Goal: Transaction & Acquisition: Purchase product/service

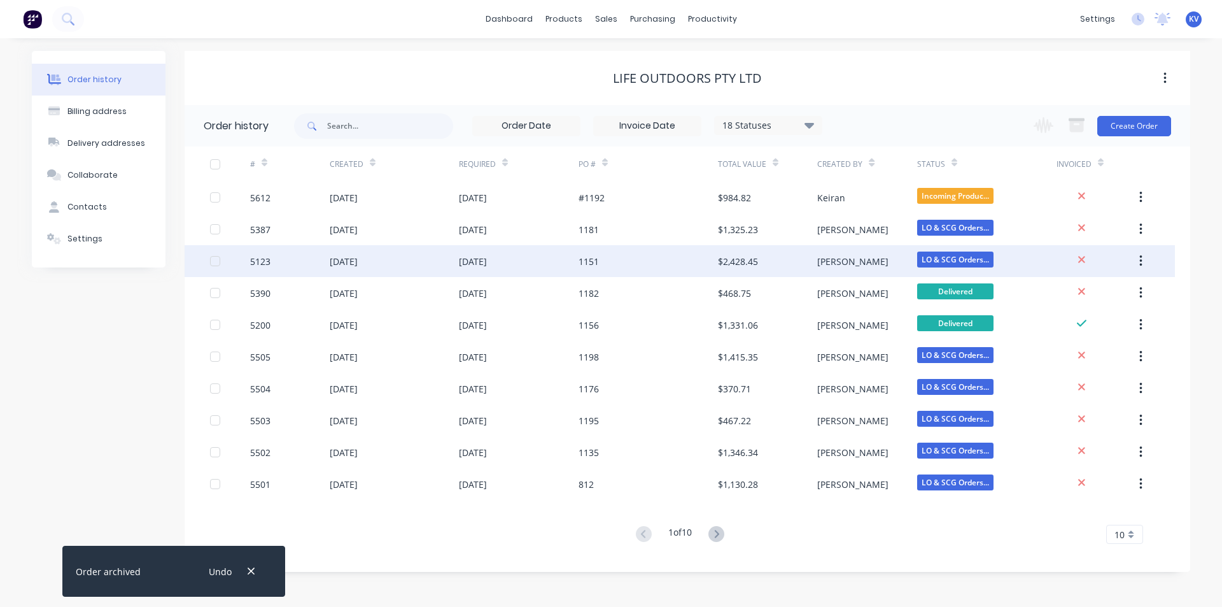
click at [588, 267] on div "1151" at bounding box center [589, 261] width 20 height 13
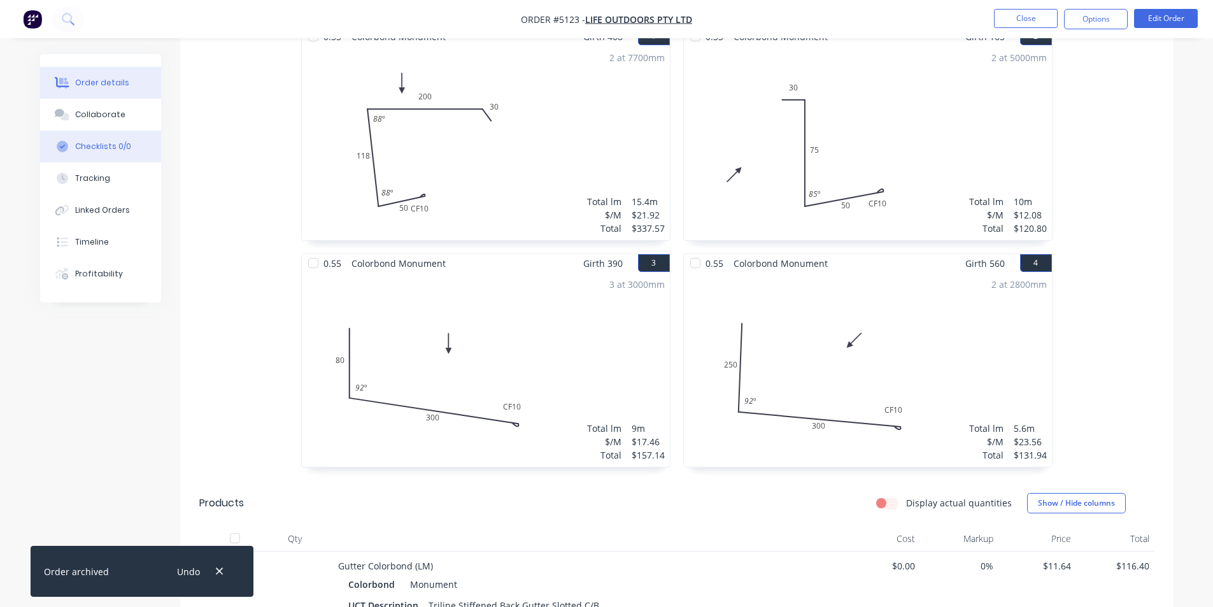
scroll to position [446, 0]
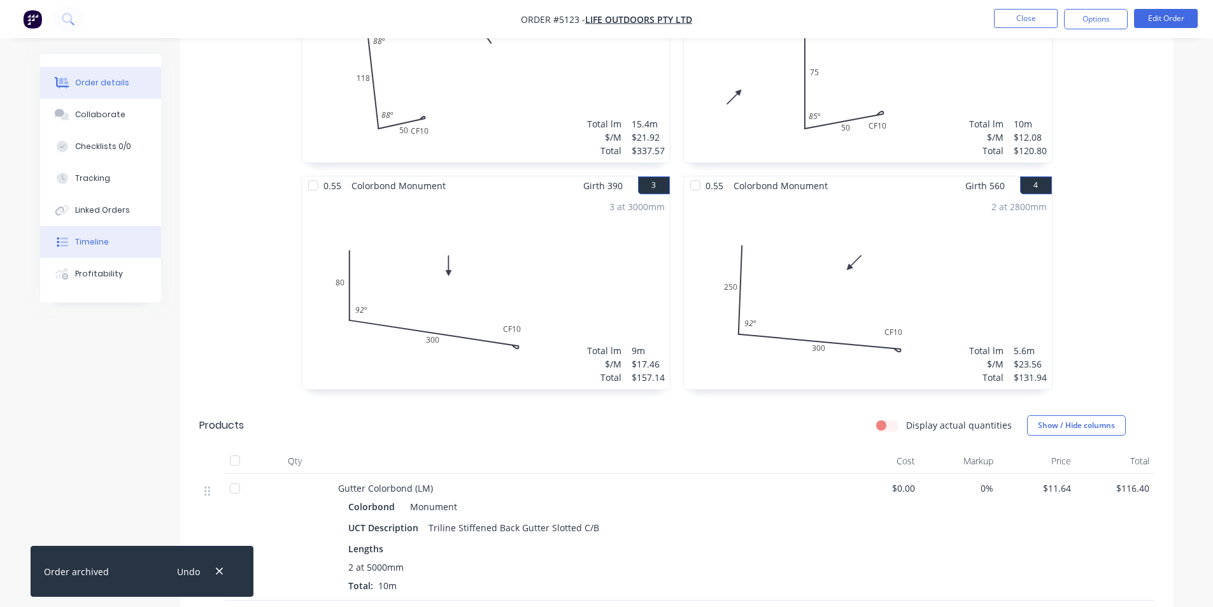
click at [104, 241] on div "Timeline" at bounding box center [92, 241] width 34 height 11
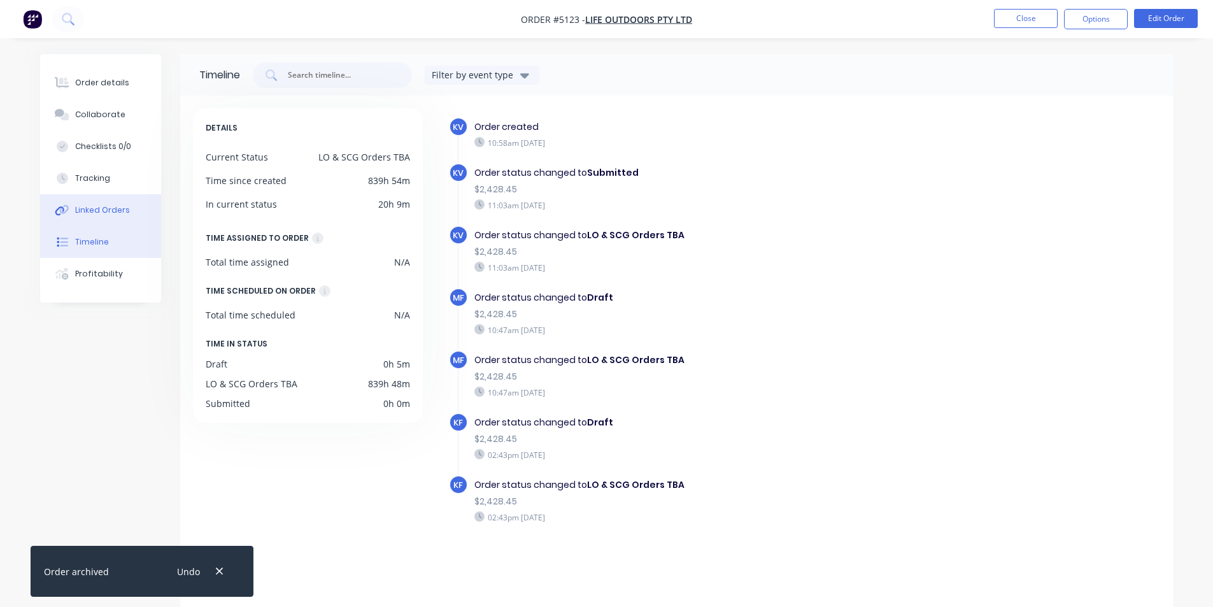
click at [114, 208] on div "Linked Orders" at bounding box center [102, 209] width 55 height 11
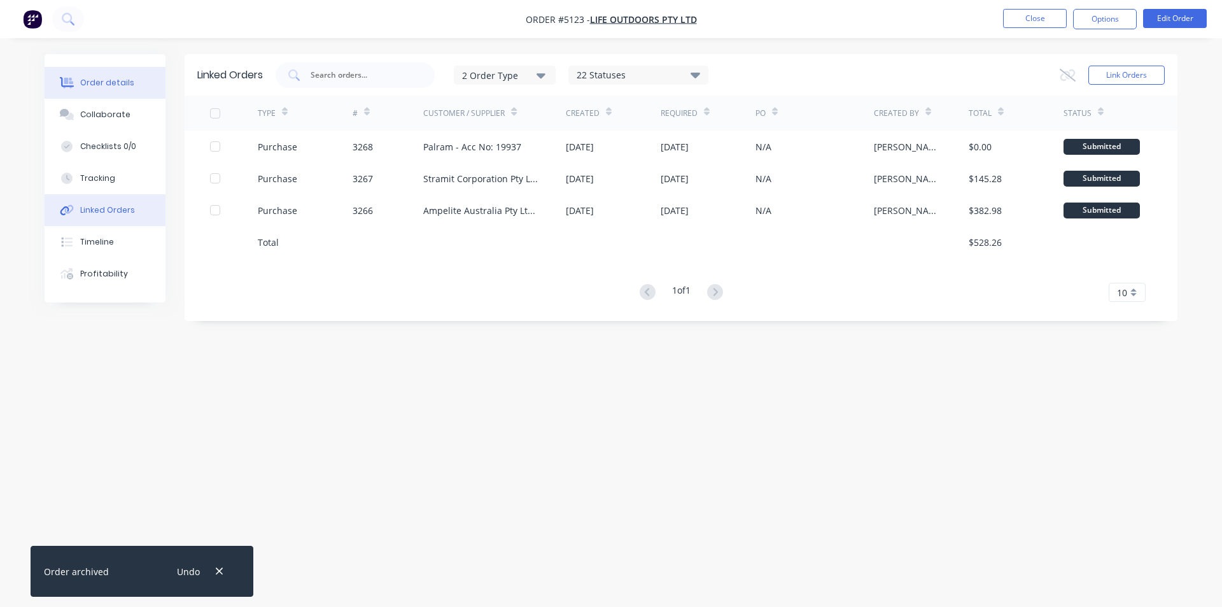
click at [103, 81] on div "Order details" at bounding box center [107, 82] width 54 height 11
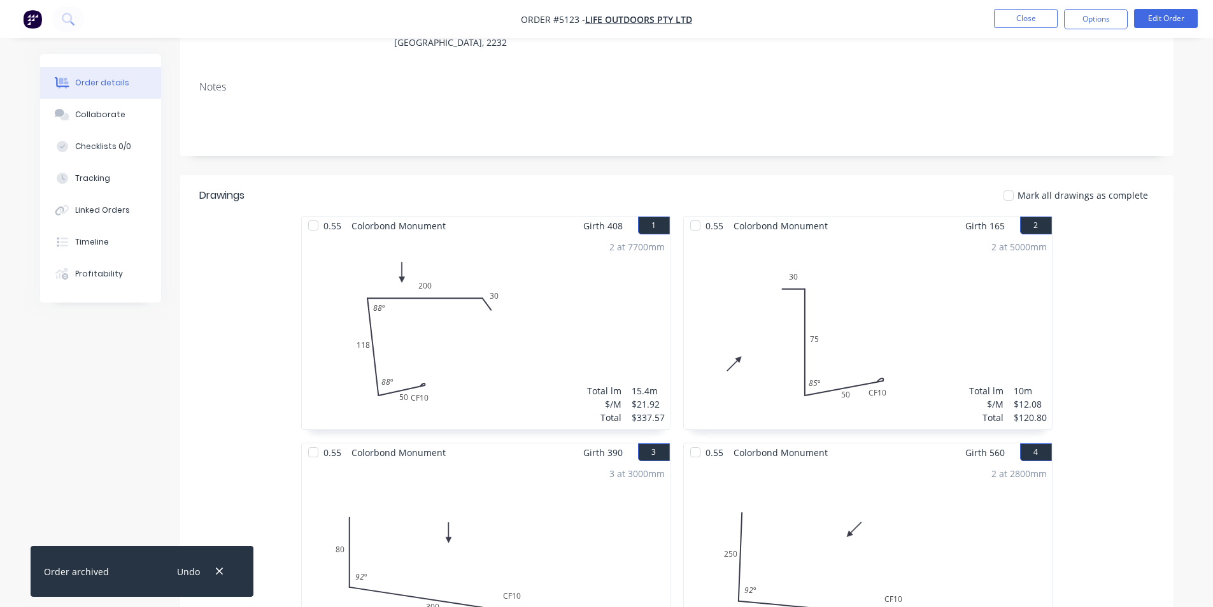
scroll to position [191, 0]
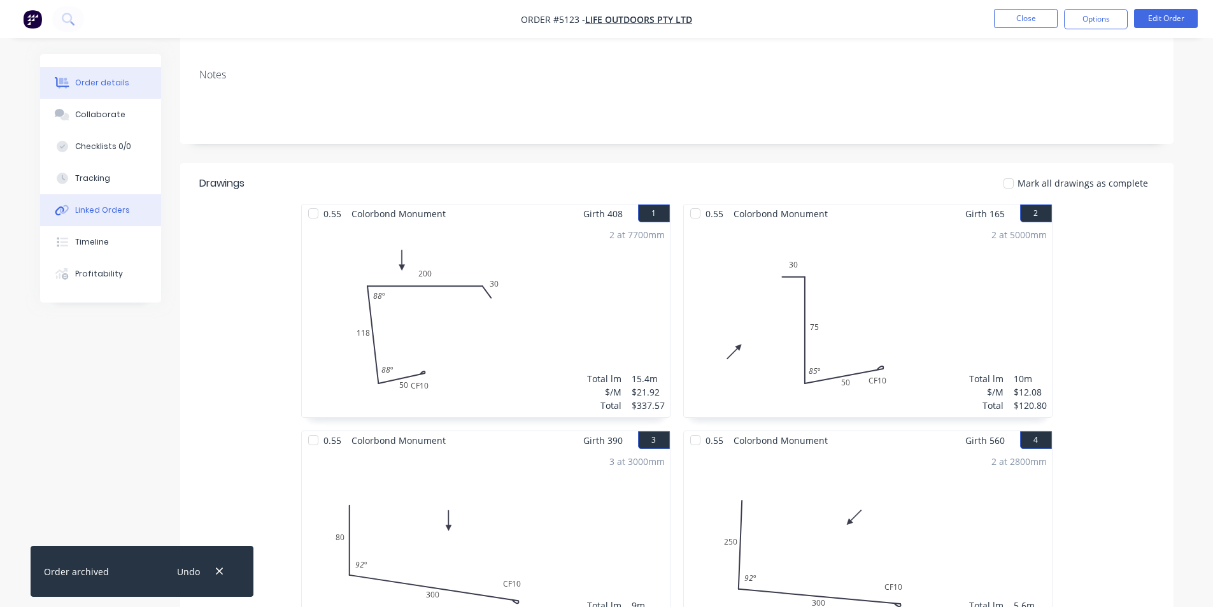
click at [109, 203] on button "Linked Orders" at bounding box center [100, 210] width 121 height 32
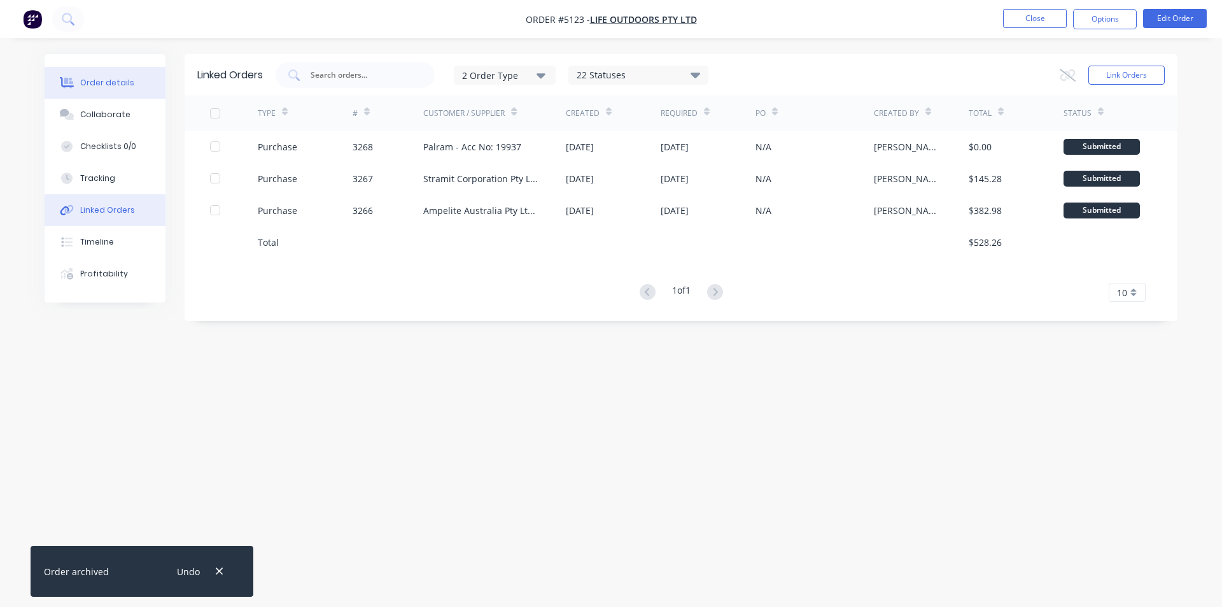
click at [78, 78] on button "Order details" at bounding box center [105, 83] width 121 height 32
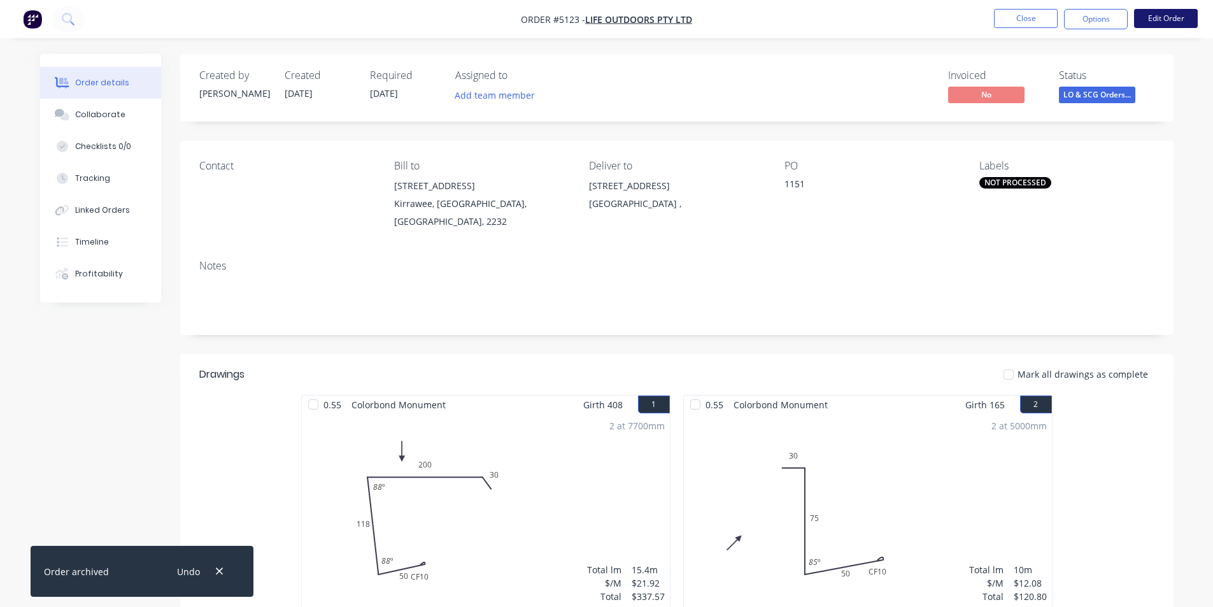
click at [1149, 23] on button "Edit Order" at bounding box center [1166, 18] width 64 height 19
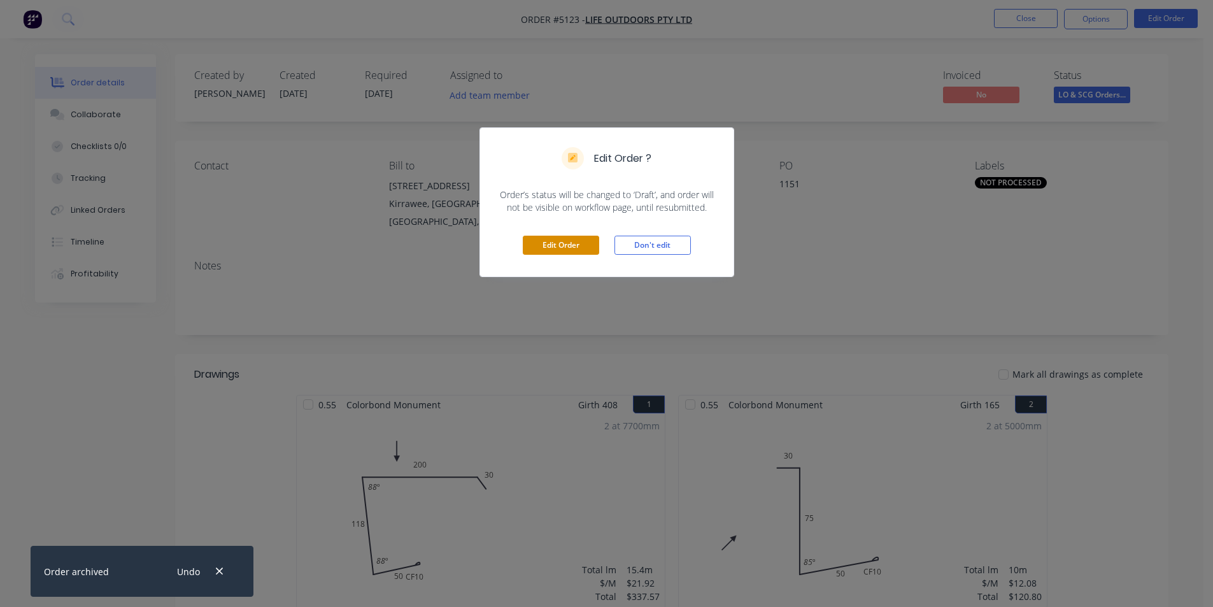
click at [574, 236] on button "Edit Order" at bounding box center [561, 245] width 76 height 19
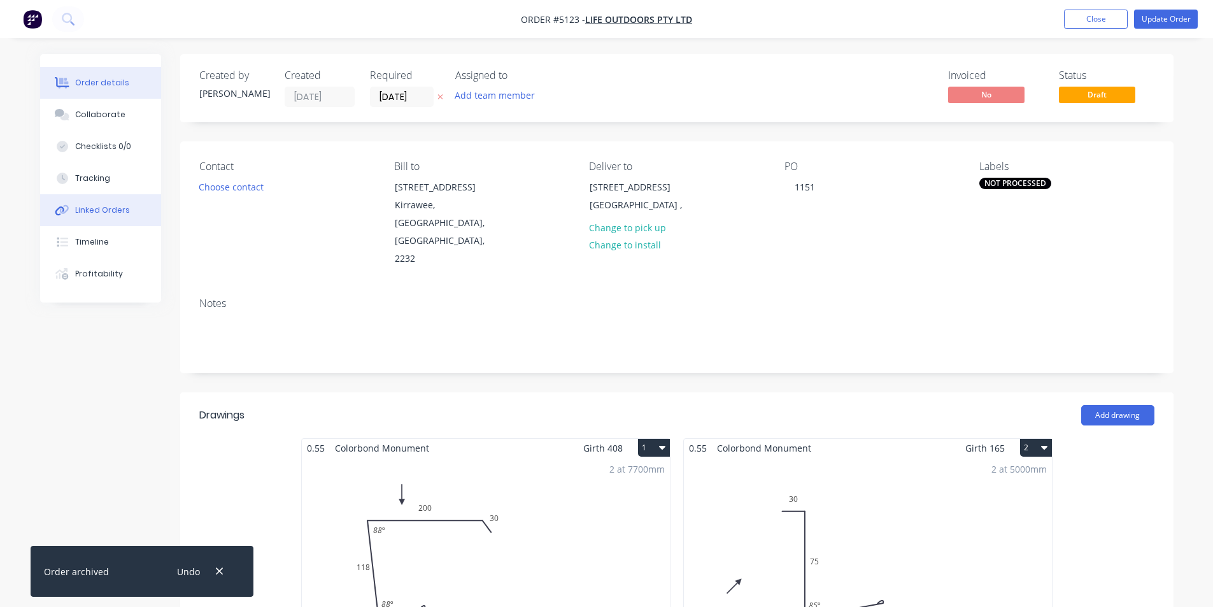
click at [85, 209] on div "Linked Orders" at bounding box center [102, 209] width 55 height 11
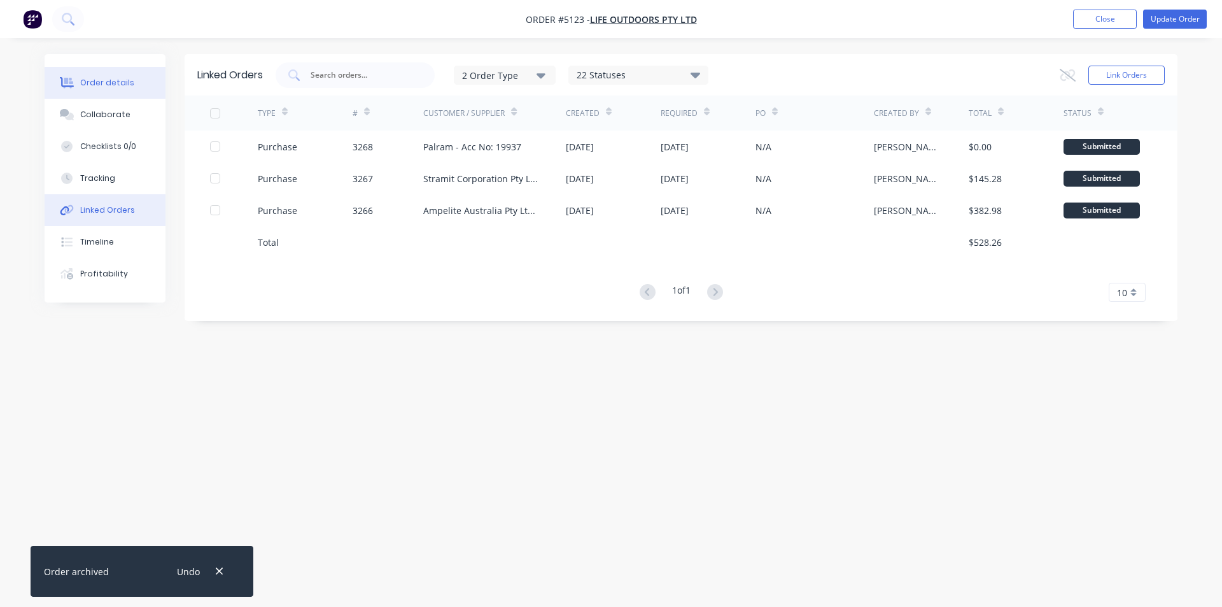
click at [84, 74] on button "Order details" at bounding box center [105, 83] width 121 height 32
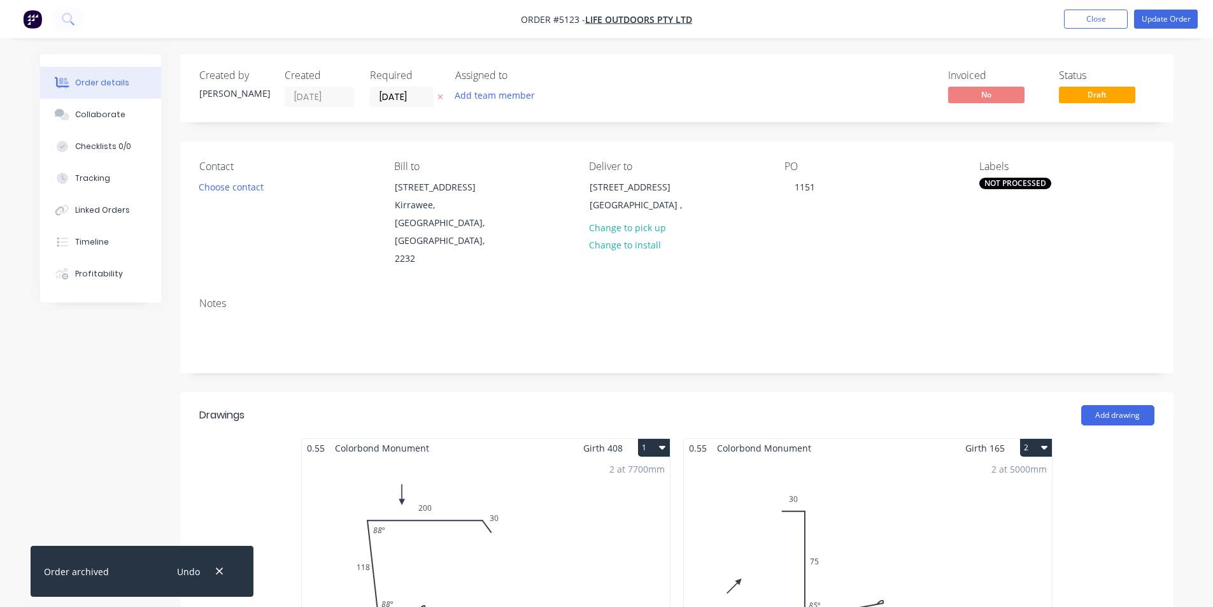
click at [1021, 183] on div "NOT PROCESSED" at bounding box center [1015, 183] width 72 height 11
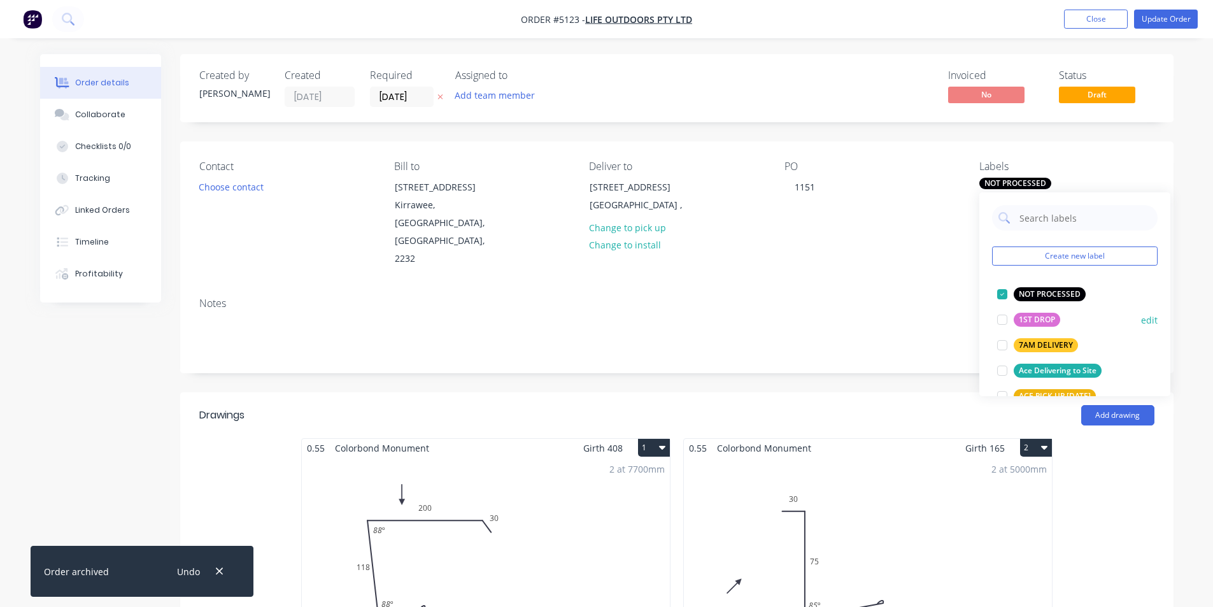
click at [1003, 290] on div at bounding box center [1001, 293] width 25 height 25
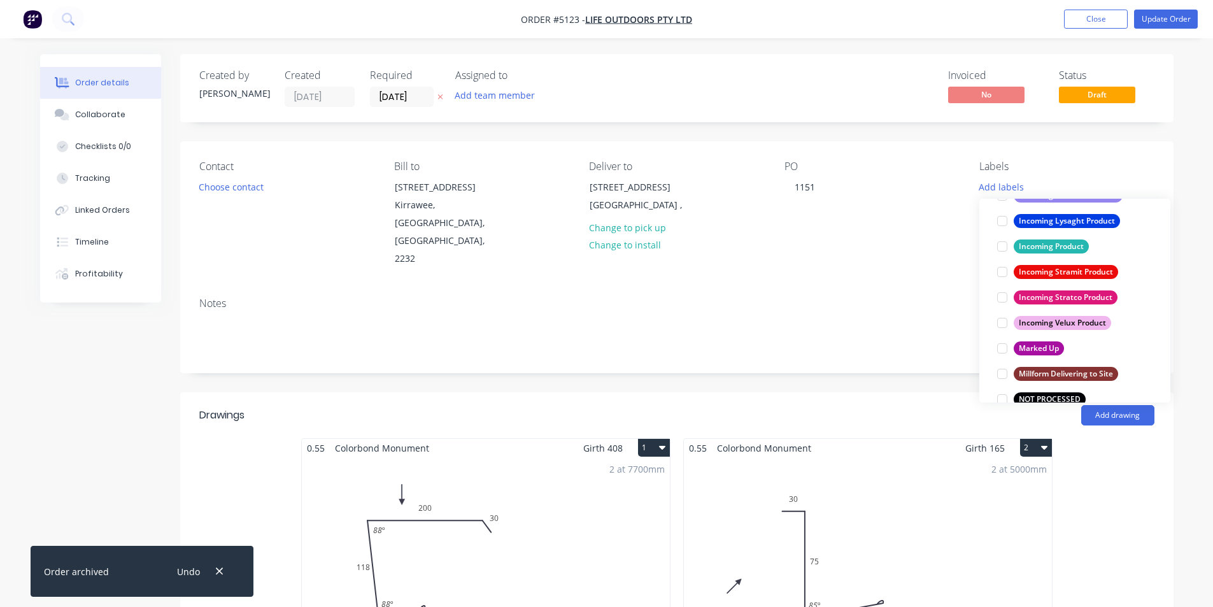
scroll to position [637, 0]
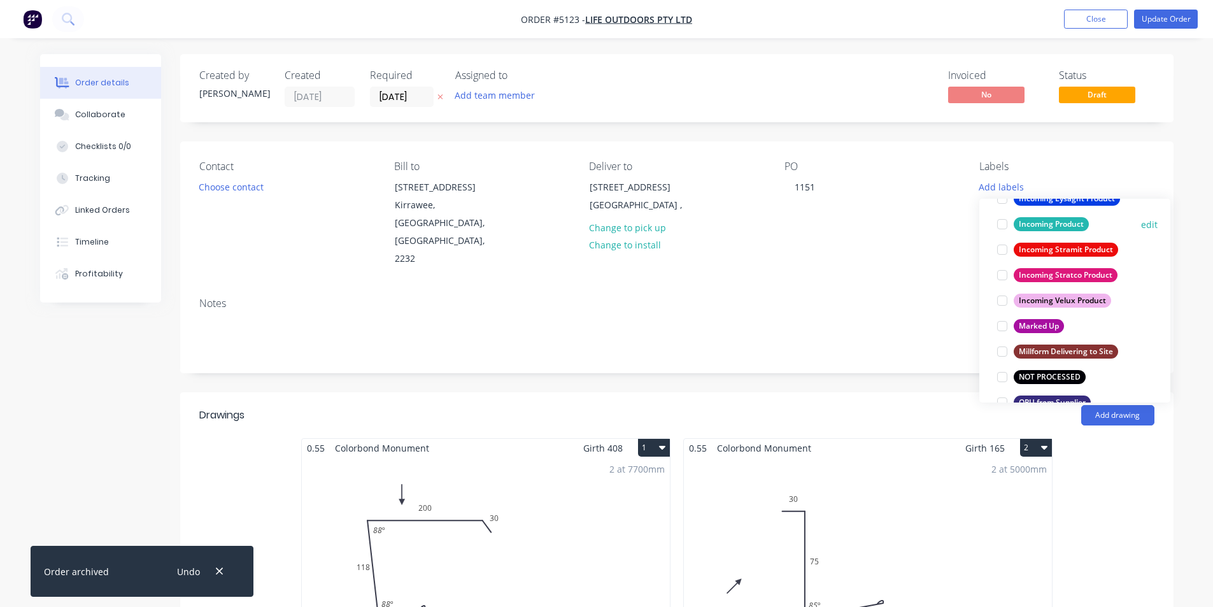
click at [1001, 229] on div at bounding box center [1001, 223] width 25 height 25
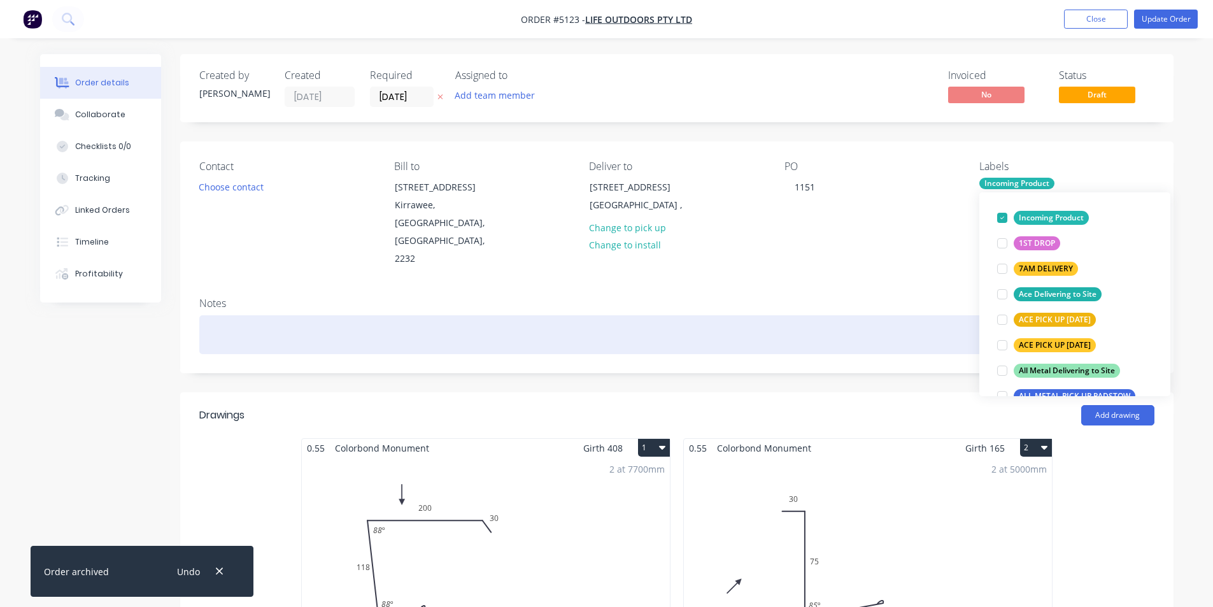
click at [936, 315] on div at bounding box center [676, 334] width 955 height 39
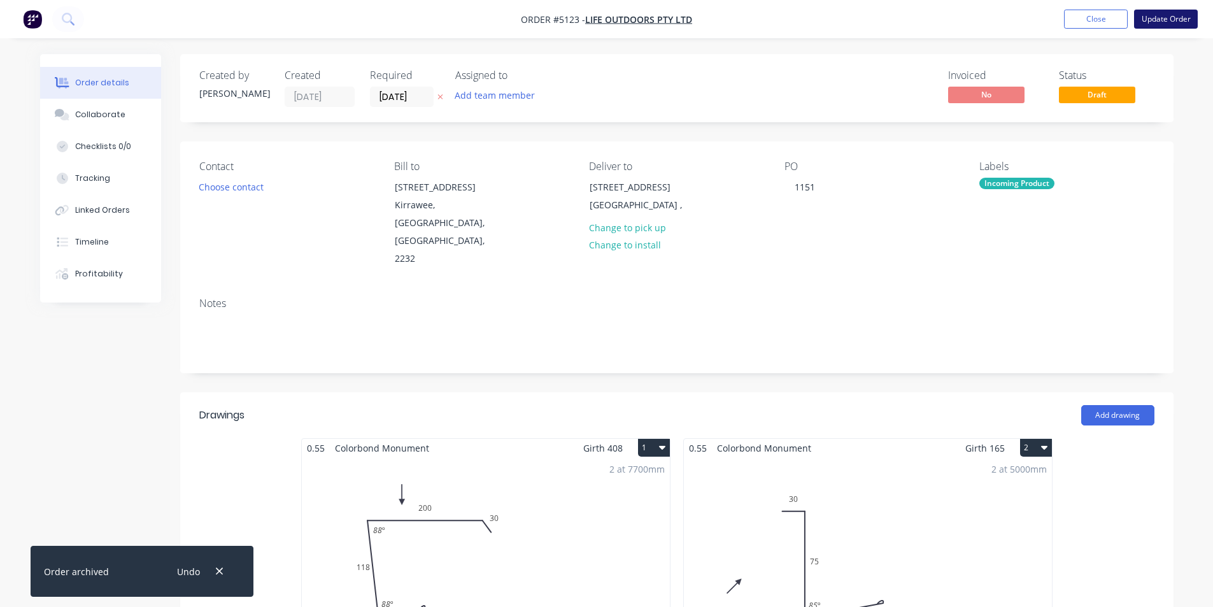
click at [1157, 18] on button "Update Order" at bounding box center [1166, 19] width 64 height 19
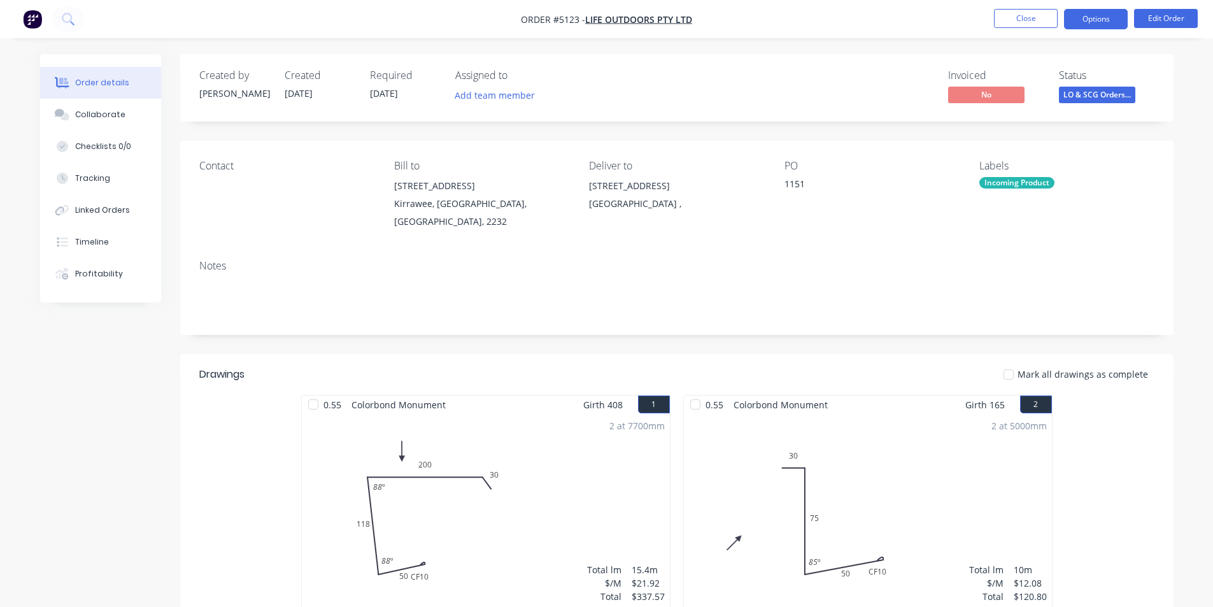
click at [1098, 22] on button "Options" at bounding box center [1096, 19] width 64 height 20
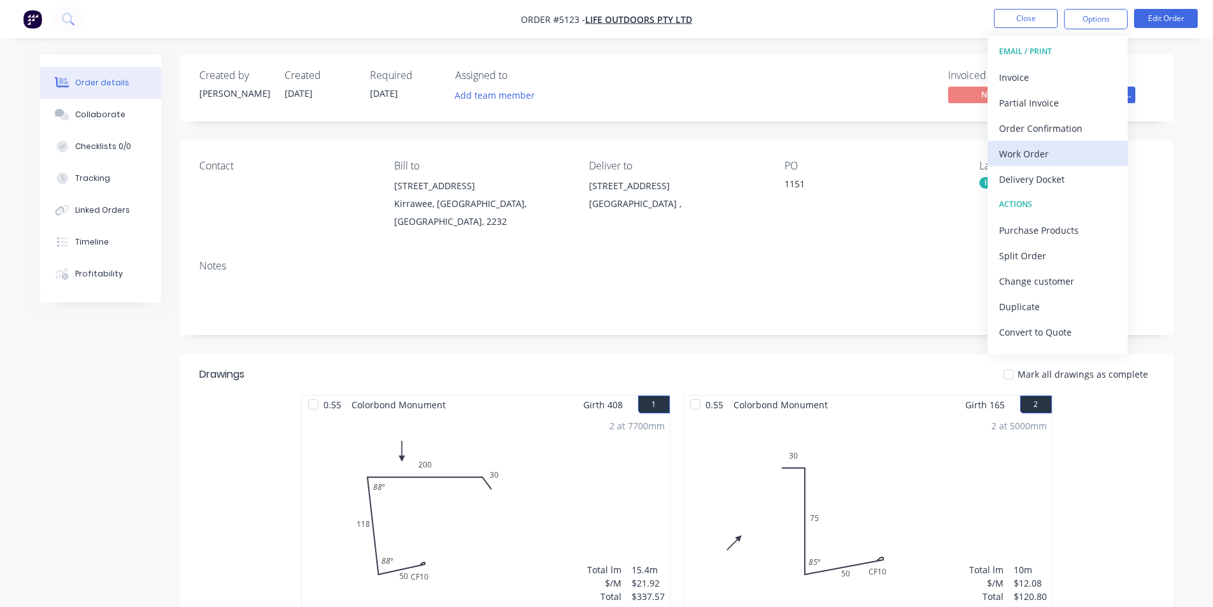
click at [1045, 159] on div "Work Order" at bounding box center [1057, 154] width 117 height 18
click at [1025, 158] on div "Custom" at bounding box center [1057, 154] width 117 height 18
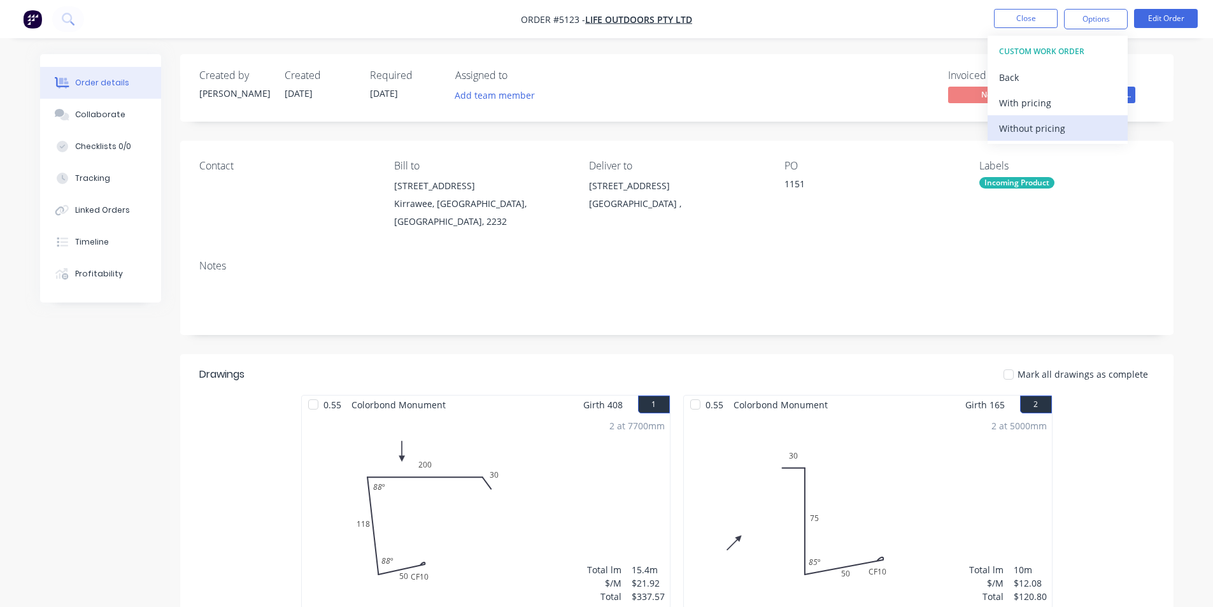
click at [1021, 131] on div "Without pricing" at bounding box center [1057, 128] width 117 height 18
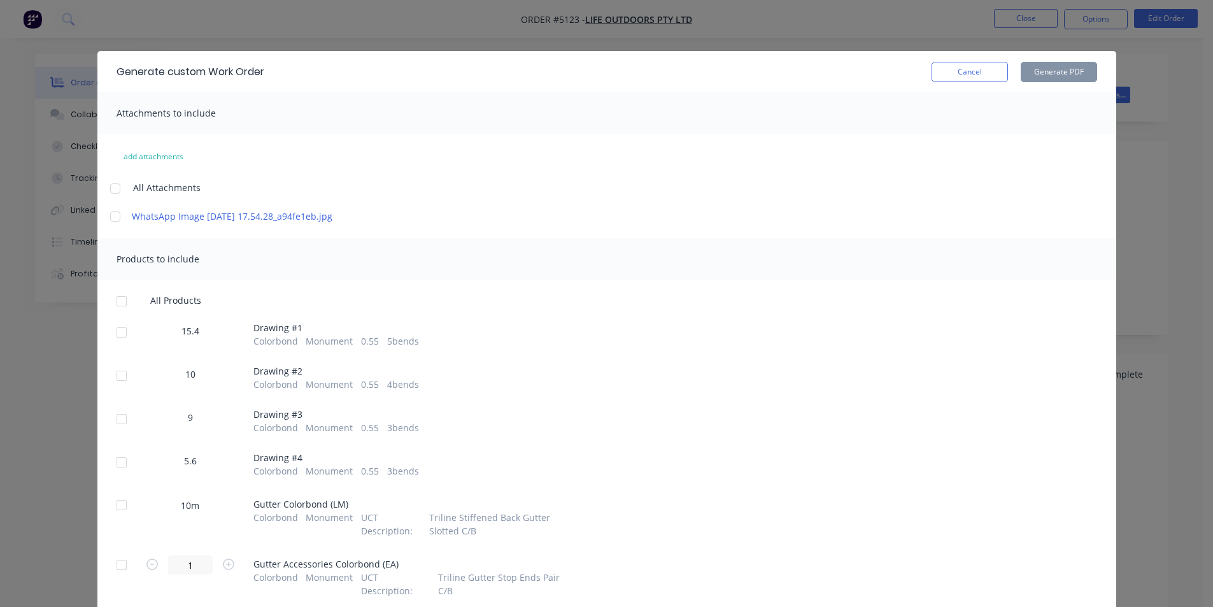
click at [119, 343] on div at bounding box center [121, 332] width 25 height 25
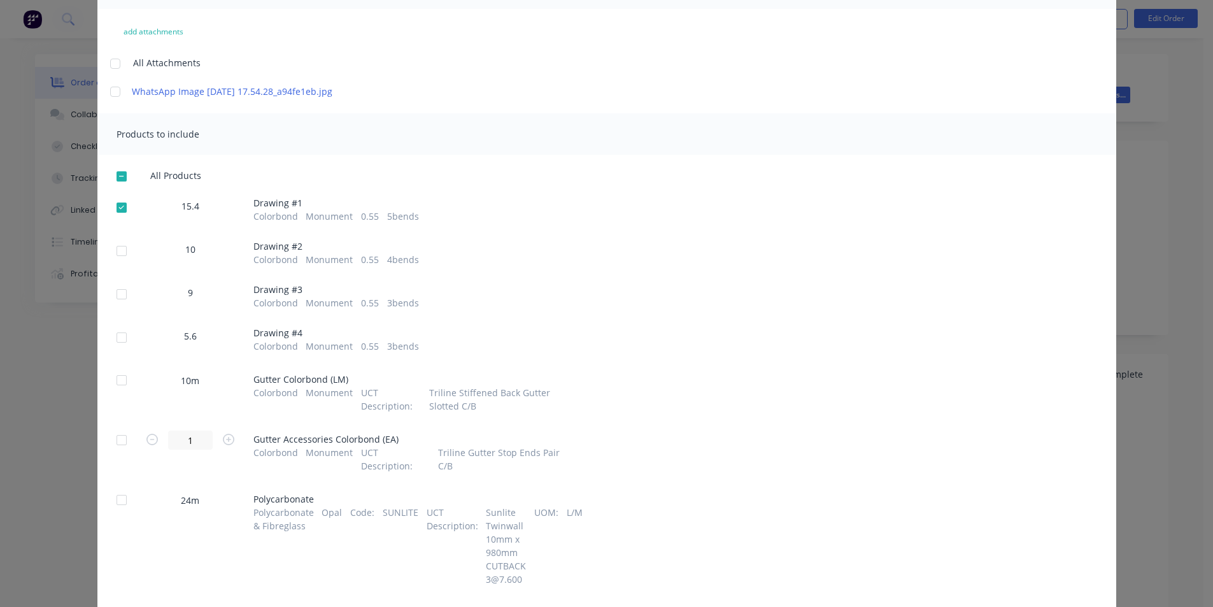
scroll to position [191, 0]
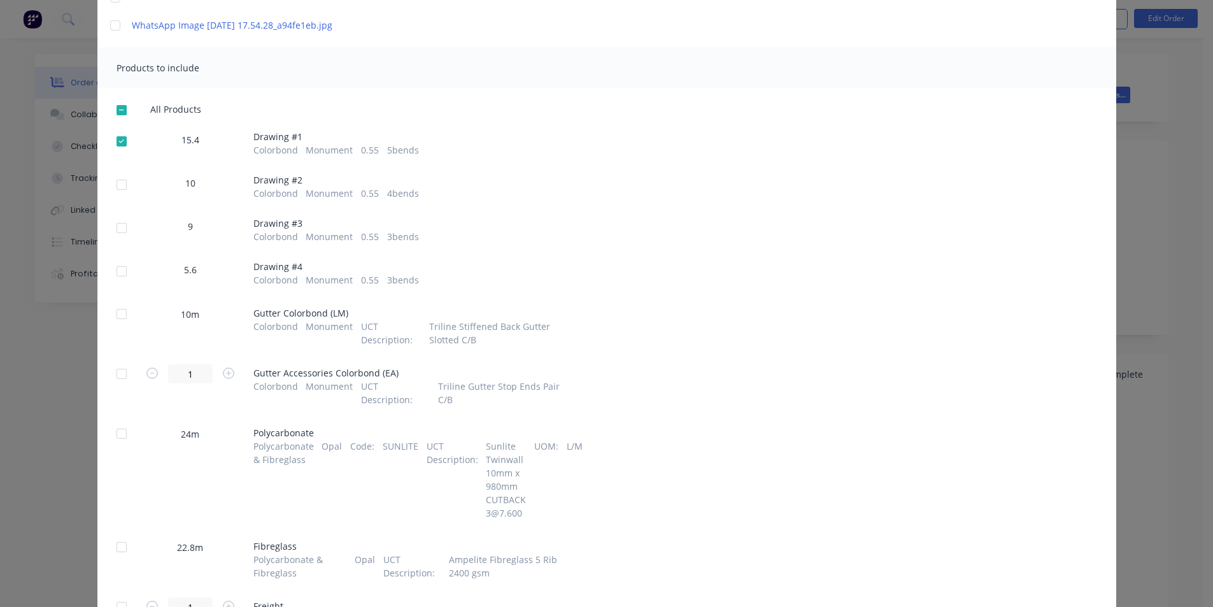
drag, startPoint x: 118, startPoint y: 198, endPoint x: 116, endPoint y: 243, distance: 44.6
click at [120, 197] on div at bounding box center [121, 184] width 25 height 25
click at [111, 241] on div at bounding box center [121, 227] width 25 height 25
click at [124, 284] on div at bounding box center [121, 270] width 25 height 25
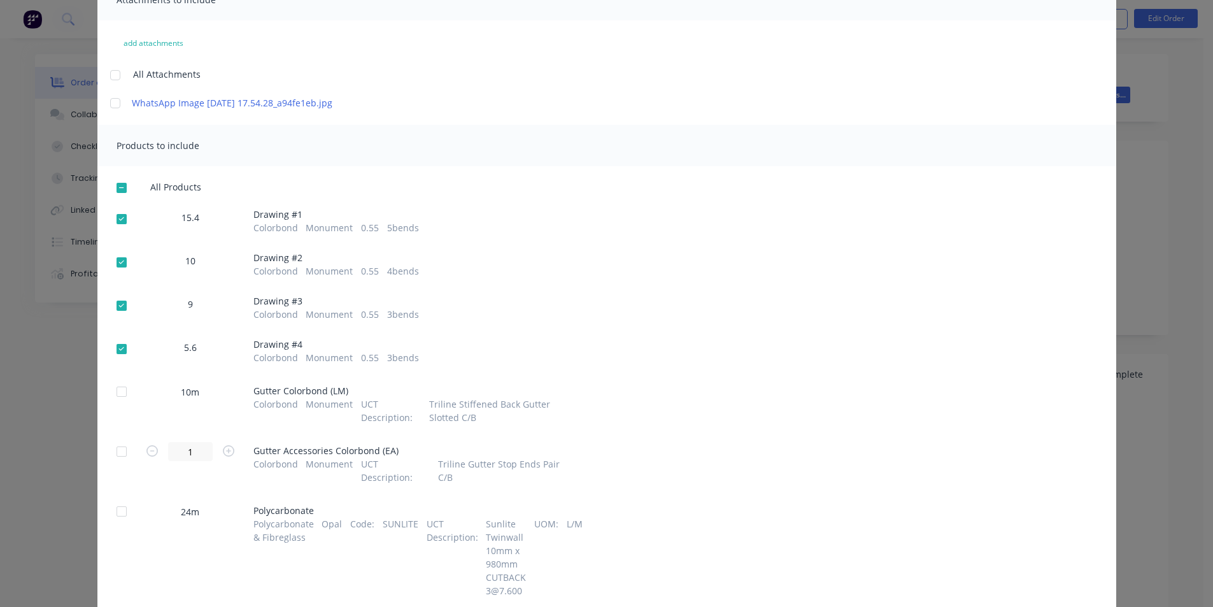
scroll to position [0, 0]
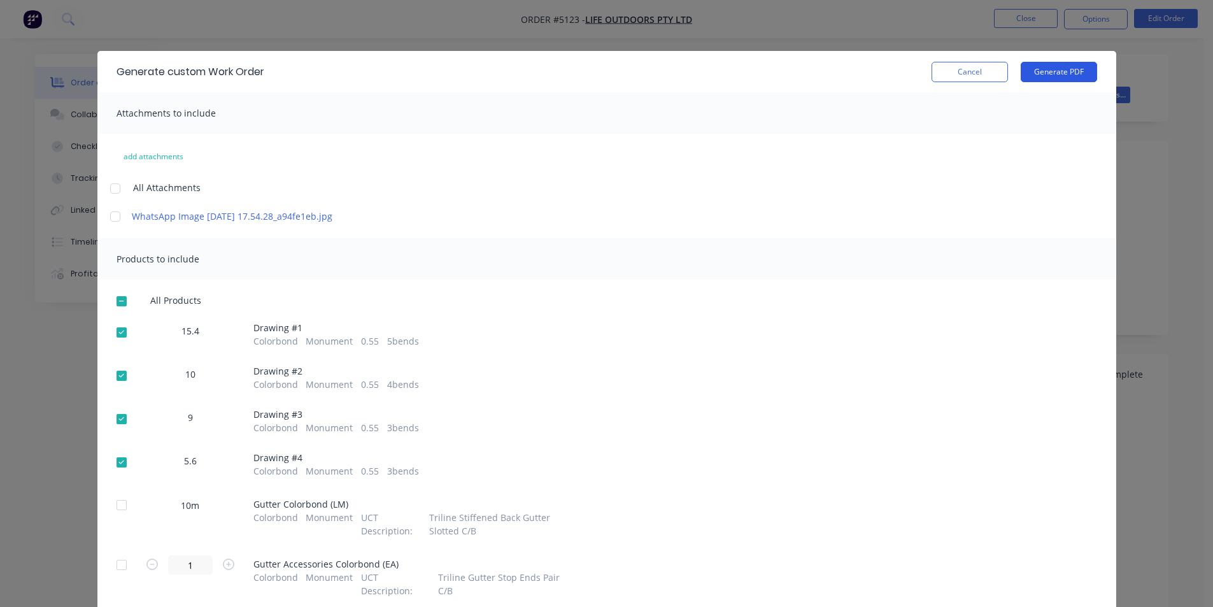
click at [1027, 67] on button "Generate PDF" at bounding box center [1059, 72] width 76 height 20
click at [947, 73] on button "Cancel" at bounding box center [969, 72] width 76 height 20
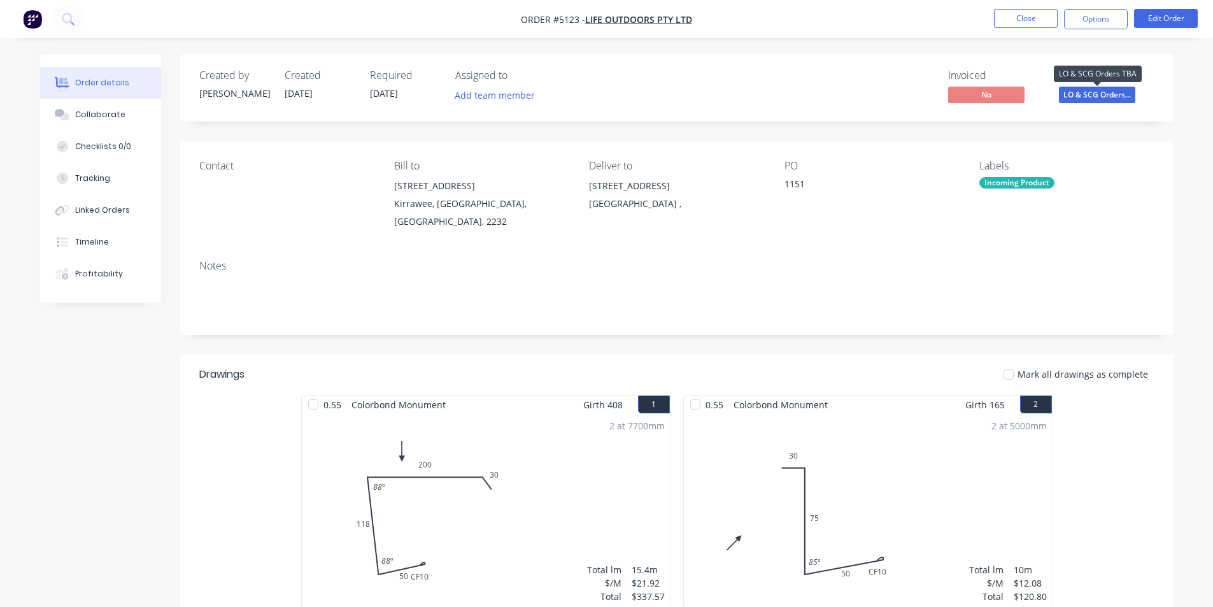
click at [1094, 95] on span "LO & SCG Orders..." at bounding box center [1097, 95] width 76 height 16
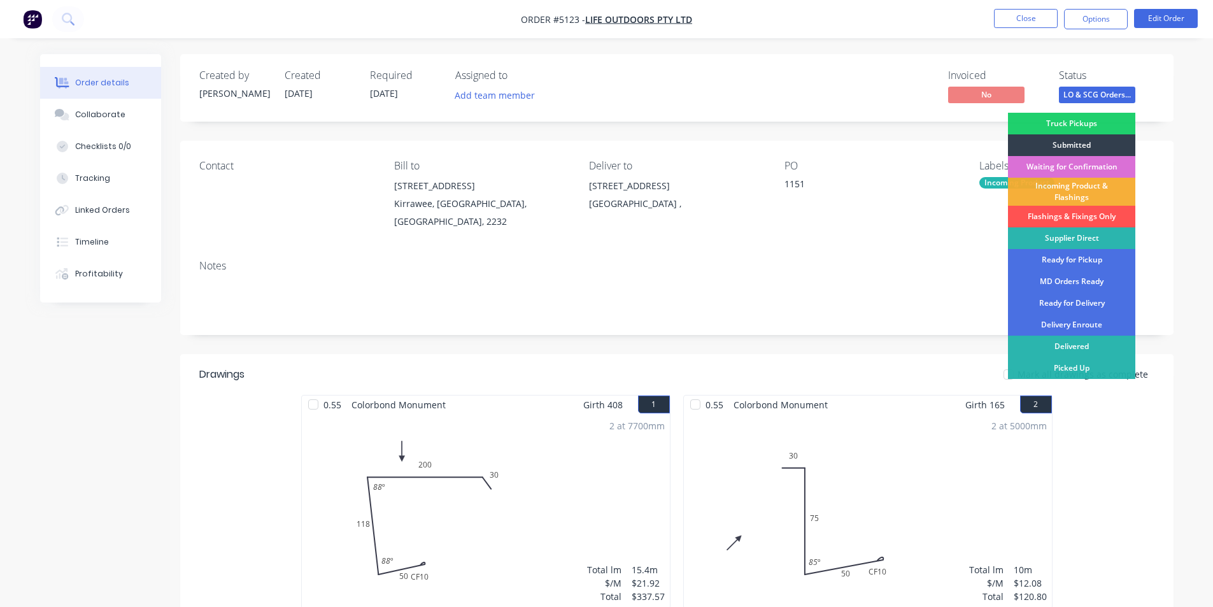
click at [1052, 164] on div "Waiting for Confirmation" at bounding box center [1071, 167] width 127 height 22
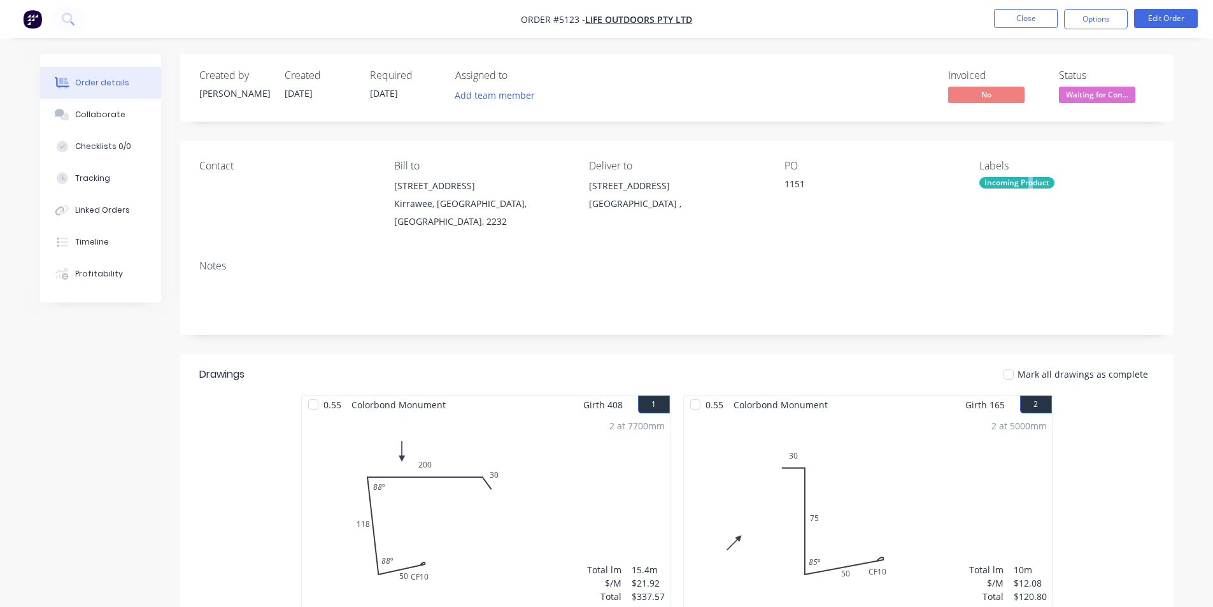
drag, startPoint x: 1030, startPoint y: 239, endPoint x: 1024, endPoint y: 205, distance: 34.2
click at [1025, 206] on div "Contact Bill to Unit 5, 48 Waratah St Kirrawee, New South Wales, Australia, 223…" at bounding box center [676, 195] width 993 height 109
click at [95, 212] on div "Linked Orders" at bounding box center [102, 209] width 55 height 11
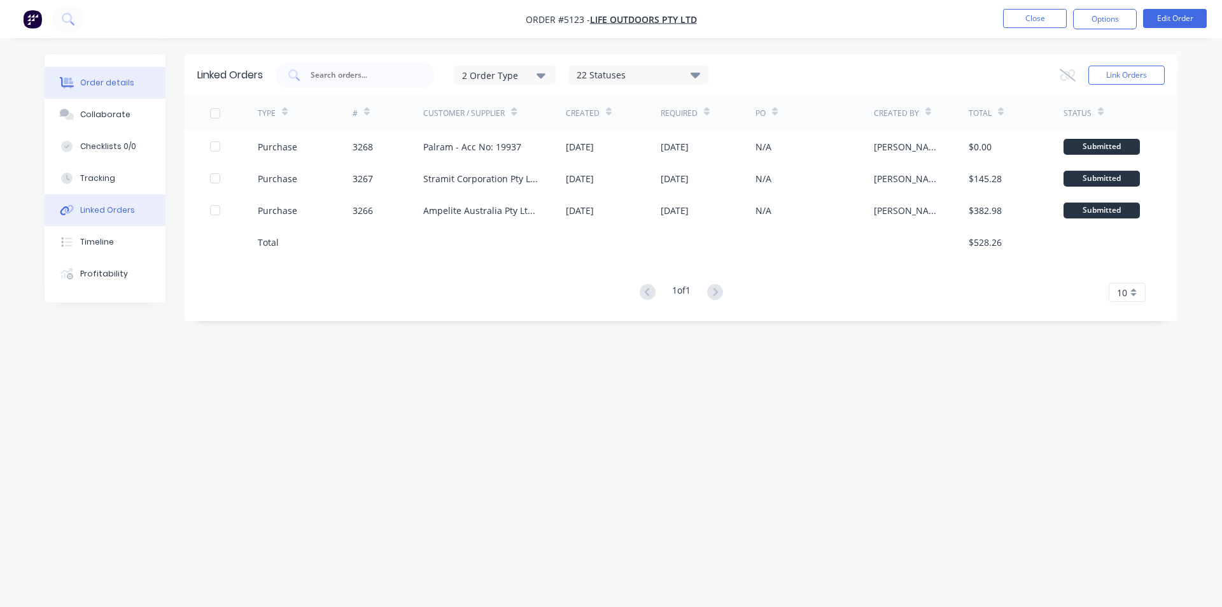
click at [104, 76] on button "Order details" at bounding box center [105, 83] width 121 height 32
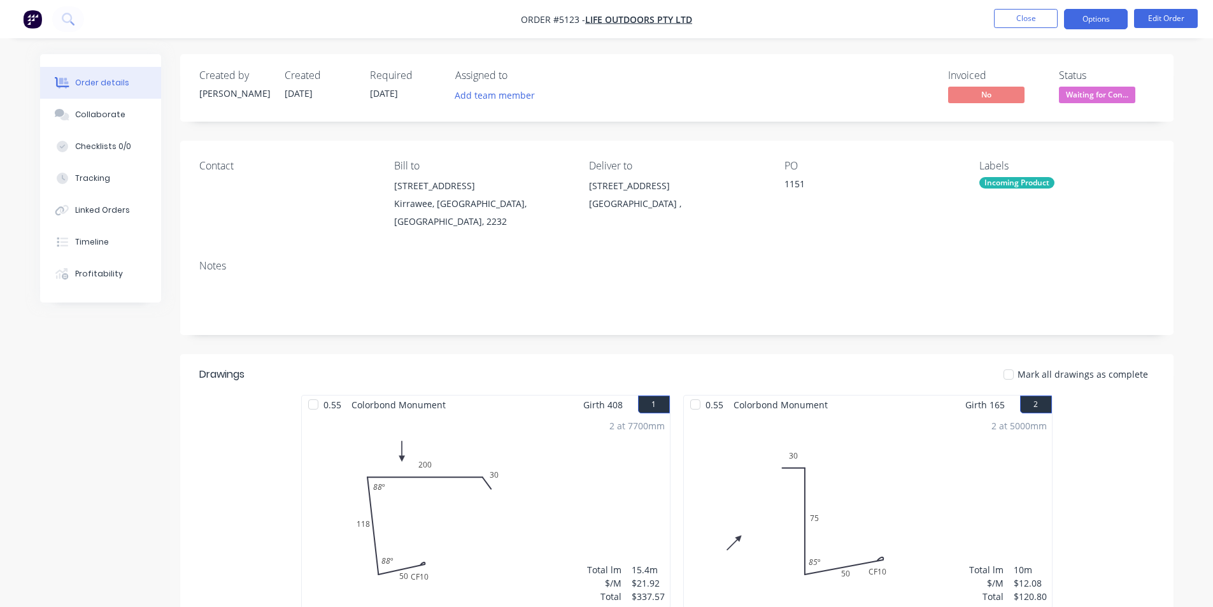
click at [1083, 24] on button "Options" at bounding box center [1096, 19] width 64 height 20
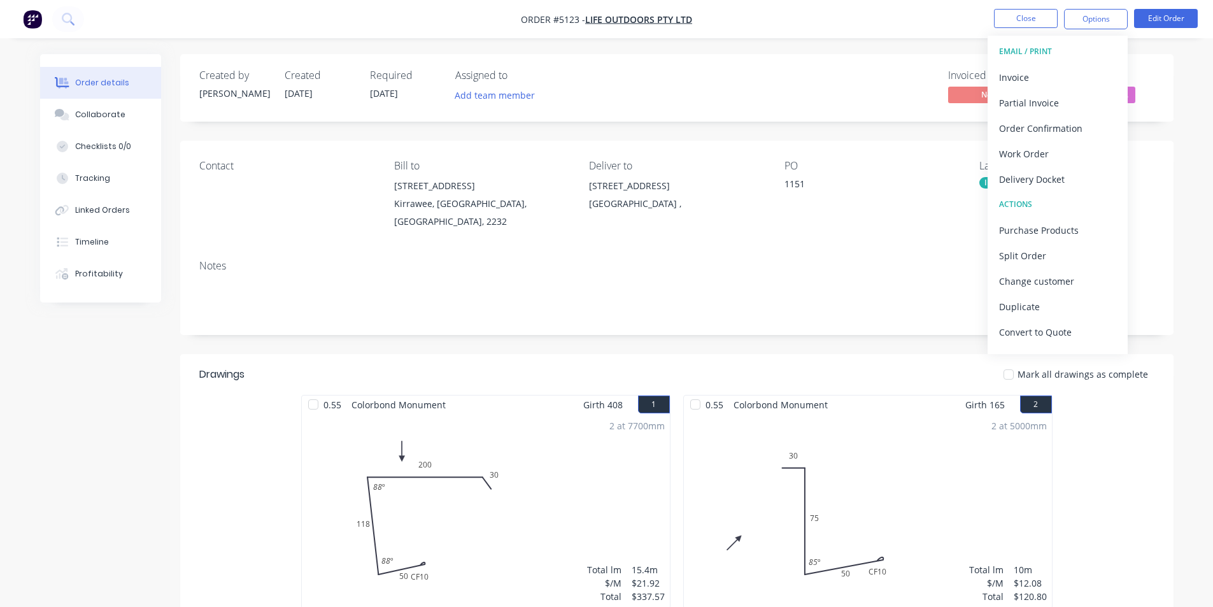
click at [863, 27] on nav "Order #5123 - Life Outdoors Pty Ltd Close Options EMAIL / PRINT Invoice Partial…" at bounding box center [606, 19] width 1213 height 38
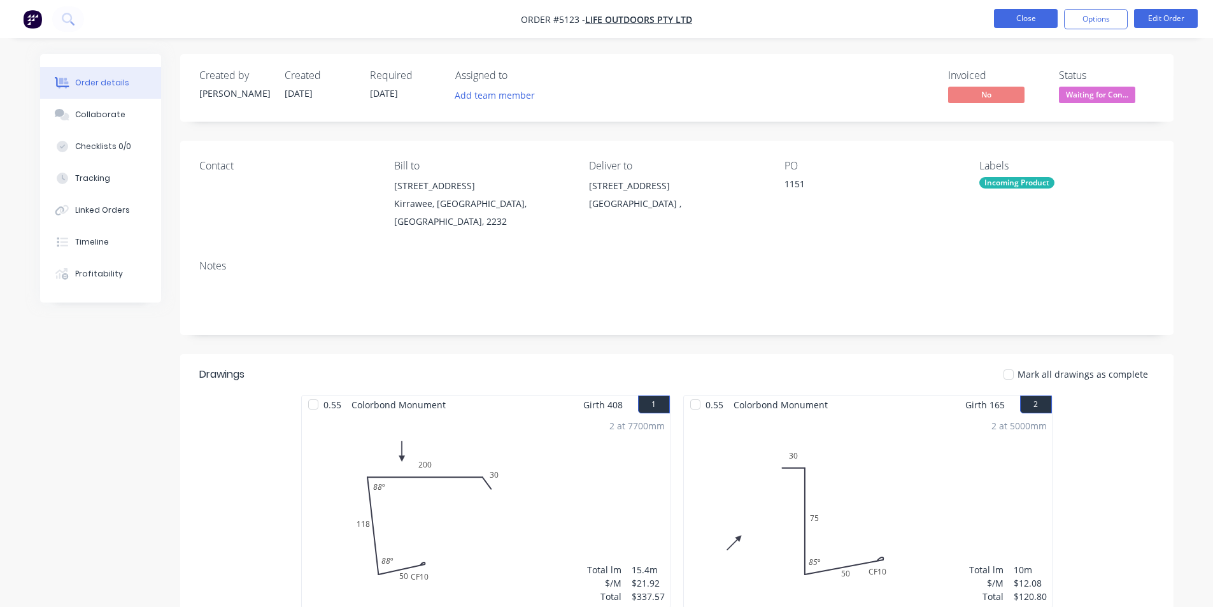
click at [1023, 15] on button "Close" at bounding box center [1026, 18] width 64 height 19
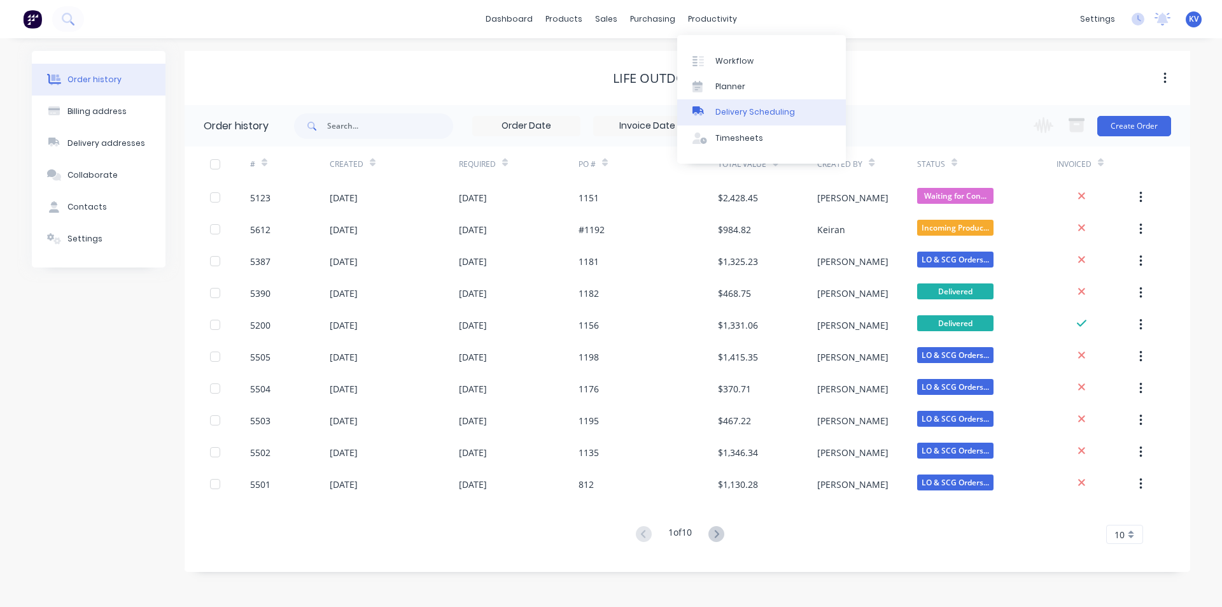
click at [744, 108] on div "Delivery Scheduling" at bounding box center [756, 111] width 80 height 11
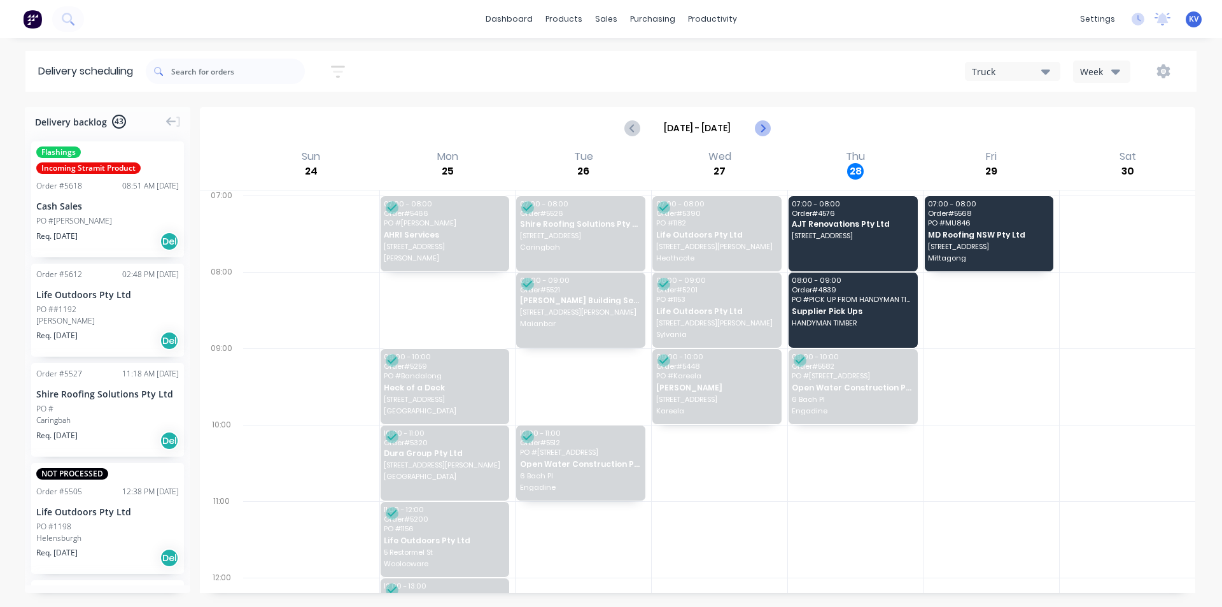
click at [756, 132] on icon "Next page" at bounding box center [761, 127] width 15 height 15
type input "Aug 31 - Sep 6"
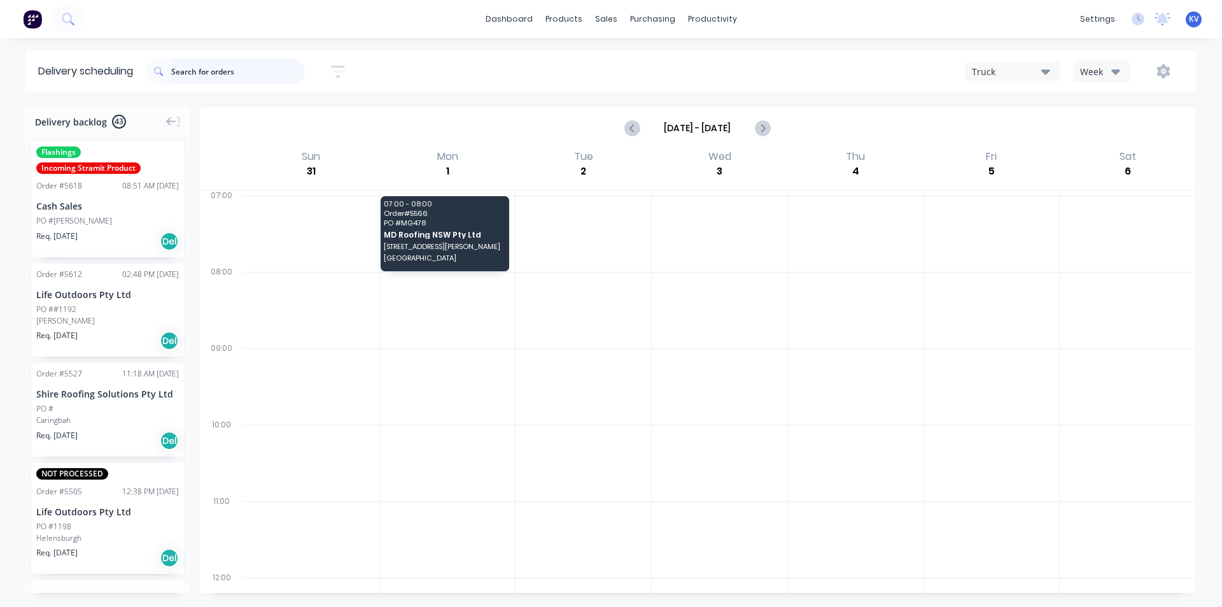
click at [196, 79] on input "text" at bounding box center [238, 71] width 134 height 25
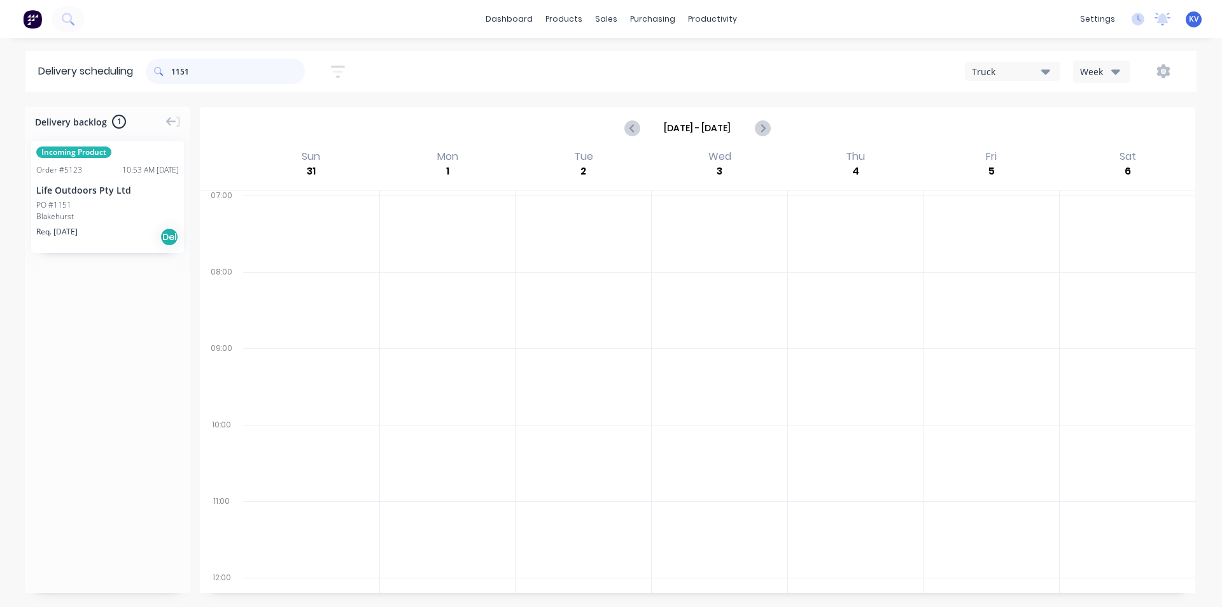
type input "1151"
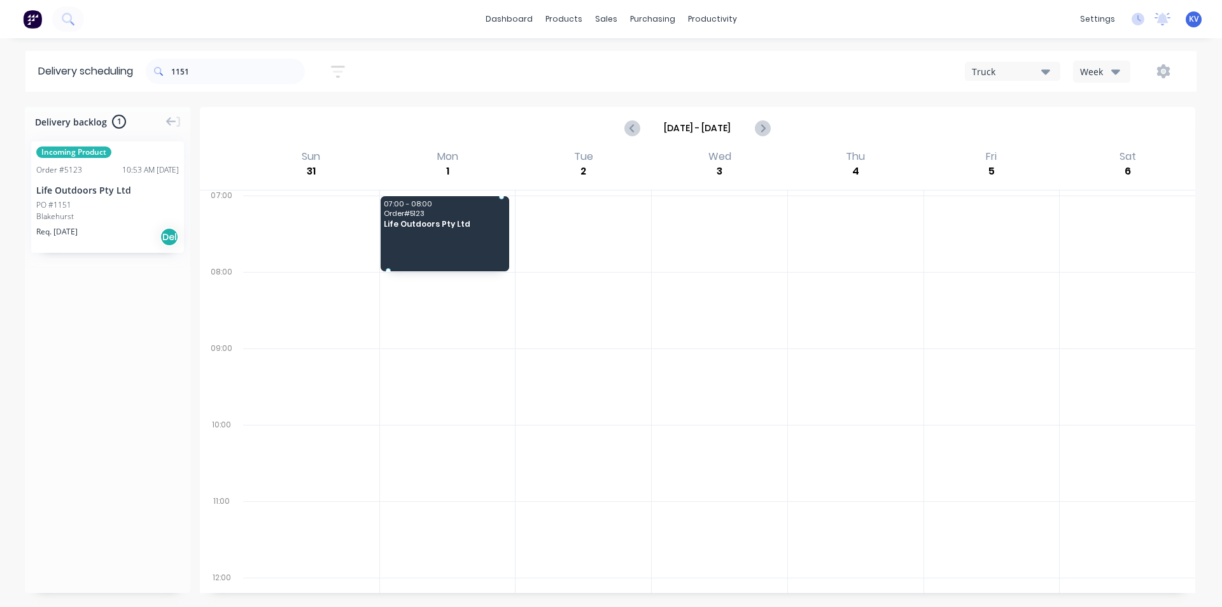
drag, startPoint x: 102, startPoint y: 194, endPoint x: 418, endPoint y: 199, distance: 315.8
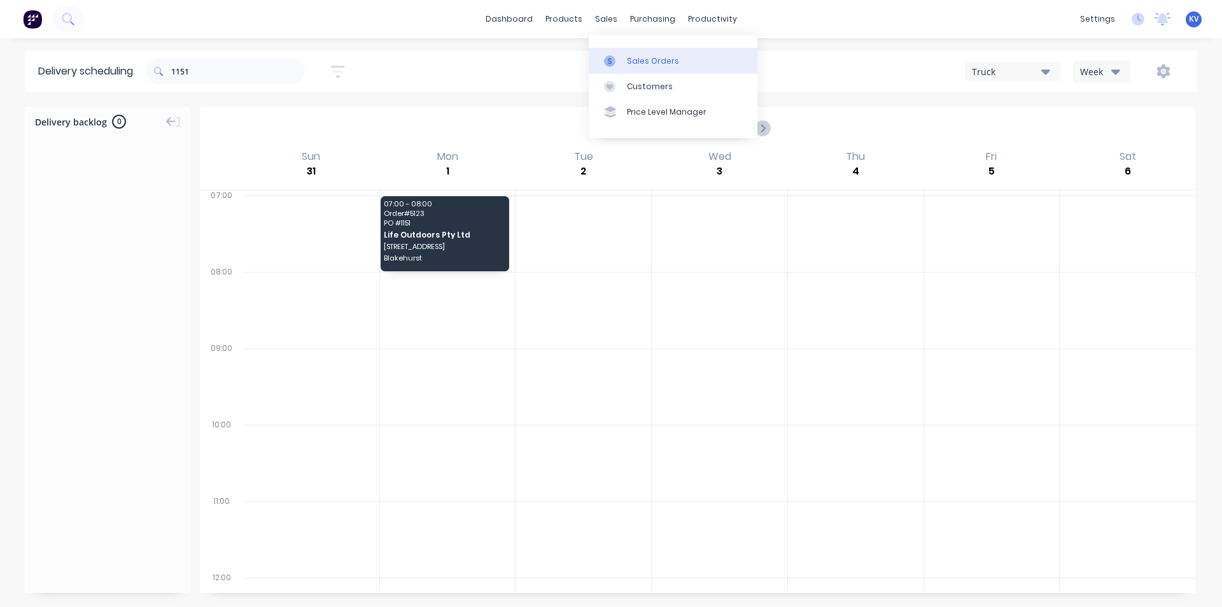
click at [656, 61] on div "Sales Orders" at bounding box center [653, 60] width 52 height 11
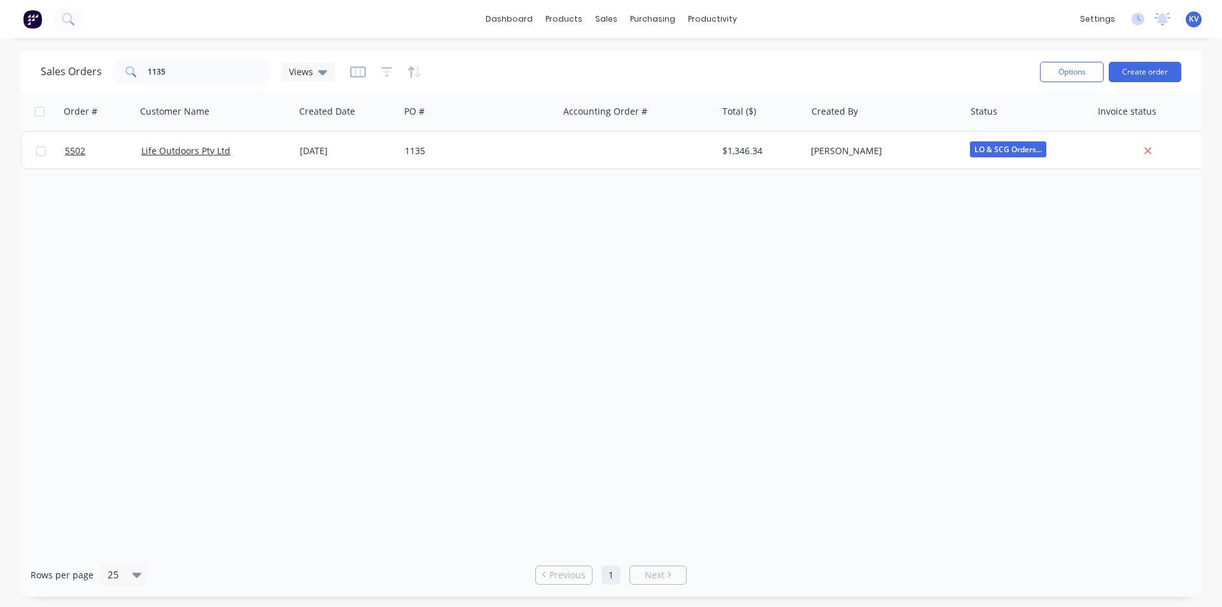
drag, startPoint x: 167, startPoint y: 53, endPoint x: 198, endPoint y: 63, distance: 32.2
click at [168, 53] on div "Sales Orders 1135 Views Options Create order" at bounding box center [611, 71] width 1182 height 41
drag, startPoint x: 195, startPoint y: 70, endPoint x: 132, endPoint y: 69, distance: 62.4
click at [131, 69] on div "1135" at bounding box center [191, 71] width 159 height 25
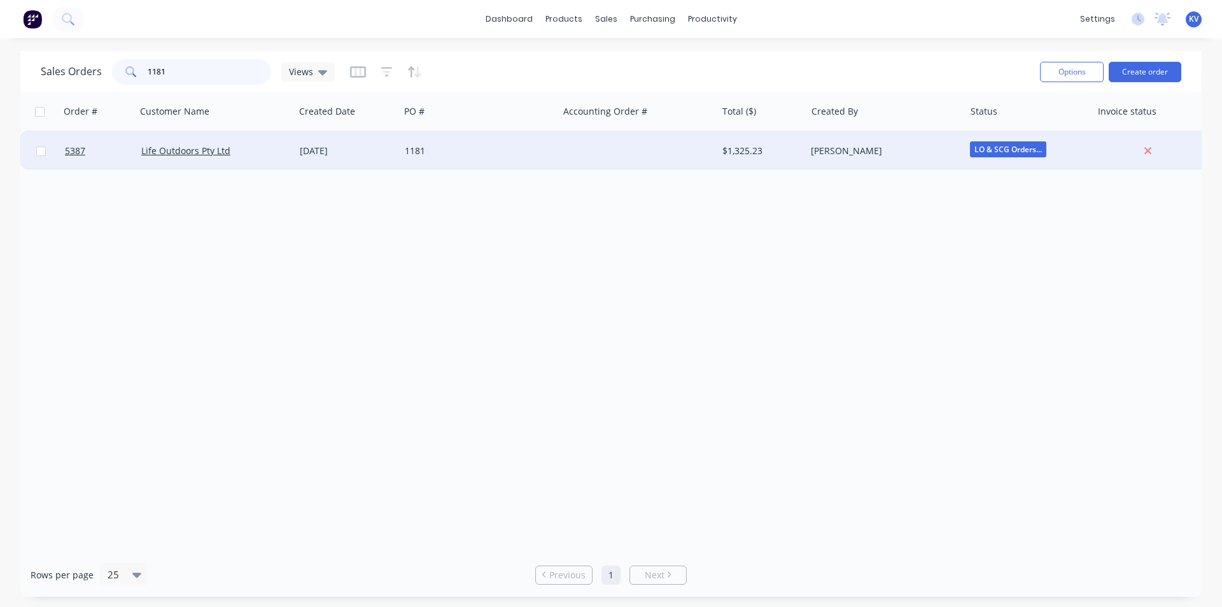
type input "1181"
click at [553, 145] on div "1181" at bounding box center [479, 151] width 148 height 13
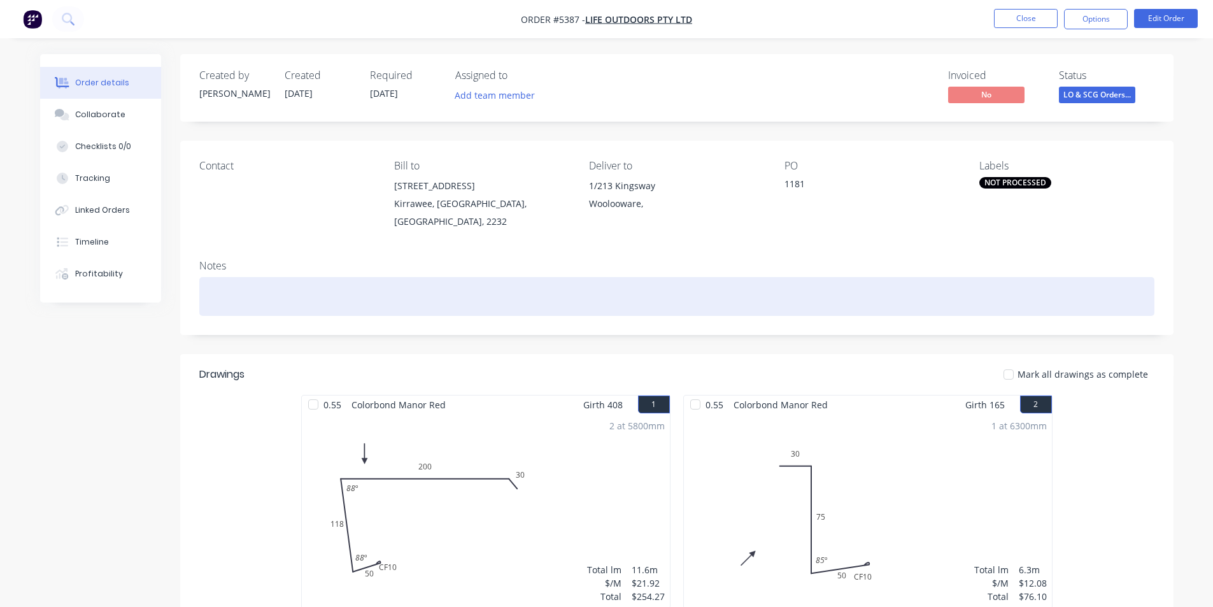
click at [940, 278] on div at bounding box center [676, 296] width 955 height 39
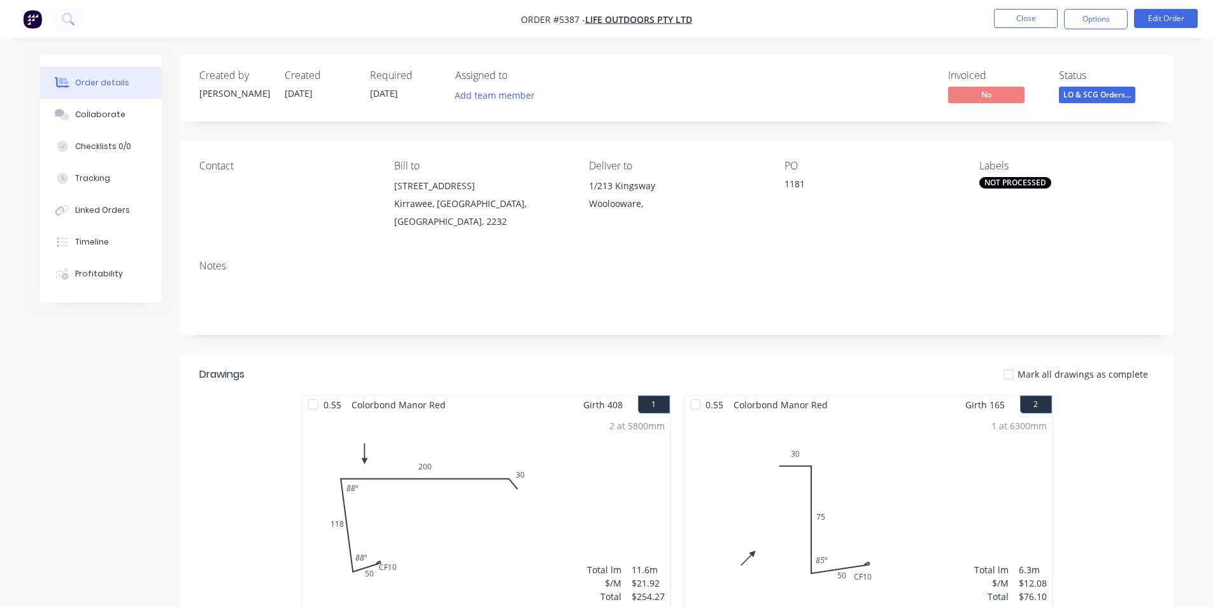
click at [1014, 181] on div "NOT PROCESSED" at bounding box center [1015, 182] width 72 height 11
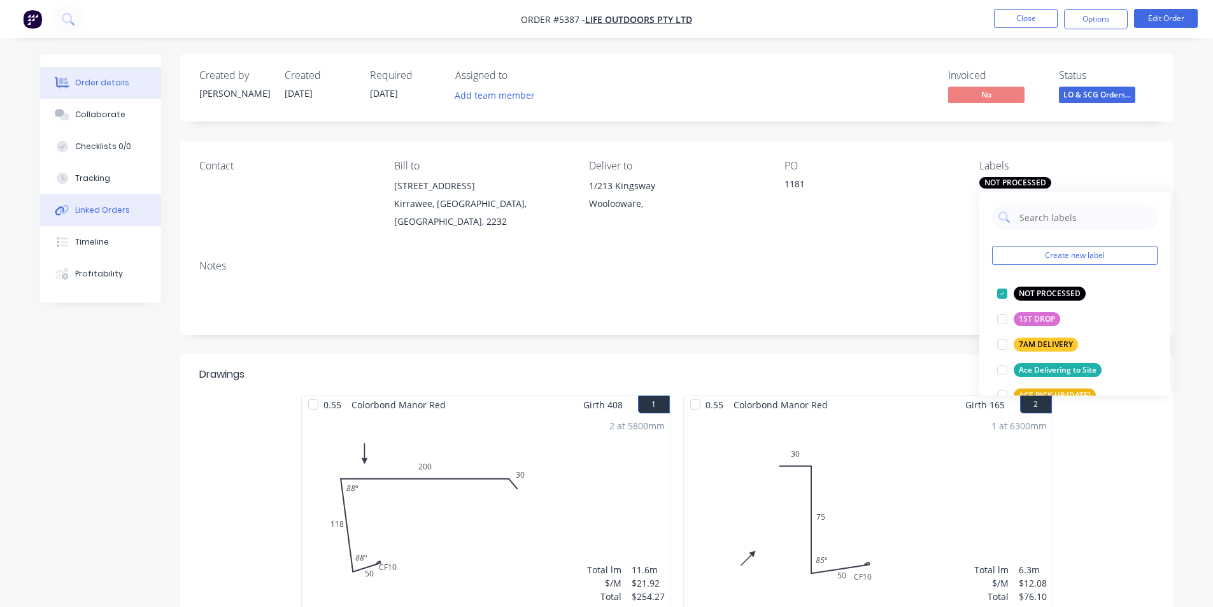
click at [94, 202] on button "Linked Orders" at bounding box center [100, 210] width 121 height 32
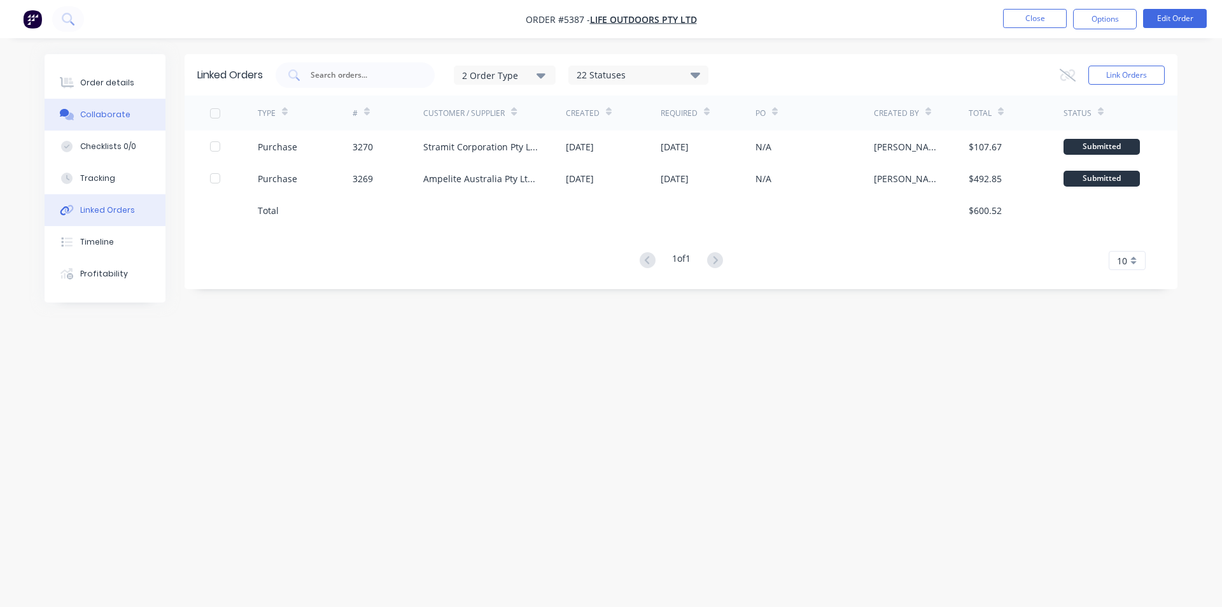
click at [111, 107] on button "Collaborate" at bounding box center [105, 115] width 121 height 32
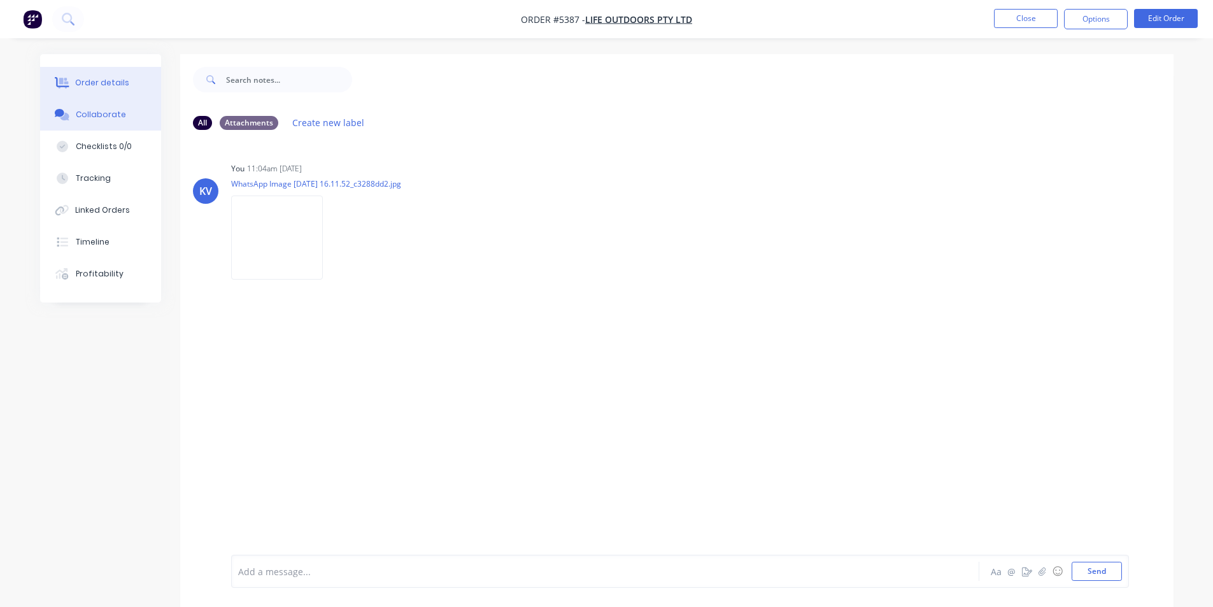
click at [110, 85] on div "Order details" at bounding box center [102, 82] width 54 height 11
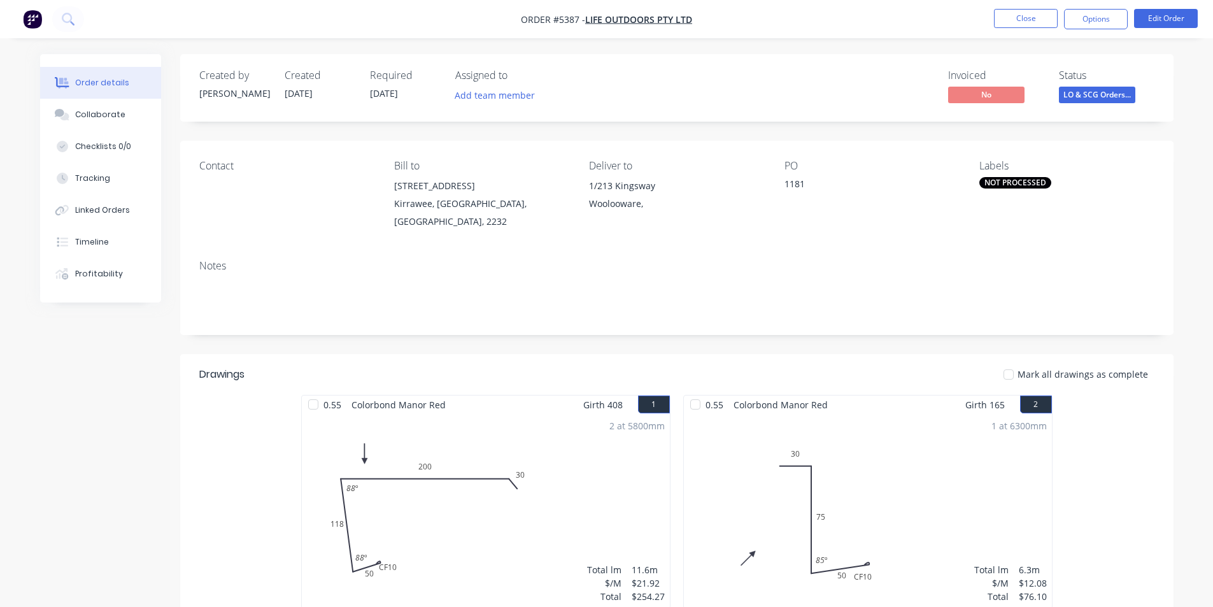
click at [992, 167] on div "Labels" at bounding box center [1066, 166] width 174 height 12
click at [989, 185] on div "NOT PROCESSED" at bounding box center [1015, 182] width 72 height 11
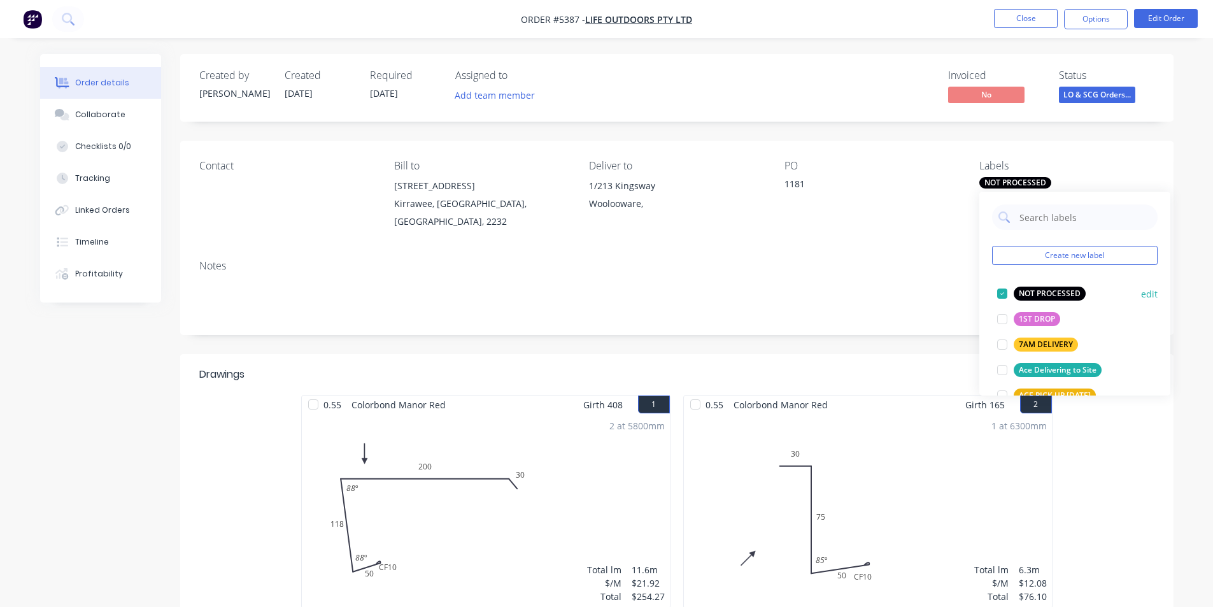
click at [1001, 294] on div at bounding box center [1001, 293] width 25 height 25
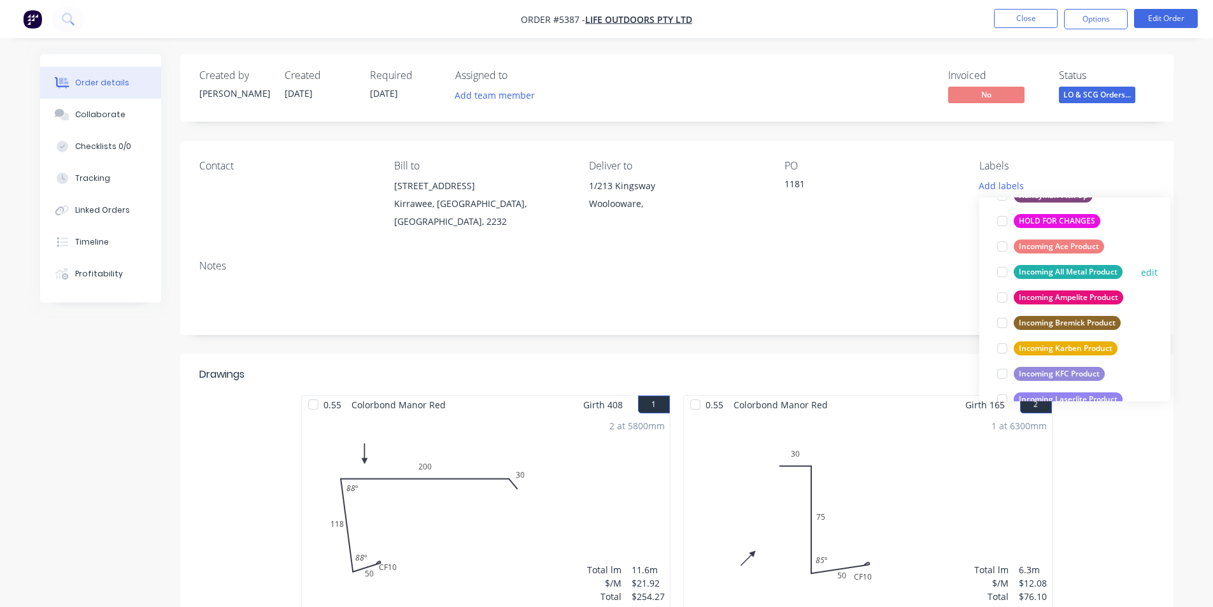
scroll to position [382, 0]
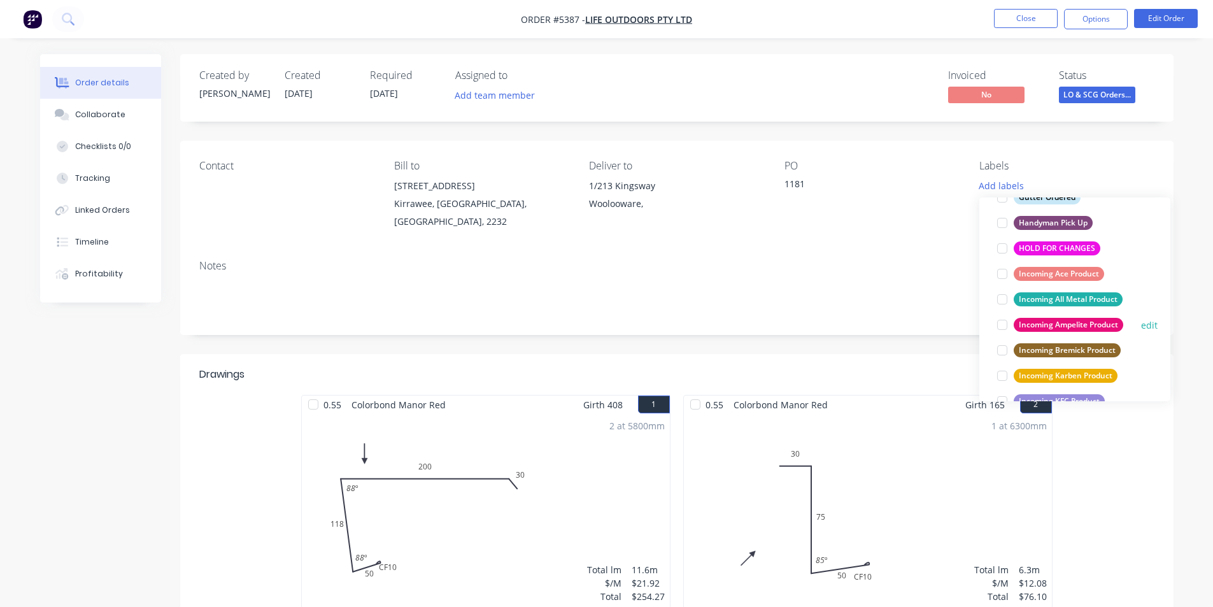
click at [1002, 328] on div at bounding box center [1001, 324] width 25 height 25
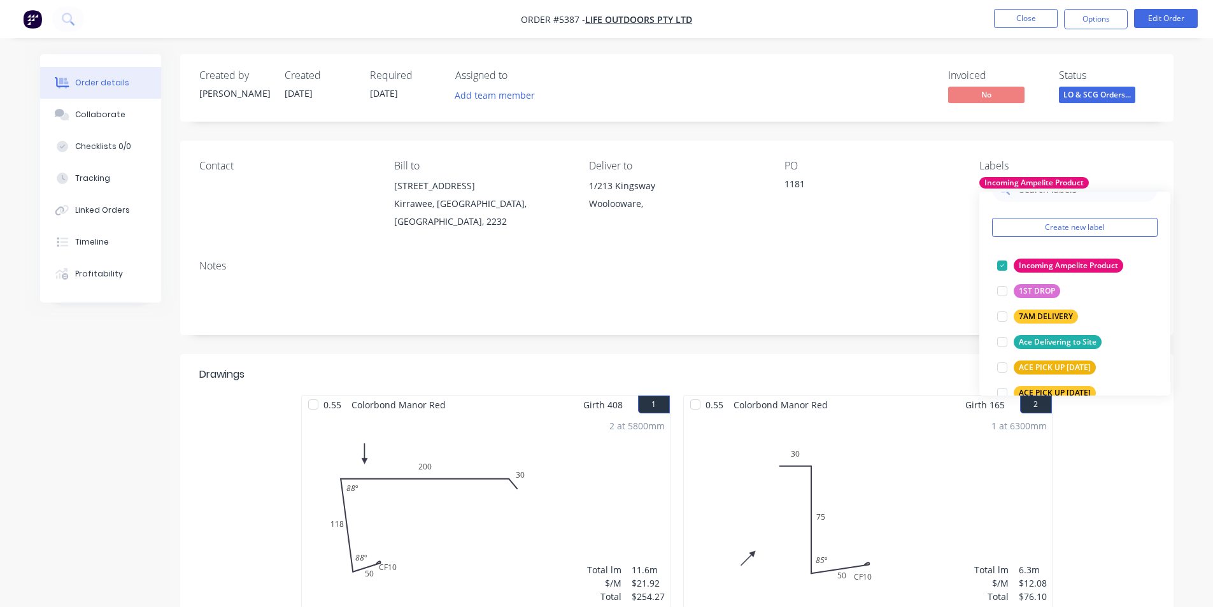
scroll to position [0, 0]
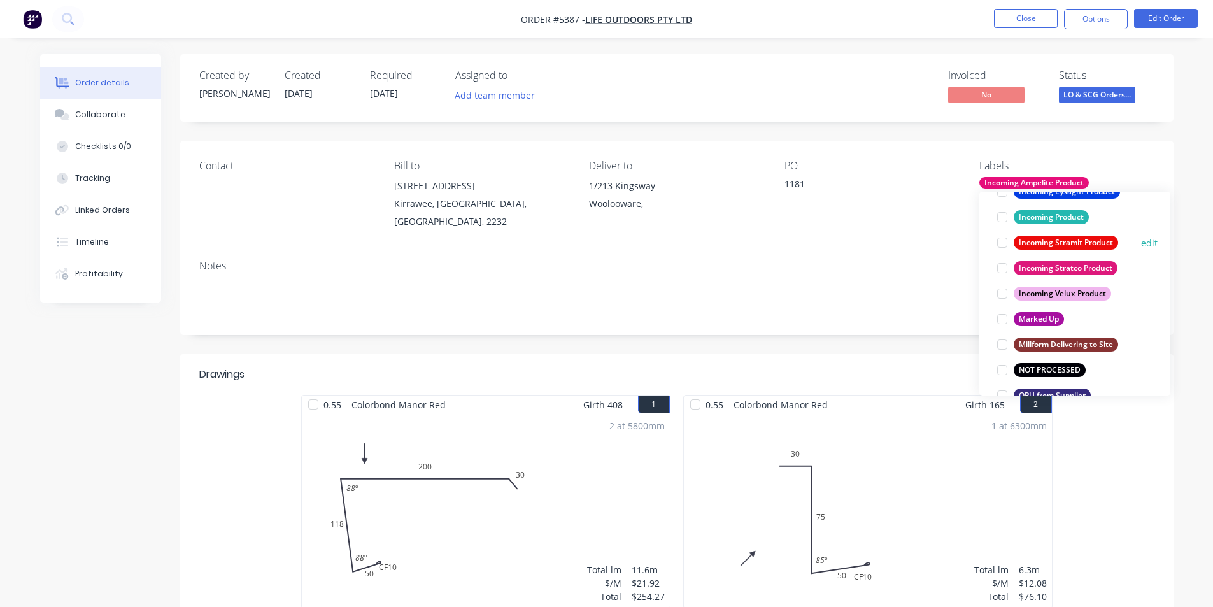
click at [1001, 240] on div at bounding box center [1001, 242] width 25 height 25
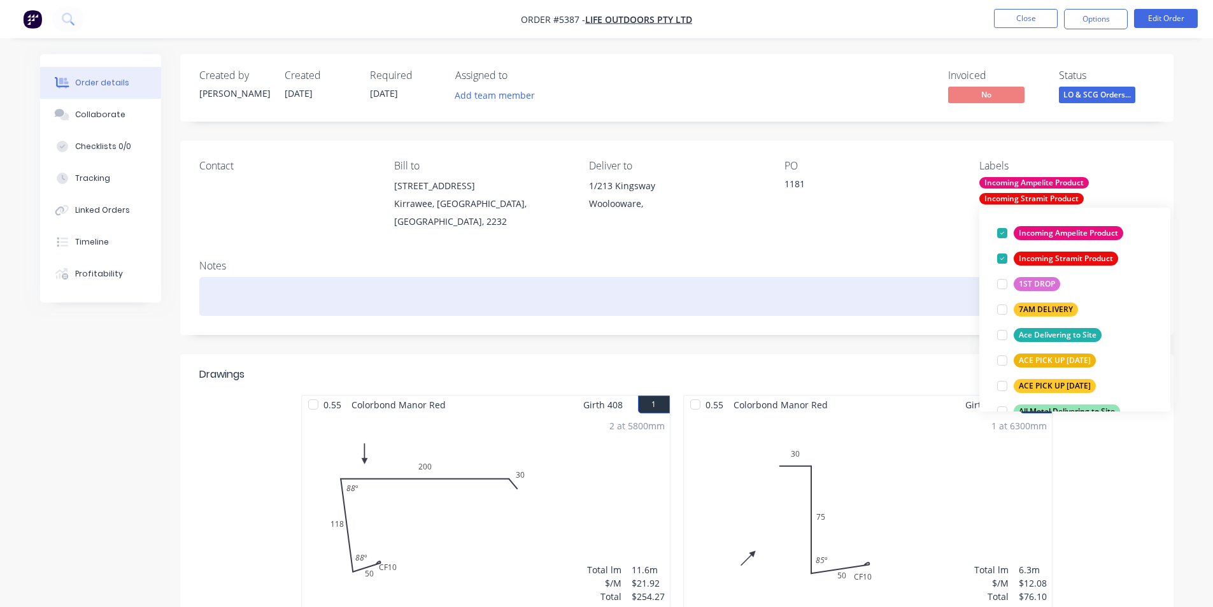
click at [917, 299] on div at bounding box center [676, 296] width 955 height 39
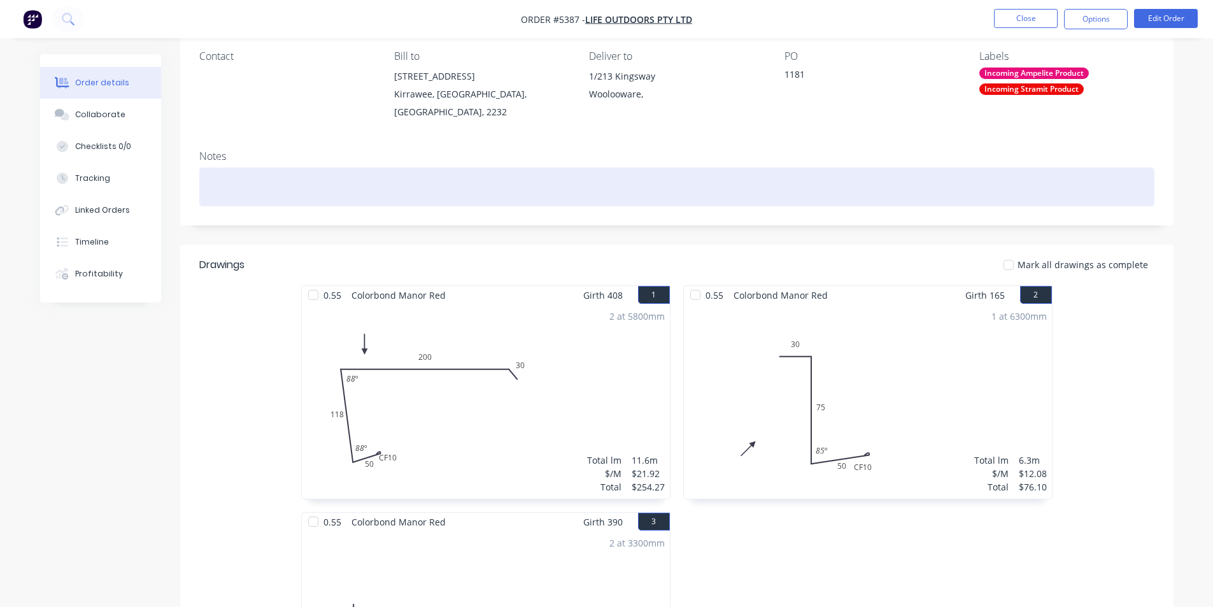
scroll to position [0, 0]
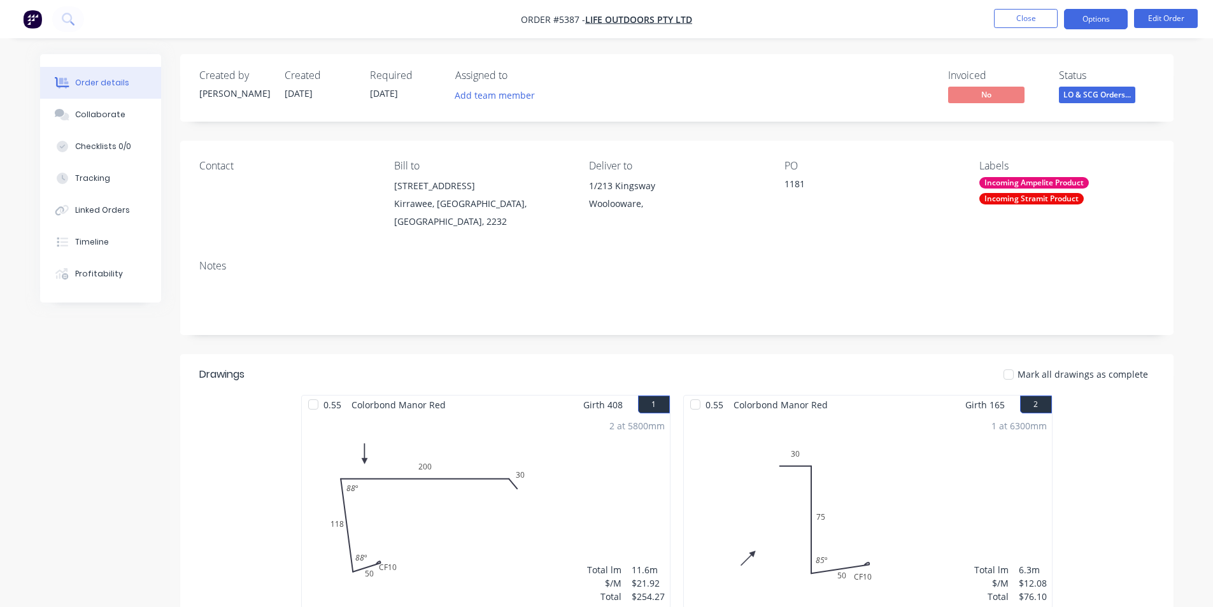
click at [1099, 18] on button "Options" at bounding box center [1096, 19] width 64 height 20
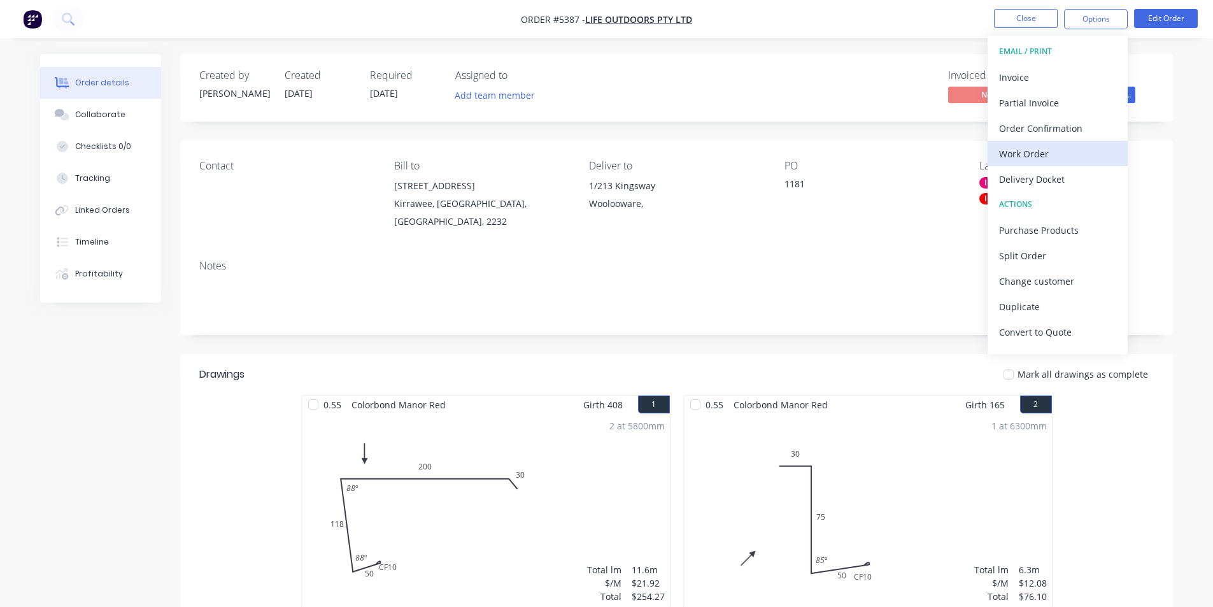
click at [1035, 151] on div "Work Order" at bounding box center [1057, 154] width 117 height 18
click at [1000, 155] on div "Custom" at bounding box center [1057, 154] width 117 height 18
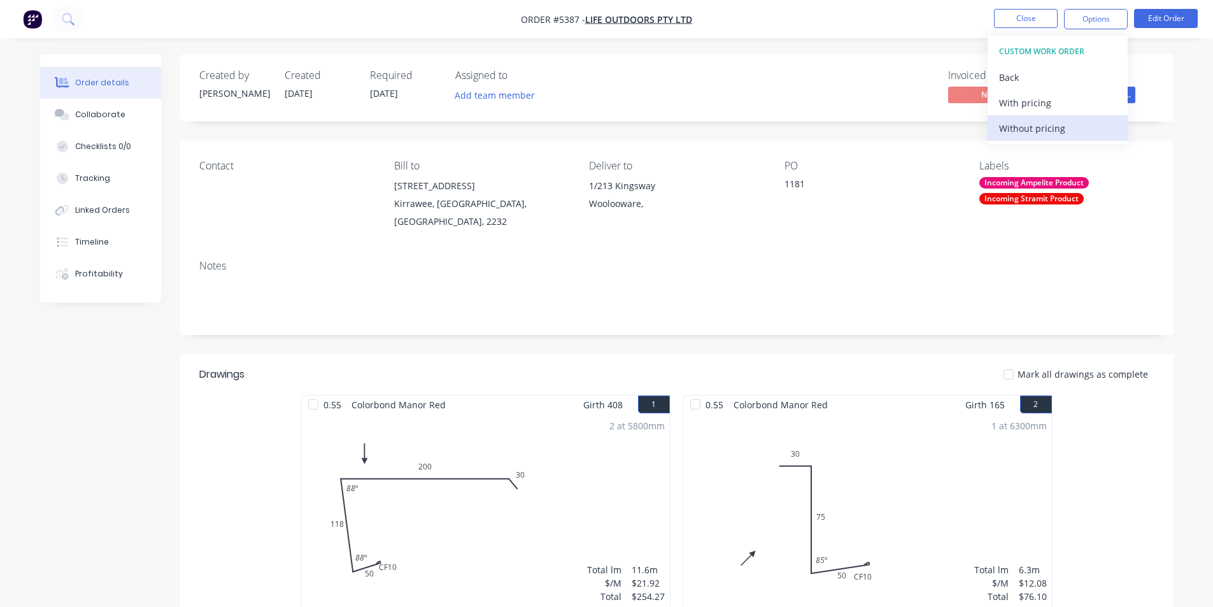
click at [1007, 132] on div "Without pricing" at bounding box center [1057, 128] width 117 height 18
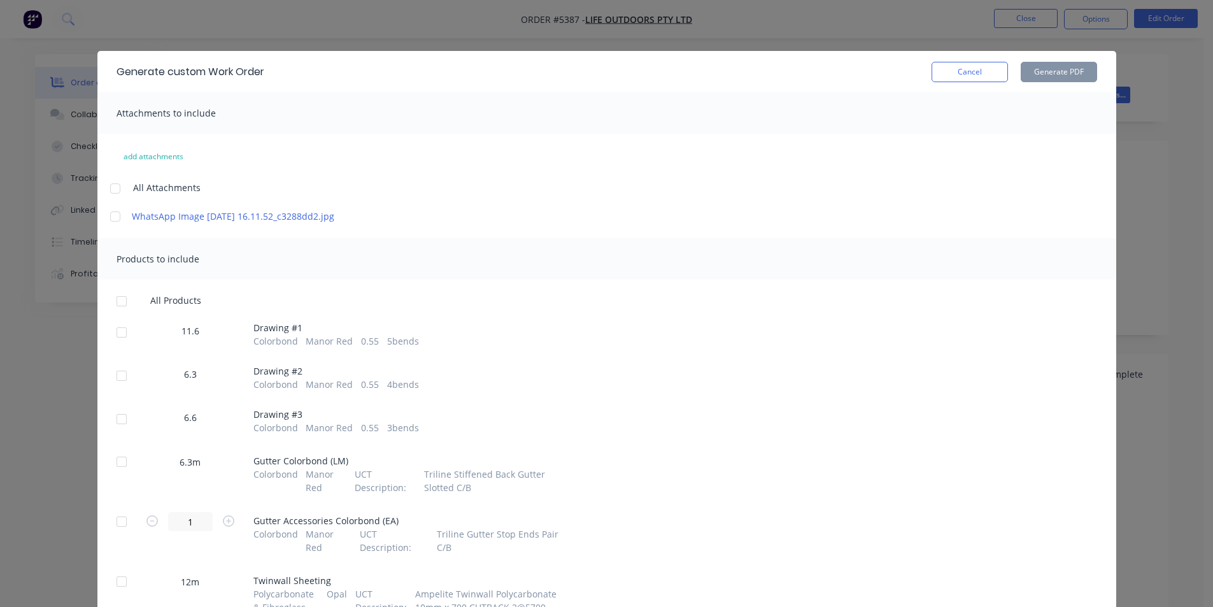
click at [121, 345] on div at bounding box center [121, 332] width 25 height 25
click at [109, 388] on div at bounding box center [121, 375] width 25 height 25
click at [120, 432] on div at bounding box center [121, 418] width 25 height 25
click at [1068, 71] on button "Generate PDF" at bounding box center [1059, 72] width 76 height 20
click at [945, 66] on button "Cancel" at bounding box center [969, 72] width 76 height 20
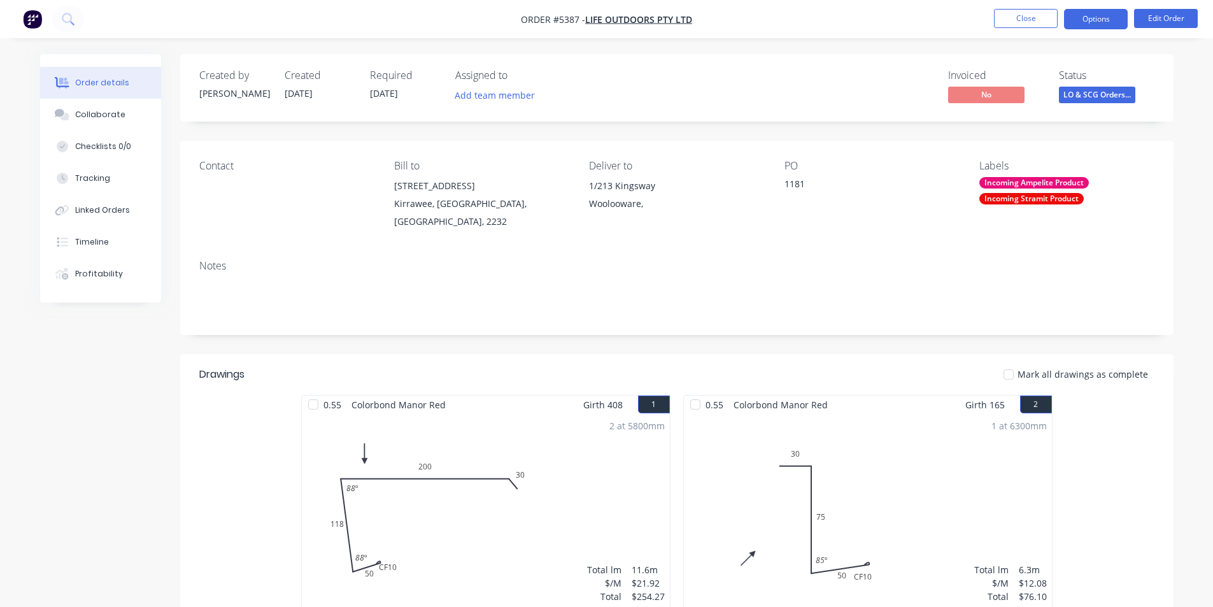
click at [1096, 22] on button "Options" at bounding box center [1096, 19] width 64 height 20
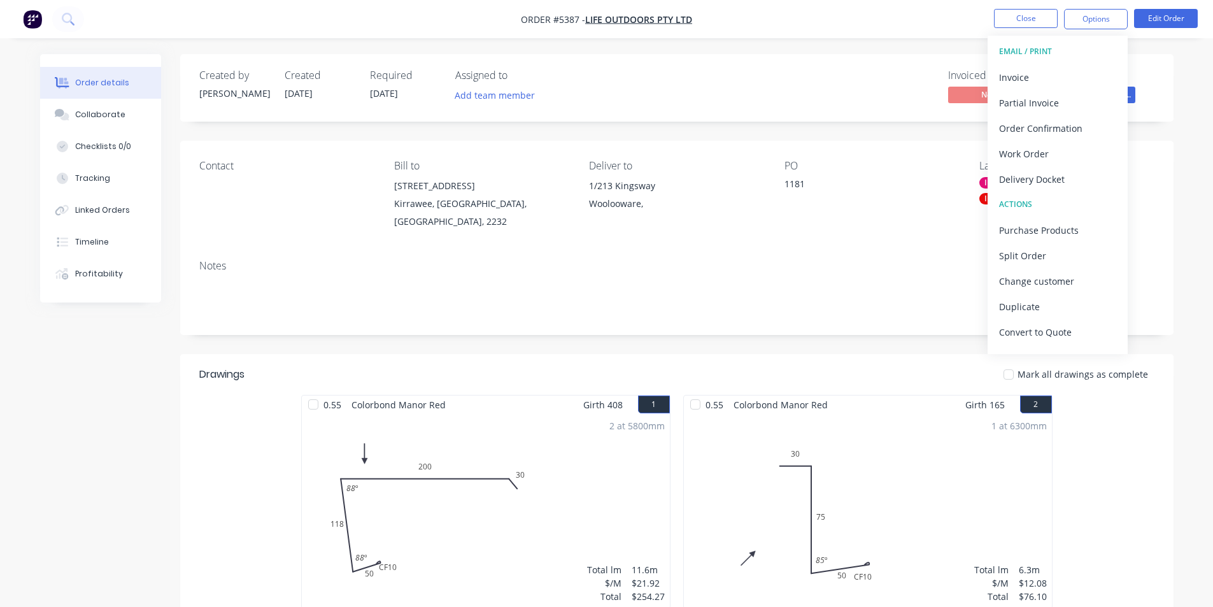
click at [985, 22] on ul "Close Options EMAIL / PRINT Invoice Partial Invoice Order Confirmation Work Ord…" at bounding box center [1096, 19] width 234 height 20
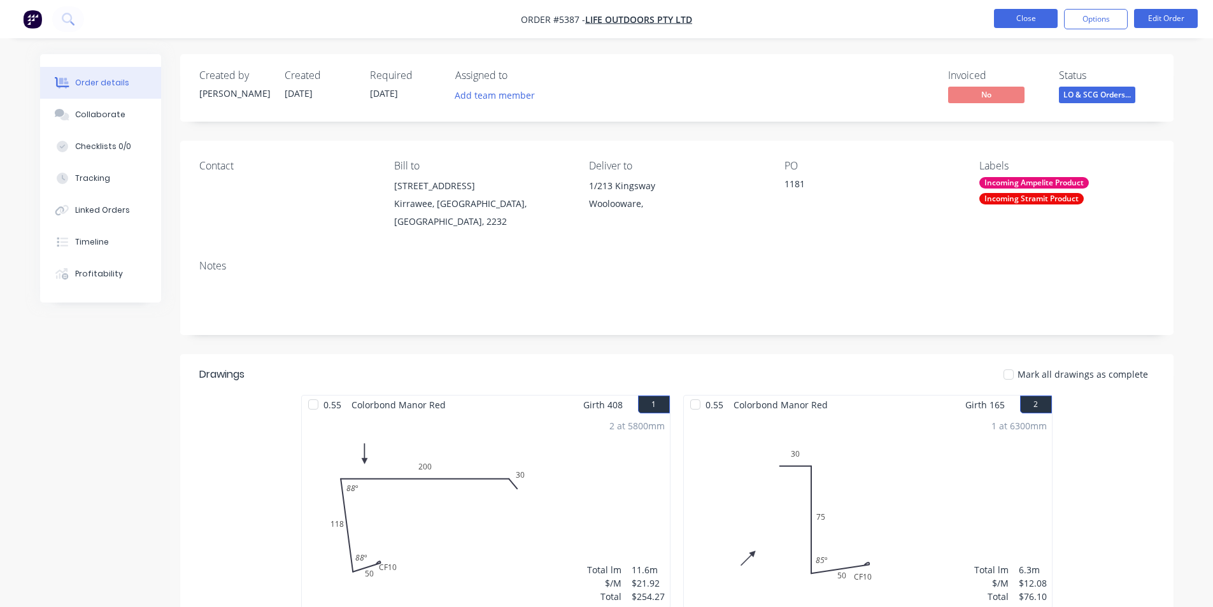
click at [1013, 21] on button "Close" at bounding box center [1026, 18] width 64 height 19
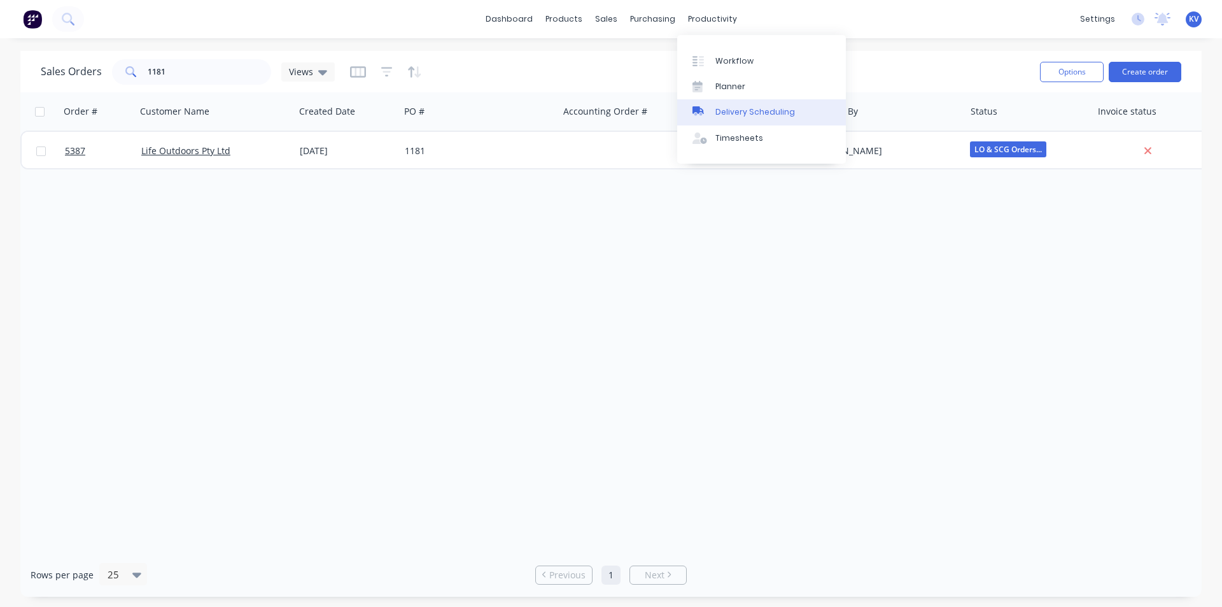
click at [728, 118] on link "Delivery Scheduling" at bounding box center [761, 111] width 169 height 25
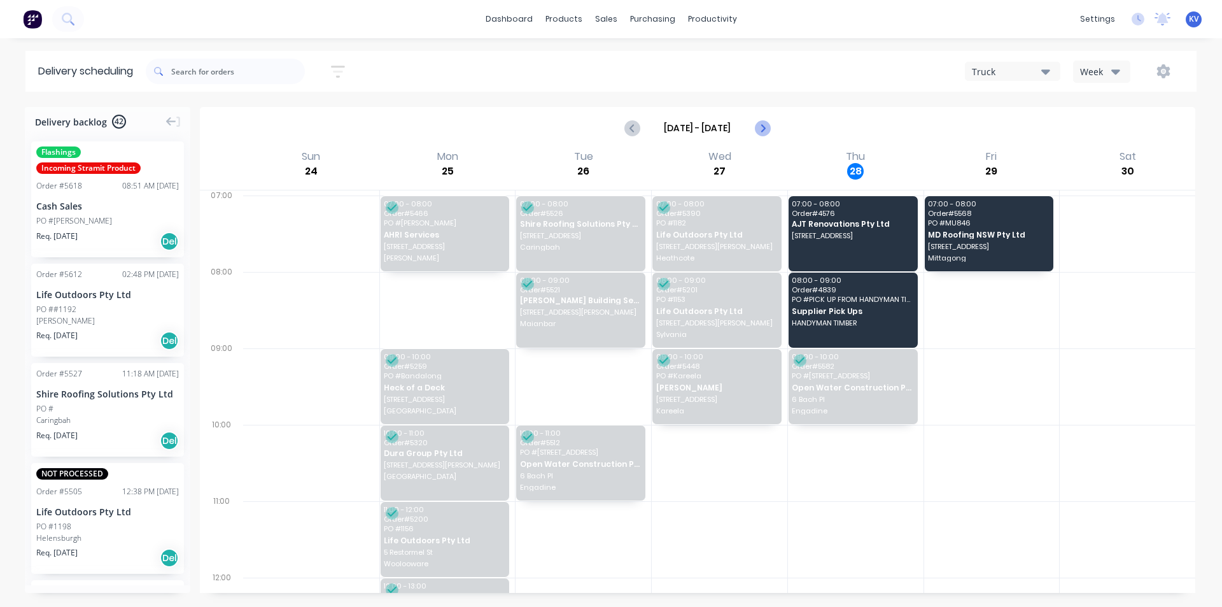
click at [764, 127] on icon "Next page" at bounding box center [763, 128] width 6 height 10
type input "Aug 31 - Sep 6"
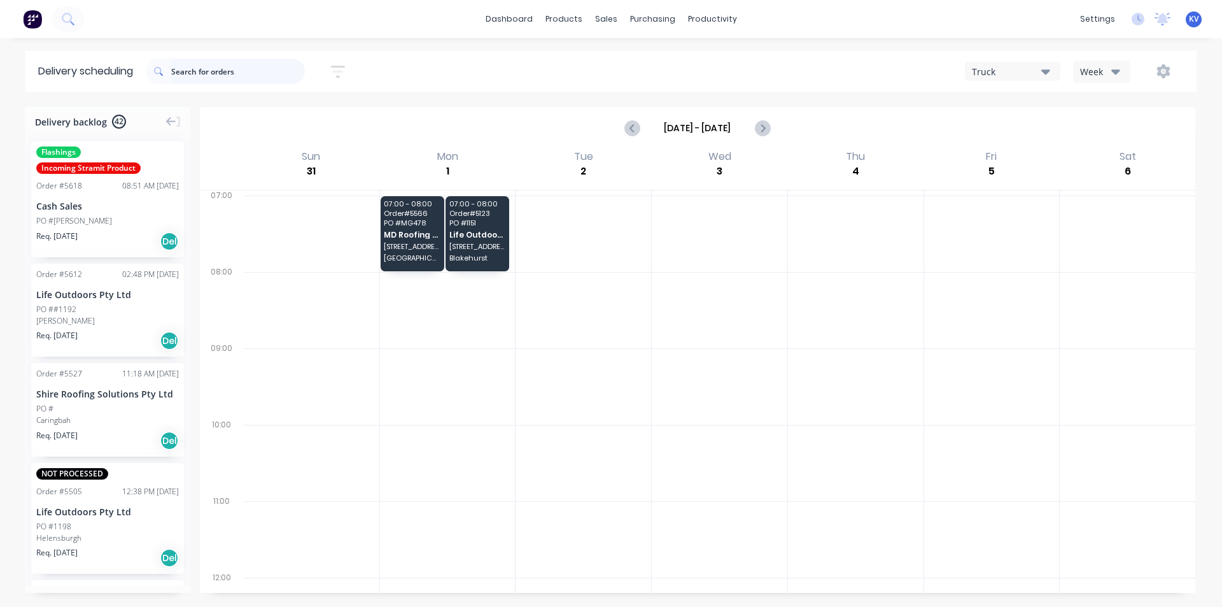
click at [202, 73] on input "text" at bounding box center [238, 71] width 134 height 25
click at [220, 65] on input "text" at bounding box center [238, 71] width 134 height 25
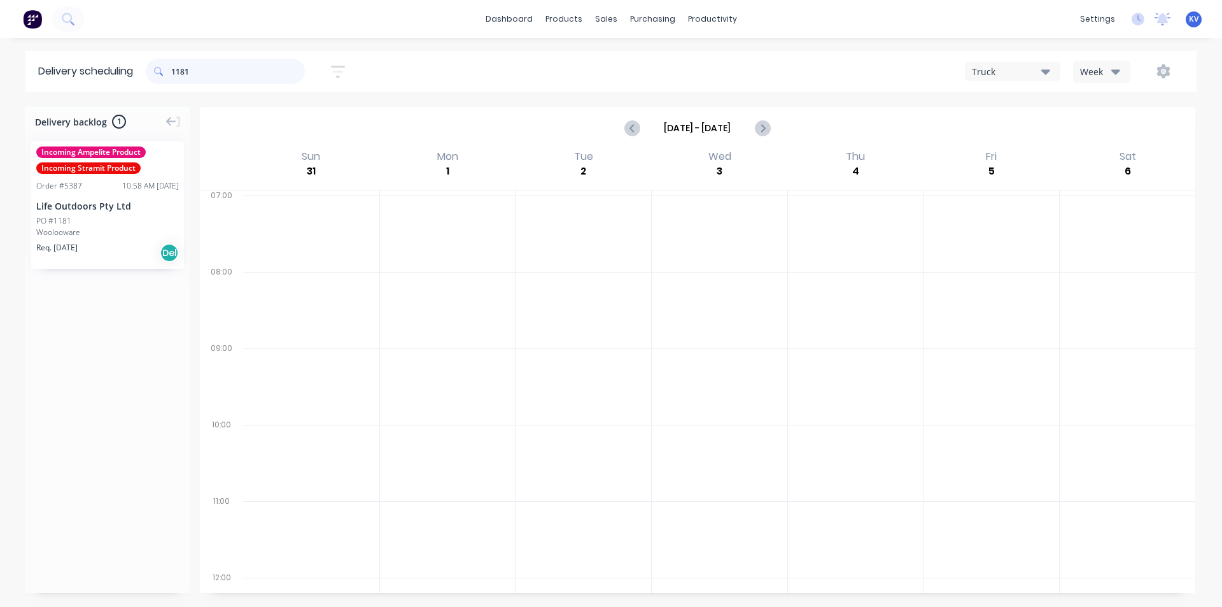
type input "1181"
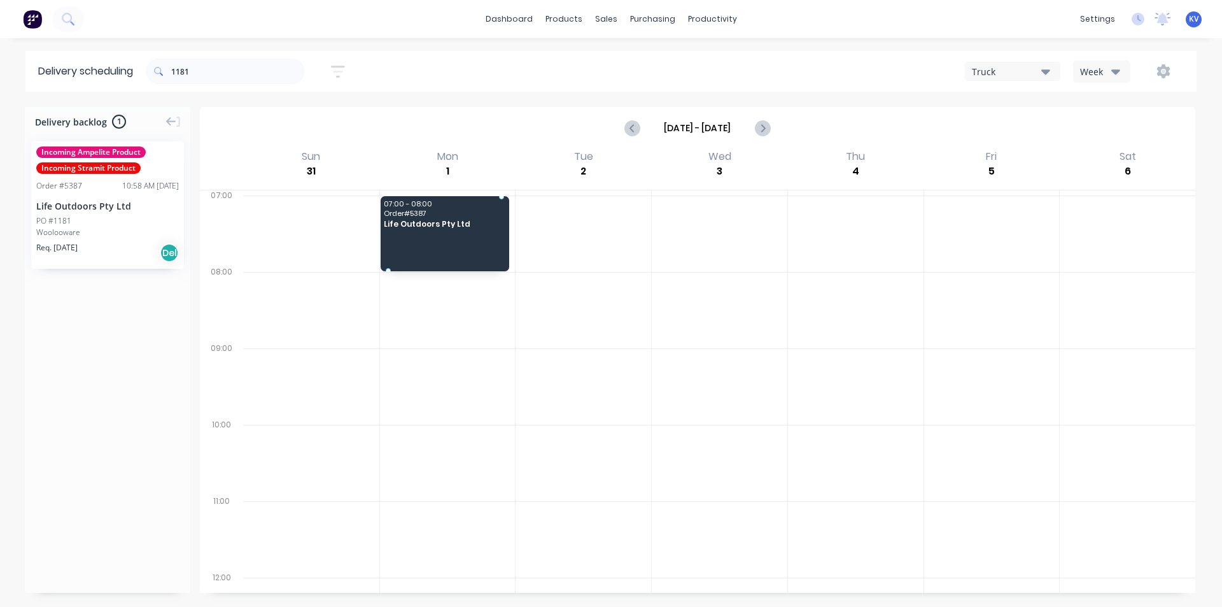
drag, startPoint x: 95, startPoint y: 215, endPoint x: 441, endPoint y: 216, distance: 345.7
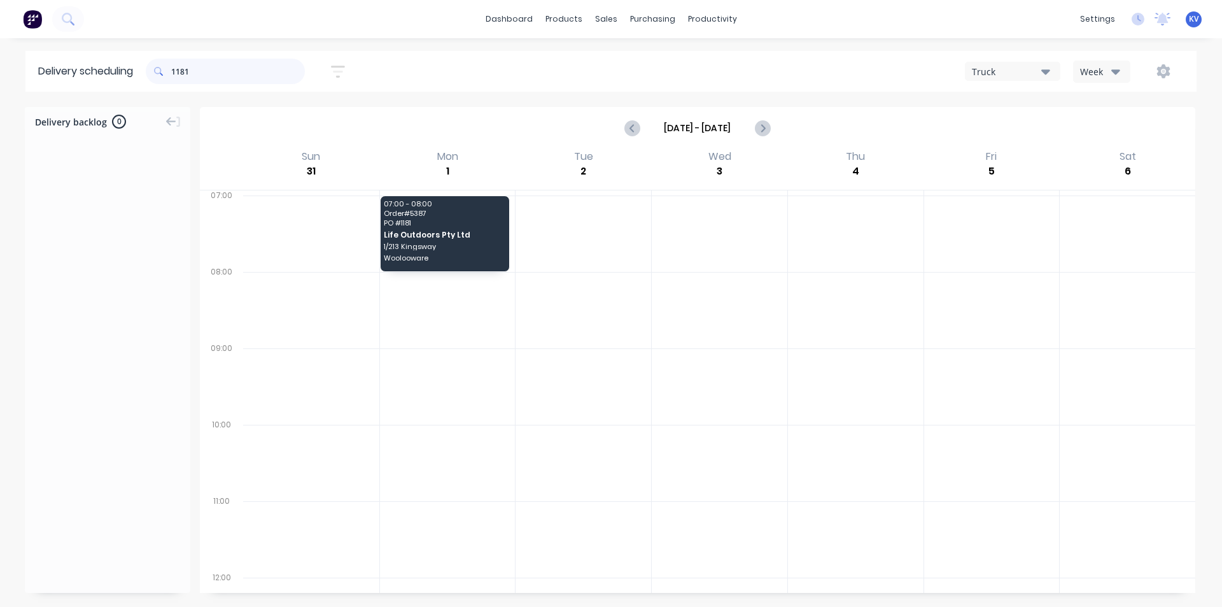
drag, startPoint x: 219, startPoint y: 73, endPoint x: 56, endPoint y: 36, distance: 167.0
click at [56, 36] on div "dashboard products sales purchasing productivity dashboard products Product Cat…" at bounding box center [611, 303] width 1222 height 607
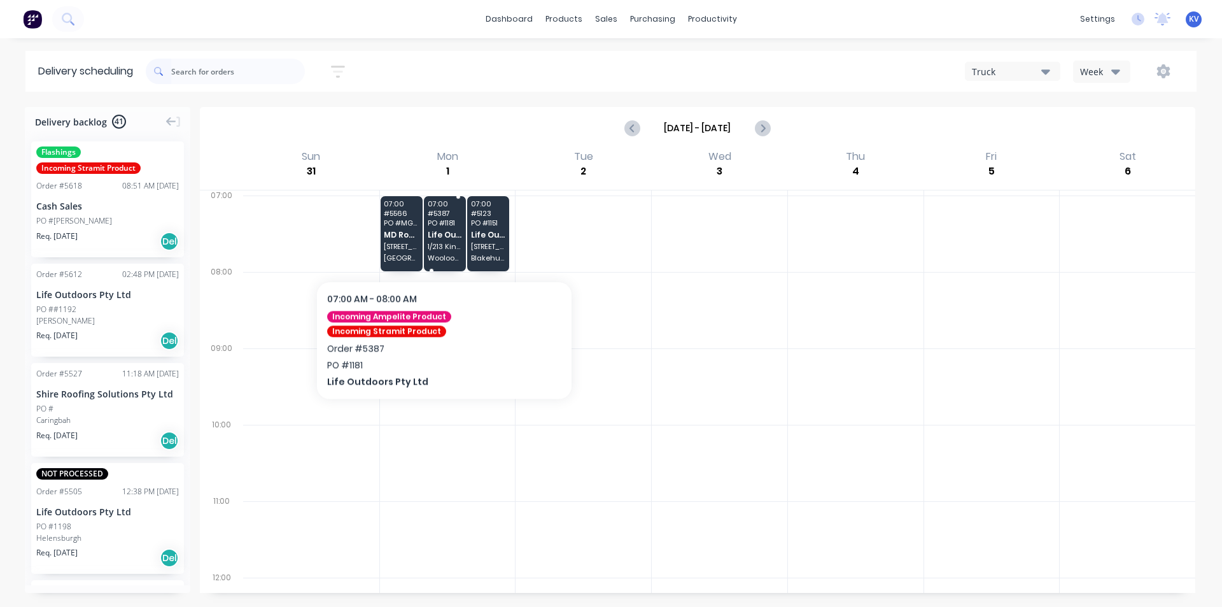
click at [442, 242] on div "07:00 # 5387 PO # 1181 Life Outdoors Pty Ltd 1/213 Kingsway Woolooware" at bounding box center [445, 233] width 42 height 75
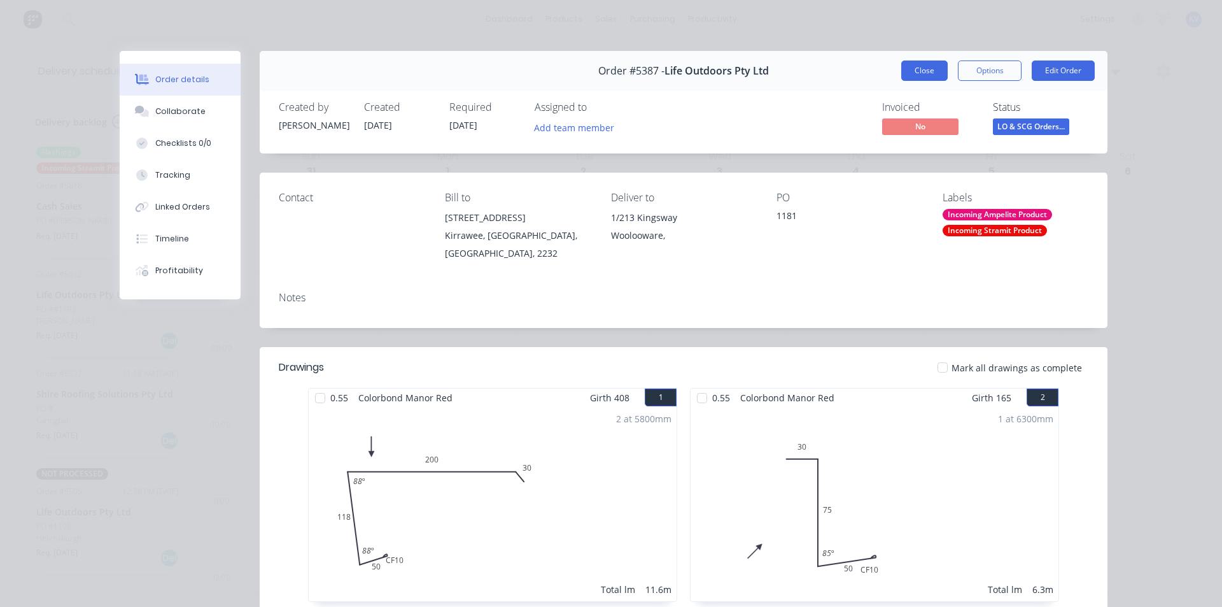
click at [925, 62] on button "Close" at bounding box center [925, 70] width 46 height 20
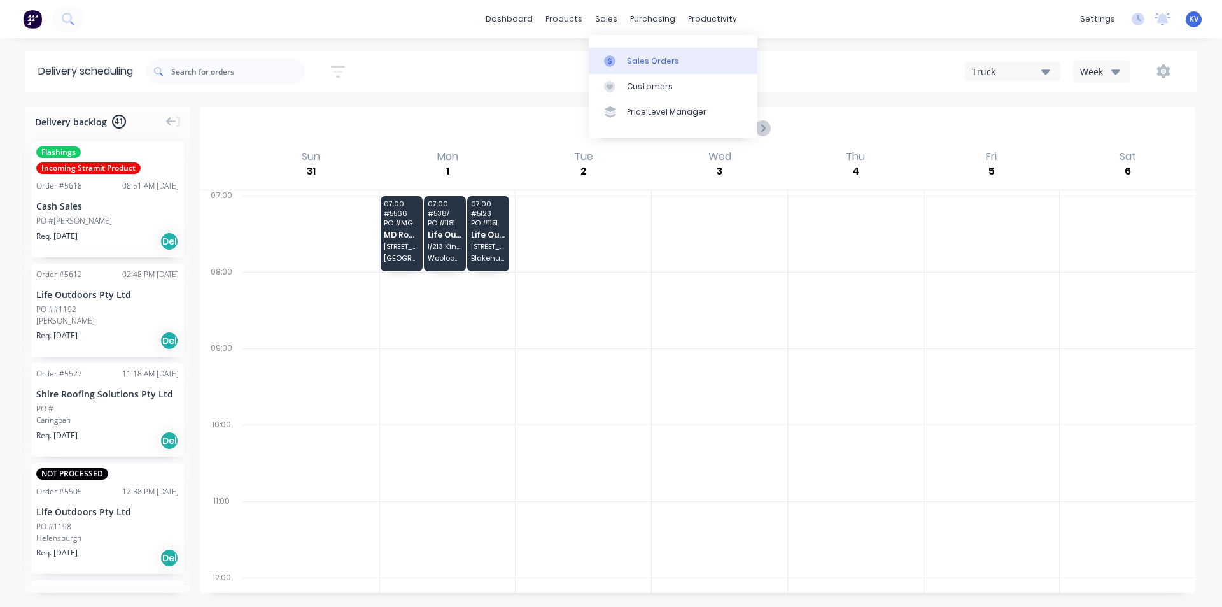
click at [635, 72] on link "Sales Orders" at bounding box center [673, 60] width 169 height 25
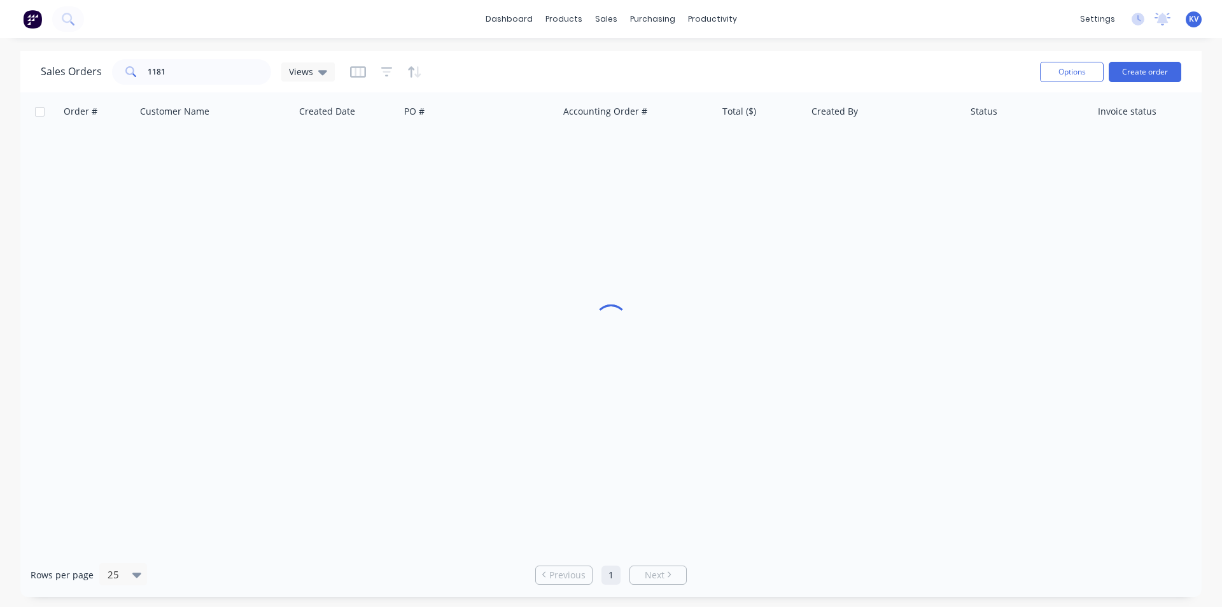
click at [639, 57] on div "Sales Orders 1181 Views" at bounding box center [535, 71] width 989 height 31
click at [223, 73] on input "1181" at bounding box center [210, 71] width 124 height 25
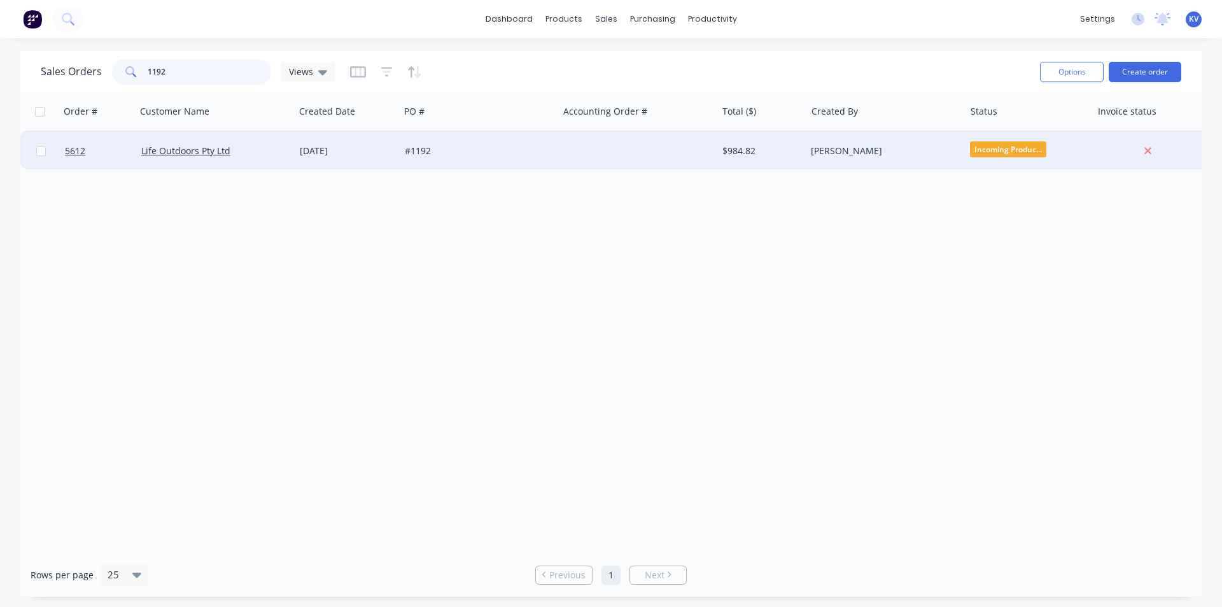
type input "1192"
click at [522, 141] on div "#1192" at bounding box center [479, 151] width 159 height 38
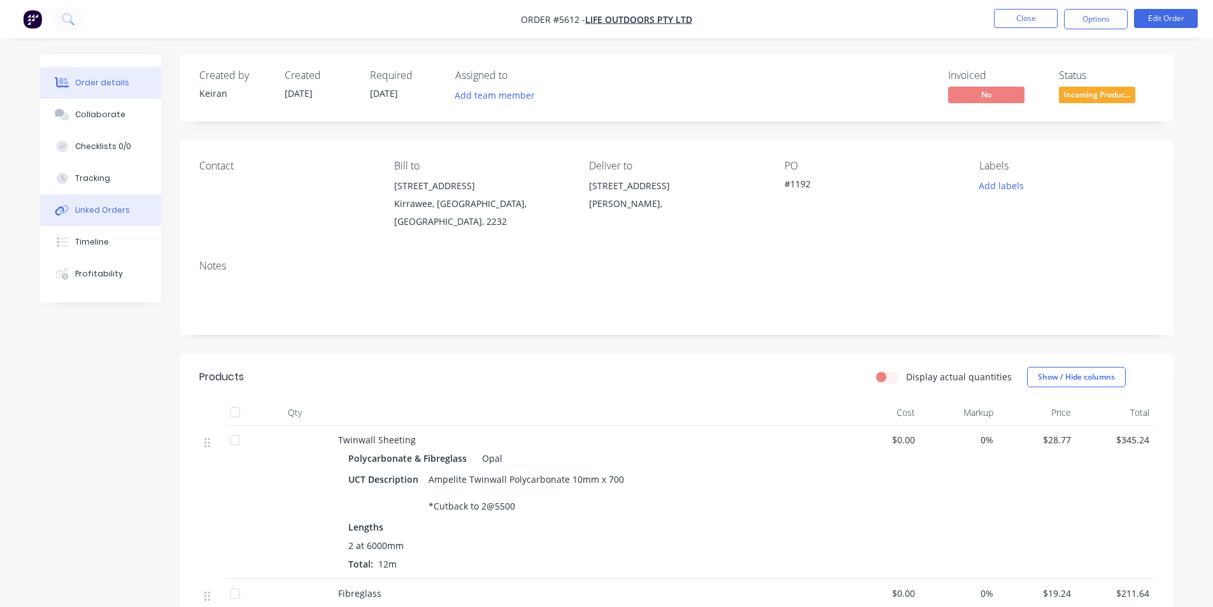
click at [88, 209] on div "Linked Orders" at bounding box center [102, 209] width 55 height 11
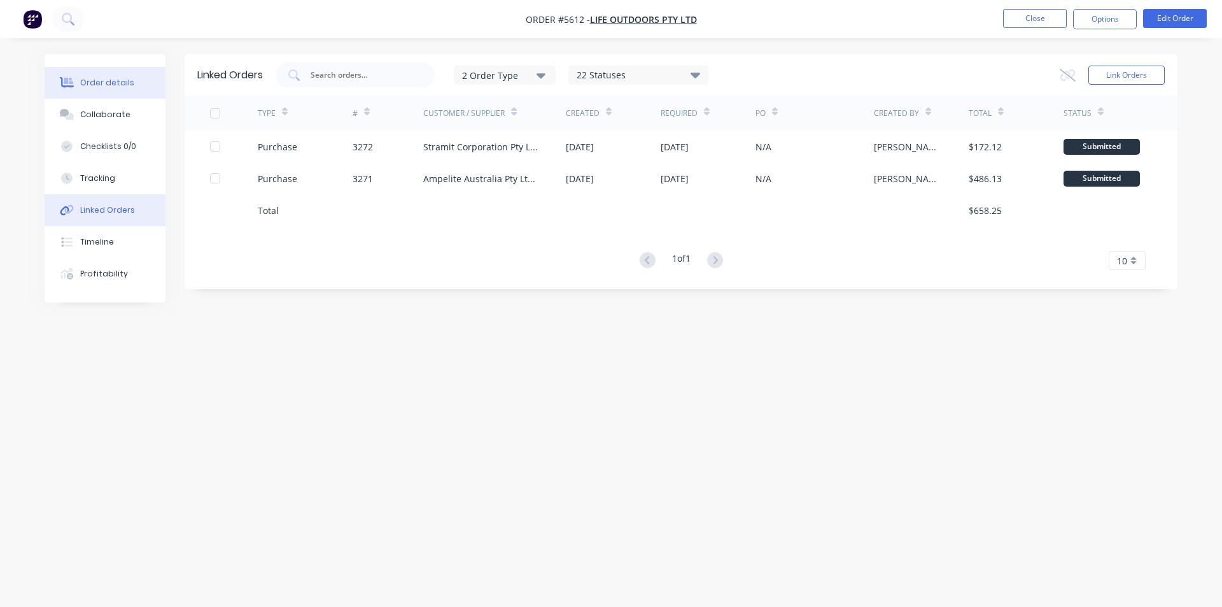
click at [99, 88] on div "Order details" at bounding box center [107, 82] width 54 height 11
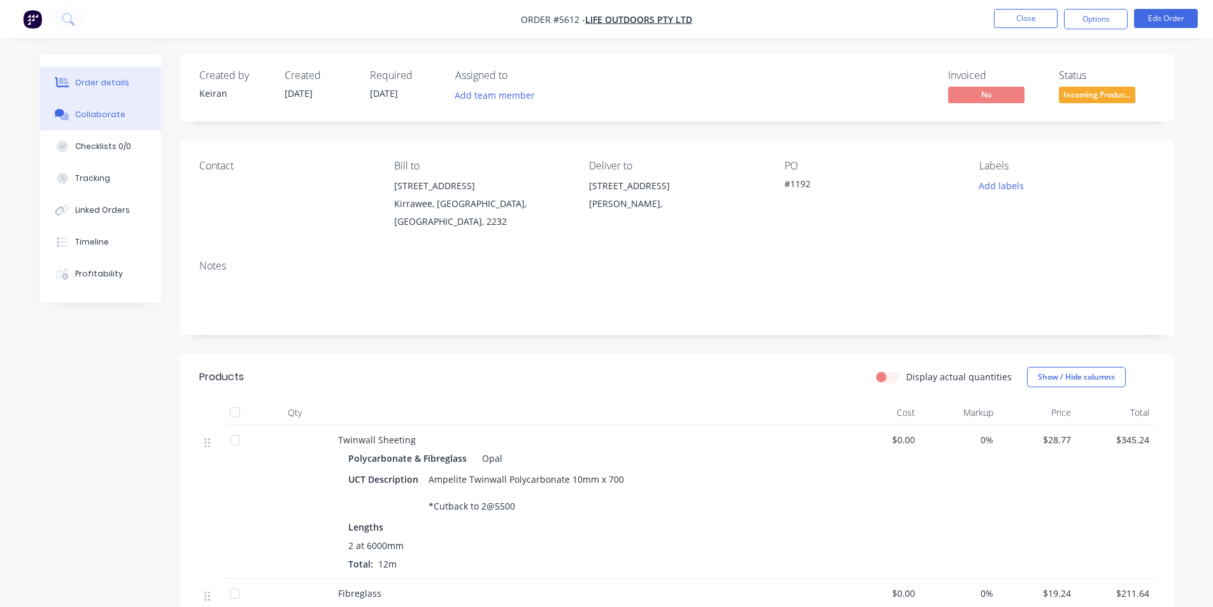
click at [84, 115] on div "Collaborate" at bounding box center [100, 114] width 50 height 11
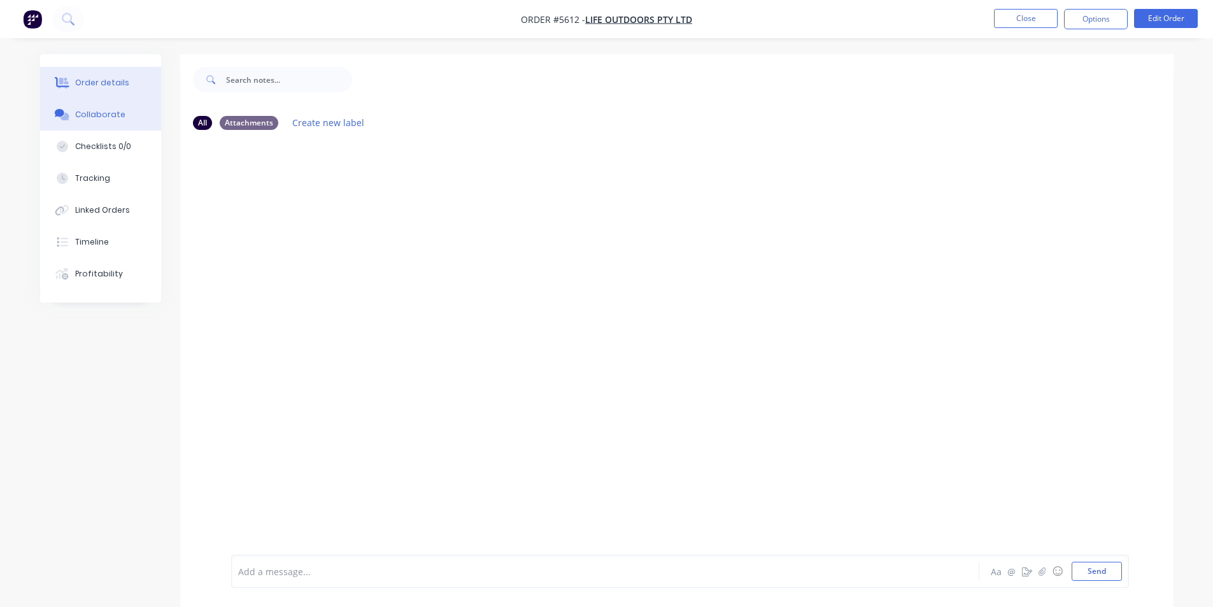
click at [115, 87] on div "Order details" at bounding box center [102, 82] width 54 height 11
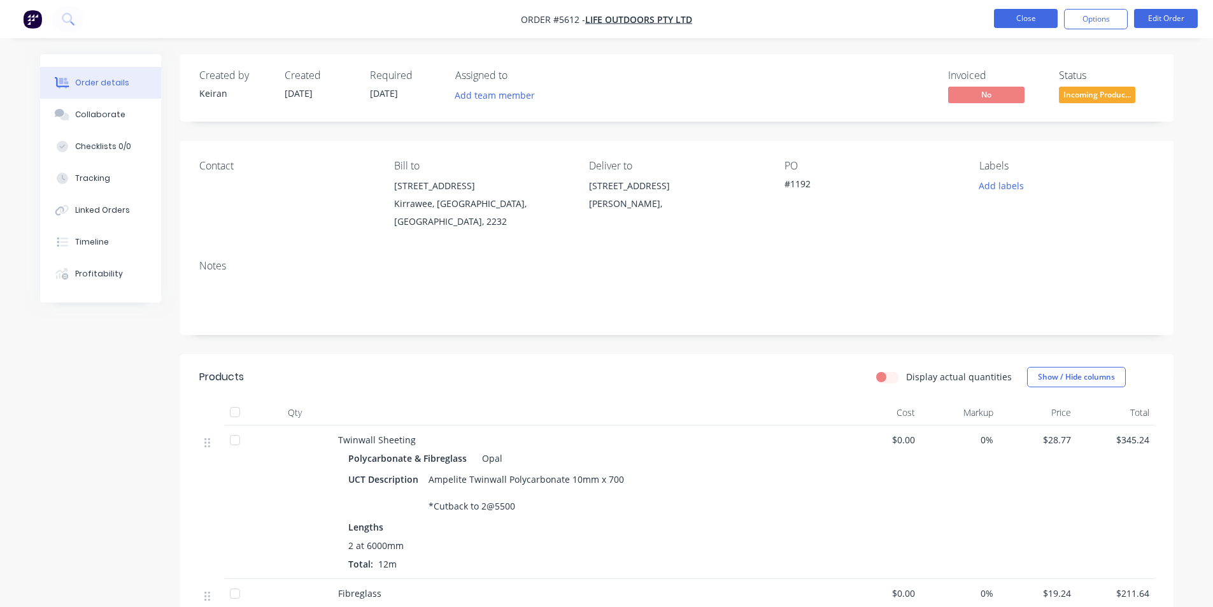
click at [1006, 20] on button "Close" at bounding box center [1026, 18] width 64 height 19
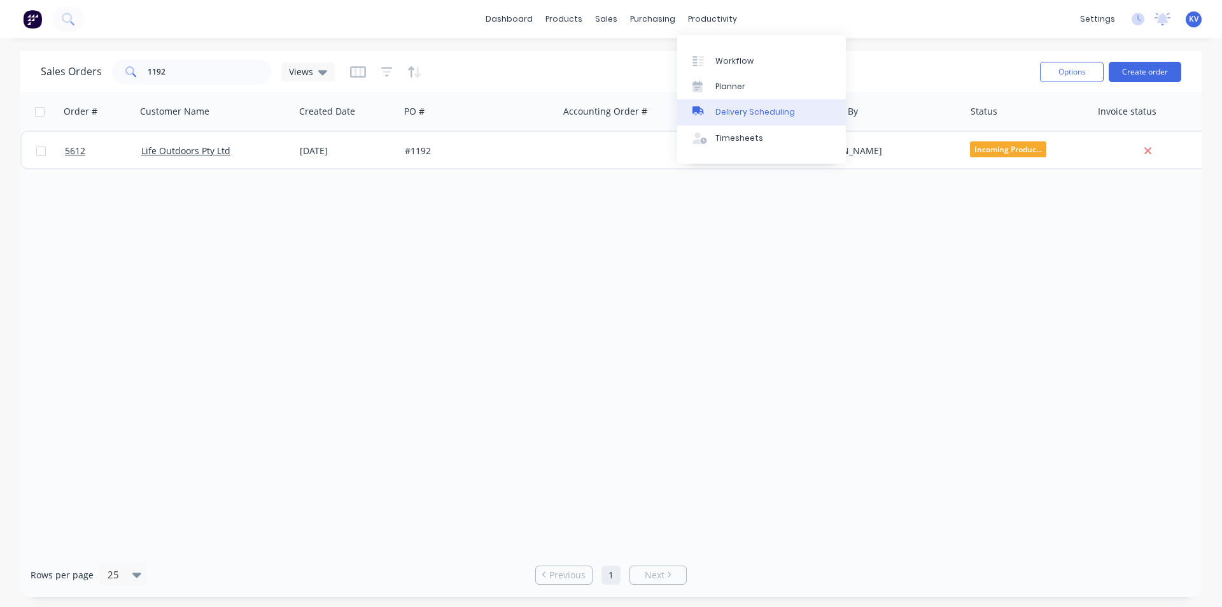
click at [734, 103] on link "Delivery Scheduling" at bounding box center [761, 111] width 169 height 25
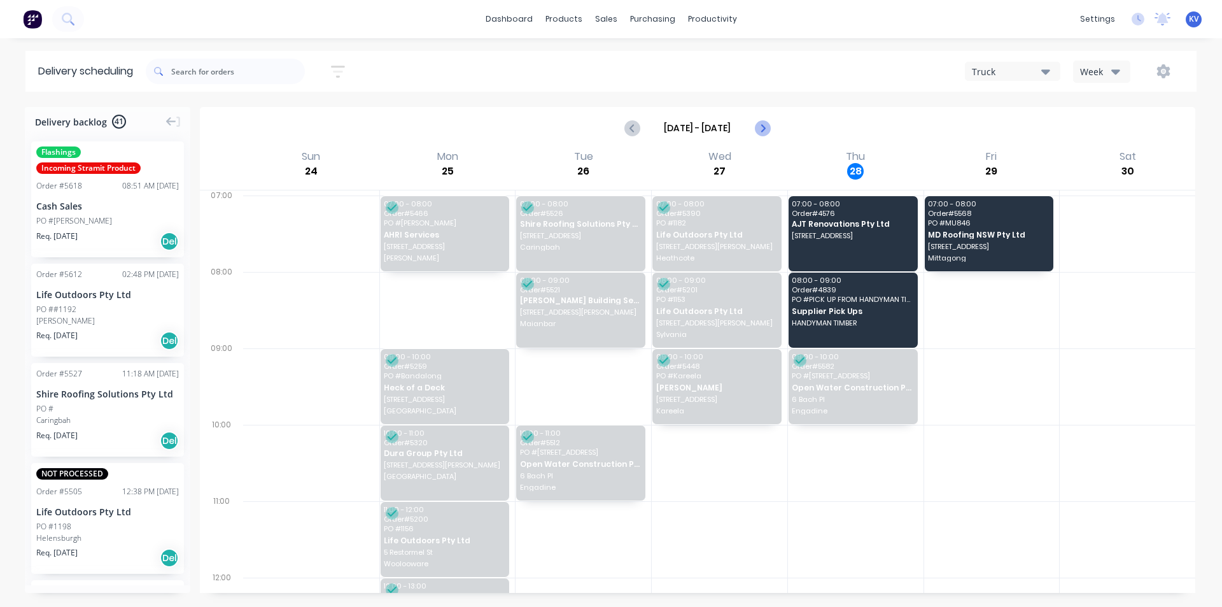
click at [768, 127] on icon "Next page" at bounding box center [761, 127] width 15 height 15
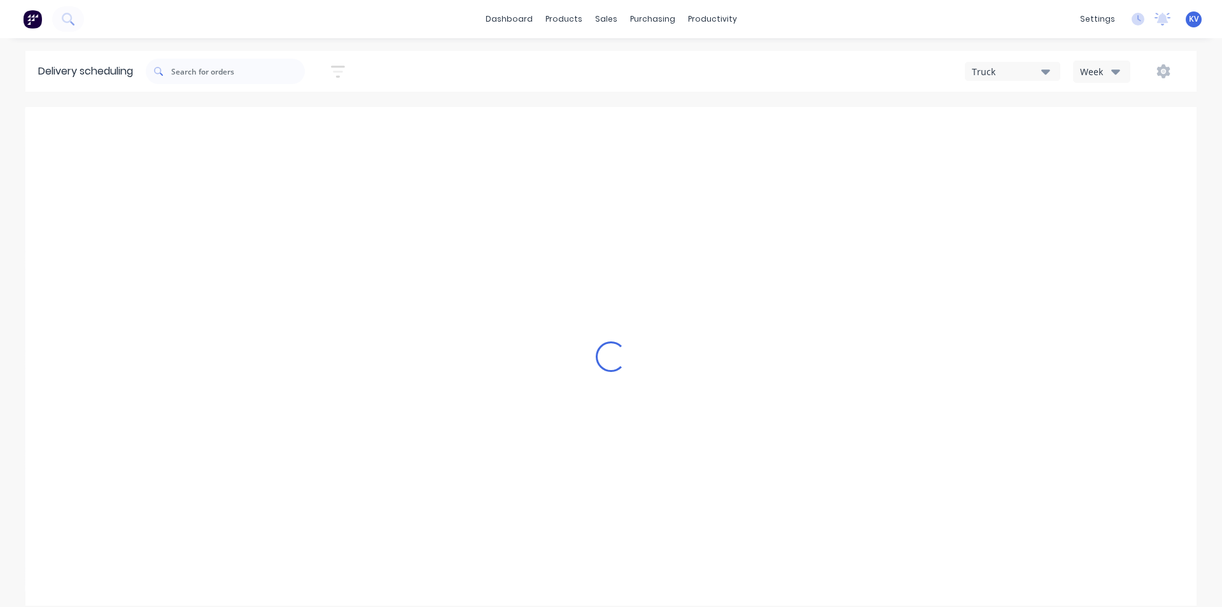
type input "Aug 31 - Sep 6"
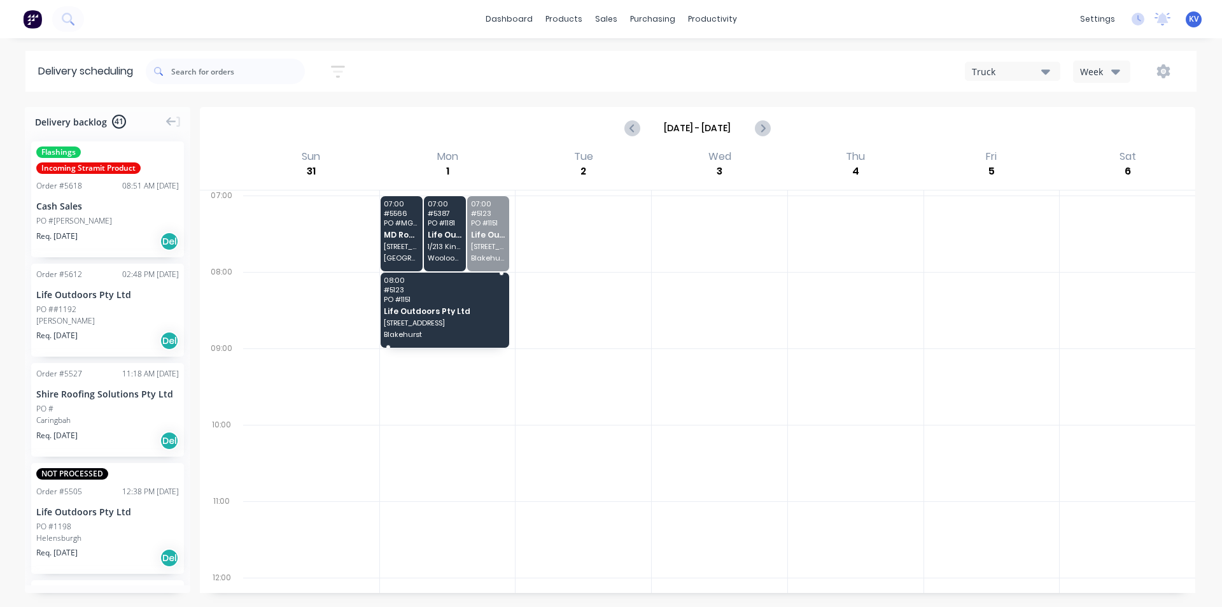
drag, startPoint x: 481, startPoint y: 218, endPoint x: 467, endPoint y: 291, distance: 73.9
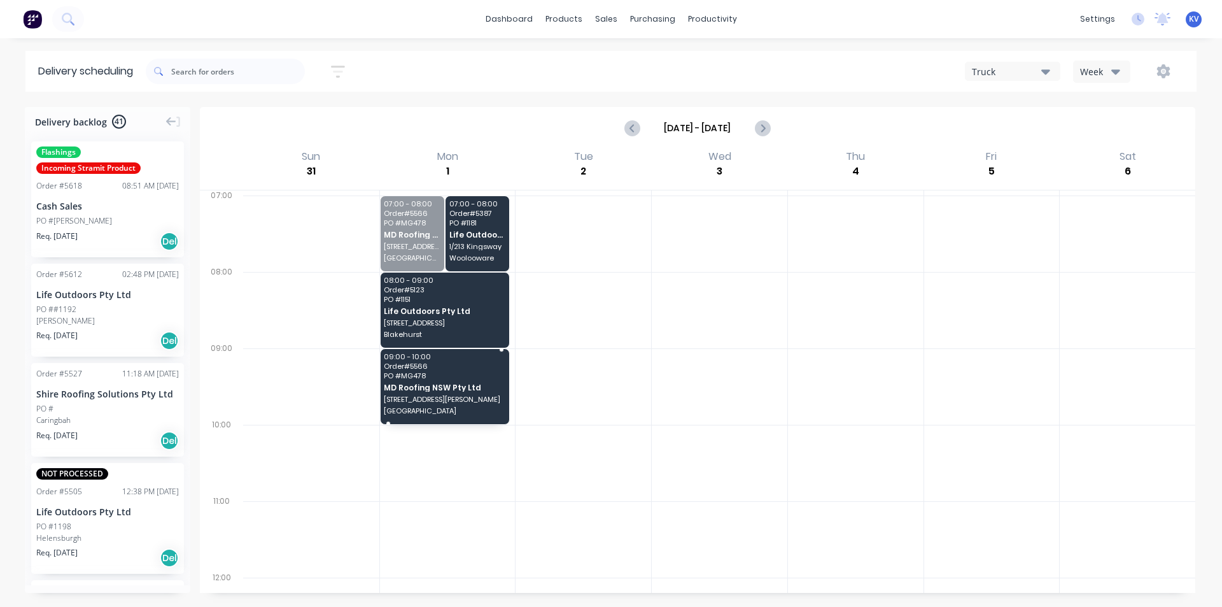
drag, startPoint x: 399, startPoint y: 236, endPoint x: 411, endPoint y: 378, distance: 142.5
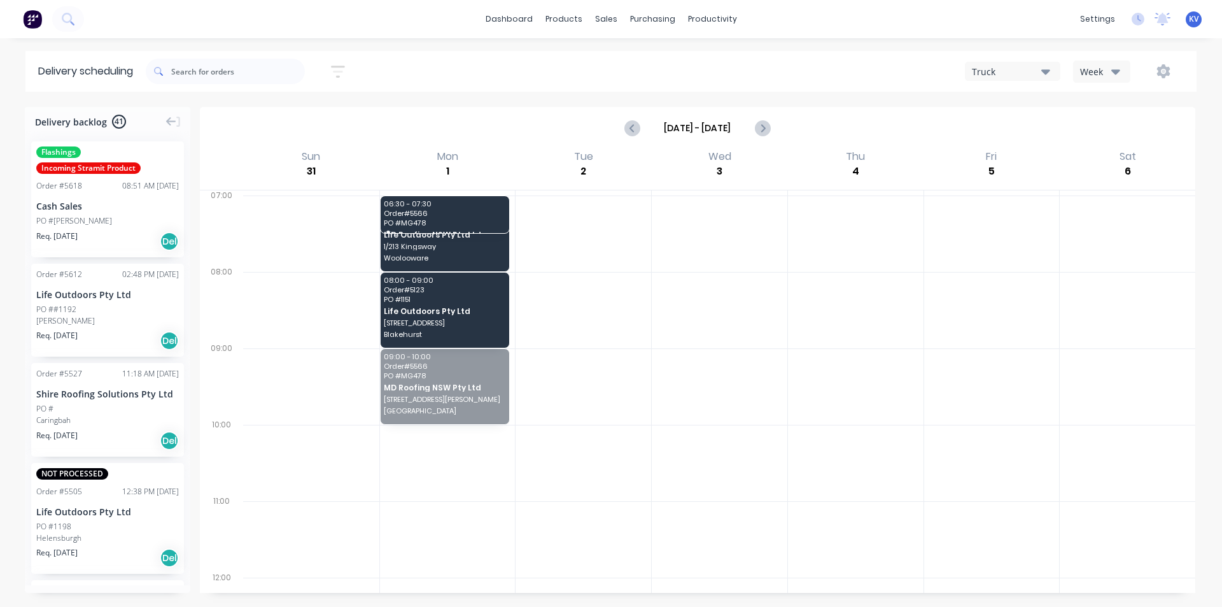
drag, startPoint x: 450, startPoint y: 398, endPoint x: 435, endPoint y: 210, distance: 188.4
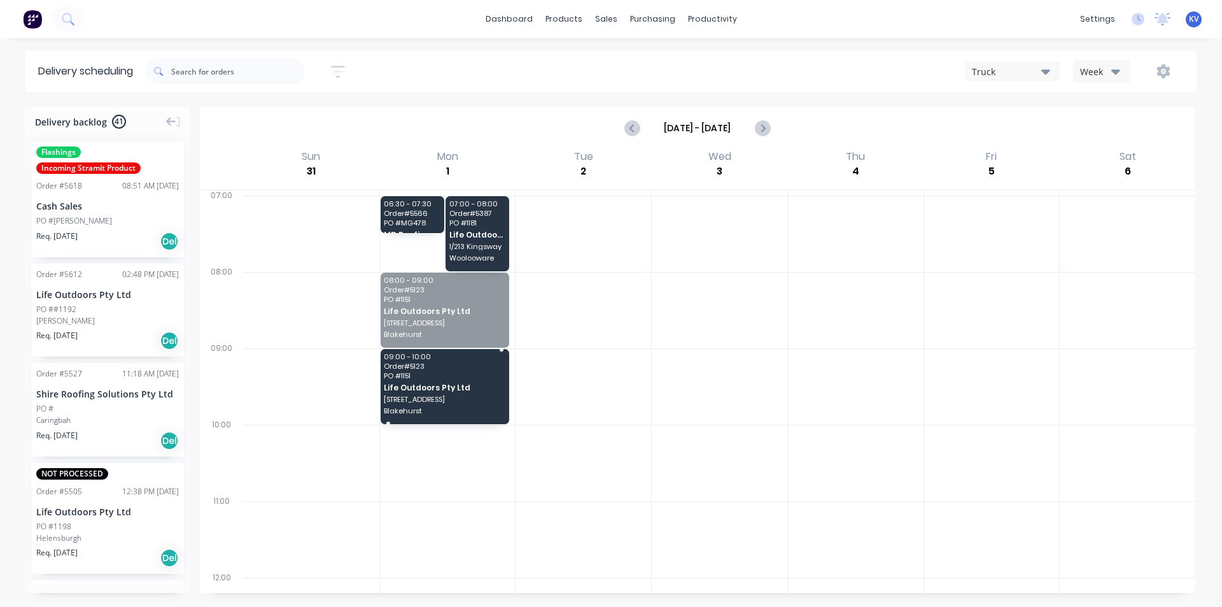
drag, startPoint x: 427, startPoint y: 320, endPoint x: 431, endPoint y: 395, distance: 74.6
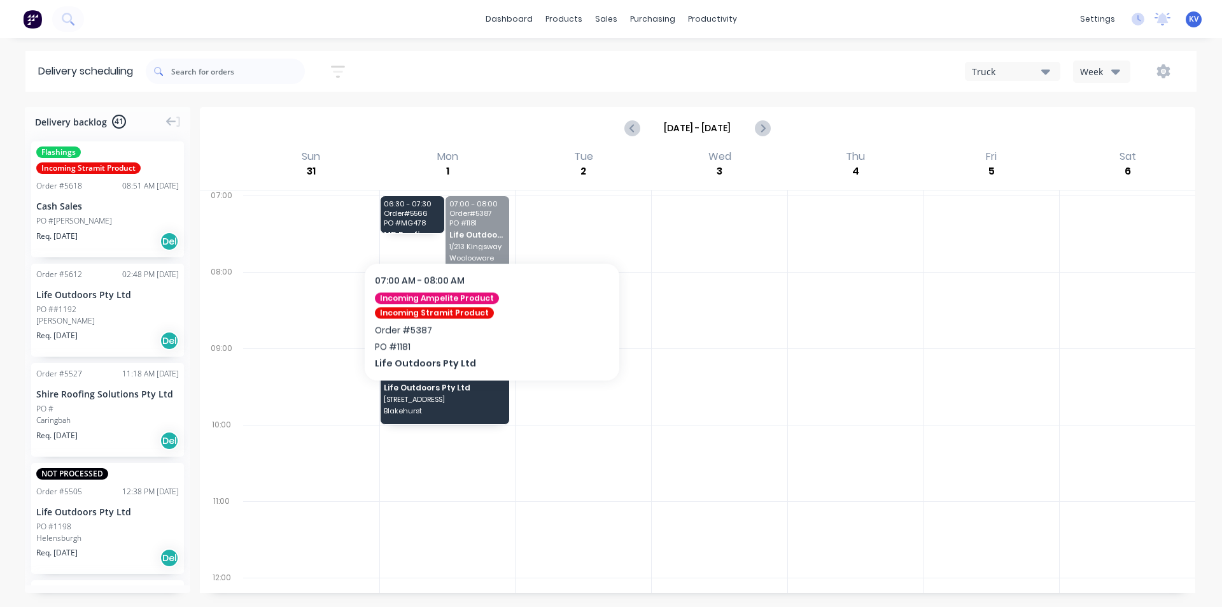
drag, startPoint x: 492, startPoint y: 218, endPoint x: 473, endPoint y: 289, distance: 73.2
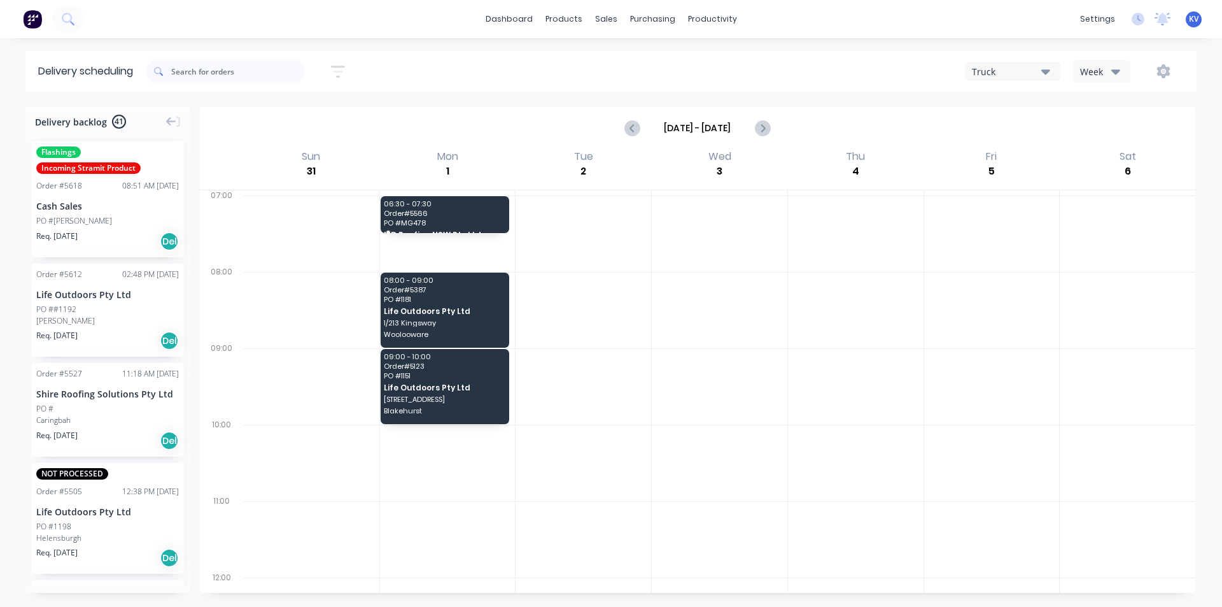
click at [437, 213] on span "Order # 5566" at bounding box center [444, 213] width 121 height 8
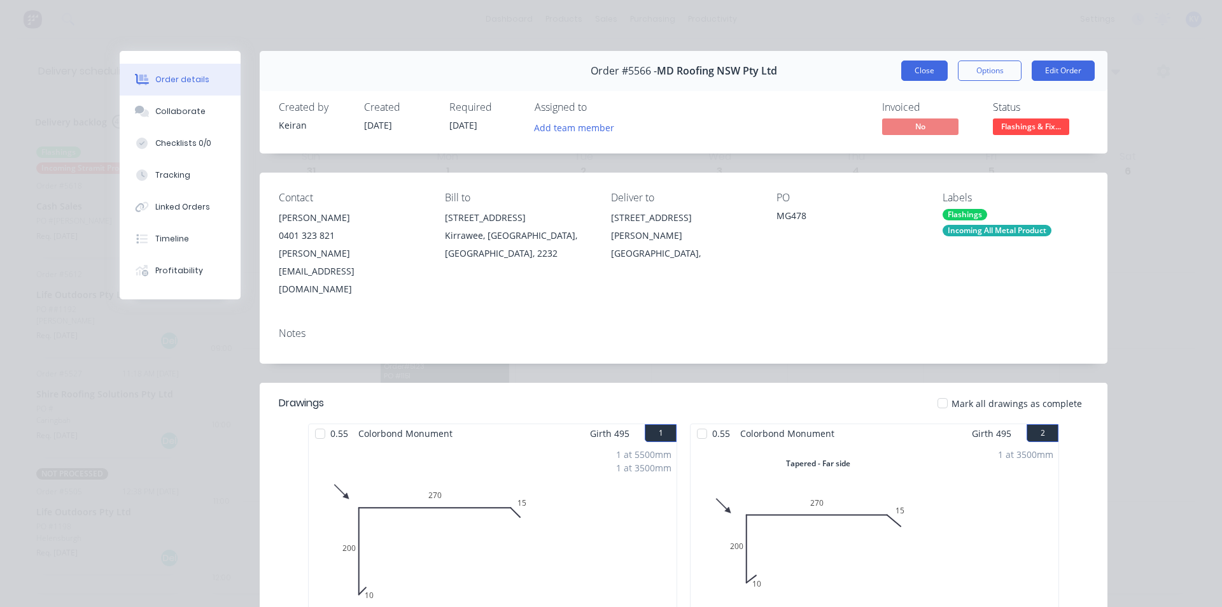
click at [905, 71] on button "Close" at bounding box center [925, 70] width 46 height 20
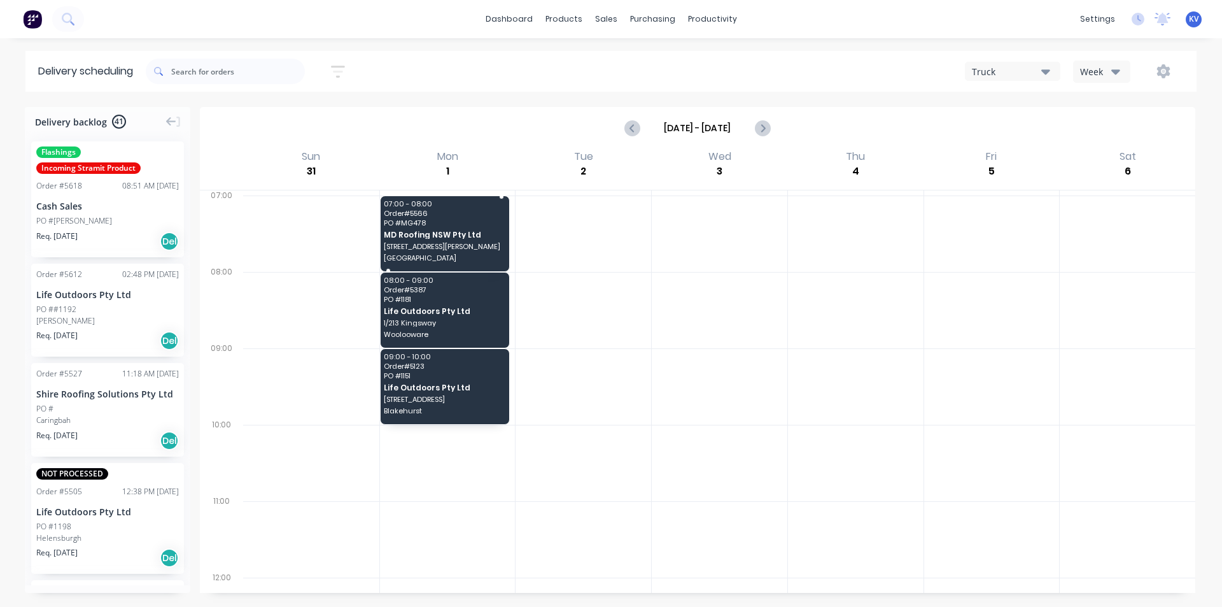
drag, startPoint x: 439, startPoint y: 227, endPoint x: 439, endPoint y: 251, distance: 24.8
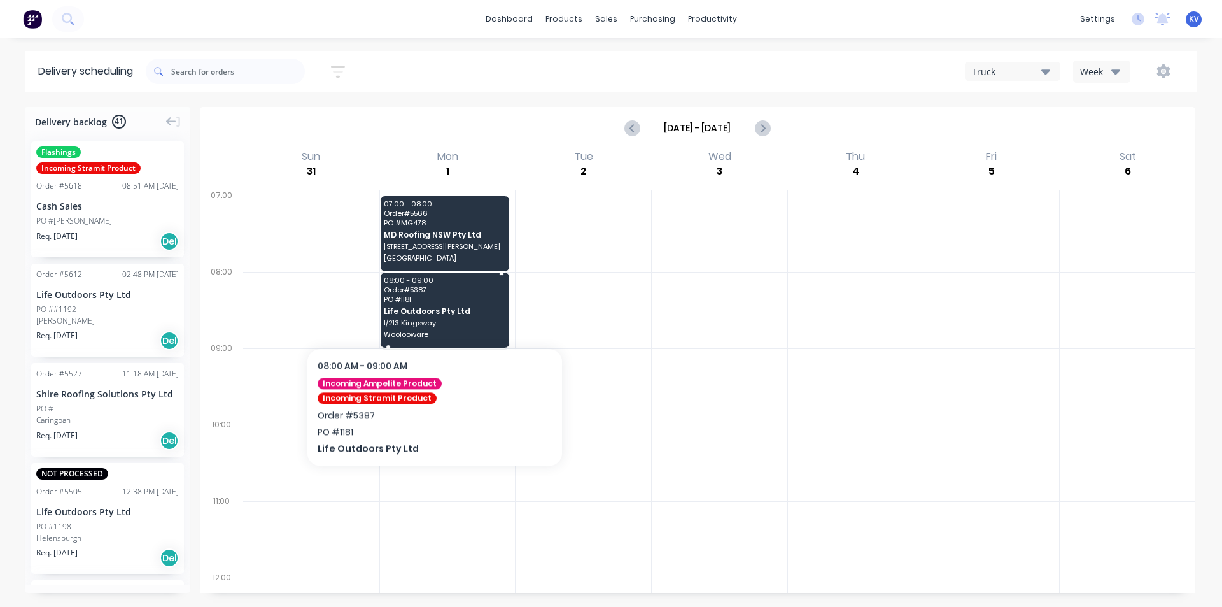
click at [433, 309] on span "Life Outdoors Pty Ltd" at bounding box center [444, 311] width 121 height 8
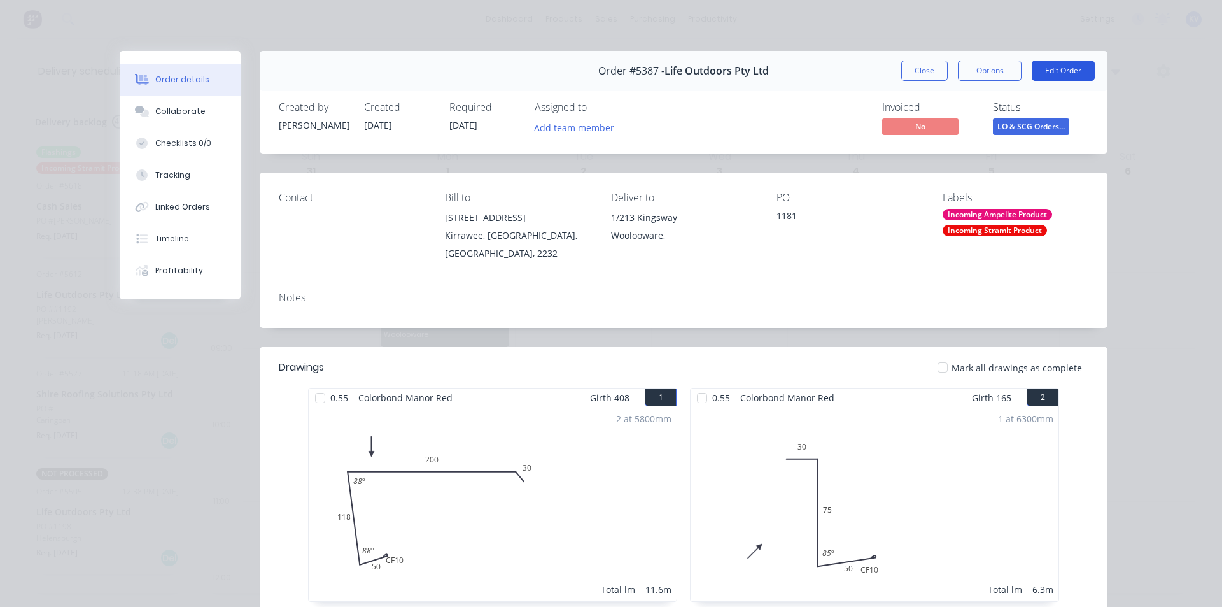
click at [1048, 76] on button "Edit Order" at bounding box center [1063, 70] width 63 height 20
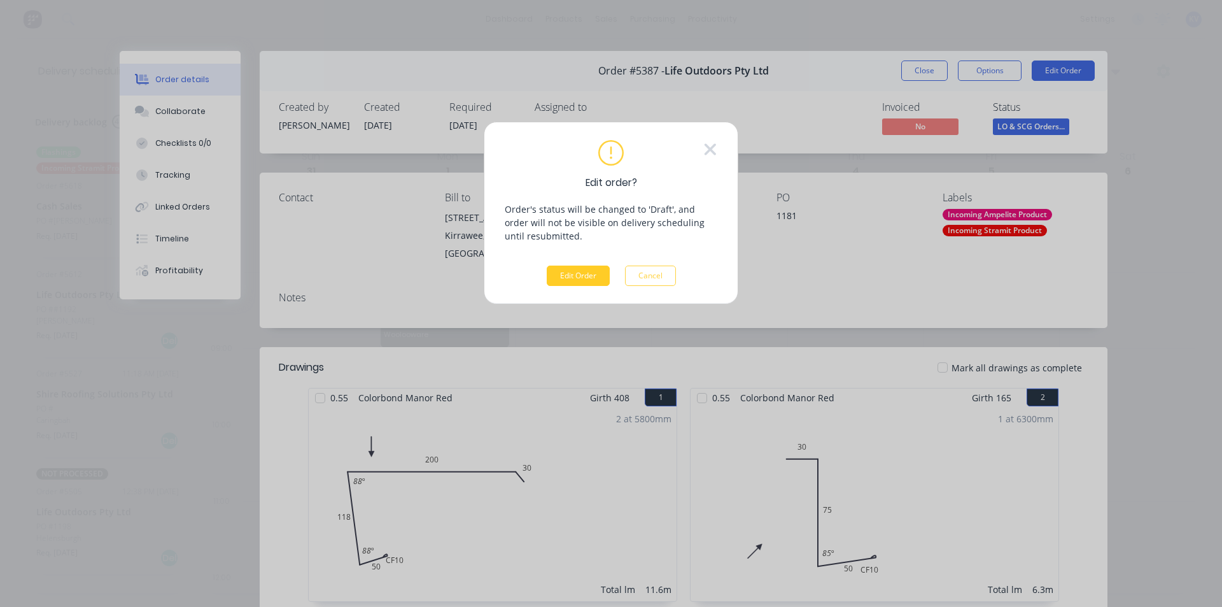
click at [580, 278] on button "Edit Order" at bounding box center [578, 275] width 63 height 20
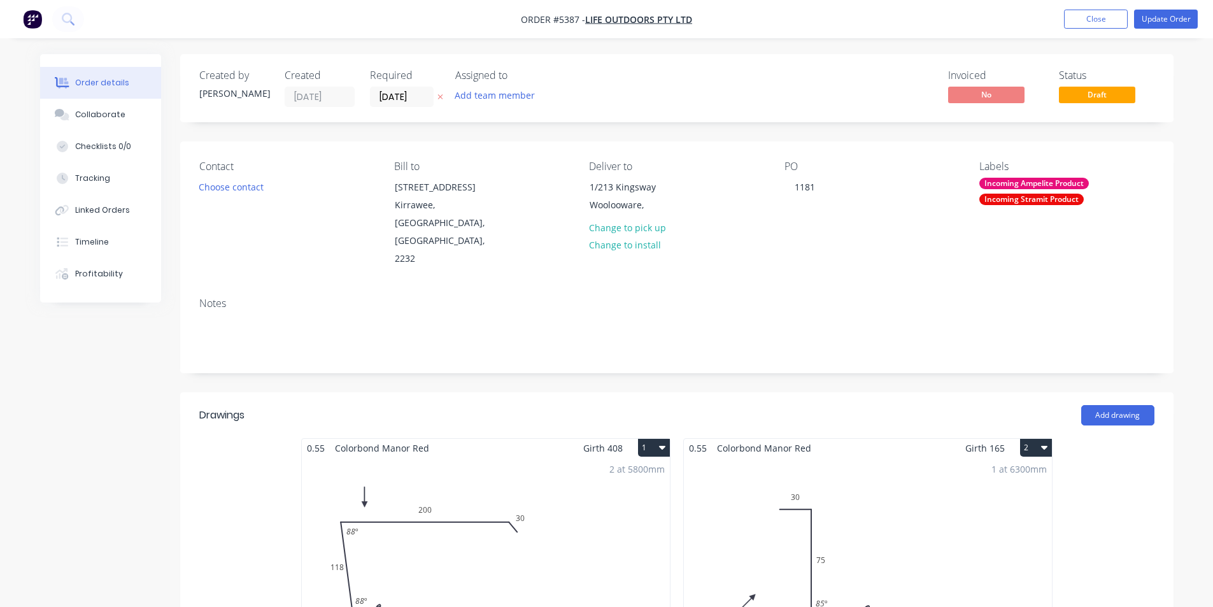
click at [427, 241] on div "Contact Choose contact Bill to Unit 5, 48 Waratah St Kirrawee, New South Wales,…" at bounding box center [676, 214] width 993 height 146
click at [646, 204] on div "Woolooware," at bounding box center [643, 205] width 106 height 18
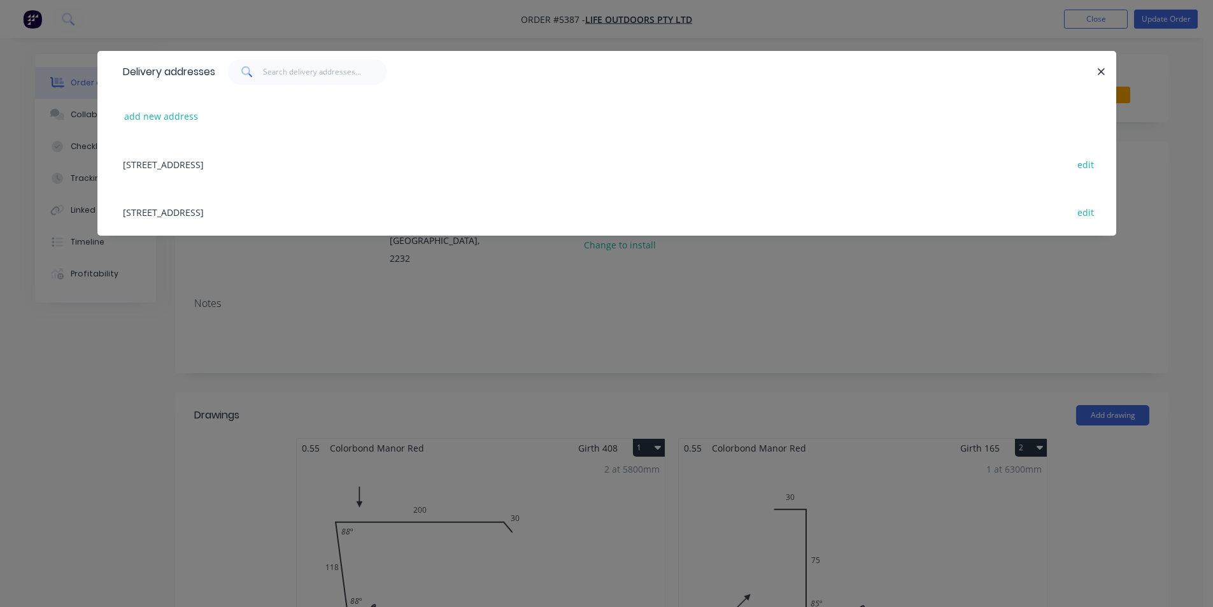
click at [1100, 75] on icon "button" at bounding box center [1101, 71] width 8 height 11
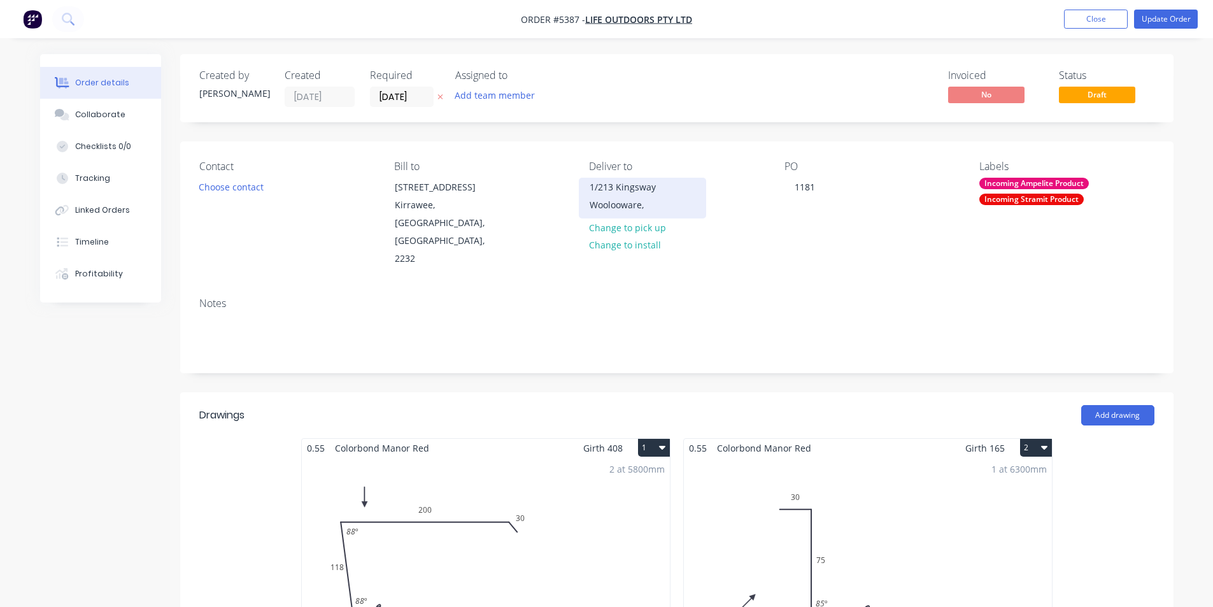
click at [632, 192] on div "1/213 Kingsway" at bounding box center [643, 187] width 106 height 18
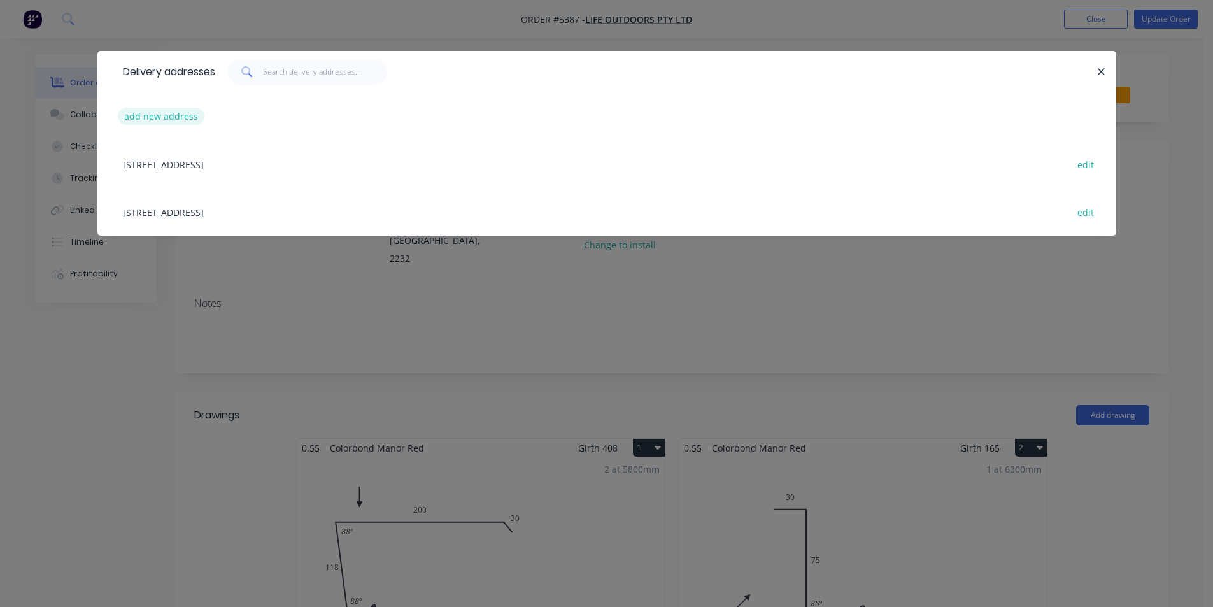
click at [160, 111] on button "add new address" at bounding box center [161, 116] width 87 height 17
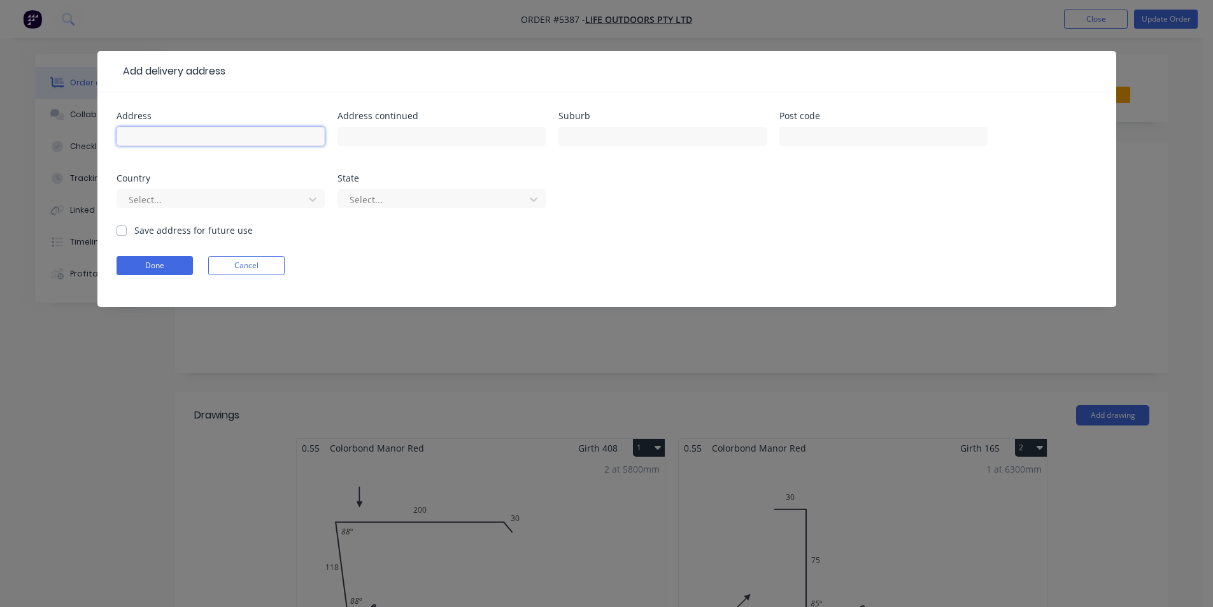
click at [251, 134] on input "text" at bounding box center [221, 136] width 208 height 19
type input "1/213 Kingsway"
click at [444, 143] on input "text" at bounding box center [441, 136] width 208 height 19
type input "Access via Harnleigh Ave"
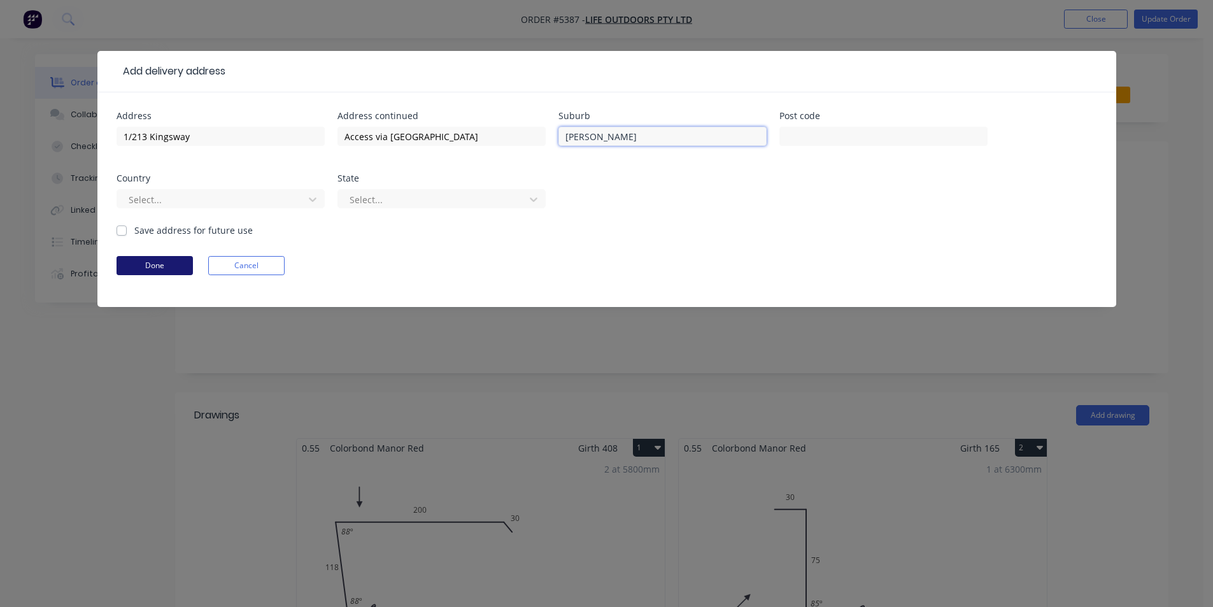
type input "Miranda"
click at [163, 265] on button "Done" at bounding box center [155, 265] width 76 height 19
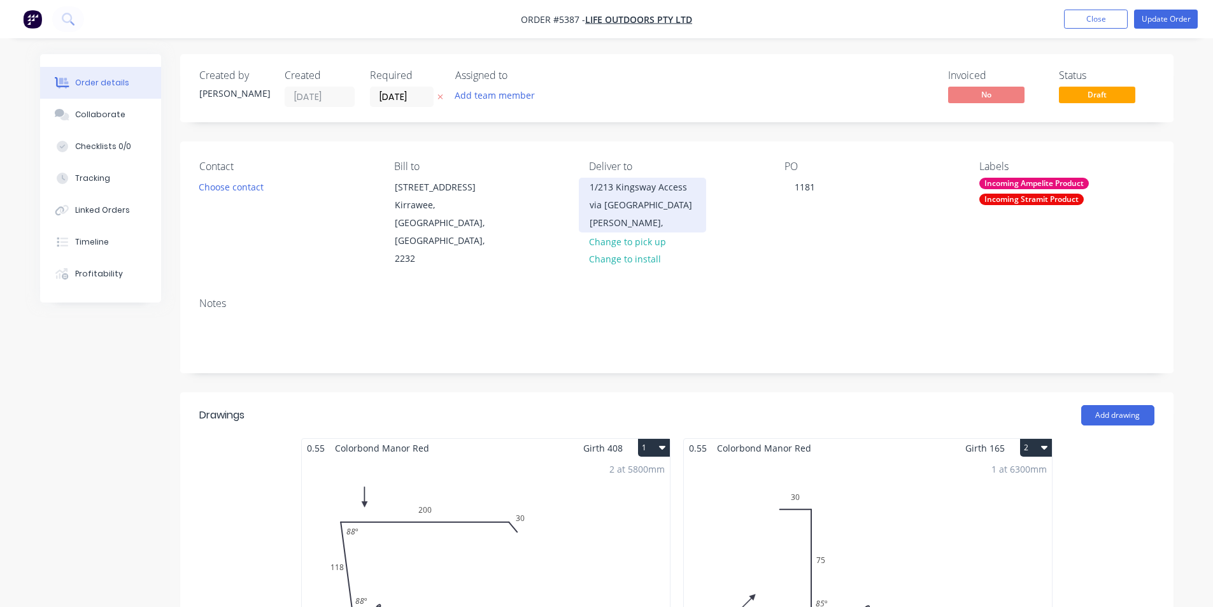
click at [616, 205] on div "1/213 Kingsway Access via Harnleigh Ave" at bounding box center [643, 196] width 106 height 36
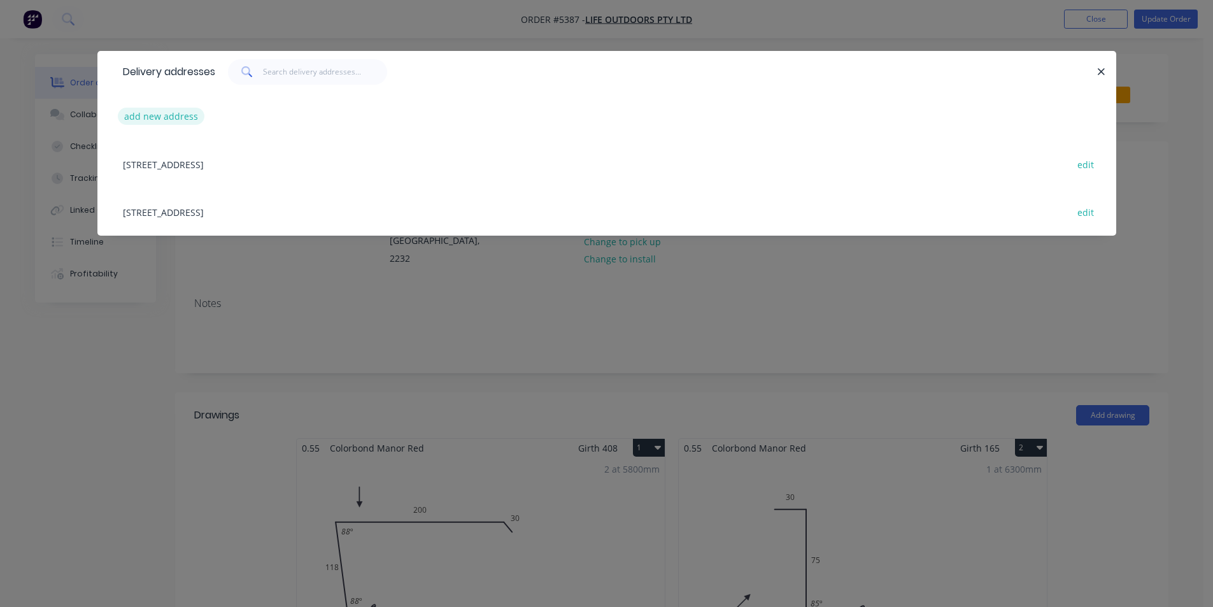
click at [174, 113] on button "add new address" at bounding box center [161, 116] width 87 height 17
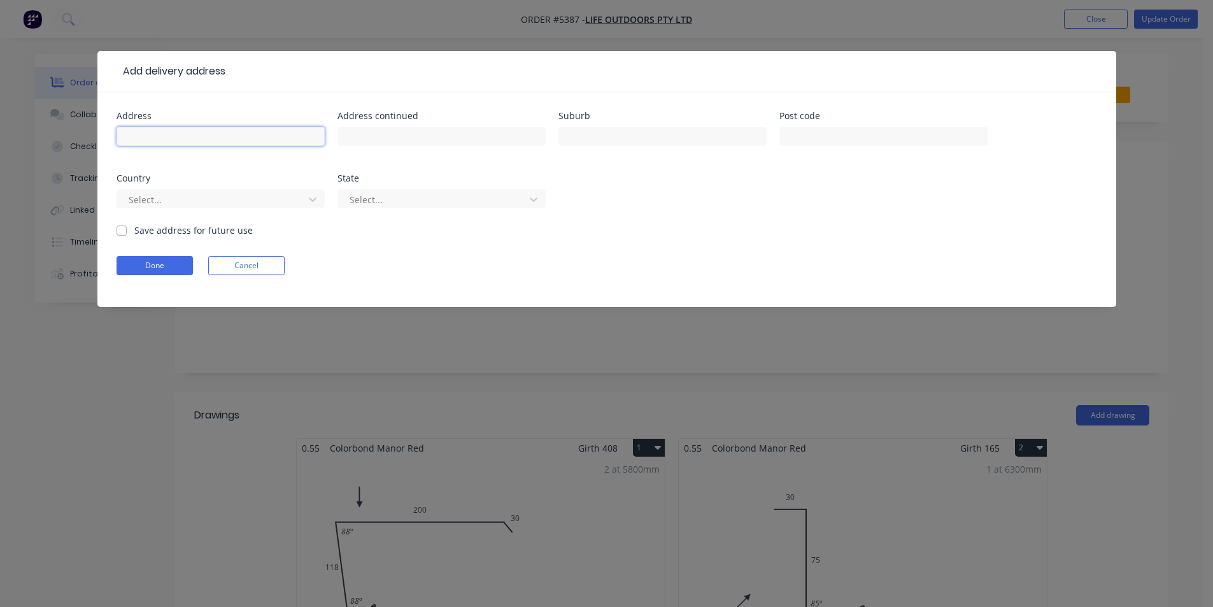
click at [272, 131] on input "text" at bounding box center [221, 136] width 208 height 19
type input "1/213 Kingsway"
click at [584, 145] on input "text" at bounding box center [662, 136] width 208 height 19
click at [447, 138] on input "text" at bounding box center [441, 136] width 208 height 19
type input "m"
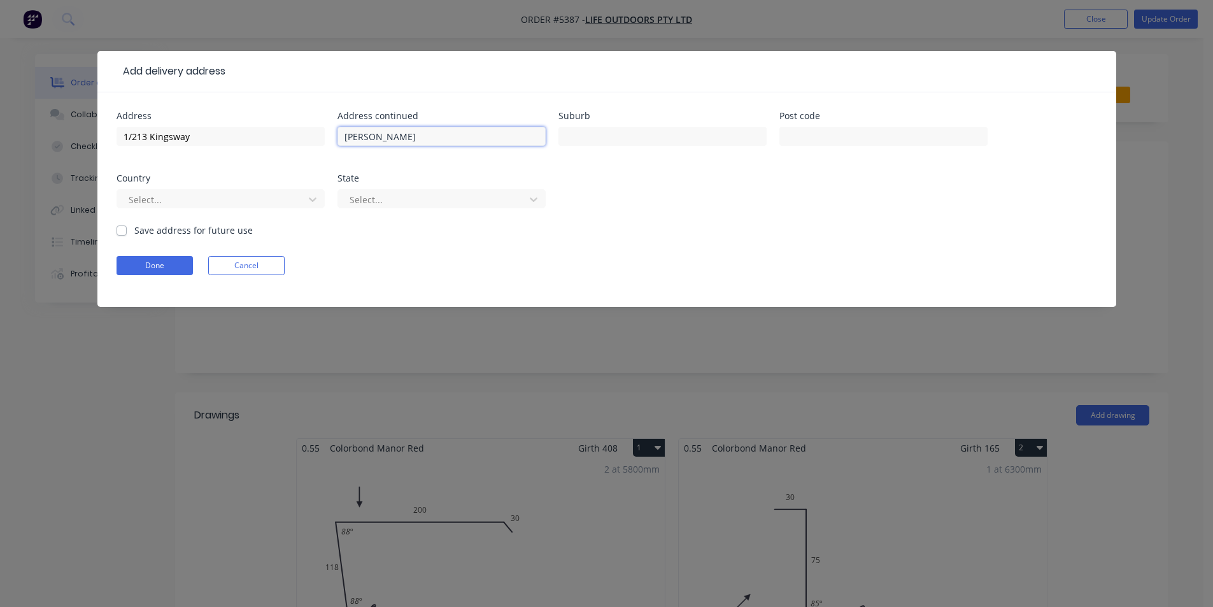
type input "Miranda"
type input "(Access via Harnleigh Ave)"
click at [175, 269] on button "Done" at bounding box center [155, 265] width 76 height 19
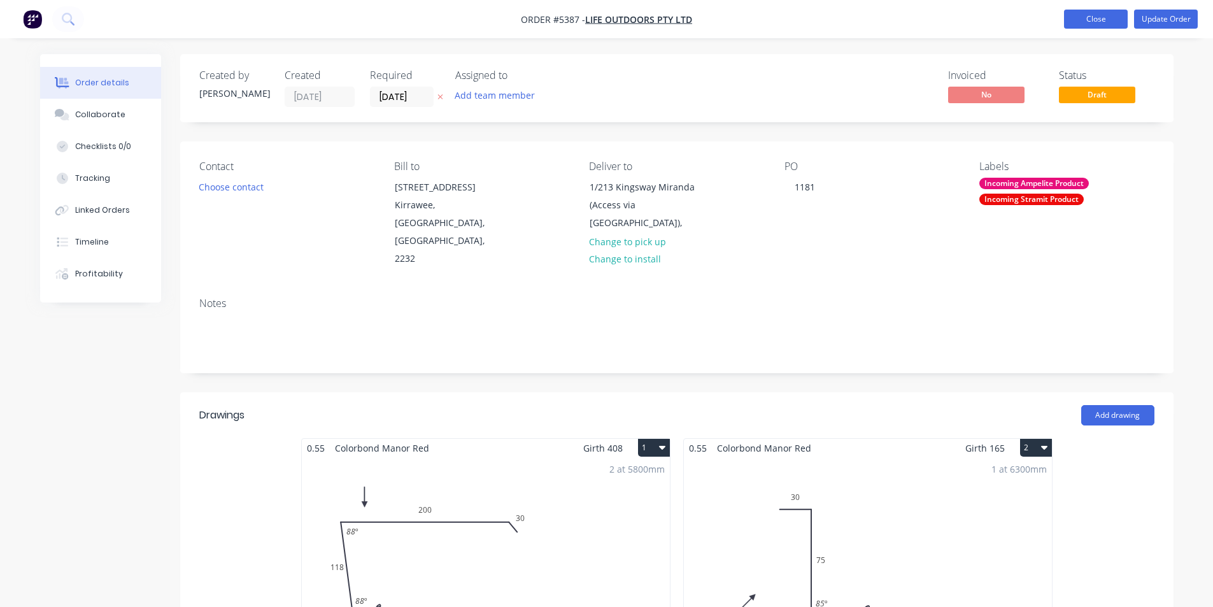
drag, startPoint x: 1109, startPoint y: 15, endPoint x: 1093, endPoint y: 23, distance: 17.7
click at [1105, 17] on button "Close" at bounding box center [1096, 19] width 64 height 19
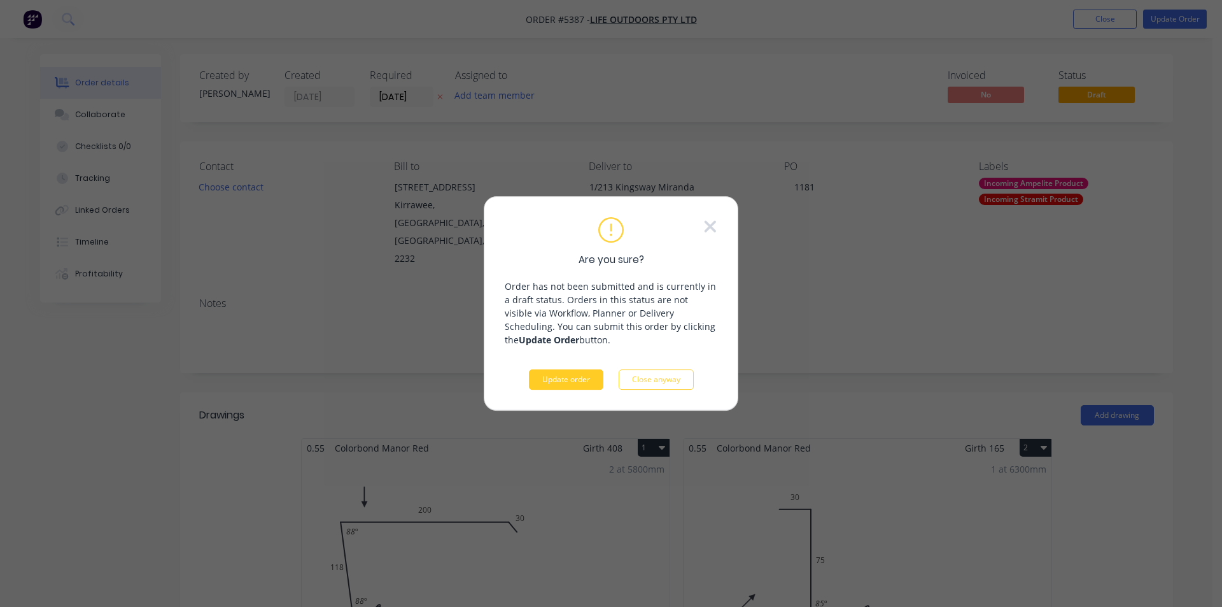
click at [539, 379] on button "Update order" at bounding box center [566, 379] width 74 height 20
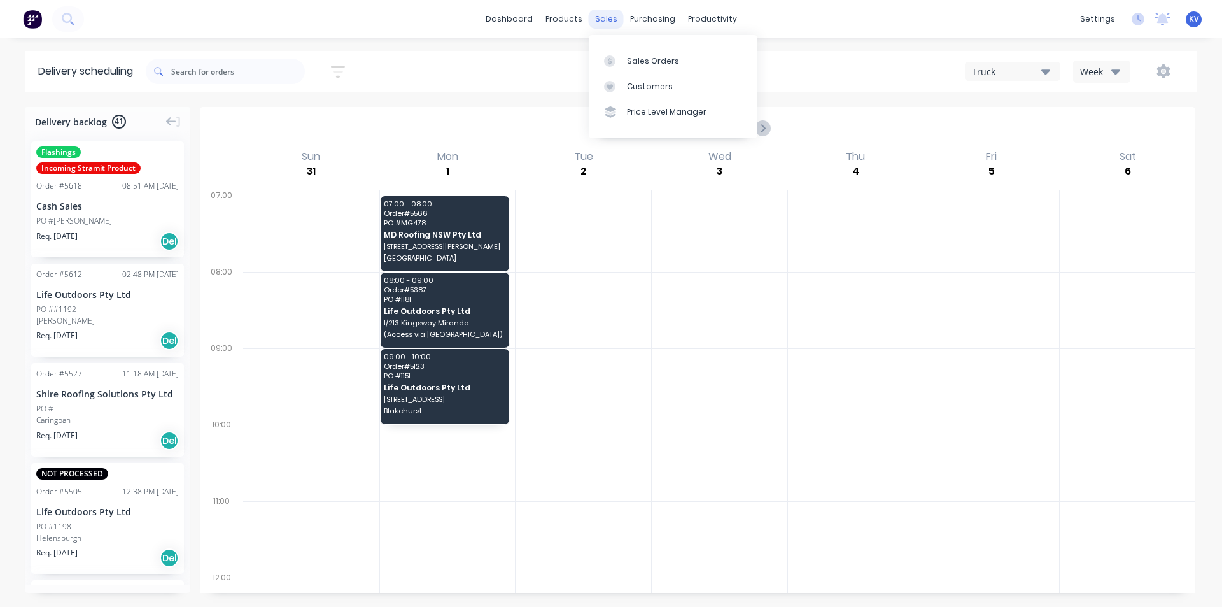
click at [602, 18] on div "sales" at bounding box center [606, 19] width 35 height 19
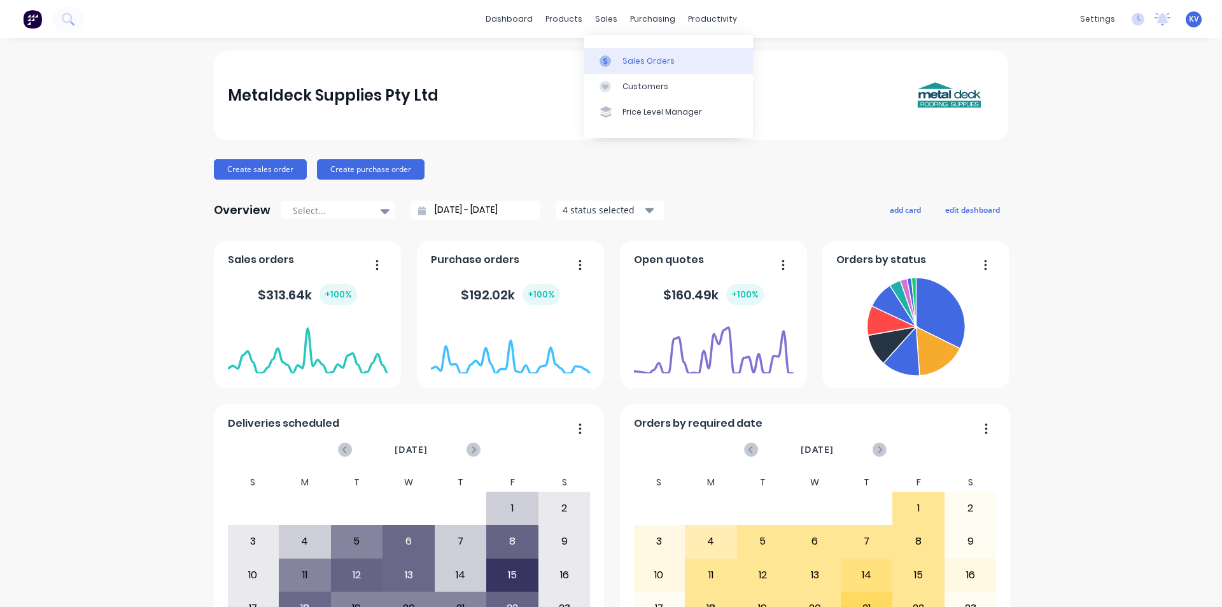
click at [611, 57] on div at bounding box center [609, 60] width 19 height 11
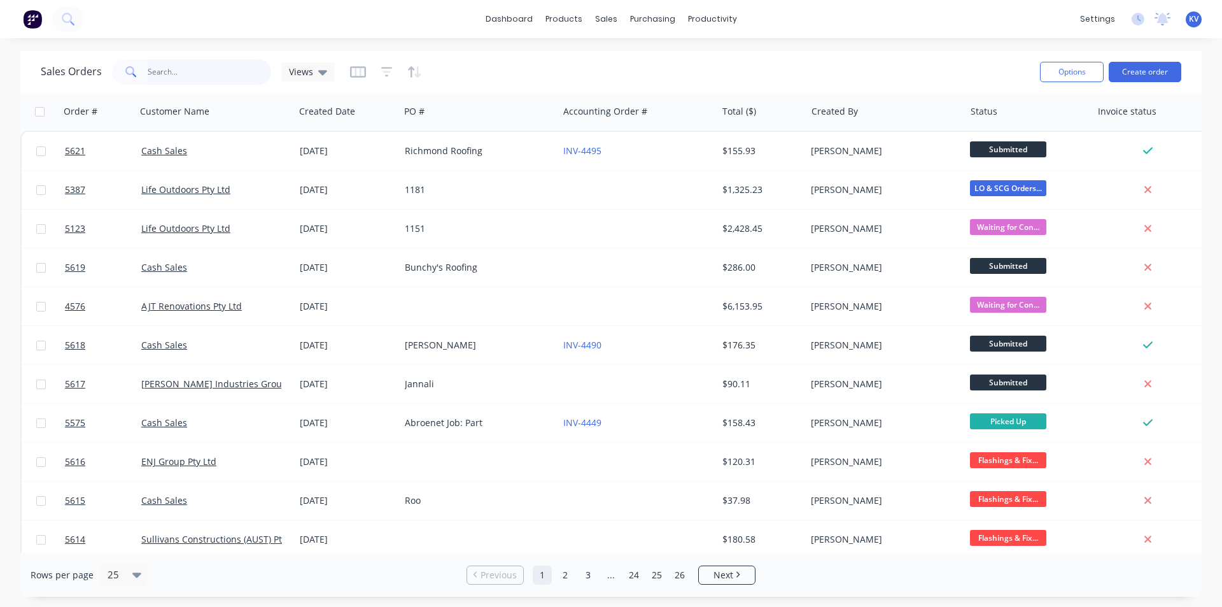
click at [184, 80] on input "text" at bounding box center [210, 71] width 124 height 25
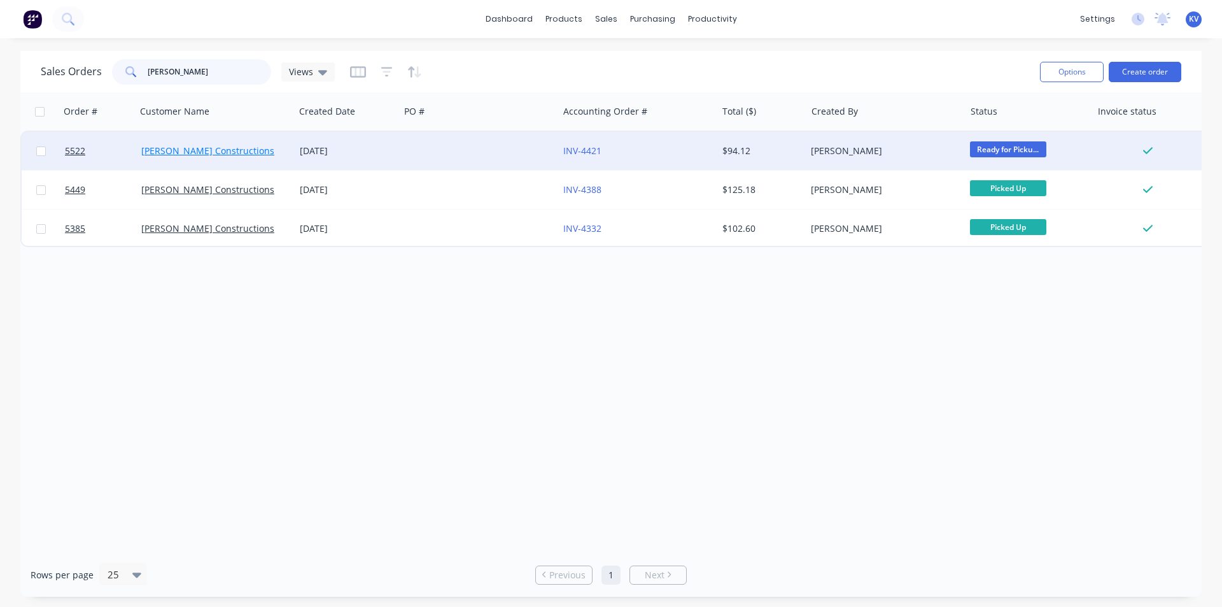
type input "oliver"
click at [210, 148] on link "[PERSON_NAME] Constructions" at bounding box center [207, 151] width 133 height 12
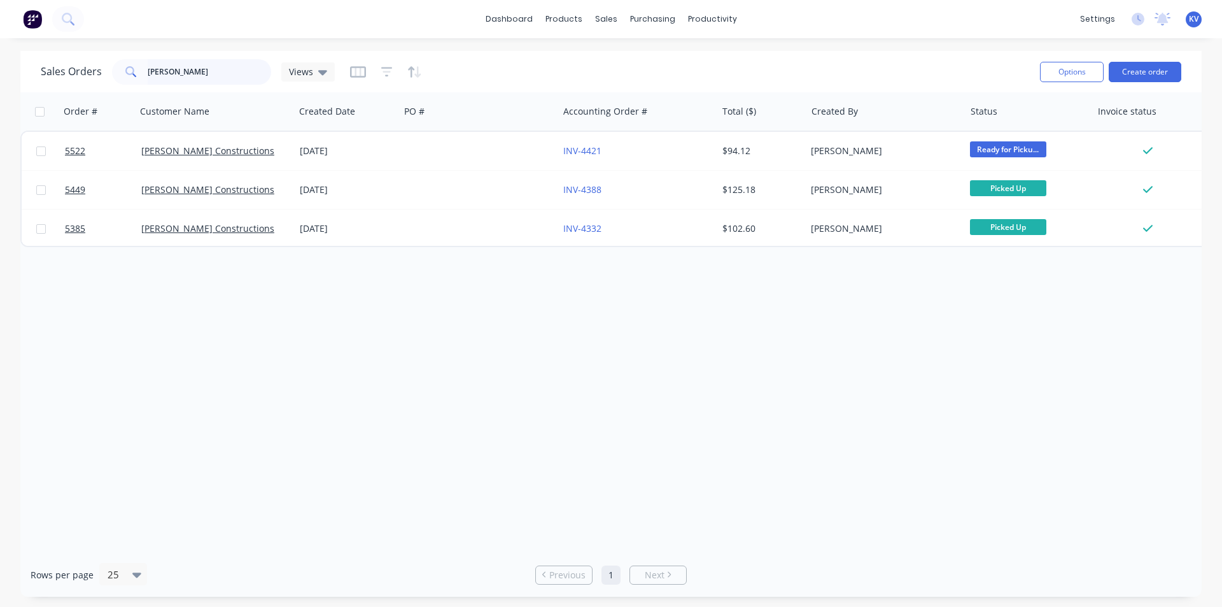
click at [237, 76] on input "oliver" at bounding box center [210, 71] width 124 height 25
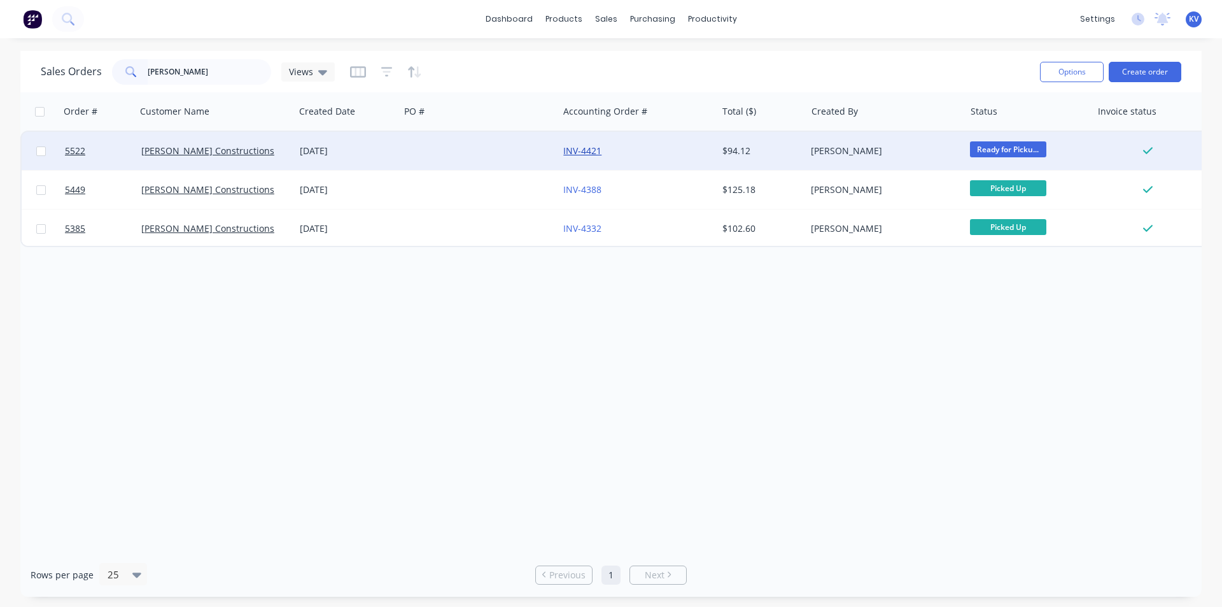
click at [579, 149] on link "INV-4421" at bounding box center [582, 151] width 38 height 12
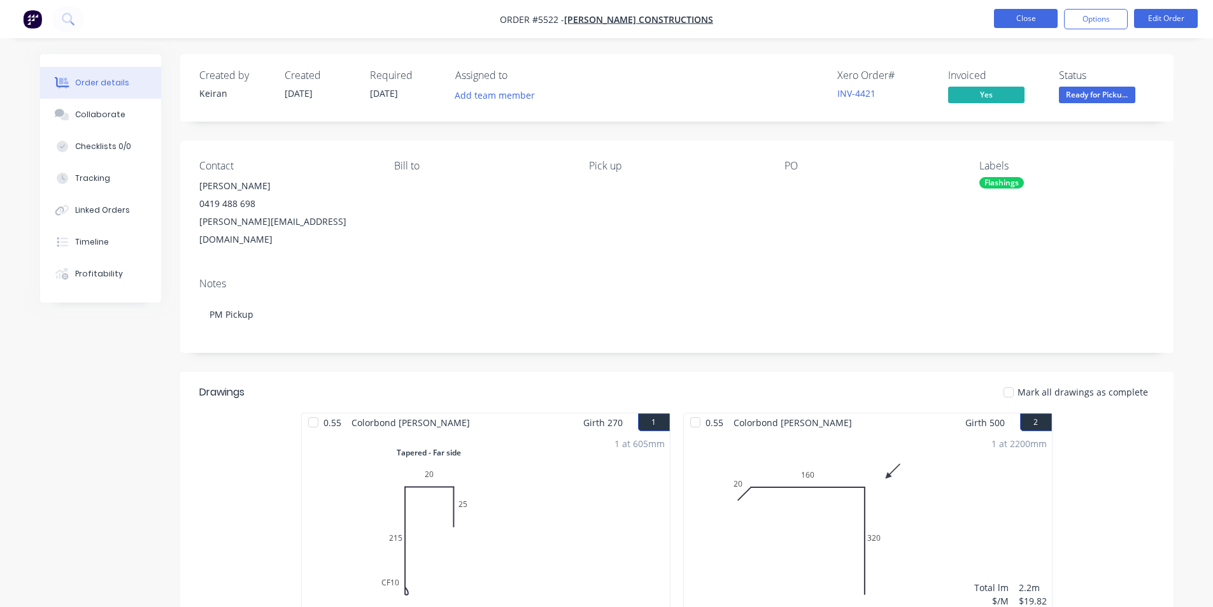
click at [1040, 22] on button "Close" at bounding box center [1026, 18] width 64 height 19
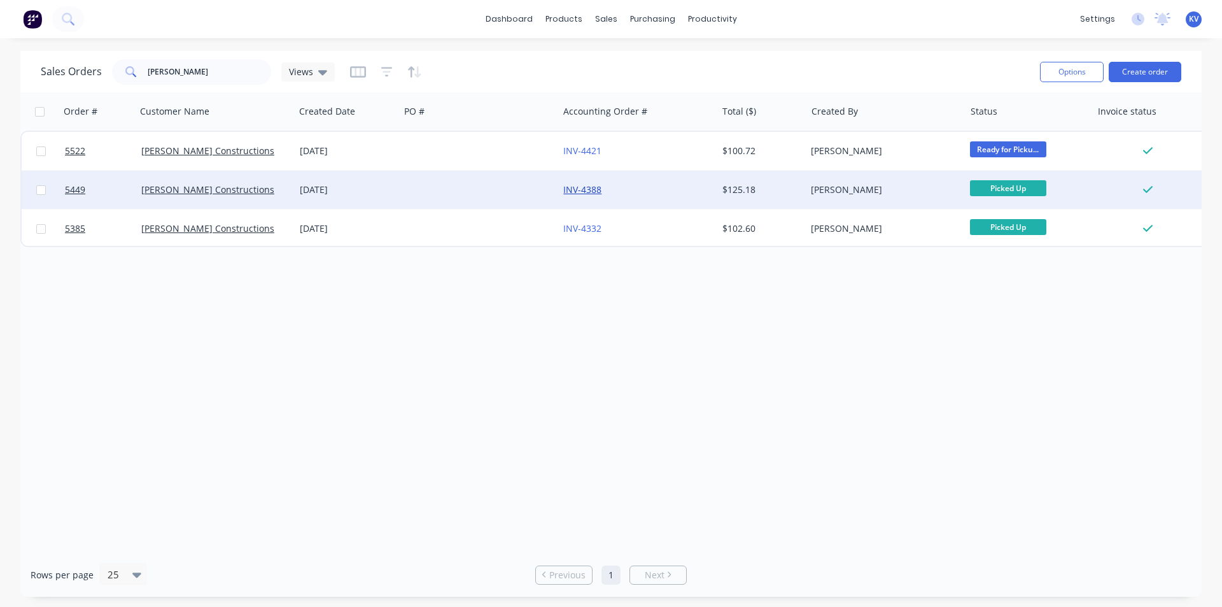
click at [582, 190] on link "INV-4388" at bounding box center [582, 189] width 38 height 12
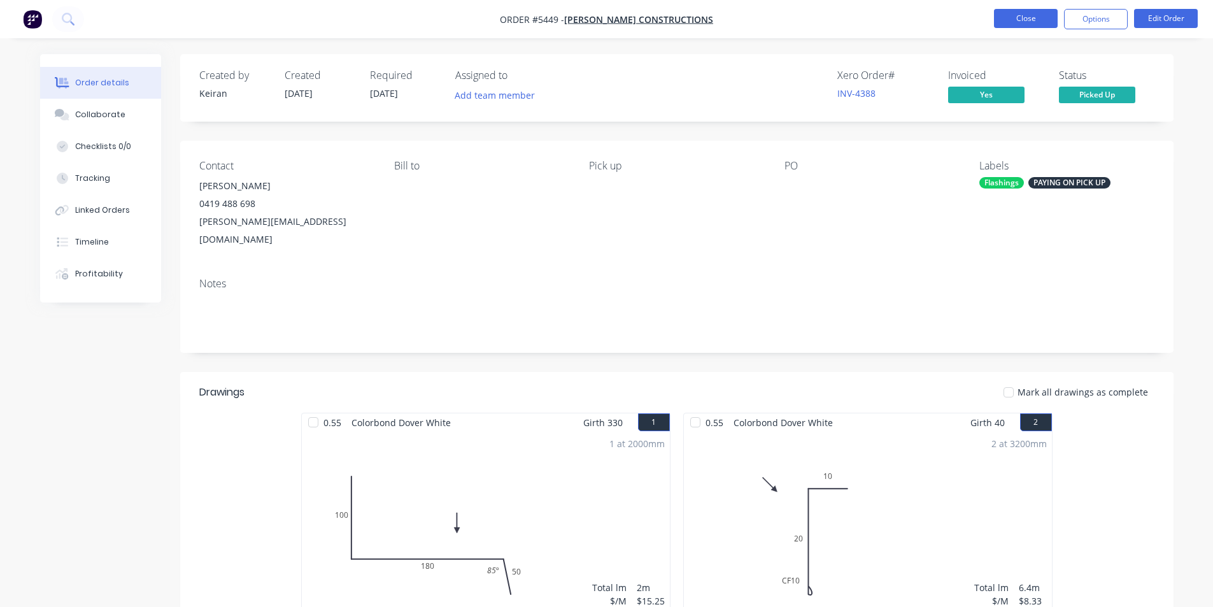
click at [1008, 27] on button "Close" at bounding box center [1026, 18] width 64 height 19
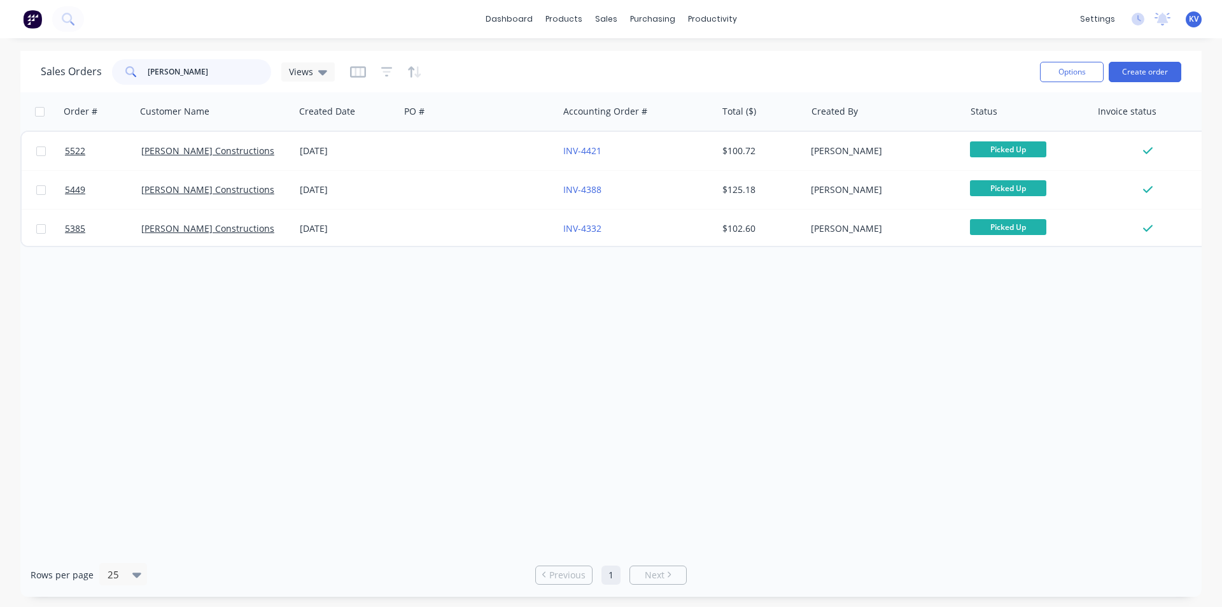
drag, startPoint x: 211, startPoint y: 61, endPoint x: 67, endPoint y: 0, distance: 156.3
click at [55, 27] on div "dashboard products sales purchasing productivity dashboard products Product Cat…" at bounding box center [611, 303] width 1222 height 607
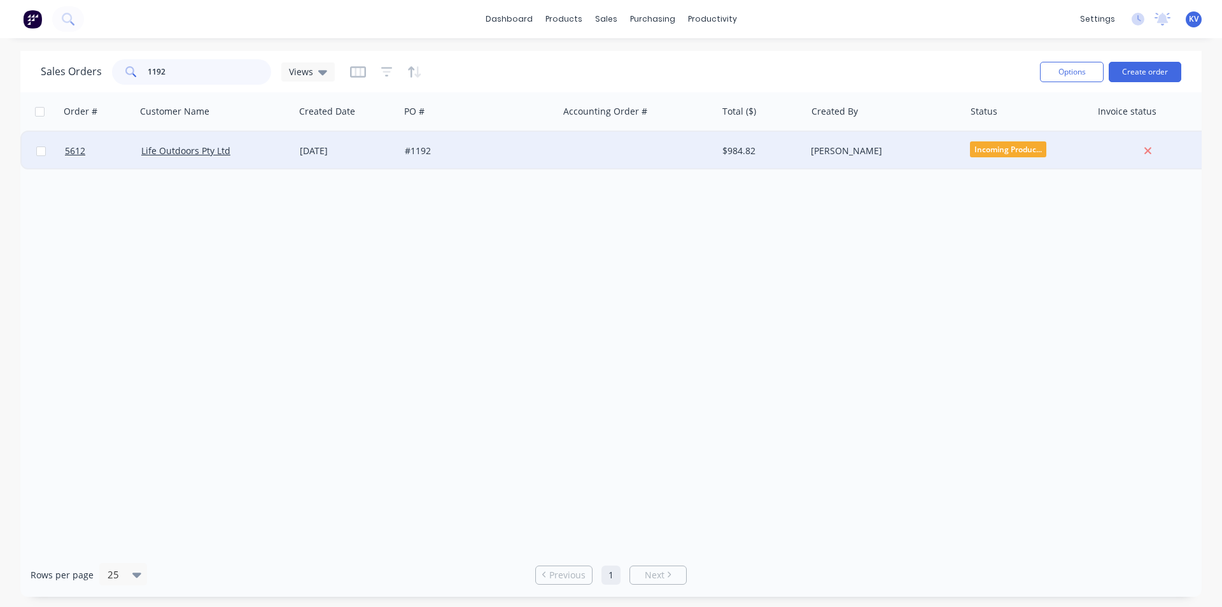
type input "1192"
click at [444, 155] on div "#1192" at bounding box center [475, 151] width 141 height 13
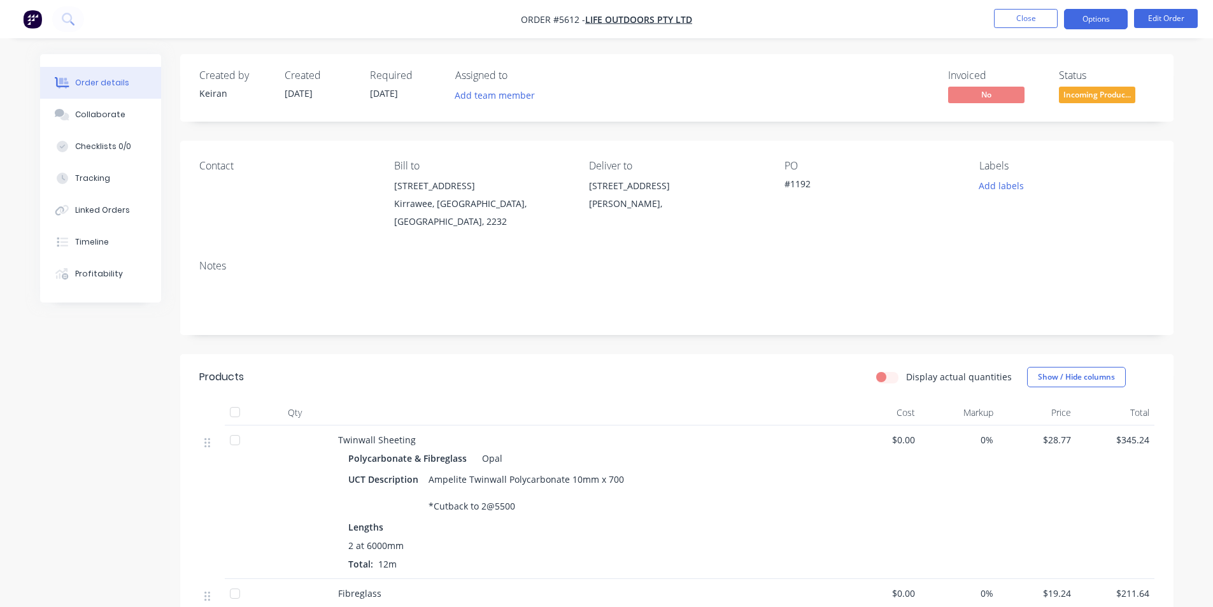
click at [1087, 25] on button "Options" at bounding box center [1096, 19] width 64 height 20
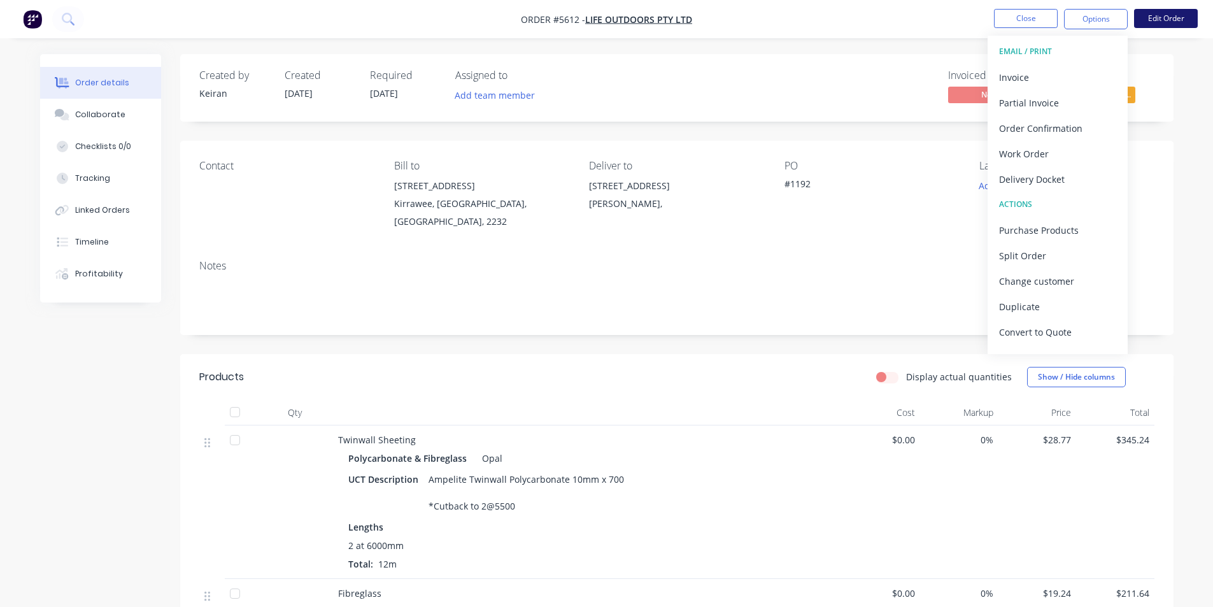
click at [1143, 20] on button "Edit Order" at bounding box center [1166, 18] width 64 height 19
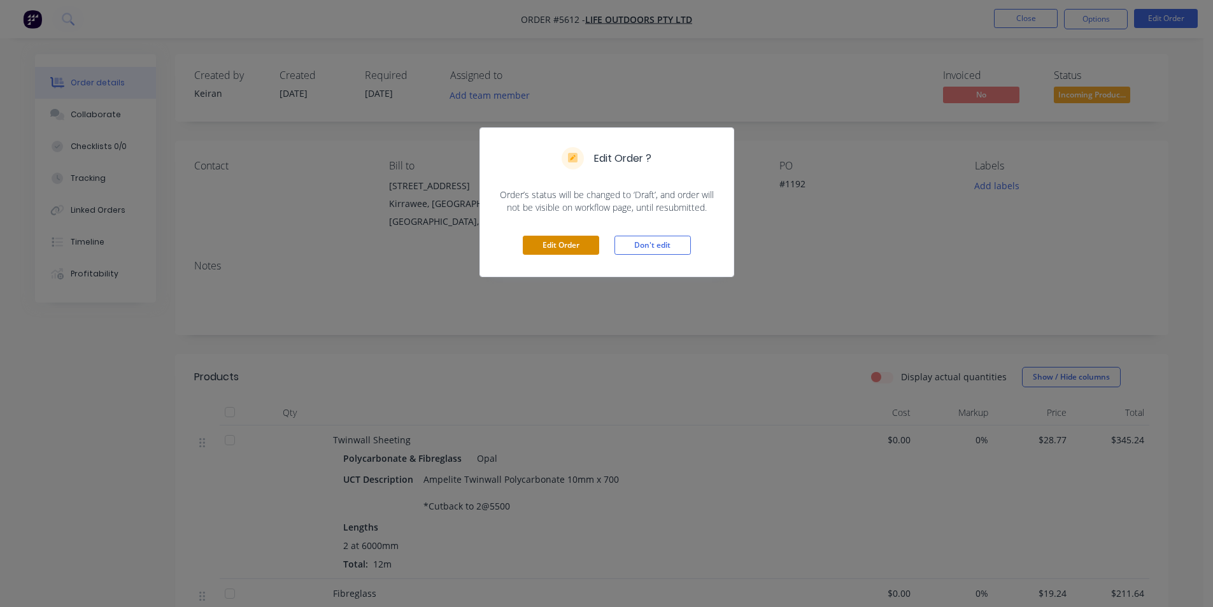
click at [553, 251] on button "Edit Order" at bounding box center [561, 245] width 76 height 19
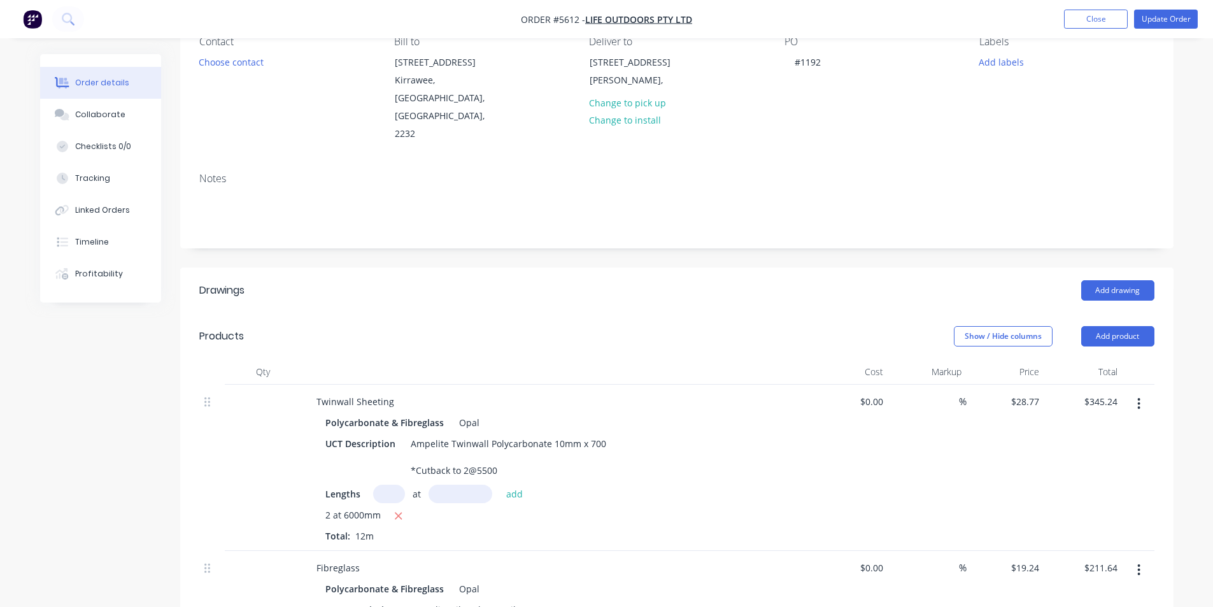
scroll to position [127, 0]
click at [1123, 278] on button "Add drawing" at bounding box center [1117, 288] width 73 height 20
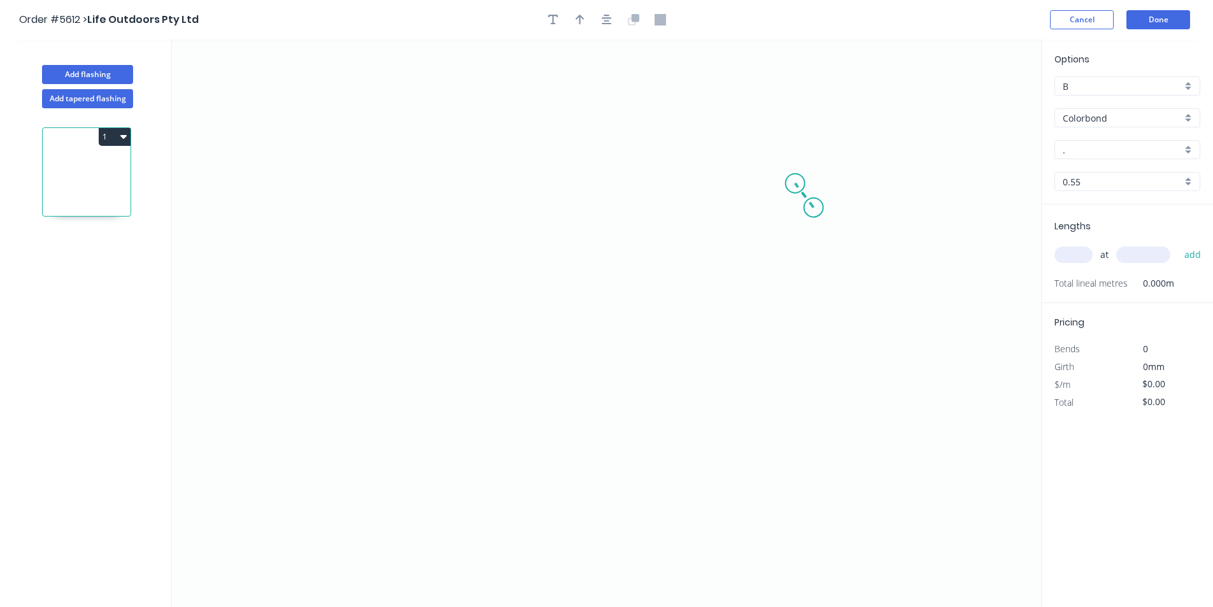
drag, startPoint x: 814, startPoint y: 208, endPoint x: 795, endPoint y: 183, distance: 30.4
click at [795, 183] on icon "0" at bounding box center [606, 322] width 869 height 567
click at [462, 189] on icon "0 ?" at bounding box center [606, 322] width 869 height 567
click at [492, 413] on icon "0 ? ? ? º" at bounding box center [606, 322] width 869 height 567
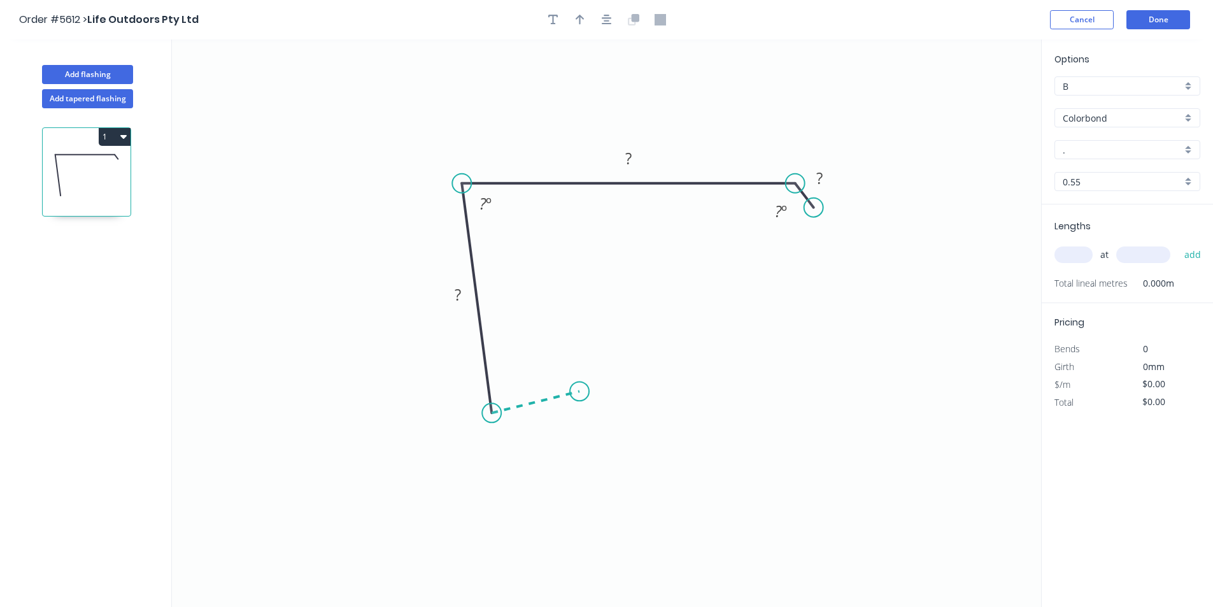
click at [579, 392] on icon at bounding box center [536, 402] width 88 height 22
click at [598, 426] on div "Crush & Fold" at bounding box center [643, 433] width 128 height 26
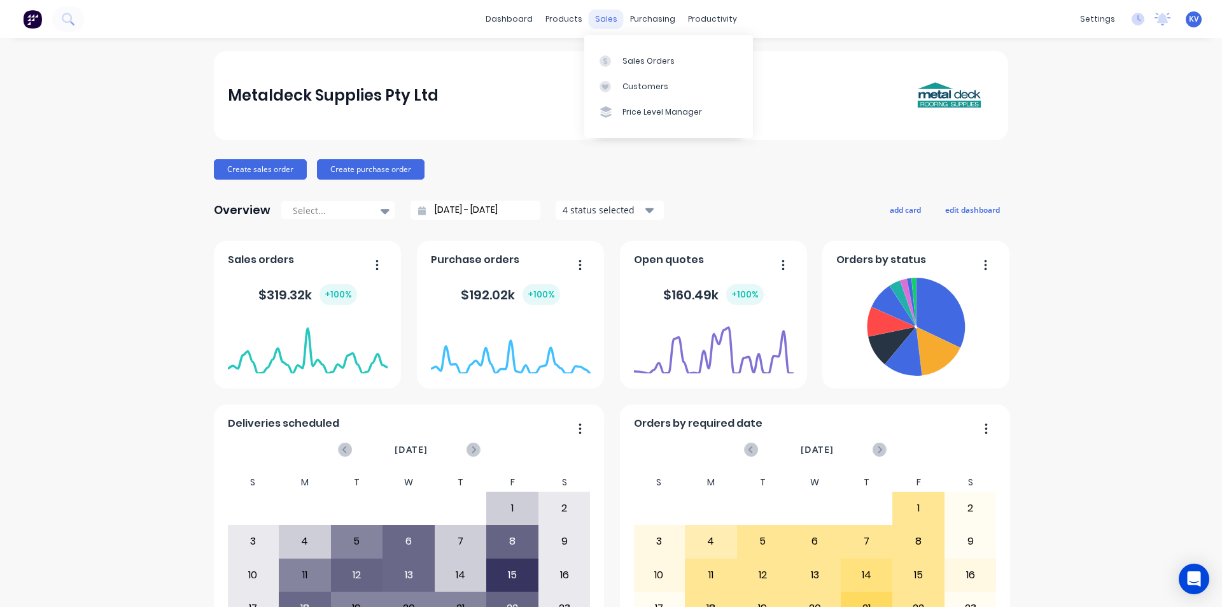
click at [602, 17] on div "sales" at bounding box center [606, 19] width 35 height 19
click at [630, 64] on div "Sales Orders" at bounding box center [649, 60] width 52 height 11
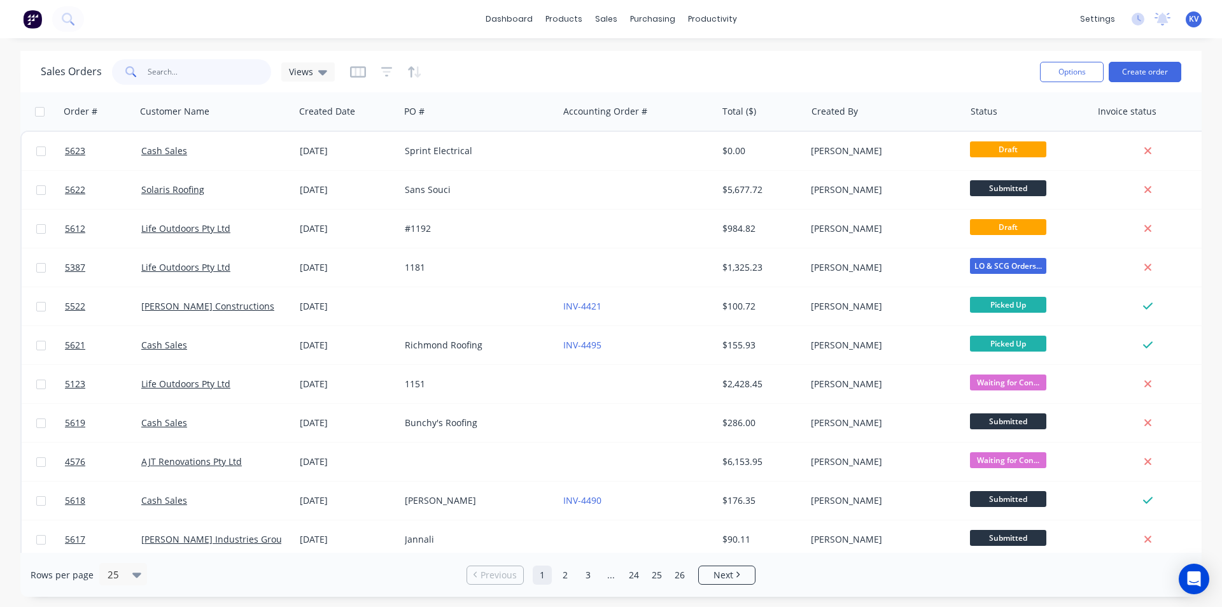
click at [247, 76] on input "text" at bounding box center [210, 71] width 124 height 25
click at [667, 23] on div "purchasing" at bounding box center [653, 19] width 58 height 19
click at [661, 62] on div "Purchase Orders" at bounding box center [693, 60] width 67 height 11
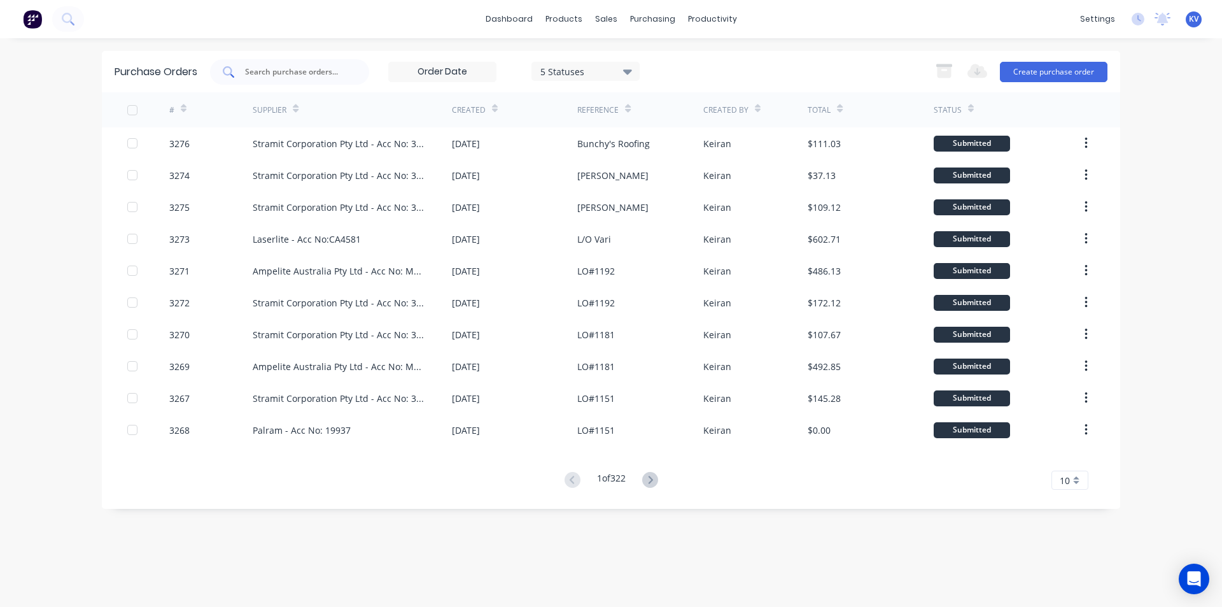
click at [322, 71] on input "text" at bounding box center [297, 72] width 106 height 13
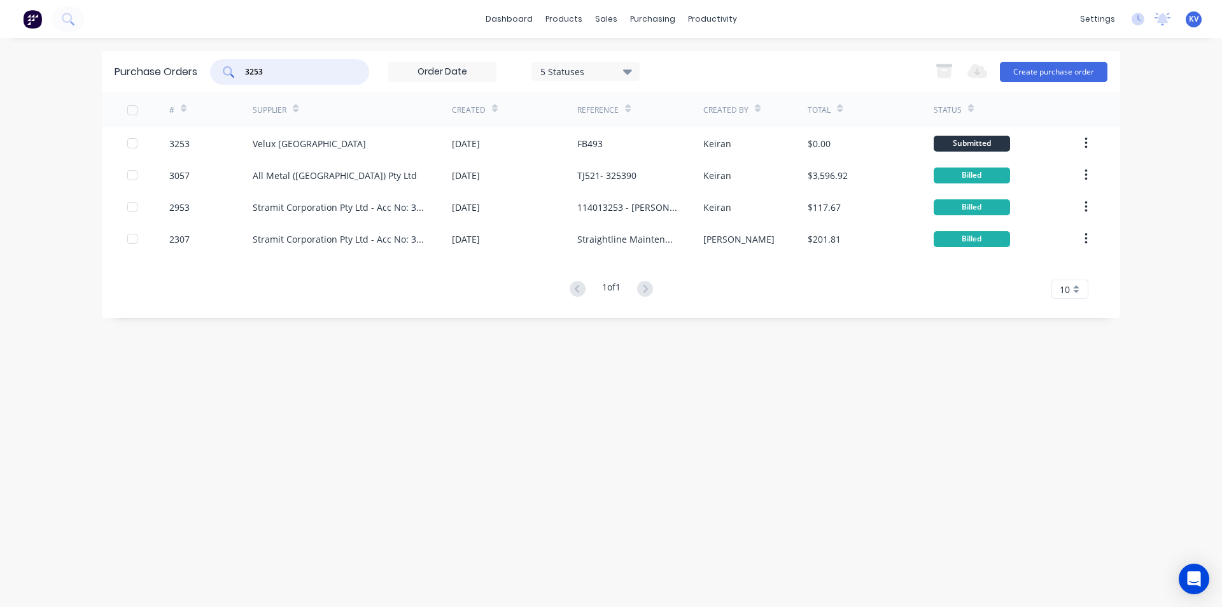
type input "3253"
drag, startPoint x: 290, startPoint y: 70, endPoint x: 181, endPoint y: 61, distance: 109.2
click at [181, 61] on div "Purchase Orders 3253 5 Statuses 5 Statuses Export to Excel (XLSX) Create purcha…" at bounding box center [611, 71] width 1019 height 41
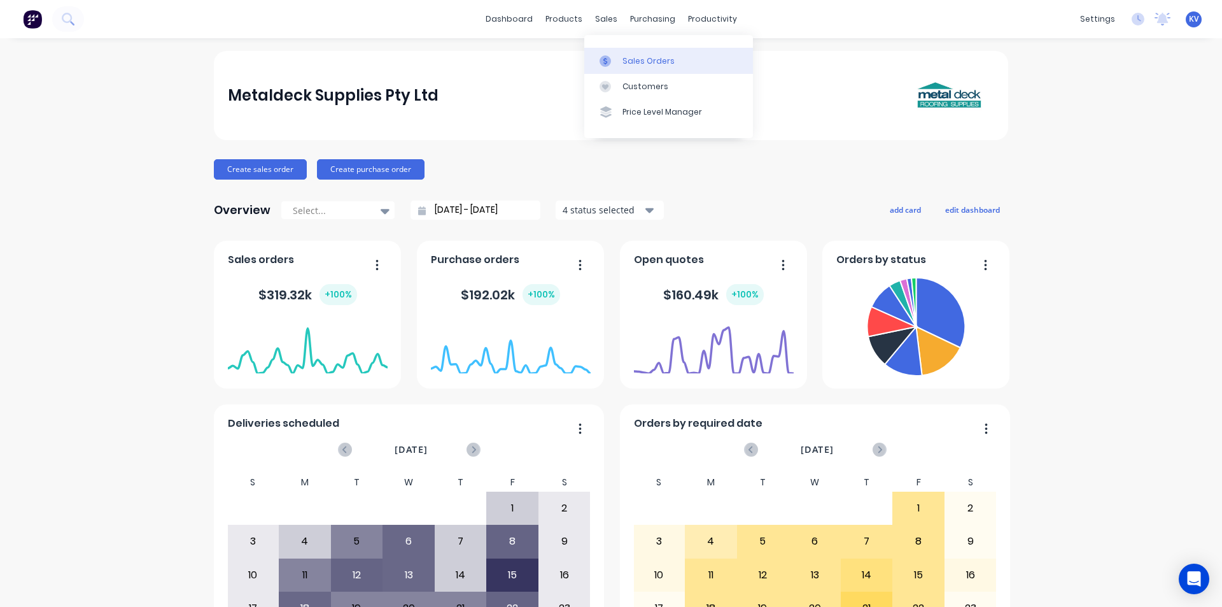
click at [611, 53] on link "Sales Orders" at bounding box center [668, 60] width 169 height 25
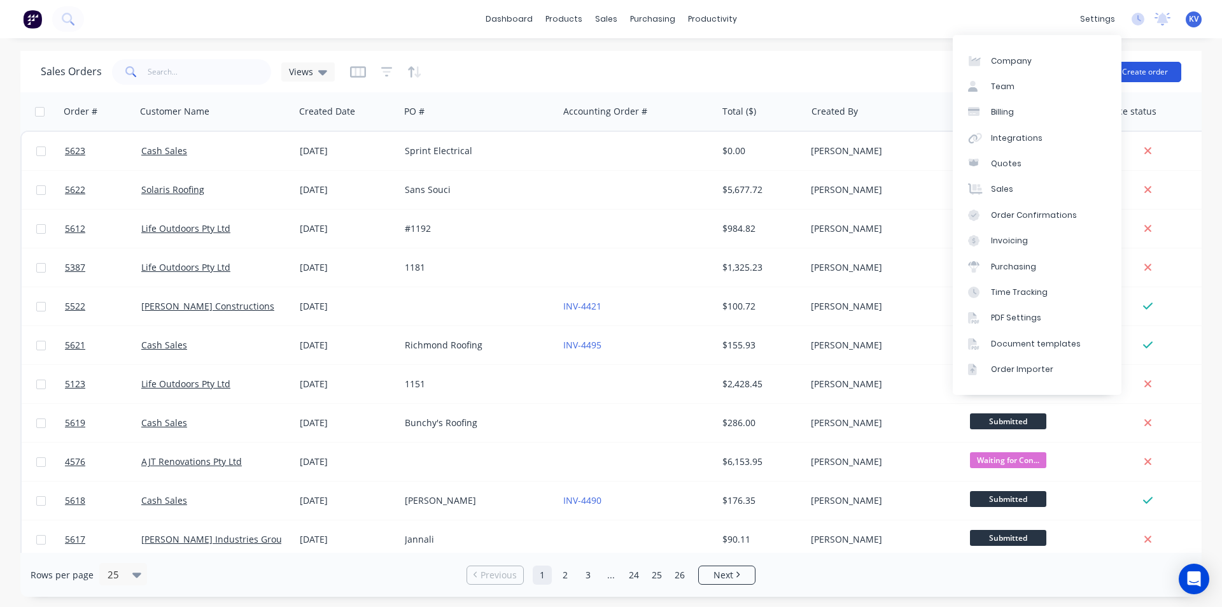
click at [1136, 69] on button "Create order" at bounding box center [1145, 72] width 73 height 20
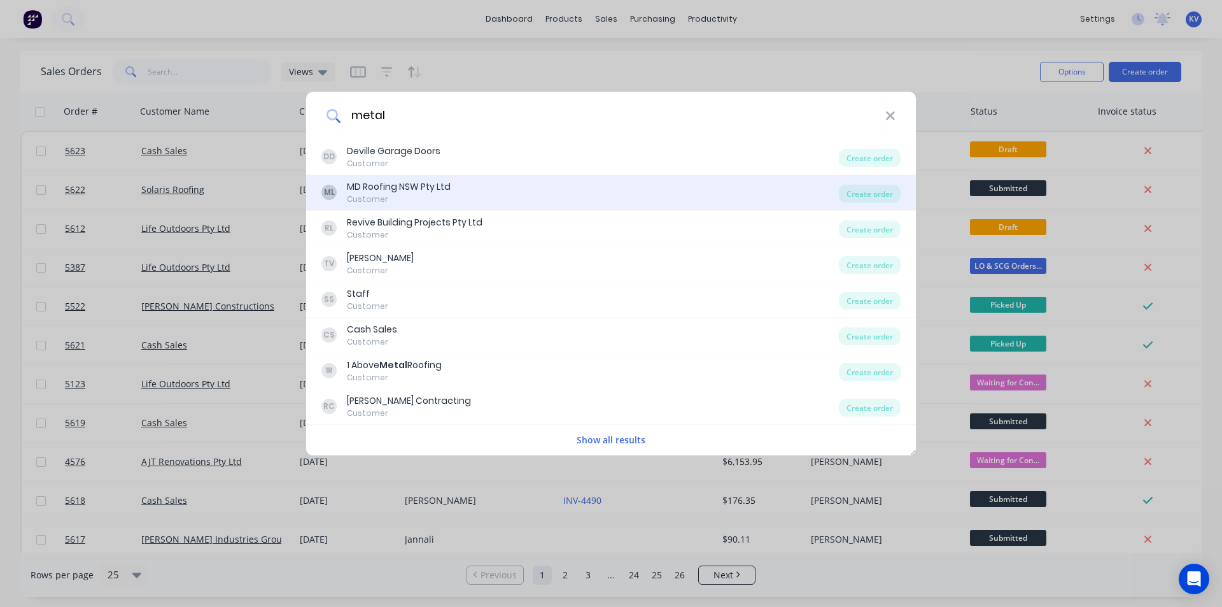
type input "metal"
click at [443, 183] on div "MD Roofing NSW Pty Ltd" at bounding box center [399, 186] width 104 height 13
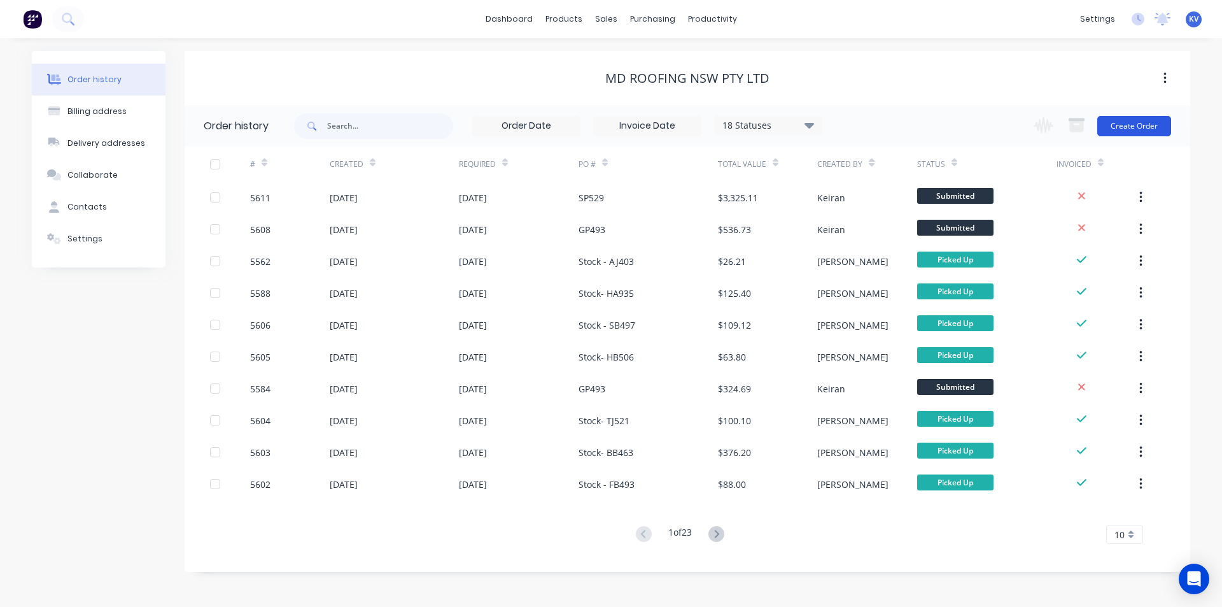
click at [1132, 125] on button "Create Order" at bounding box center [1135, 126] width 74 height 20
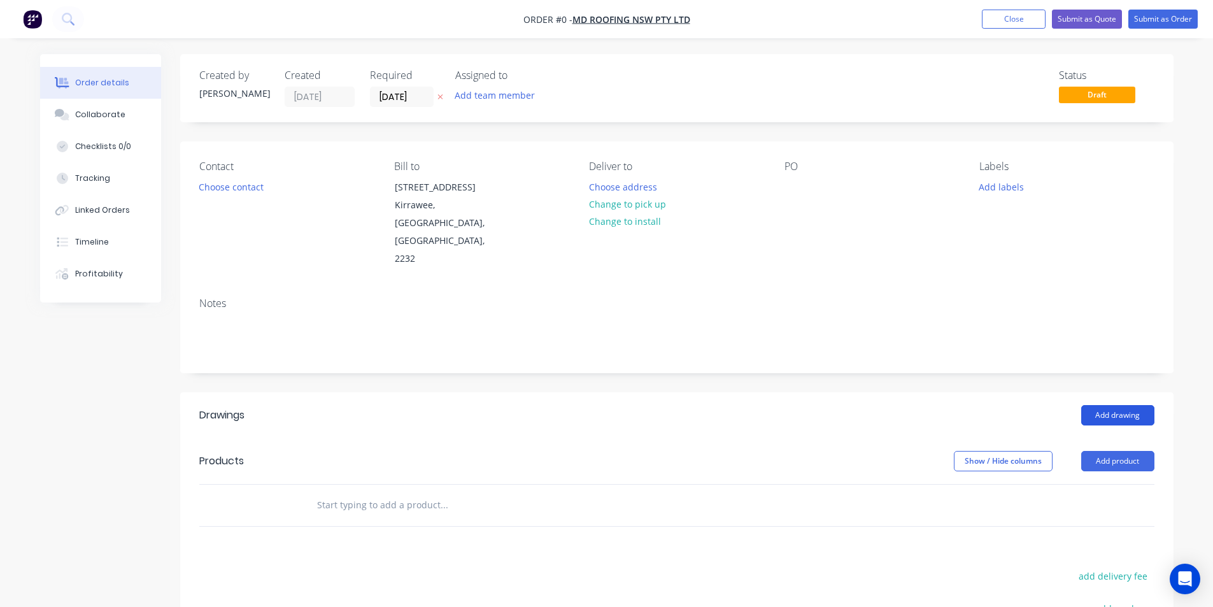
click at [1145, 405] on button "Add drawing" at bounding box center [1117, 415] width 73 height 20
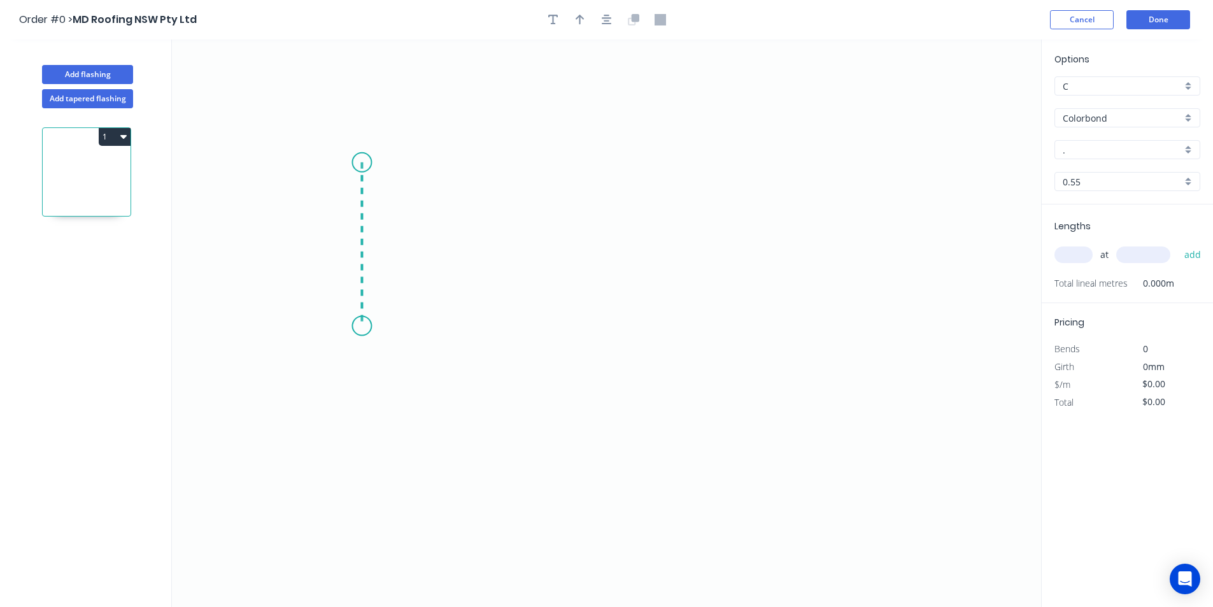
drag, startPoint x: 362, startPoint y: 162, endPoint x: 354, endPoint y: 326, distance: 163.8
click at [354, 326] on icon "0" at bounding box center [606, 322] width 869 height 567
click at [718, 324] on icon "0 ?" at bounding box center [606, 322] width 869 height 567
click at [723, 393] on icon "0 ? ?" at bounding box center [606, 322] width 869 height 567
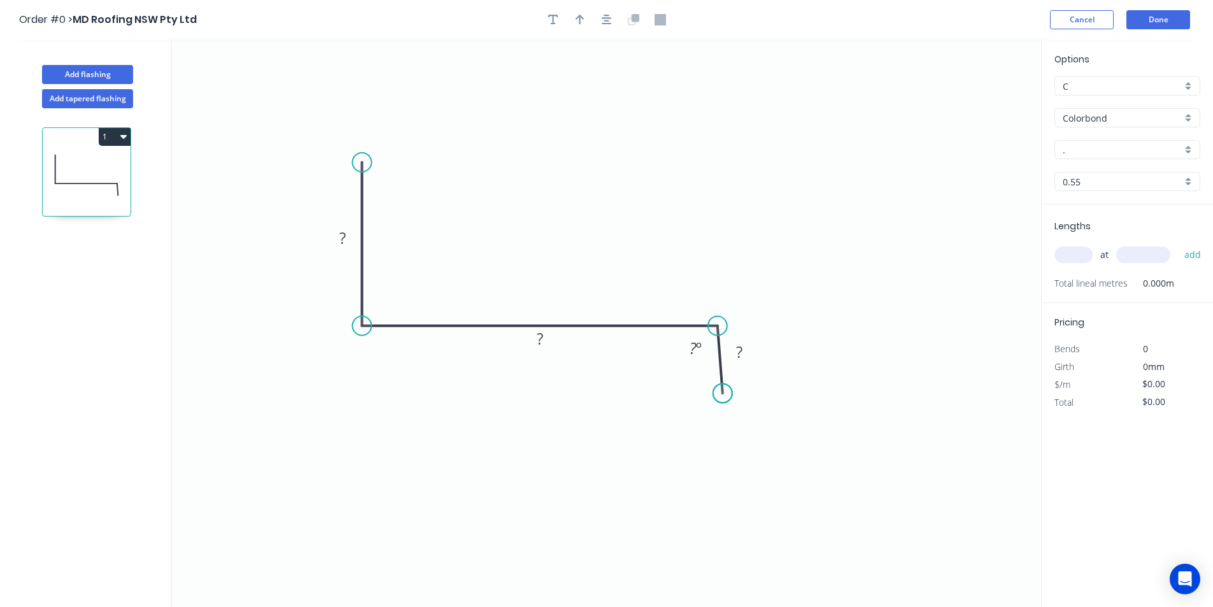
click at [723, 393] on circle at bounding box center [722, 392] width 19 height 19
click at [719, 395] on circle at bounding box center [717, 394] width 19 height 19
click at [353, 239] on rect at bounding box center [342, 239] width 25 height 18
type input "$17.50"
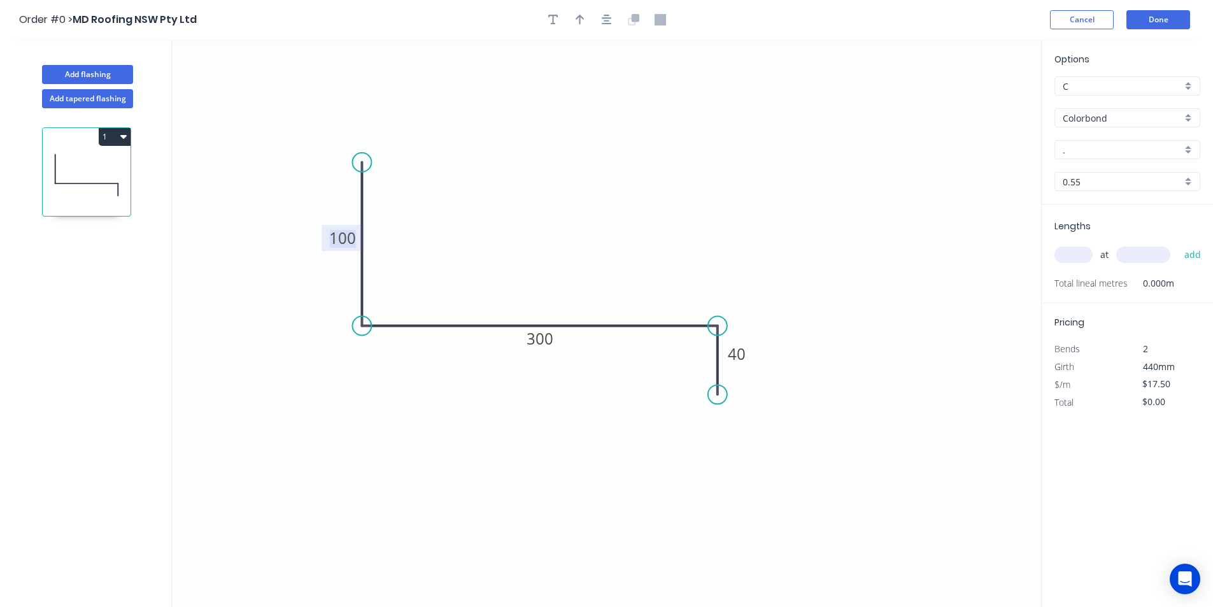
click at [692, 228] on icon "0 100 300 40" at bounding box center [606, 322] width 869 height 567
click at [1106, 152] on input "." at bounding box center [1122, 149] width 119 height 13
click at [1121, 168] on div "Monument" at bounding box center [1127, 174] width 145 height 22
type input "Monument"
click at [1075, 257] on input "text" at bounding box center [1073, 254] width 38 height 17
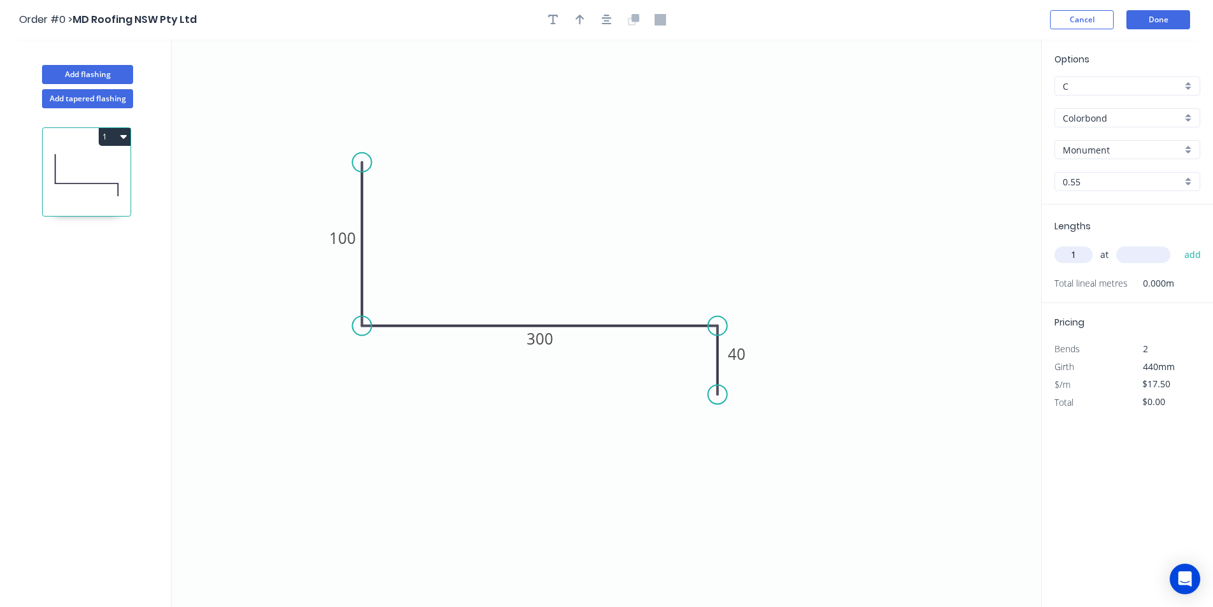
type input "1"
type input "3000"
click at [1196, 261] on button "add" at bounding box center [1193, 255] width 30 height 22
type input "$52.50"
click at [1166, 23] on button "Done" at bounding box center [1158, 19] width 64 height 19
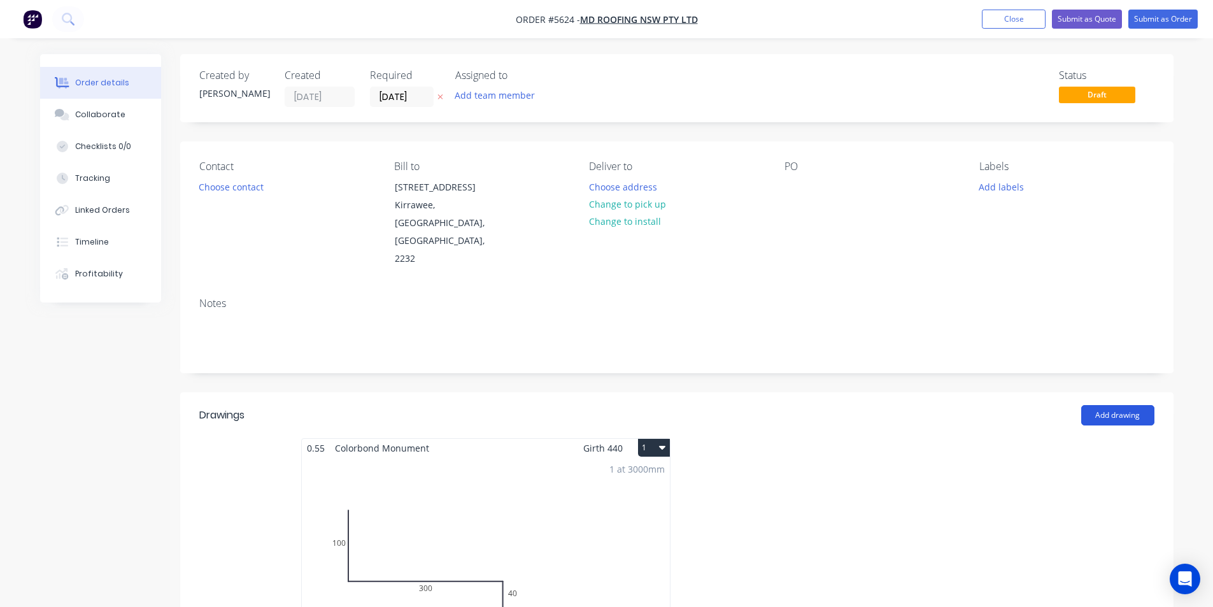
click at [1126, 405] on button "Add drawing" at bounding box center [1117, 415] width 73 height 20
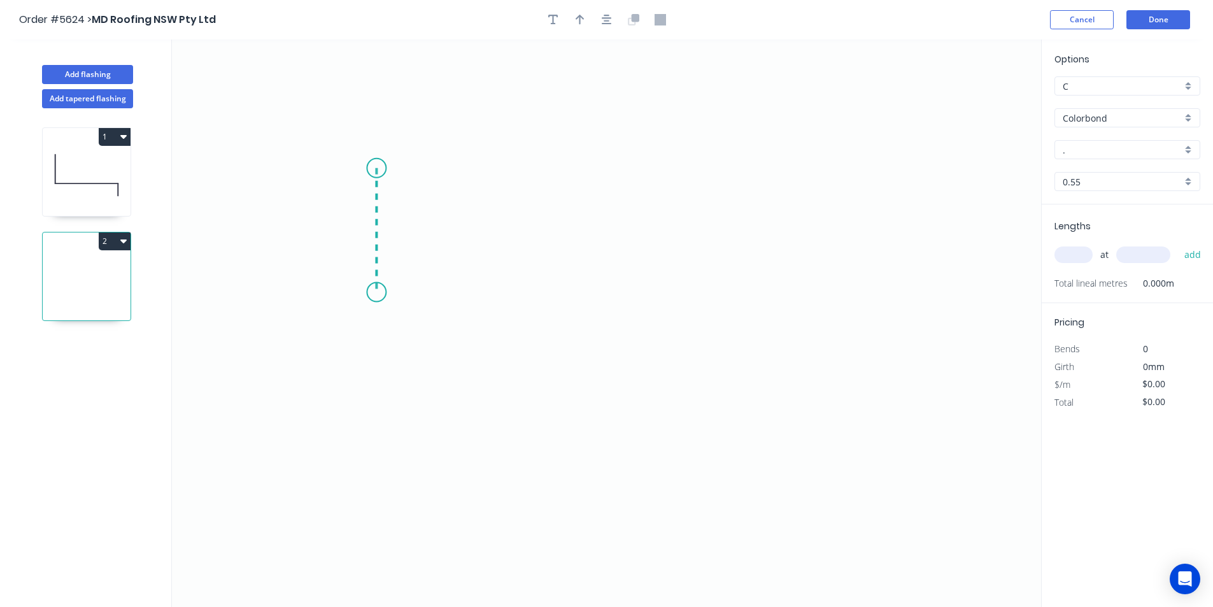
drag, startPoint x: 376, startPoint y: 168, endPoint x: 371, endPoint y: 292, distance: 124.3
click at [371, 292] on icon "0" at bounding box center [606, 322] width 869 height 567
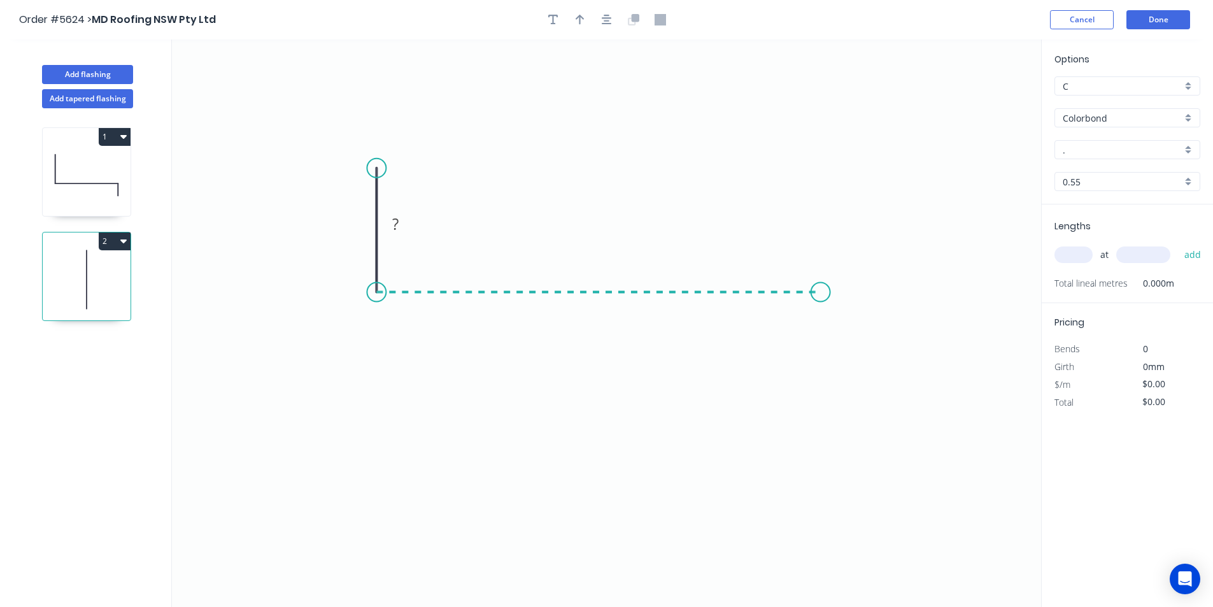
click at [821, 293] on icon "0 ?" at bounding box center [606, 322] width 869 height 567
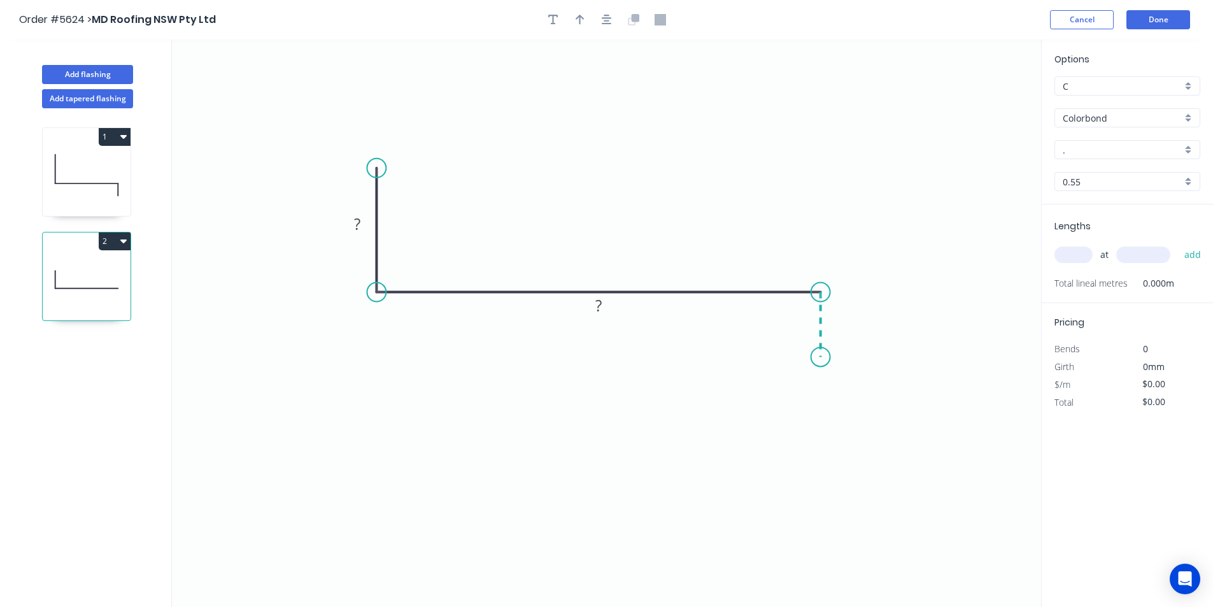
click at [823, 357] on icon "0 ? ?" at bounding box center [606, 322] width 869 height 567
click at [823, 357] on circle at bounding box center [820, 356] width 19 height 19
click at [367, 224] on rect at bounding box center [356, 225] width 25 height 18
type input "$17.50"
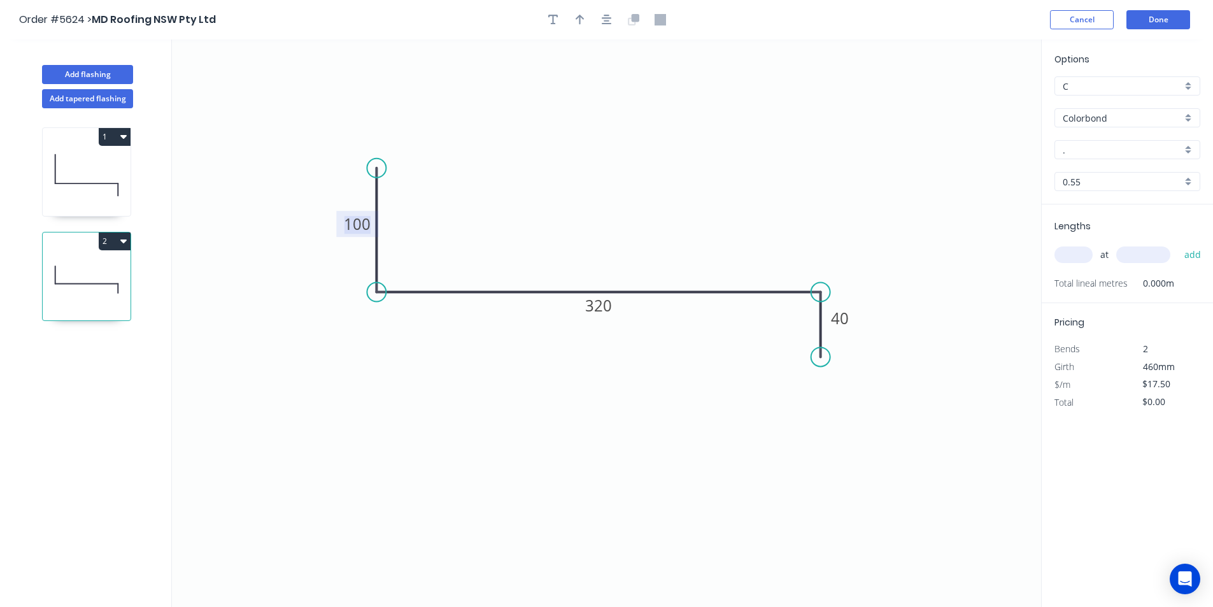
click at [1069, 150] on input "." at bounding box center [1122, 149] width 119 height 13
click at [1071, 165] on div "Monument" at bounding box center [1127, 174] width 145 height 22
type input "Monument"
click at [1079, 257] on input "text" at bounding box center [1073, 254] width 38 height 17
type input "1"
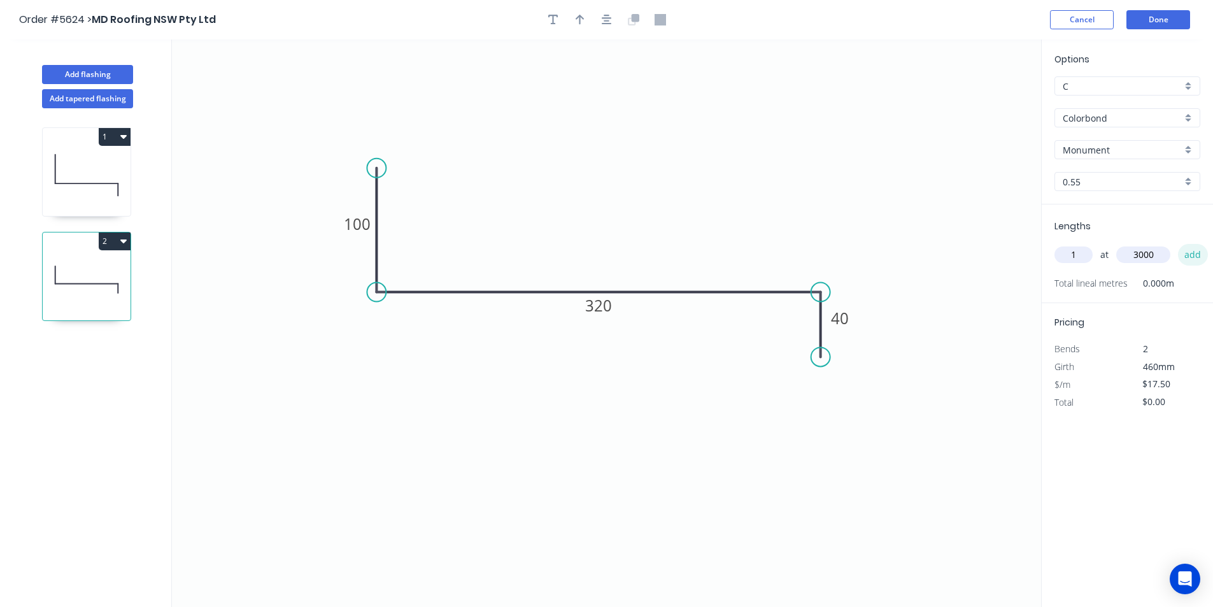
type input "3000"
click at [1193, 255] on button "add" at bounding box center [1193, 255] width 30 height 22
type input "$52.50"
click at [1180, 25] on button "Done" at bounding box center [1158, 19] width 64 height 19
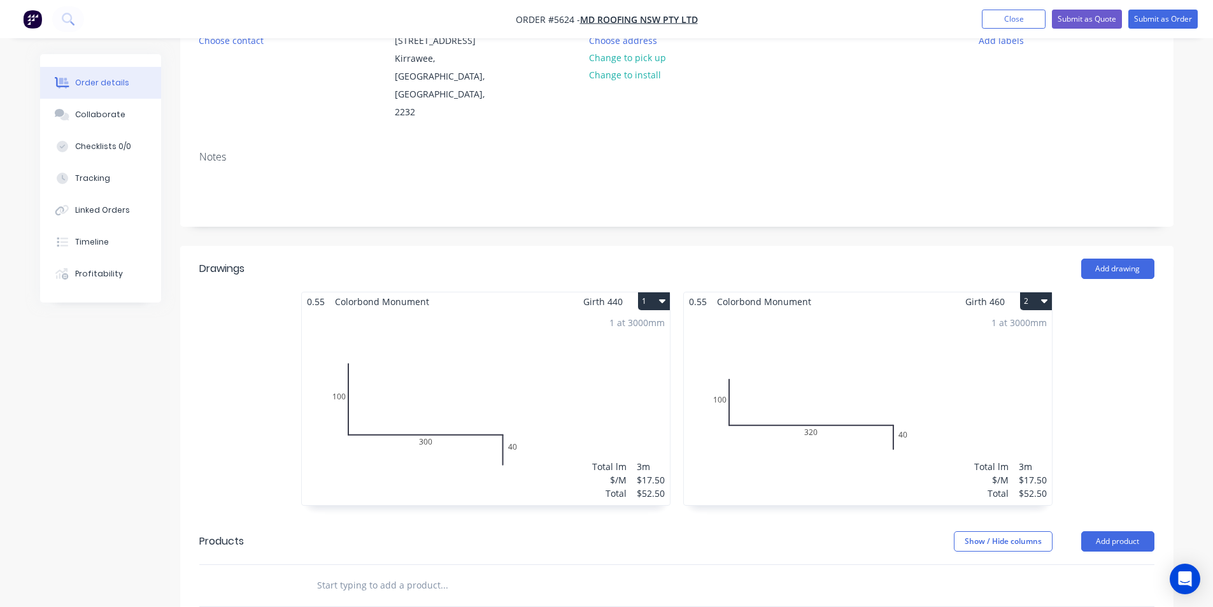
scroll to position [255, 0]
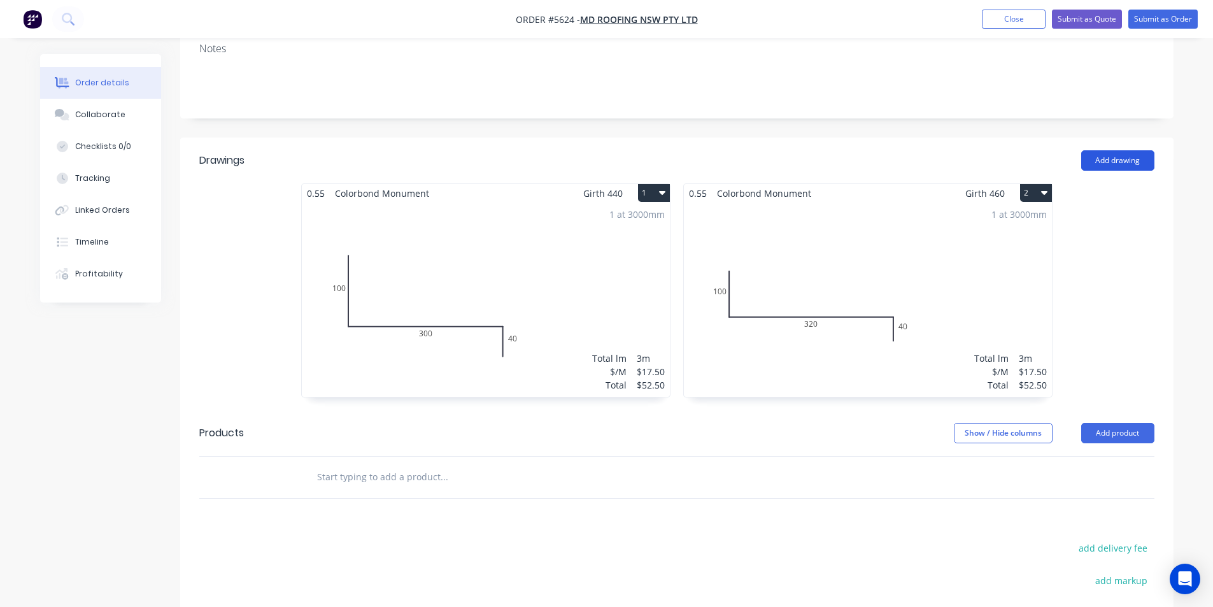
click at [1092, 150] on button "Add drawing" at bounding box center [1117, 160] width 73 height 20
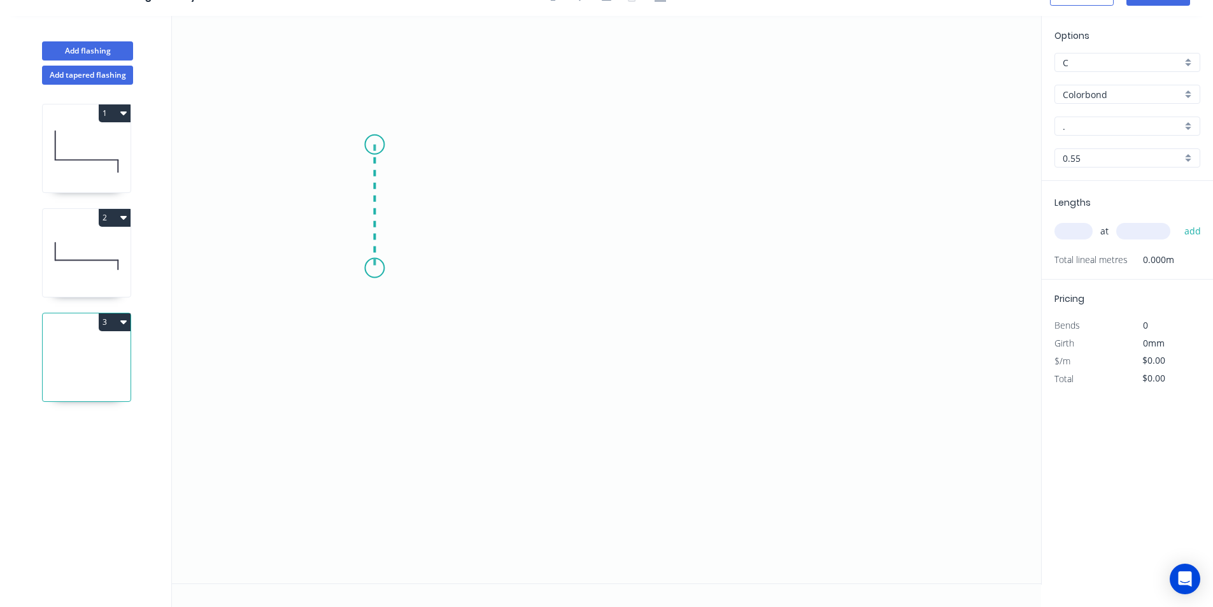
drag, startPoint x: 373, startPoint y: 157, endPoint x: 367, endPoint y: 268, distance: 110.9
click at [367, 268] on icon "0" at bounding box center [606, 299] width 869 height 567
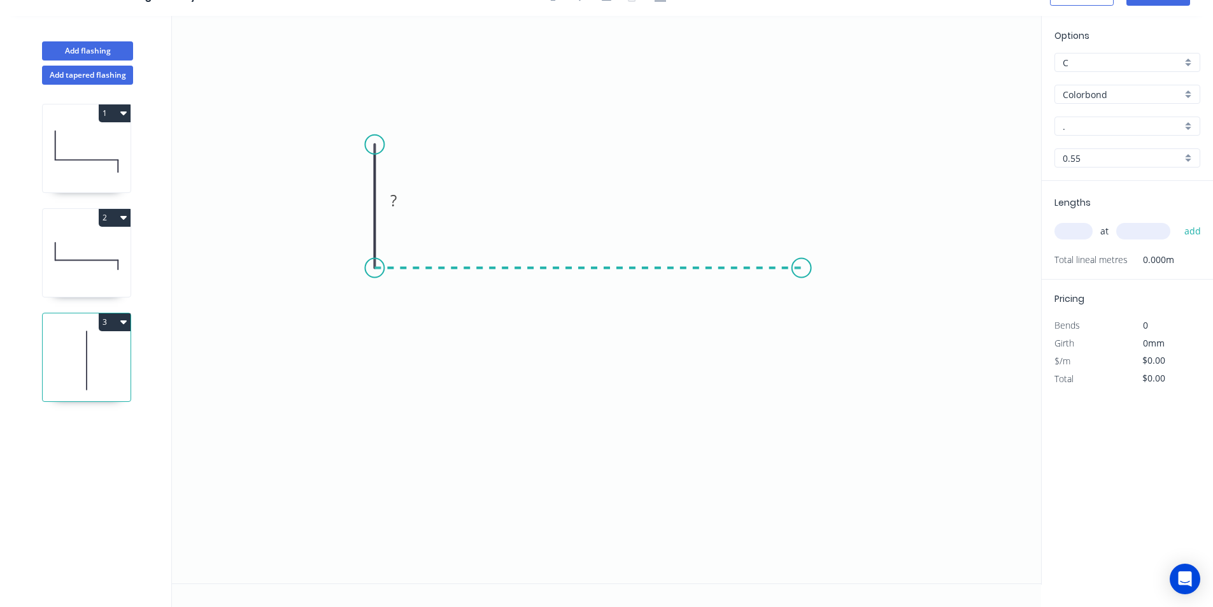
click at [802, 269] on icon "0 ?" at bounding box center [606, 299] width 869 height 567
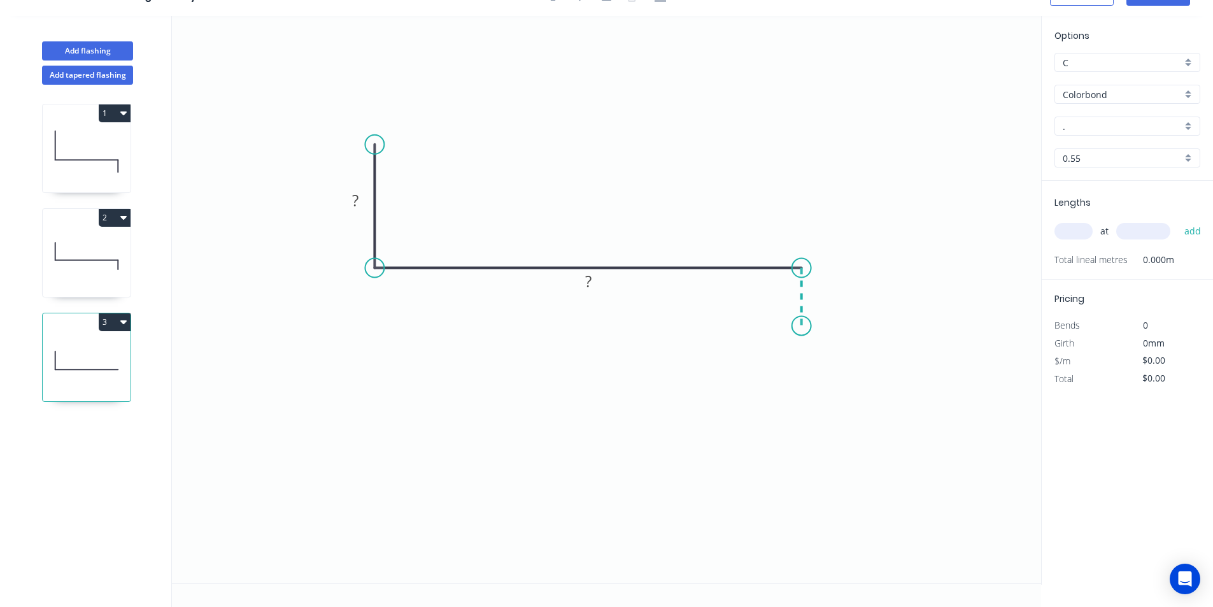
click at [804, 326] on icon "0 ? ?" at bounding box center [606, 299] width 869 height 567
click at [804, 326] on circle at bounding box center [801, 325] width 19 height 19
click at [367, 202] on rect at bounding box center [355, 201] width 25 height 18
type input "$28.28"
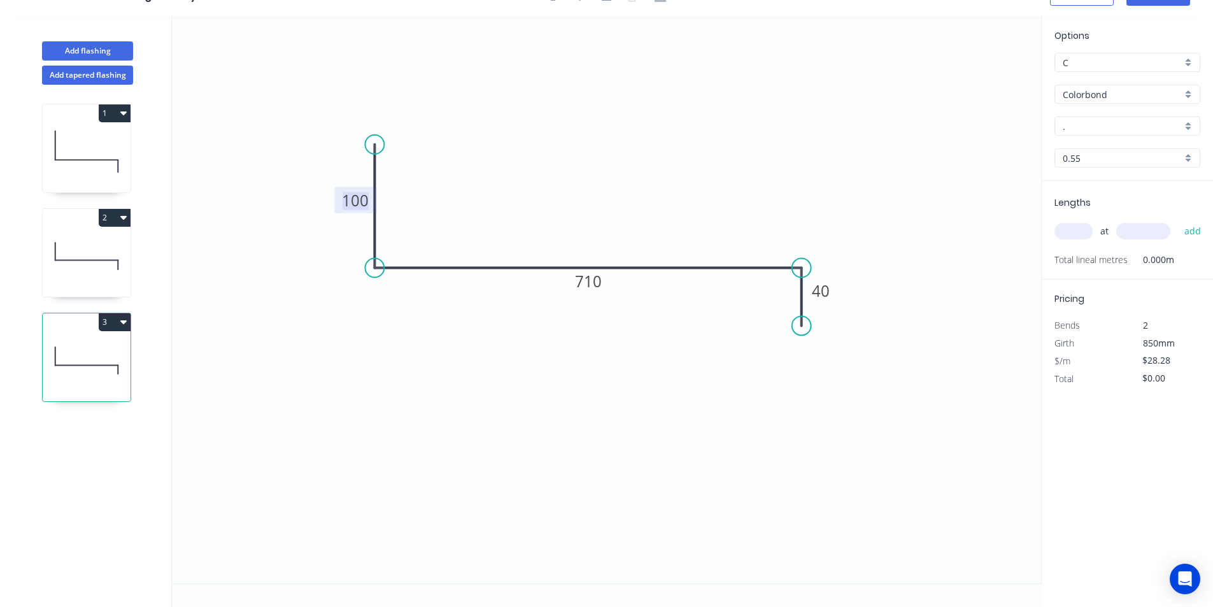
click at [1107, 120] on input "." at bounding box center [1122, 126] width 119 height 13
click at [1112, 209] on div "Monument" at bounding box center [1127, 208] width 145 height 22
type input "Monument"
drag, startPoint x: 1072, startPoint y: 239, endPoint x: 1079, endPoint y: 234, distance: 8.3
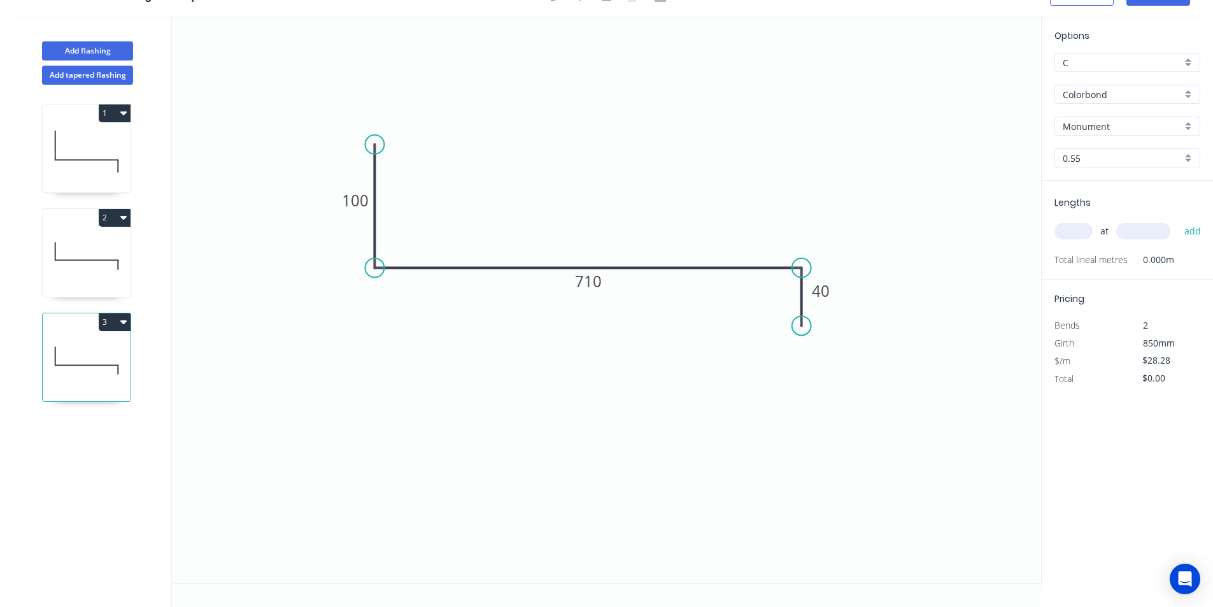
click at [1073, 239] on input "text" at bounding box center [1073, 231] width 38 height 17
type input "1"
type input "3000"
click at [1197, 224] on button "add" at bounding box center [1193, 231] width 30 height 22
type input "$84.84"
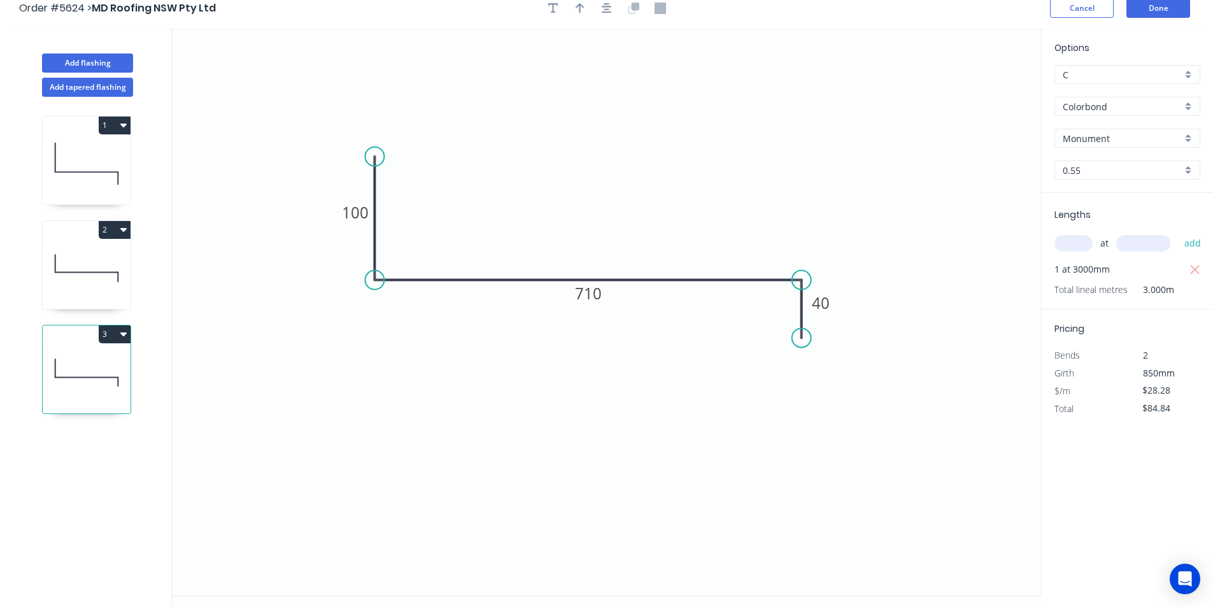
scroll to position [0, 0]
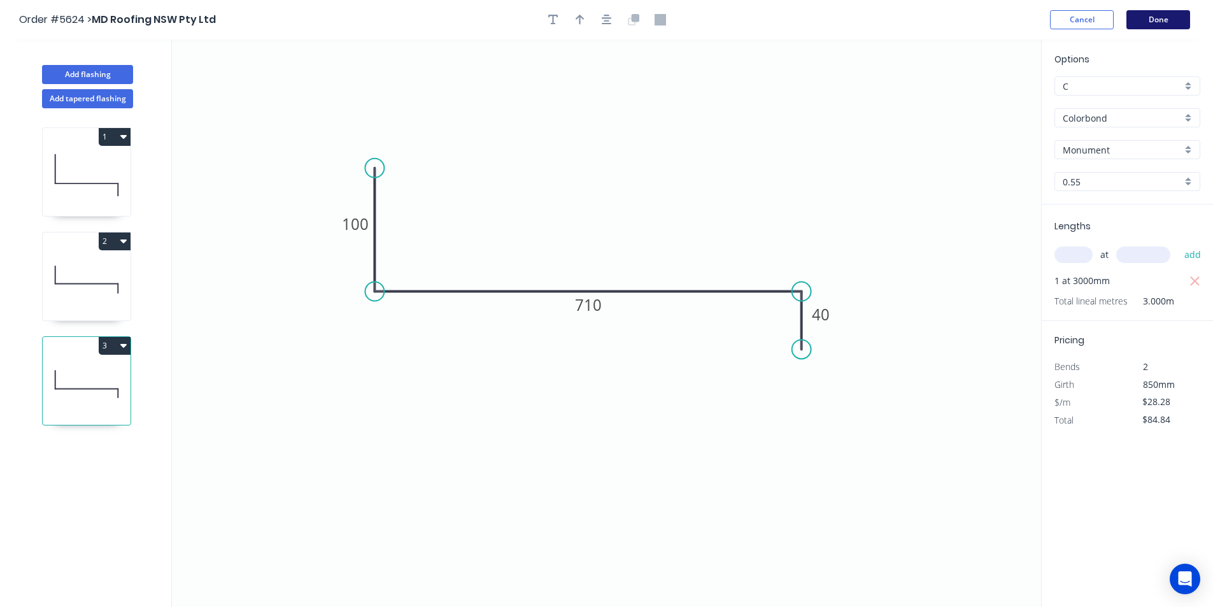
click at [1177, 25] on button "Done" at bounding box center [1158, 19] width 64 height 19
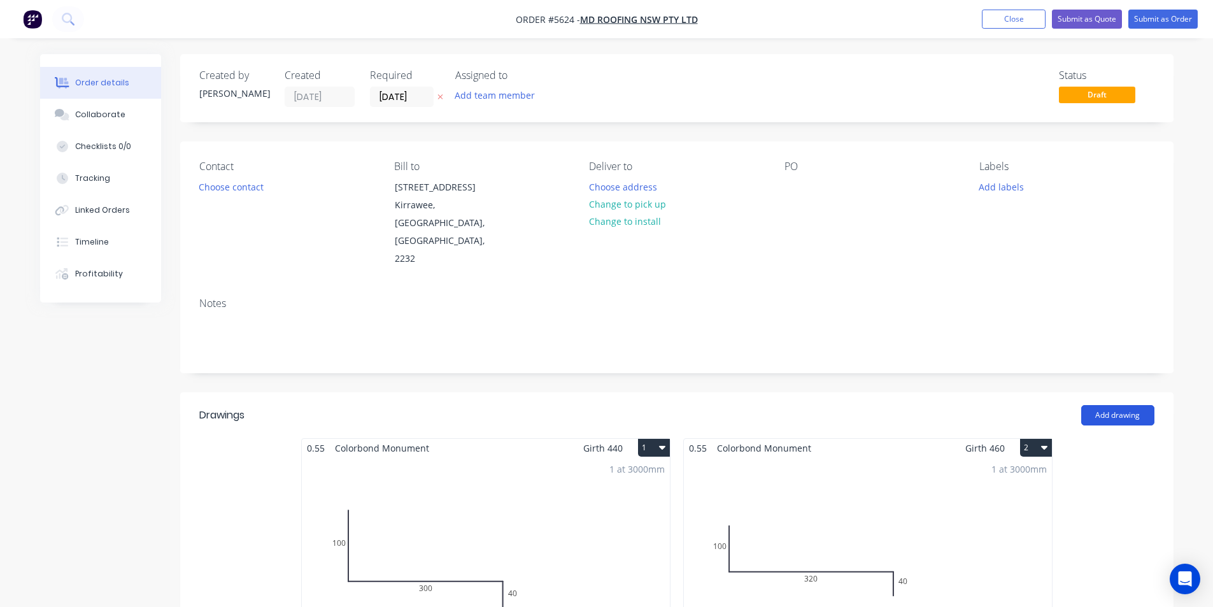
click at [1101, 405] on button "Add drawing" at bounding box center [1117, 415] width 73 height 20
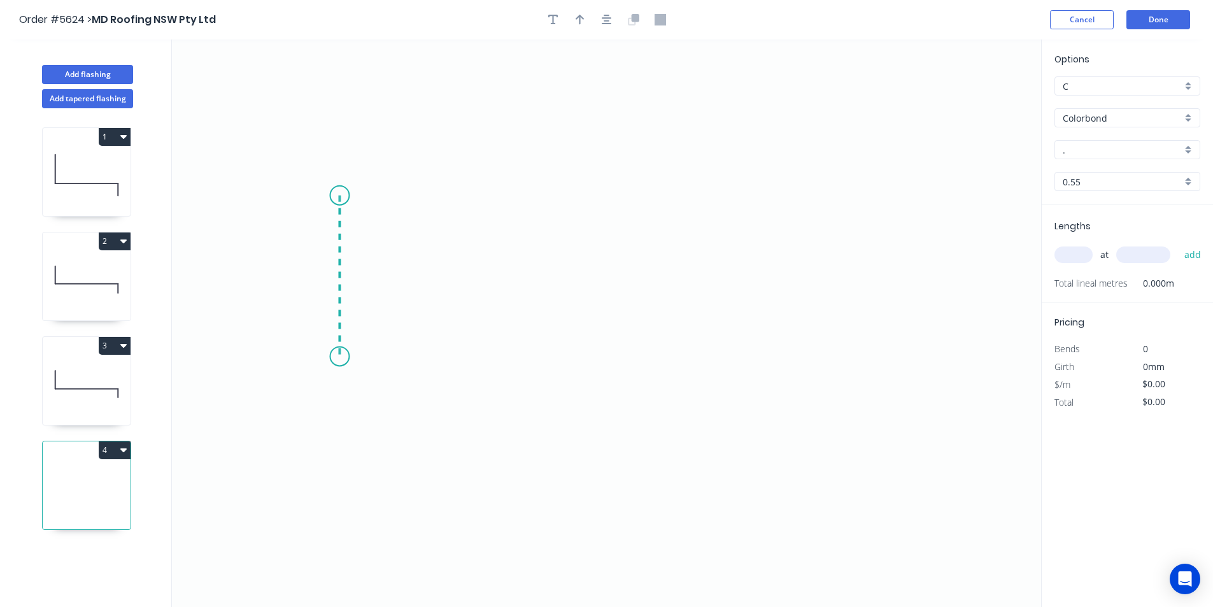
drag, startPoint x: 339, startPoint y: 237, endPoint x: 337, endPoint y: 357, distance: 119.7
click at [337, 357] on icon "0" at bounding box center [606, 322] width 869 height 567
drag, startPoint x: 639, startPoint y: 275, endPoint x: 680, endPoint y: 297, distance: 46.7
click at [640, 276] on icon "0 ?" at bounding box center [606, 322] width 869 height 567
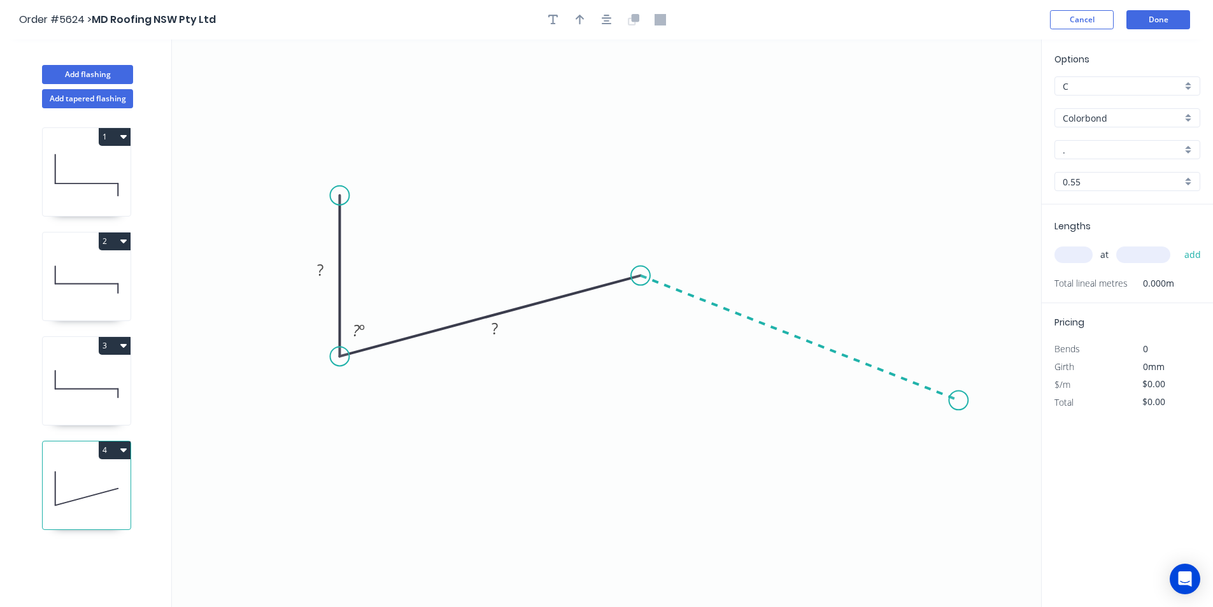
click at [959, 400] on icon "0 ? ? ? º" at bounding box center [606, 322] width 869 height 567
click at [961, 452] on icon "0 ? ? ? ? º ? º" at bounding box center [606, 322] width 869 height 567
click at [961, 452] on circle at bounding box center [958, 451] width 19 height 19
click at [318, 269] on tspan "?" at bounding box center [321, 269] width 6 height 21
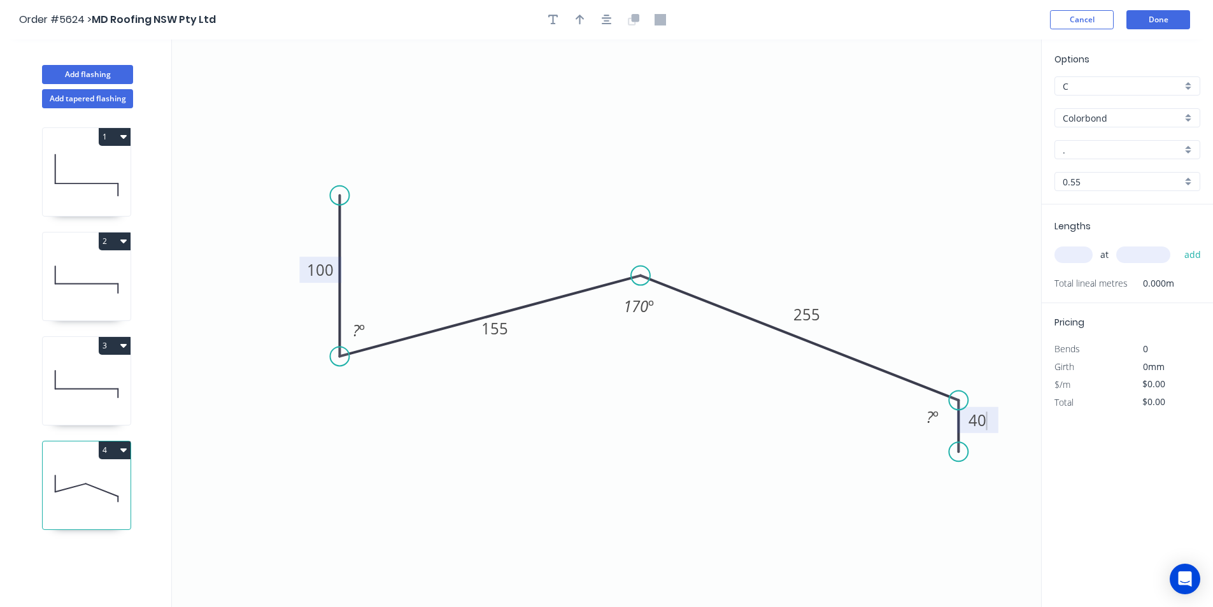
type input "$20.81"
click at [958, 465] on div "Hide angle" at bounding box center [1001, 465] width 128 height 26
click at [355, 324] on tspan "?" at bounding box center [356, 330] width 7 height 21
click at [1070, 260] on input "text" at bounding box center [1073, 254] width 38 height 17
click at [1094, 146] on input "." at bounding box center [1122, 149] width 119 height 13
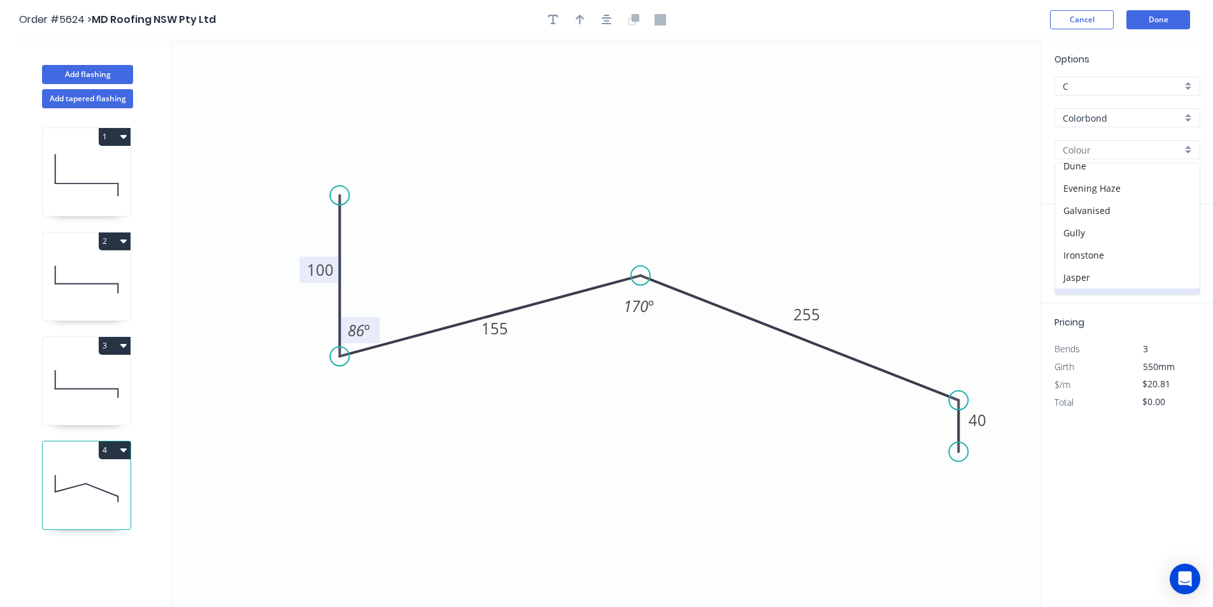
scroll to position [255, 0]
click at [1082, 235] on div "Monument" at bounding box center [1127, 231] width 145 height 22
type input "Monument"
drag, startPoint x: 1075, startPoint y: 271, endPoint x: 1075, endPoint y: 258, distance: 12.7
click at [1075, 267] on div "at add" at bounding box center [1128, 254] width 148 height 34
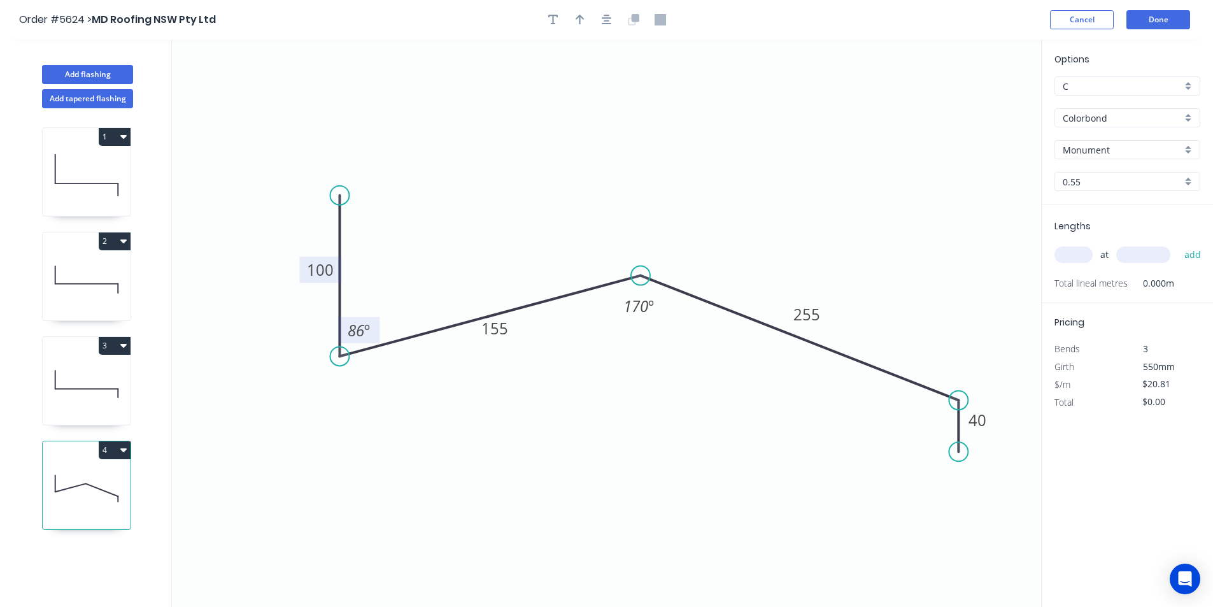
click at [1075, 258] on input "text" at bounding box center [1073, 254] width 38 height 17
type input "1"
type input "0"
type input "3000"
click at [1195, 253] on button "add" at bounding box center [1193, 255] width 30 height 22
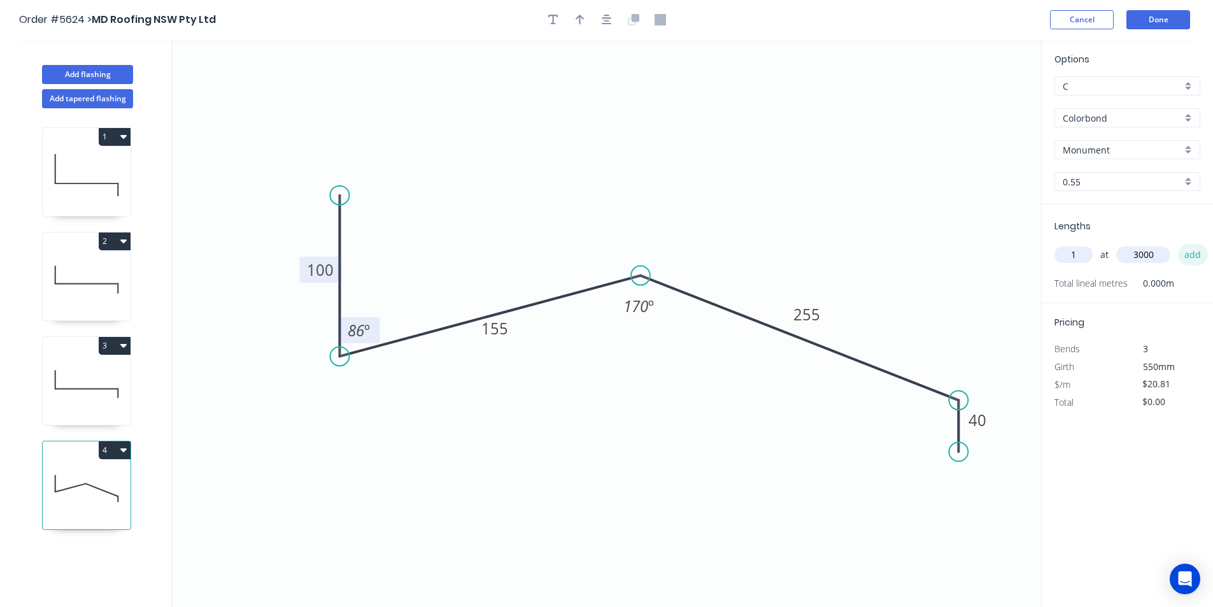
type input "$62.43"
click at [1150, 20] on button "Done" at bounding box center [1158, 19] width 64 height 19
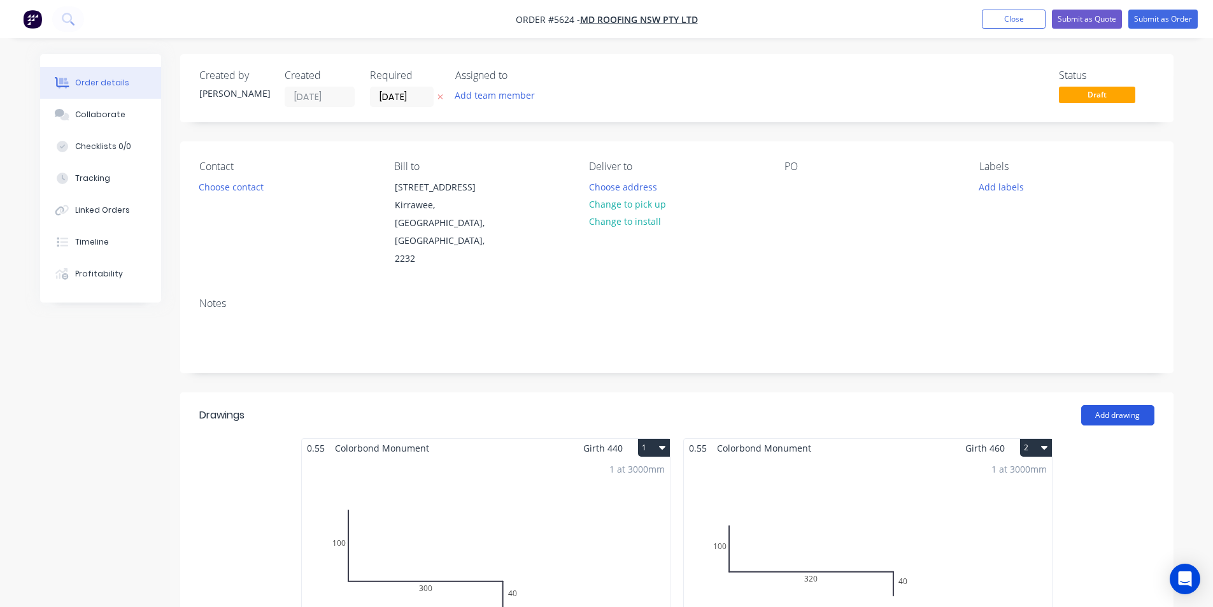
click at [1134, 405] on button "Add drawing" at bounding box center [1117, 415] width 73 height 20
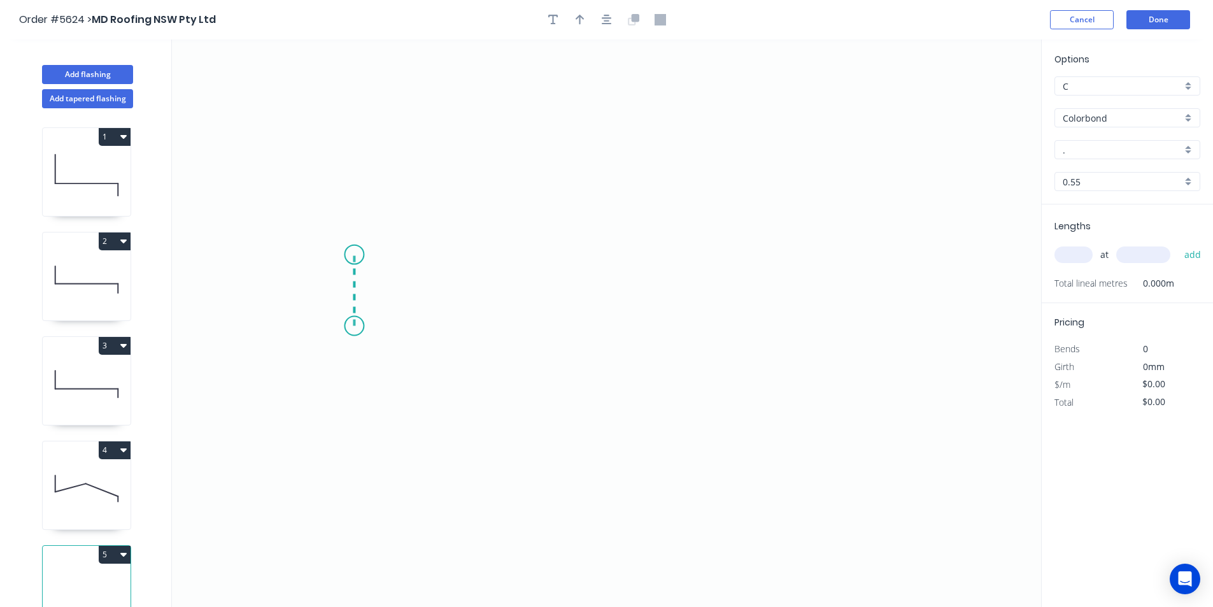
drag, startPoint x: 357, startPoint y: 315, endPoint x: 354, endPoint y: 258, distance: 56.7
click at [354, 258] on icon "0" at bounding box center [606, 322] width 869 height 567
click at [883, 278] on icon "0 ?" at bounding box center [606, 322] width 869 height 567
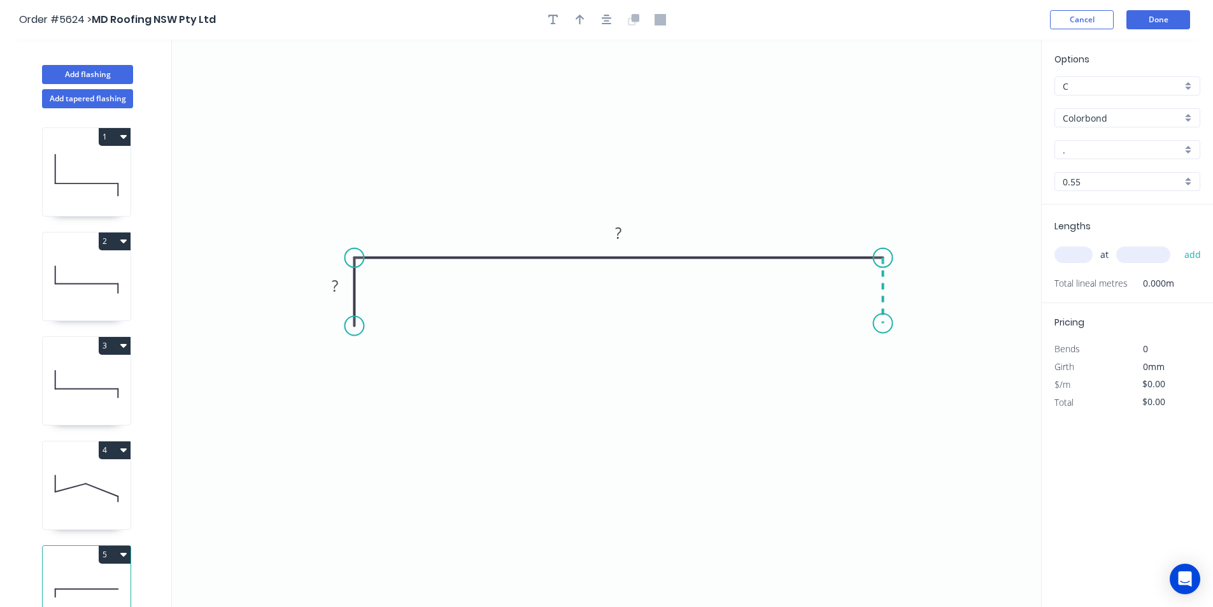
click at [883, 323] on icon "0 ? ?" at bounding box center [606, 322] width 869 height 567
click at [884, 324] on circle at bounding box center [883, 323] width 19 height 19
click at [334, 281] on tspan "?" at bounding box center [335, 285] width 6 height 21
drag, startPoint x: 341, startPoint y: 291, endPoint x: 327, endPoint y: 291, distance: 14.6
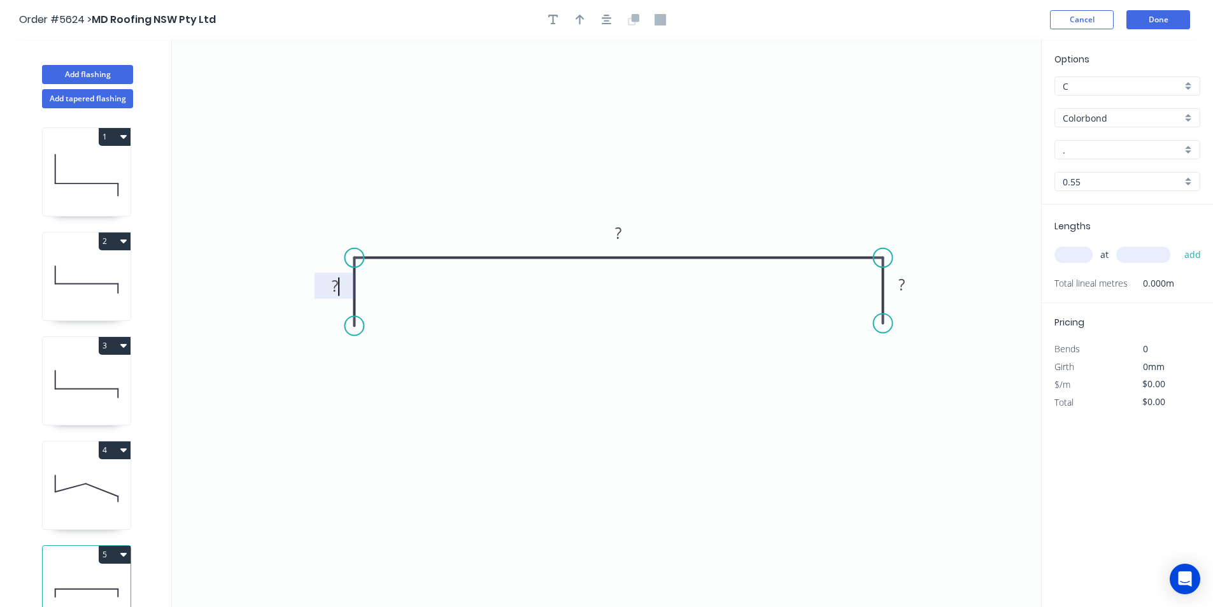
click at [327, 291] on rect at bounding box center [335, 287] width 25 height 18
type input "$22.89"
click at [1124, 138] on div "Options C C Colorbond Colorbond Colorbond Matt - Flat Sheet . . 0.55 0.55" at bounding box center [1127, 128] width 171 height 152
click at [1122, 146] on input "." at bounding box center [1122, 149] width 119 height 13
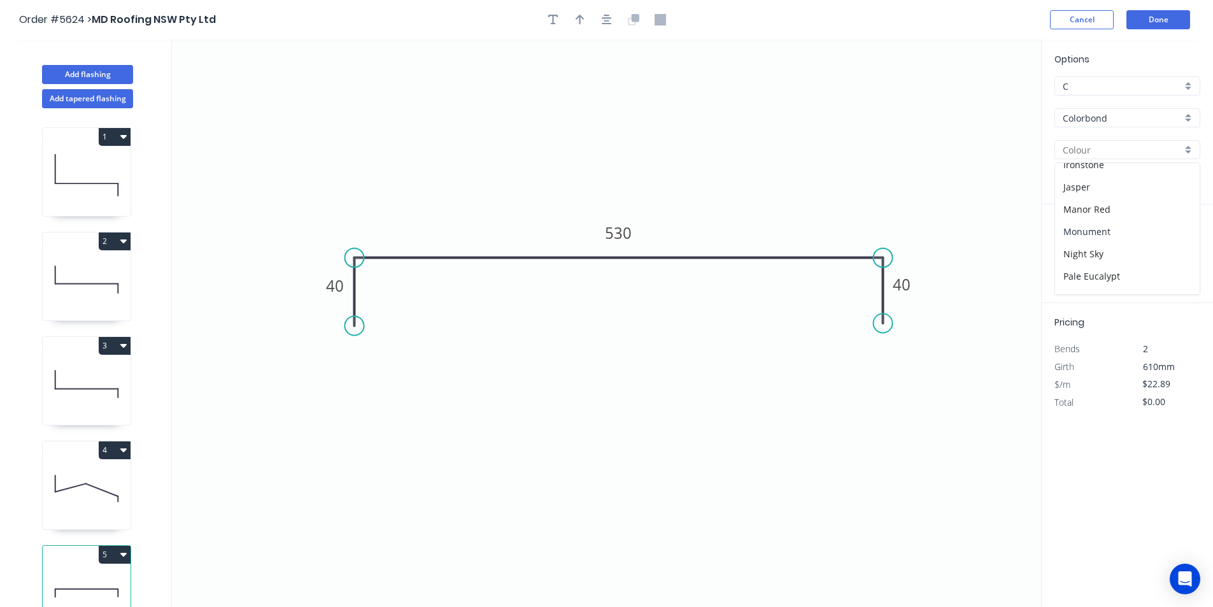
click at [1092, 220] on div "Monument" at bounding box center [1127, 231] width 145 height 22
type input "Monument"
click at [1086, 251] on input "text" at bounding box center [1073, 254] width 38 height 17
type input "1"
type input "2000"
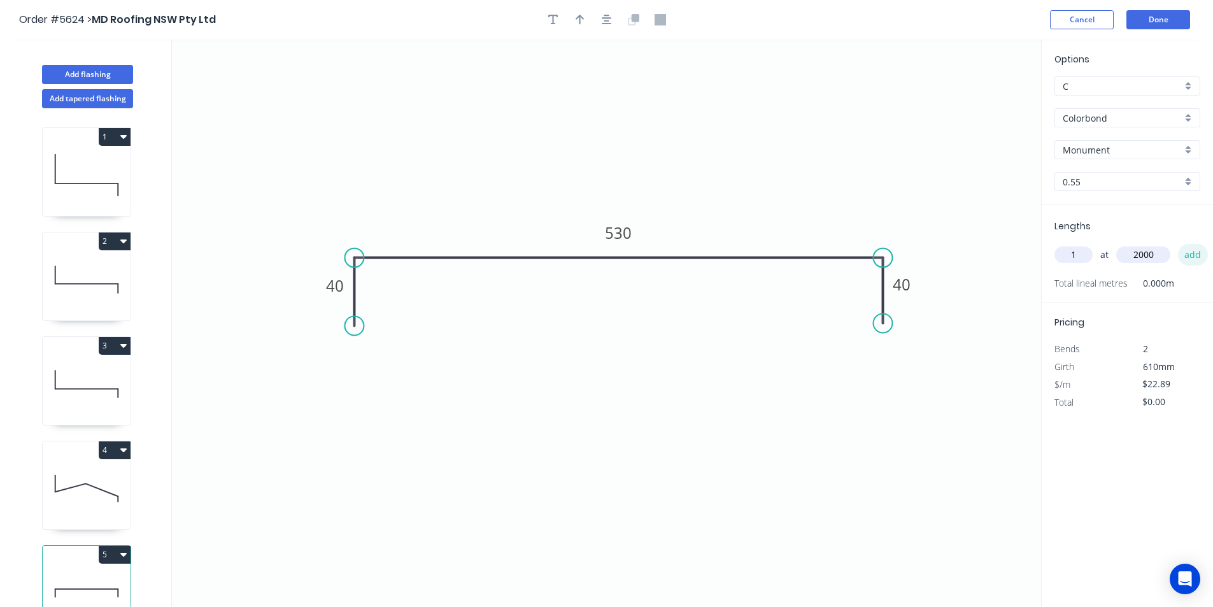
click at [1194, 253] on button "add" at bounding box center [1193, 255] width 30 height 22
type input "$45.78"
type input "1"
type input "3000"
click at [1185, 256] on button "add" at bounding box center [1193, 255] width 30 height 22
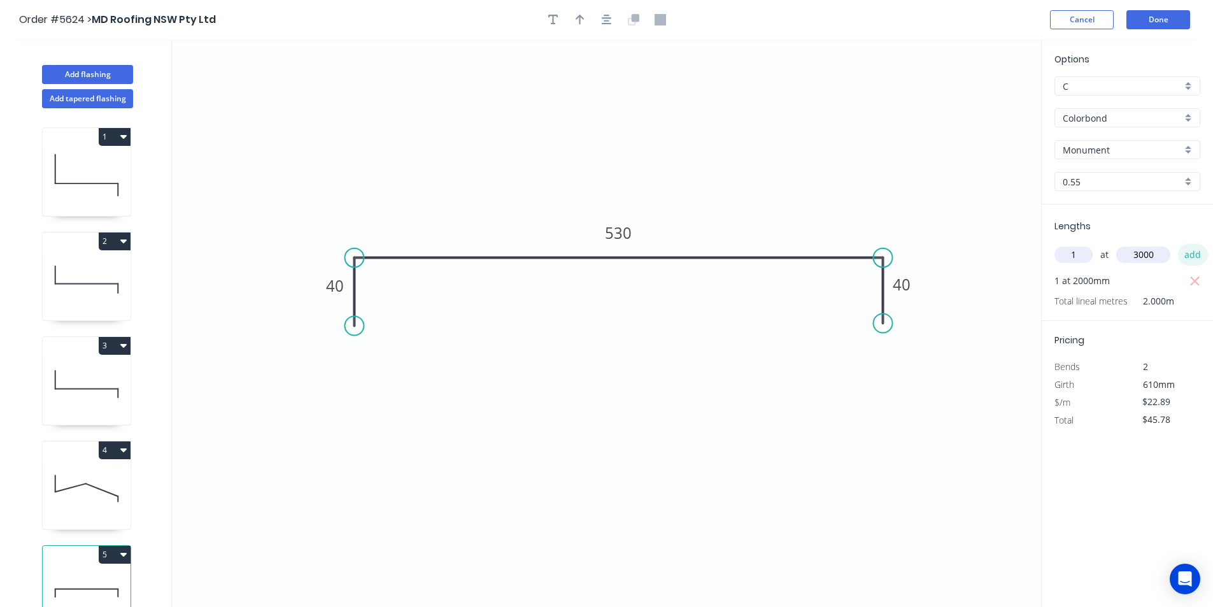
type input "$114.45"
click at [1154, 17] on button "Done" at bounding box center [1158, 19] width 64 height 19
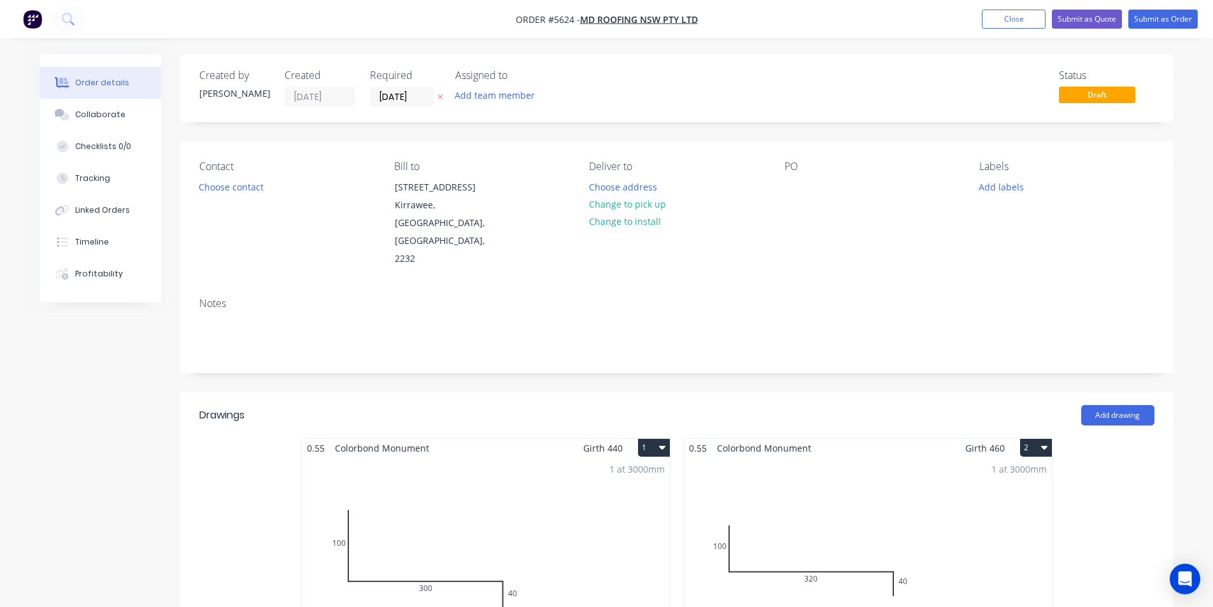
click at [1119, 392] on header "Drawings Add drawing" at bounding box center [676, 415] width 993 height 46
click at [1119, 405] on button "Add drawing" at bounding box center [1117, 415] width 73 height 20
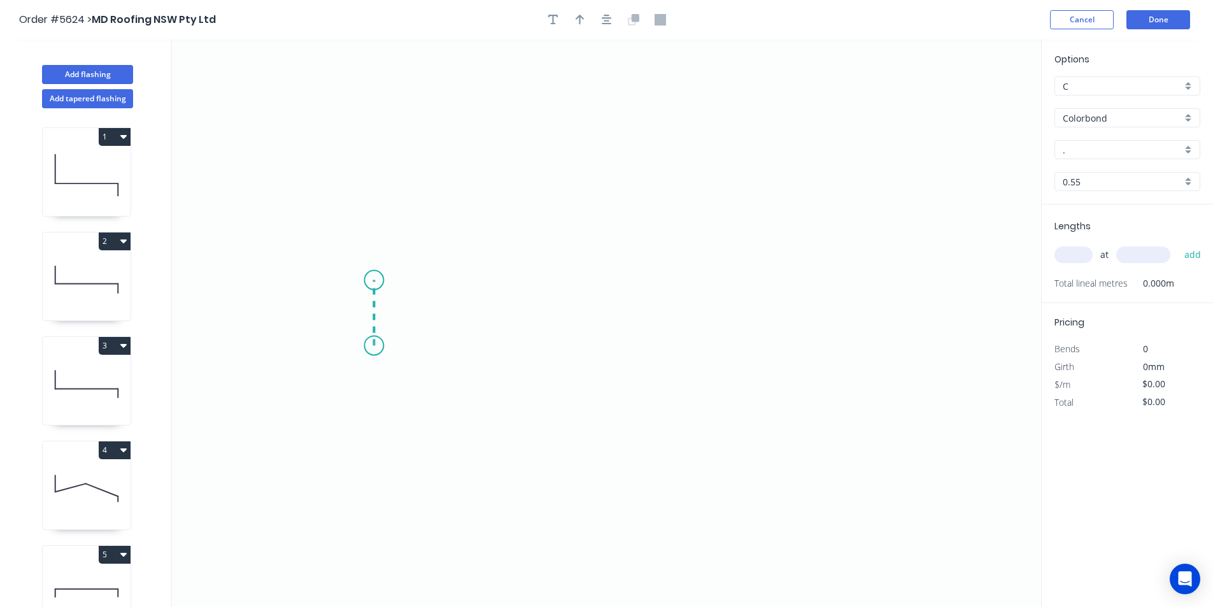
drag, startPoint x: 374, startPoint y: 346, endPoint x: 379, endPoint y: 280, distance: 65.8
click at [379, 280] on icon "0" at bounding box center [606, 322] width 869 height 567
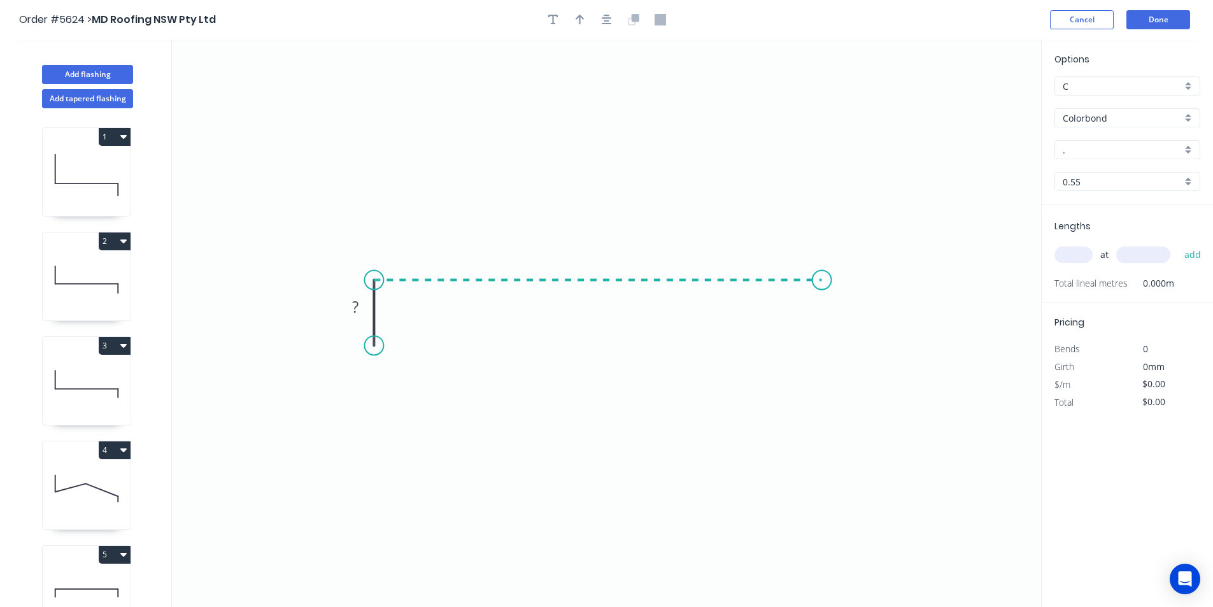
click at [822, 279] on icon "0 ?" at bounding box center [606, 322] width 869 height 567
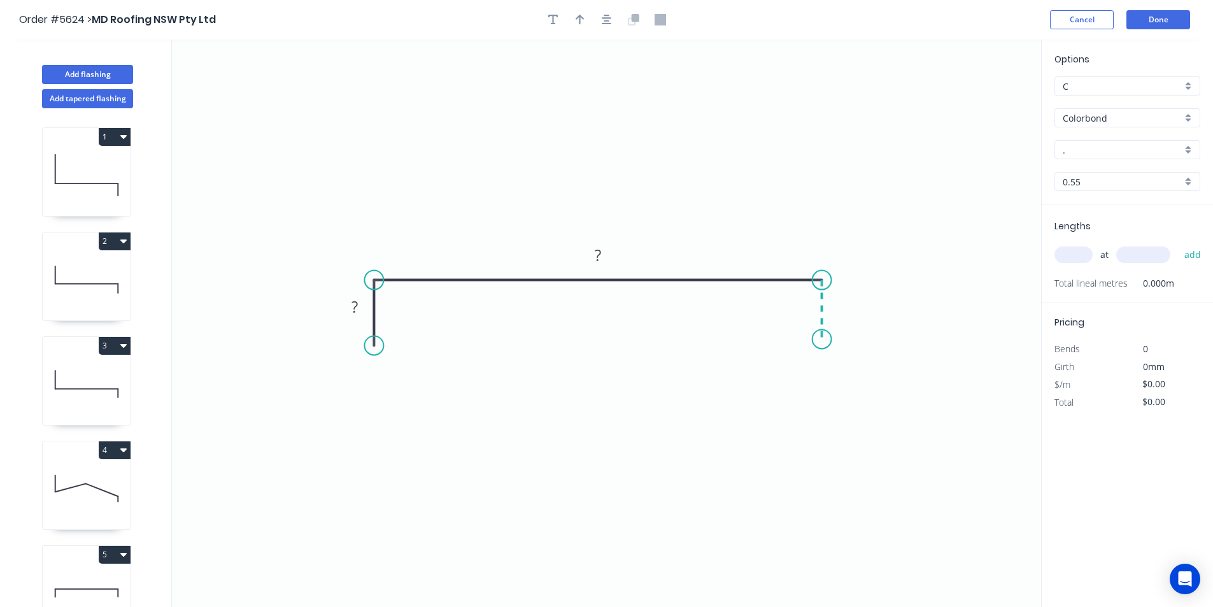
click at [821, 339] on icon "0 ? ?" at bounding box center [606, 322] width 869 height 567
click at [821, 339] on circle at bounding box center [821, 338] width 19 height 19
click at [360, 306] on rect at bounding box center [354, 308] width 25 height 18
type input "$14.82"
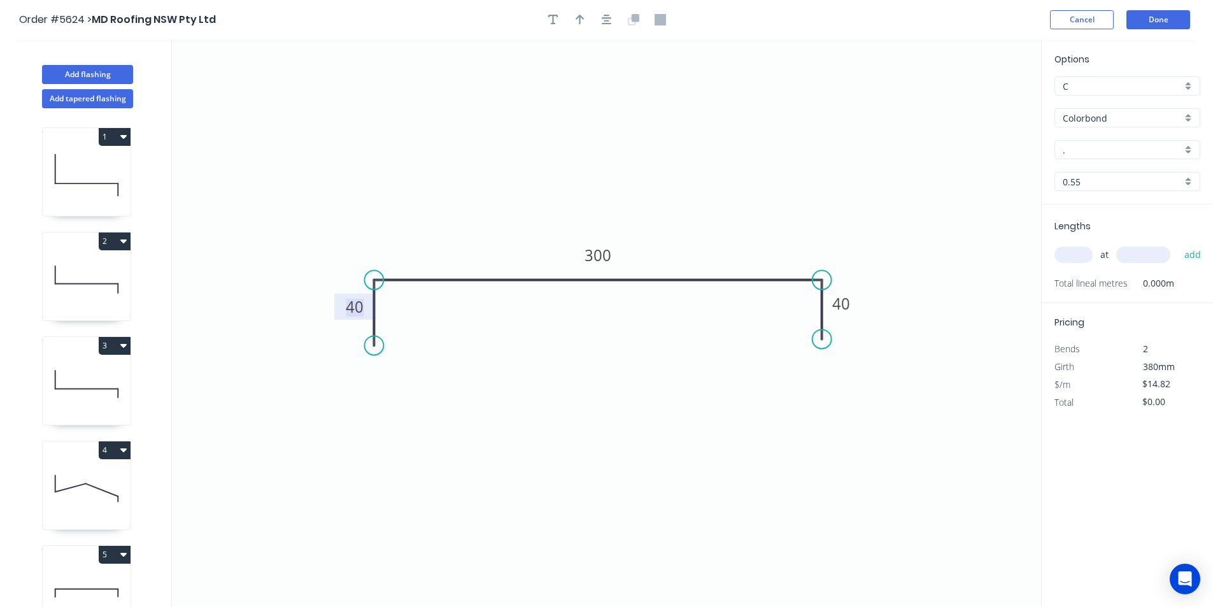
click at [1137, 148] on input "." at bounding box center [1122, 149] width 119 height 13
click at [1122, 170] on div "Monument" at bounding box center [1127, 174] width 145 height 22
type input "Monument"
click at [1072, 255] on input "text" at bounding box center [1073, 254] width 38 height 17
type input "2"
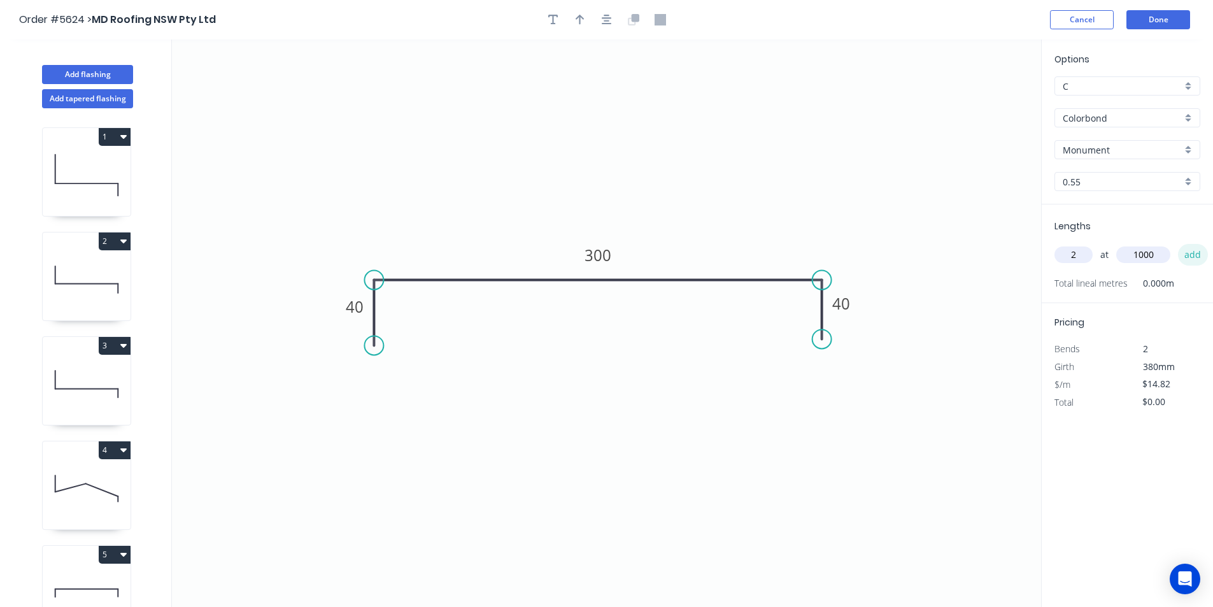
type input "1000"
click at [1198, 258] on button "add" at bounding box center [1193, 255] width 30 height 22
type input "$29.64"
click at [1149, 29] on header "Order #5624 > MD Roofing NSW Pty Ltd Cancel Done" at bounding box center [606, 19] width 1213 height 39
click at [1149, 24] on button "Done" at bounding box center [1158, 19] width 64 height 19
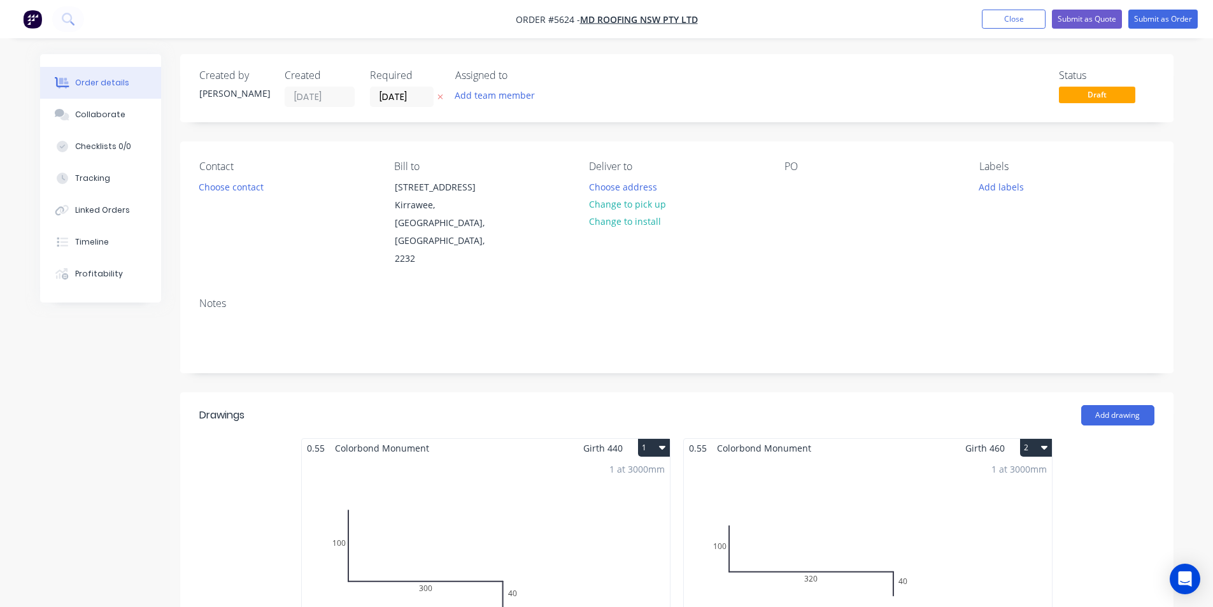
click at [1097, 392] on header "Drawings Add drawing" at bounding box center [676, 415] width 993 height 46
click at [1107, 405] on button "Add drawing" at bounding box center [1117, 415] width 73 height 20
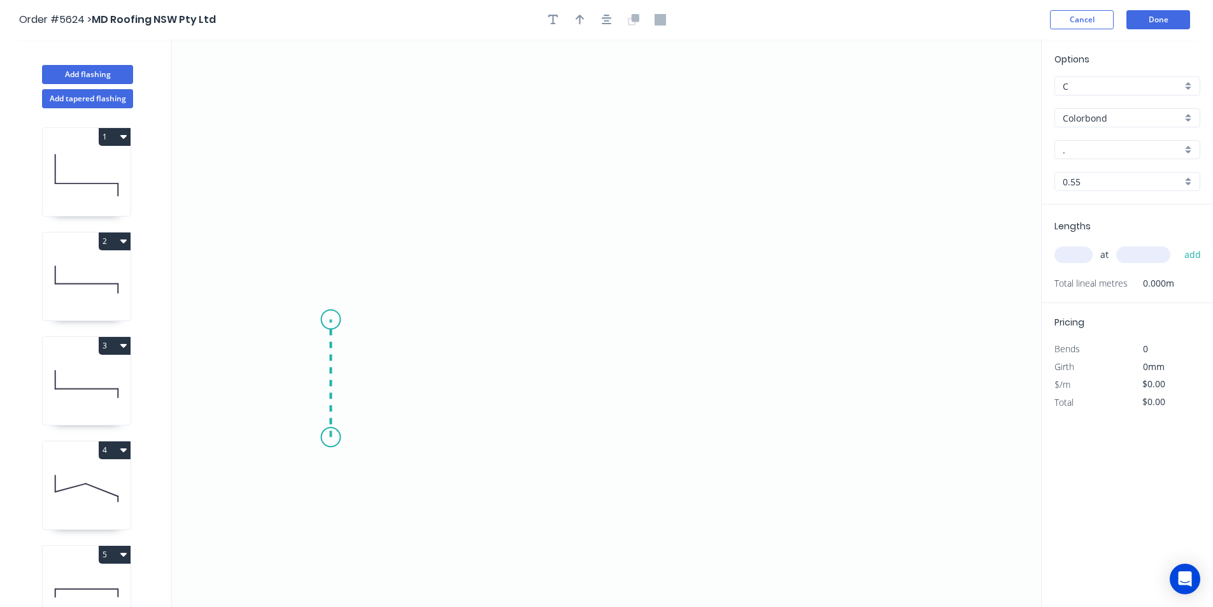
drag, startPoint x: 330, startPoint y: 390, endPoint x: 337, endPoint y: 320, distance: 71.0
click at [337, 320] on icon "0" at bounding box center [606, 322] width 869 height 567
click at [585, 321] on icon "0 ?" at bounding box center [606, 322] width 869 height 567
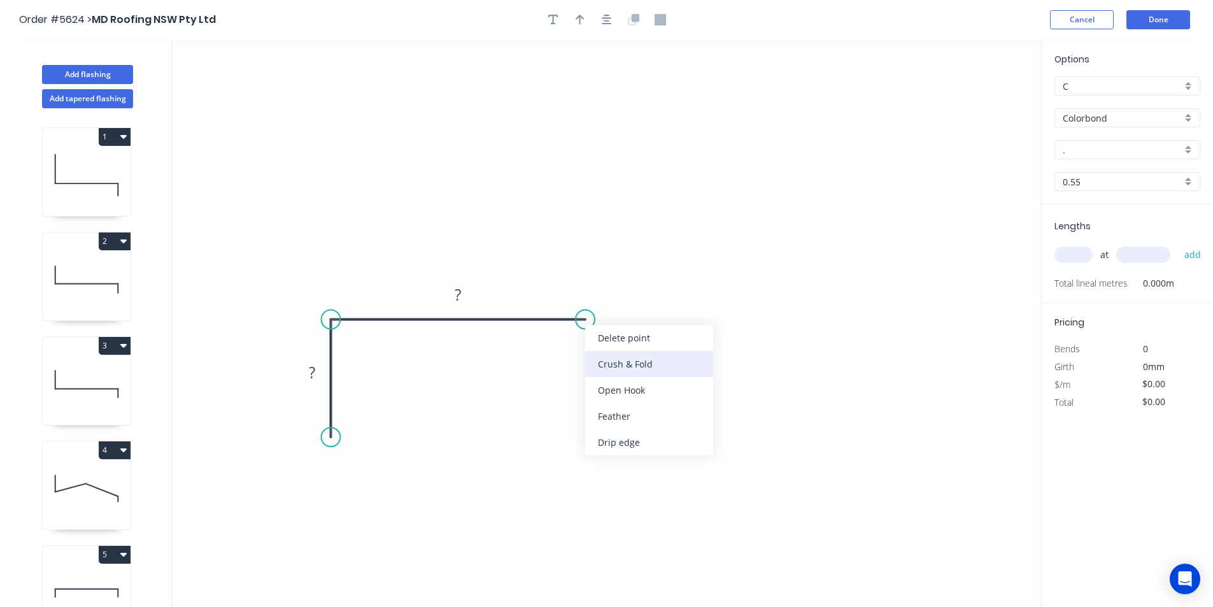
click at [610, 363] on div "Crush & Fold" at bounding box center [649, 364] width 128 height 26
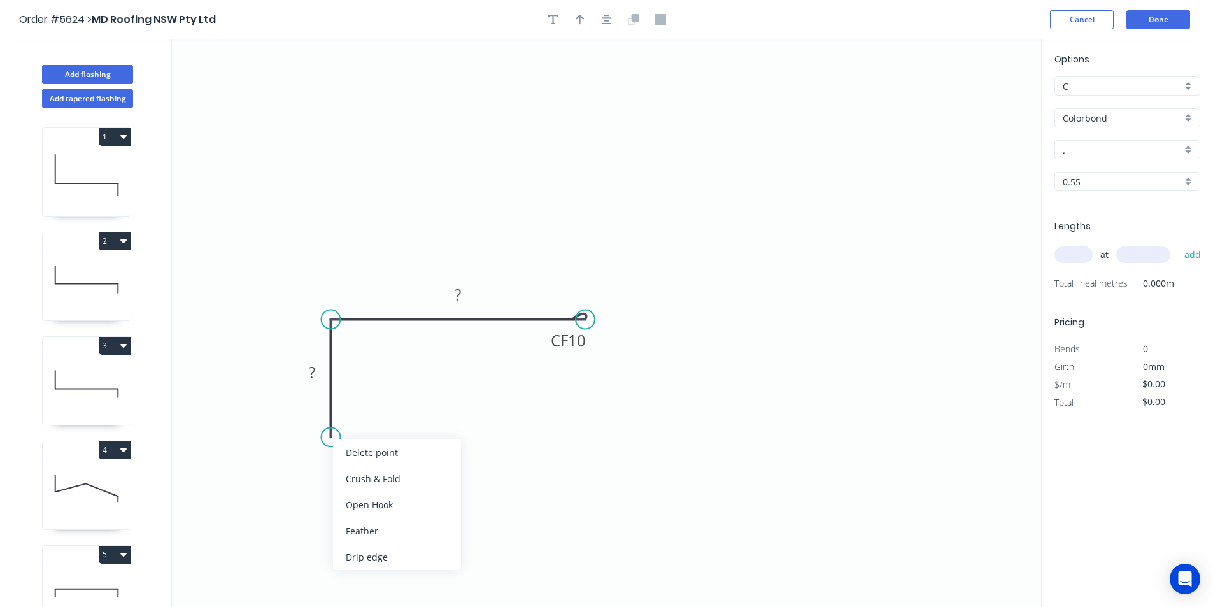
drag, startPoint x: 351, startPoint y: 474, endPoint x: 348, endPoint y: 463, distance: 11.7
click at [351, 474] on div "Crush & Fold" at bounding box center [397, 478] width 128 height 26
click at [325, 370] on rect at bounding box center [311, 372] width 41 height 26
click at [317, 372] on rect at bounding box center [311, 374] width 25 height 18
click at [317, 372] on tspan "500" at bounding box center [312, 372] width 27 height 21
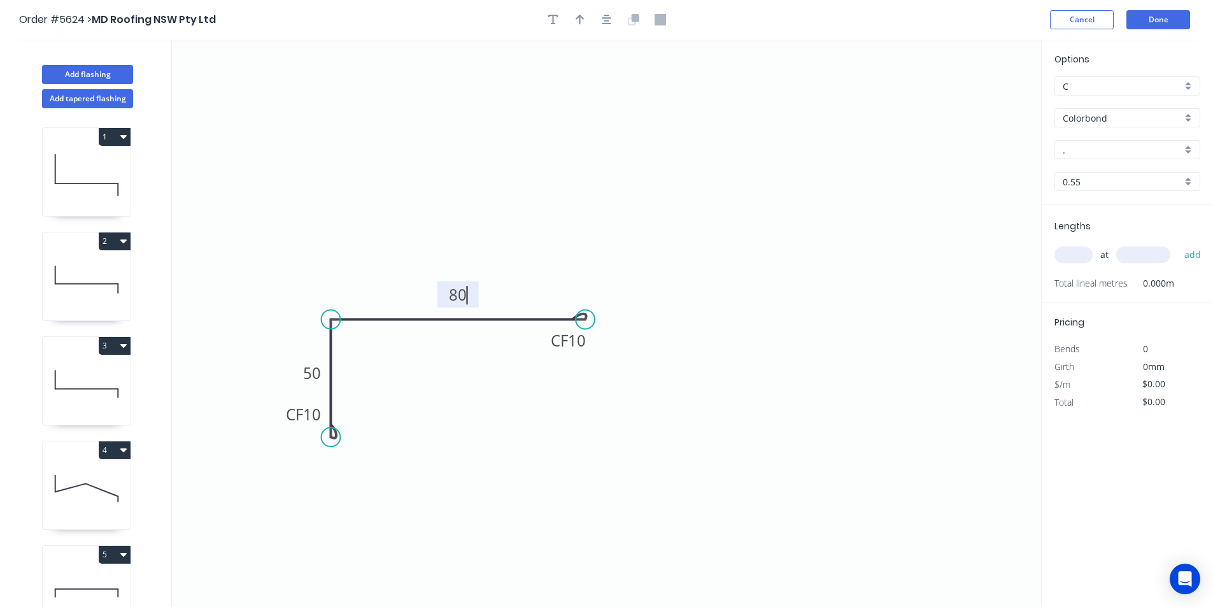
type input "$9.94"
click at [690, 201] on icon "0 CF 10 50 CF 10 80" at bounding box center [606, 322] width 869 height 567
click at [583, 22] on icon "button" at bounding box center [580, 19] width 9 height 11
drag, startPoint x: 977, startPoint y: 99, endPoint x: 254, endPoint y: 333, distance: 759.7
click at [254, 334] on icon at bounding box center [255, 320] width 11 height 41
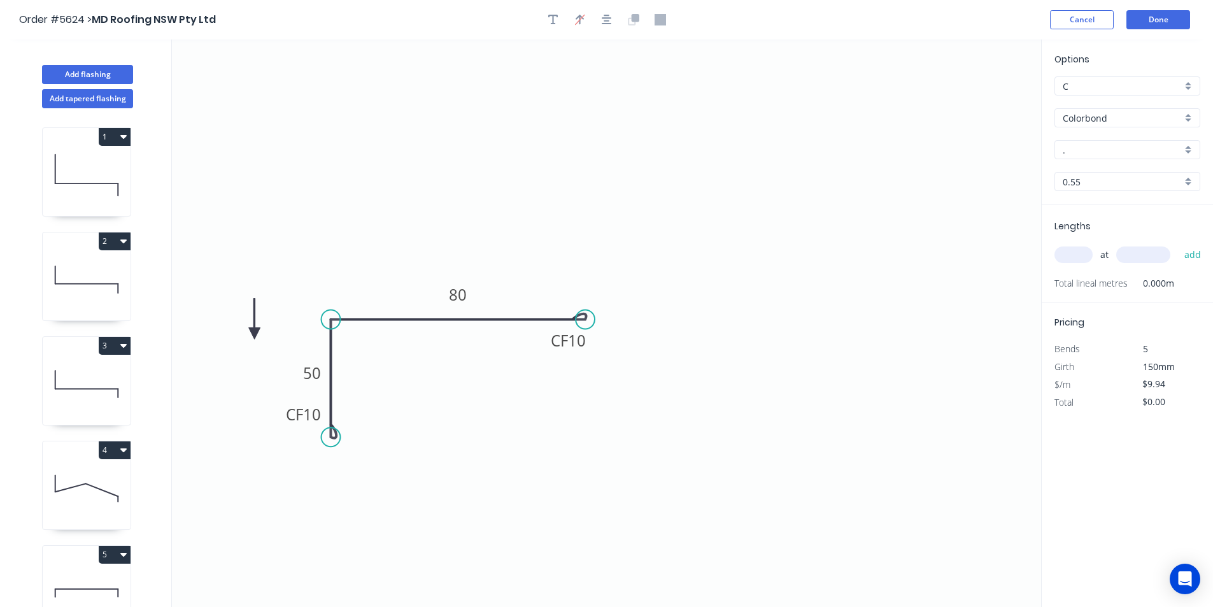
click at [253, 332] on icon at bounding box center [254, 319] width 11 height 41
click at [253, 332] on icon at bounding box center [264, 322] width 37 height 37
click at [252, 330] on icon at bounding box center [263, 321] width 37 height 37
click at [252, 330] on icon at bounding box center [268, 331] width 41 height 11
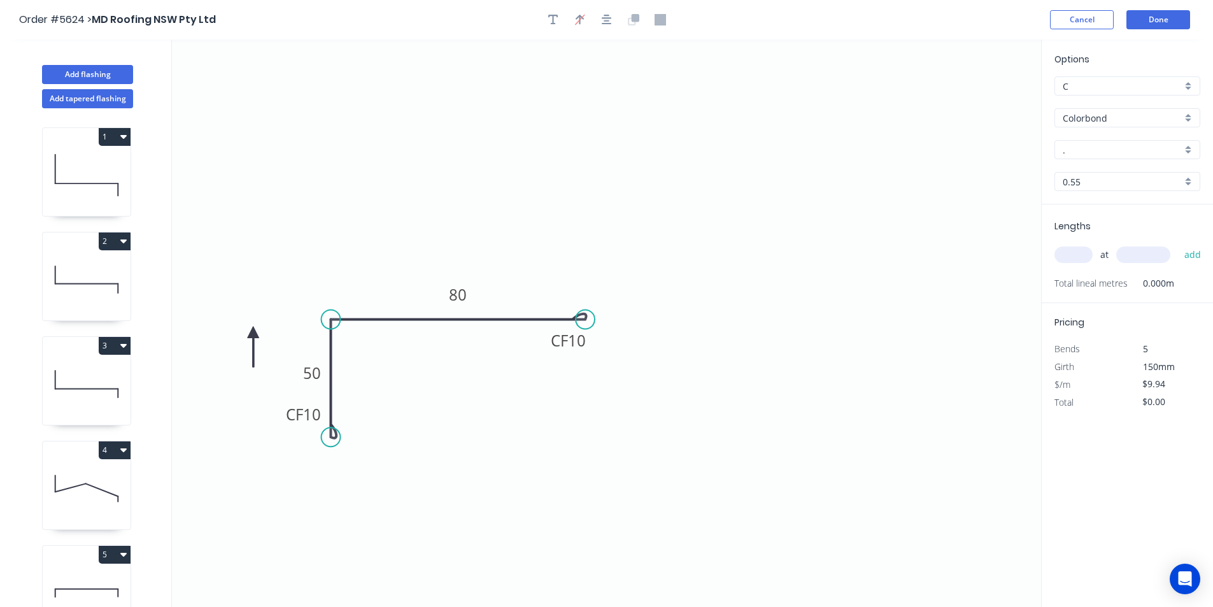
click at [252, 330] on icon at bounding box center [253, 346] width 11 height 41
click at [252, 330] on icon at bounding box center [242, 342] width 37 height 37
click at [1107, 154] on input "." at bounding box center [1122, 149] width 119 height 13
click at [1133, 174] on div "Monument" at bounding box center [1127, 174] width 145 height 22
type input "Monument"
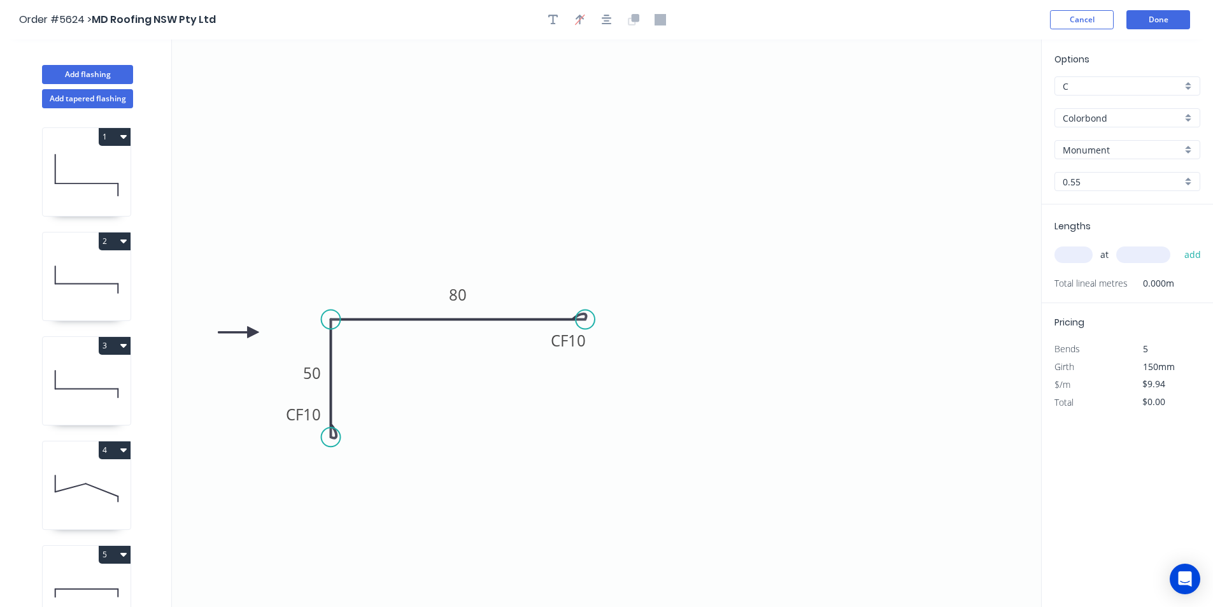
drag, startPoint x: 1070, startPoint y: 255, endPoint x: 1031, endPoint y: 250, distance: 39.2
click at [1068, 256] on input "text" at bounding box center [1073, 254] width 38 height 17
type input "8"
type input "3000"
click at [1190, 253] on button "add" at bounding box center [1193, 255] width 30 height 22
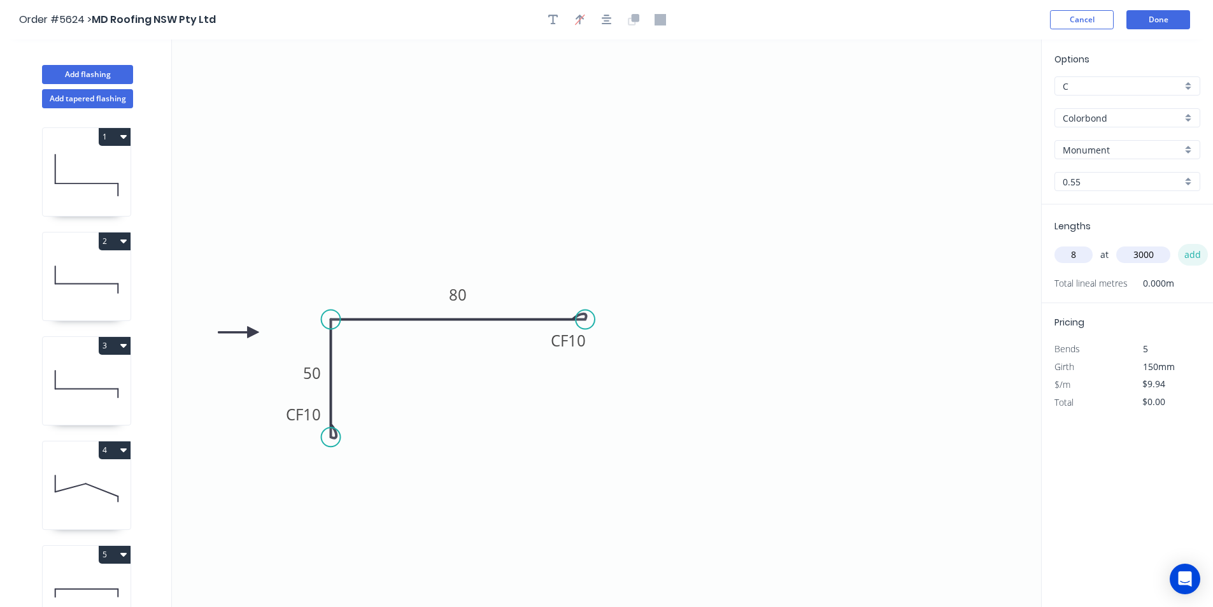
type input "$238.56"
click at [1149, 23] on button "Done" at bounding box center [1158, 19] width 64 height 19
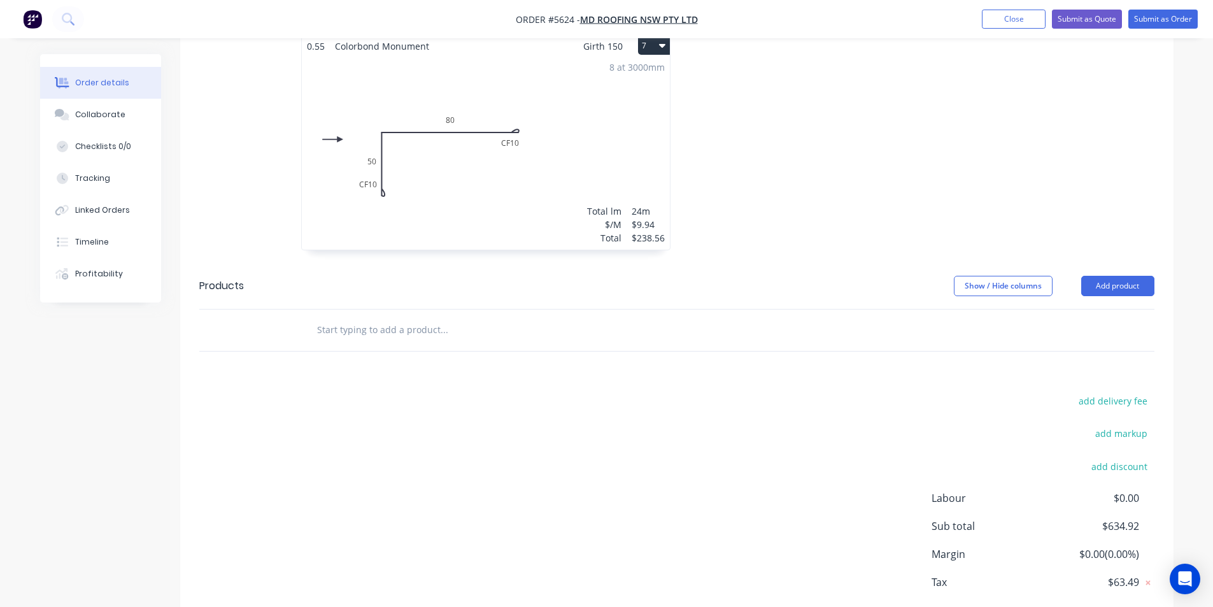
scroll to position [1082, 0]
click at [517, 316] on input "text" at bounding box center [443, 328] width 255 height 25
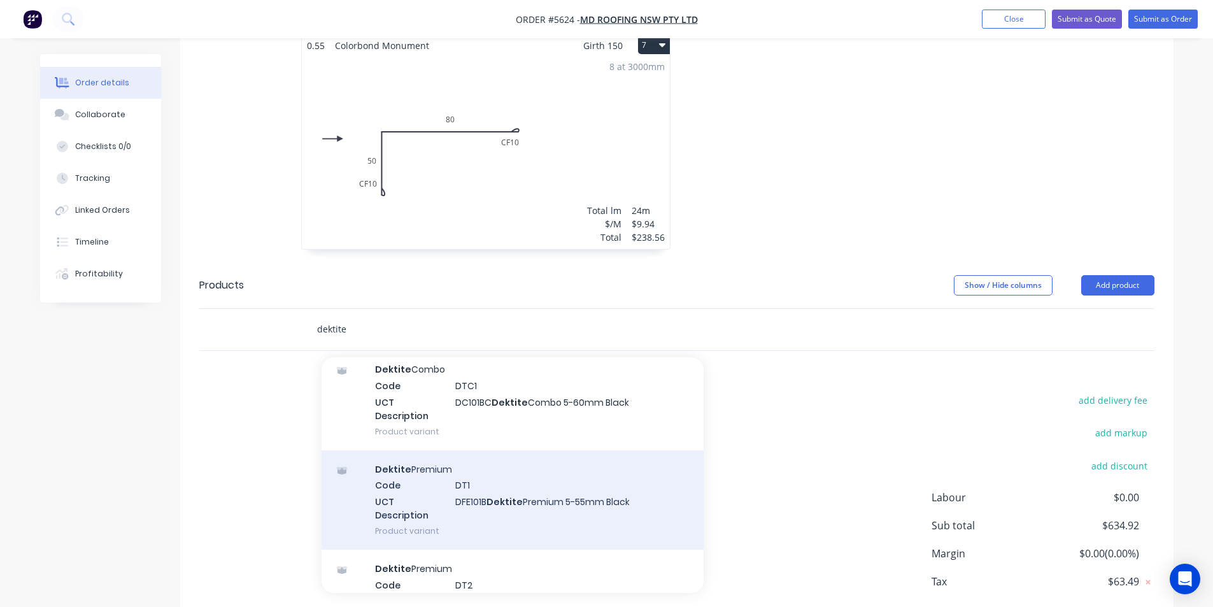
scroll to position [127, 0]
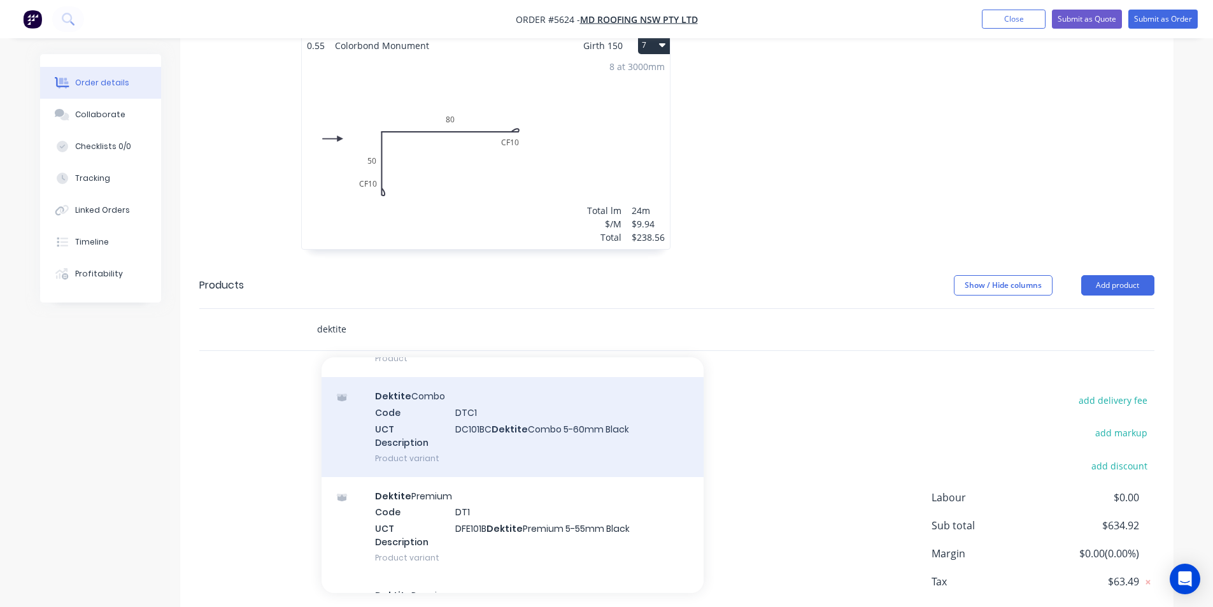
type input "dektite"
click at [551, 400] on div "Dektite Combo Code DTC1 UCT Description DC101BC Dektite Combo 5-60mm Black Prod…" at bounding box center [513, 426] width 382 height 99
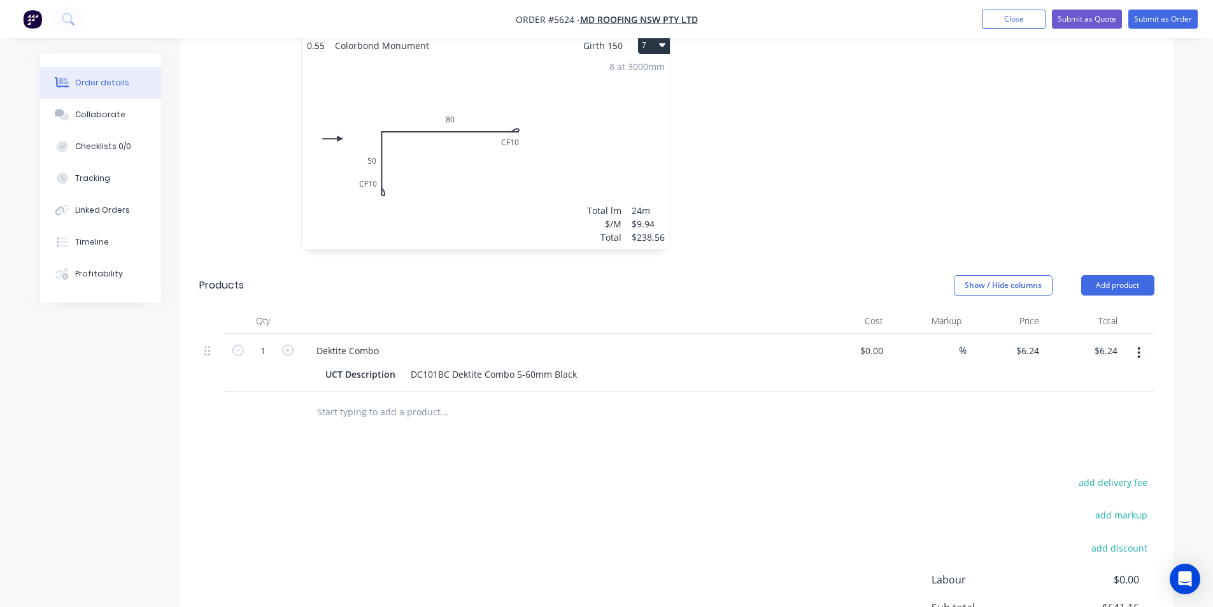
click at [294, 343] on button "button" at bounding box center [287, 349] width 17 height 13
type input "2"
type input "$12.48"
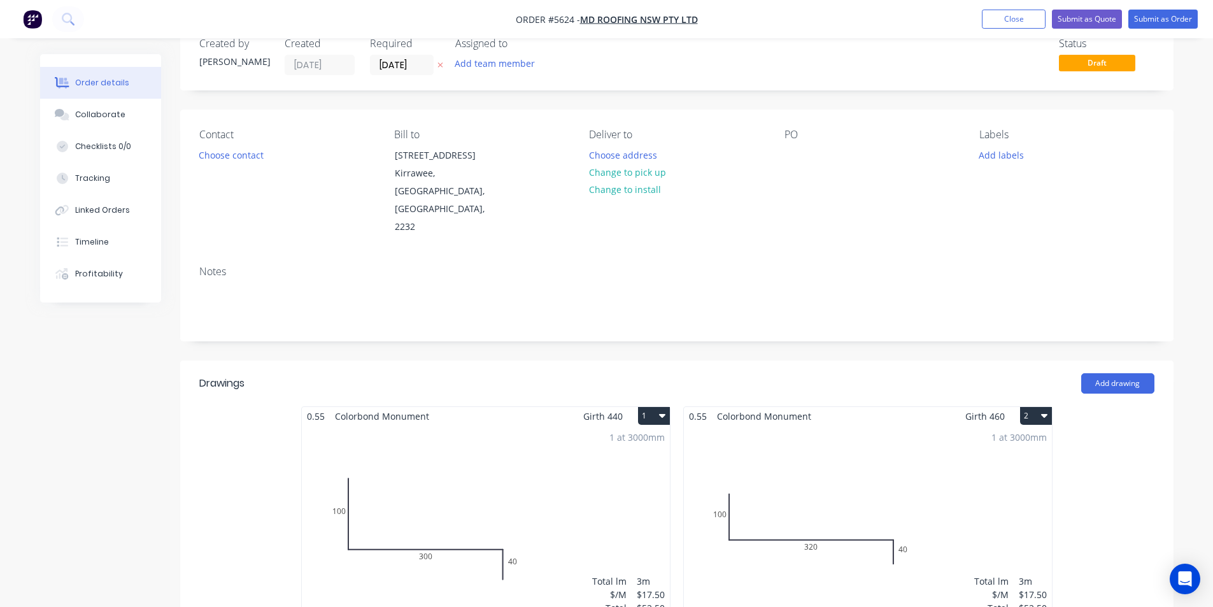
scroll to position [0, 0]
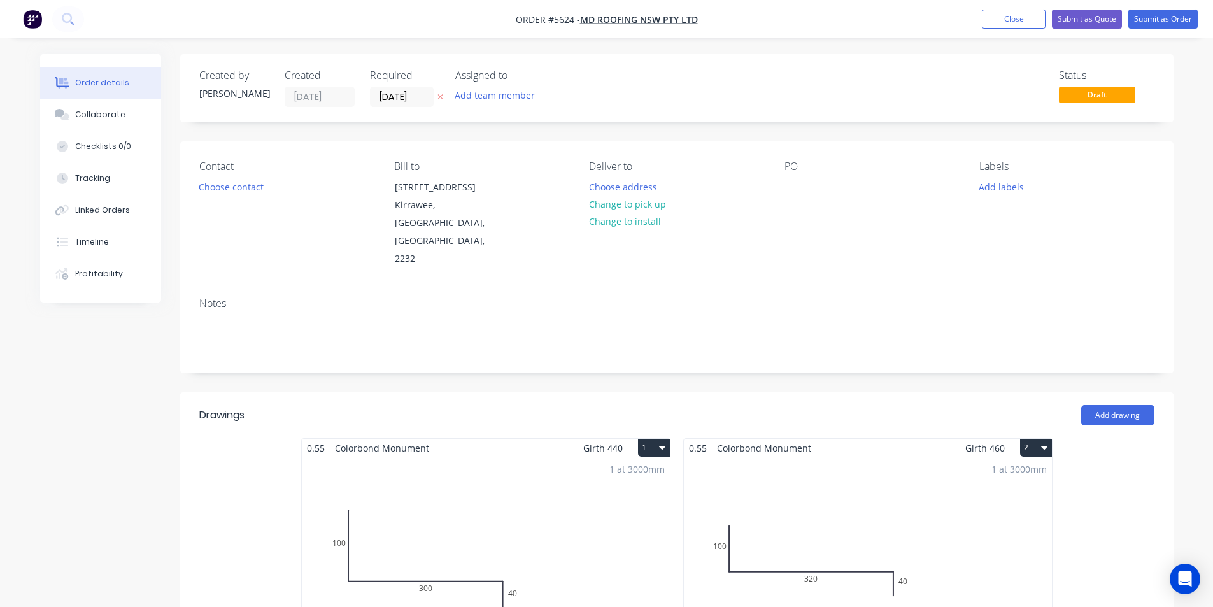
click at [779, 199] on div "Contact Choose contact Bill to 86 Oak Road Kirrawee, New South Wales, Australia…" at bounding box center [676, 214] width 993 height 146
click at [784, 176] on div "PO" at bounding box center [871, 214] width 174 height 108
click at [789, 181] on div at bounding box center [794, 187] width 20 height 18
click at [1020, 184] on button "Add labels" at bounding box center [1001, 186] width 59 height 17
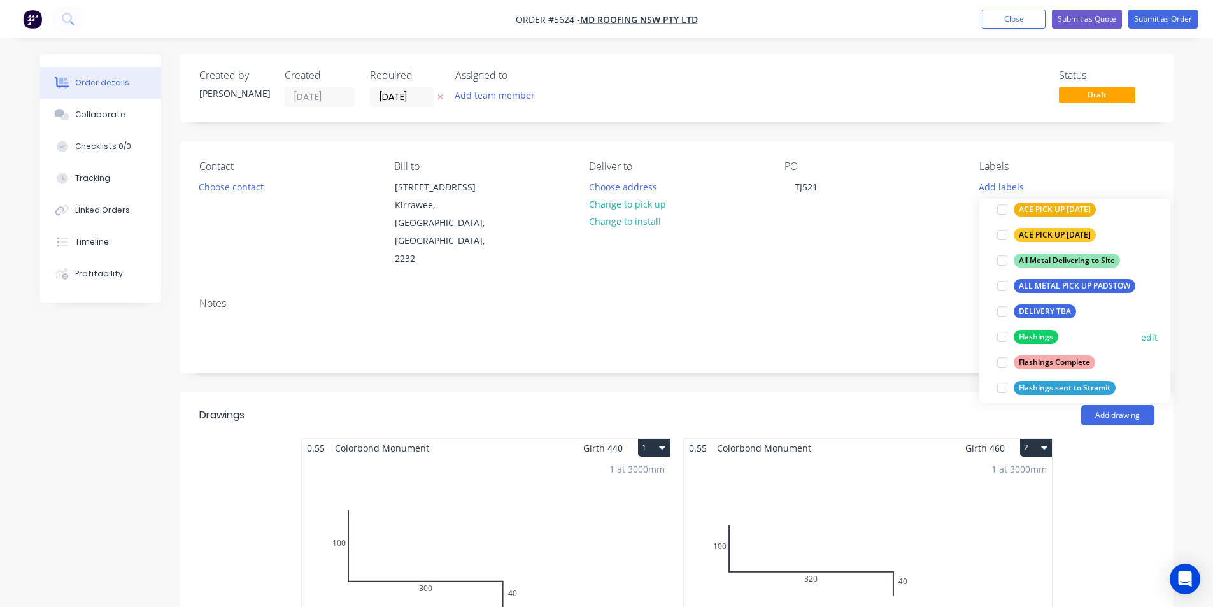
scroll to position [191, 0]
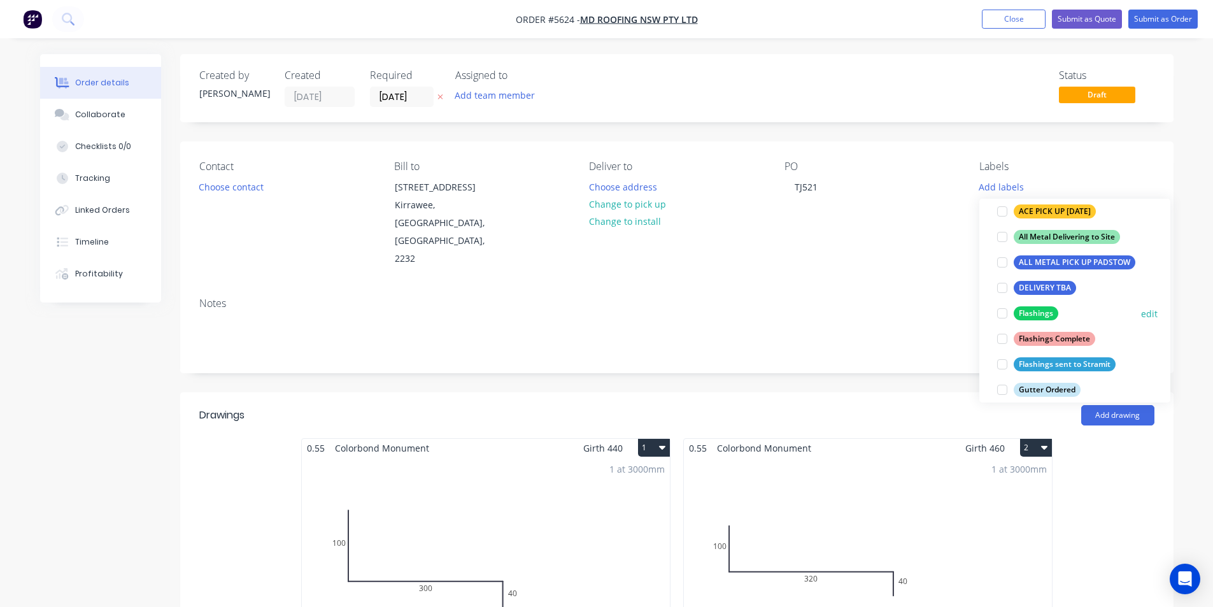
click at [1000, 315] on div at bounding box center [1001, 313] width 25 height 25
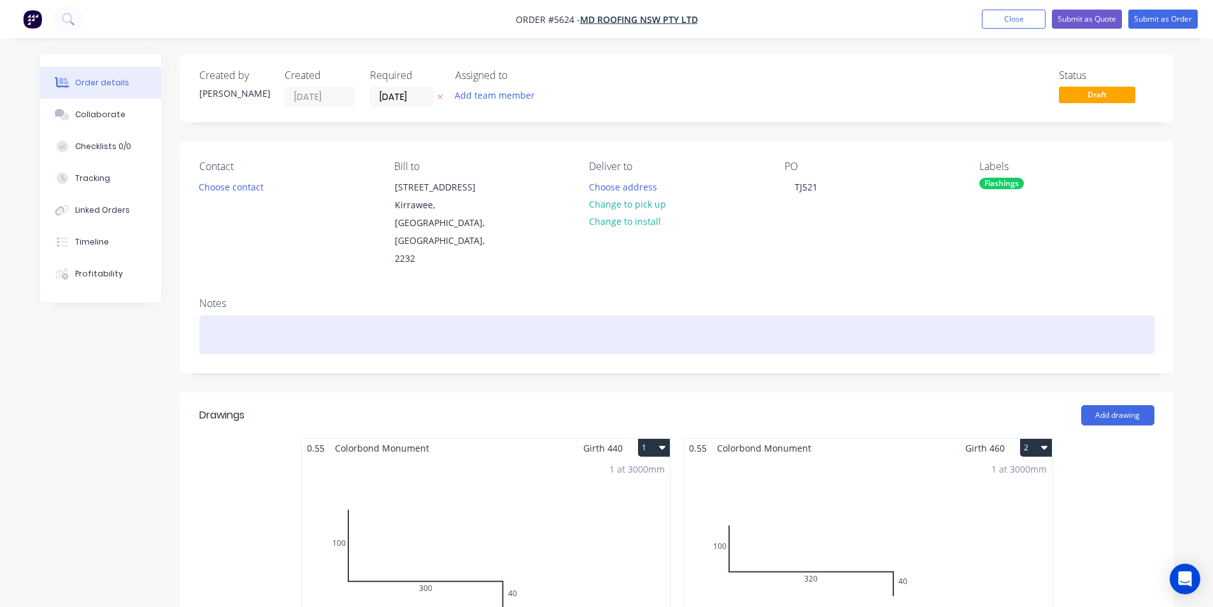
click at [774, 315] on div at bounding box center [676, 334] width 955 height 39
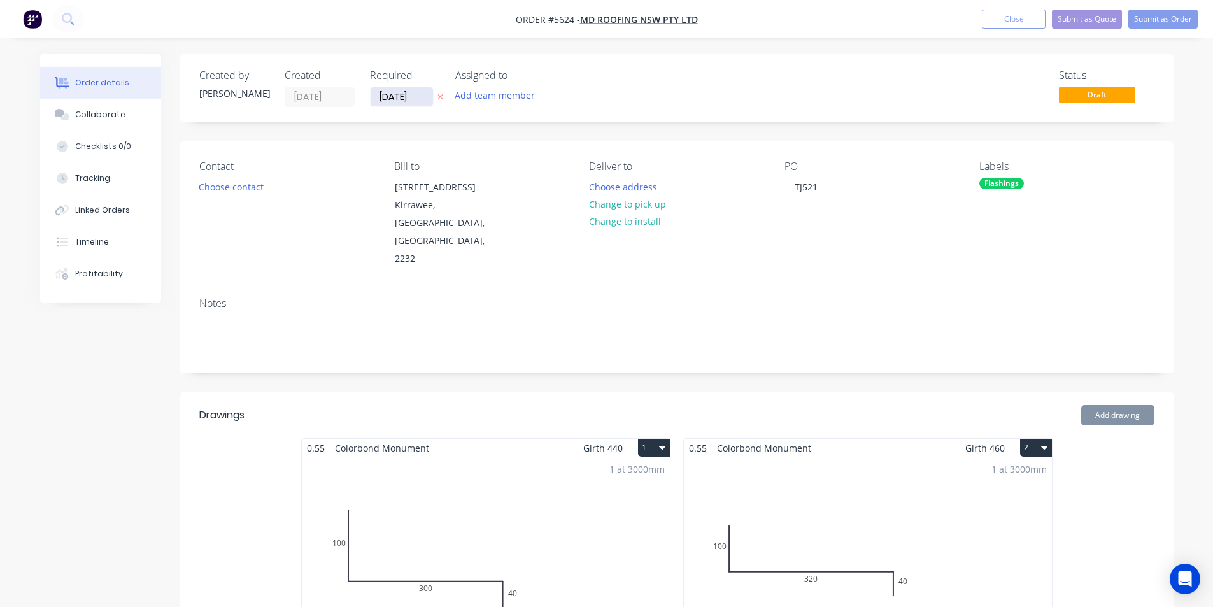
click at [386, 101] on input "28/08/25" at bounding box center [402, 96] width 62 height 19
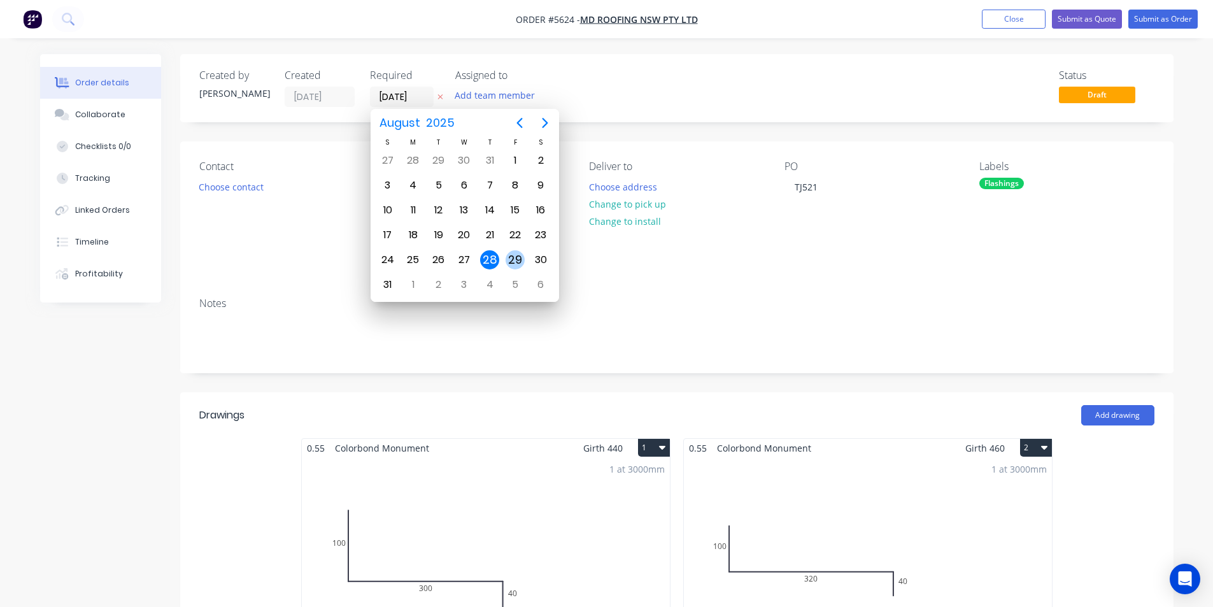
click at [516, 254] on div "29" at bounding box center [515, 259] width 19 height 19
type input "29/08/25"
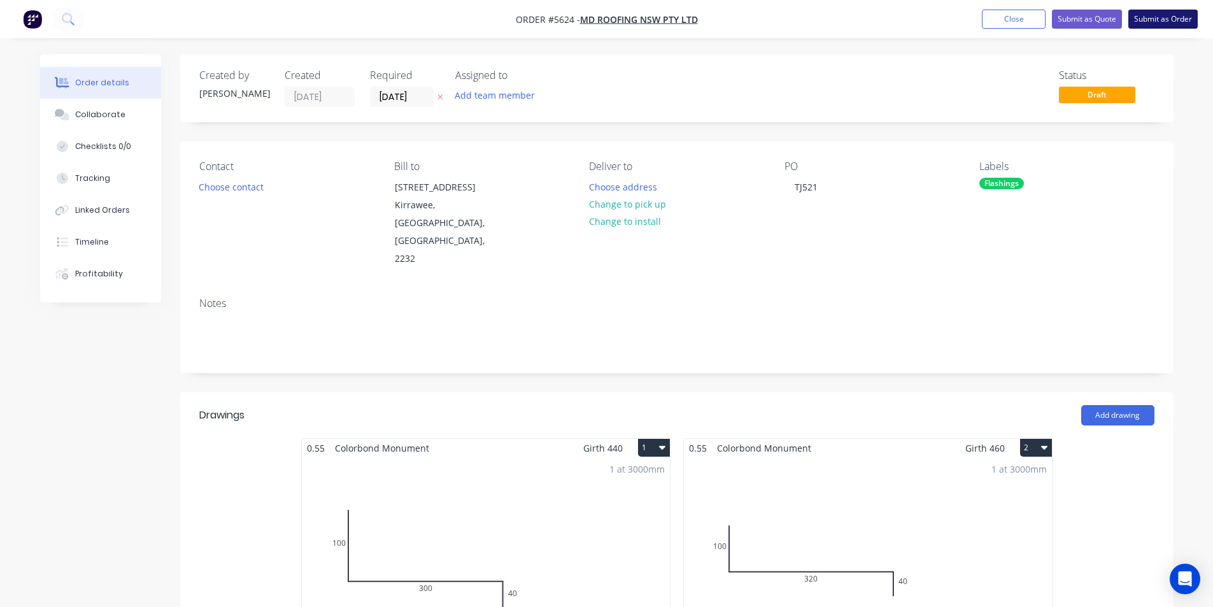
click at [1156, 10] on button "Submit as Order" at bounding box center [1162, 19] width 69 height 19
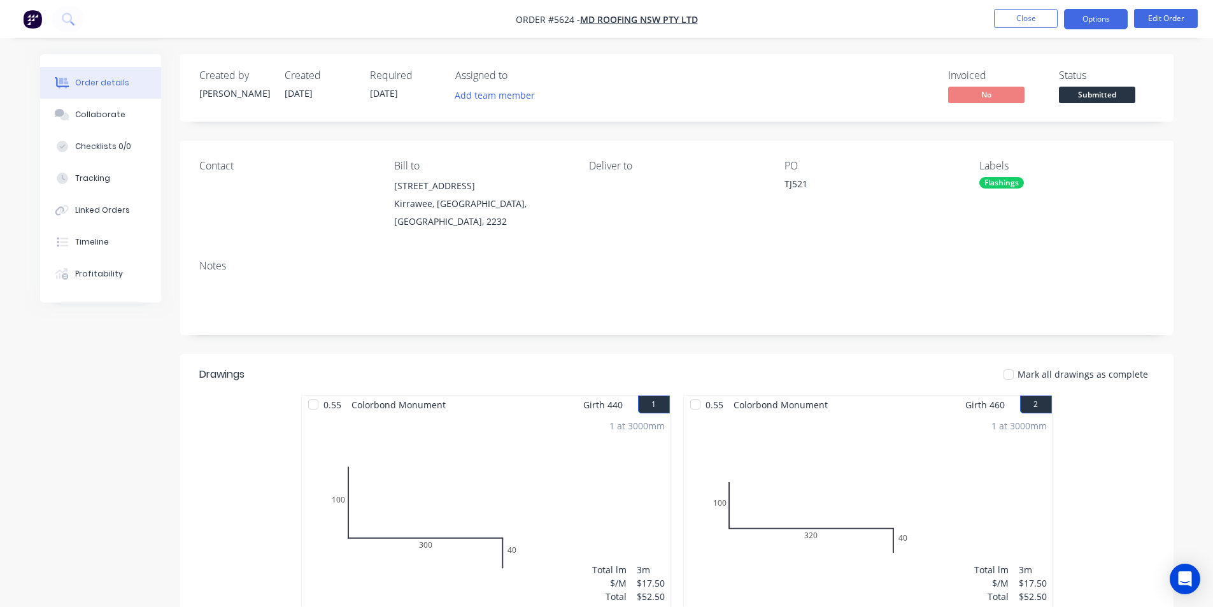
click at [1094, 19] on button "Options" at bounding box center [1096, 19] width 64 height 20
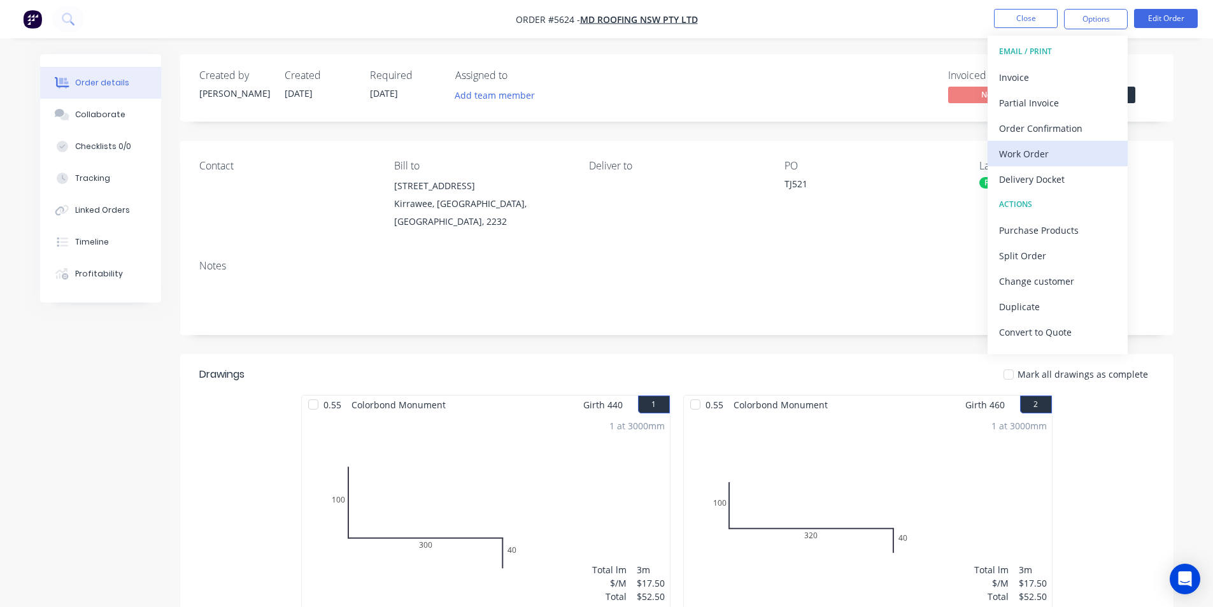
click at [1051, 158] on div "Work Order" at bounding box center [1057, 154] width 117 height 18
drag, startPoint x: 1022, startPoint y: 157, endPoint x: 1028, endPoint y: 125, distance: 32.5
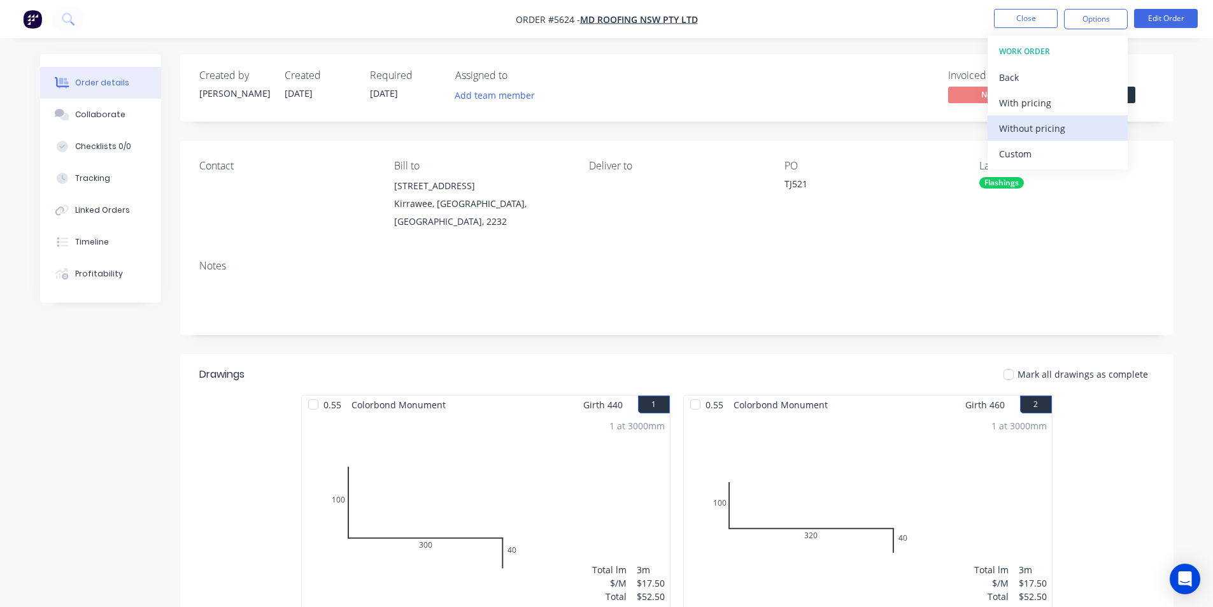
click at [1023, 157] on div "Custom" at bounding box center [1057, 154] width 117 height 18
click at [1028, 125] on div "Without pricing" at bounding box center [1057, 128] width 117 height 18
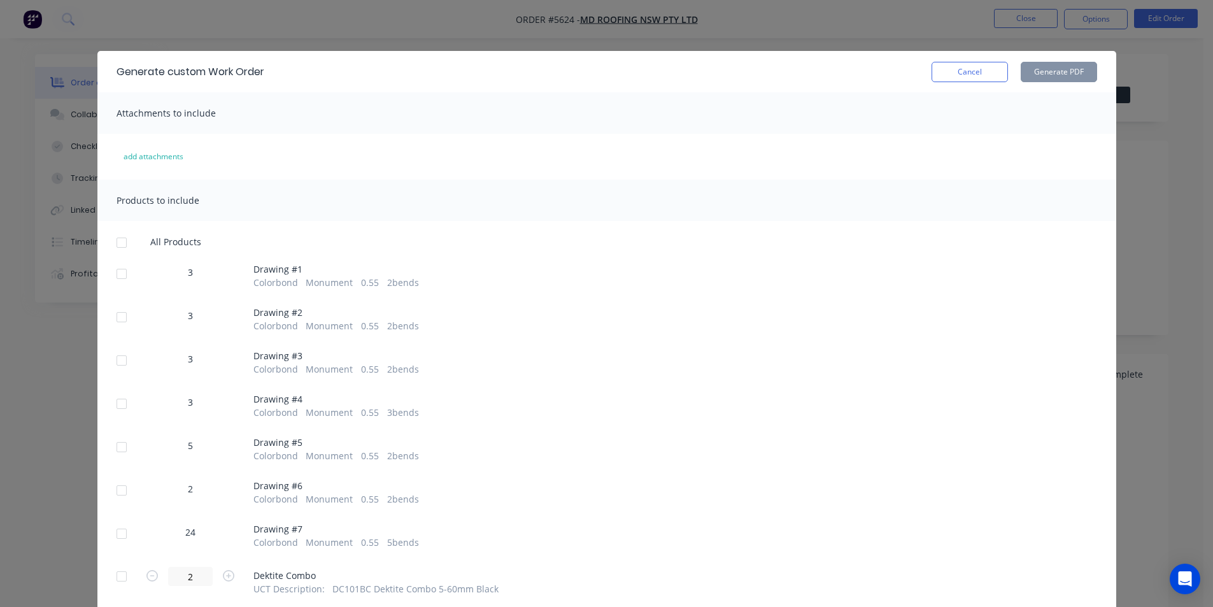
click at [117, 245] on div at bounding box center [121, 242] width 25 height 25
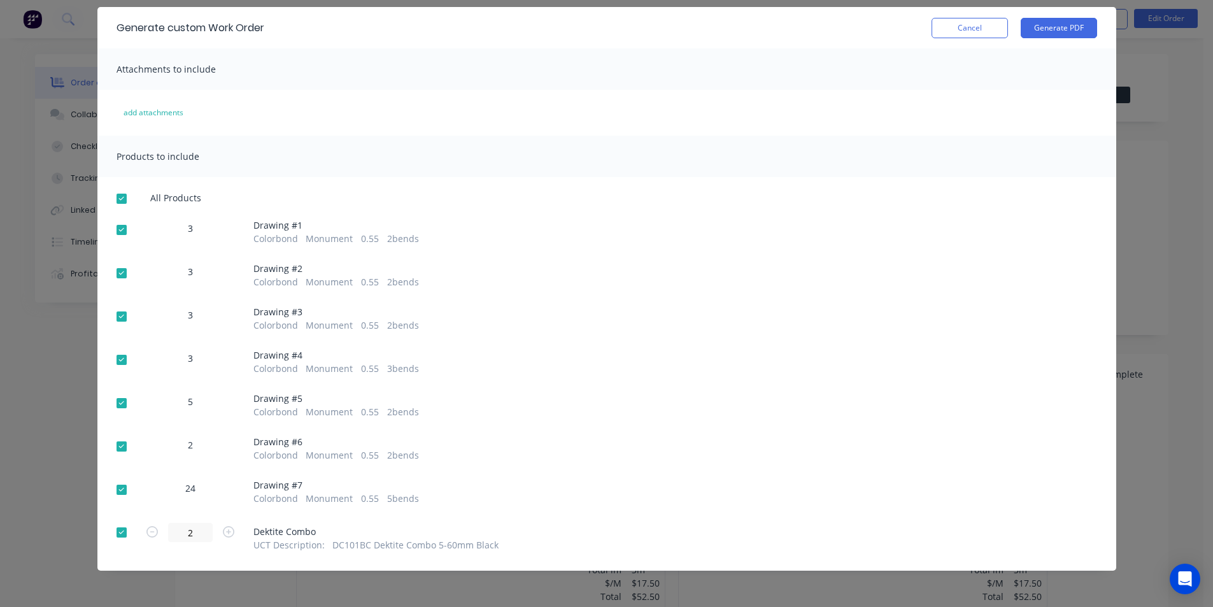
scroll to position [45, 0]
drag, startPoint x: 118, startPoint y: 534, endPoint x: 244, endPoint y: 521, distance: 126.6
click at [120, 533] on div at bounding box center [121, 531] width 25 height 25
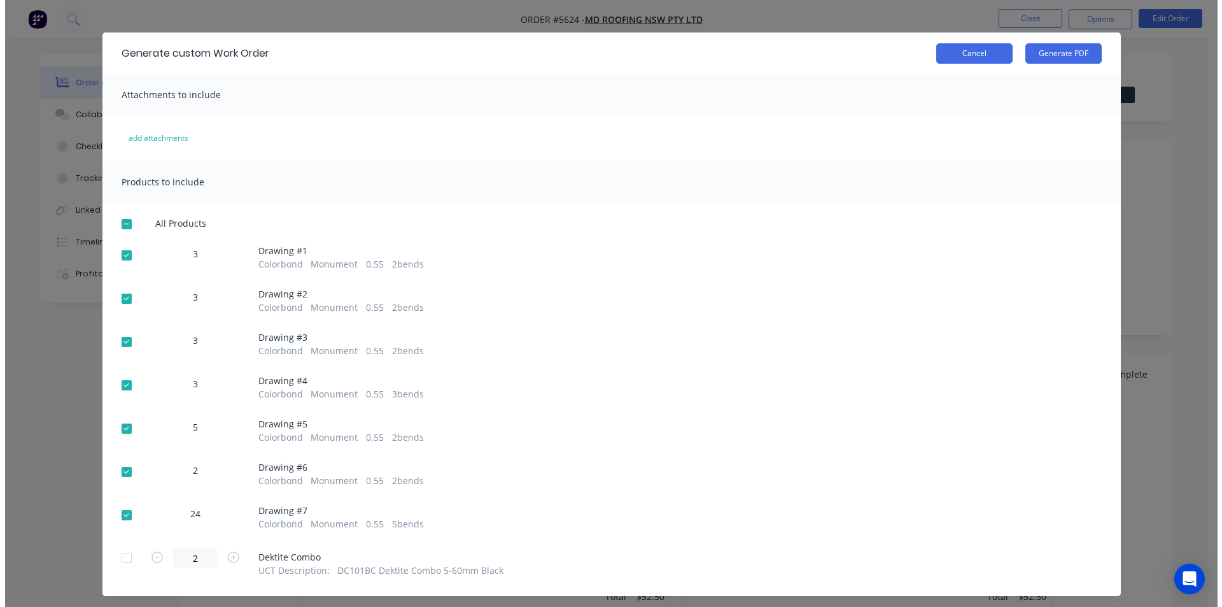
scroll to position [0, 0]
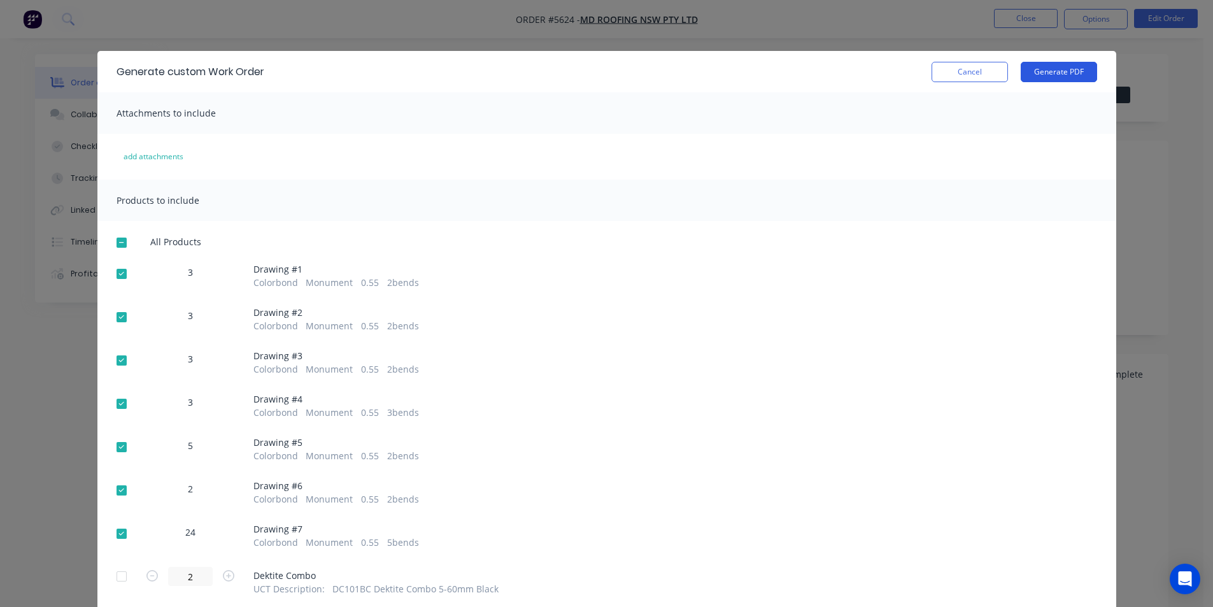
click at [1045, 80] on button "Generate PDF" at bounding box center [1059, 72] width 76 height 20
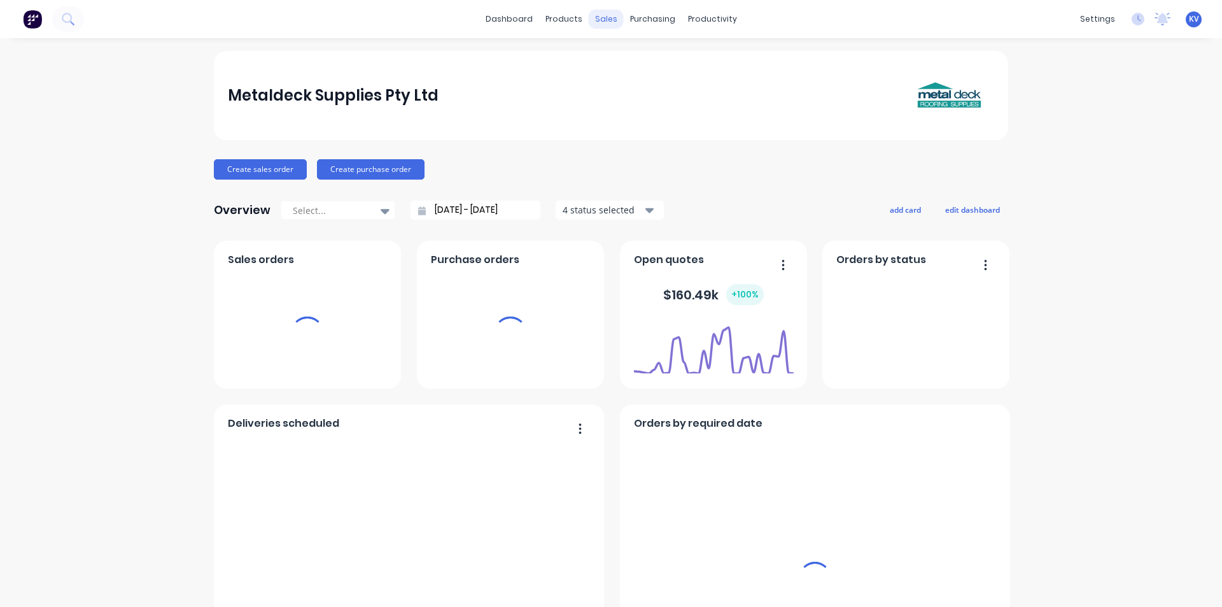
click at [607, 19] on div "sales" at bounding box center [606, 19] width 35 height 19
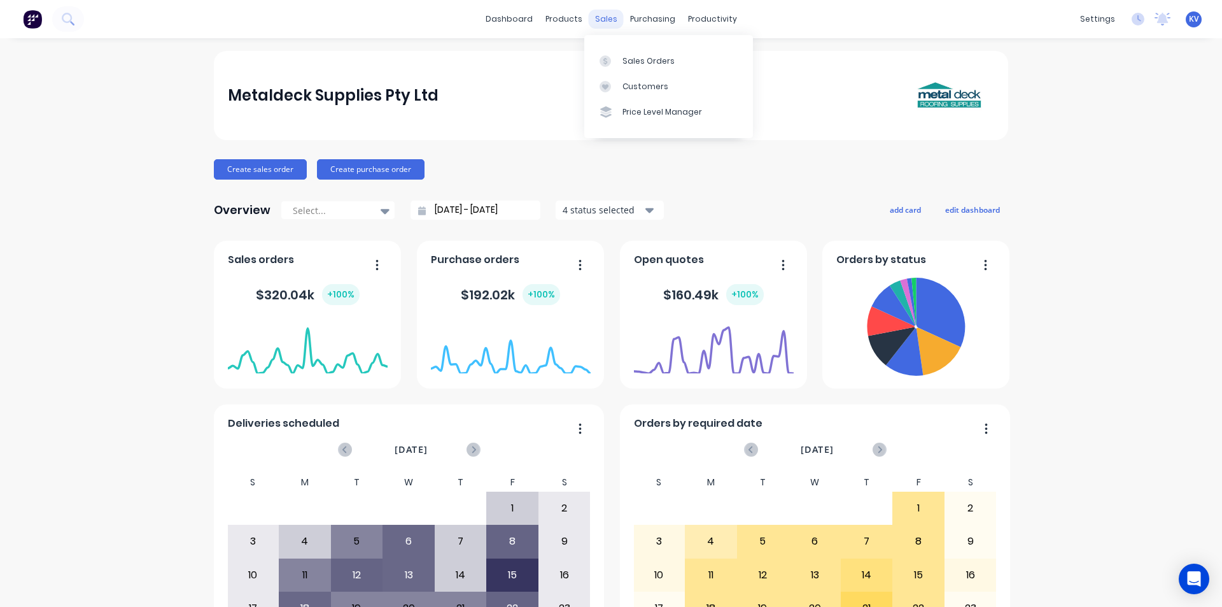
click at [606, 20] on div "sales" at bounding box center [606, 19] width 35 height 19
drag, startPoint x: 613, startPoint y: 53, endPoint x: 625, endPoint y: 67, distance: 18.5
click at [615, 53] on link "Sales Orders" at bounding box center [668, 60] width 169 height 25
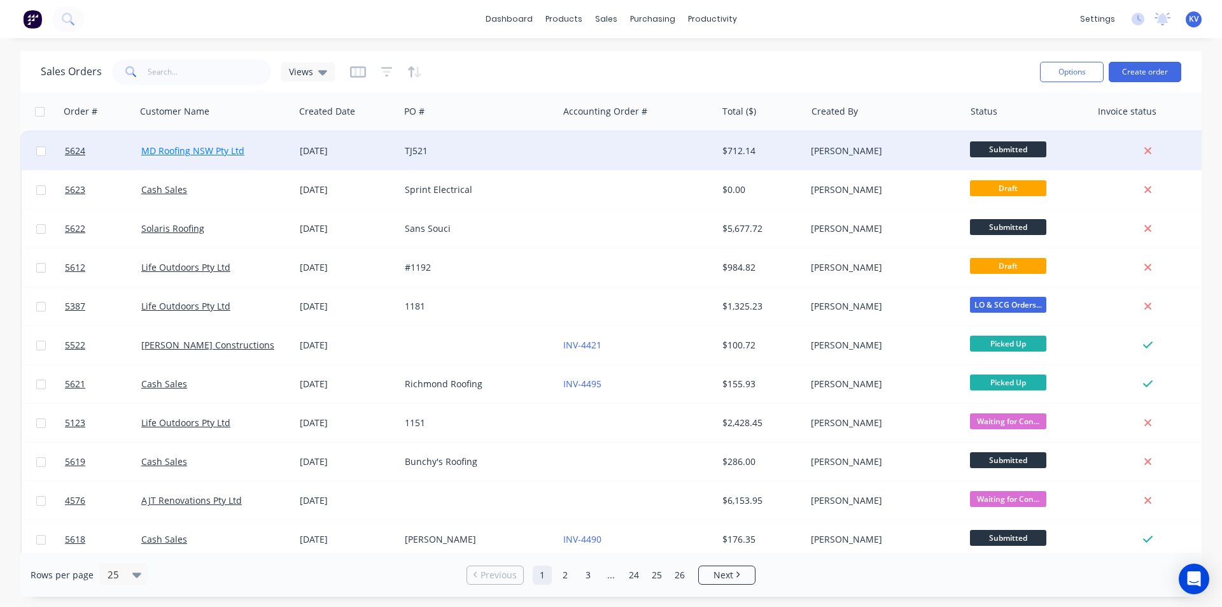
click at [197, 155] on link "MD Roofing NSW Pty Ltd" at bounding box center [192, 151] width 103 height 12
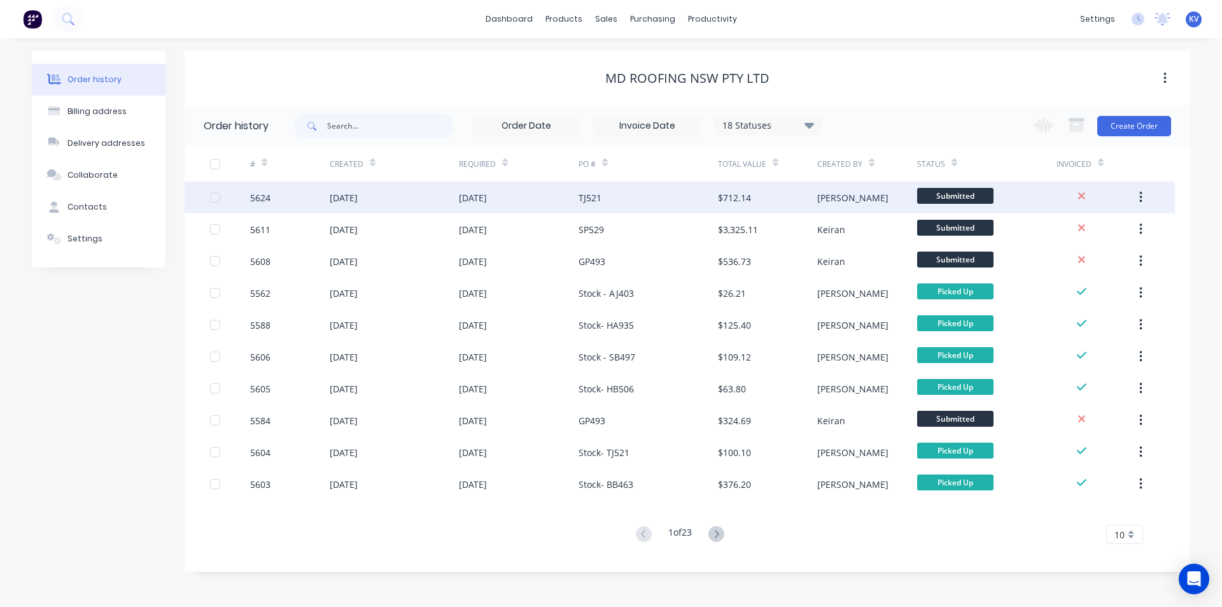
click at [590, 199] on div "TJ521" at bounding box center [590, 197] width 23 height 13
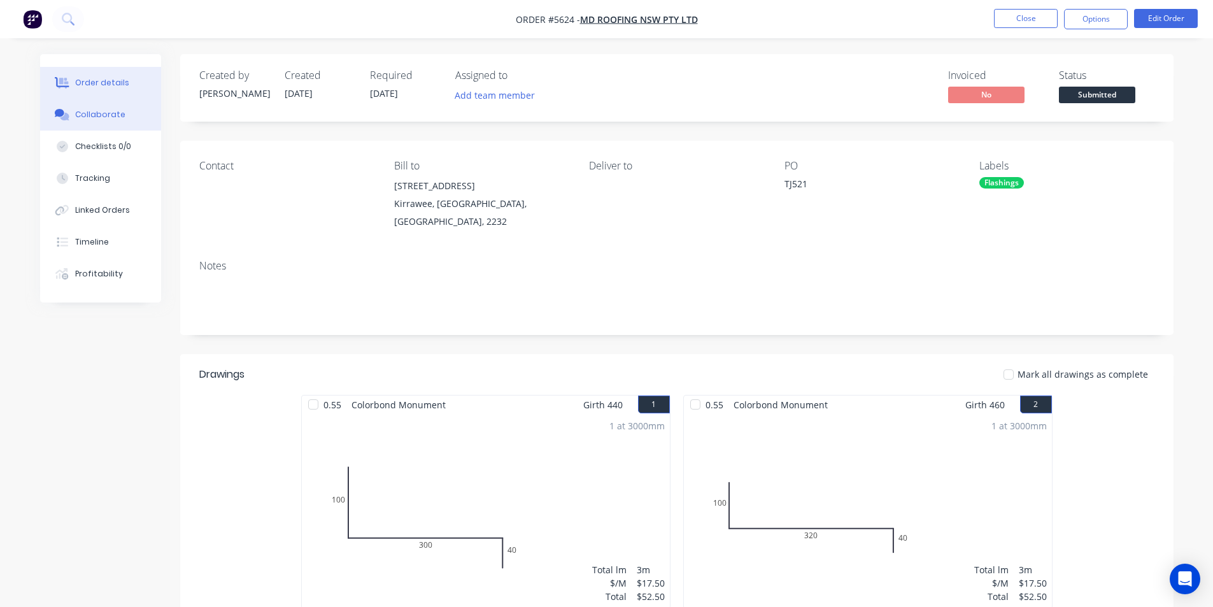
click at [73, 115] on button "Collaborate" at bounding box center [100, 115] width 121 height 32
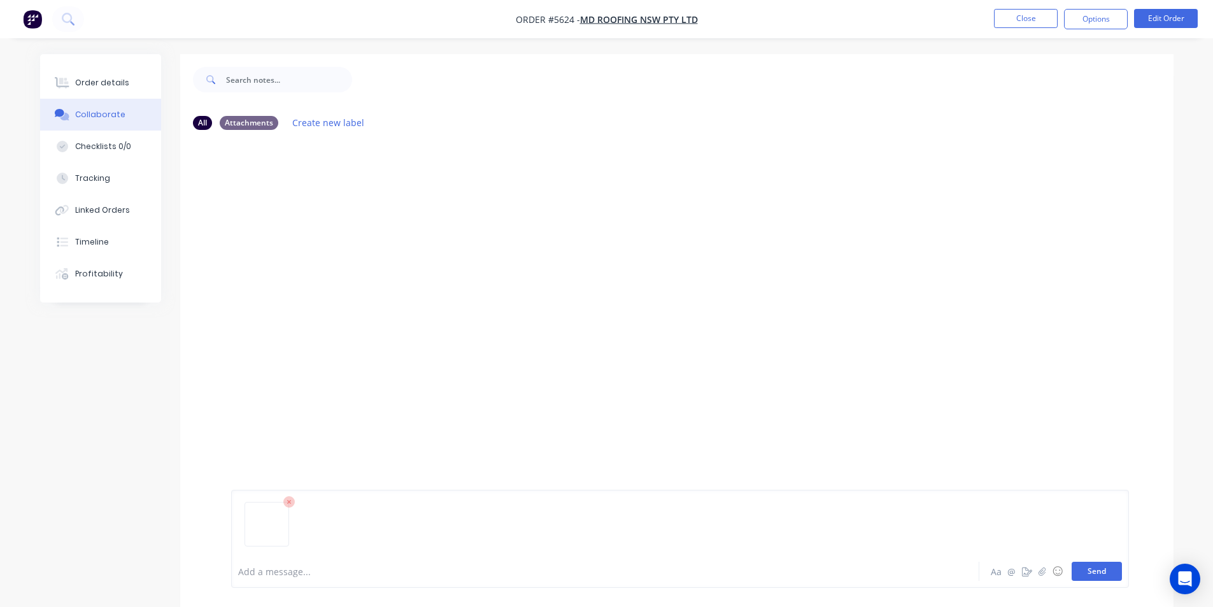
click at [1079, 570] on button "Send" at bounding box center [1097, 571] width 50 height 19
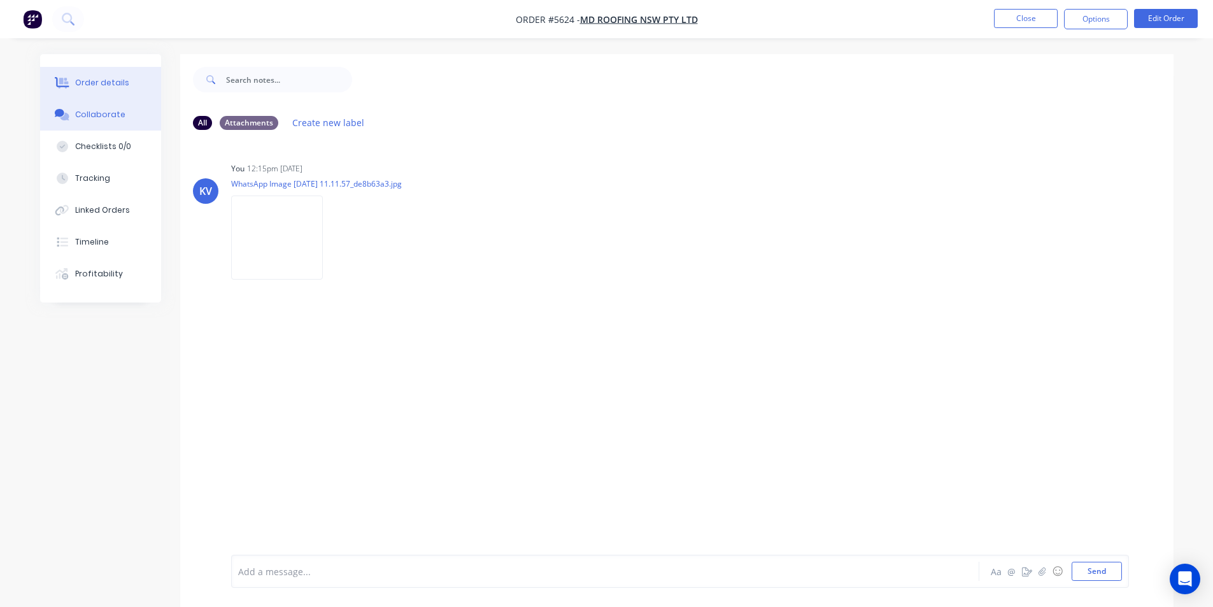
click at [92, 87] on div "Order details" at bounding box center [102, 82] width 54 height 11
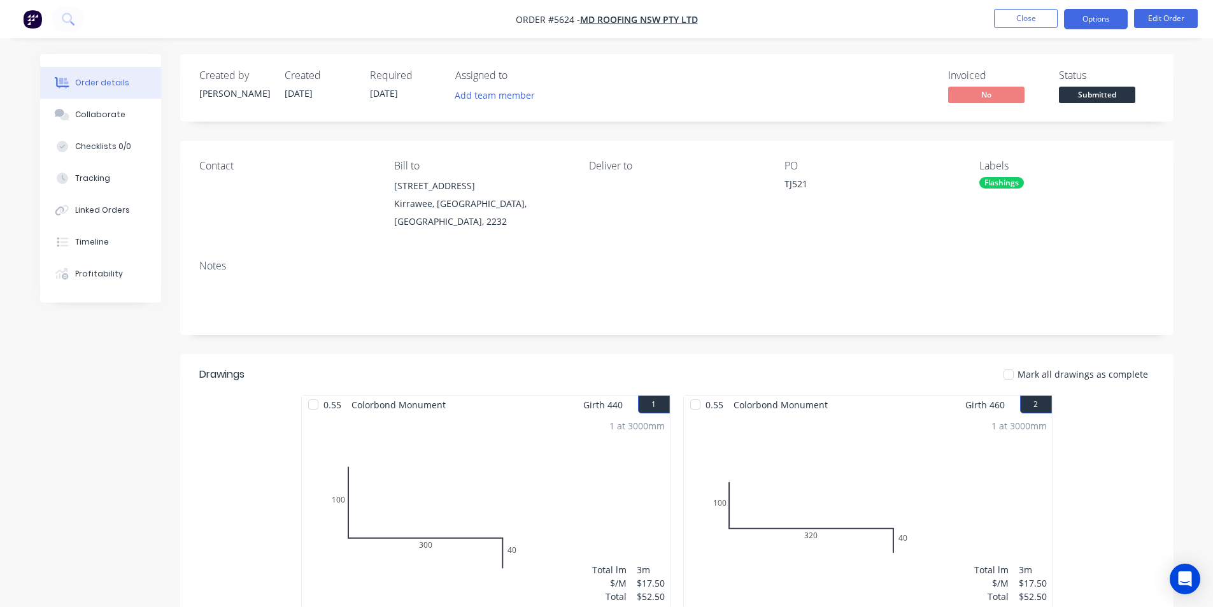
click at [1080, 17] on button "Options" at bounding box center [1096, 19] width 64 height 20
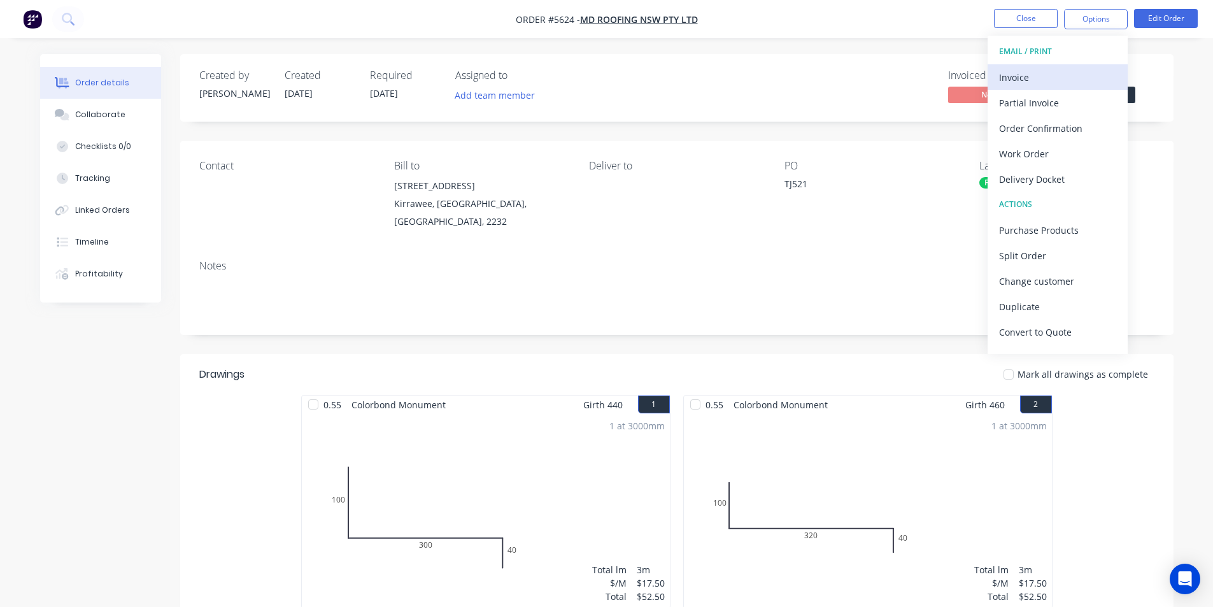
click at [1024, 78] on div "Invoice" at bounding box center [1057, 77] width 117 height 18
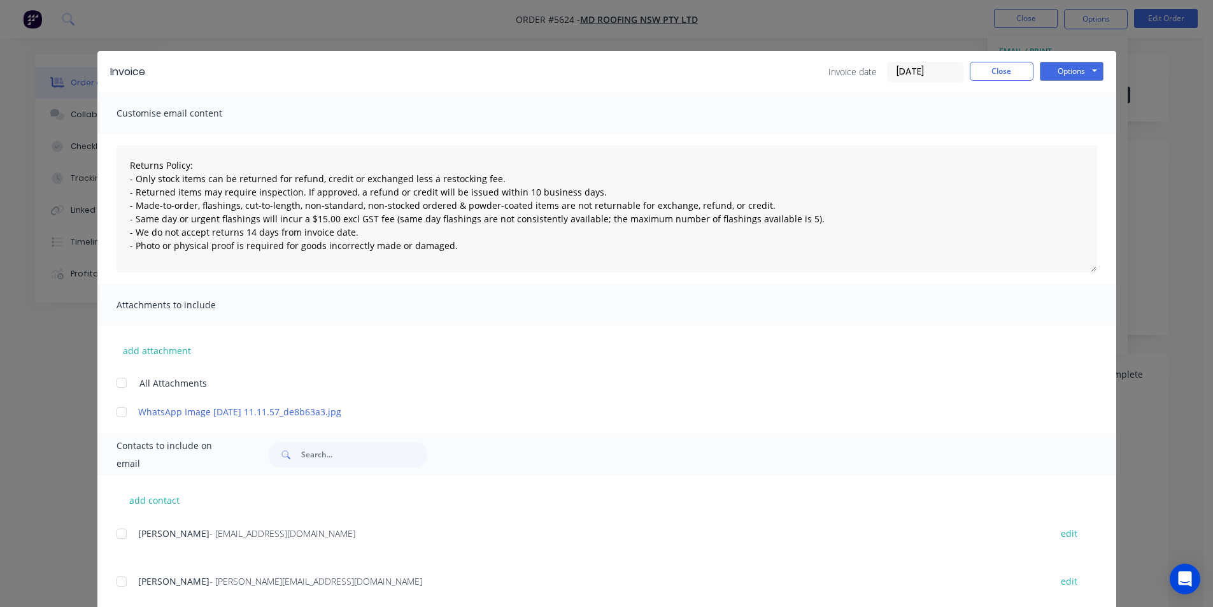
click at [118, 542] on div at bounding box center [121, 533] width 25 height 25
click at [1062, 69] on button "Options" at bounding box center [1072, 71] width 64 height 19
click at [1054, 135] on button "Email" at bounding box center [1080, 135] width 81 height 21
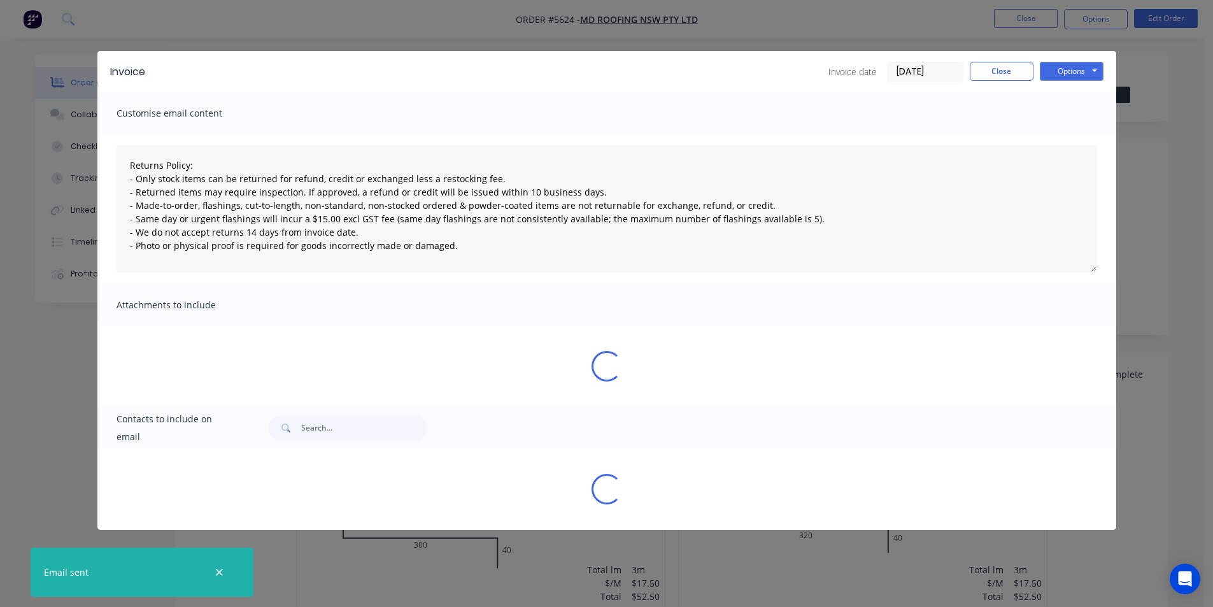
type textarea "Returns Policy: - Only stock items can be returned for refund, credit or exchan…"
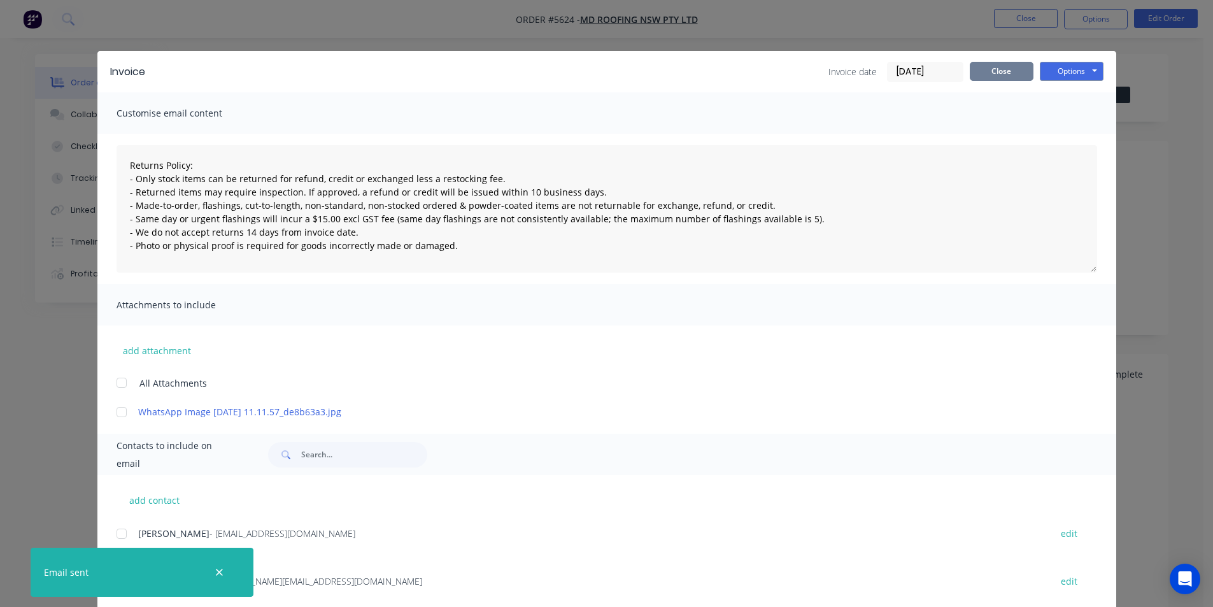
click at [997, 71] on button "Close" at bounding box center [1002, 71] width 64 height 19
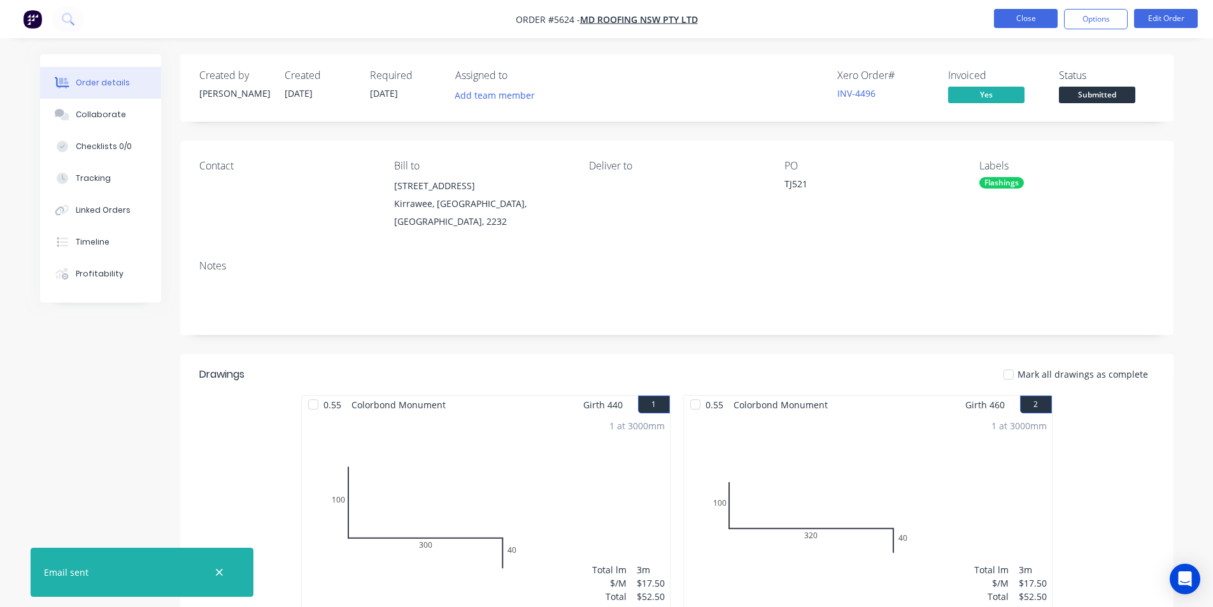
drag, startPoint x: 984, startPoint y: 20, endPoint x: 997, endPoint y: 19, distance: 12.7
click at [991, 19] on ul "Close Options Edit Order" at bounding box center [1096, 19] width 234 height 20
click at [1006, 19] on button "Close" at bounding box center [1026, 18] width 64 height 19
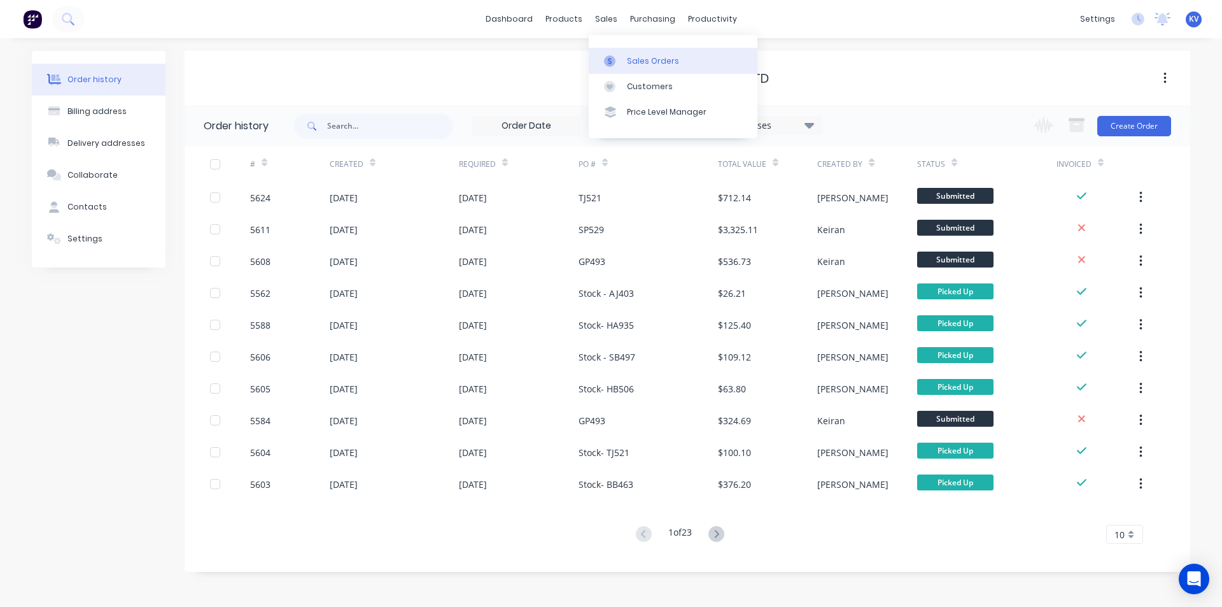
click at [637, 63] on div "Sales Orders" at bounding box center [653, 60] width 52 height 11
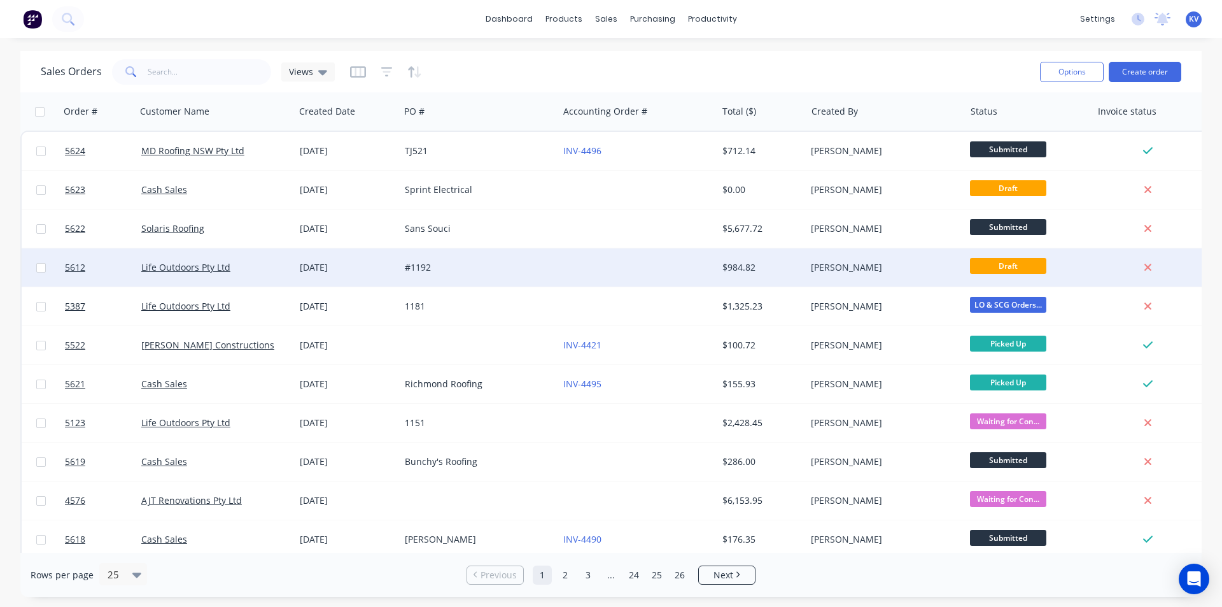
click at [691, 271] on div at bounding box center [637, 267] width 159 height 38
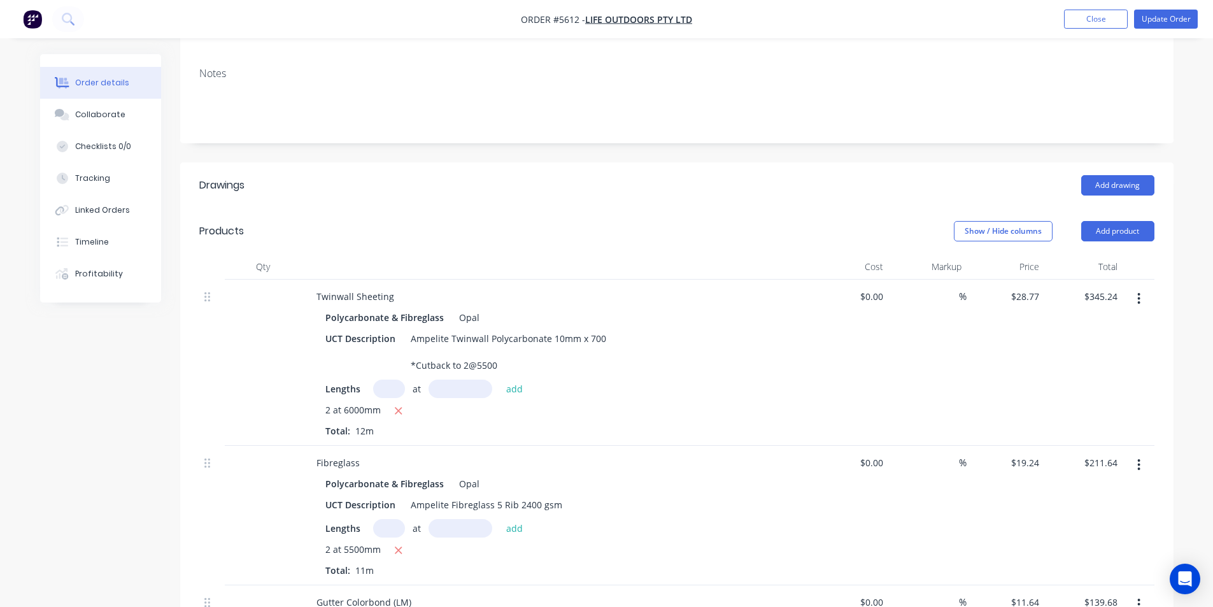
scroll to position [76, 0]
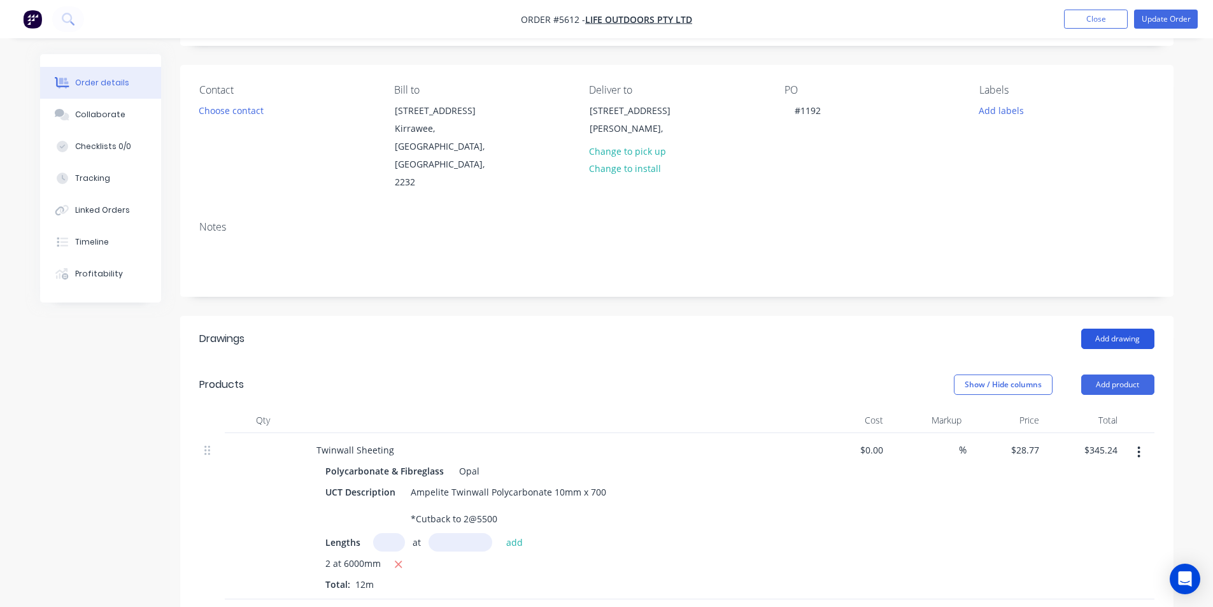
click at [1107, 329] on button "Add drawing" at bounding box center [1117, 339] width 73 height 20
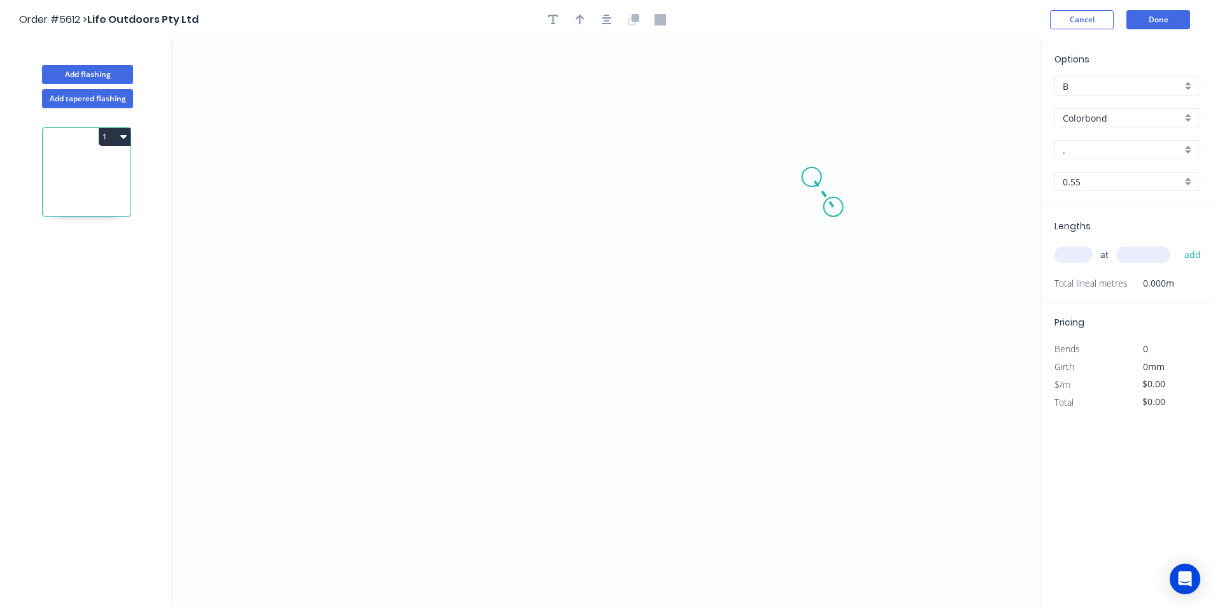
drag, startPoint x: 821, startPoint y: 199, endPoint x: 812, endPoint y: 177, distance: 23.4
click at [812, 177] on icon "0" at bounding box center [606, 322] width 869 height 567
click at [497, 180] on icon "0 ?" at bounding box center [606, 322] width 869 height 567
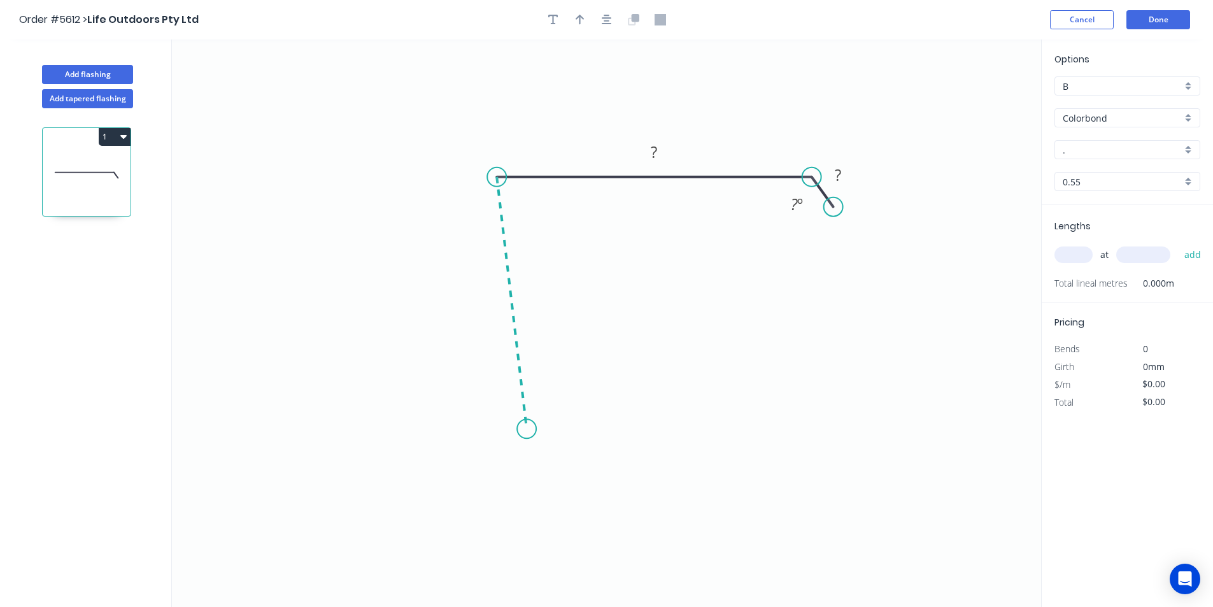
click at [527, 429] on icon "0 ? ? ? º" at bounding box center [606, 322] width 869 height 567
click at [603, 408] on icon at bounding box center [565, 417] width 76 height 21
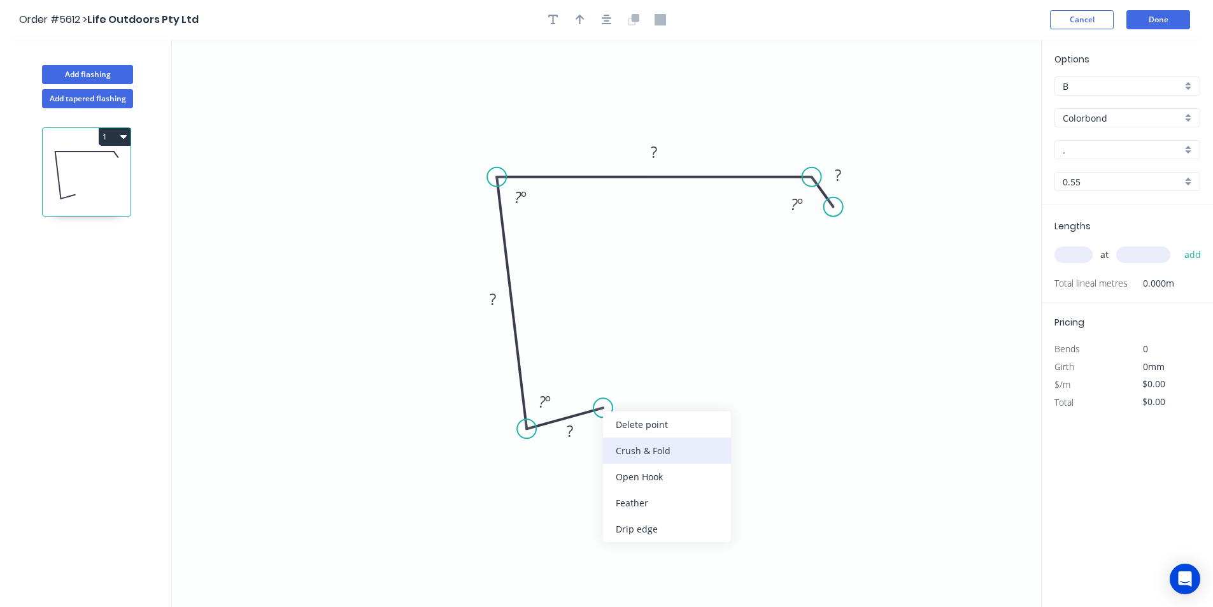
click at [626, 443] on div "Crush & Fold" at bounding box center [667, 450] width 128 height 26
click at [572, 439] on g "?" at bounding box center [569, 430] width 25 height 21
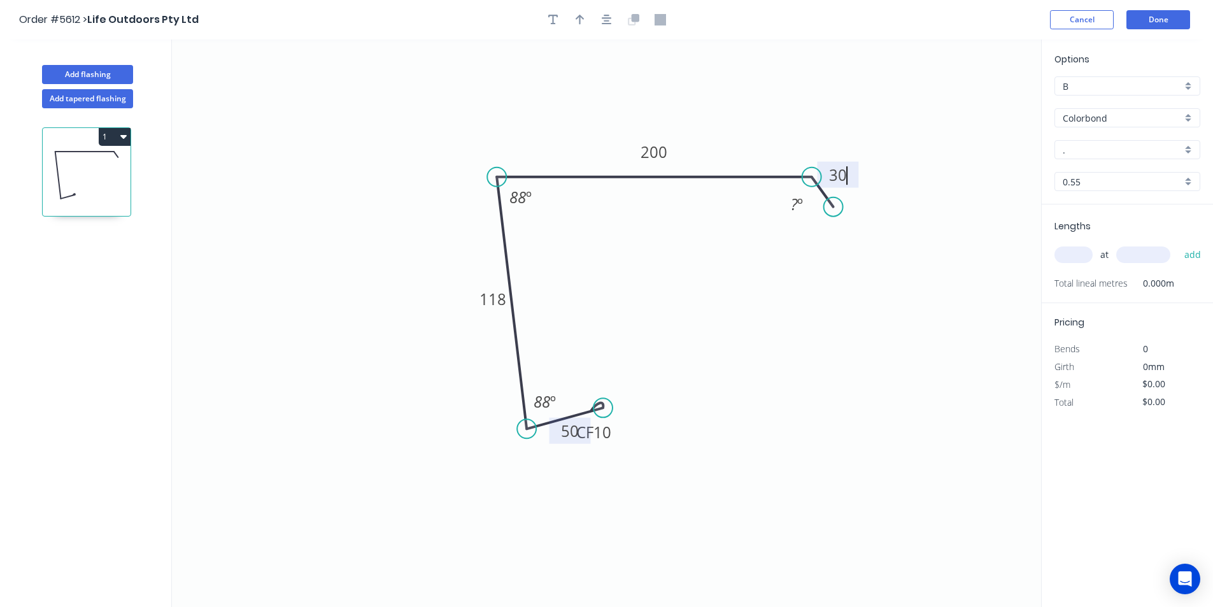
click at [728, 353] on icon "0 CF 10 50 118 200 30 ? º 88 º 88 º" at bounding box center [606, 322] width 869 height 567
type input "$21.92"
click at [830, 246] on div "Hide angle" at bounding box center [864, 243] width 128 height 26
drag, startPoint x: 612, startPoint y: 437, endPoint x: 665, endPoint y: 407, distance: 61.3
click at [665, 407] on rect at bounding box center [647, 402] width 51 height 26
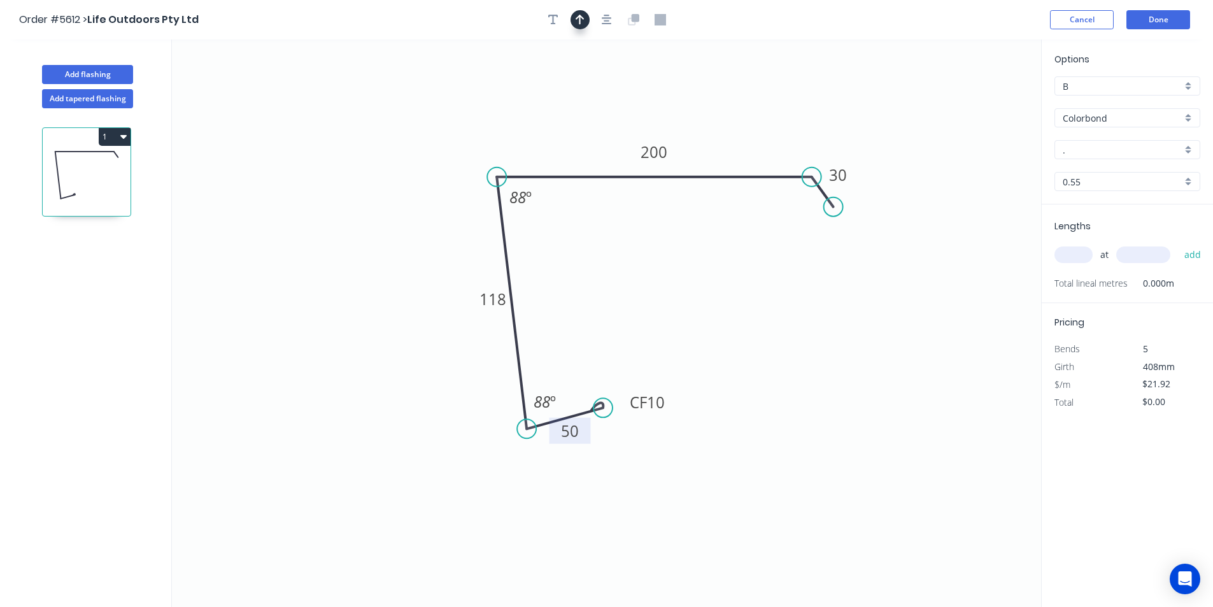
click at [578, 20] on icon "button" at bounding box center [580, 19] width 9 height 11
drag, startPoint x: 977, startPoint y: 101, endPoint x: 549, endPoint y: 139, distance: 429.5
click at [518, 139] on icon at bounding box center [511, 122] width 11 height 41
click at [1105, 151] on input "." at bounding box center [1122, 149] width 119 height 13
click at [1120, 174] on div "Ironstone" at bounding box center [1127, 174] width 145 height 22
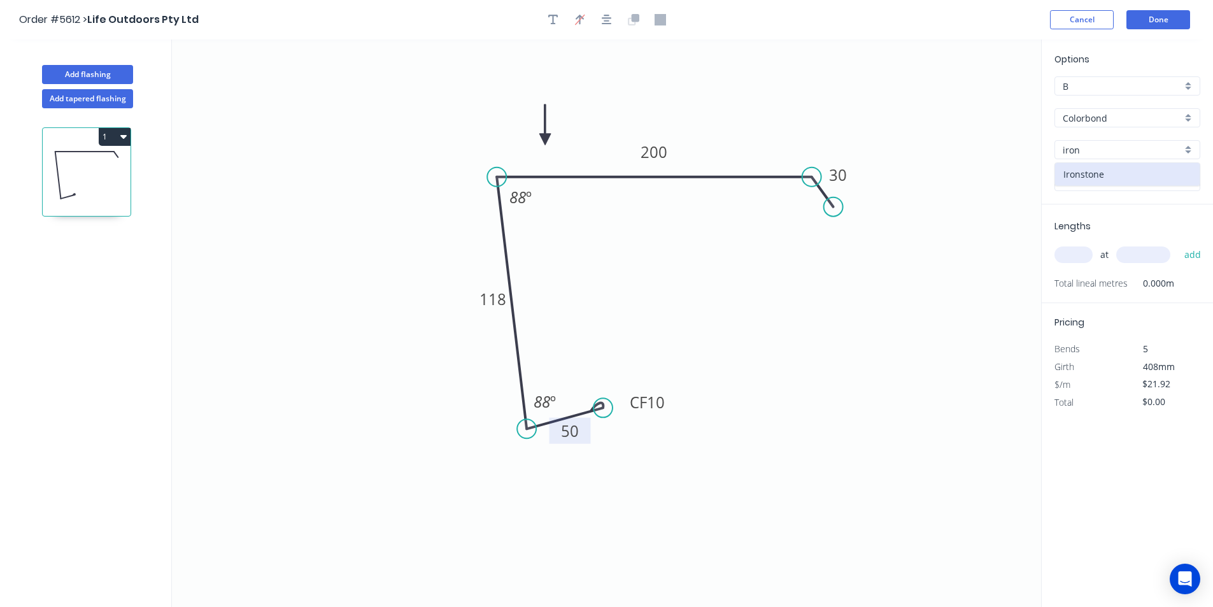
type input "Ironstone"
click at [1078, 258] on input "text" at bounding box center [1073, 254] width 38 height 17
type input "1"
type input "5600"
click at [1178, 244] on button "add" at bounding box center [1193, 255] width 30 height 22
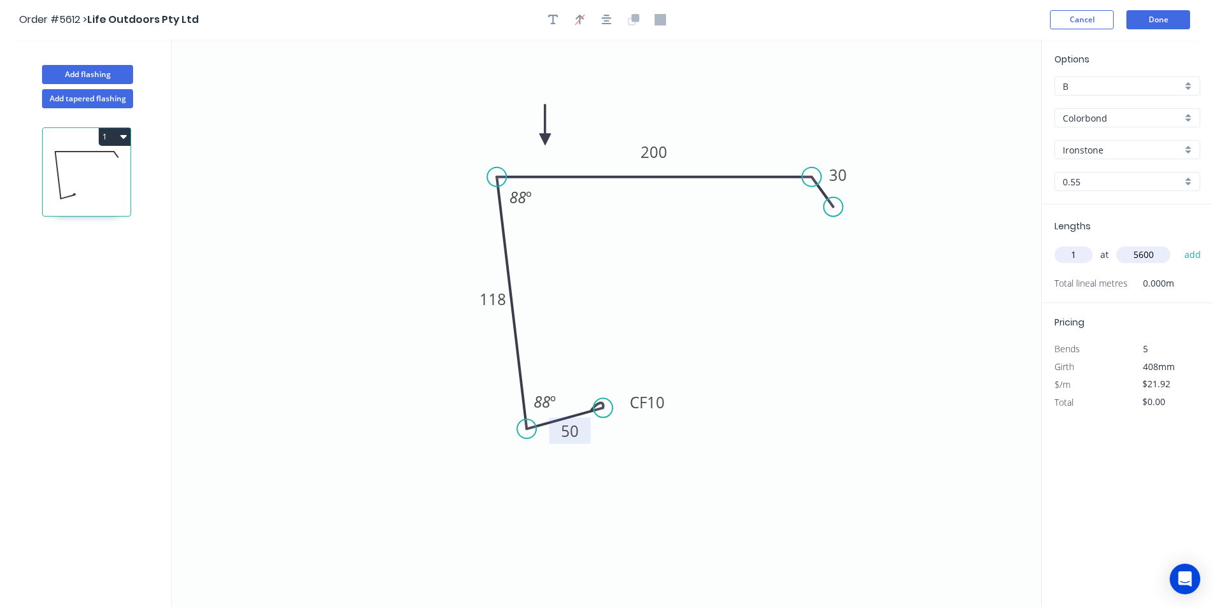
type input "$122.75"
type input "1"
type input "2400"
click at [1178, 244] on button "add" at bounding box center [1193, 255] width 30 height 22
type input "$175.36"
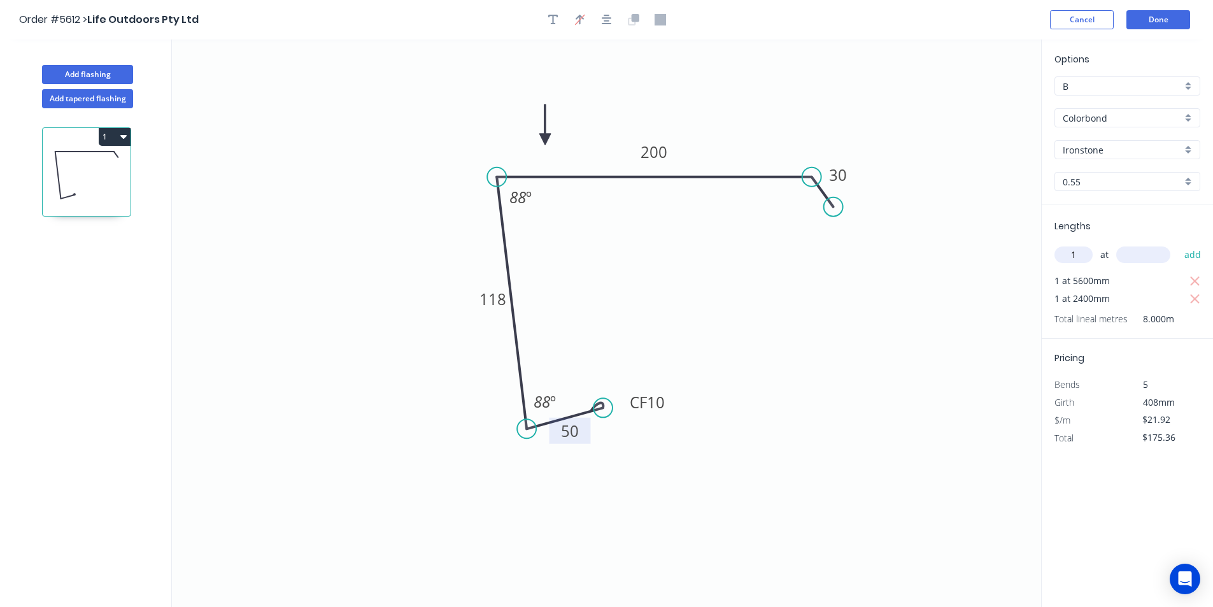
type input "1"
type input "6"
type input "3600"
click at [1178, 244] on button "add" at bounding box center [1193, 255] width 30 height 22
type input "$254.27"
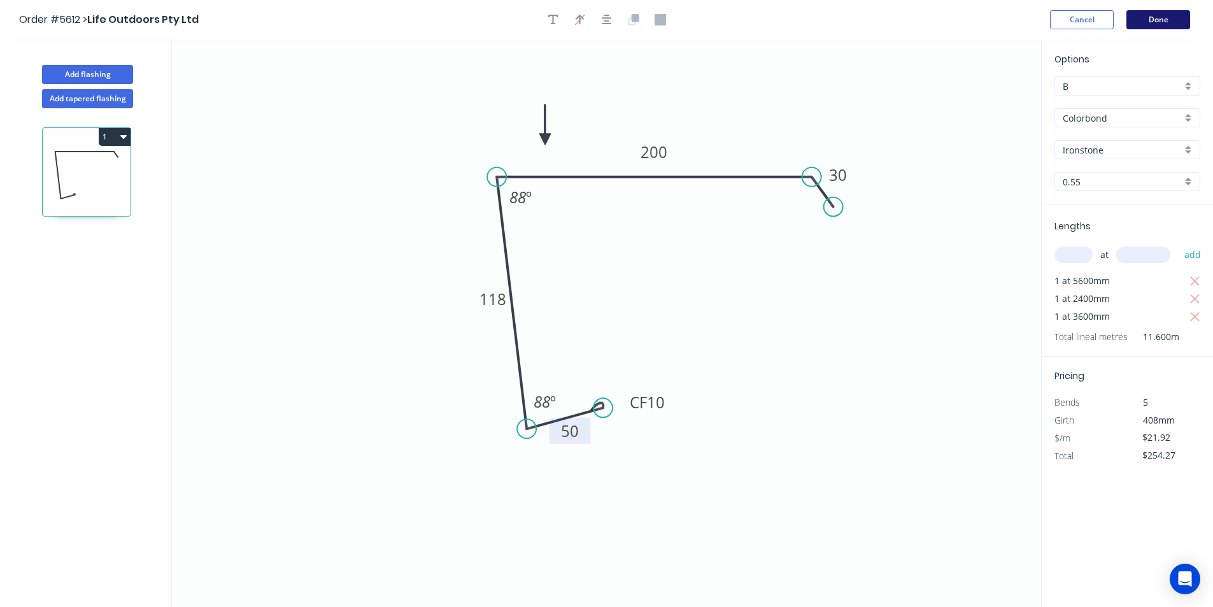
click at [1160, 27] on button "Done" at bounding box center [1158, 19] width 64 height 19
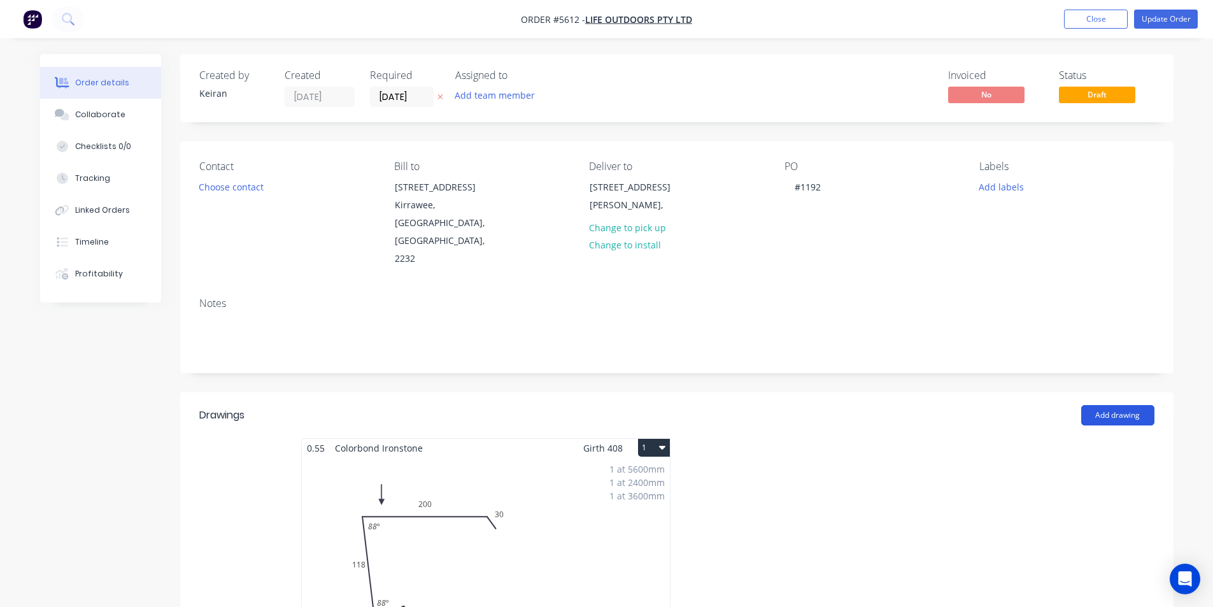
click at [1106, 405] on button "Add drawing" at bounding box center [1117, 415] width 73 height 20
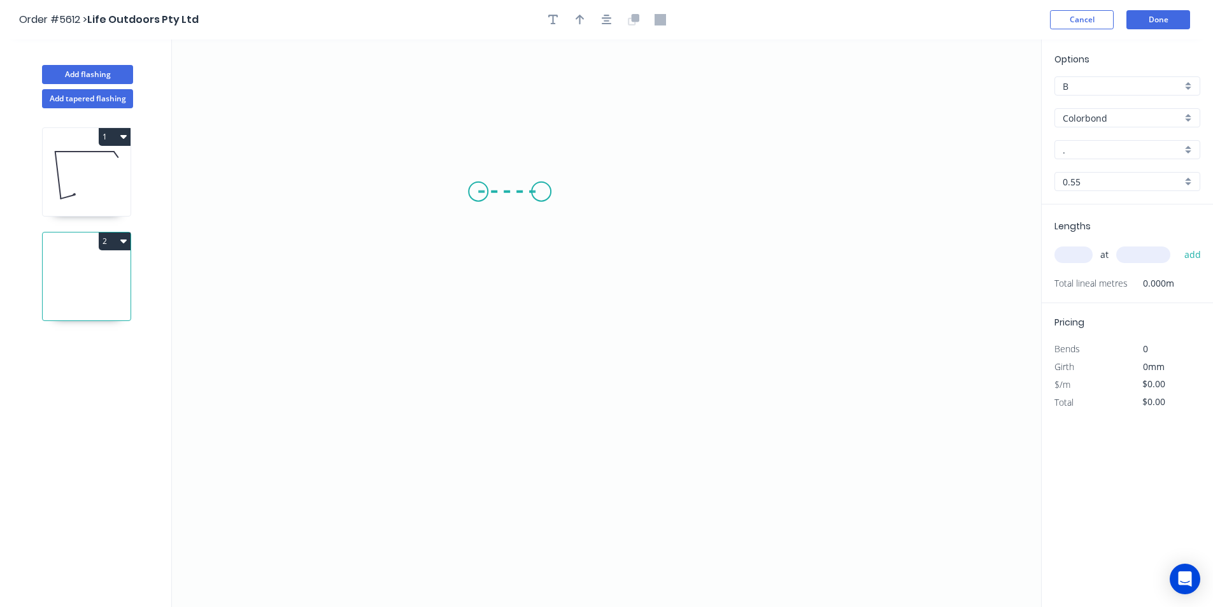
drag, startPoint x: 510, startPoint y: 184, endPoint x: 541, endPoint y: 188, distance: 31.5
click at [541, 188] on icon "0" at bounding box center [606, 322] width 869 height 567
click at [544, 468] on icon "0 ?" at bounding box center [606, 322] width 869 height 567
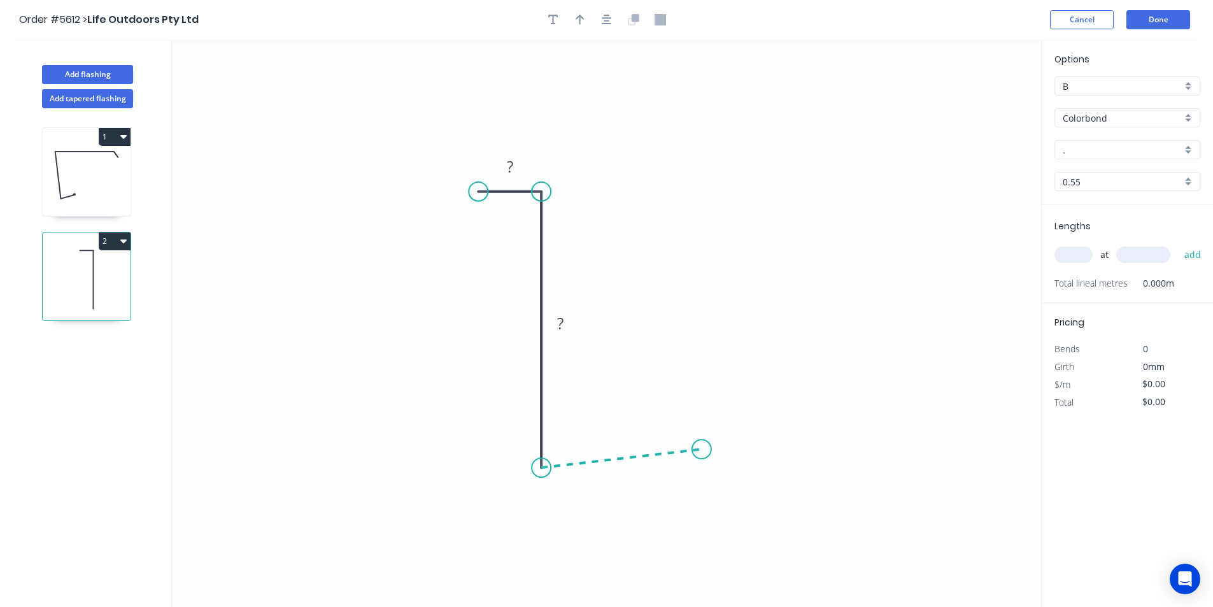
click at [702, 449] on icon "0 ? ?" at bounding box center [606, 322] width 869 height 567
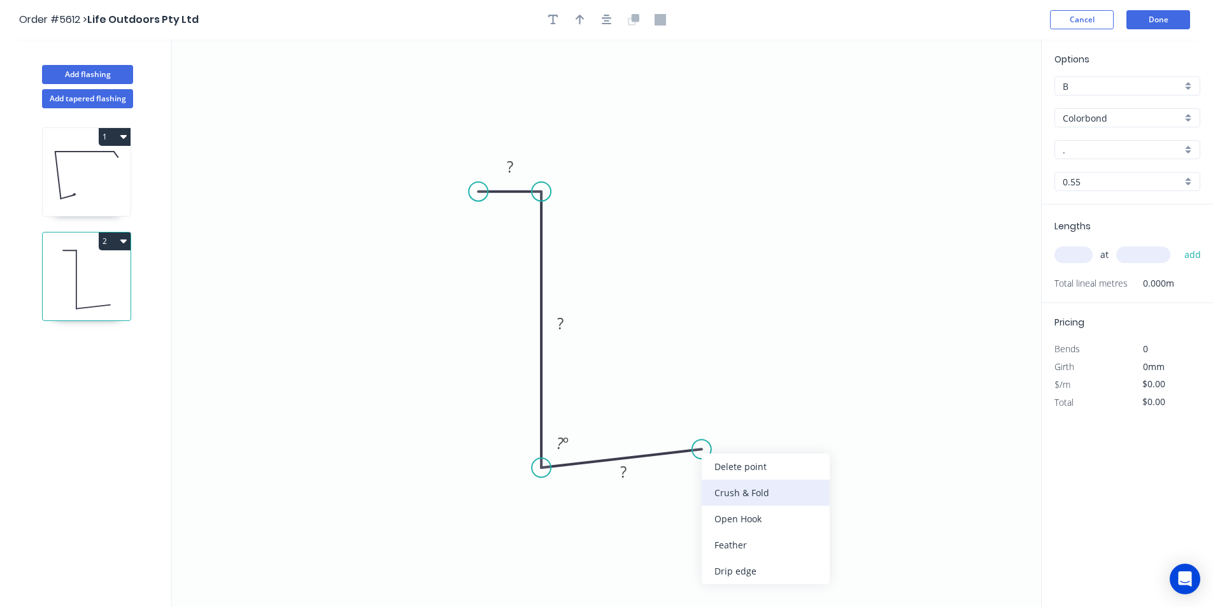
click at [725, 488] on div "Crush & Fold" at bounding box center [766, 492] width 128 height 26
click at [518, 170] on rect at bounding box center [509, 168] width 25 height 18
type input "$12.08"
click at [583, 18] on icon "button" at bounding box center [580, 20] width 9 height 10
drag, startPoint x: 979, startPoint y: 98, endPoint x: 404, endPoint y: 351, distance: 628.0
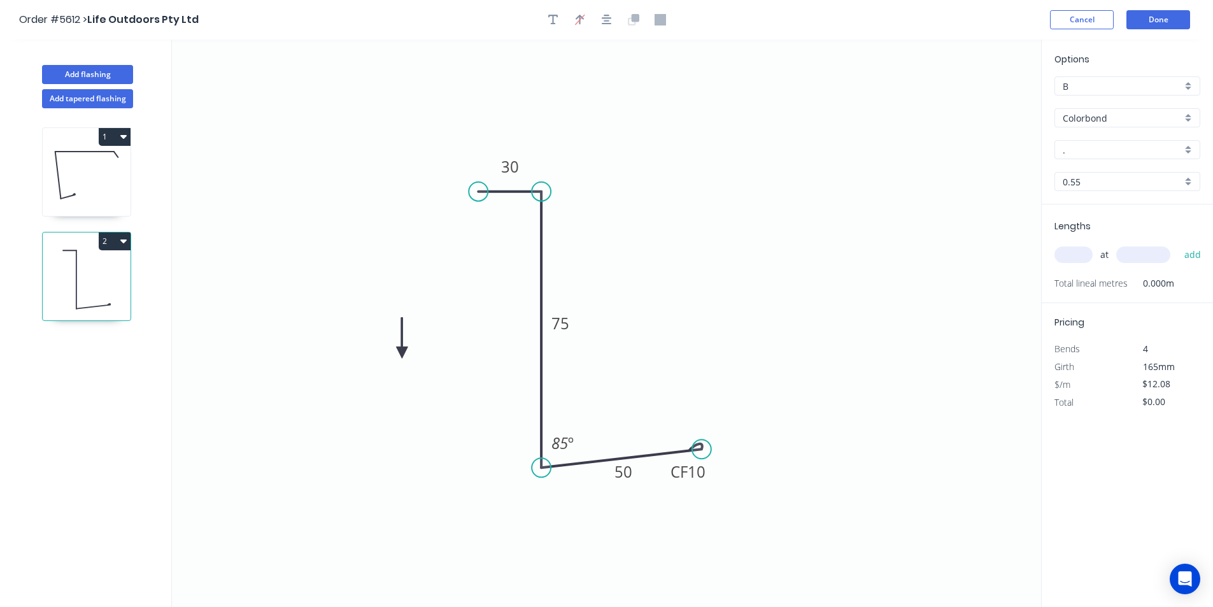
click at [404, 351] on icon at bounding box center [401, 338] width 11 height 41
click at [404, 351] on icon at bounding box center [404, 336] width 11 height 41
click at [404, 351] on icon at bounding box center [415, 340] width 37 height 37
click at [404, 351] on icon at bounding box center [415, 361] width 37 height 37
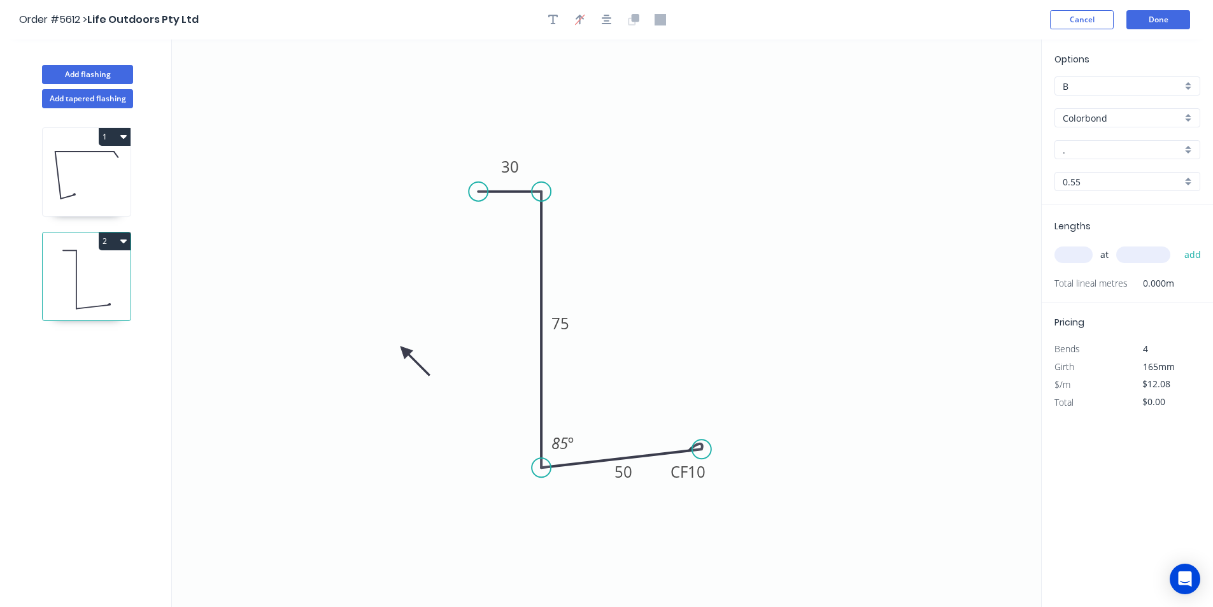
click at [404, 351] on icon at bounding box center [415, 361] width 37 height 37
click at [1101, 154] on input "." at bounding box center [1122, 149] width 119 height 13
click at [1122, 173] on div "Ironstone" at bounding box center [1127, 174] width 145 height 22
type input "Ironstone"
click at [1076, 255] on input "text" at bounding box center [1073, 254] width 38 height 17
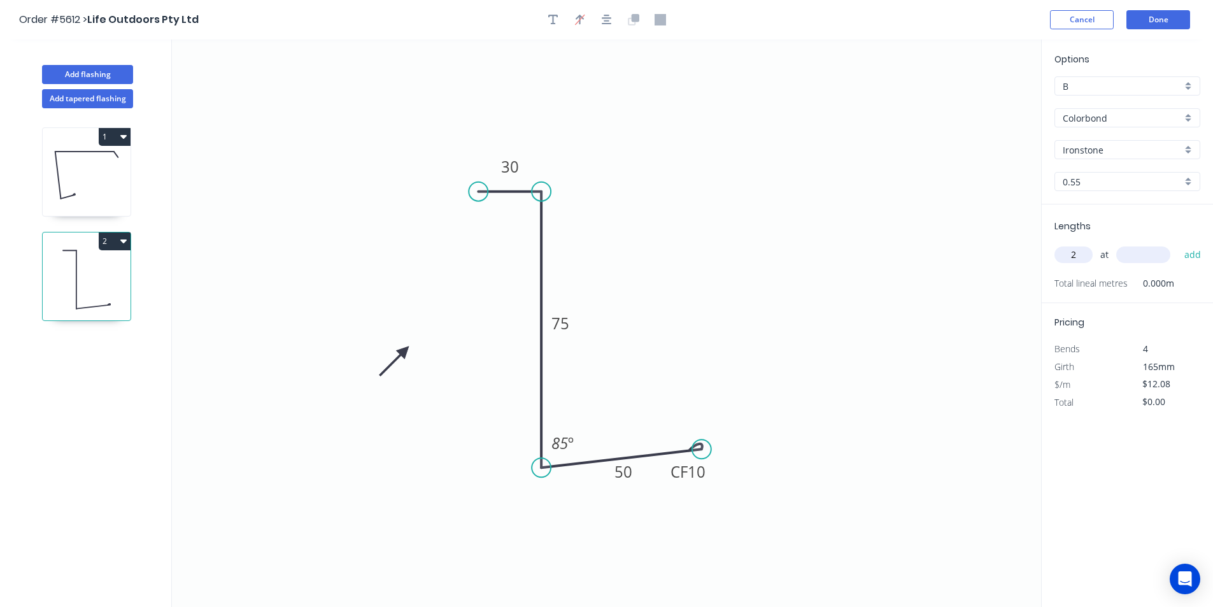
type input "2"
type input "5000"
click at [1178, 244] on button "add" at bounding box center [1193, 255] width 30 height 22
type input "$120.80"
type input "1"
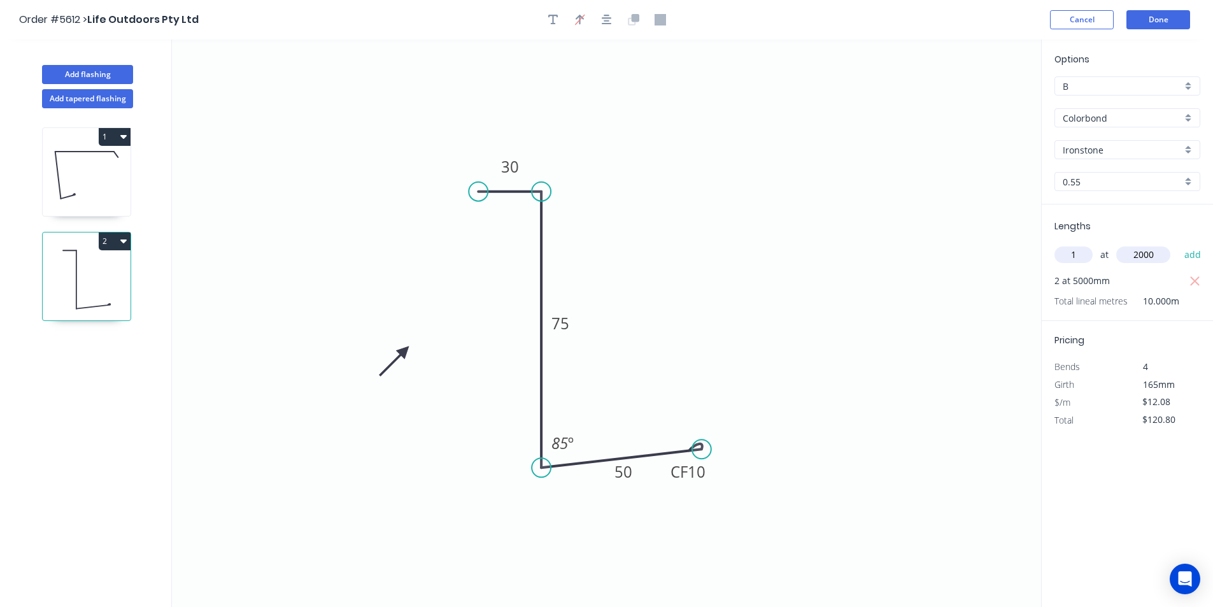
type input "2000"
click at [1178, 244] on button "add" at bounding box center [1193, 255] width 30 height 22
type input "$144.96"
click at [1156, 19] on button "Done" at bounding box center [1158, 19] width 64 height 19
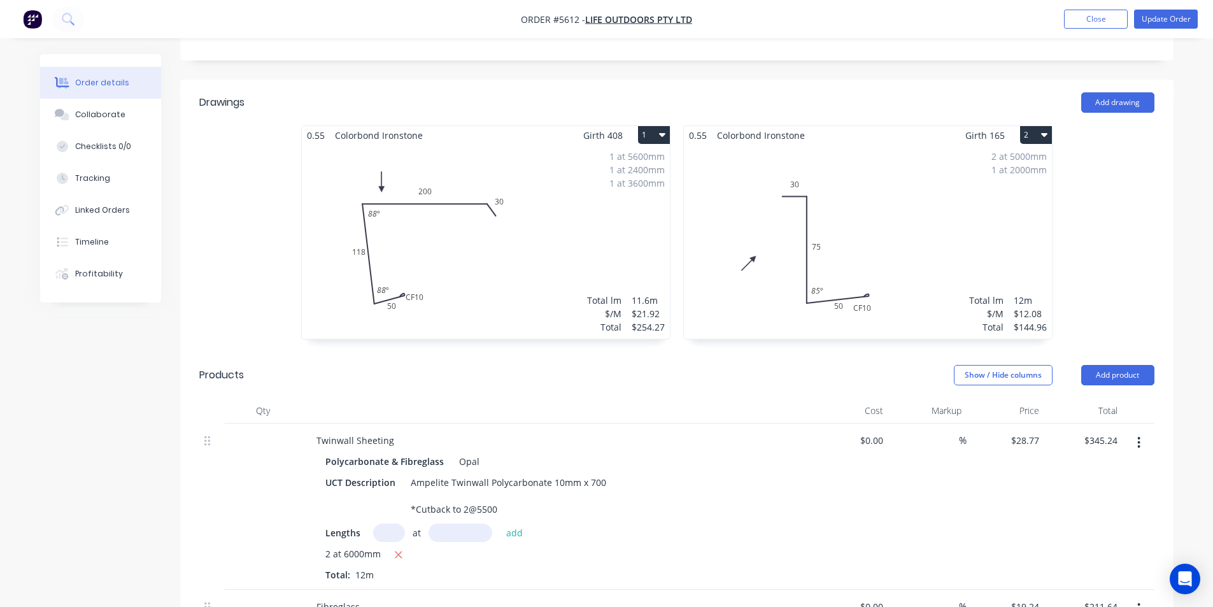
scroll to position [255, 0]
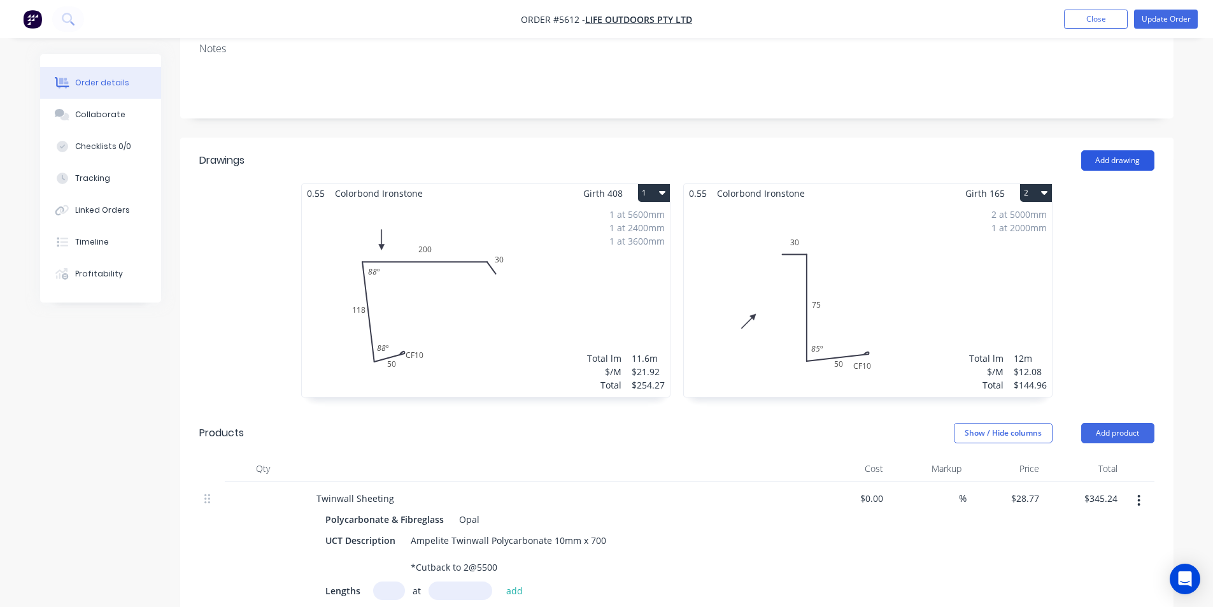
click at [1120, 150] on button "Add drawing" at bounding box center [1117, 160] width 73 height 20
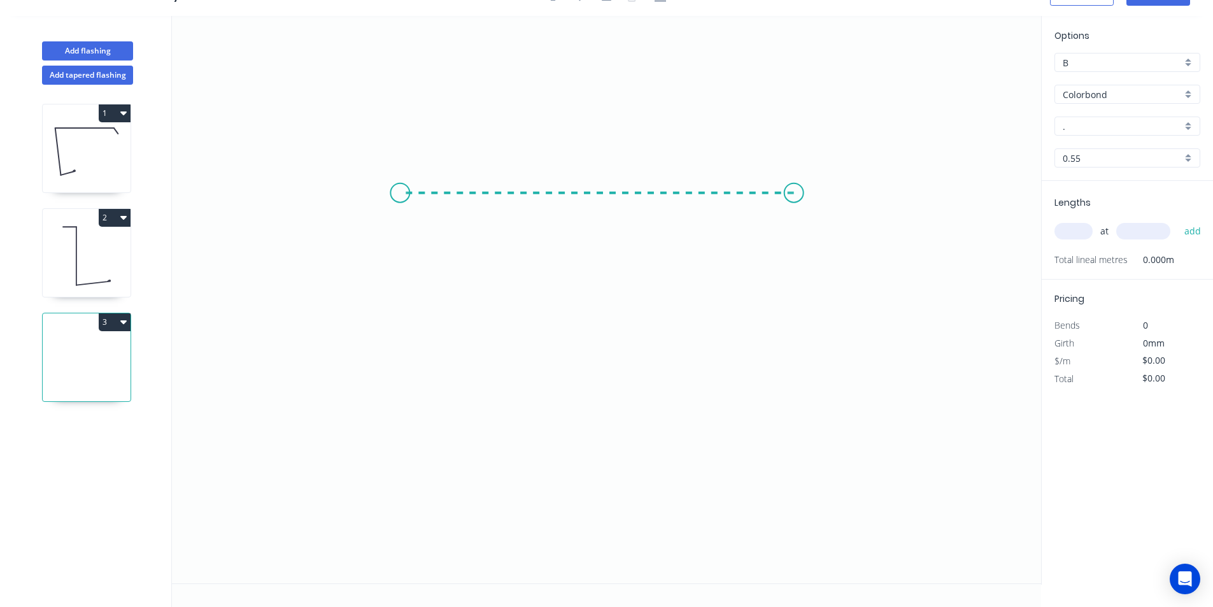
drag, startPoint x: 713, startPoint y: 180, endPoint x: 398, endPoint y: 197, distance: 315.6
click at [398, 197] on icon "0" at bounding box center [606, 299] width 869 height 567
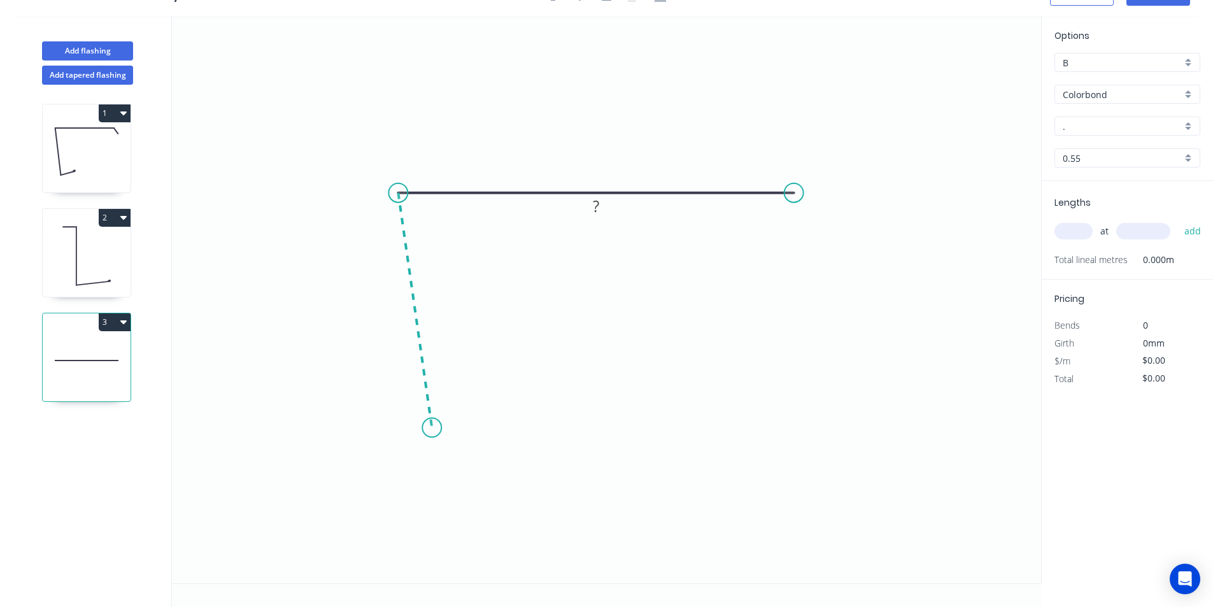
click at [432, 428] on icon "0 ?" at bounding box center [606, 299] width 869 height 567
click at [530, 408] on icon "0 ? ? ? º" at bounding box center [606, 299] width 869 height 567
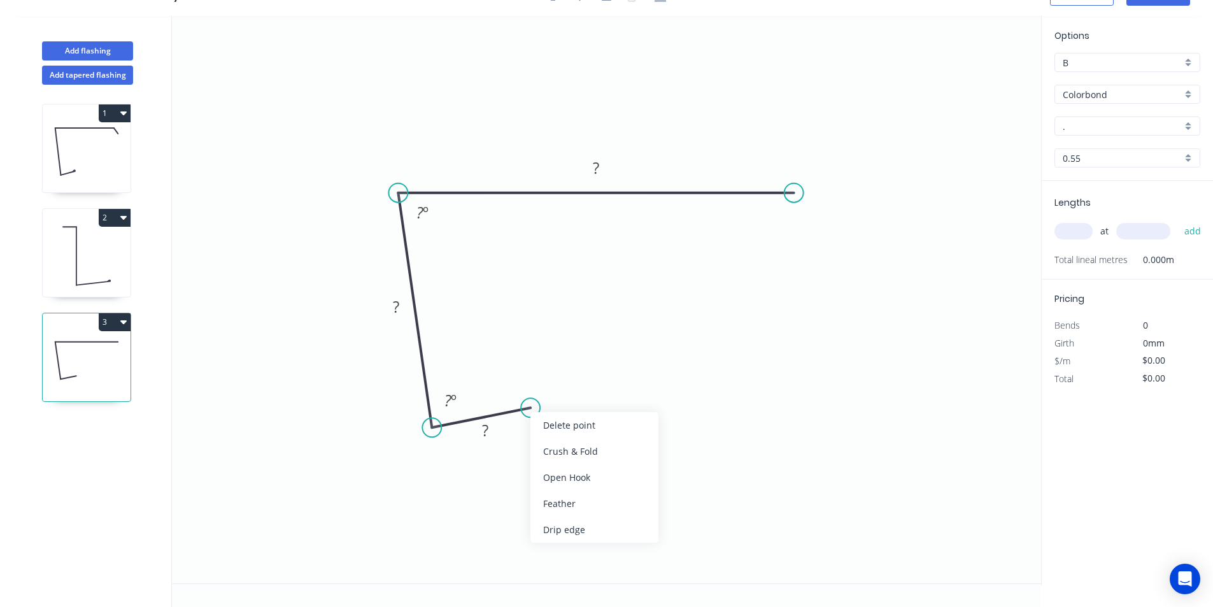
click at [549, 456] on div "Crush & Fold" at bounding box center [594, 451] width 128 height 26
click at [483, 431] on tspan "?" at bounding box center [485, 430] width 6 height 21
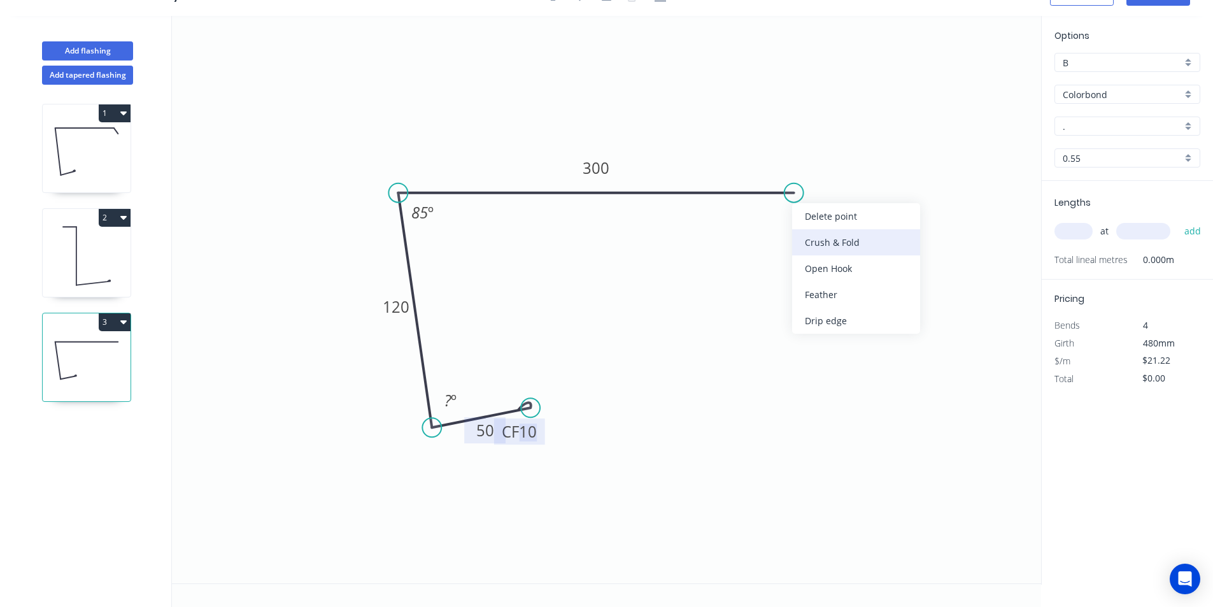
click at [812, 232] on div "Crush & Fold" at bounding box center [856, 242] width 128 height 26
type input "$22.63"
click at [806, 234] on div "Flip bend" at bounding box center [857, 235] width 128 height 26
drag, startPoint x: 528, startPoint y: 405, endPoint x: 531, endPoint y: 412, distance: 7.7
click at [531, 412] on circle at bounding box center [530, 411] width 19 height 19
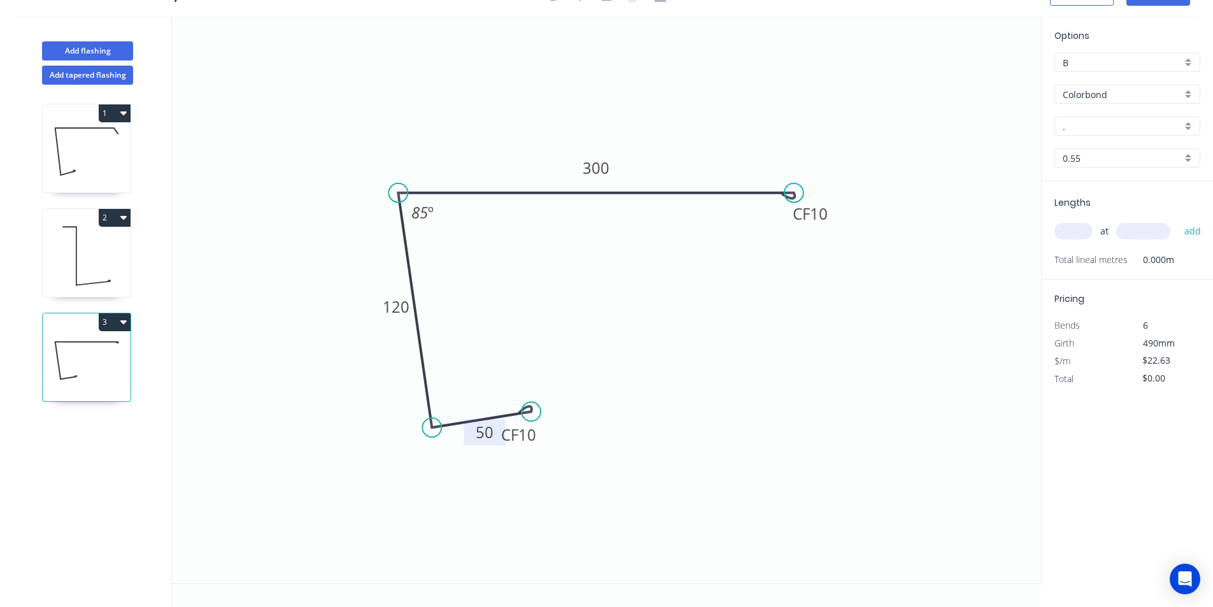
scroll to position [0, 0]
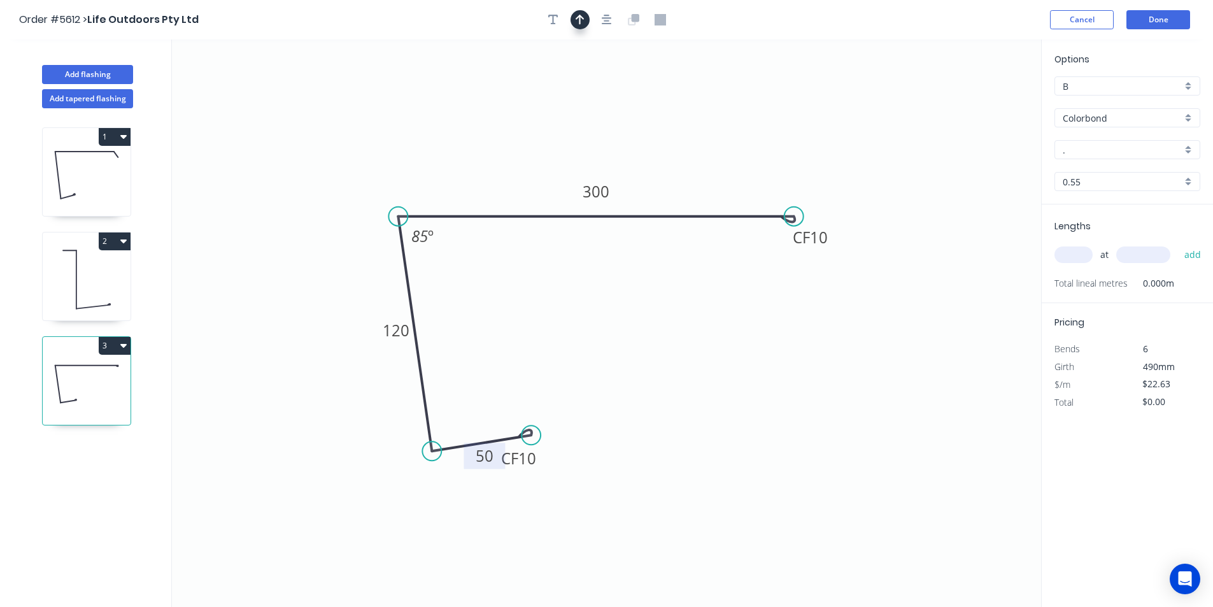
click at [585, 20] on button "button" at bounding box center [579, 19] width 19 height 19
drag, startPoint x: 973, startPoint y: 102, endPoint x: 506, endPoint y: 157, distance: 471.1
click at [519, 157] on icon at bounding box center [524, 138] width 11 height 41
click at [1079, 153] on input "." at bounding box center [1122, 149] width 119 height 13
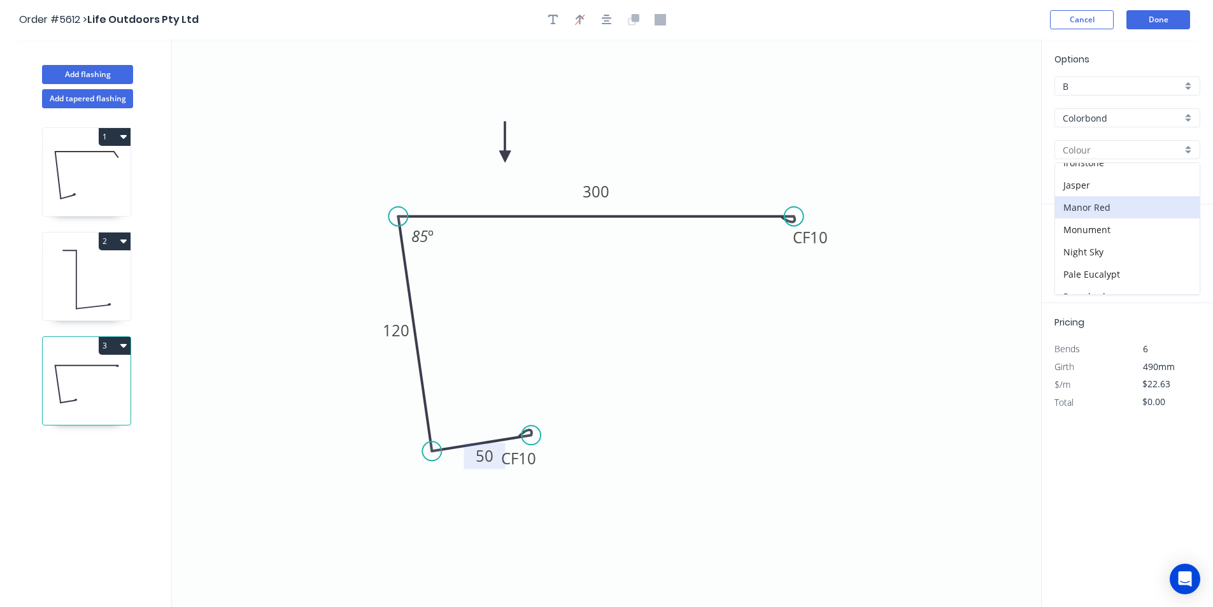
scroll to position [255, 0]
click at [1079, 166] on div "Ironstone" at bounding box center [1127, 164] width 145 height 22
type input "Ironstone"
click at [1083, 258] on input "text" at bounding box center [1073, 254] width 38 height 17
type input "2"
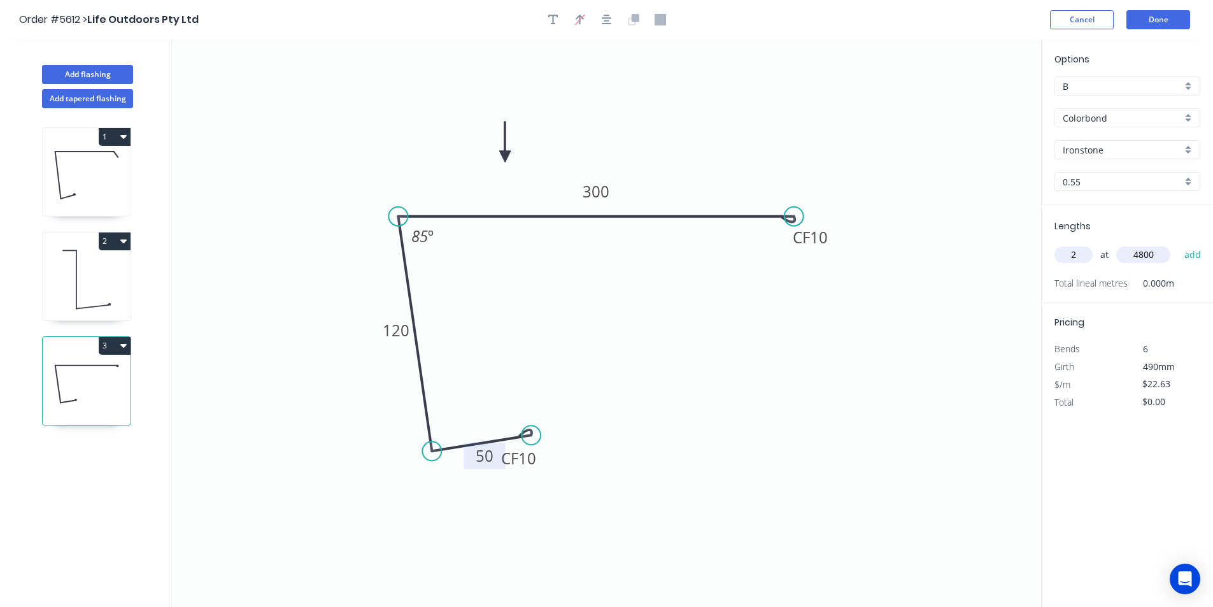
type input "4800"
click at [1178, 244] on button "add" at bounding box center [1193, 255] width 30 height 22
type input "$217.25"
click at [1182, 23] on button "Done" at bounding box center [1158, 19] width 64 height 19
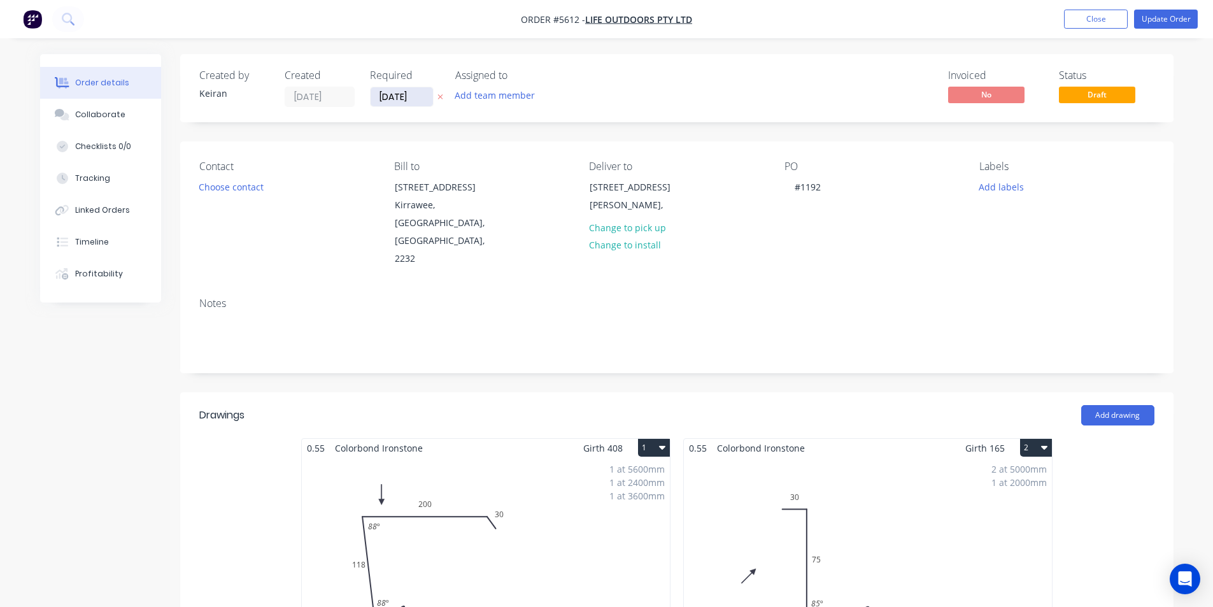
click at [393, 95] on input "27/08/25" at bounding box center [402, 96] width 62 height 19
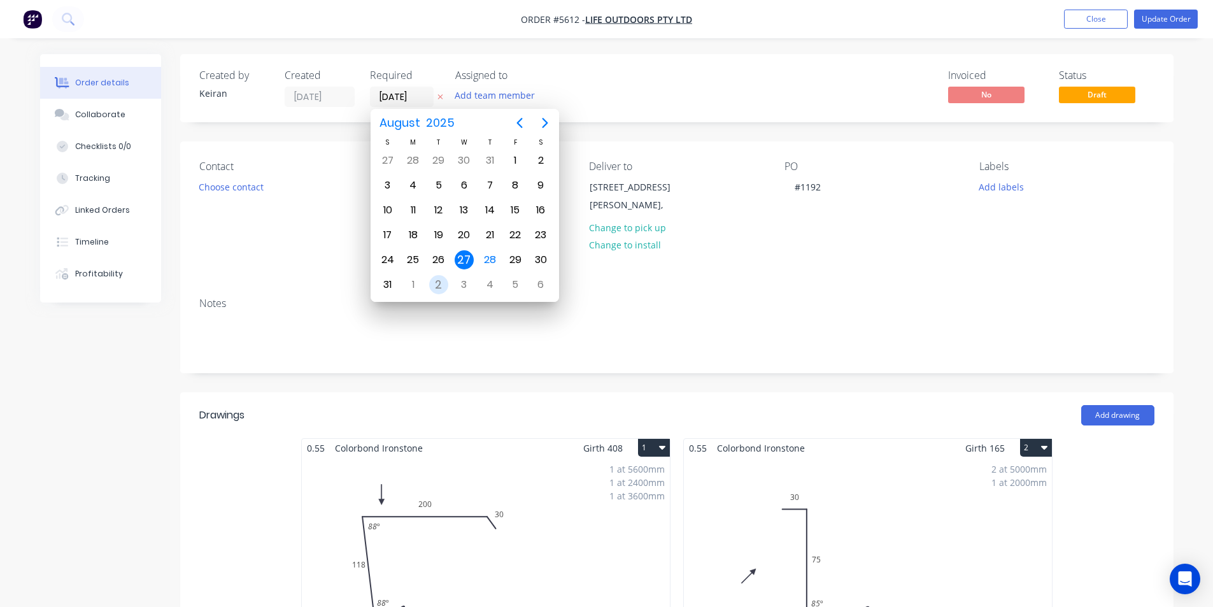
click at [439, 279] on div "2" at bounding box center [438, 284] width 19 height 19
type input "02/09/25"
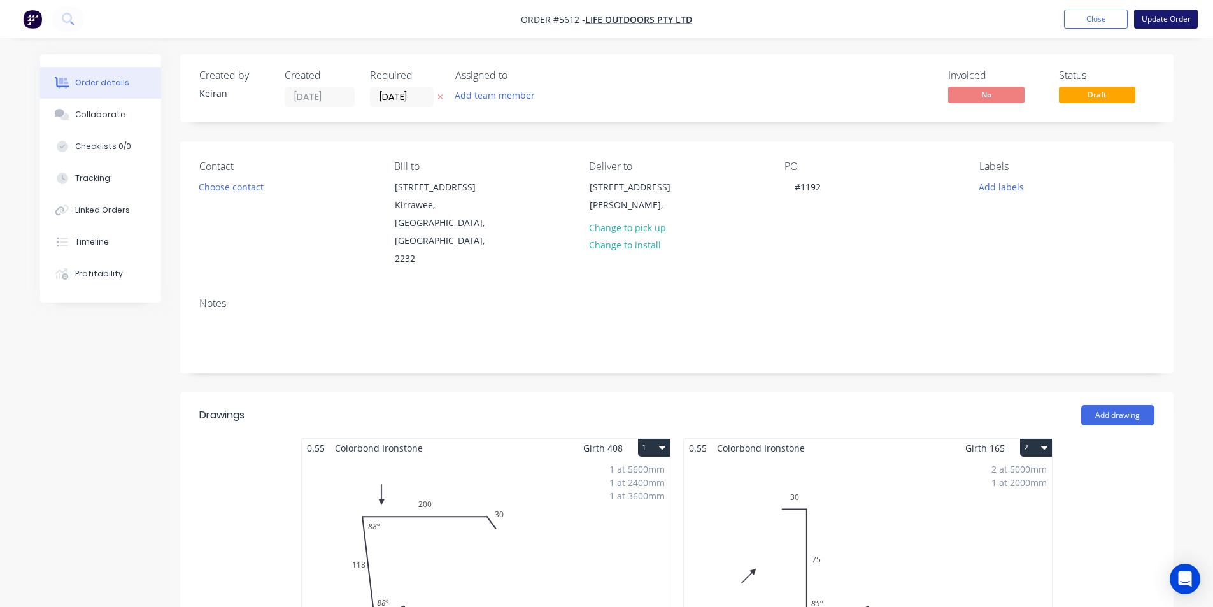
click at [1147, 22] on button "Update Order" at bounding box center [1166, 19] width 64 height 19
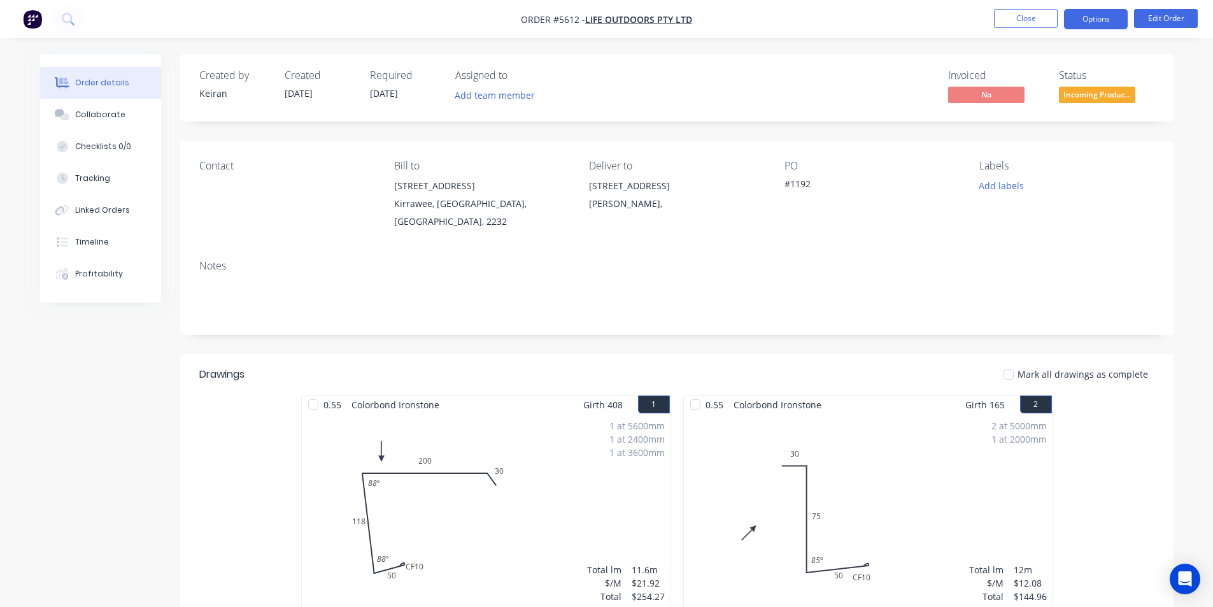
click at [1102, 21] on button "Options" at bounding box center [1096, 19] width 64 height 20
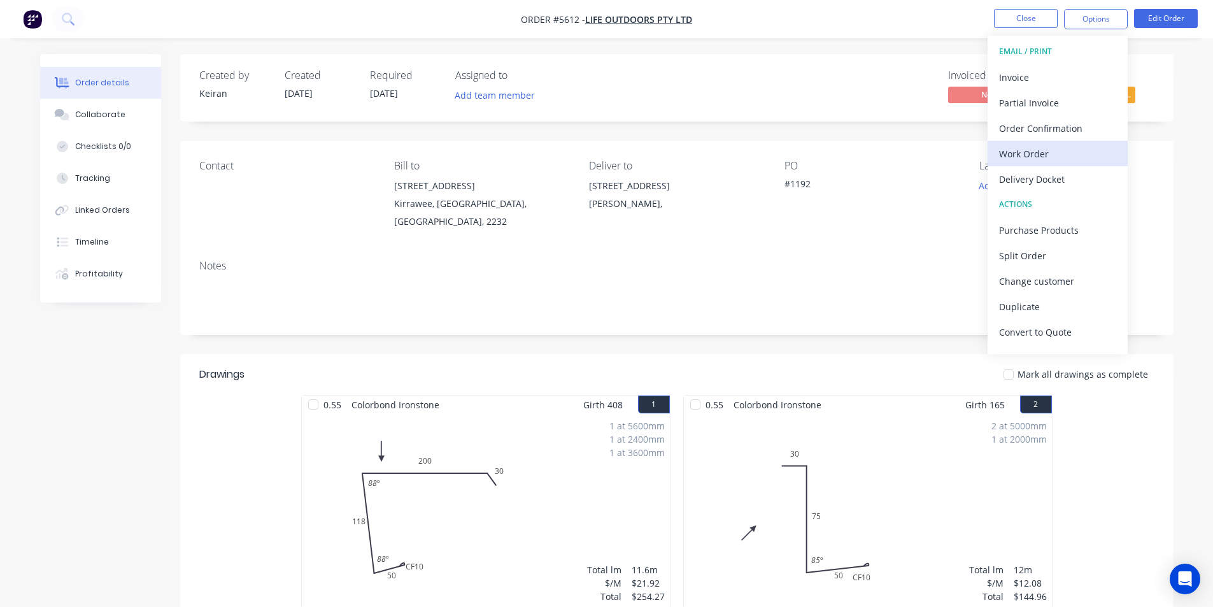
click at [1061, 159] on div "Work Order" at bounding box center [1057, 154] width 117 height 18
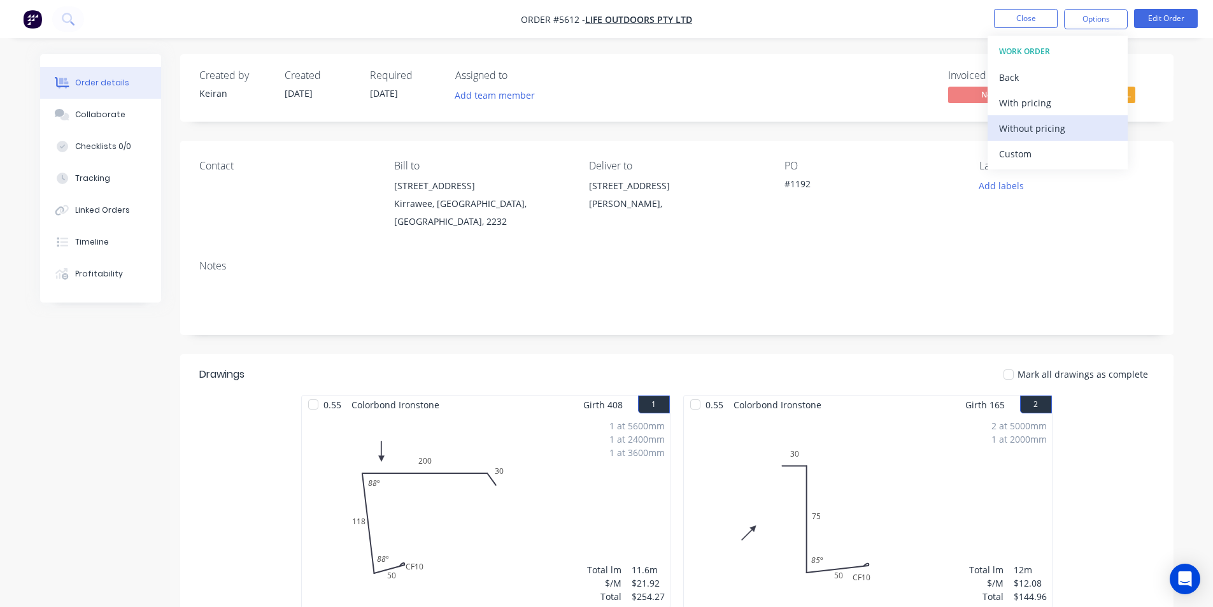
drag, startPoint x: 1037, startPoint y: 152, endPoint x: 1040, endPoint y: 139, distance: 13.7
click at [1038, 151] on div "Custom" at bounding box center [1057, 154] width 117 height 18
click at [1041, 129] on div "Without pricing" at bounding box center [1057, 128] width 117 height 18
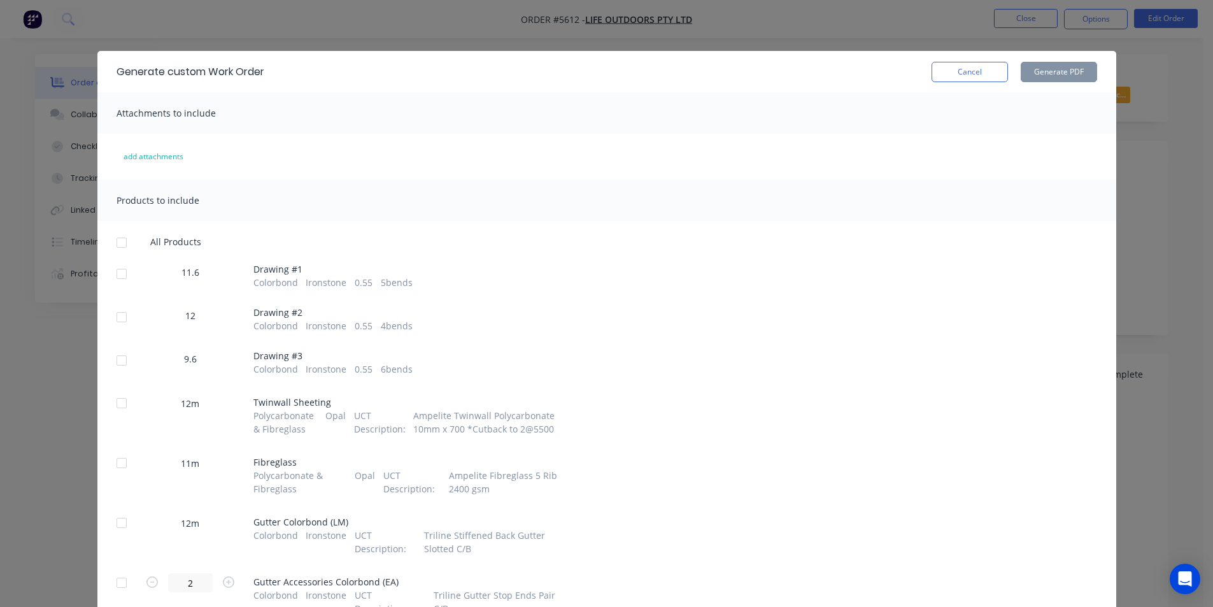
drag, startPoint x: 115, startPoint y: 272, endPoint x: 120, endPoint y: 283, distance: 12.0
click at [117, 272] on div at bounding box center [121, 273] width 25 height 25
click at [119, 325] on div at bounding box center [121, 316] width 25 height 25
click at [118, 362] on div at bounding box center [121, 360] width 25 height 25
click at [1043, 79] on button "Generate PDF" at bounding box center [1059, 72] width 76 height 20
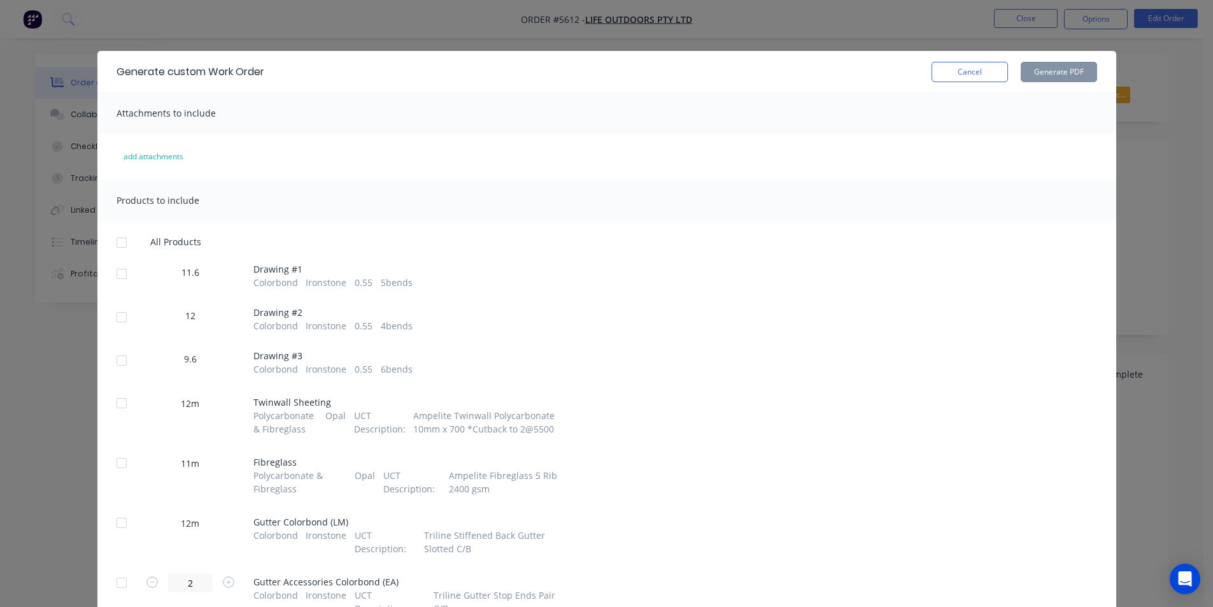
click at [998, 77] on button "Cancel" at bounding box center [969, 72] width 76 height 20
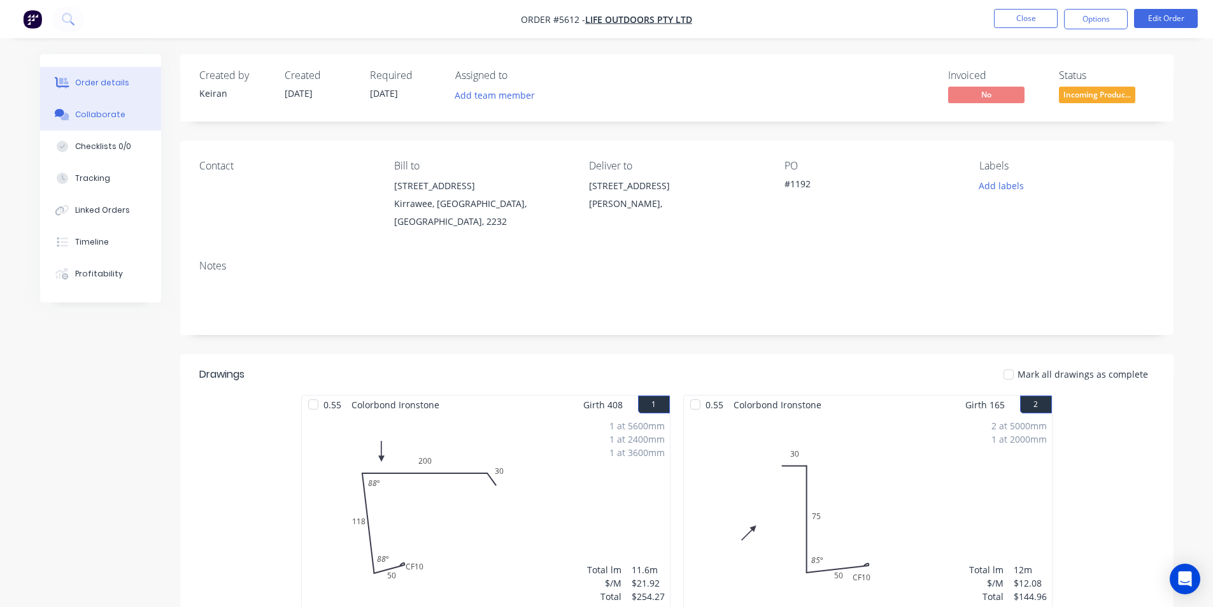
click at [106, 110] on div "Collaborate" at bounding box center [100, 114] width 50 height 11
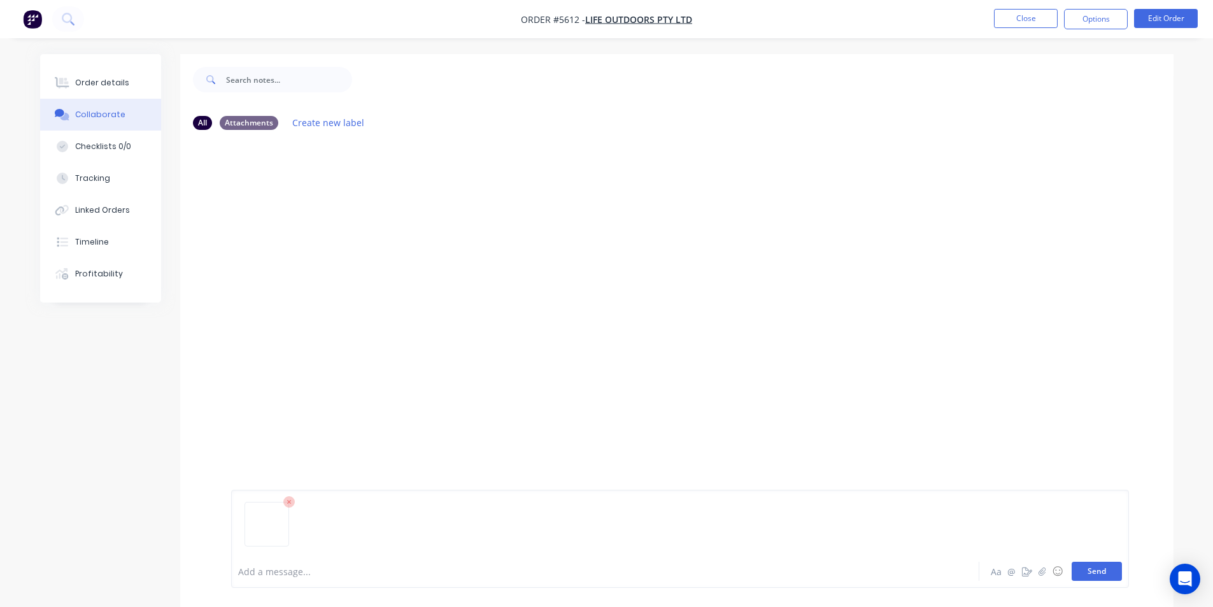
click at [1087, 569] on button "Send" at bounding box center [1097, 571] width 50 height 19
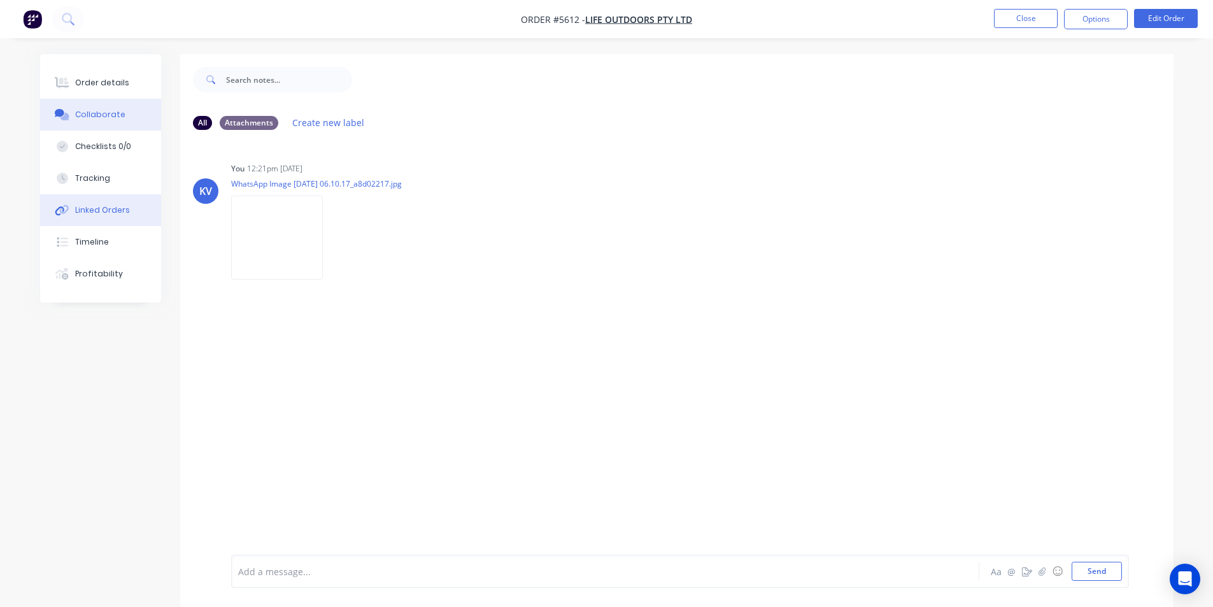
click at [83, 209] on div "Linked Orders" at bounding box center [102, 209] width 55 height 11
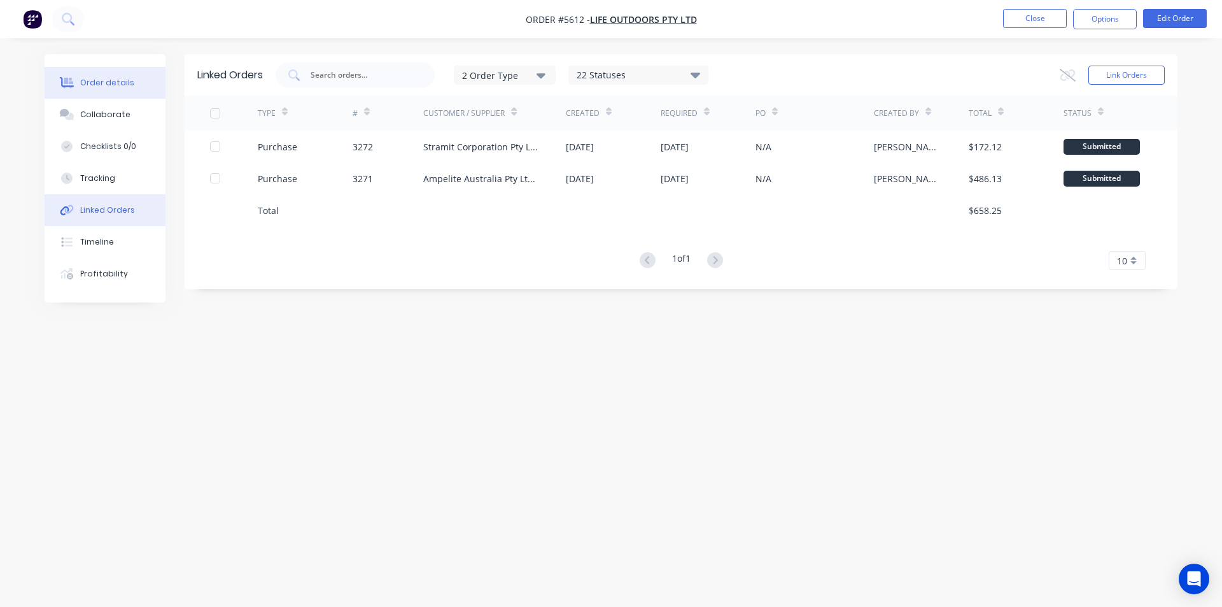
click at [115, 83] on div "Order details" at bounding box center [107, 82] width 54 height 11
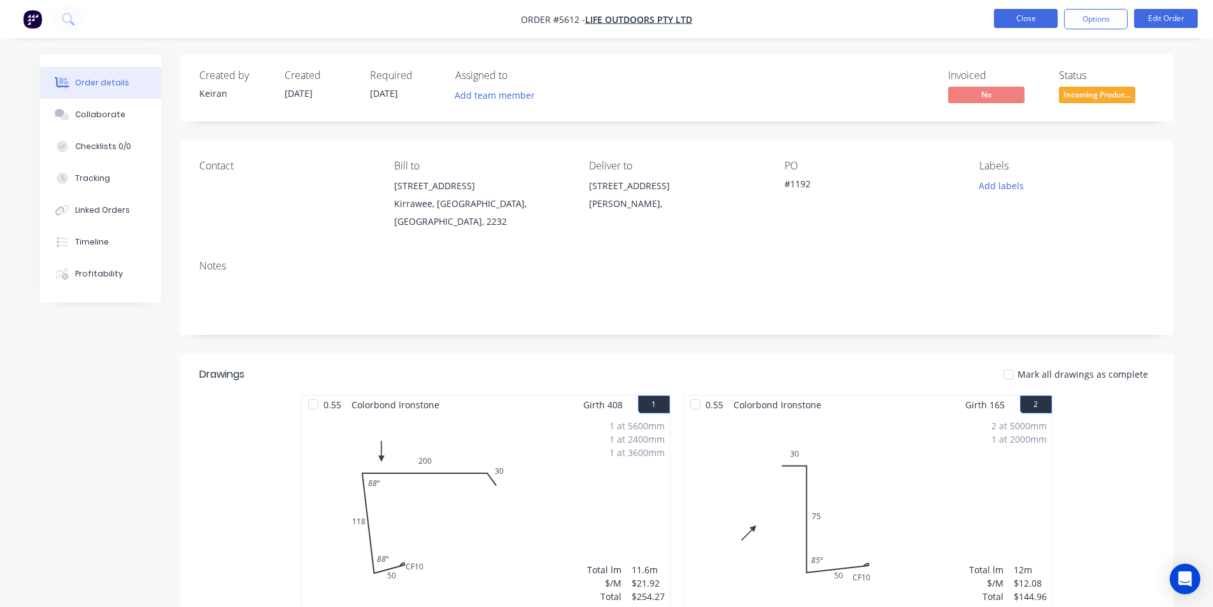
click at [1008, 19] on button "Close" at bounding box center [1026, 18] width 64 height 19
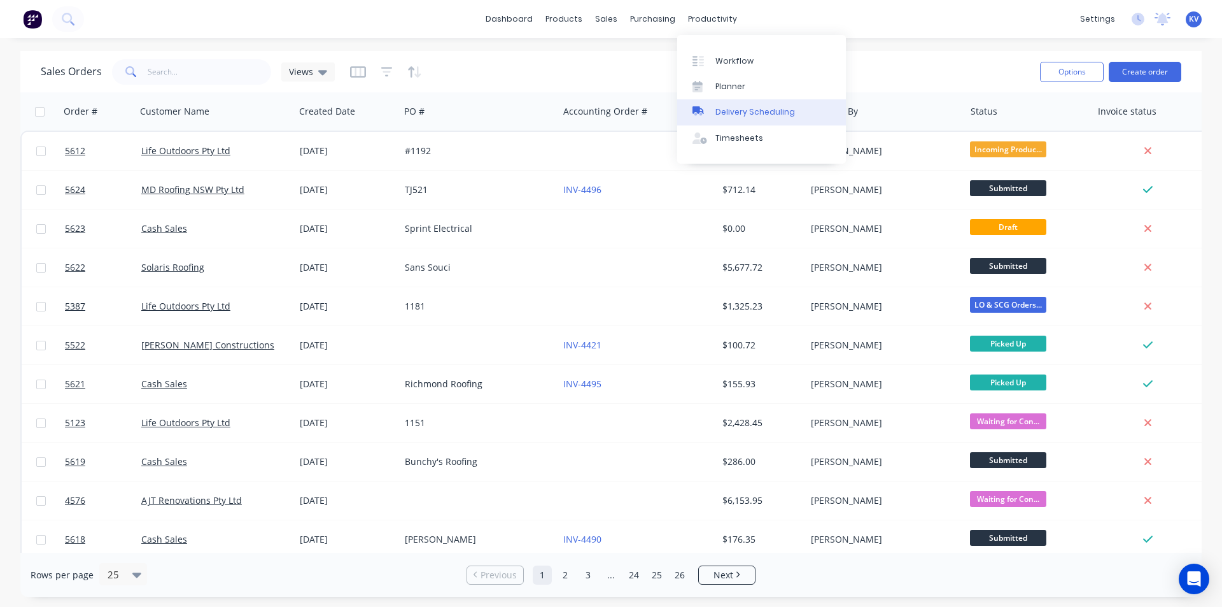
click at [728, 117] on div "Delivery Scheduling" at bounding box center [756, 111] width 80 height 11
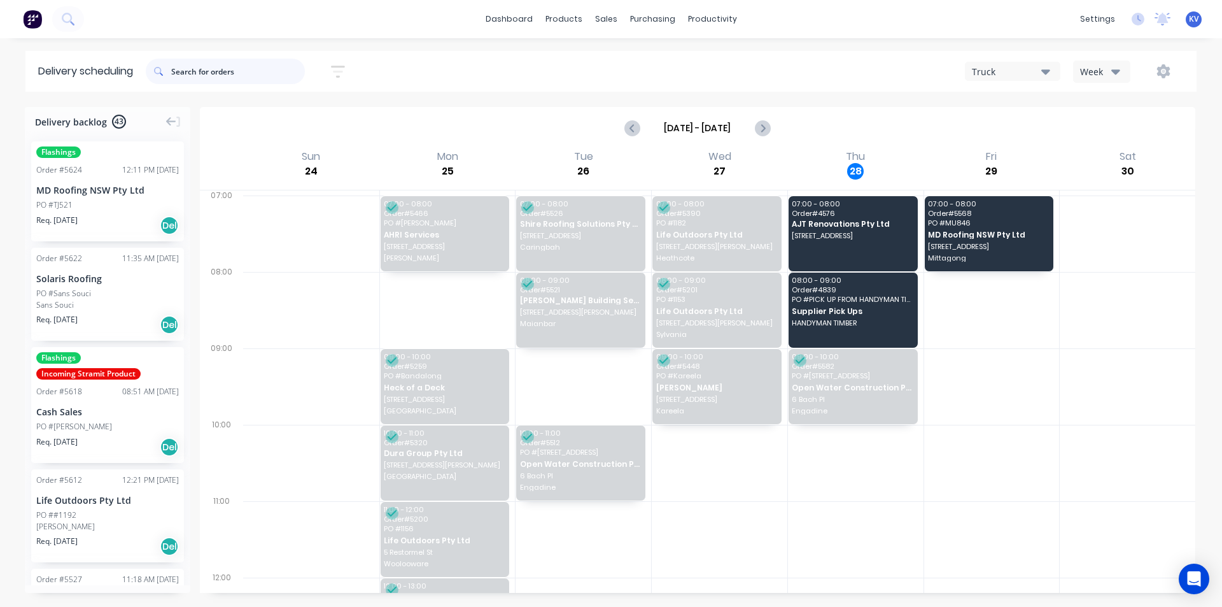
click at [234, 69] on input "text" at bounding box center [238, 71] width 134 height 25
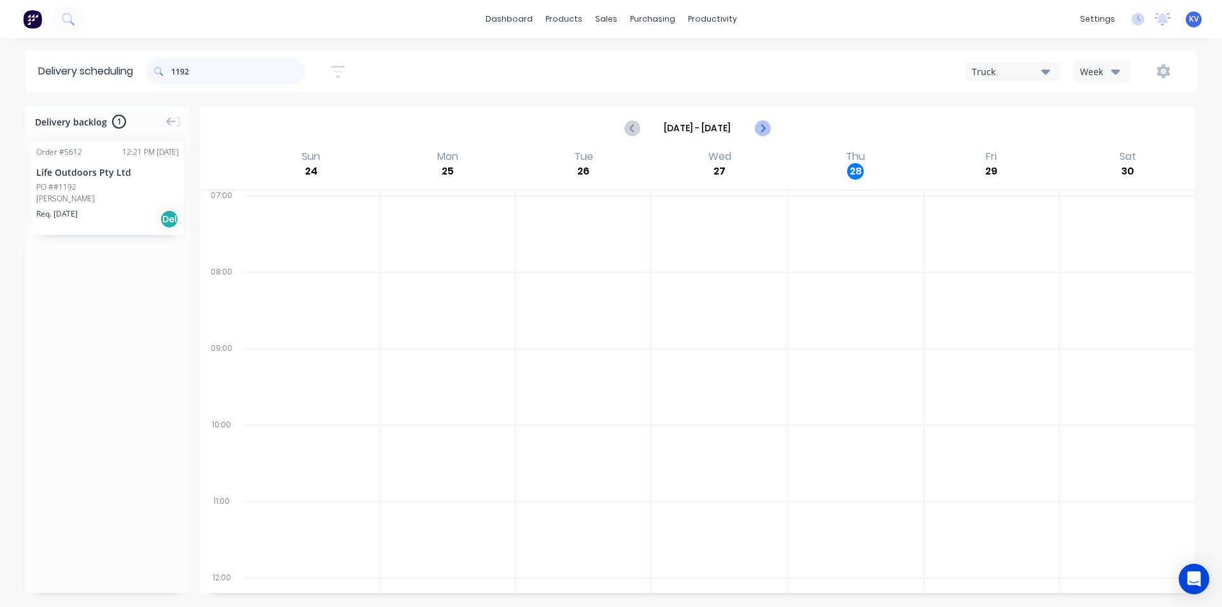
type input "1192"
click at [765, 127] on icon "Next page" at bounding box center [761, 127] width 15 height 15
type input "Aug 31 - Sep 6"
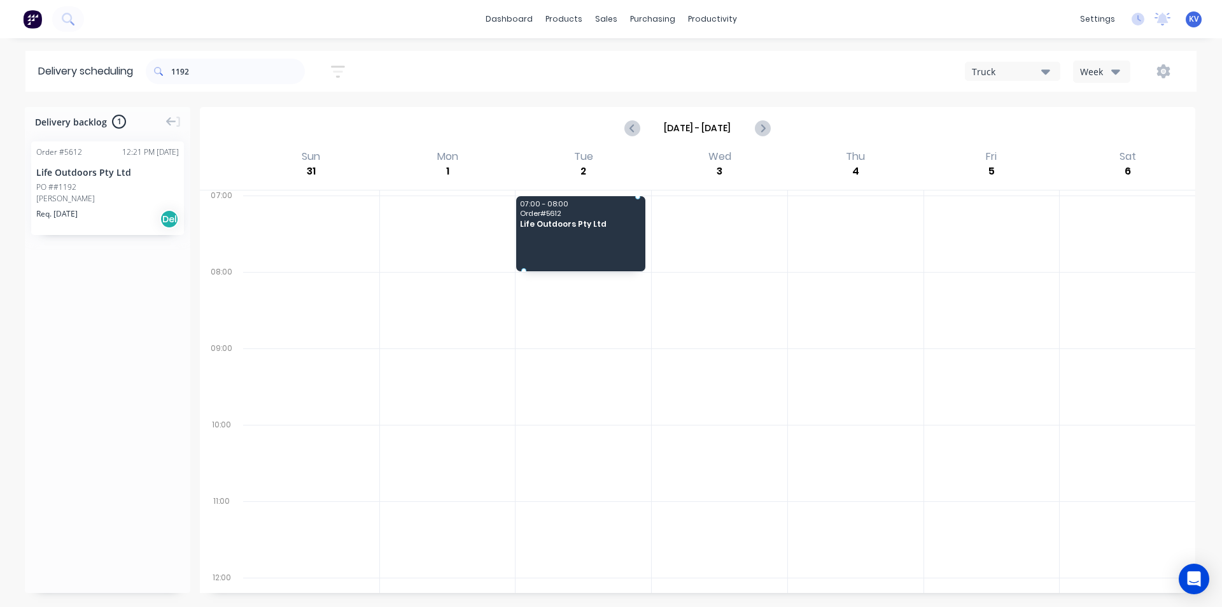
drag, startPoint x: 108, startPoint y: 194, endPoint x: 573, endPoint y: 198, distance: 464.8
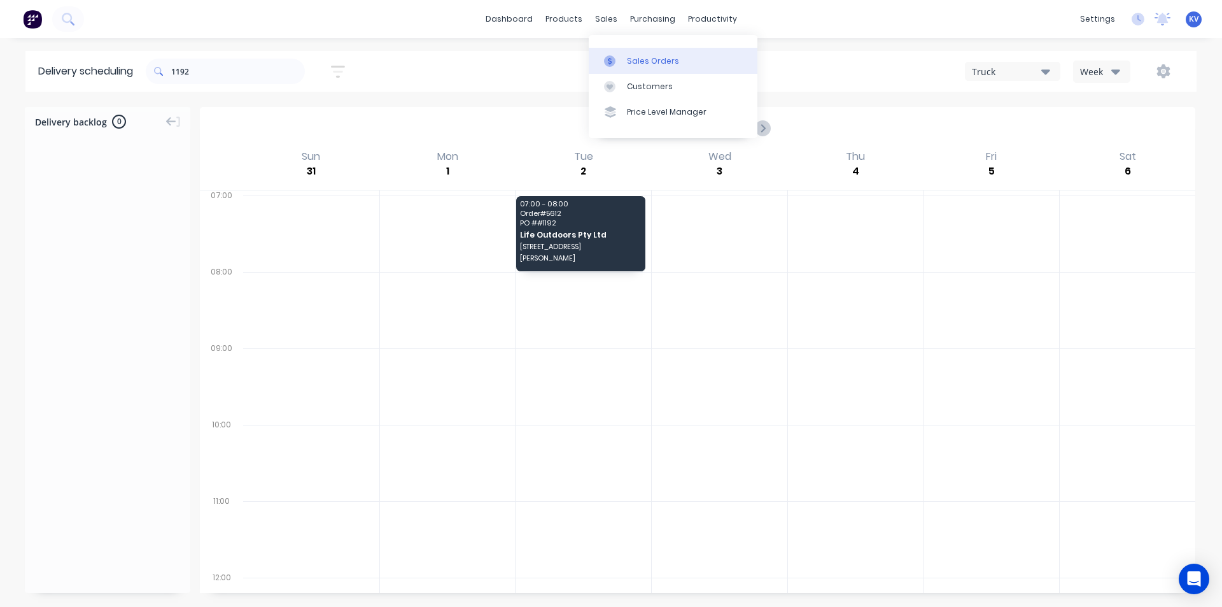
click at [663, 61] on div "Sales Orders" at bounding box center [653, 60] width 52 height 11
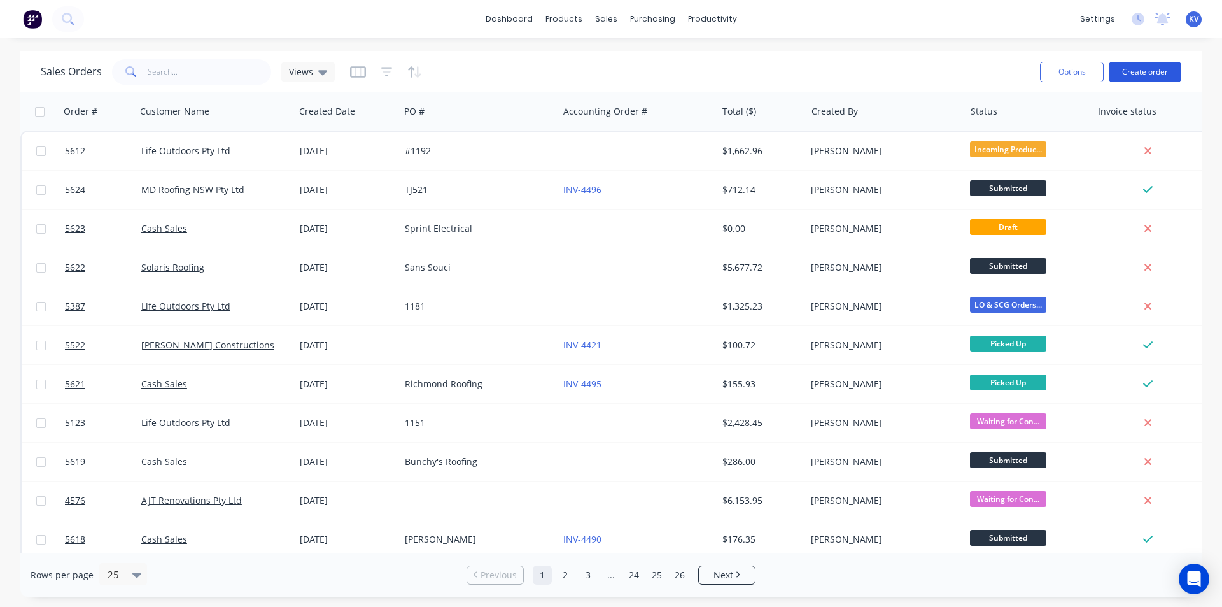
click at [1161, 74] on button "Create order" at bounding box center [1145, 72] width 73 height 20
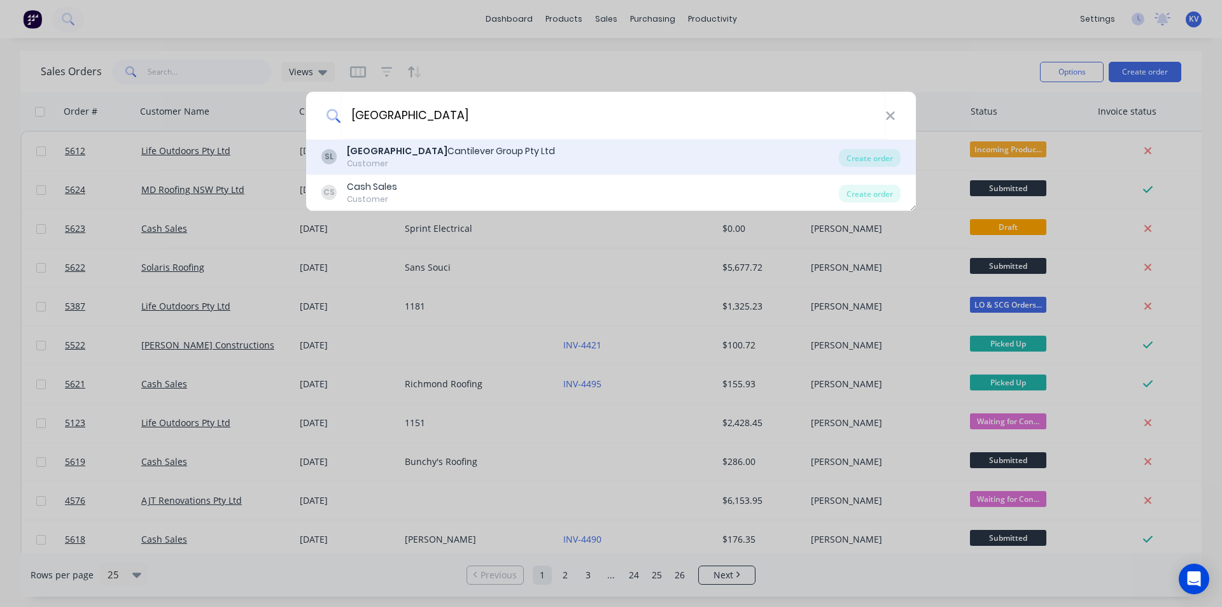
type input "sydney"
click at [619, 159] on div "SL Sydney Cantilever Group Pty Ltd Customer" at bounding box center [581, 157] width 518 height 25
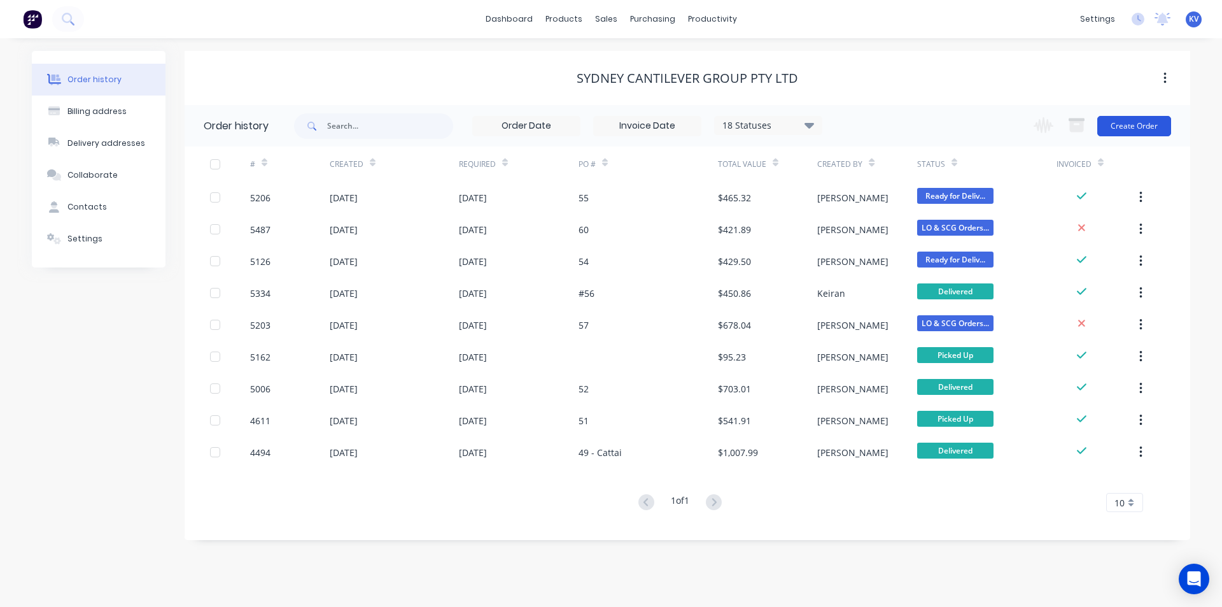
click at [1143, 119] on button "Create Order" at bounding box center [1135, 126] width 74 height 20
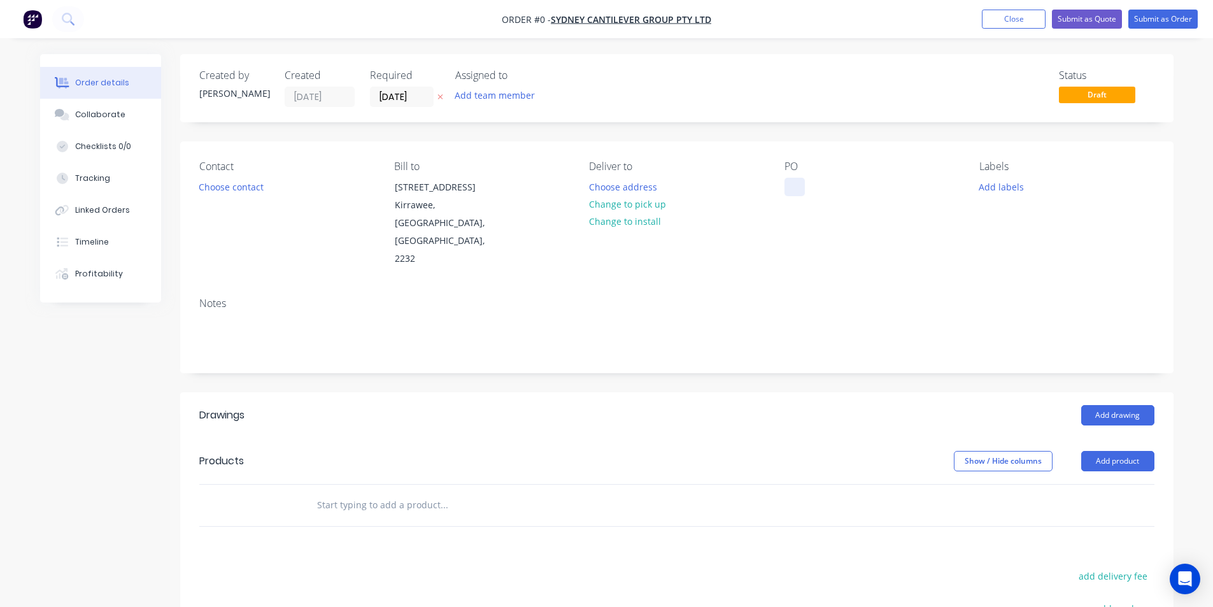
click at [789, 183] on div at bounding box center [794, 187] width 20 height 18
click at [819, 255] on div "Order details Collaborate Checklists 0/0 Tracking Linked Orders Timeline Profit…" at bounding box center [606, 452] width 1159 height 797
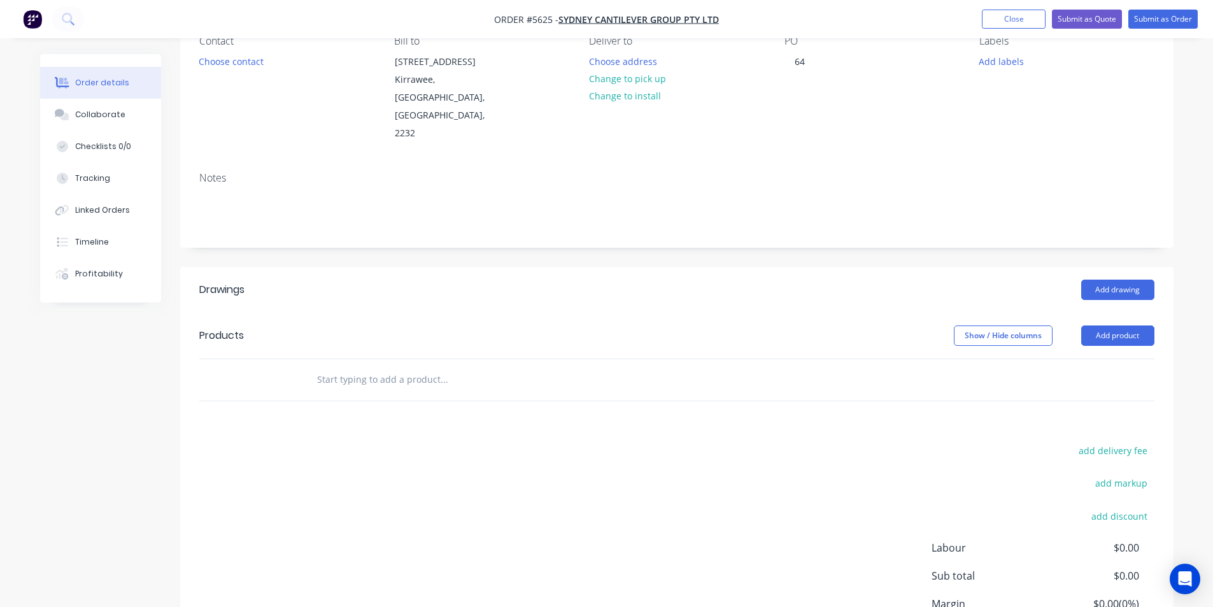
scroll to position [127, 0]
click at [635, 56] on button "Choose address" at bounding box center [622, 58] width 81 height 17
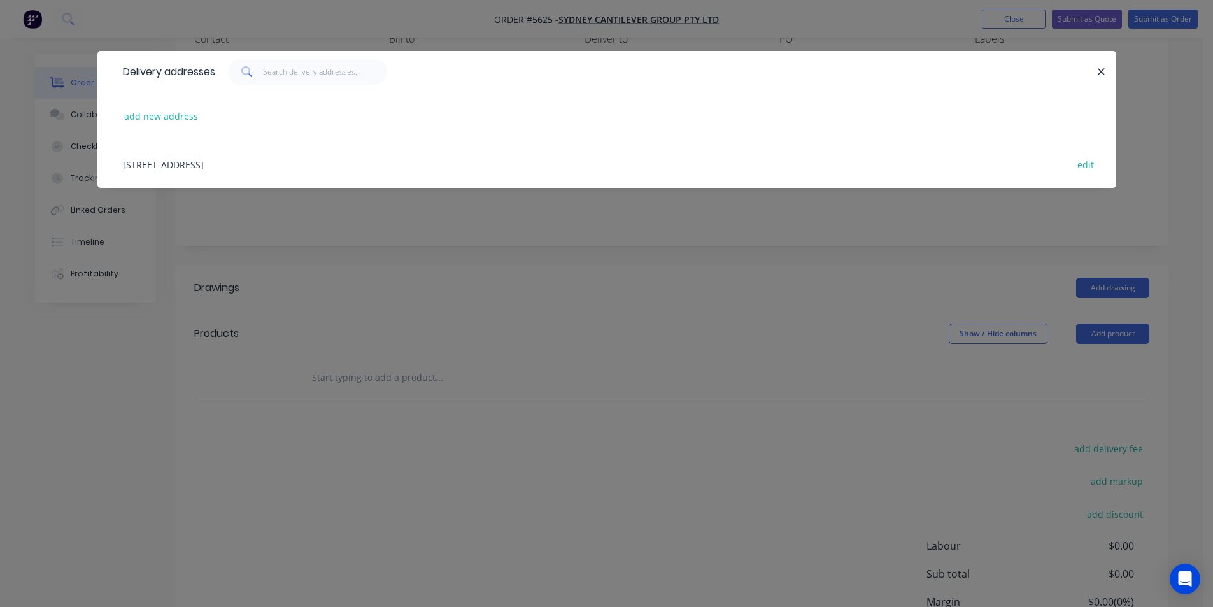
click at [177, 127] on div "add new address" at bounding box center [607, 116] width 980 height 48
click at [173, 120] on button "add new address" at bounding box center [161, 116] width 87 height 17
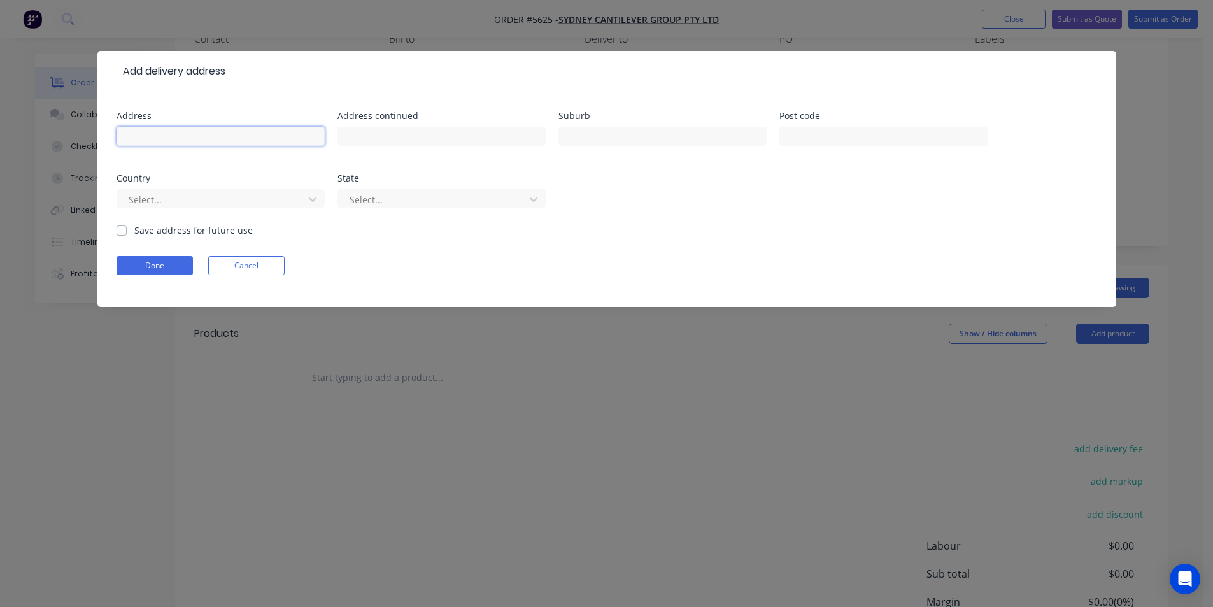
click at [237, 133] on input "text" at bounding box center [221, 136] width 208 height 19
type input "31 Royal St"
type input "Chatswood"
click at [155, 264] on button "Done" at bounding box center [155, 265] width 76 height 19
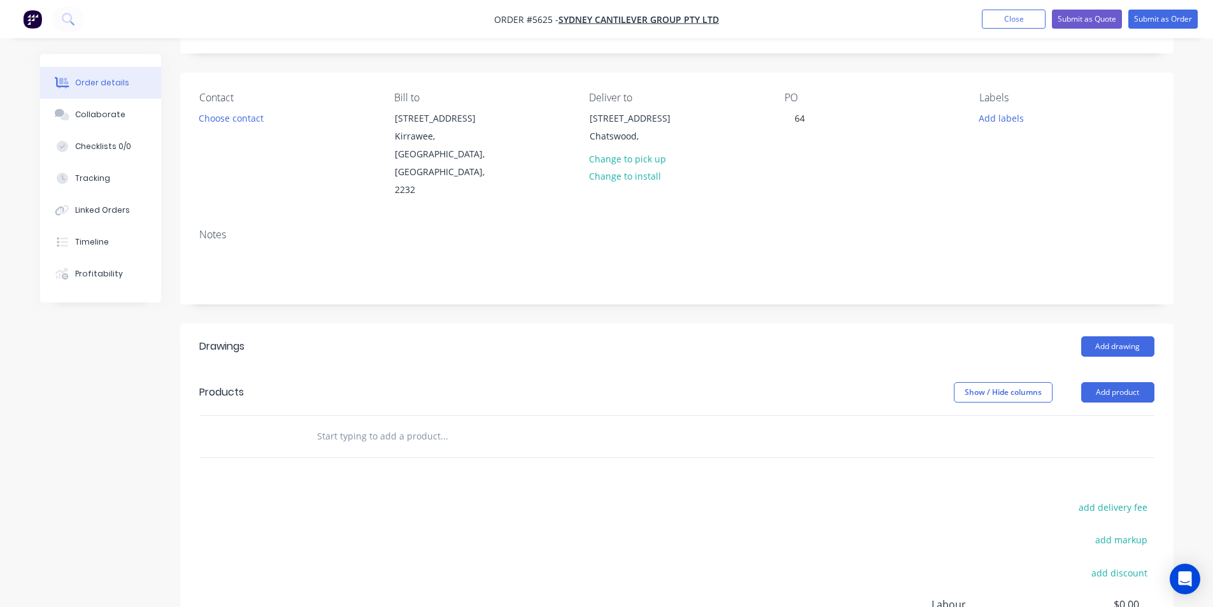
scroll to position [0, 0]
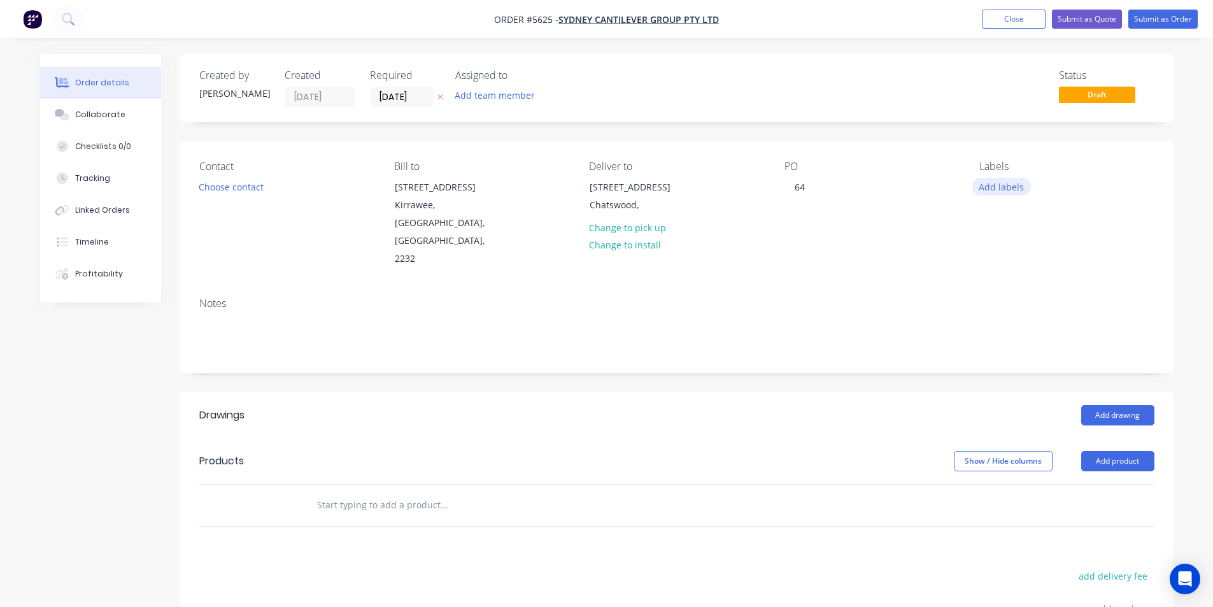
click at [1021, 187] on button "Add labels" at bounding box center [1001, 186] width 59 height 17
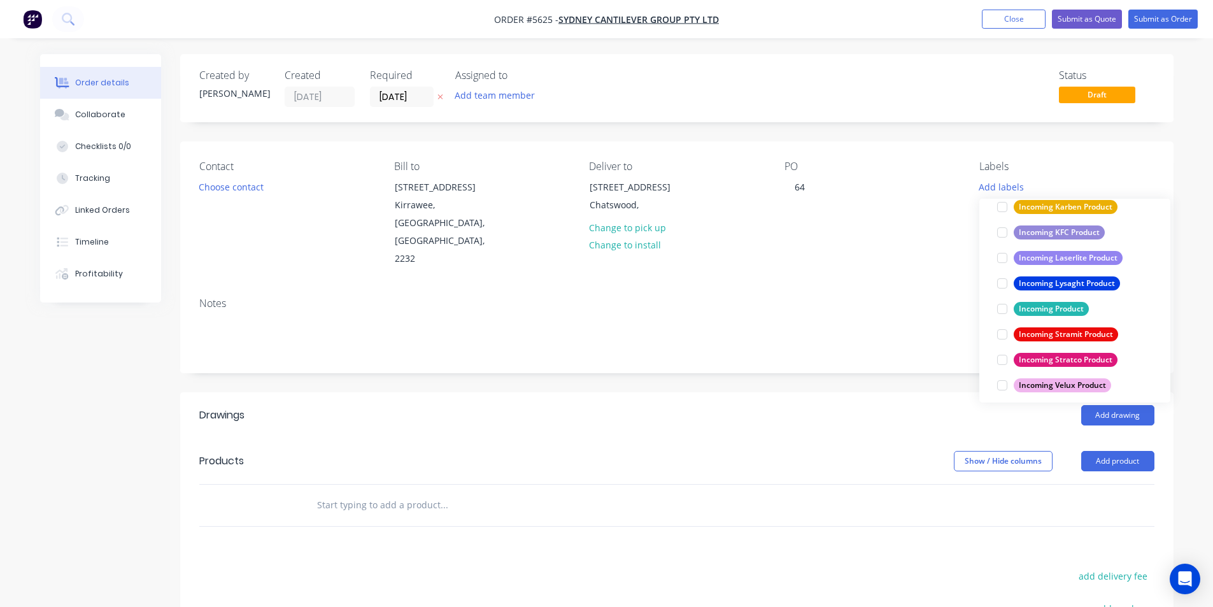
scroll to position [764, 0]
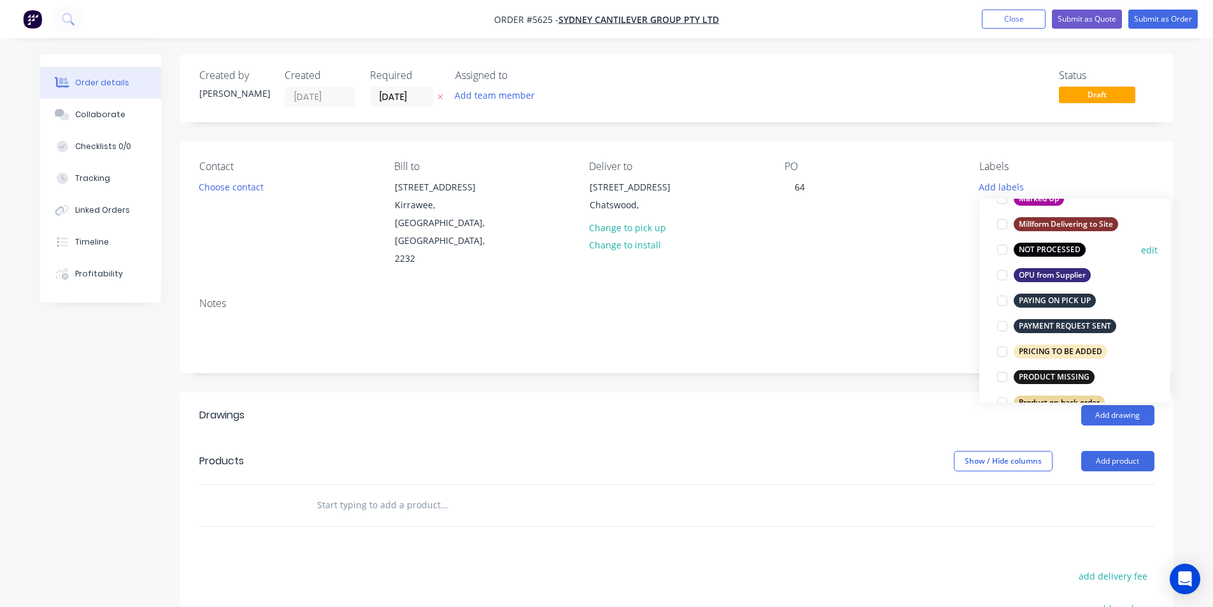
click at [999, 251] on div at bounding box center [1001, 249] width 25 height 25
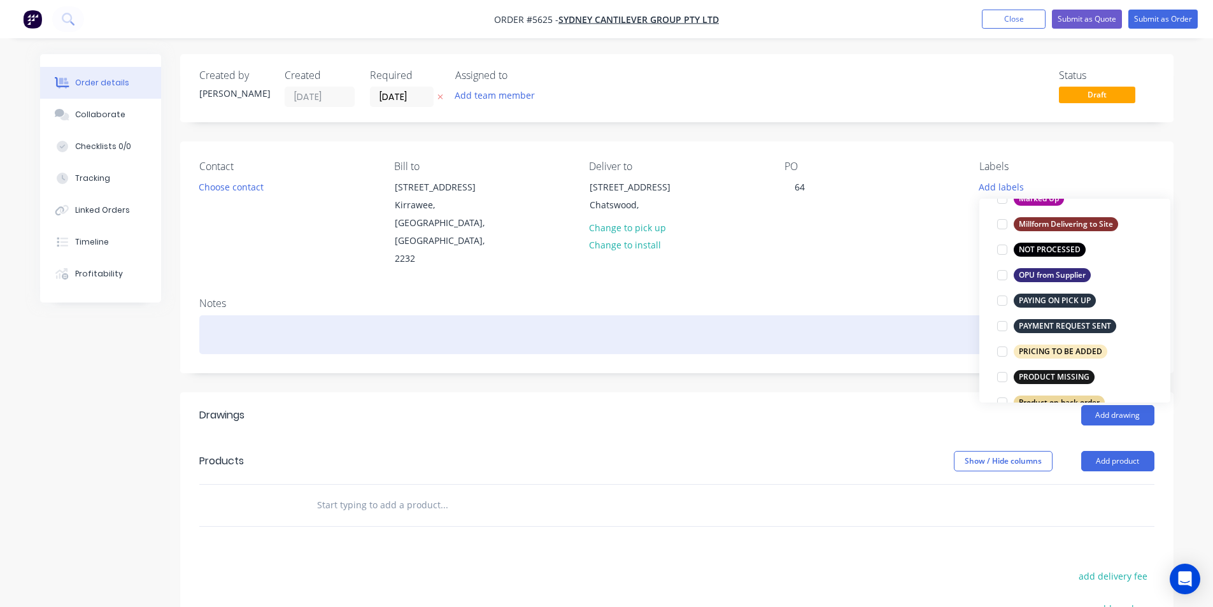
scroll to position [51, 0]
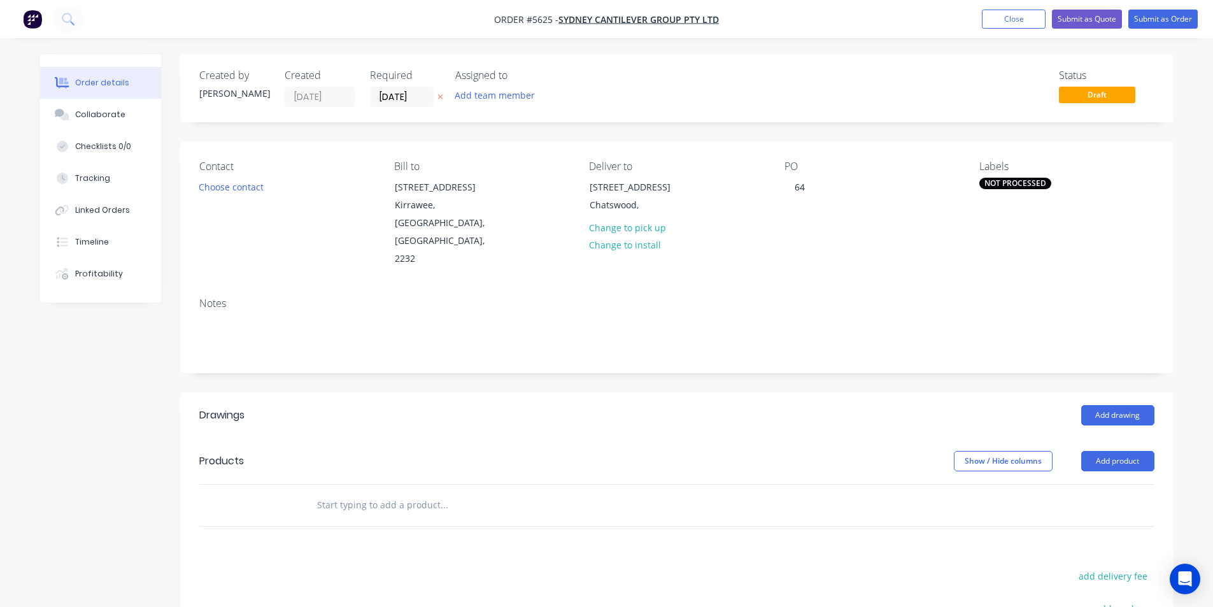
click at [651, 508] on div "Drawings Add drawing Products Show / Hide columns Add product add delivery fee …" at bounding box center [676, 612] width 993 height 440
click at [1102, 405] on button "Add drawing" at bounding box center [1117, 415] width 73 height 20
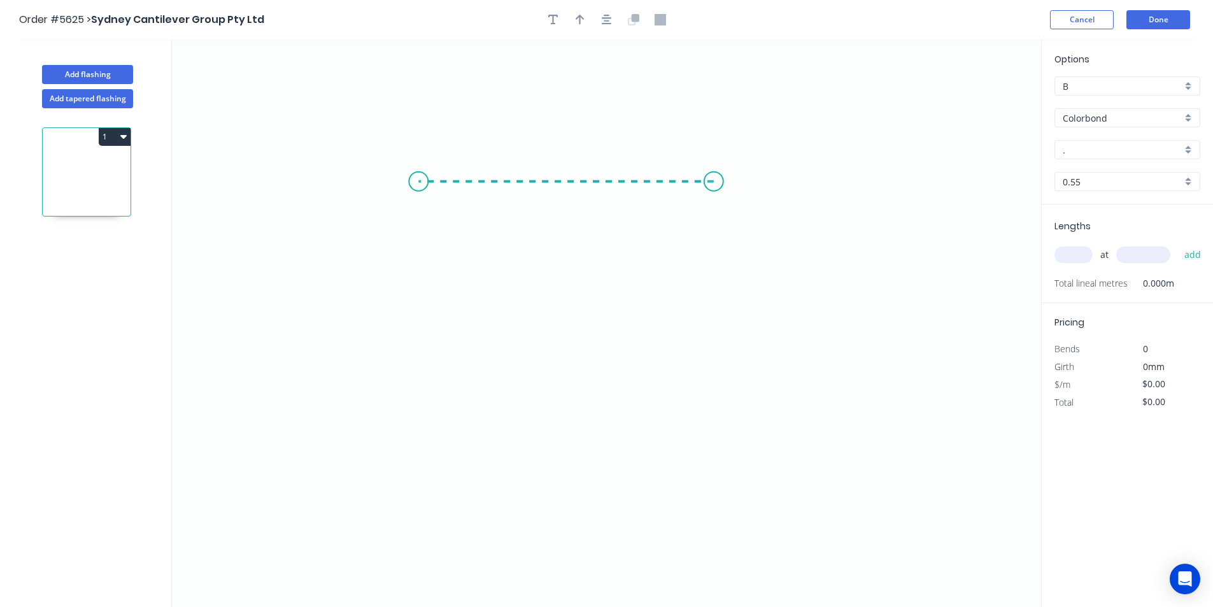
drag, startPoint x: 714, startPoint y: 181, endPoint x: 418, endPoint y: 178, distance: 295.4
click at [418, 178] on icon "0" at bounding box center [606, 322] width 869 height 567
click at [442, 430] on icon "0 ?" at bounding box center [606, 322] width 869 height 567
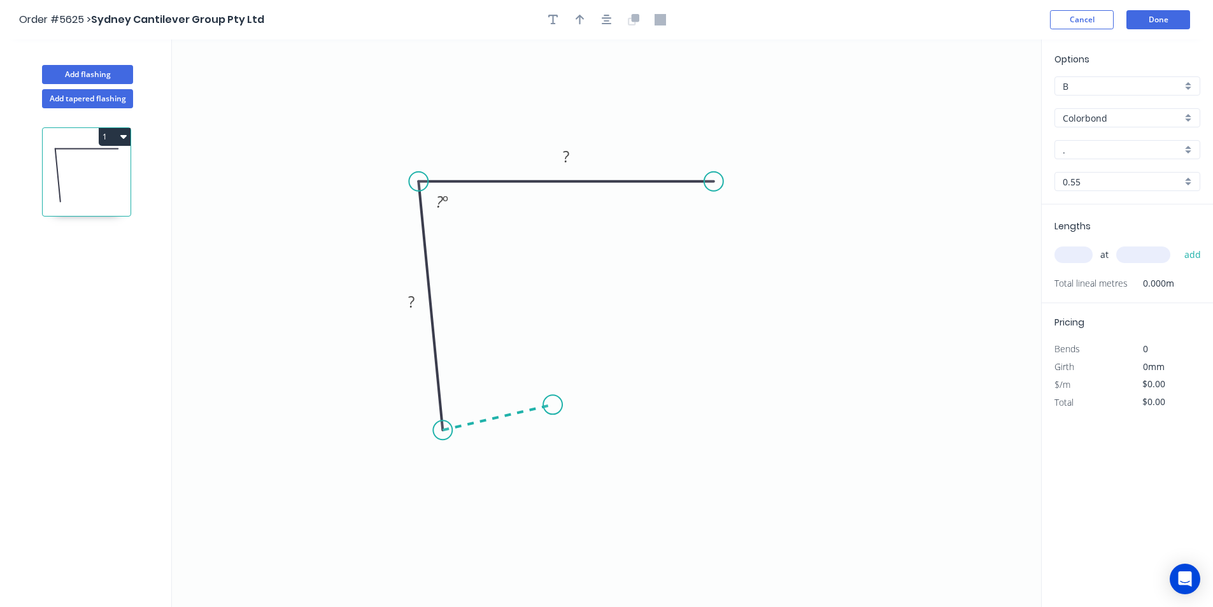
click at [553, 405] on icon "0 ? ? ? º" at bounding box center [606, 322] width 869 height 567
click at [568, 438] on div "Crush & Fold" at bounding box center [617, 448] width 128 height 26
click at [510, 430] on rect at bounding box center [501, 431] width 25 height 18
click at [714, 195] on icon "0 CF 10 50 118 200 88 º 88 º" at bounding box center [606, 322] width 869 height 567
click at [711, 177] on circle at bounding box center [713, 181] width 19 height 19
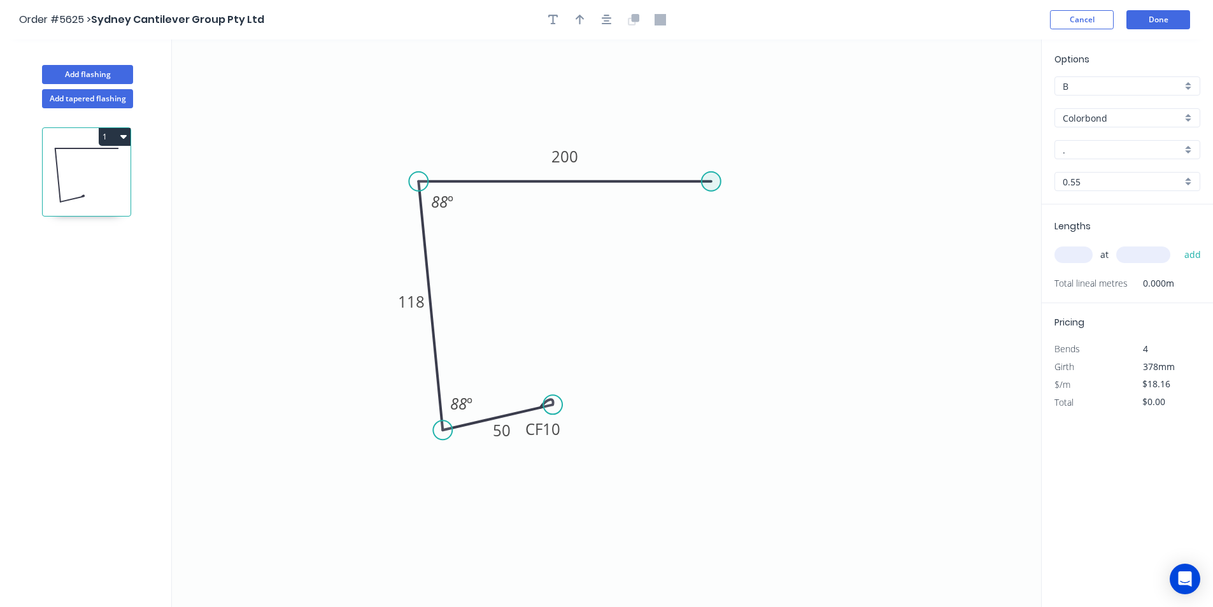
click at [711, 180] on circle at bounding box center [711, 181] width 19 height 19
click at [713, 183] on circle at bounding box center [711, 181] width 19 height 19
click at [740, 216] on icon "0 CF 10 50 118 200 88 º 88 º" at bounding box center [606, 322] width 869 height 567
click at [739, 218] on circle at bounding box center [740, 216] width 19 height 19
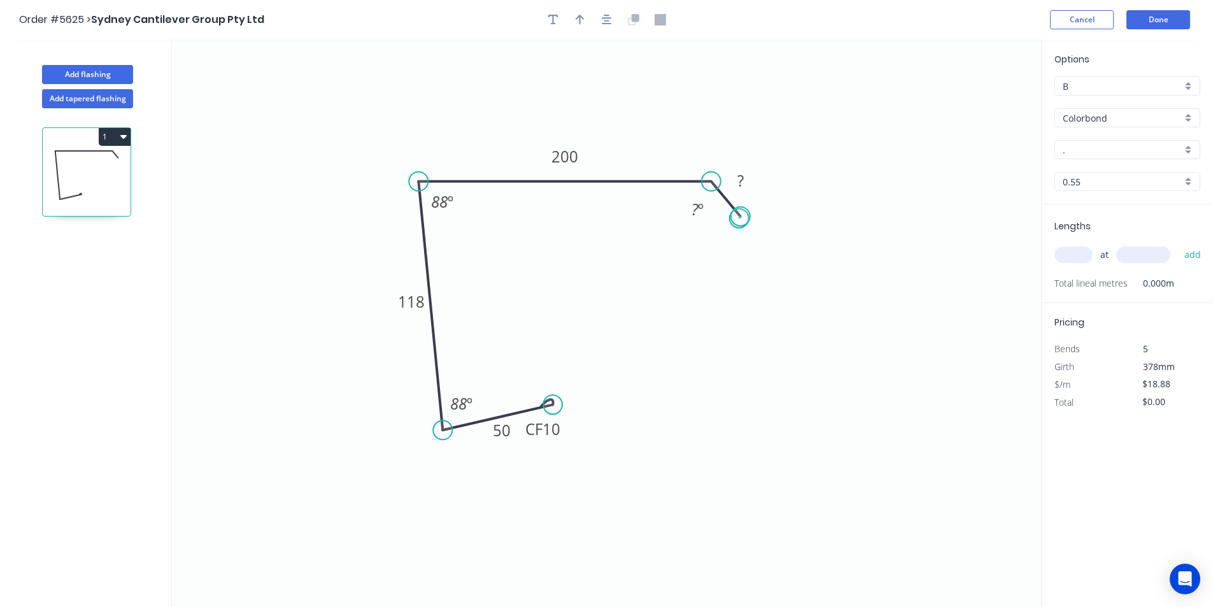
click at [739, 218] on circle at bounding box center [740, 216] width 19 height 19
click at [743, 178] on tspan "?" at bounding box center [740, 180] width 6 height 21
type input "$21.92"
click at [721, 248] on div "Hide angle" at bounding box center [761, 252] width 128 height 26
click at [733, 209] on circle at bounding box center [732, 208] width 19 height 19
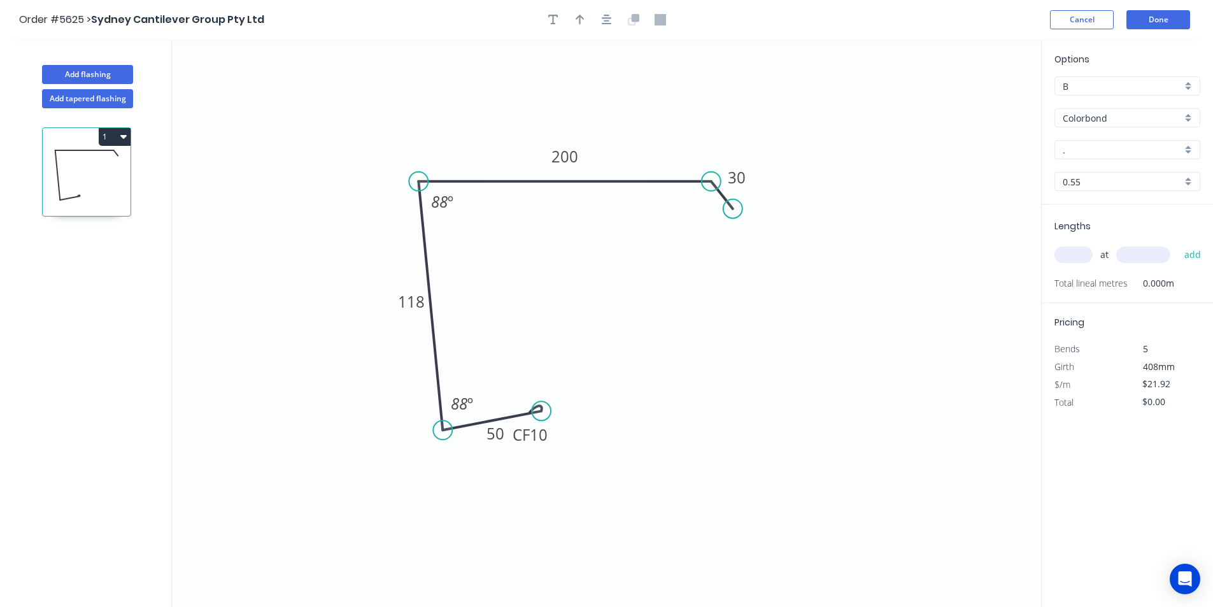
drag, startPoint x: 548, startPoint y: 406, endPoint x: 541, endPoint y: 411, distance: 8.7
click at [541, 411] on circle at bounding box center [541, 410] width 19 height 19
click at [1130, 151] on input "." at bounding box center [1122, 149] width 119 height 13
click at [1120, 167] on div "Monument" at bounding box center [1127, 168] width 145 height 22
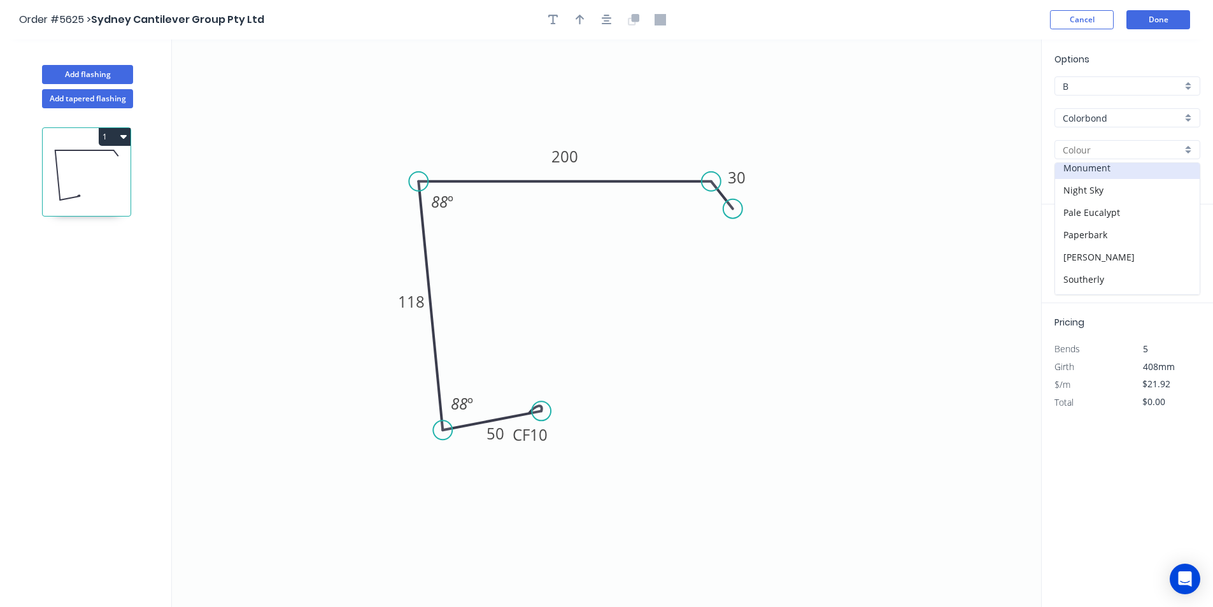
type input "Monument"
drag, startPoint x: 1063, startPoint y: 243, endPoint x: 1067, endPoint y: 258, distance: 15.9
click at [1064, 248] on div "at add" at bounding box center [1128, 254] width 148 height 34
click at [1067, 258] on input "text" at bounding box center [1073, 254] width 38 height 17
type input "2"
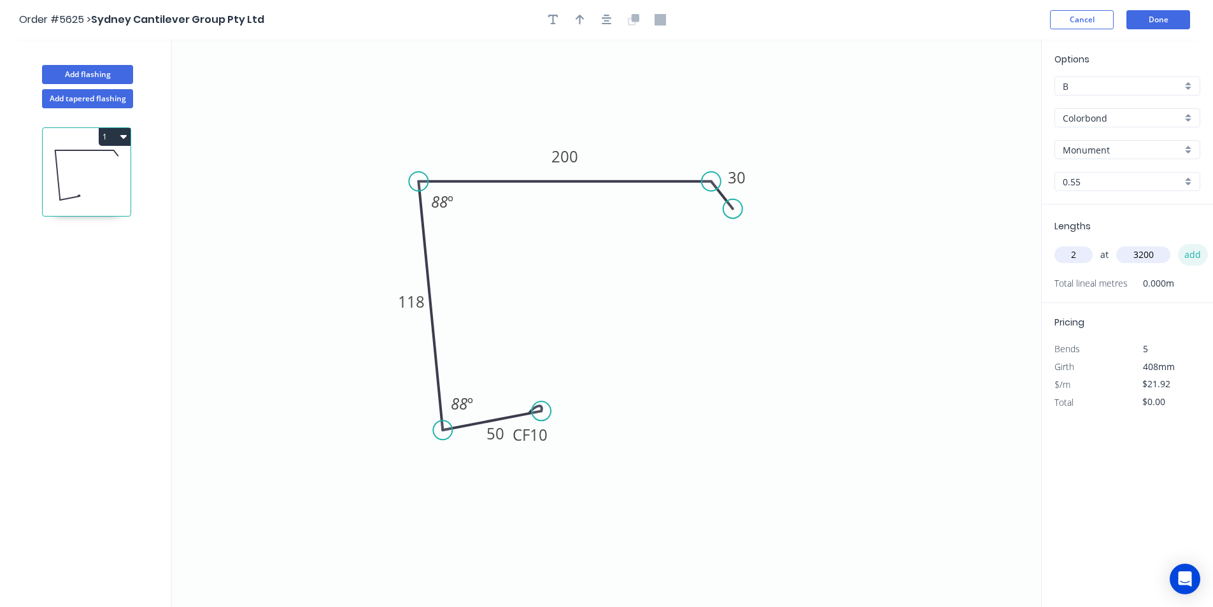
type input "3200"
click at [1189, 258] on button "add" at bounding box center [1193, 255] width 30 height 22
type input "$140.29"
click at [1169, 24] on button "Done" at bounding box center [1158, 19] width 64 height 19
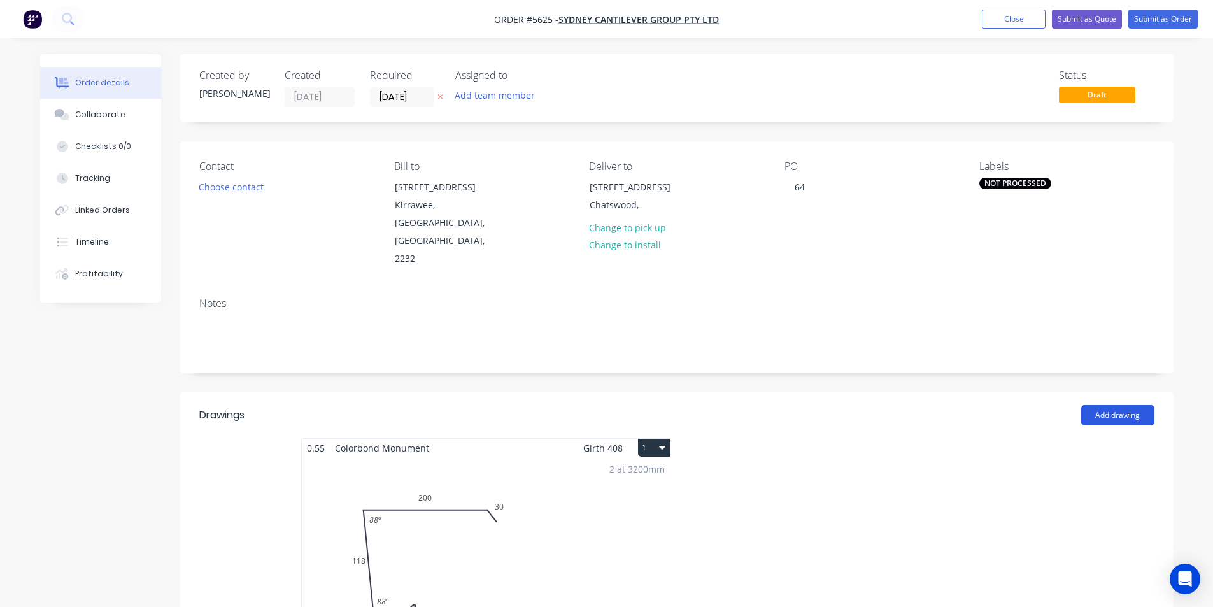
click at [1122, 405] on button "Add drawing" at bounding box center [1117, 415] width 73 height 20
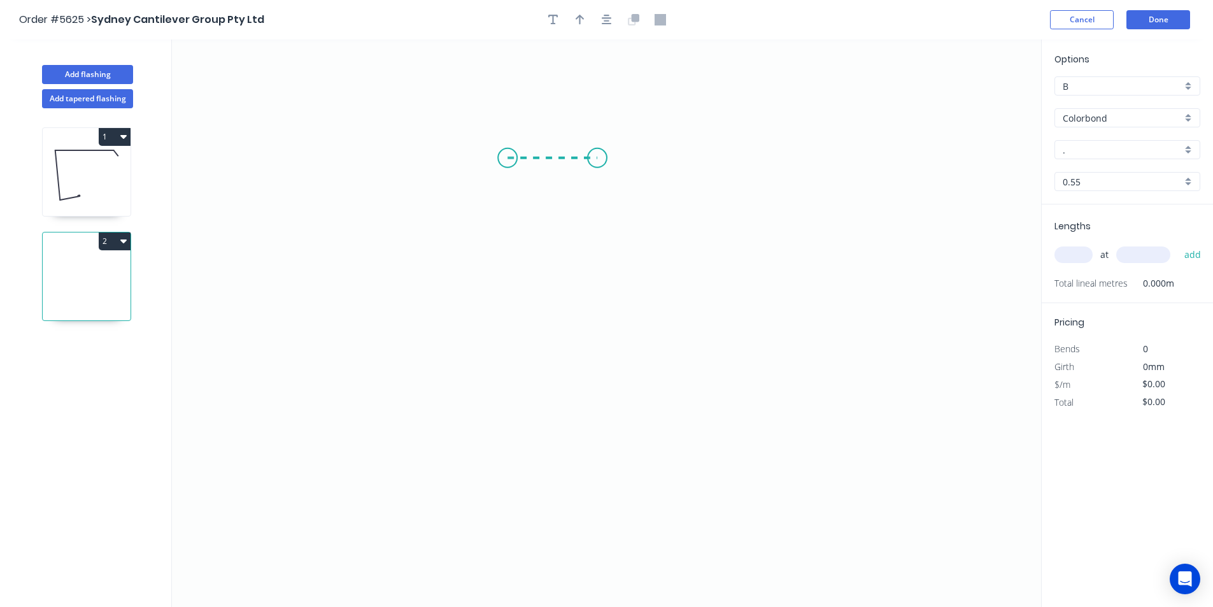
drag, startPoint x: 583, startPoint y: 166, endPoint x: 597, endPoint y: 155, distance: 17.8
click at [597, 155] on icon "0" at bounding box center [606, 322] width 869 height 567
click at [584, 465] on icon "0 ?" at bounding box center [606, 322] width 869 height 567
click at [776, 435] on icon "0 ? ?" at bounding box center [606, 322] width 869 height 567
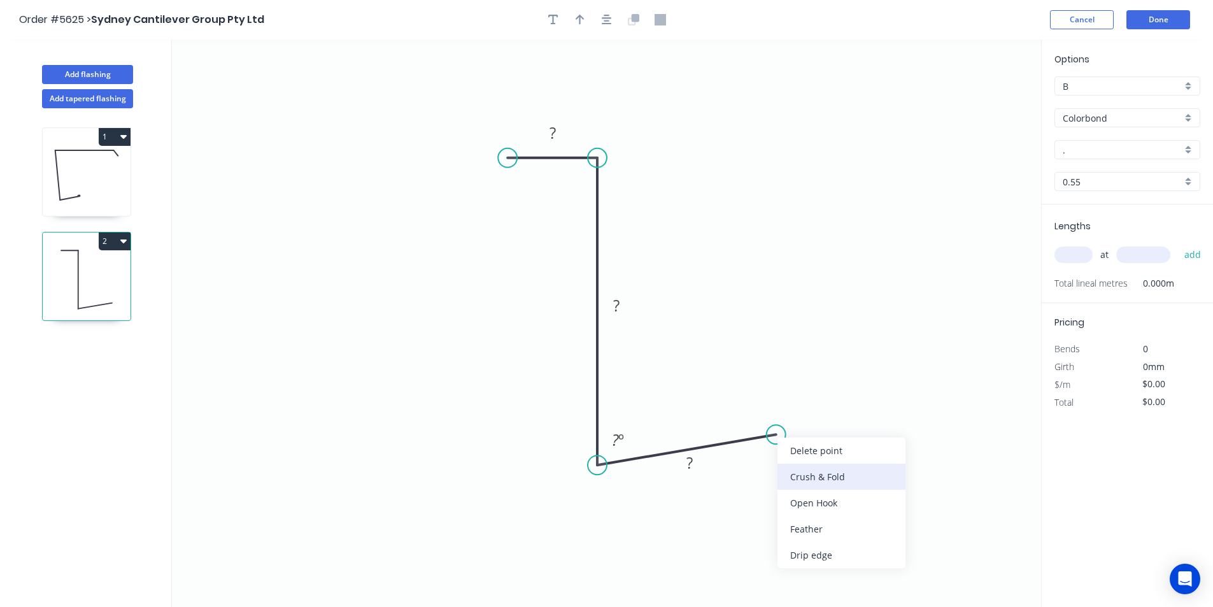
click at [802, 477] on div "Crush & Fold" at bounding box center [841, 476] width 128 height 26
click at [558, 127] on g "?" at bounding box center [552, 132] width 25 height 21
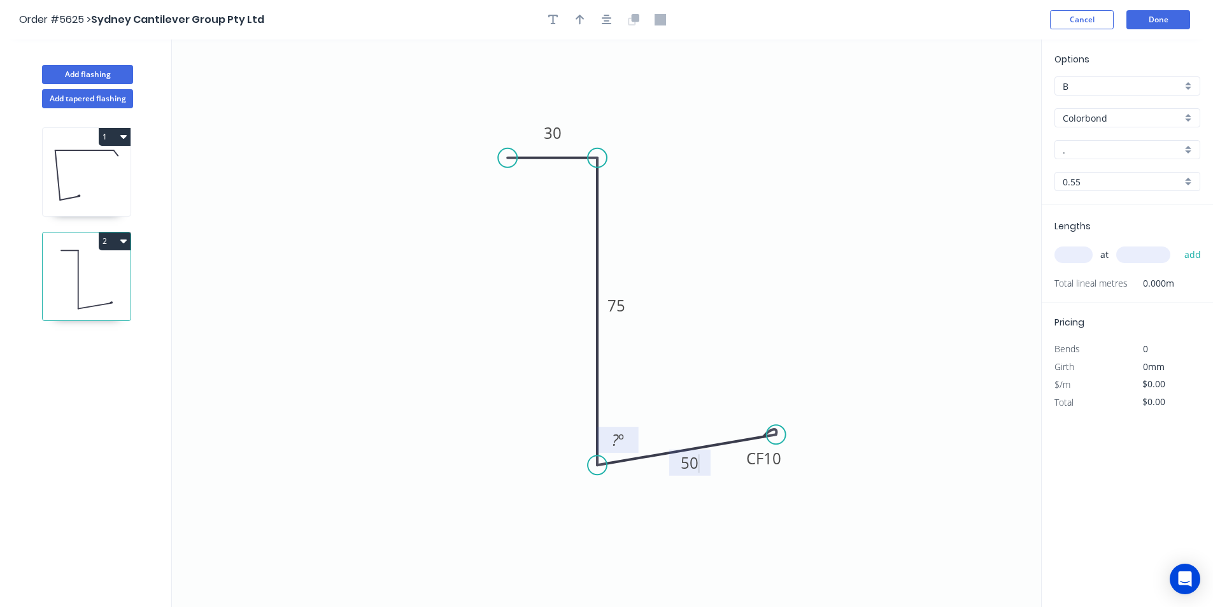
type input "$12.08"
click at [616, 441] on tspan "?" at bounding box center [615, 439] width 7 height 21
click at [821, 357] on icon "0 30 75 CF 10 50 85 º" at bounding box center [606, 322] width 869 height 567
click at [1161, 150] on input "." at bounding box center [1122, 149] width 119 height 13
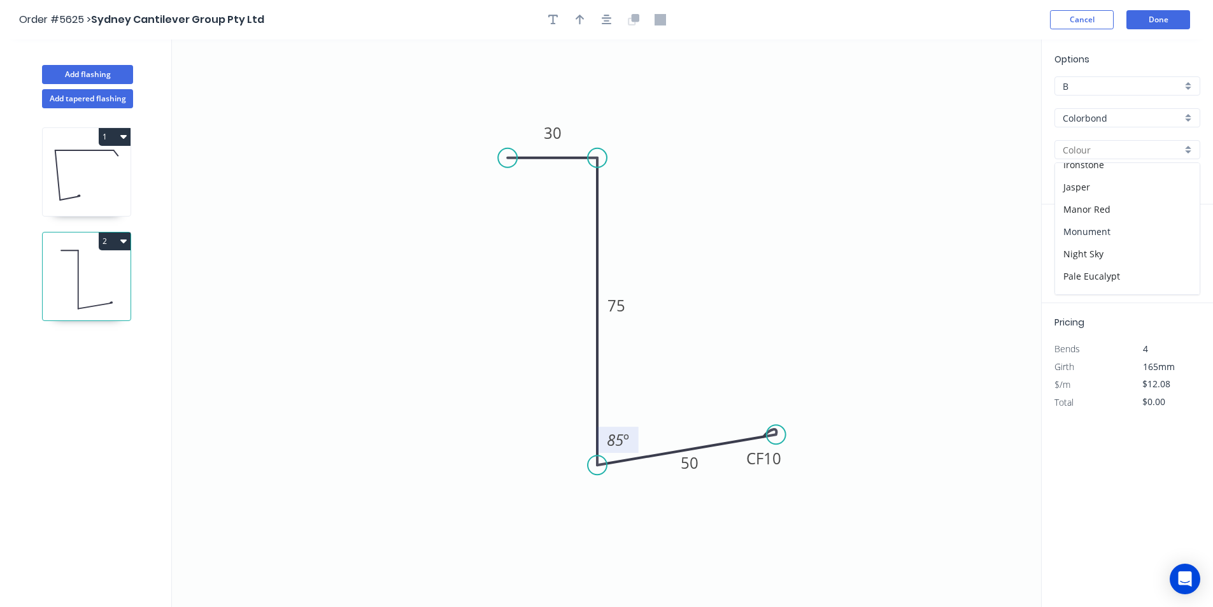
click at [1084, 230] on div "Monument" at bounding box center [1127, 231] width 145 height 22
type input "Monument"
click at [1058, 249] on input "text" at bounding box center [1073, 254] width 38 height 17
type input "1"
click at [1122, 249] on div "1 at add" at bounding box center [1128, 255] width 148 height 22
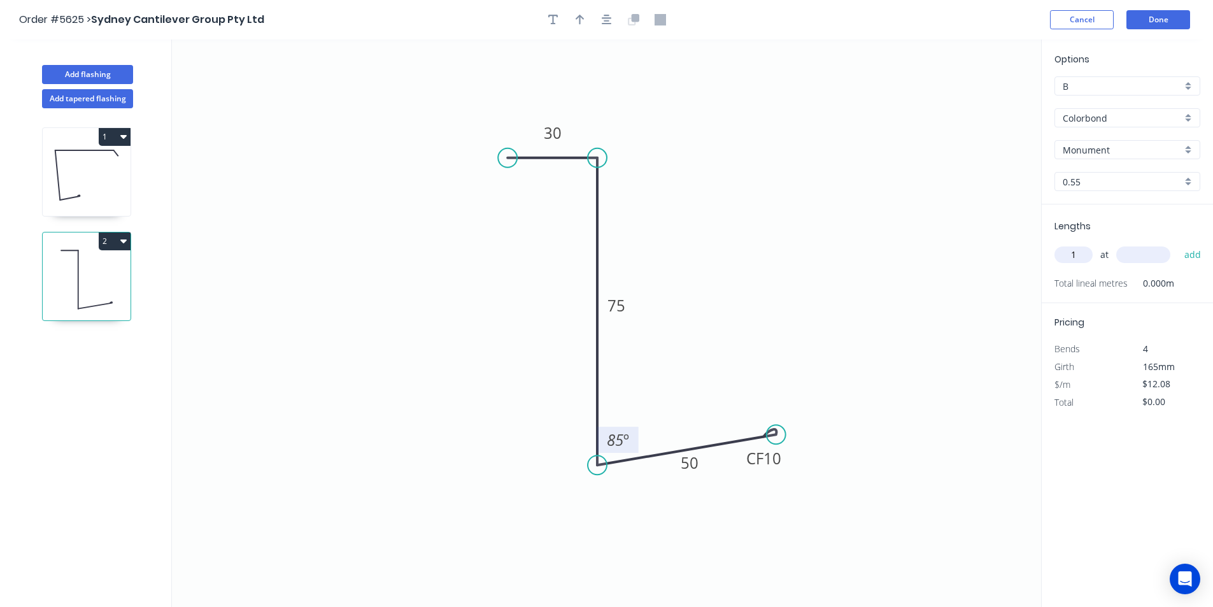
click at [1123, 248] on input "text" at bounding box center [1143, 254] width 54 height 17
type input "4400"
drag, startPoint x: 1194, startPoint y: 257, endPoint x: 1196, endPoint y: 248, distance: 8.4
click at [1195, 257] on button "add" at bounding box center [1193, 255] width 30 height 22
type input "$53.15"
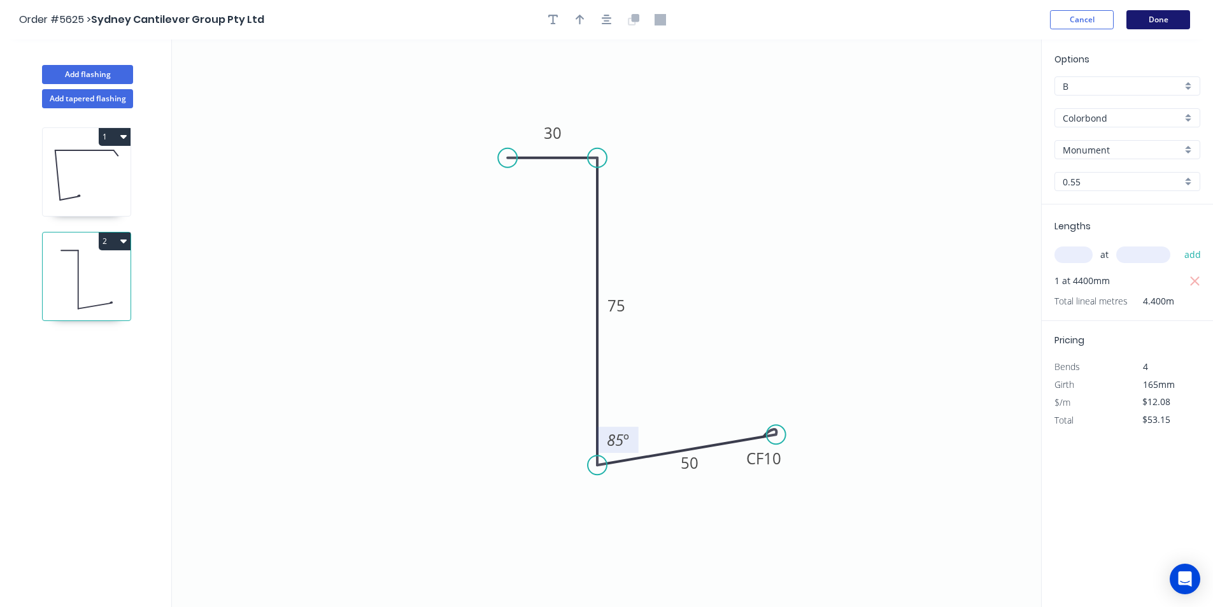
click at [1161, 20] on button "Done" at bounding box center [1158, 19] width 64 height 19
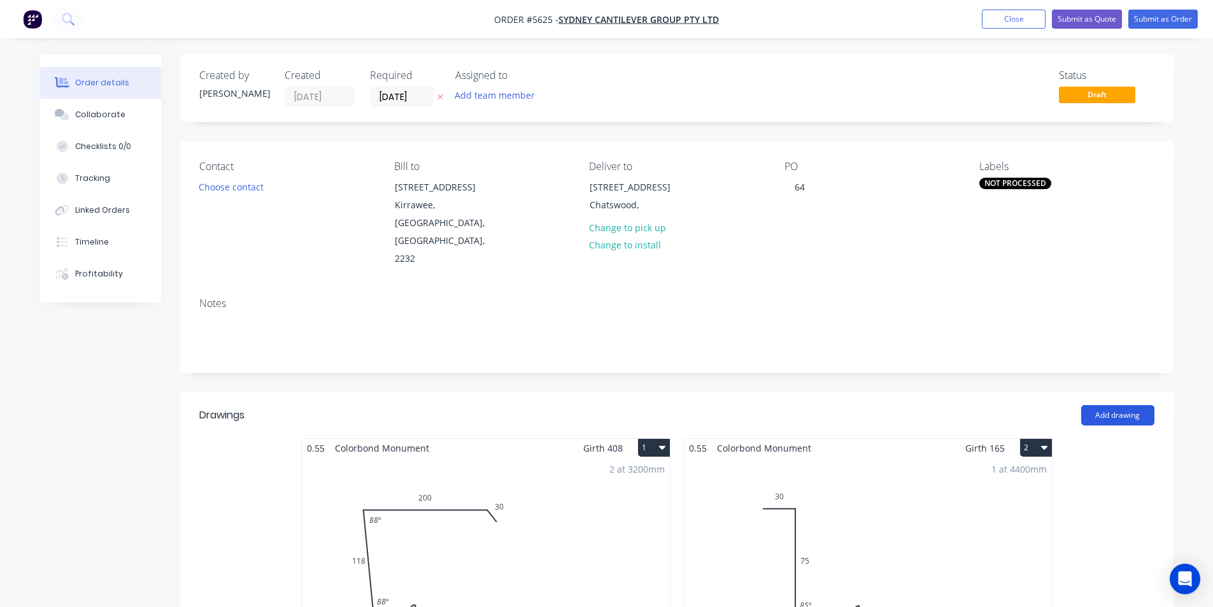
click at [1096, 405] on button "Add drawing" at bounding box center [1117, 415] width 73 height 20
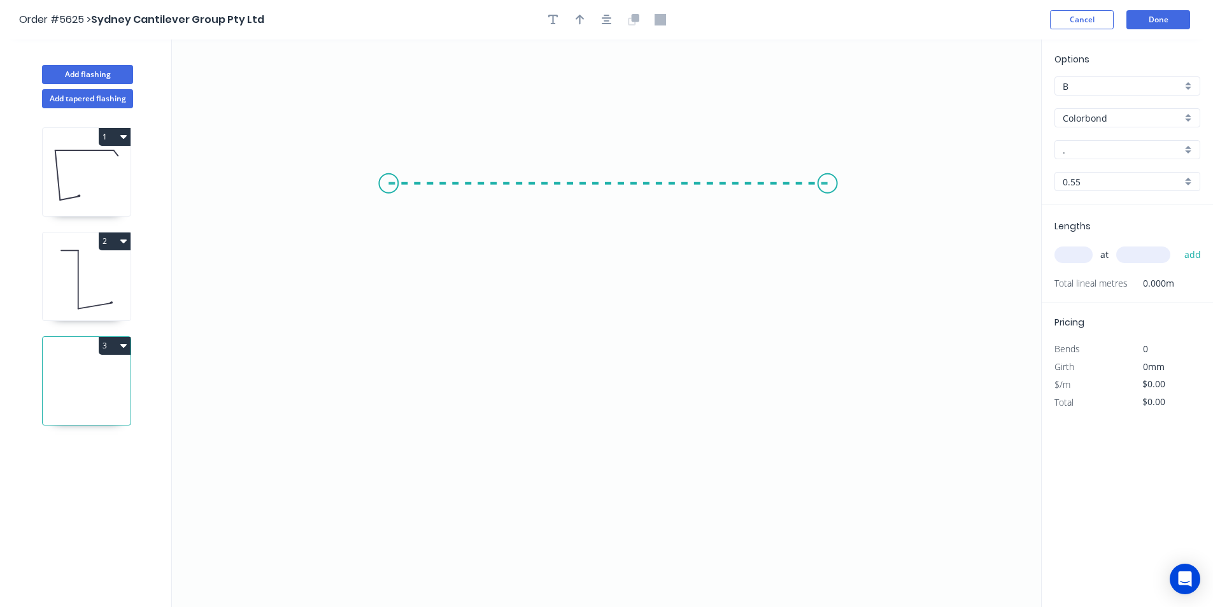
drag, startPoint x: 796, startPoint y: 183, endPoint x: 388, endPoint y: 182, distance: 407.5
click at [388, 182] on icon "0" at bounding box center [606, 322] width 869 height 567
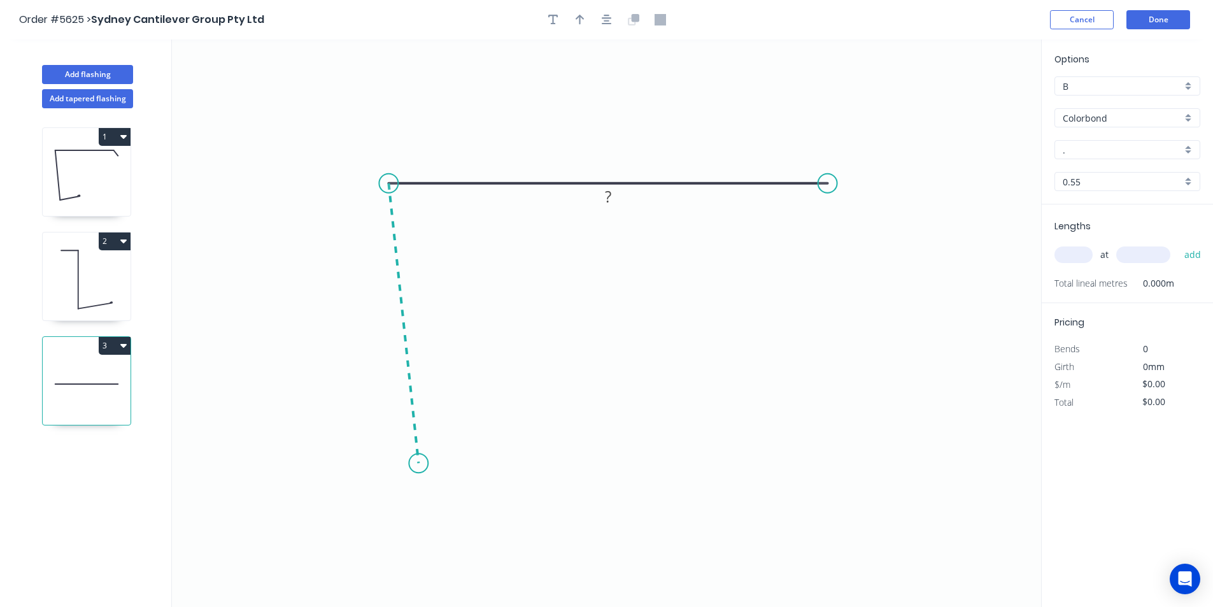
click at [418, 463] on icon "0 ?" at bounding box center [606, 322] width 869 height 567
click at [506, 447] on icon "0 ? ? ? º" at bounding box center [606, 322] width 869 height 567
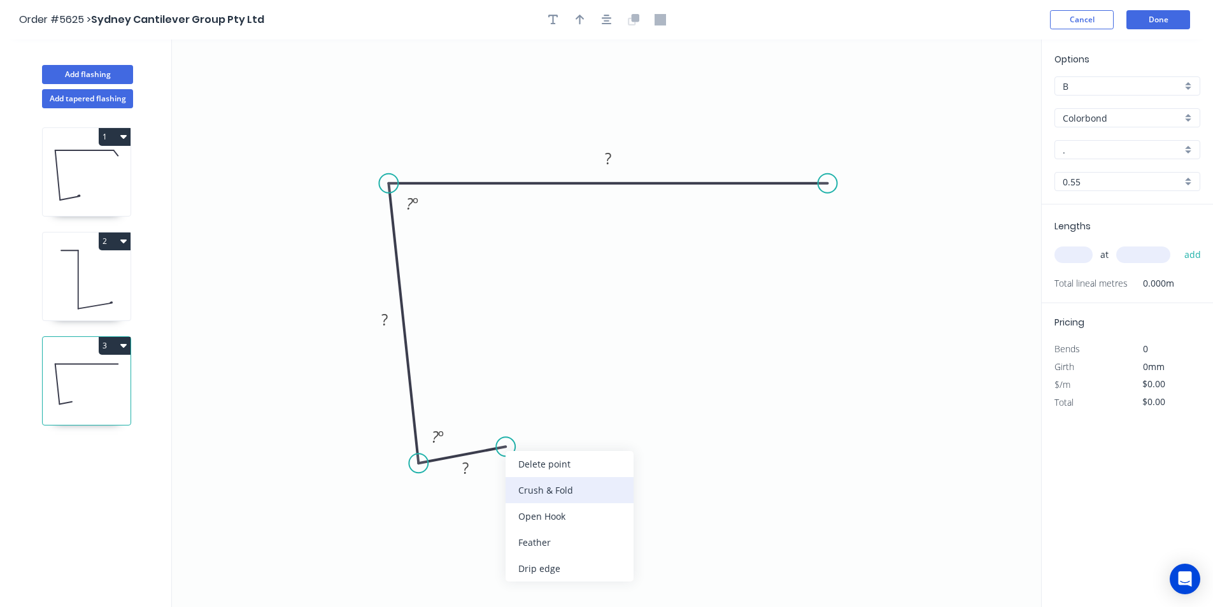
click at [535, 493] on div "Crush & Fold" at bounding box center [570, 490] width 128 height 26
click at [467, 469] on tspan "?" at bounding box center [465, 467] width 6 height 21
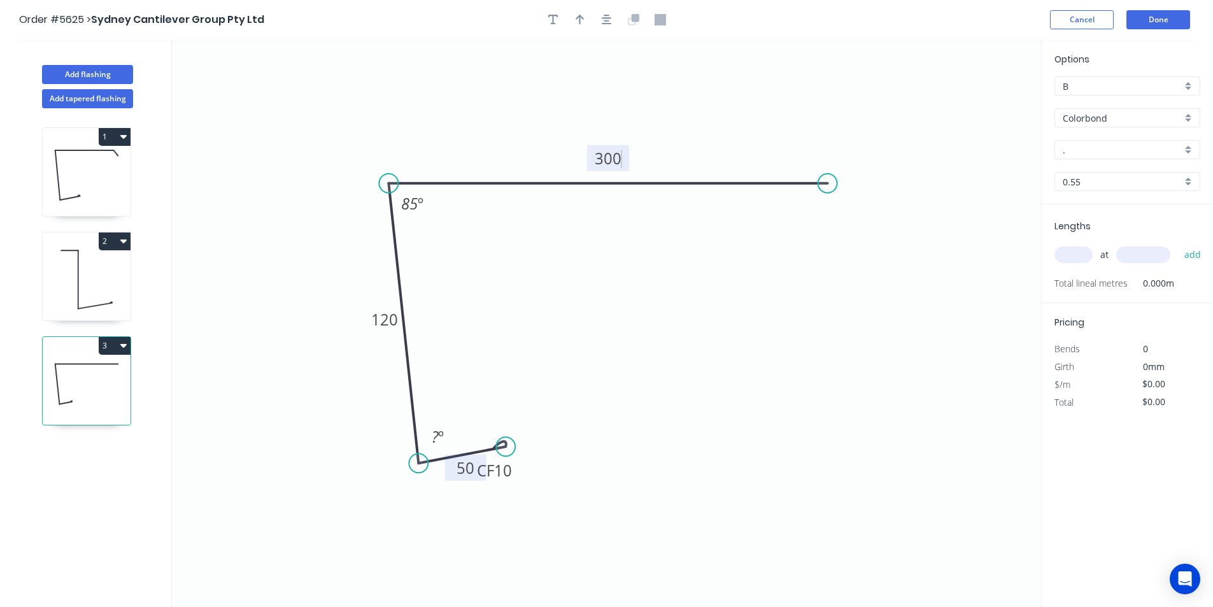
click at [683, 329] on icon "0 CF 10 50 120 300 85 º ? º" at bounding box center [606, 322] width 869 height 567
click at [838, 227] on div "Crush & Fold" at bounding box center [889, 230] width 128 height 26
type input "$22.63"
click at [863, 227] on div "Flip bend" at bounding box center [891, 223] width 128 height 26
drag, startPoint x: 509, startPoint y: 446, endPoint x: 513, endPoint y: 452, distance: 7.8
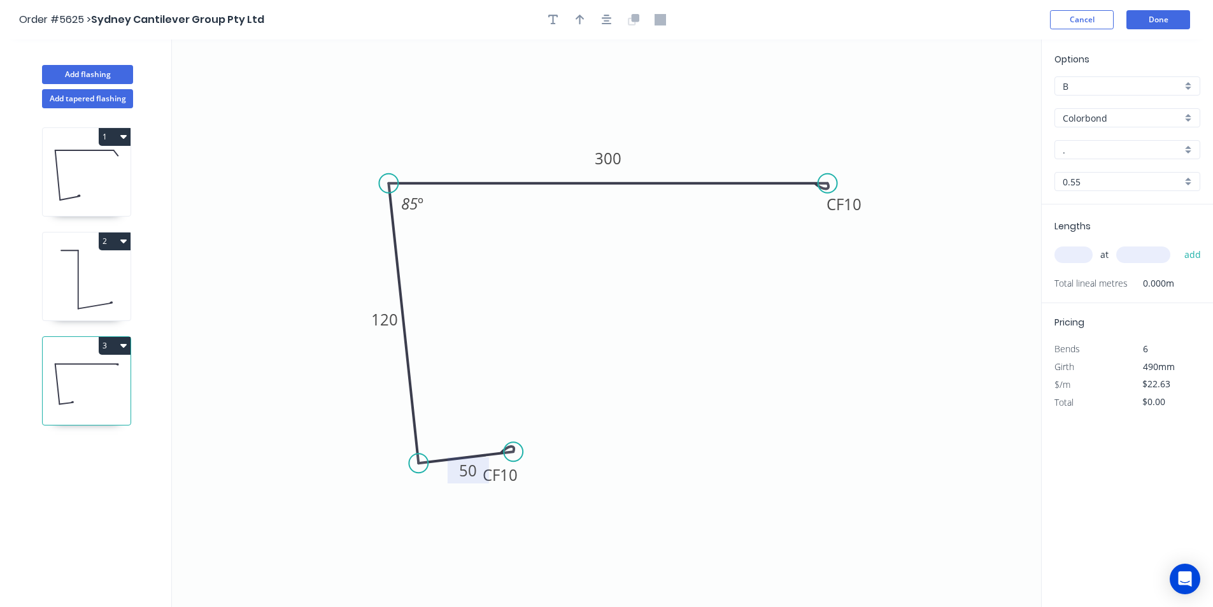
click at [513, 452] on circle at bounding box center [513, 451] width 19 height 19
drag, startPoint x: 525, startPoint y: 479, endPoint x: 565, endPoint y: 470, distance: 41.9
click at [565, 470] on rect at bounding box center [544, 463] width 51 height 26
click at [1091, 156] on input "." at bounding box center [1122, 149] width 119 height 13
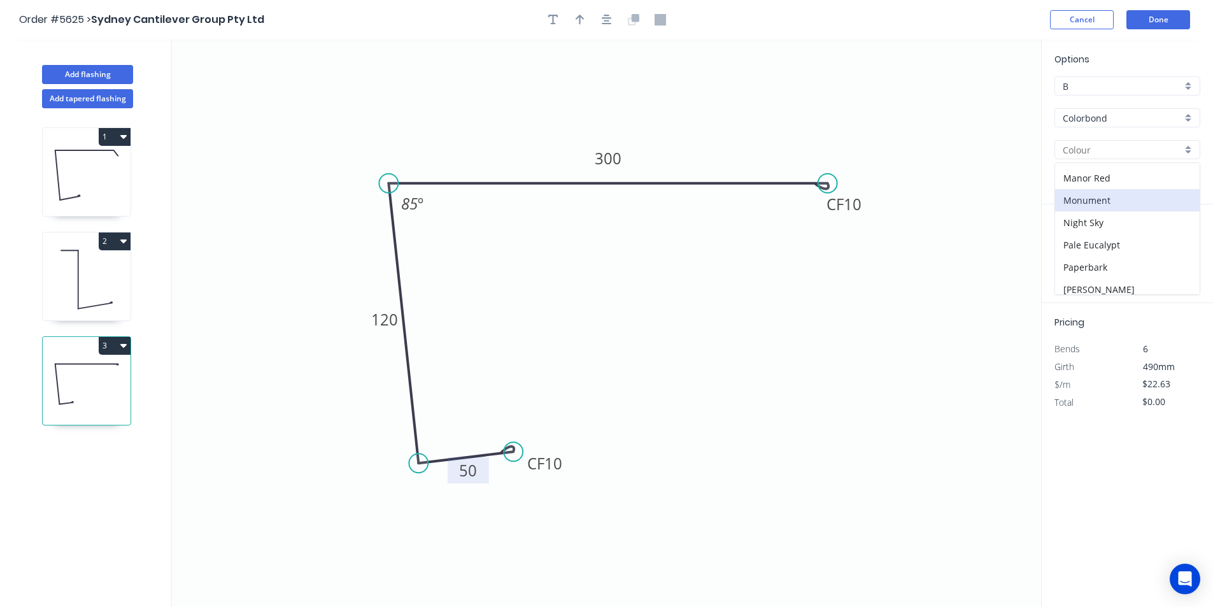
scroll to position [255, 0]
click at [1100, 227] on div "Monument" at bounding box center [1127, 231] width 145 height 22
type input "Monument"
click at [1078, 263] on div "at add" at bounding box center [1128, 255] width 148 height 22
click at [1079, 259] on input "text" at bounding box center [1073, 254] width 38 height 17
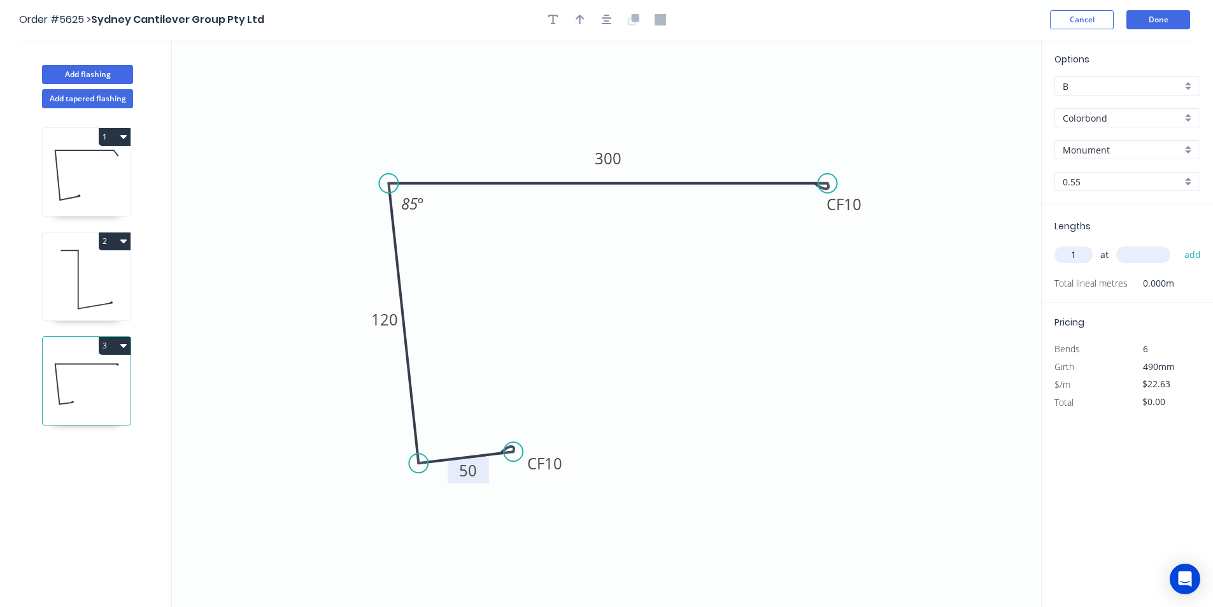
type input "1"
type input "4400"
click at [1185, 247] on button "add" at bounding box center [1193, 255] width 30 height 22
type input "$99.57"
click at [1173, 27] on button "Done" at bounding box center [1158, 19] width 64 height 19
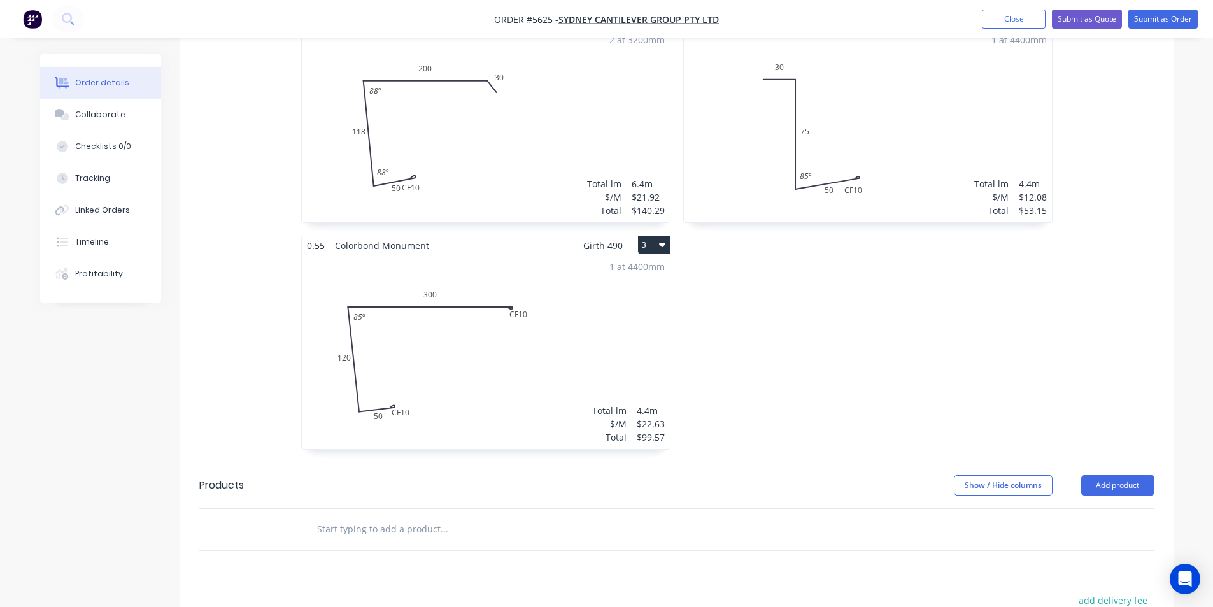
scroll to position [446, 0]
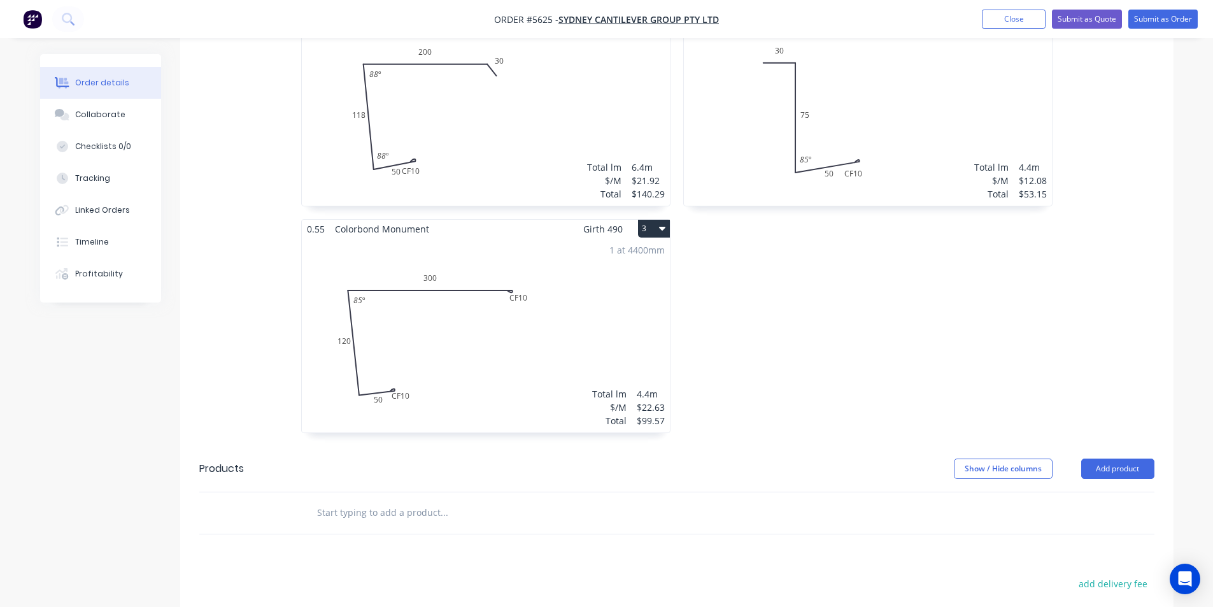
click at [513, 500] on input "text" at bounding box center [443, 512] width 255 height 25
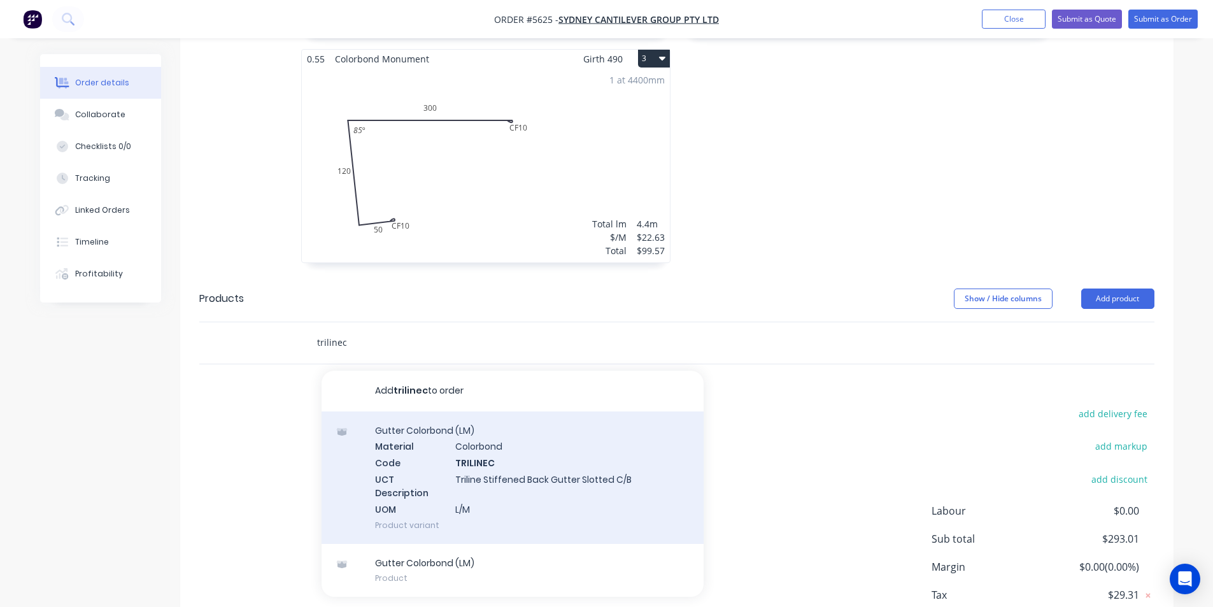
scroll to position [637, 0]
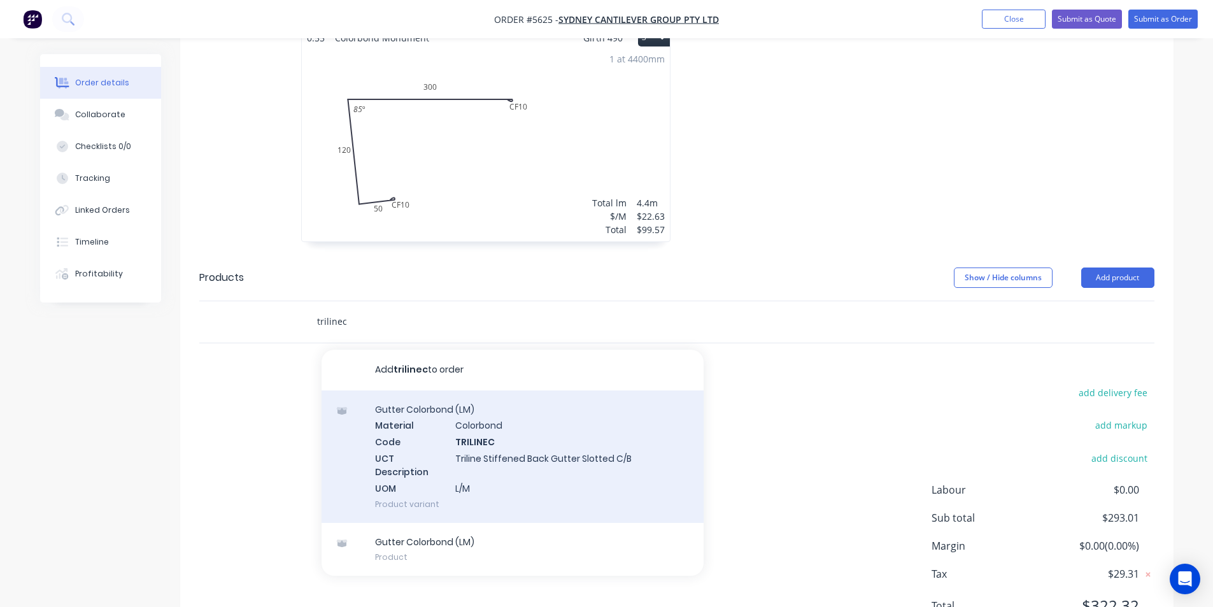
type input "trilinec"
click at [469, 390] on div "Gutter Colorbond (LM) Material Colorbond Code TRILINEC UCT Description Triline …" at bounding box center [513, 456] width 382 height 132
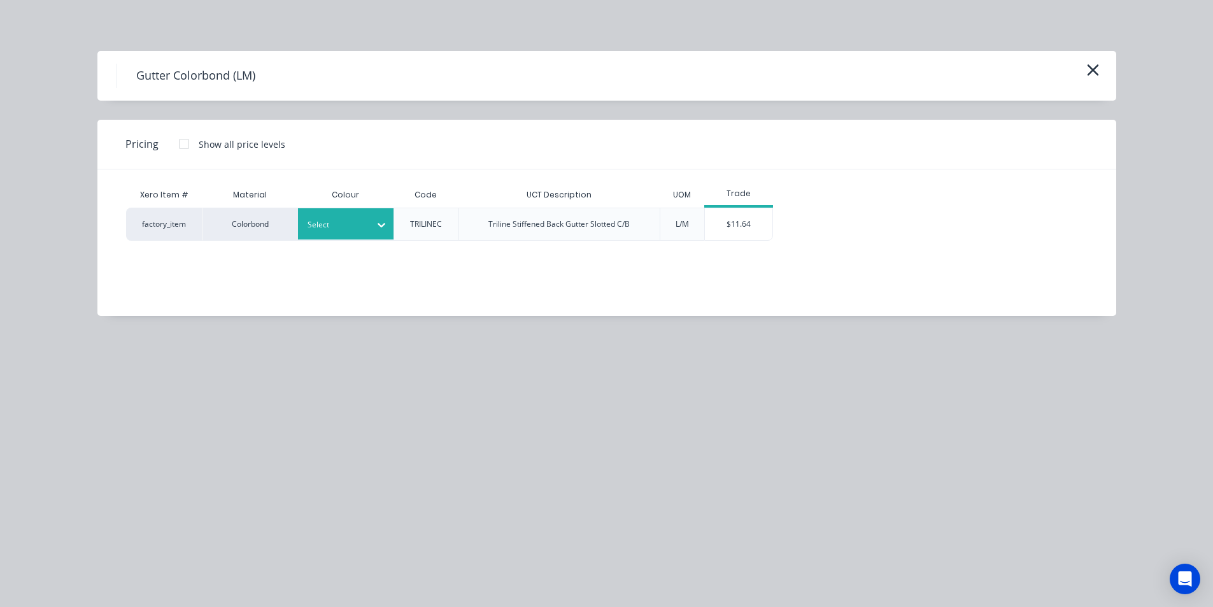
click at [337, 216] on div "Select" at bounding box center [334, 224] width 71 height 17
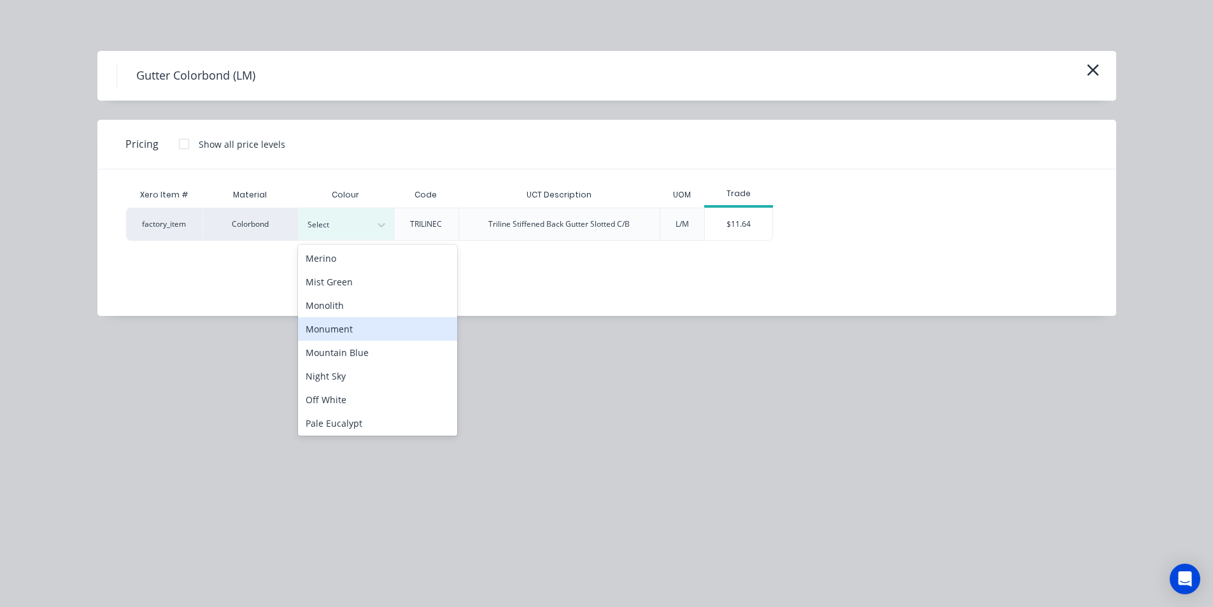
click at [336, 326] on div "Monument" at bounding box center [377, 329] width 159 height 24
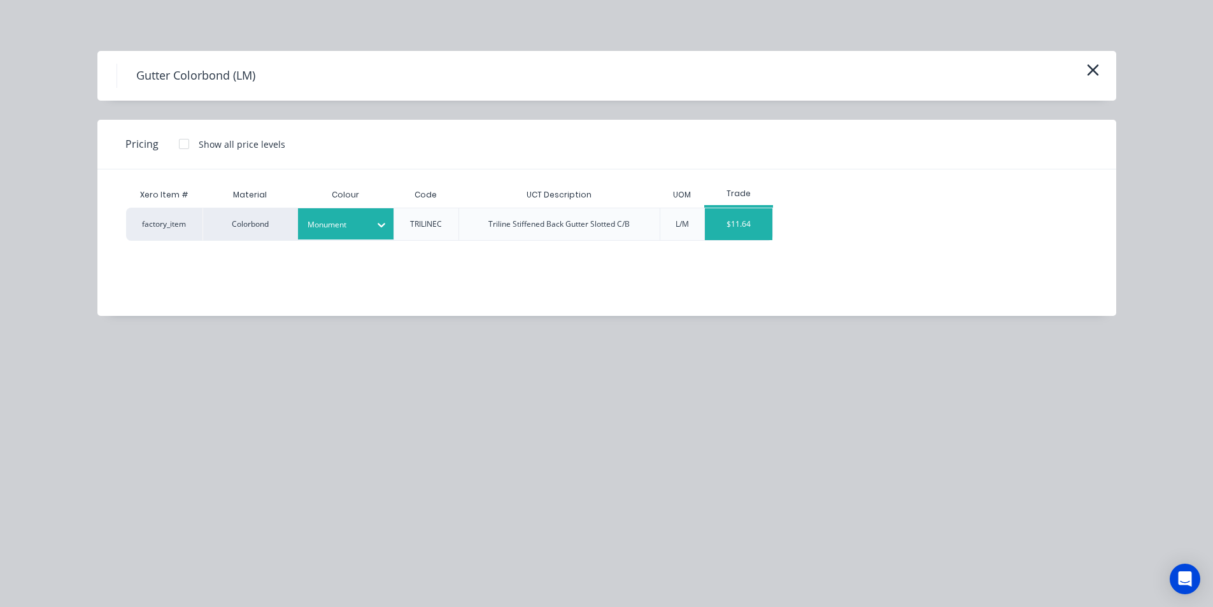
click at [721, 227] on div "$11.64" at bounding box center [739, 224] width 68 height 32
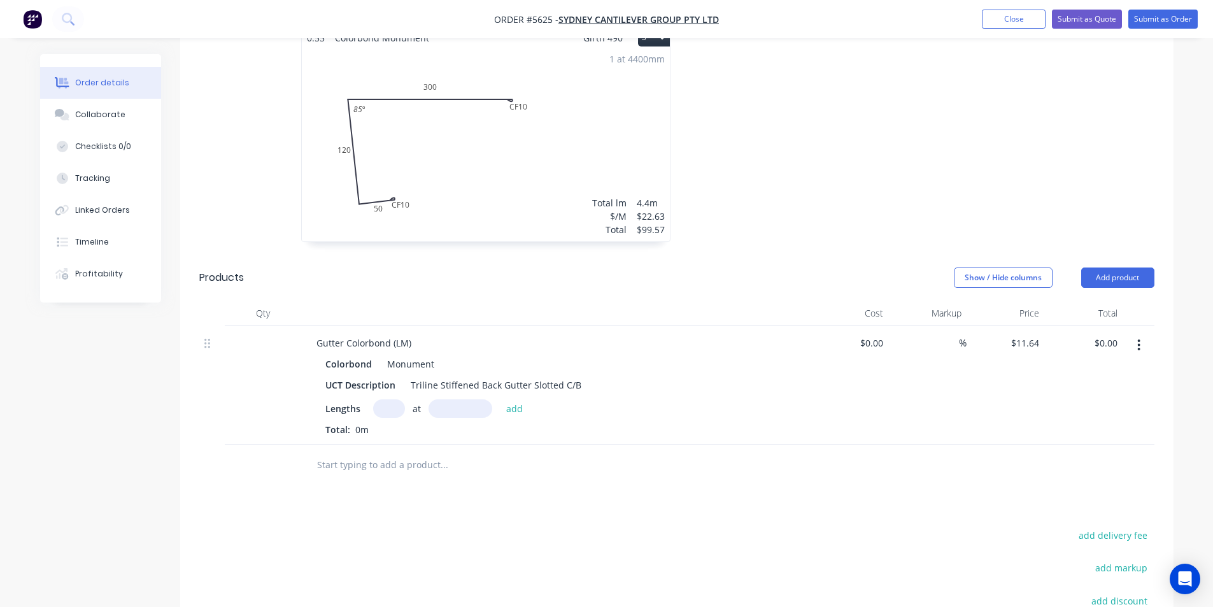
click at [374, 452] on input "text" at bounding box center [443, 464] width 255 height 25
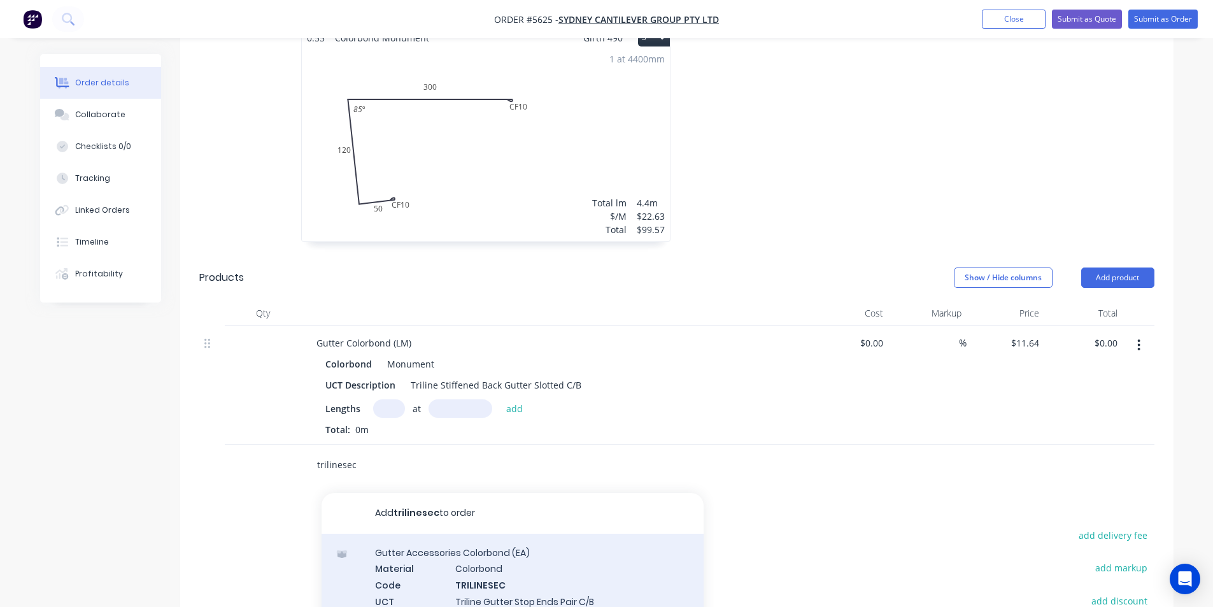
type input "trilinesec"
click at [480, 539] on div "Gutter Accessories Colorbond (EA) Material Colorbond Code TRILINESEC UCT Descri…" at bounding box center [513, 600] width 382 height 132
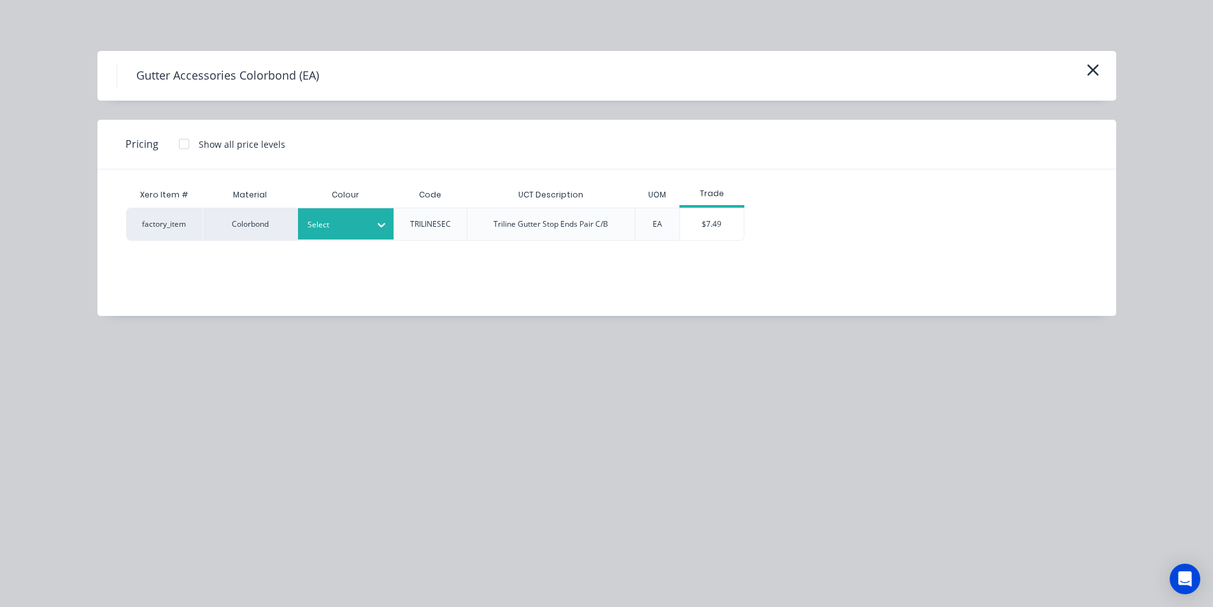
click at [363, 230] on div at bounding box center [336, 225] width 57 height 14
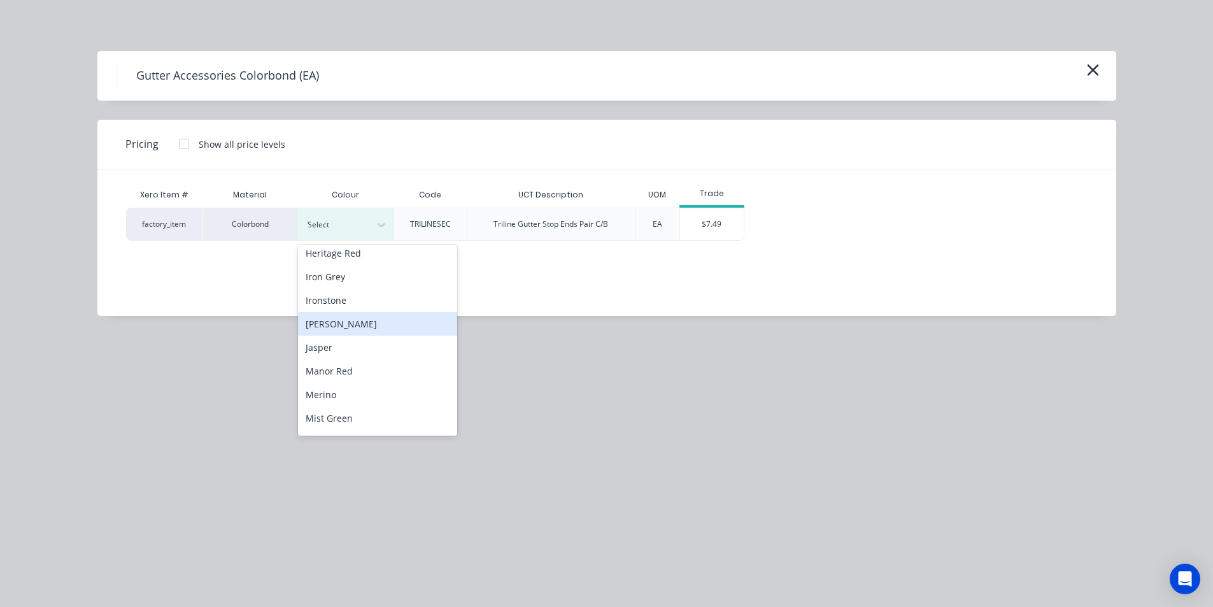
scroll to position [700, 0]
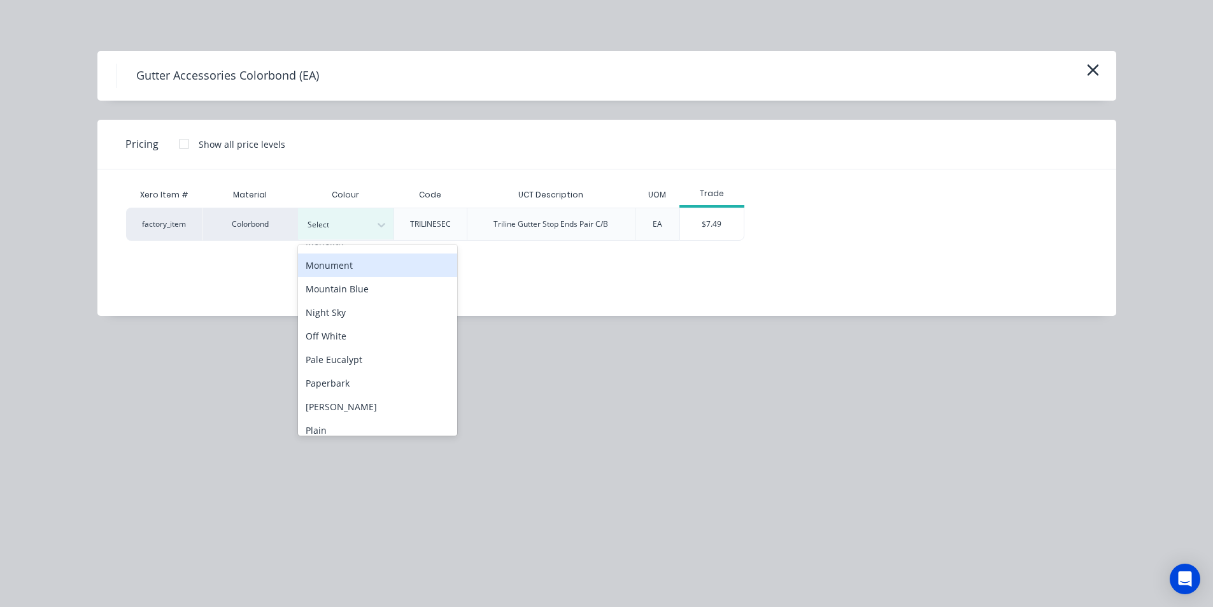
click at [362, 271] on div "Monument" at bounding box center [377, 265] width 159 height 24
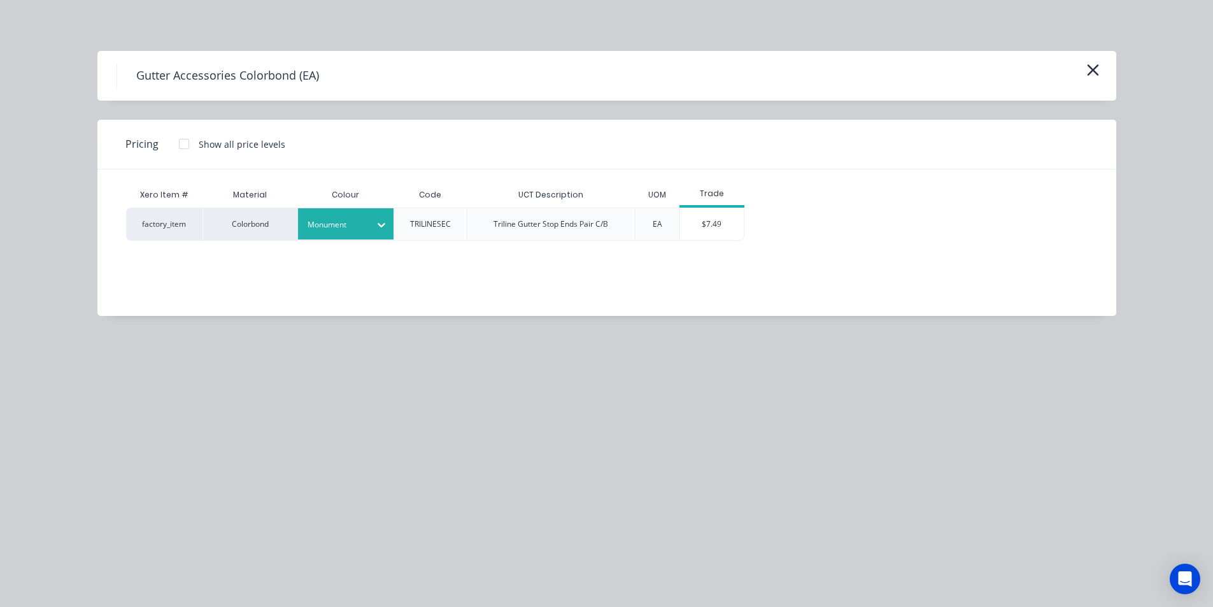
click at [732, 220] on div "$7.49" at bounding box center [712, 224] width 64 height 32
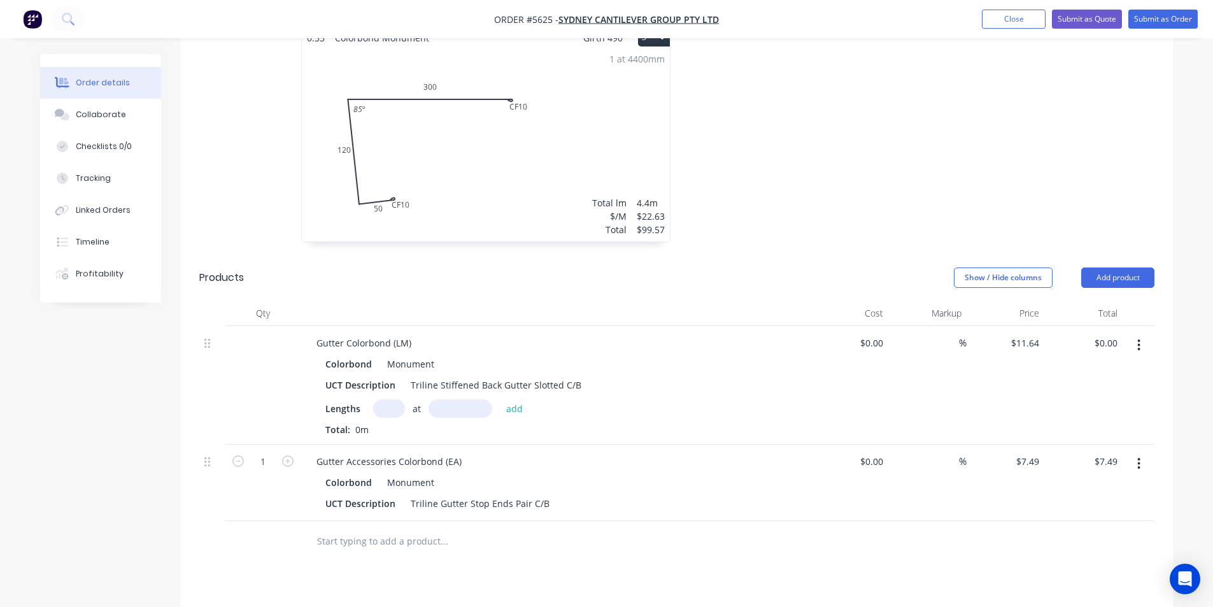
click at [383, 528] on input "text" at bounding box center [443, 540] width 255 height 25
type input "m"
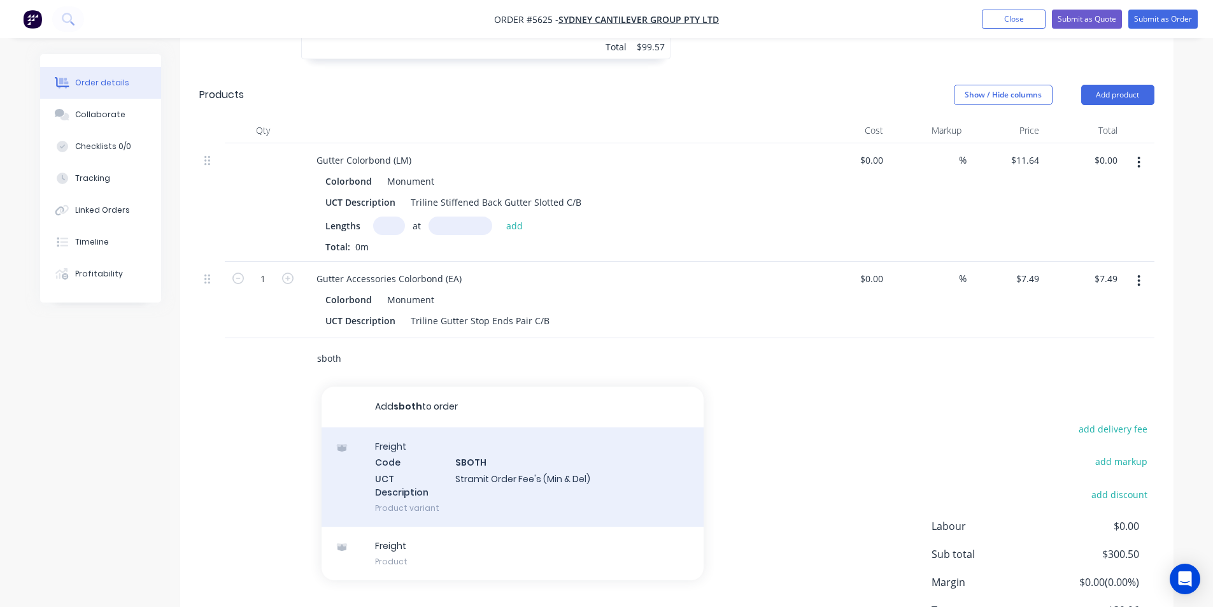
scroll to position [828, 0]
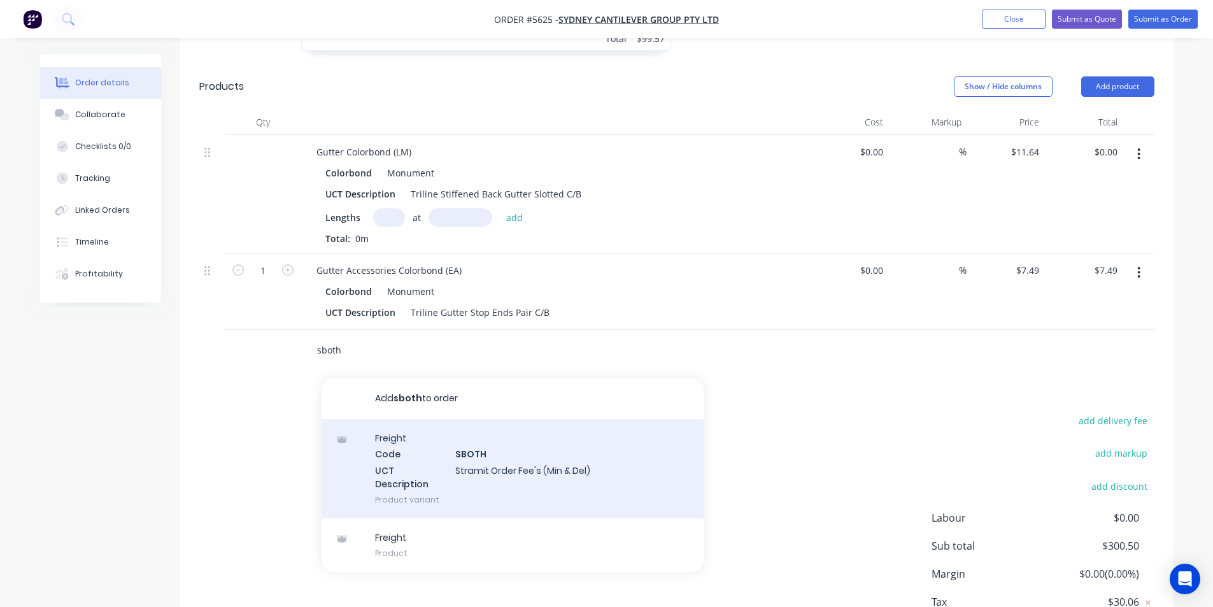
type input "sboth"
click at [474, 423] on div "Freight Code SBOTH UCT Description Stramit Order Fee's (Min & Del) Product vari…" at bounding box center [513, 468] width 382 height 99
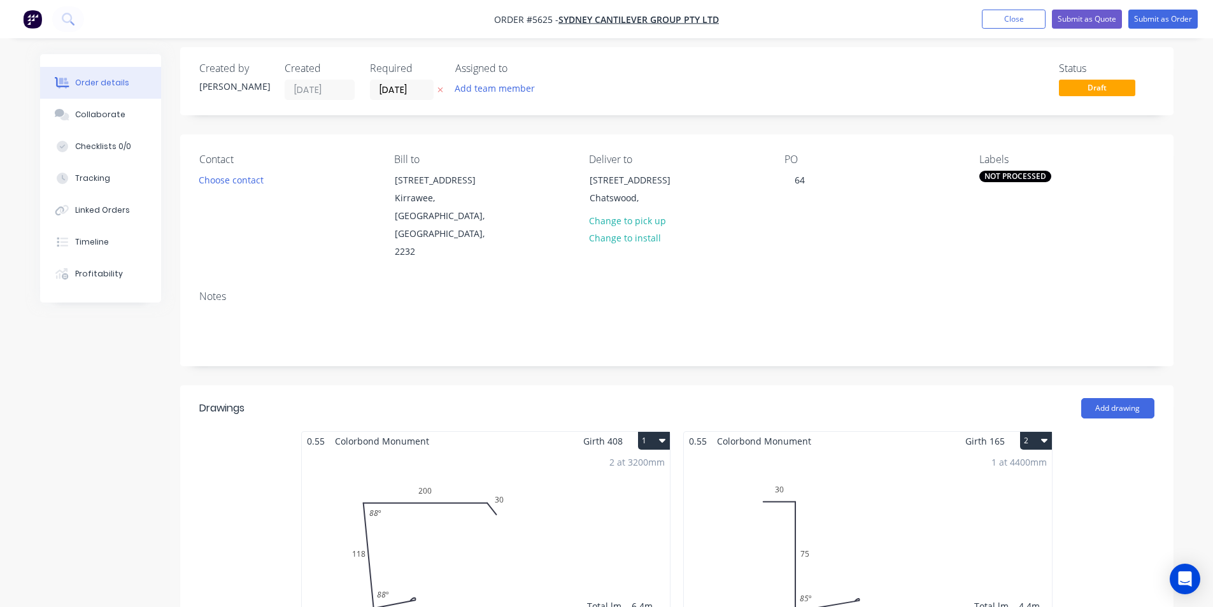
scroll to position [0, 0]
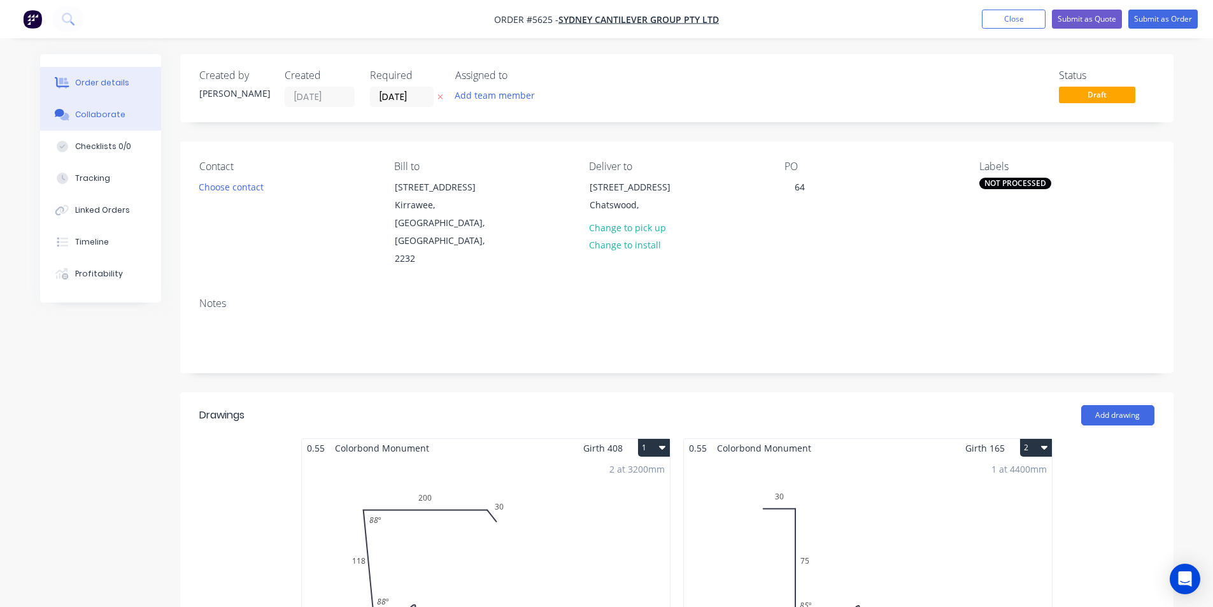
click at [60, 105] on button "Collaborate" at bounding box center [100, 115] width 121 height 32
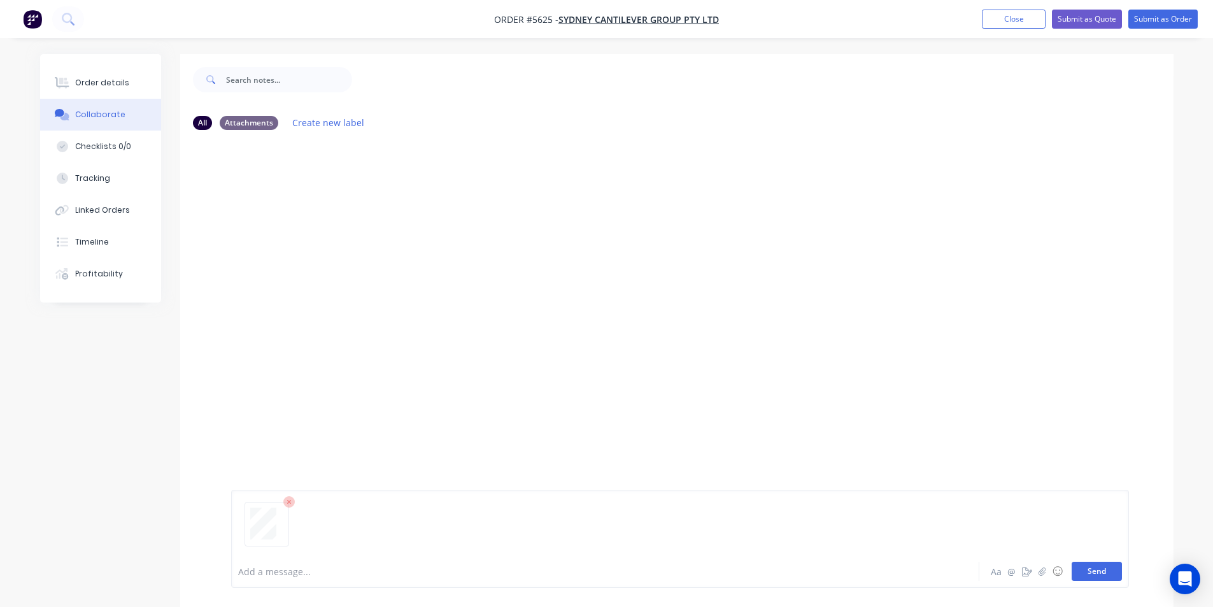
drag, startPoint x: 1076, startPoint y: 588, endPoint x: 1086, endPoint y: 575, distance: 15.9
click at [1078, 585] on div "Add a message... Aa @ ☺ Send" at bounding box center [676, 538] width 993 height 136
click at [1086, 574] on button "Send" at bounding box center [1097, 571] width 50 height 19
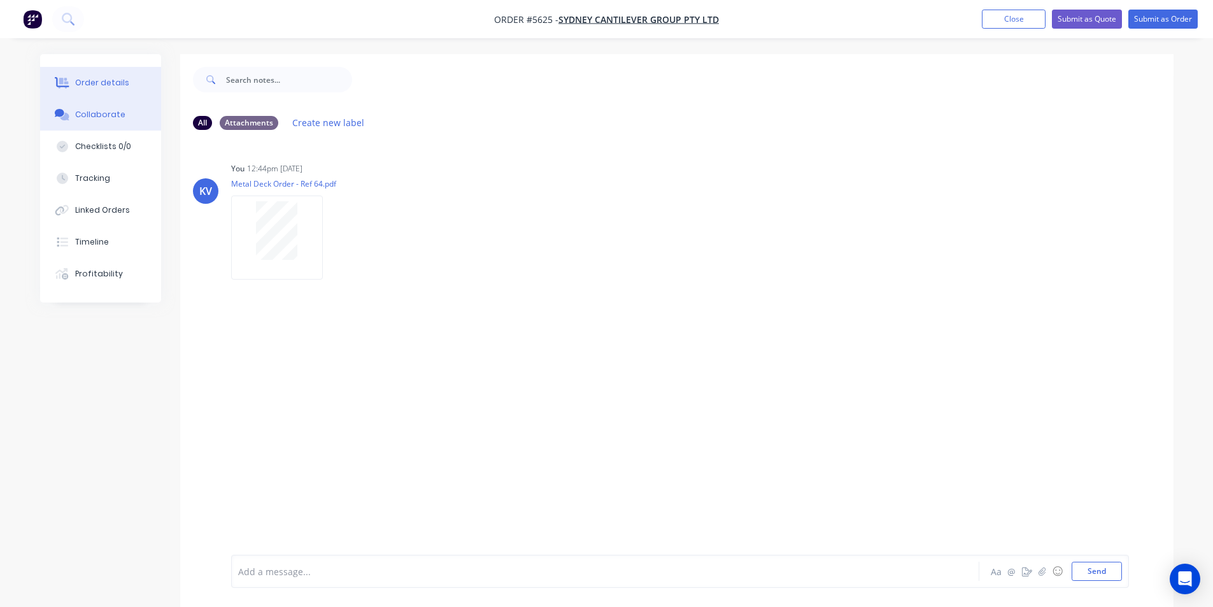
click at [113, 83] on div "Order details" at bounding box center [102, 82] width 54 height 11
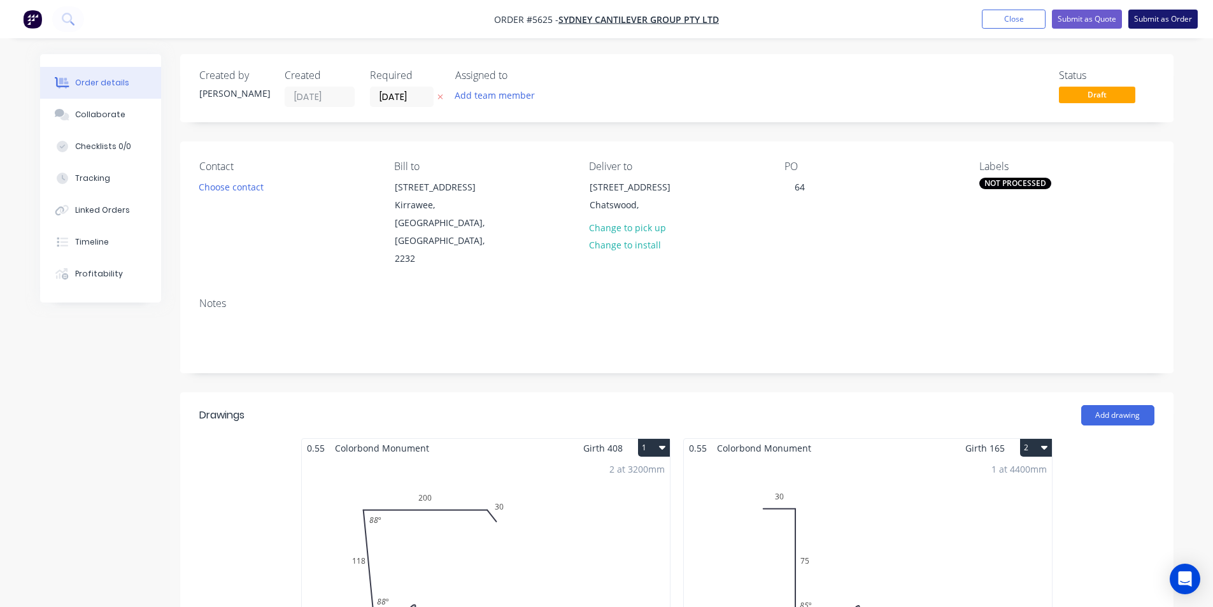
click at [1141, 18] on button "Submit as Order" at bounding box center [1162, 19] width 69 height 19
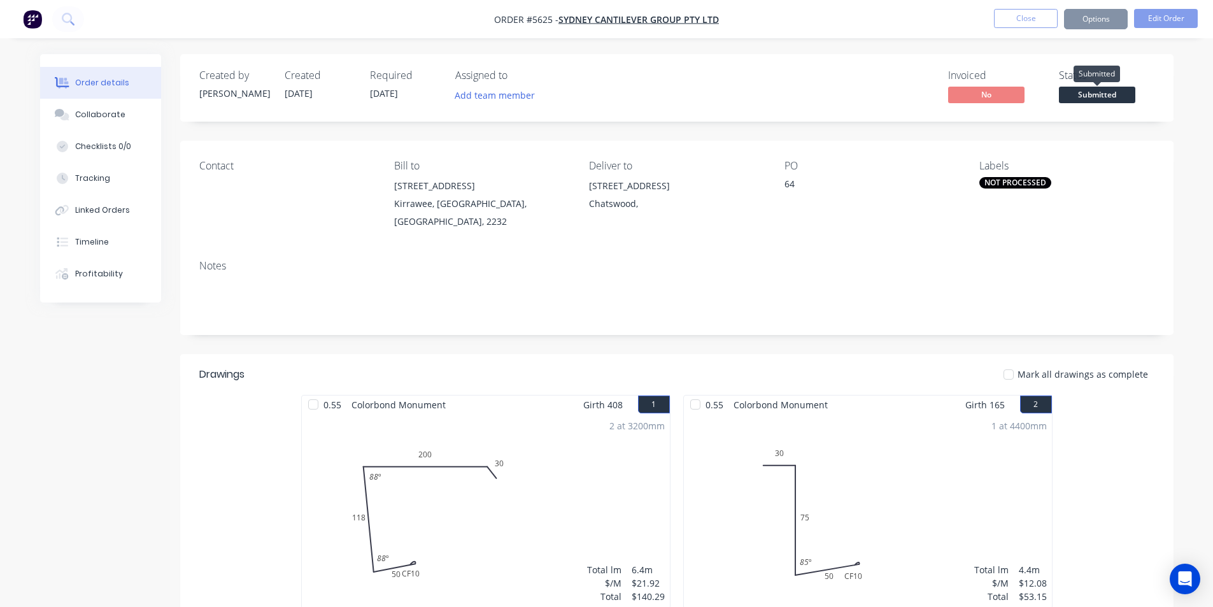
click at [1089, 88] on span "Submitted" at bounding box center [1097, 95] width 76 height 16
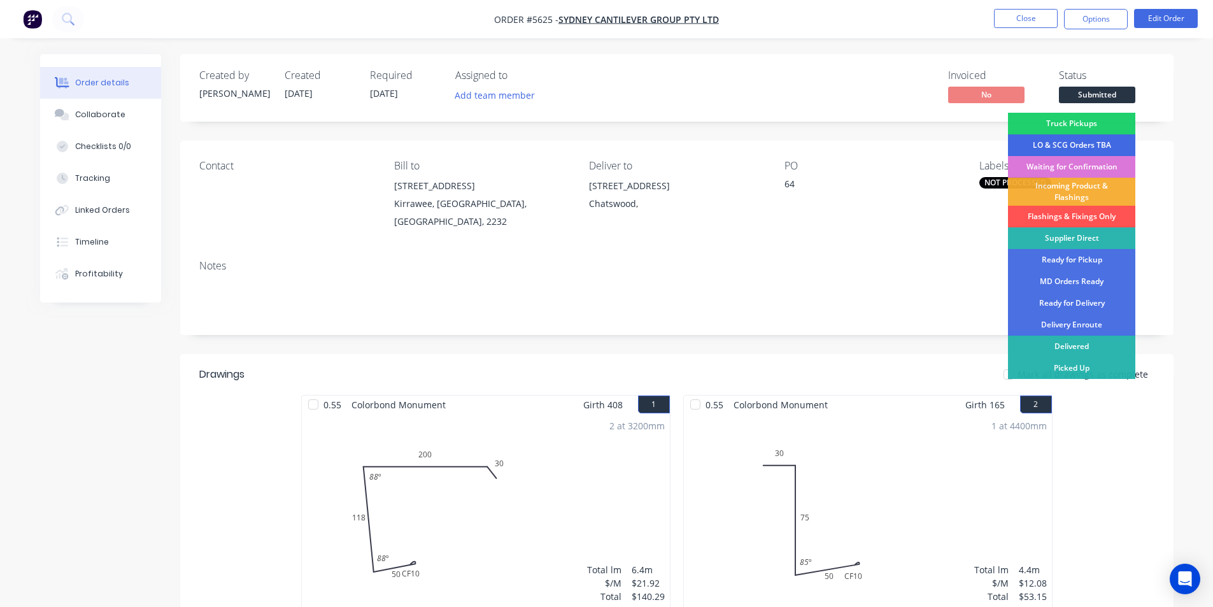
click at [1076, 146] on div "LO & SCG Orders TBA" at bounding box center [1071, 145] width 127 height 22
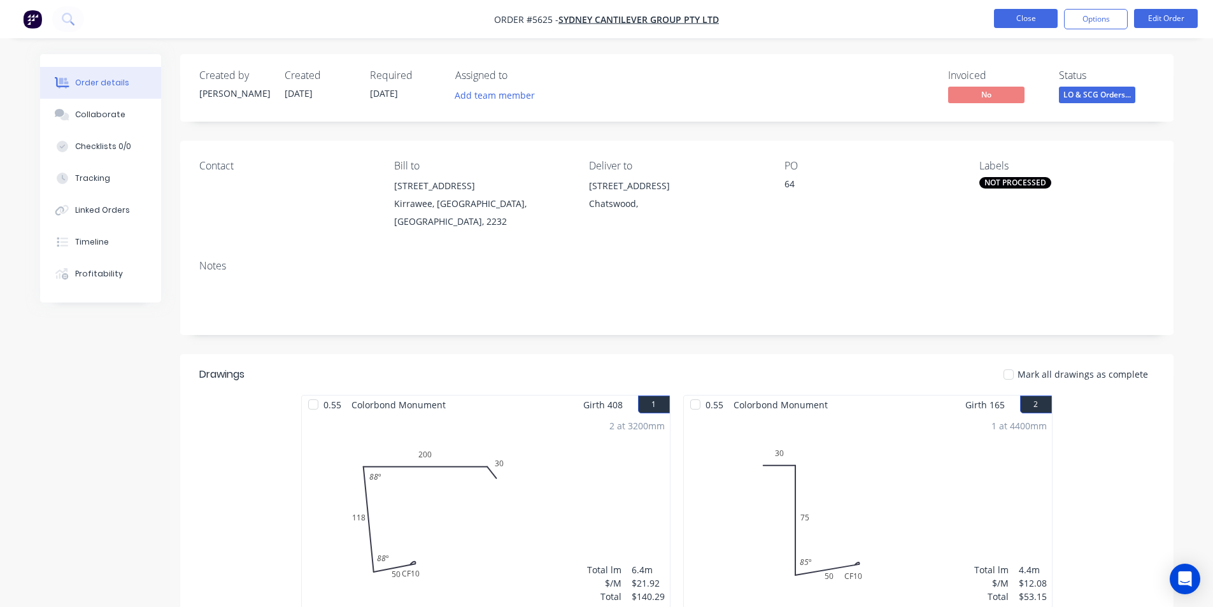
click at [1025, 20] on button "Close" at bounding box center [1026, 18] width 64 height 19
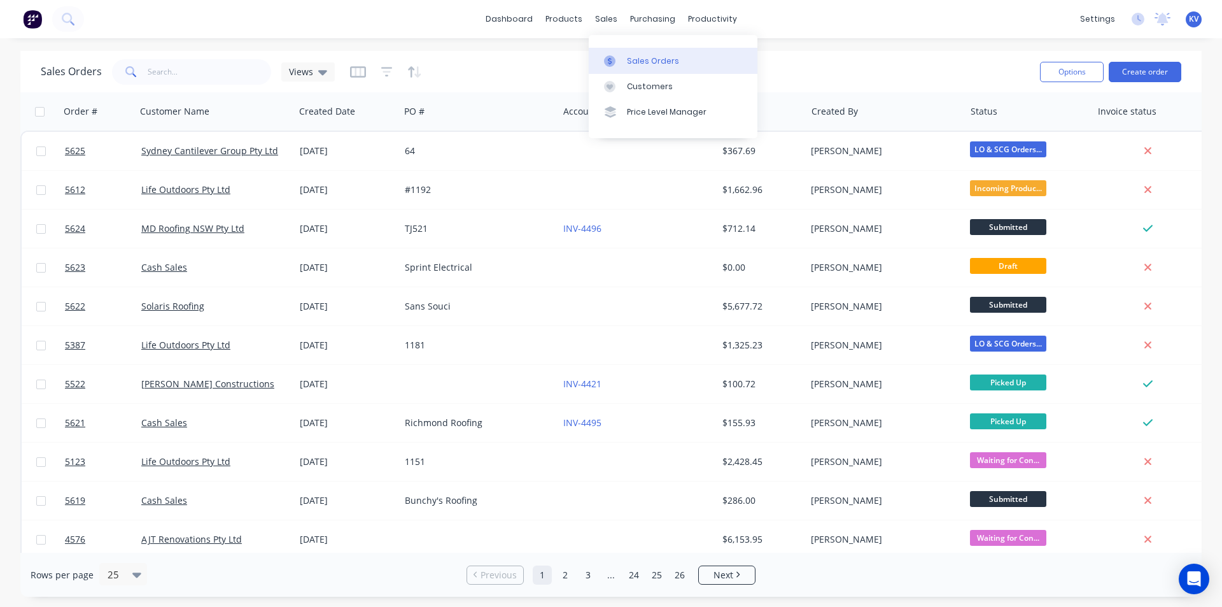
click at [640, 66] on div "Sales Orders" at bounding box center [653, 60] width 52 height 11
click at [181, 70] on input "text" at bounding box center [210, 71] width 124 height 25
click at [1159, 75] on button "Create order" at bounding box center [1145, 72] width 73 height 20
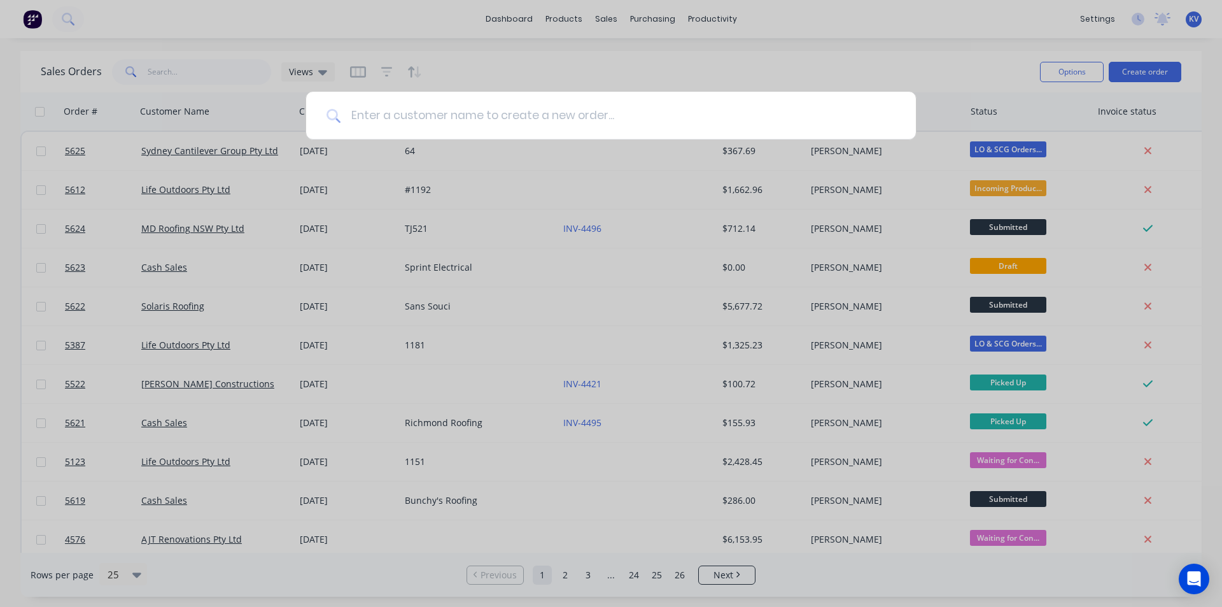
click at [479, 116] on input at bounding box center [618, 116] width 555 height 48
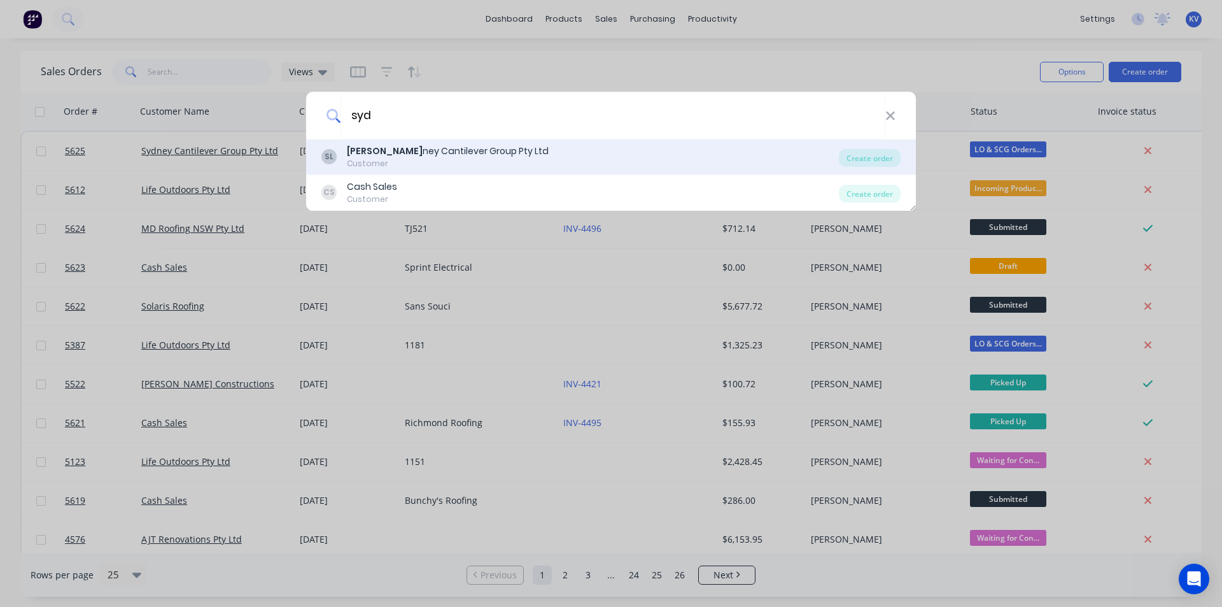
type input "syd"
click at [409, 152] on div "Syd ney Cantilever Group Pty Ltd" at bounding box center [448, 151] width 202 height 13
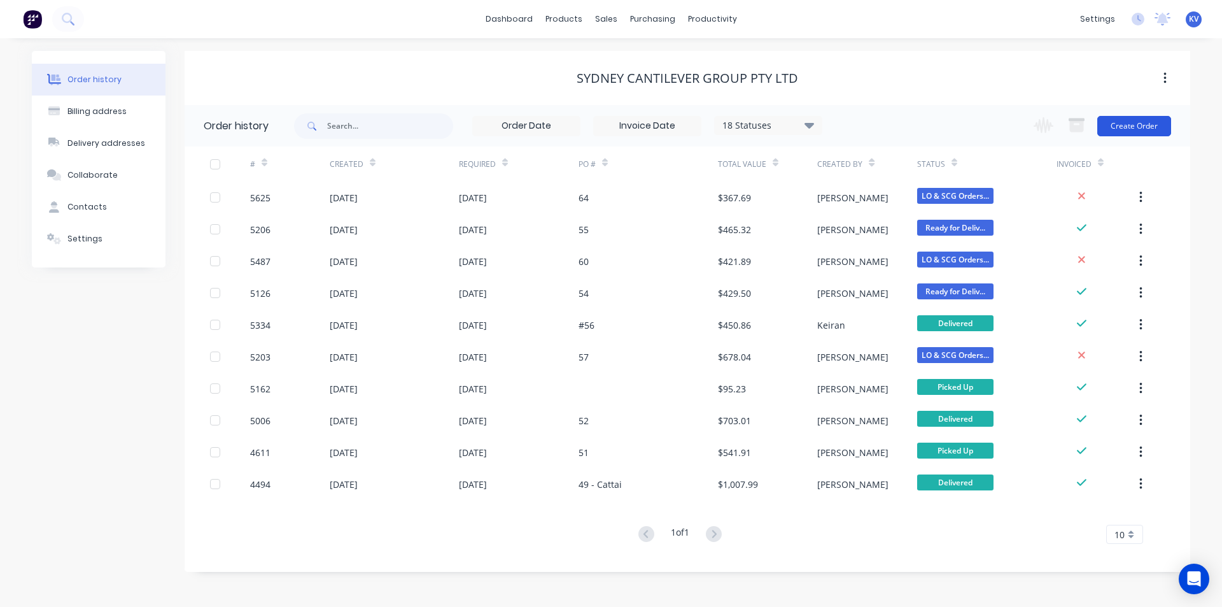
click at [1154, 122] on button "Create Order" at bounding box center [1135, 126] width 74 height 20
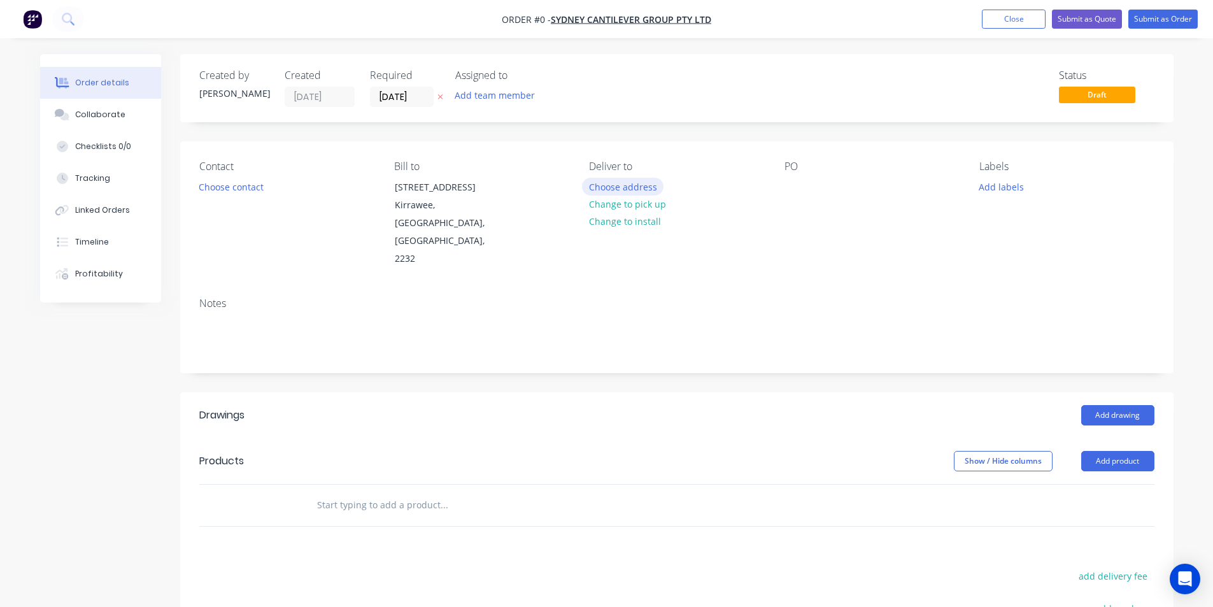
click at [634, 187] on button "Choose address" at bounding box center [622, 186] width 81 height 17
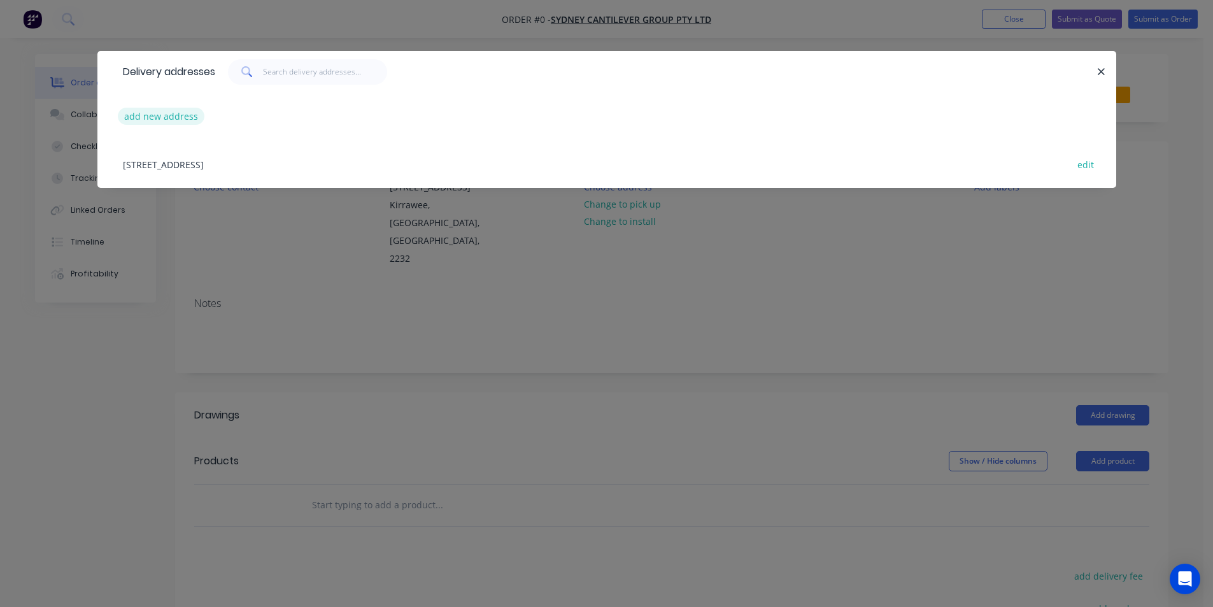
click at [139, 117] on button "add new address" at bounding box center [161, 116] width 87 height 17
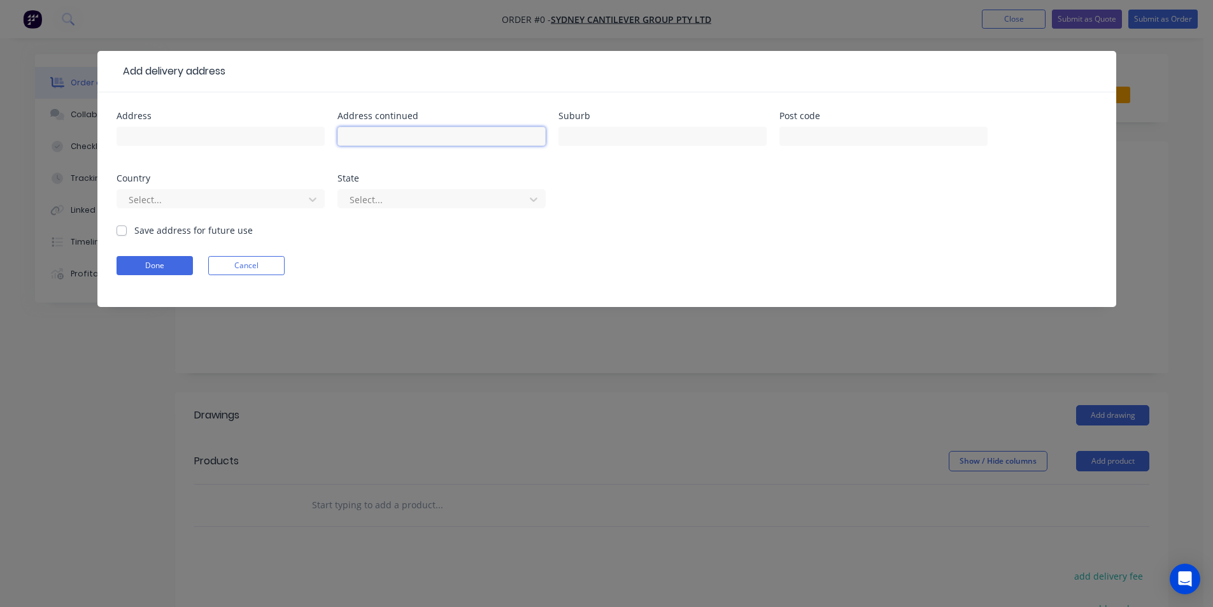
click at [514, 129] on input "text" at bounding box center [441, 136] width 208 height 19
type input "1 Wyralla Rd"
click at [668, 137] on input "text" at bounding box center [662, 136] width 208 height 19
type input "Yowie Bay"
click at [185, 269] on button "Done" at bounding box center [155, 265] width 76 height 19
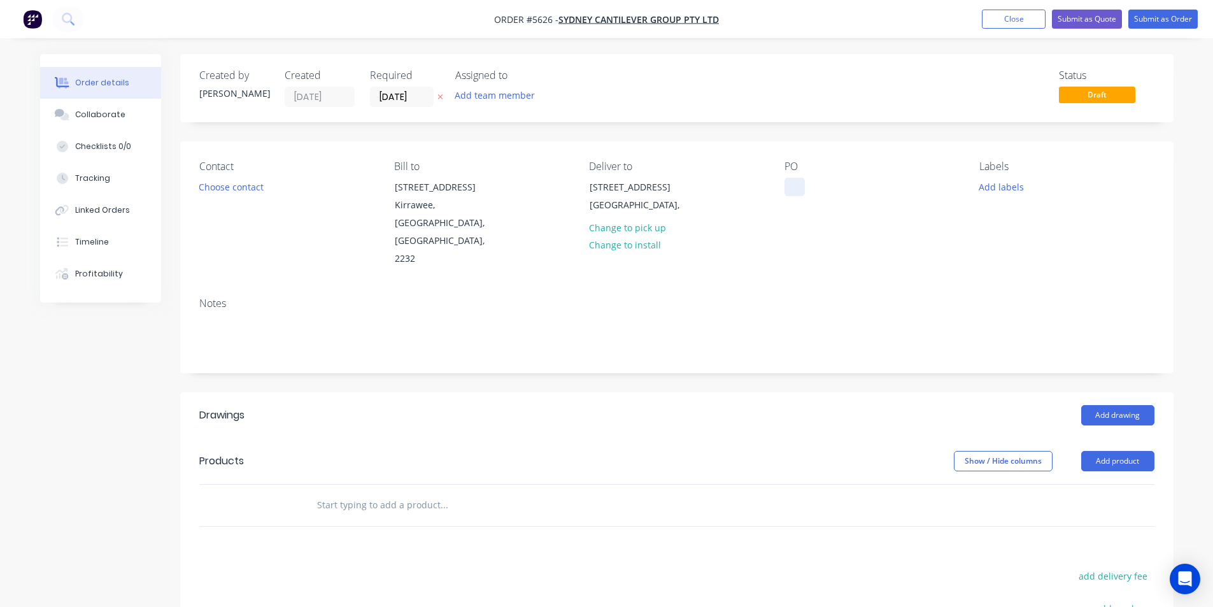
click at [791, 188] on div at bounding box center [794, 187] width 20 height 18
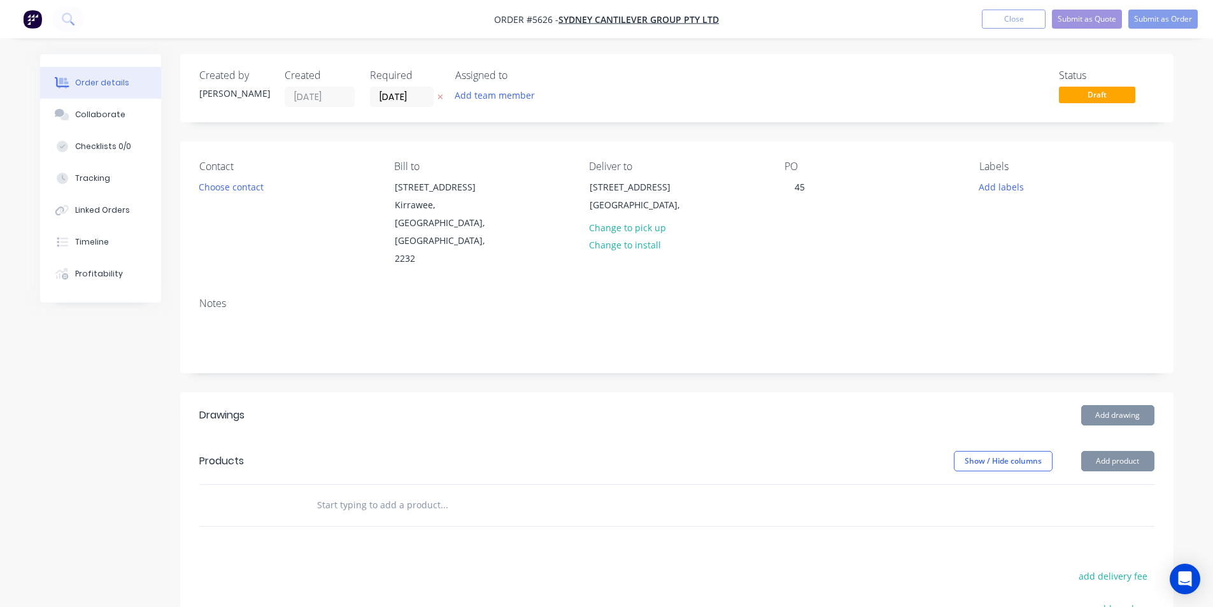
drag, startPoint x: 878, startPoint y: 254, endPoint x: 998, endPoint y: 210, distance: 128.1
click at [883, 287] on div "Notes" at bounding box center [676, 329] width 993 height 85
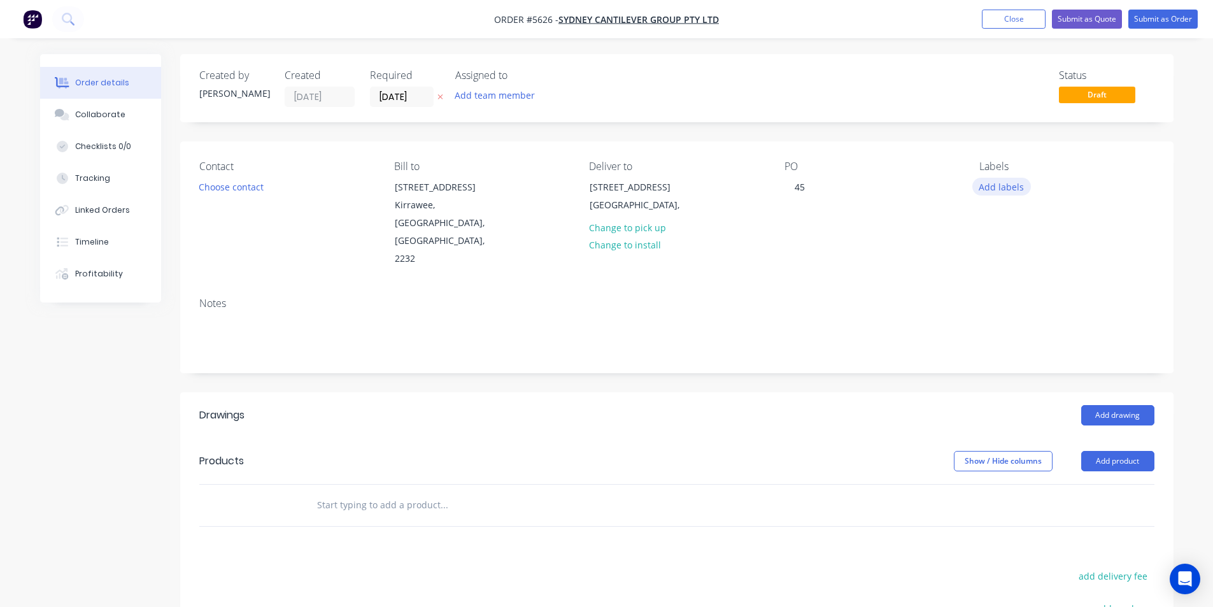
click at [1005, 185] on button "Add labels" at bounding box center [1001, 186] width 59 height 17
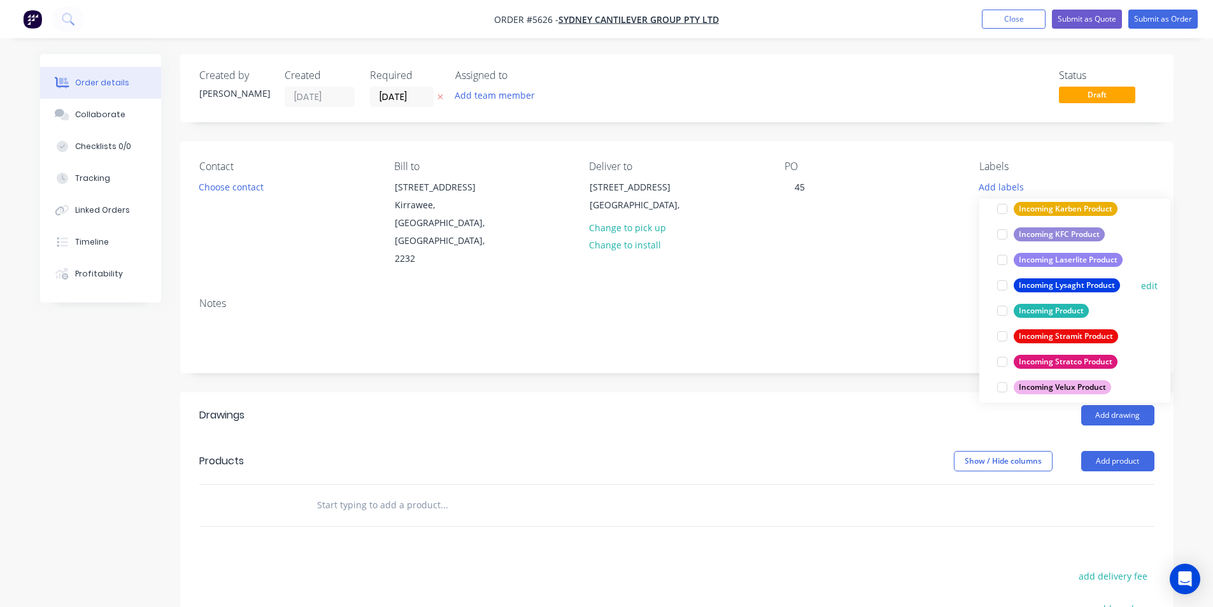
scroll to position [764, 0]
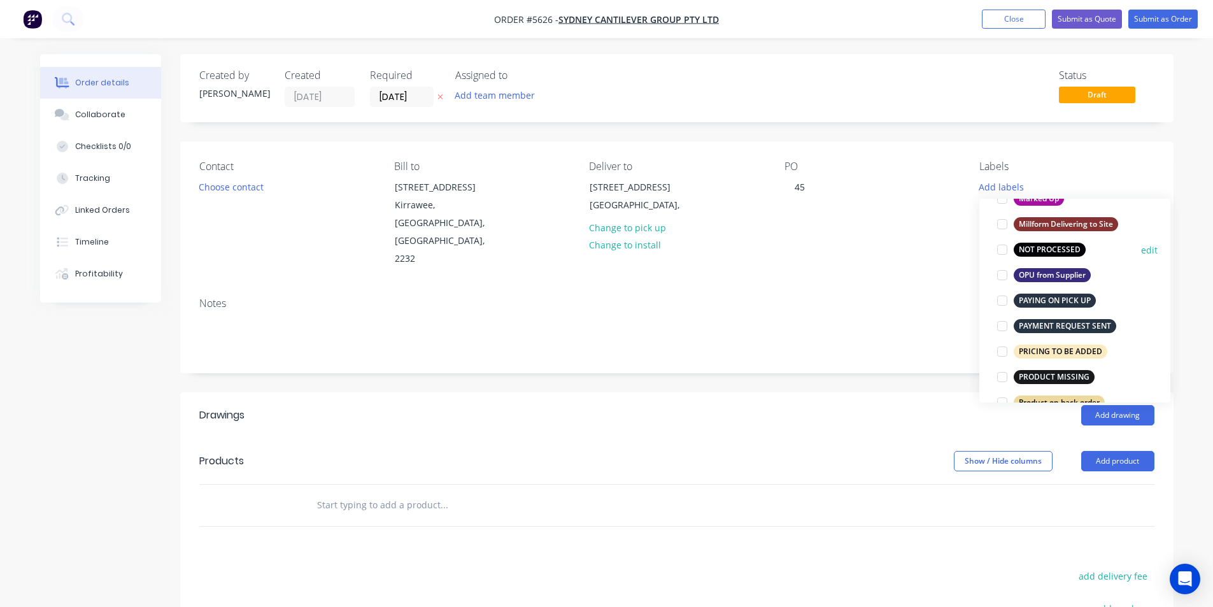
click at [1012, 252] on div at bounding box center [1001, 249] width 25 height 25
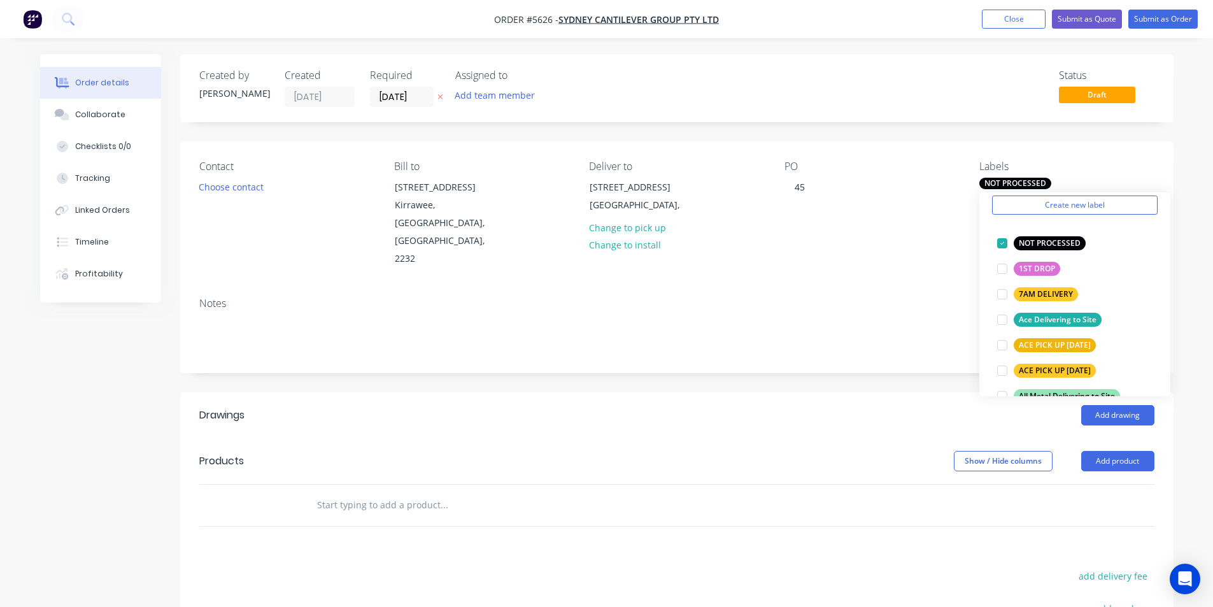
click at [738, 405] on div "Add drawing" at bounding box center [778, 415] width 752 height 20
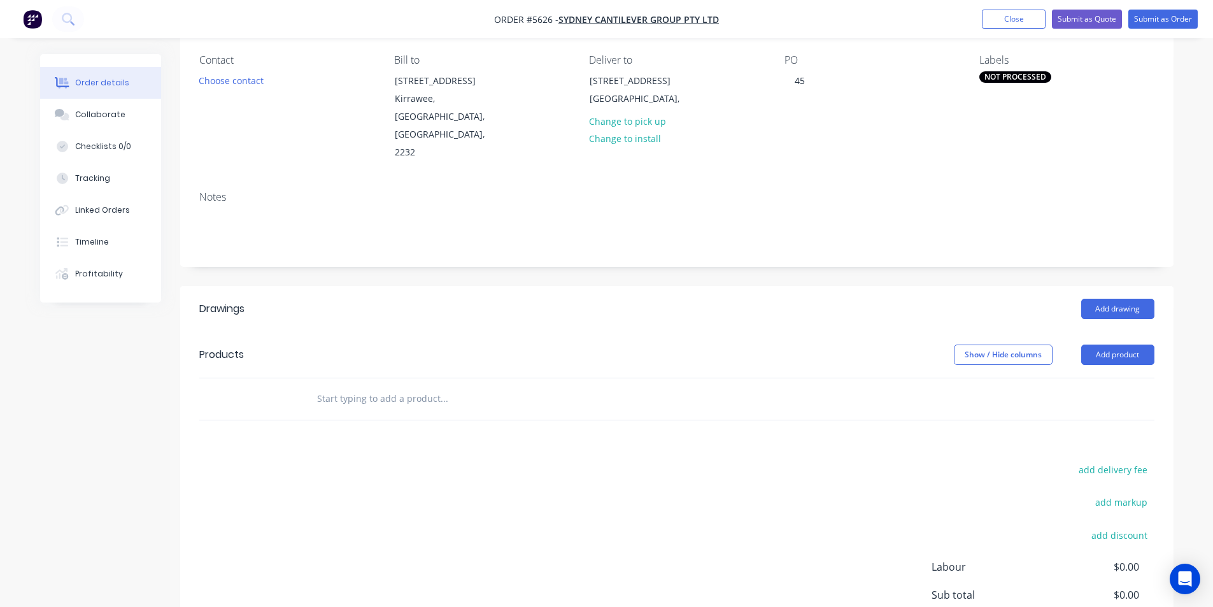
scroll to position [127, 0]
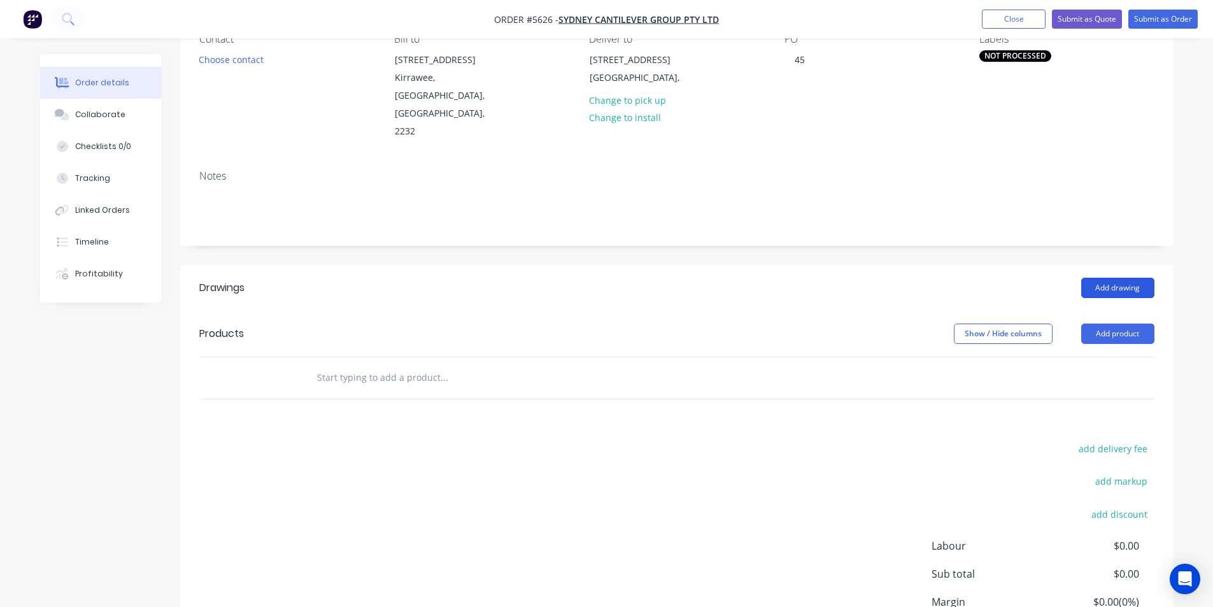
click at [1107, 278] on button "Add drawing" at bounding box center [1117, 288] width 73 height 20
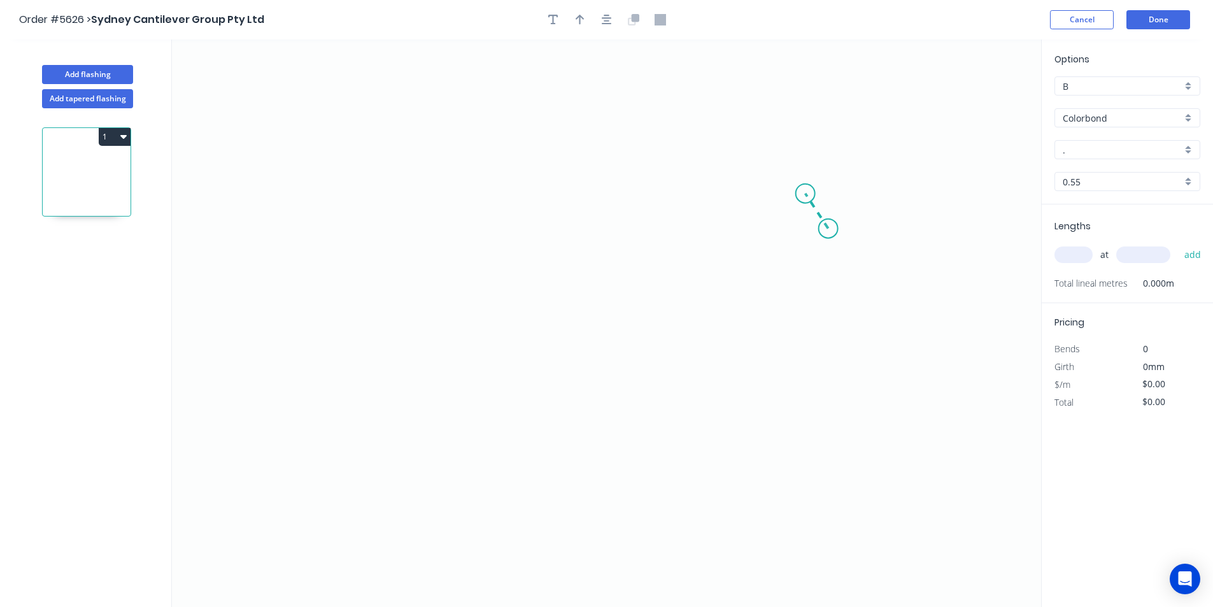
drag, startPoint x: 828, startPoint y: 229, endPoint x: 805, endPoint y: 194, distance: 41.9
click at [805, 194] on icon "0" at bounding box center [606, 322] width 869 height 567
click at [435, 197] on icon "0 ?" at bounding box center [606, 322] width 869 height 567
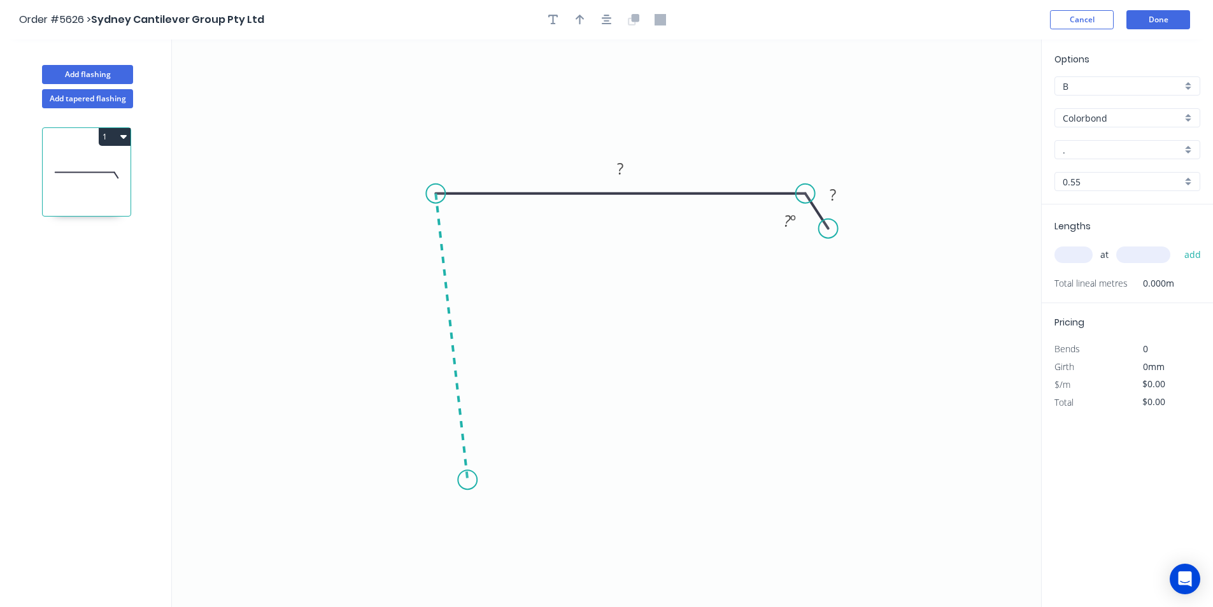
click at [467, 480] on icon "0 ? ? ? º" at bounding box center [606, 322] width 869 height 567
click at [565, 462] on icon "0 ? ? ? ? º ? º" at bounding box center [606, 322] width 869 height 567
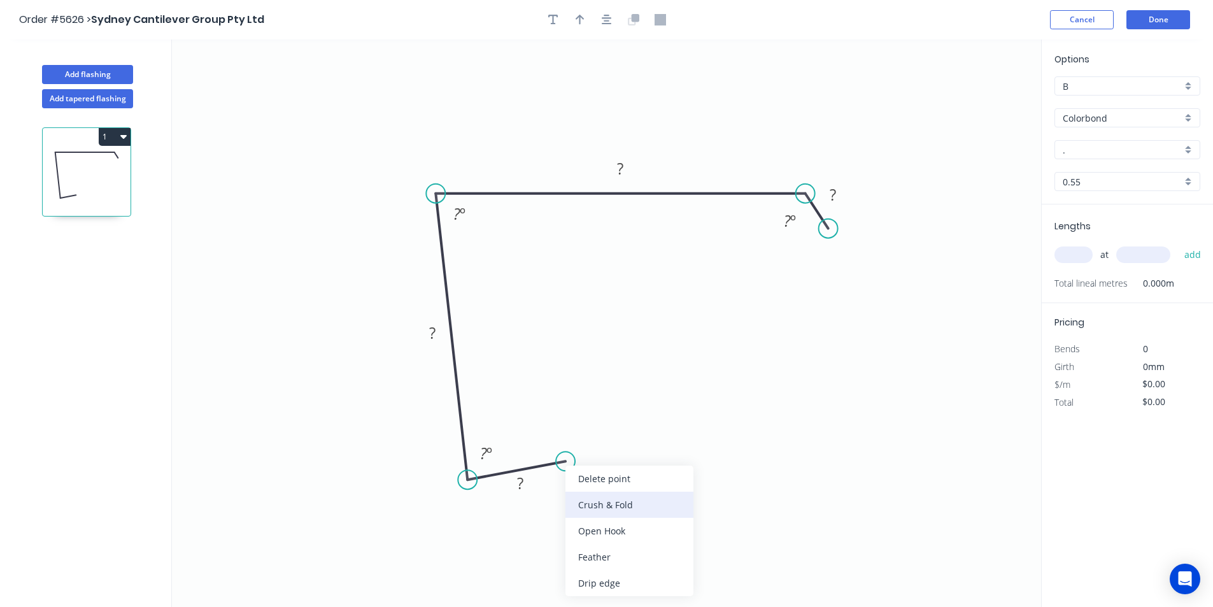
click at [583, 494] on div "Crush & Fold" at bounding box center [629, 505] width 128 height 26
click at [531, 486] on rect at bounding box center [519, 484] width 25 height 18
drag, startPoint x: 420, startPoint y: 326, endPoint x: 427, endPoint y: 330, distance: 8.8
click at [421, 327] on rect at bounding box center [432, 333] width 41 height 26
click at [436, 332] on tspan "?" at bounding box center [435, 333] width 6 height 21
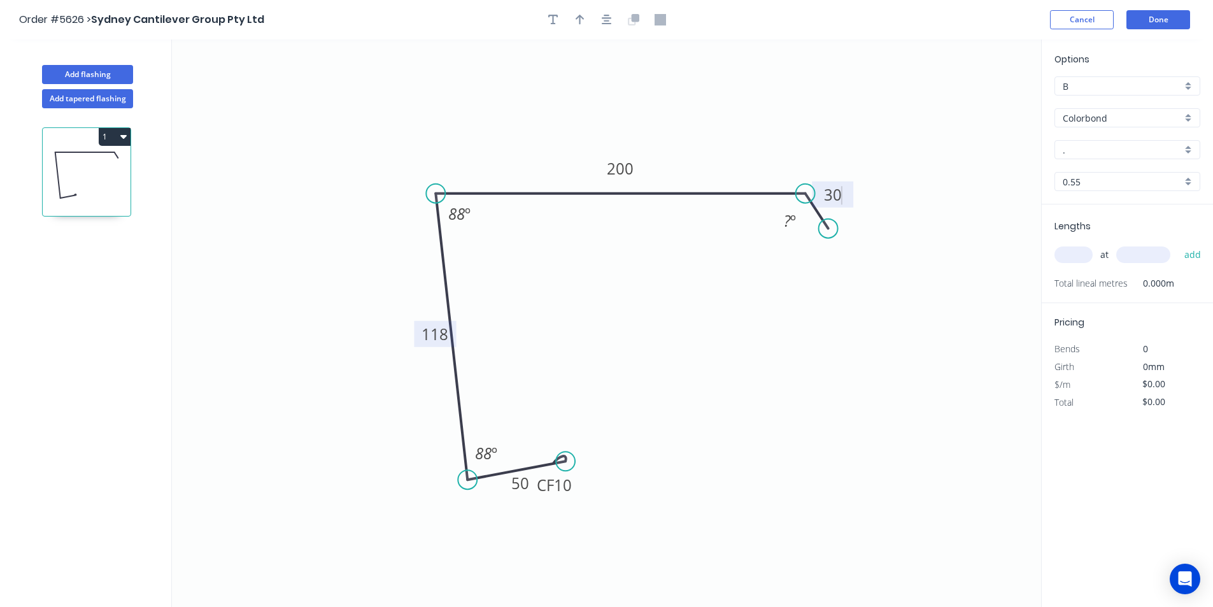
type input "$21.92"
click at [824, 272] on div "Hide angle" at bounding box center [860, 268] width 128 height 26
drag, startPoint x: 577, startPoint y: 27, endPoint x: 691, endPoint y: 45, distance: 115.3
click at [577, 26] on button "button" at bounding box center [579, 19] width 19 height 19
drag, startPoint x: 976, startPoint y: 100, endPoint x: 921, endPoint y: 126, distance: 60.7
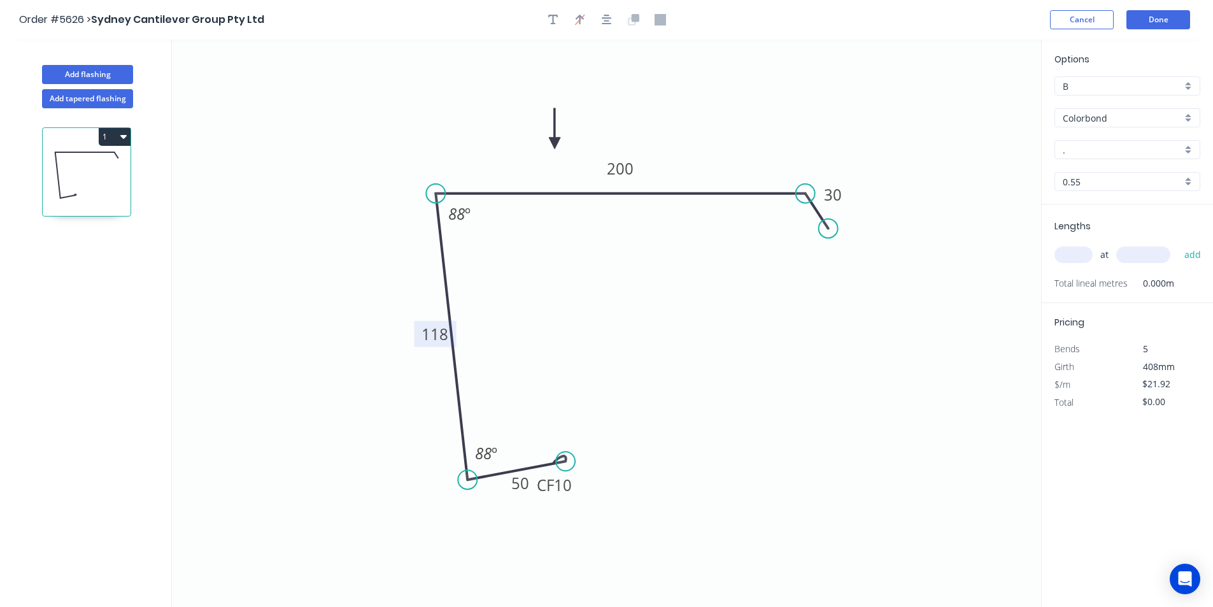
click at [557, 144] on icon at bounding box center [554, 128] width 11 height 41
click at [1107, 153] on input "." at bounding box center [1122, 149] width 119 height 13
click at [1096, 172] on div "Surfmist" at bounding box center [1127, 174] width 145 height 22
type input "Surfmist"
click at [1078, 262] on input "text" at bounding box center [1073, 254] width 38 height 17
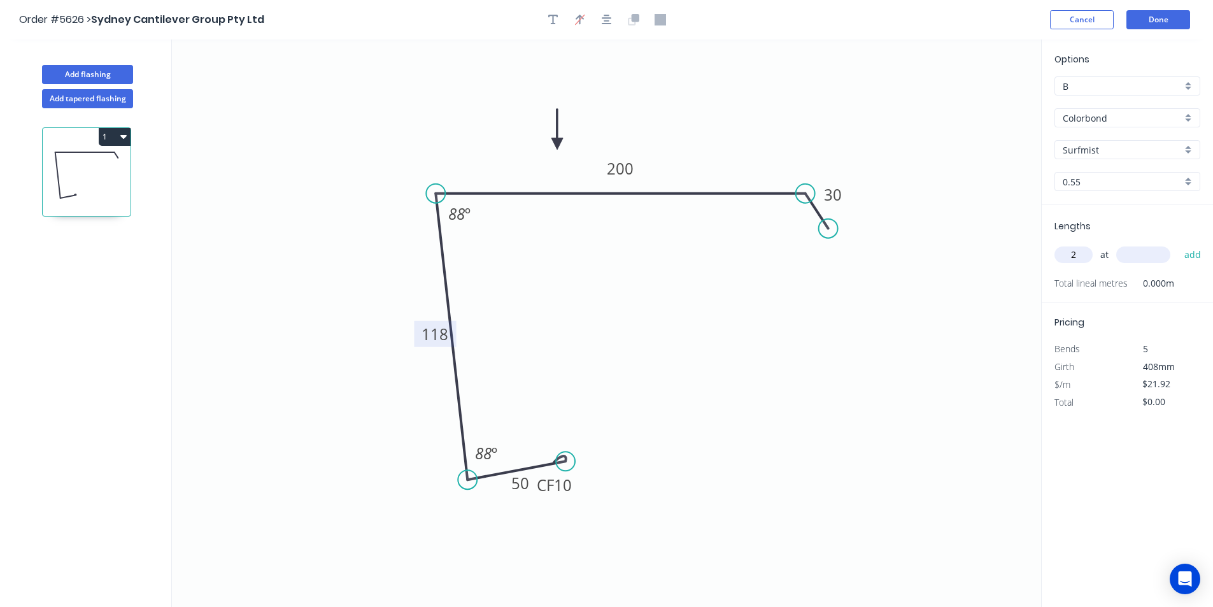
type input "2"
type input "2600"
click at [1185, 254] on button "add" at bounding box center [1193, 255] width 30 height 22
type input "$113.98"
click at [1168, 21] on button "Done" at bounding box center [1158, 19] width 64 height 19
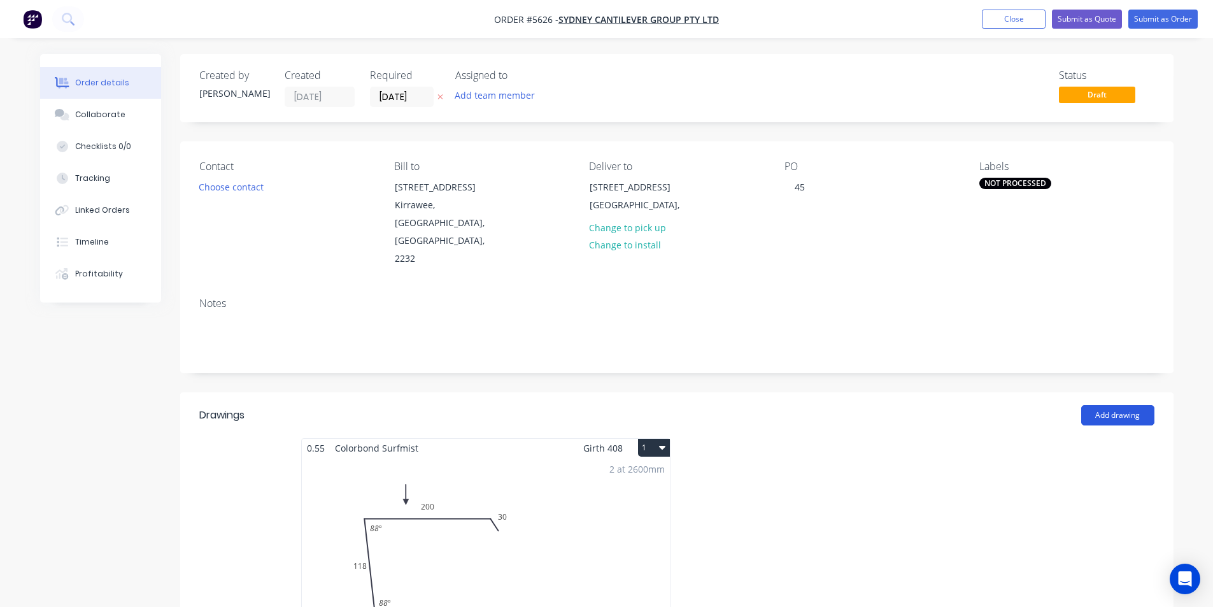
click at [1101, 405] on button "Add drawing" at bounding box center [1117, 415] width 73 height 20
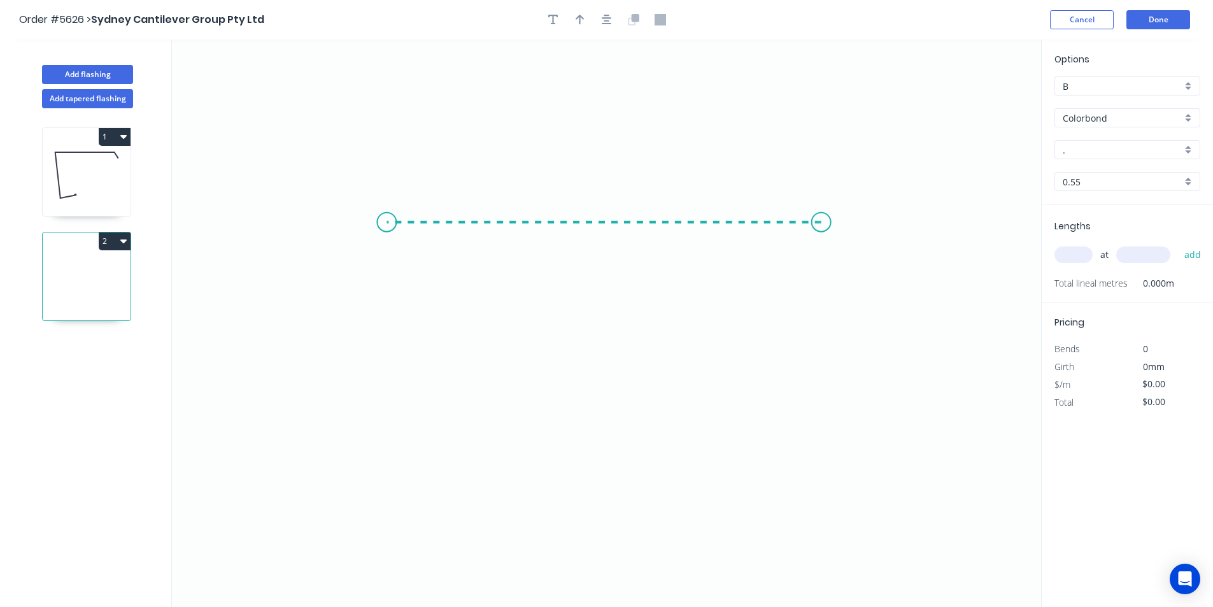
drag, startPoint x: 809, startPoint y: 226, endPoint x: 396, endPoint y: 197, distance: 413.6
click at [396, 197] on icon "0" at bounding box center [606, 322] width 869 height 567
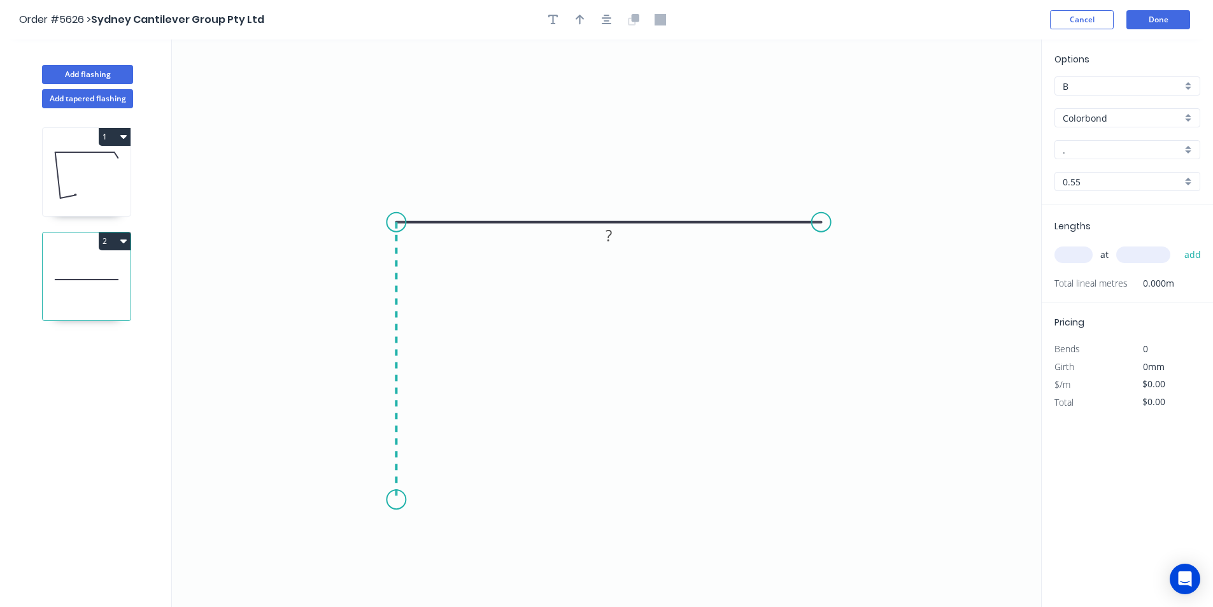
click at [413, 499] on icon "0 ?" at bounding box center [606, 322] width 869 height 567
click at [502, 498] on icon at bounding box center [449, 498] width 106 height 0
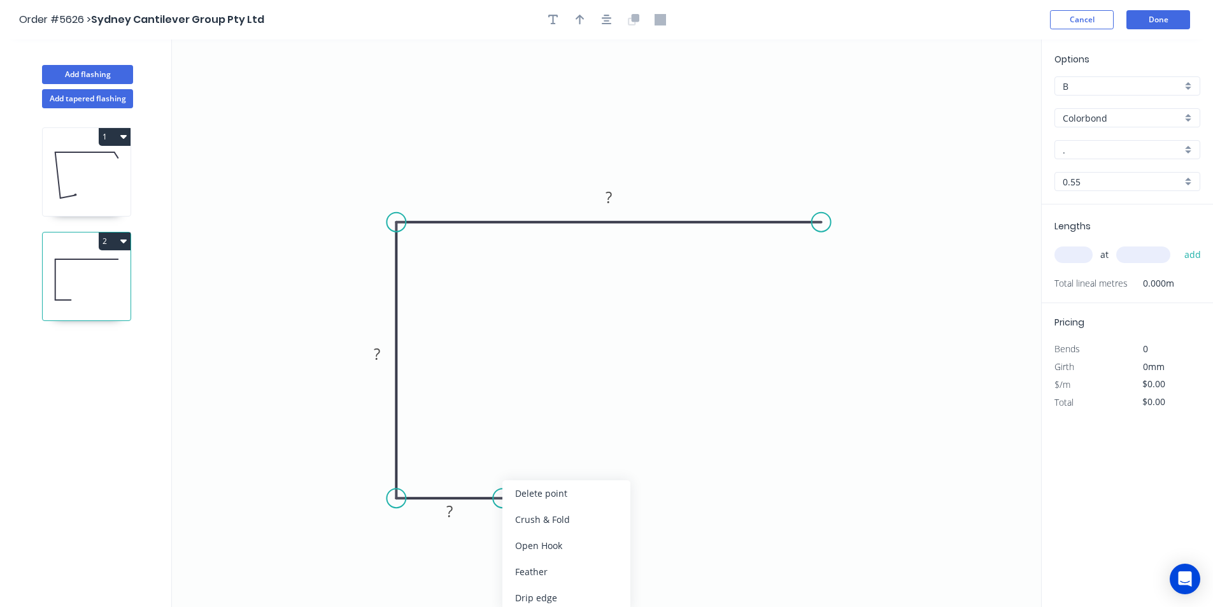
click at [543, 521] on div "Crush & Fold" at bounding box center [566, 519] width 128 height 26
click at [455, 513] on rect at bounding box center [449, 512] width 25 height 18
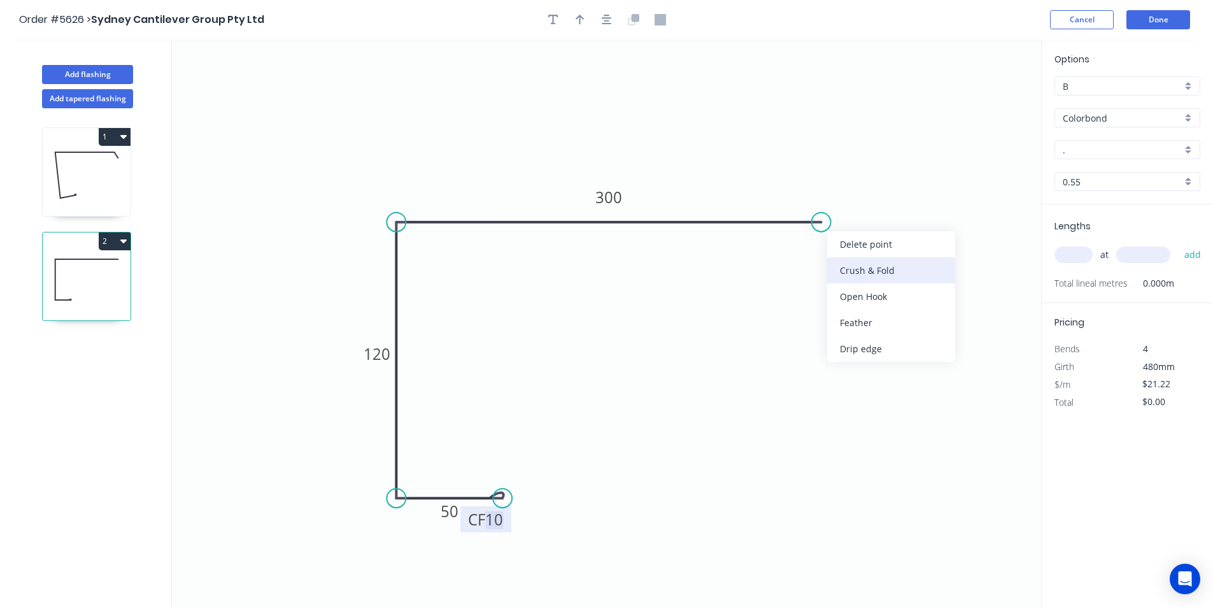
click at [837, 277] on div "Crush & Fold" at bounding box center [891, 270] width 128 height 26
type input "$22.63"
click at [848, 273] on div "Flip bend" at bounding box center [882, 270] width 128 height 26
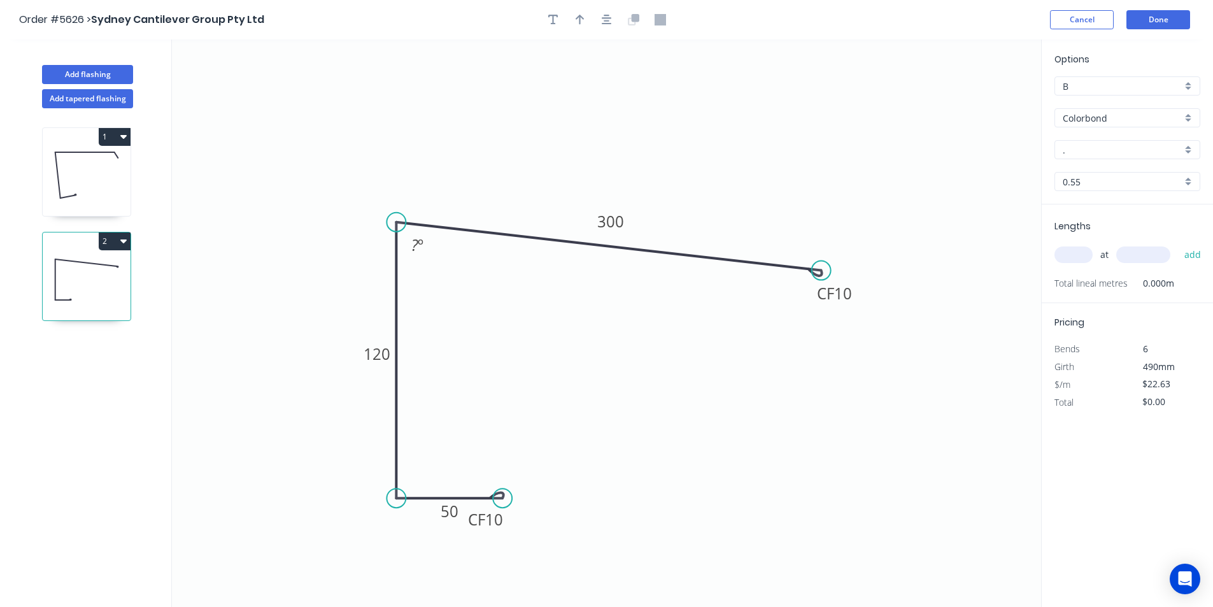
drag, startPoint x: 820, startPoint y: 235, endPoint x: 823, endPoint y: 258, distance: 23.7
click at [823, 258] on icon "0 CF 10 50 120 CF 10 300 ? º" at bounding box center [606, 322] width 869 height 567
drag, startPoint x: 826, startPoint y: 229, endPoint x: 825, endPoint y: 260, distance: 31.2
click at [825, 260] on circle at bounding box center [825, 259] width 19 height 19
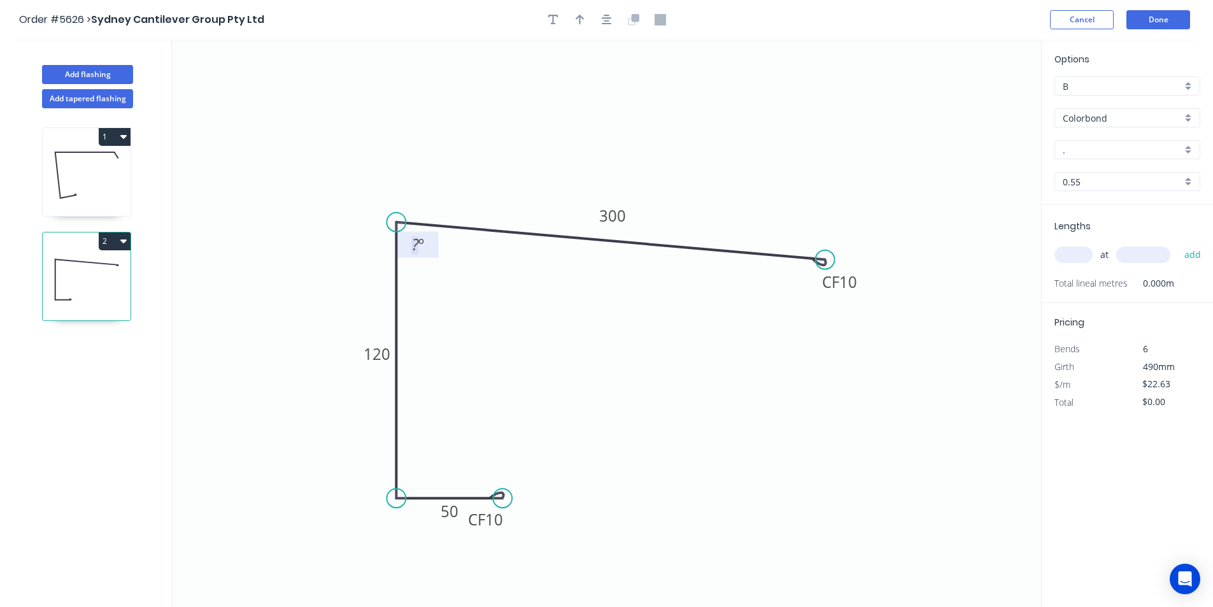
click at [423, 241] on tspan "º" at bounding box center [421, 244] width 6 height 21
click at [585, 19] on button "button" at bounding box center [579, 19] width 19 height 19
drag, startPoint x: 975, startPoint y: 99, endPoint x: 438, endPoint y: 171, distance: 541.4
click at [438, 173] on icon at bounding box center [437, 158] width 11 height 41
click at [1100, 147] on input "." at bounding box center [1122, 149] width 119 height 13
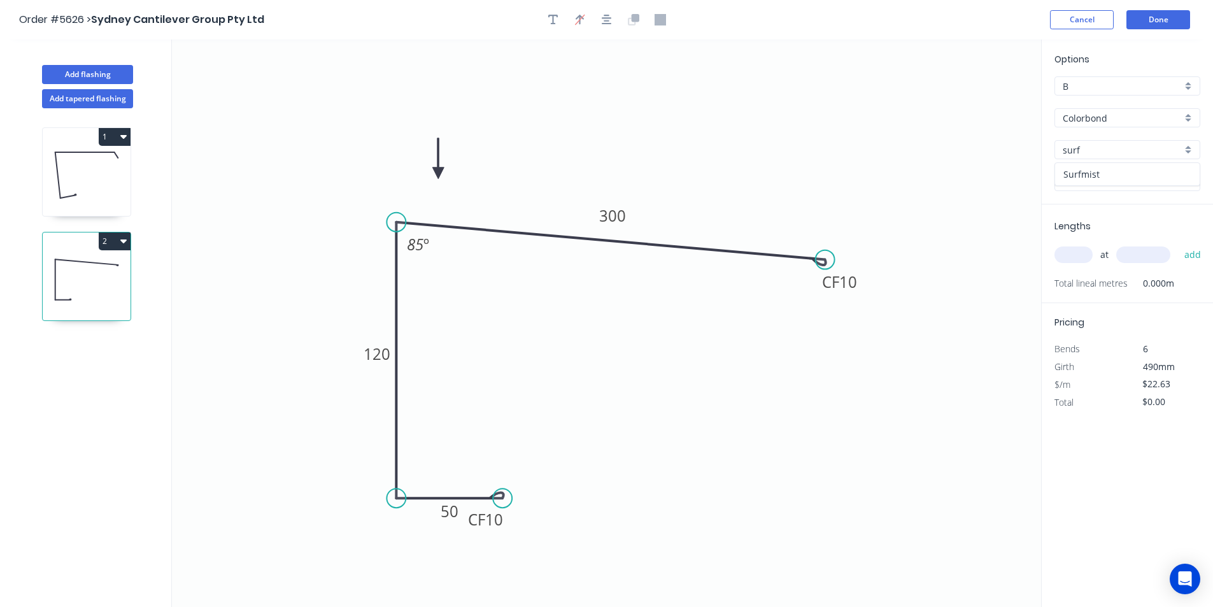
click at [1151, 177] on div "Surfmist" at bounding box center [1127, 174] width 145 height 22
type input "Surfmist"
click at [1085, 269] on div "at add" at bounding box center [1128, 254] width 148 height 34
click at [1084, 250] on input "text" at bounding box center [1073, 254] width 38 height 17
type input "1"
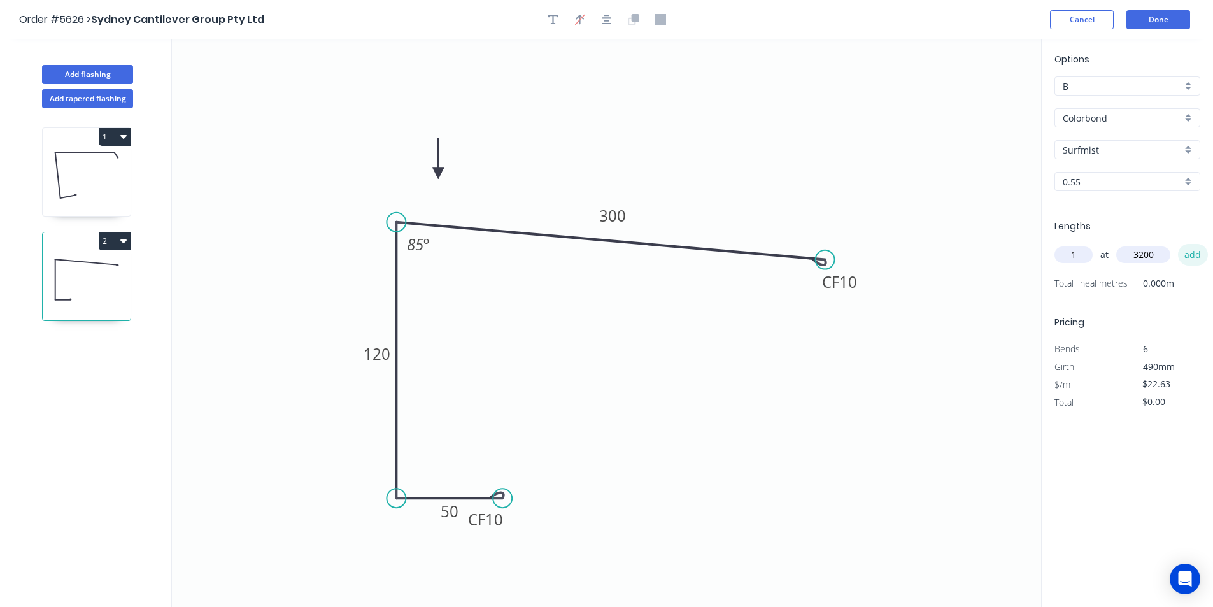
type input "3200"
click at [1189, 257] on button "add" at bounding box center [1193, 255] width 30 height 22
type input "$72.42"
click at [1149, 22] on button "Done" at bounding box center [1158, 19] width 64 height 19
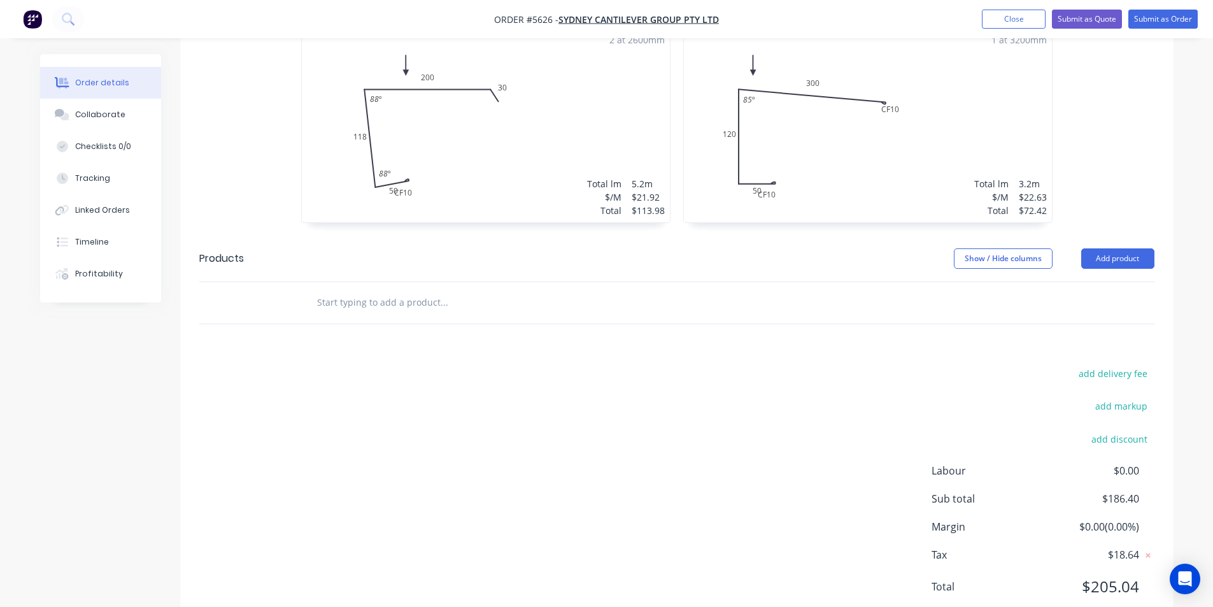
scroll to position [435, 0]
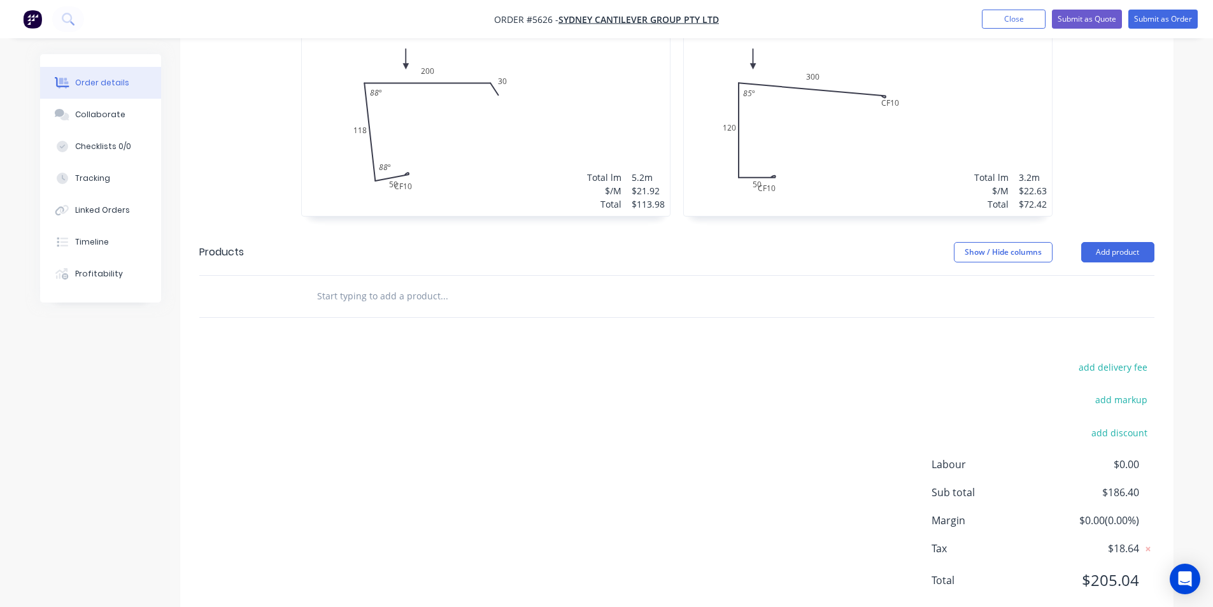
click at [438, 283] on input "text" at bounding box center [443, 295] width 255 height 25
type input "1"
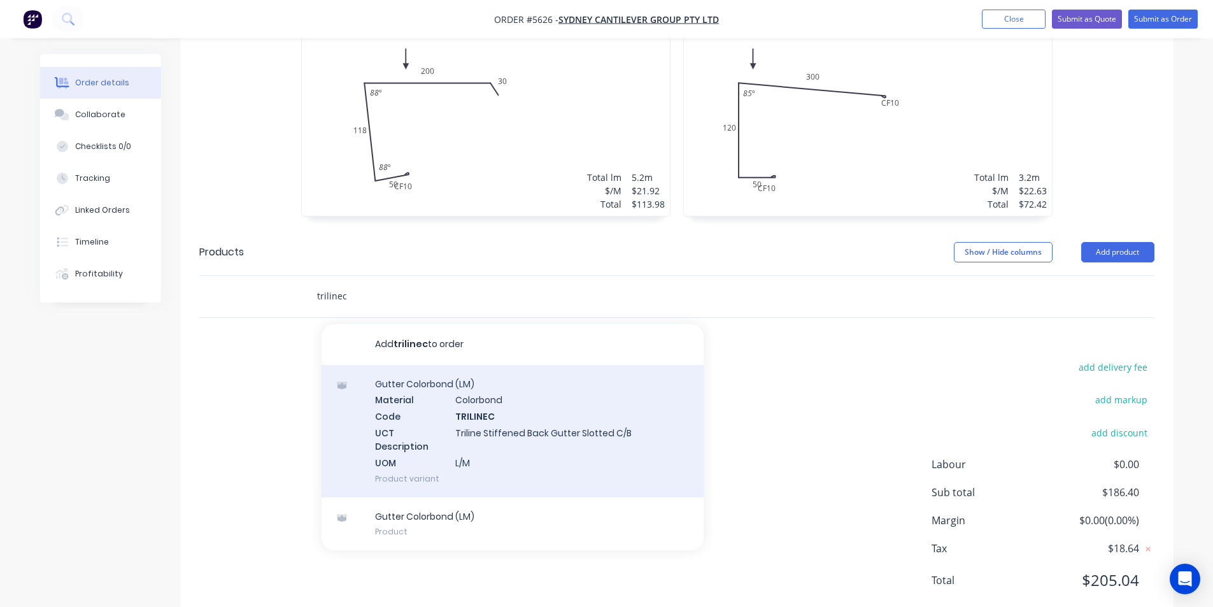
type input "trilinec"
click at [607, 381] on div "Gutter Colorbond (LM) Material Colorbond Code TRILINEC UCT Description Triline …" at bounding box center [513, 431] width 382 height 132
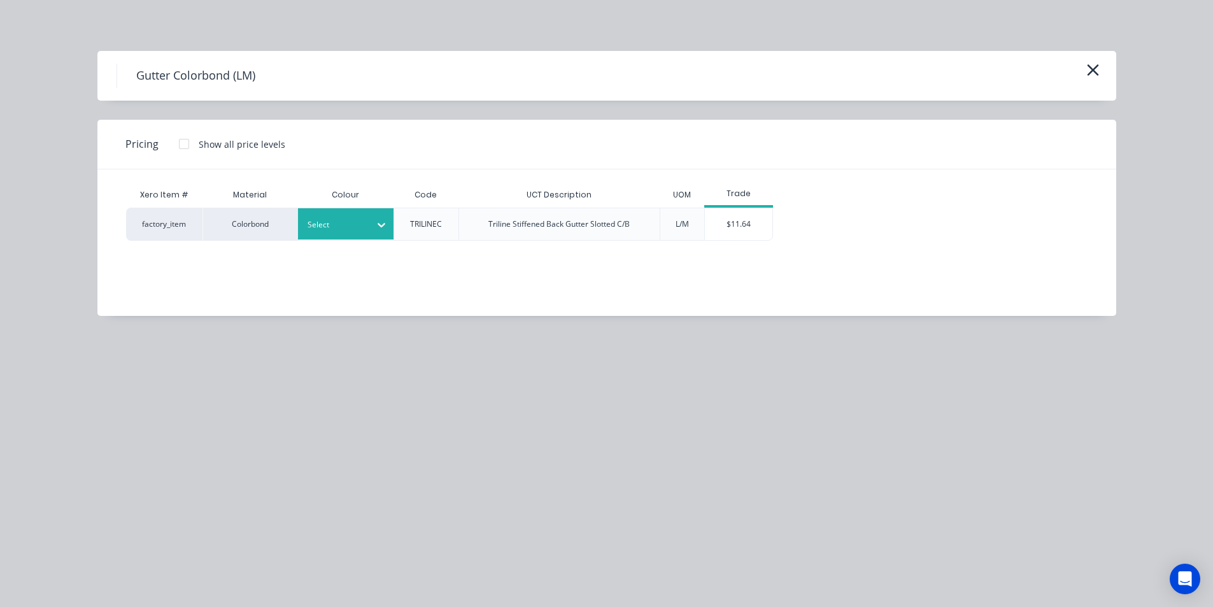
click at [330, 228] on div at bounding box center [336, 225] width 57 height 14
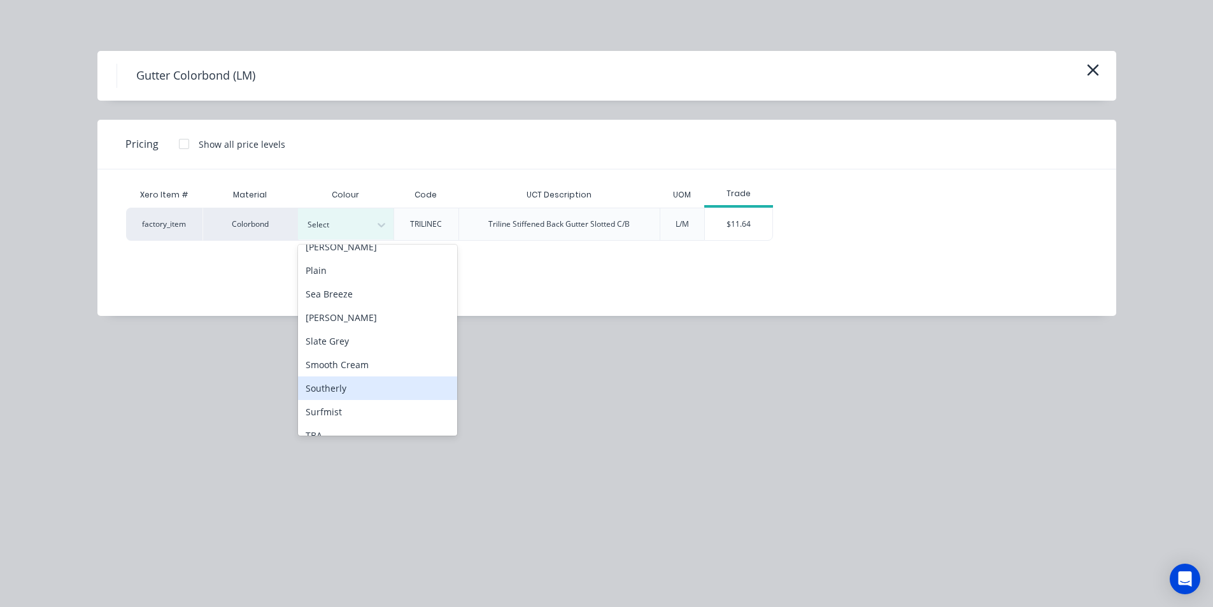
scroll to position [891, 0]
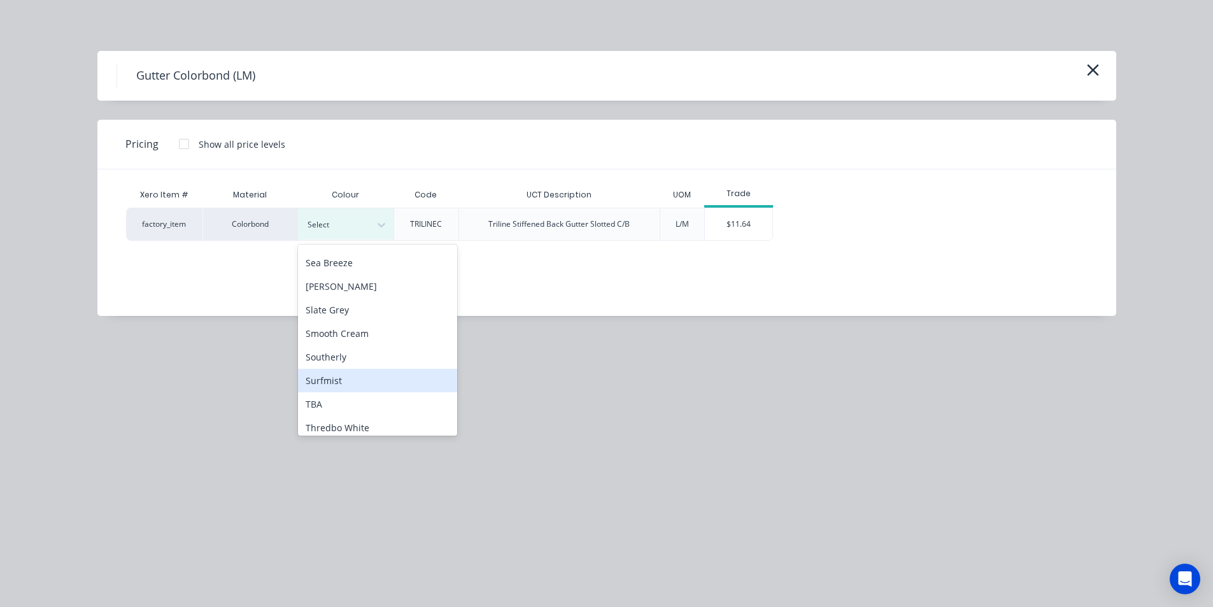
click at [328, 378] on div "Surfmist" at bounding box center [377, 381] width 159 height 24
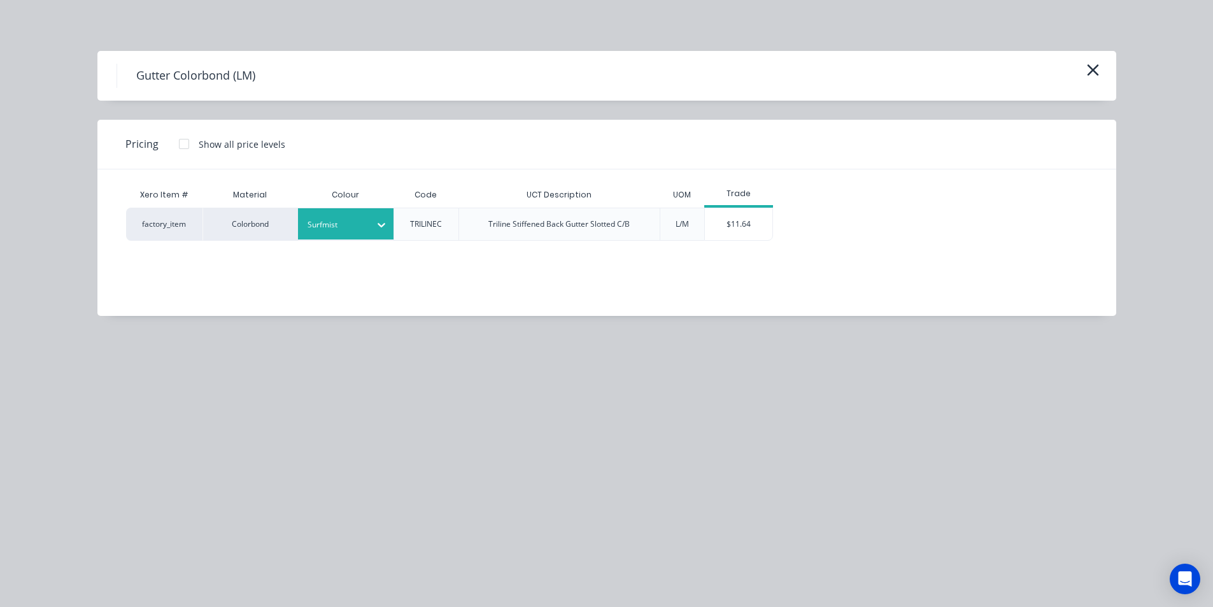
click at [463, 226] on div "Triline Stiffened Back Gutter Slotted C/B" at bounding box center [559, 224] width 202 height 33
click at [749, 230] on div "$11.64" at bounding box center [739, 224] width 68 height 32
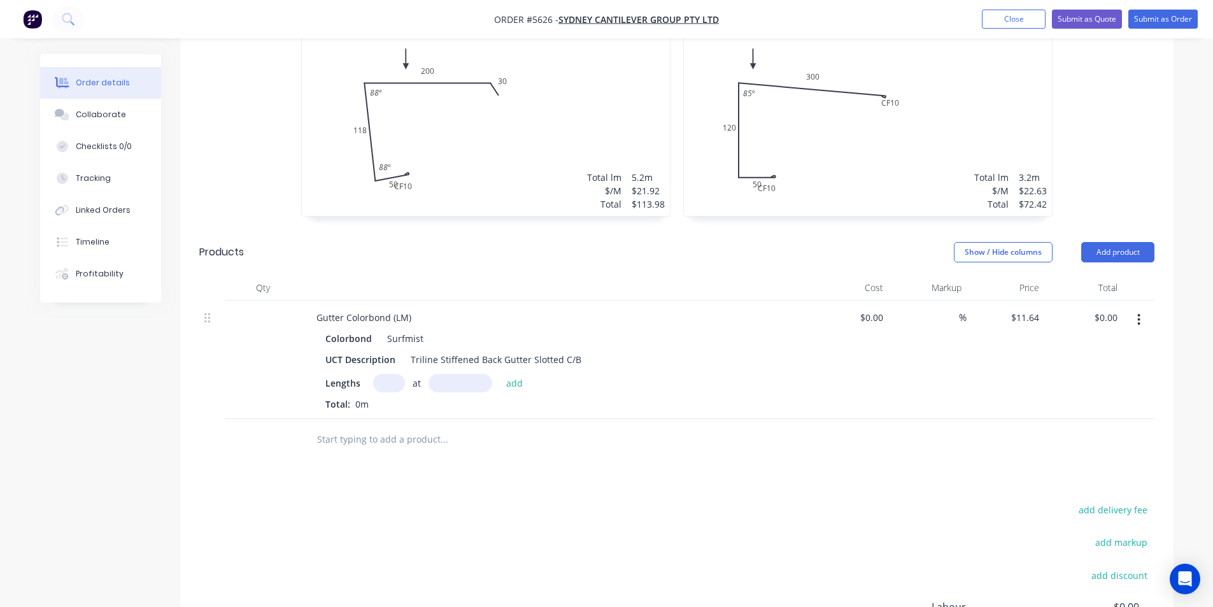
click at [392, 374] on input "text" at bounding box center [389, 383] width 32 height 18
type input "1"
type input "632"
type input "3200mm"
click at [516, 374] on button "add" at bounding box center [515, 382] width 30 height 17
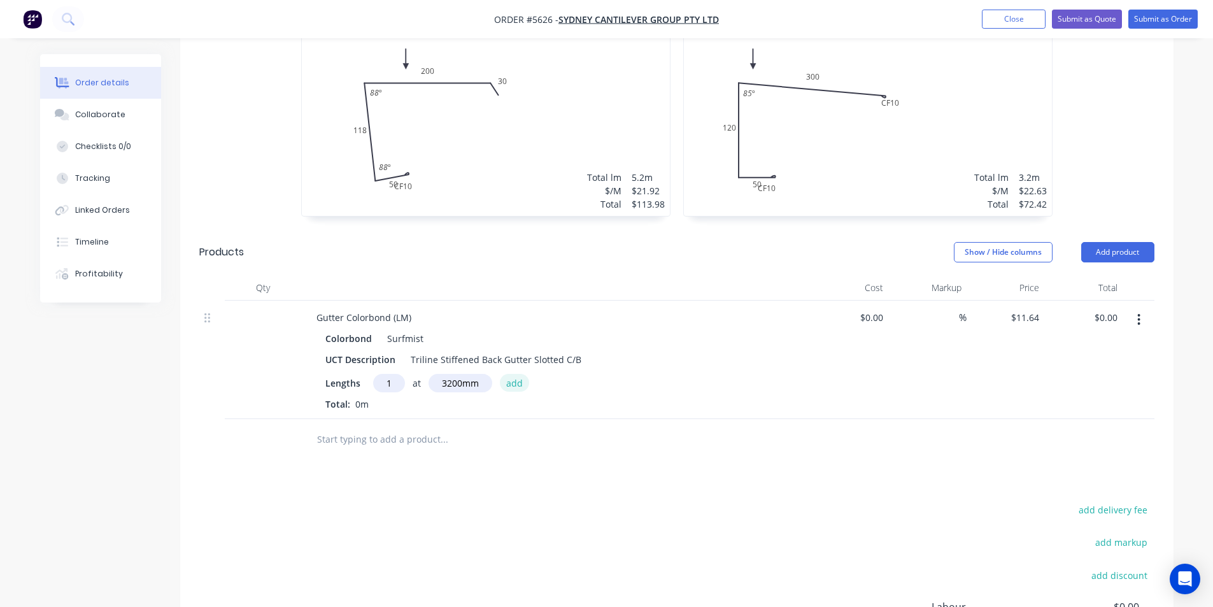
type input "$37.25"
click at [391, 448] on input "text" at bounding box center [443, 460] width 255 height 25
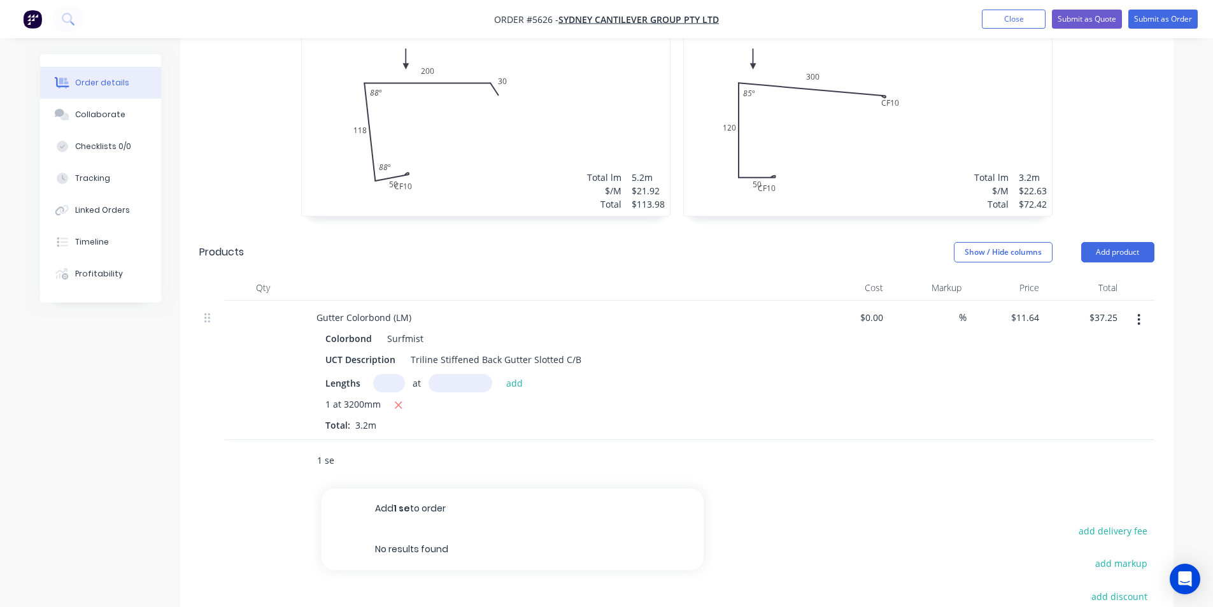
drag, startPoint x: 353, startPoint y: 423, endPoint x: 197, endPoint y: 414, distance: 156.9
click at [197, 414] on div "Qty Cost Markup Price Total Gutter Colorbond (LM) Colorbond Surfmist UCT Descri…" at bounding box center [676, 378] width 993 height 206
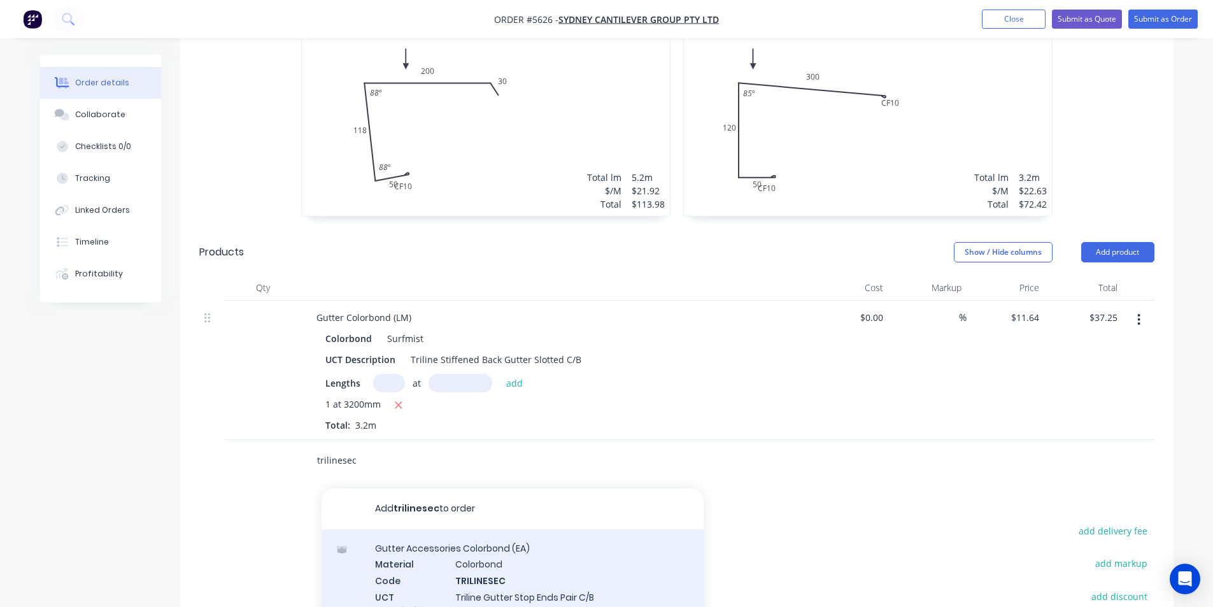
type input "trilinesec"
click at [441, 553] on div "Gutter Accessories Colorbond (EA) Material Colorbond Code TRILINESEC UCT Descri…" at bounding box center [513, 595] width 382 height 132
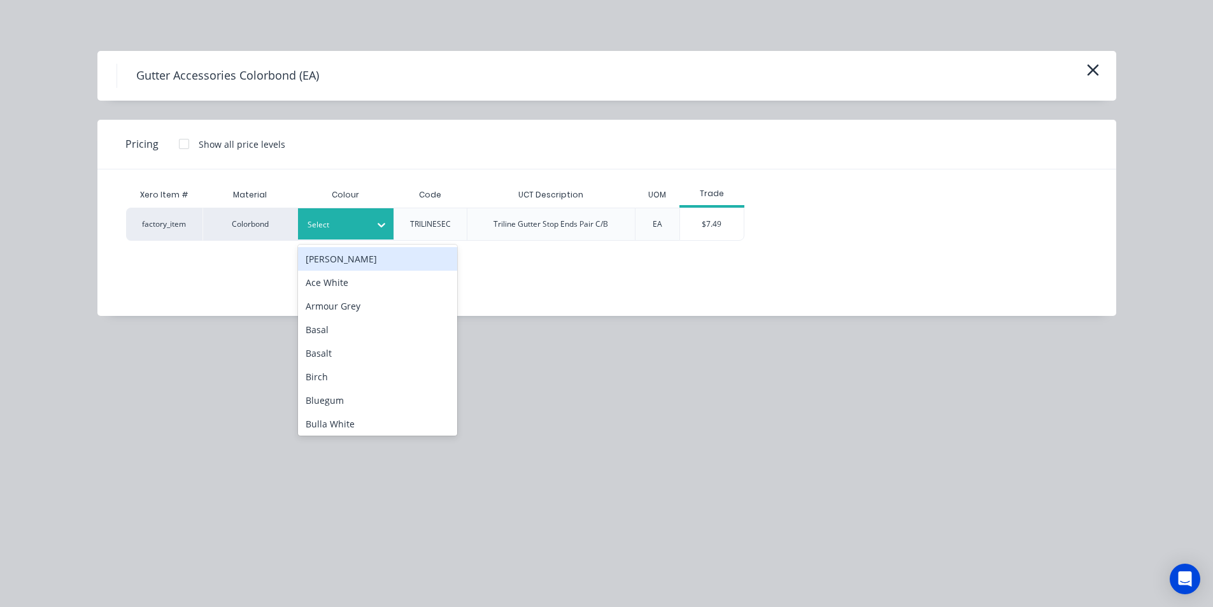
click at [368, 229] on div "Select" at bounding box center [334, 224] width 71 height 17
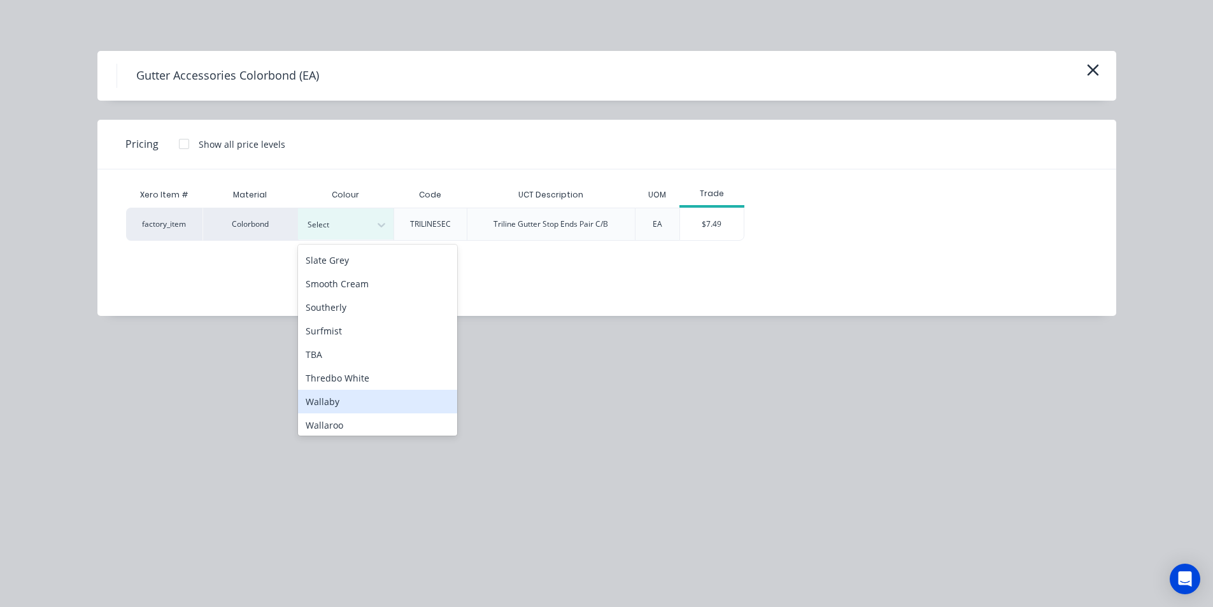
scroll to position [955, 0]
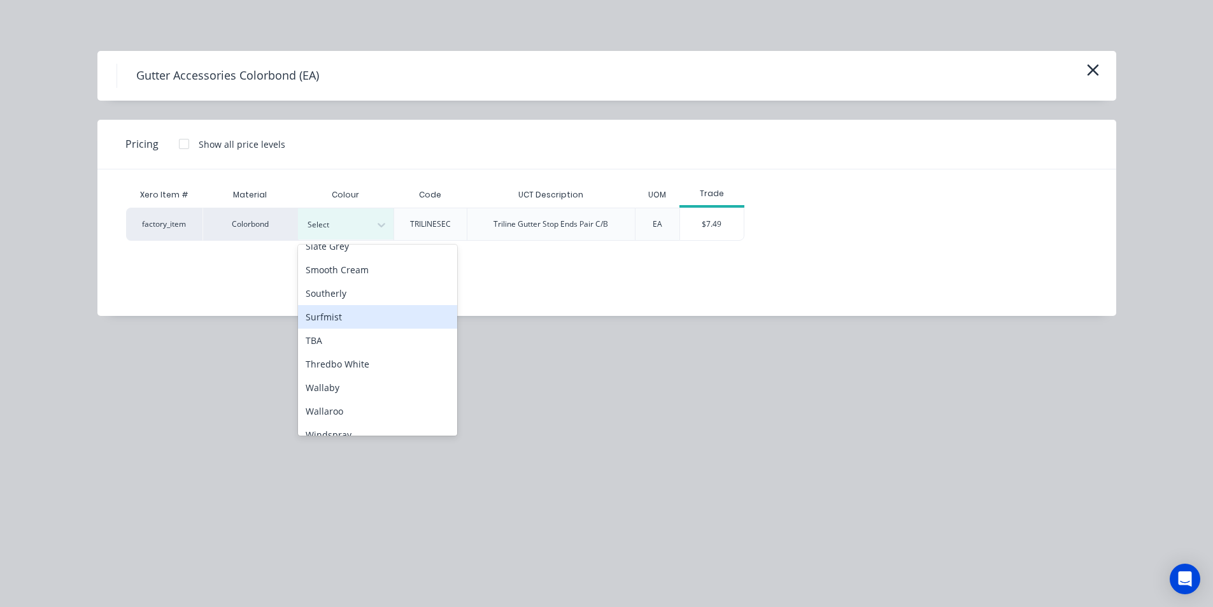
click at [376, 309] on div "Surfmist" at bounding box center [377, 317] width 159 height 24
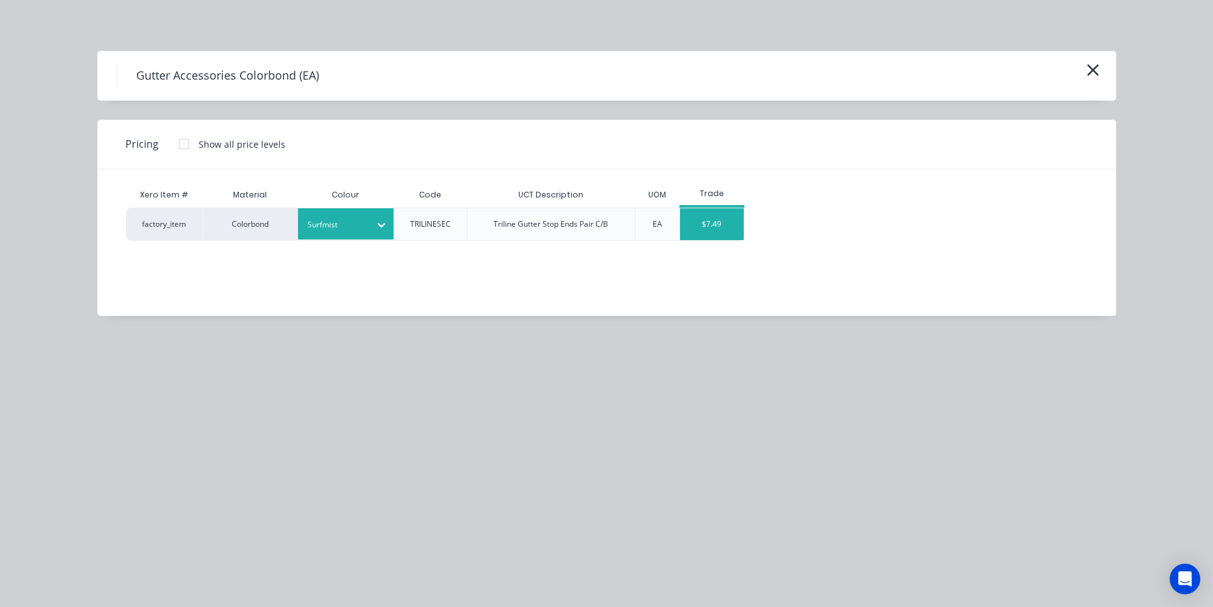
click at [726, 218] on div "$7.49" at bounding box center [712, 224] width 64 height 32
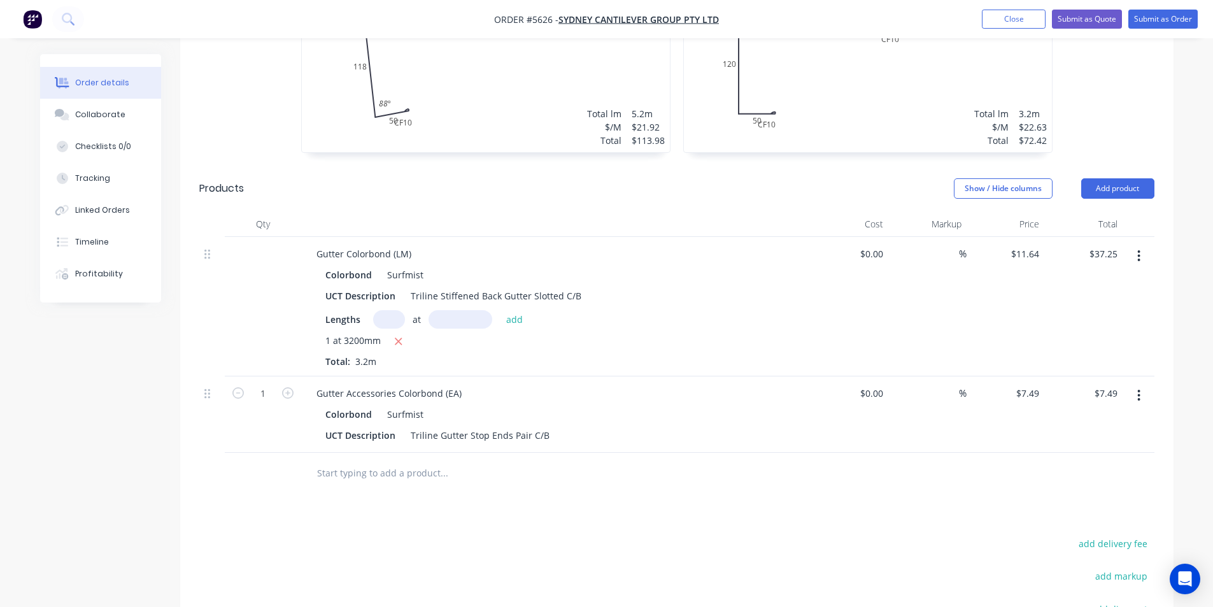
click at [397, 460] on input "text" at bounding box center [443, 472] width 255 height 25
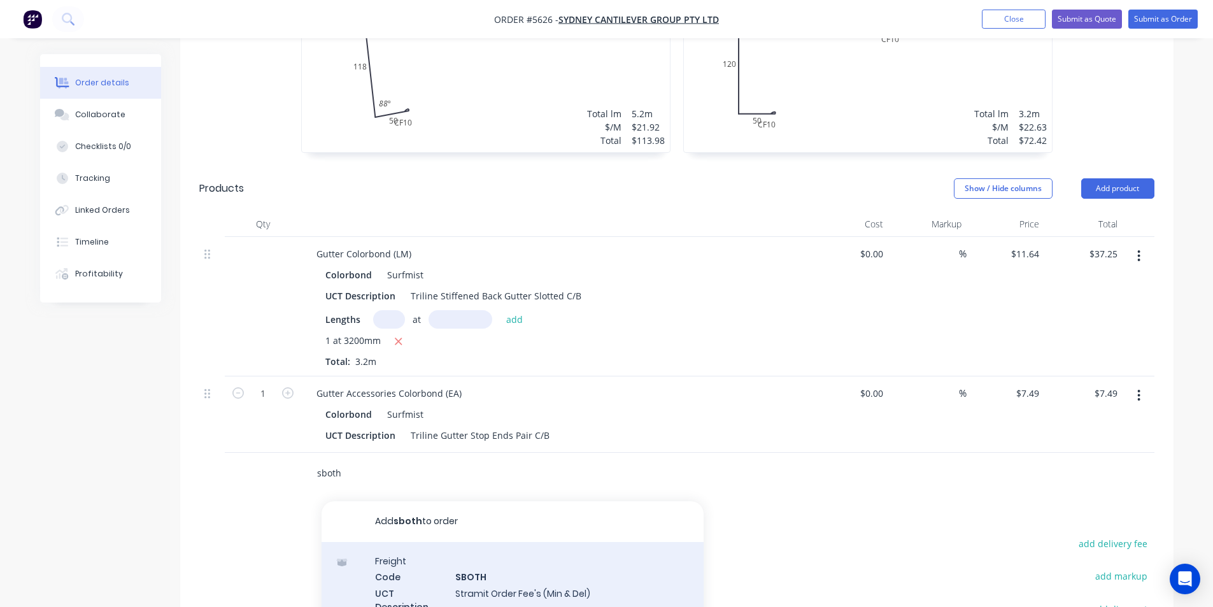
type input "sboth"
click at [546, 553] on div "Freight Code SBOTH UCT Description Stramit Order Fee's (Min & Del) Product vari…" at bounding box center [513, 591] width 382 height 99
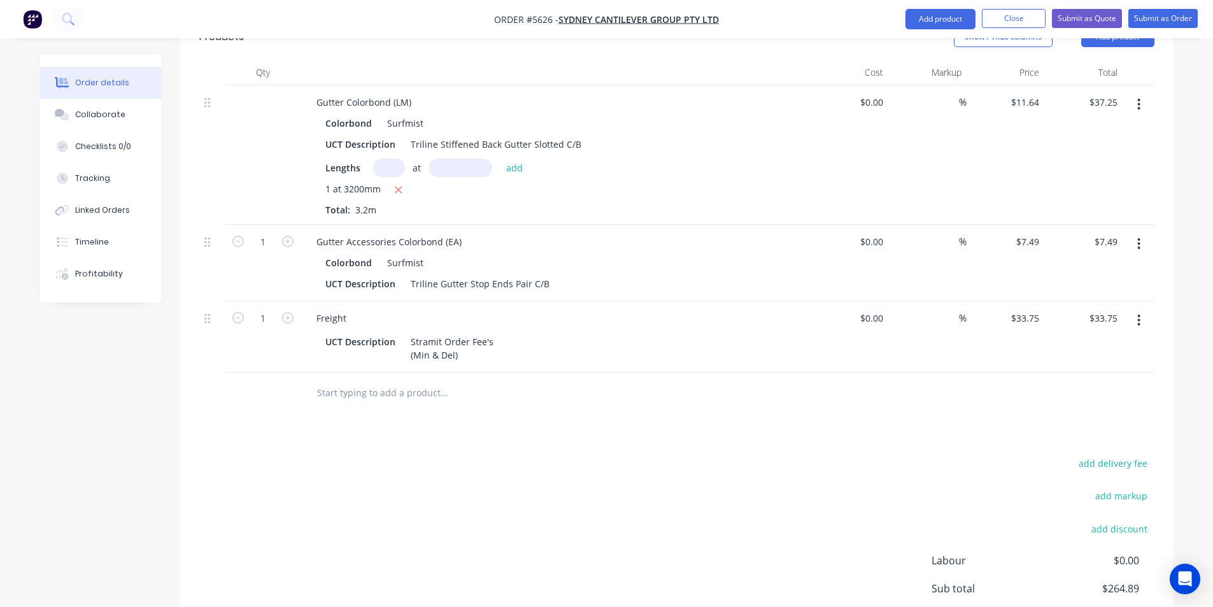
scroll to position [747, 0]
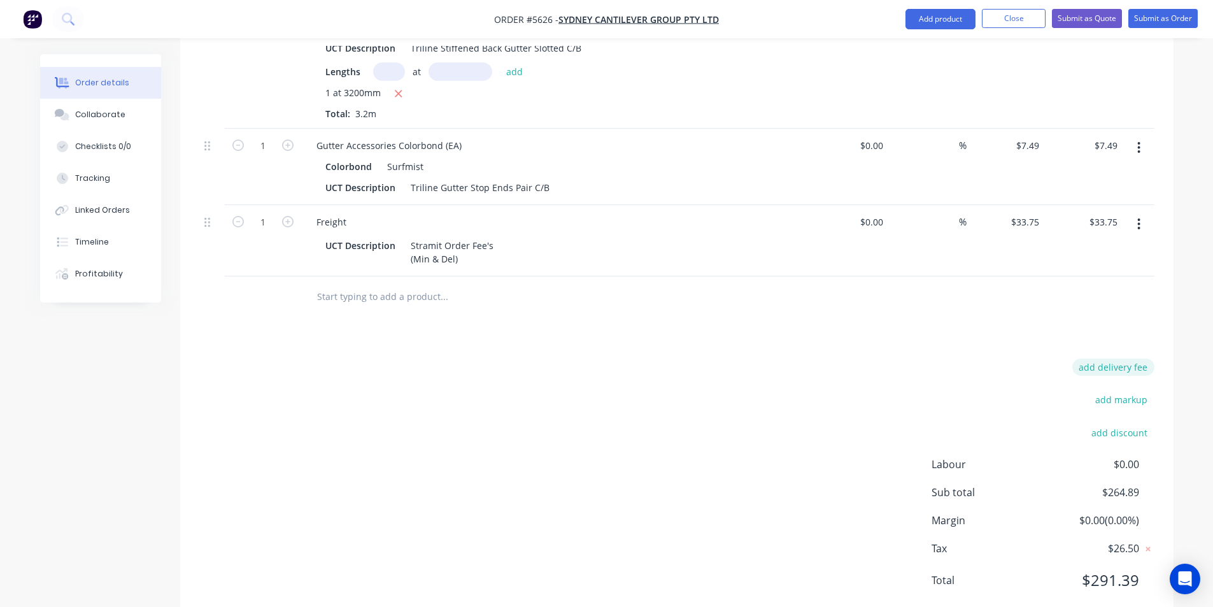
click at [1123, 358] on button "add delivery fee" at bounding box center [1113, 366] width 82 height 17
type input "80"
click input "submit" at bounding box center [0, 0] width 0 height 0
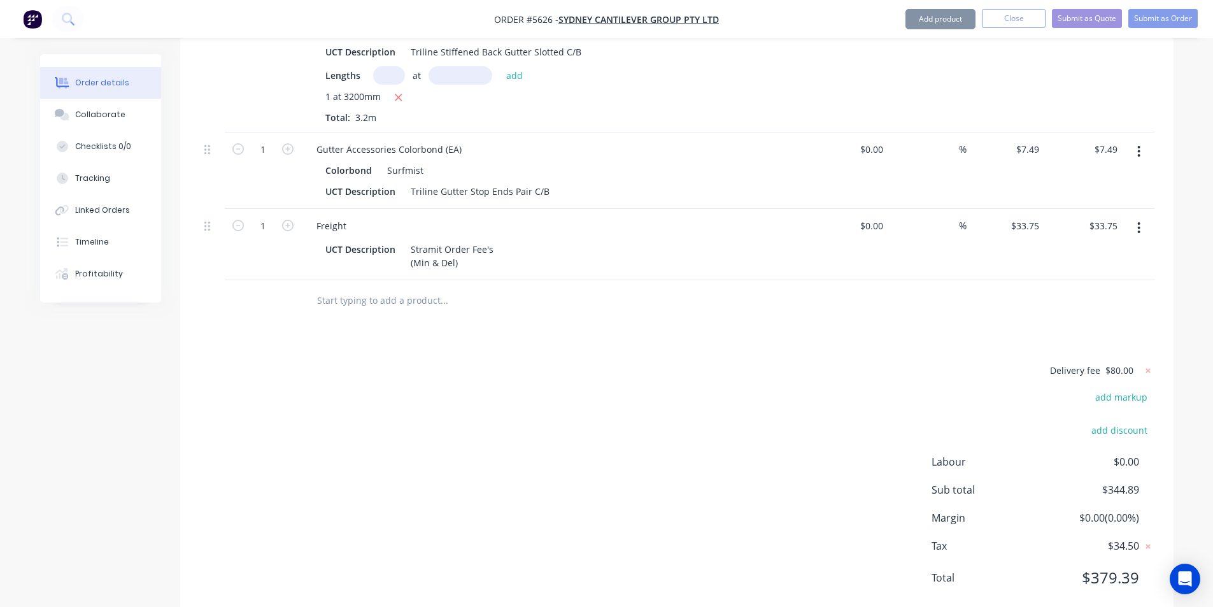
scroll to position [740, 0]
drag, startPoint x: 670, startPoint y: 353, endPoint x: 537, endPoint y: 295, distance: 144.5
click at [671, 365] on div "Delivery fee $80.00 add markup add discount Labour $0.00 Sub total $344.89 Marg…" at bounding box center [676, 484] width 955 height 239
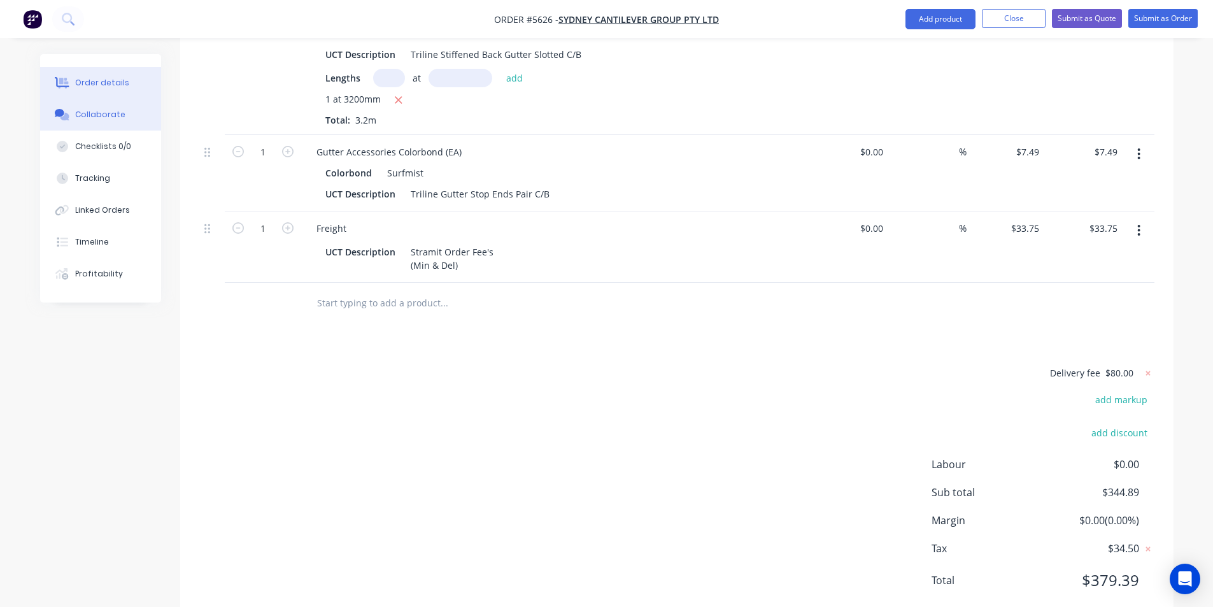
drag, startPoint x: 94, startPoint y: 117, endPoint x: 101, endPoint y: 112, distance: 9.2
click at [96, 117] on div "Collaborate" at bounding box center [100, 114] width 50 height 11
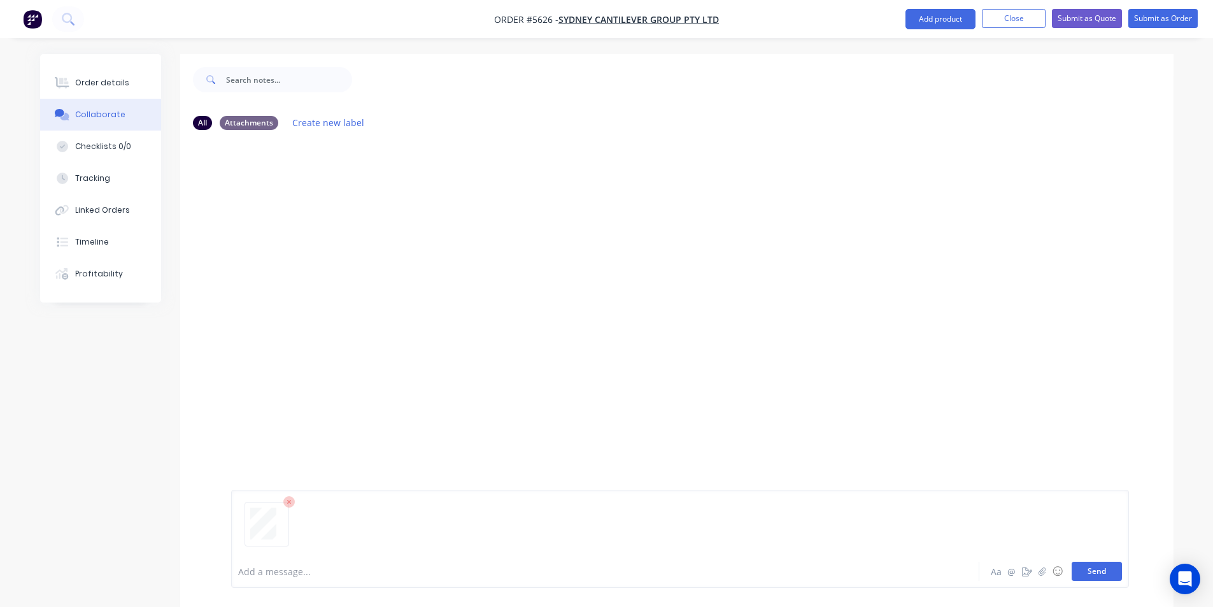
click at [1103, 569] on button "Send" at bounding box center [1097, 571] width 50 height 19
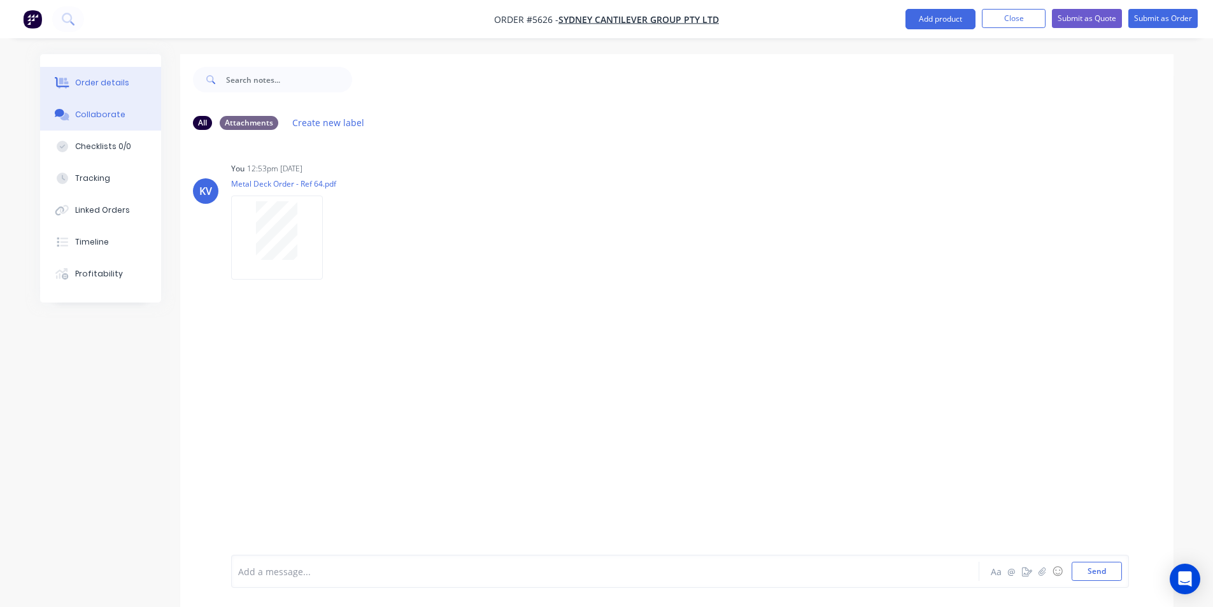
click at [98, 86] on div "Order details" at bounding box center [102, 82] width 54 height 11
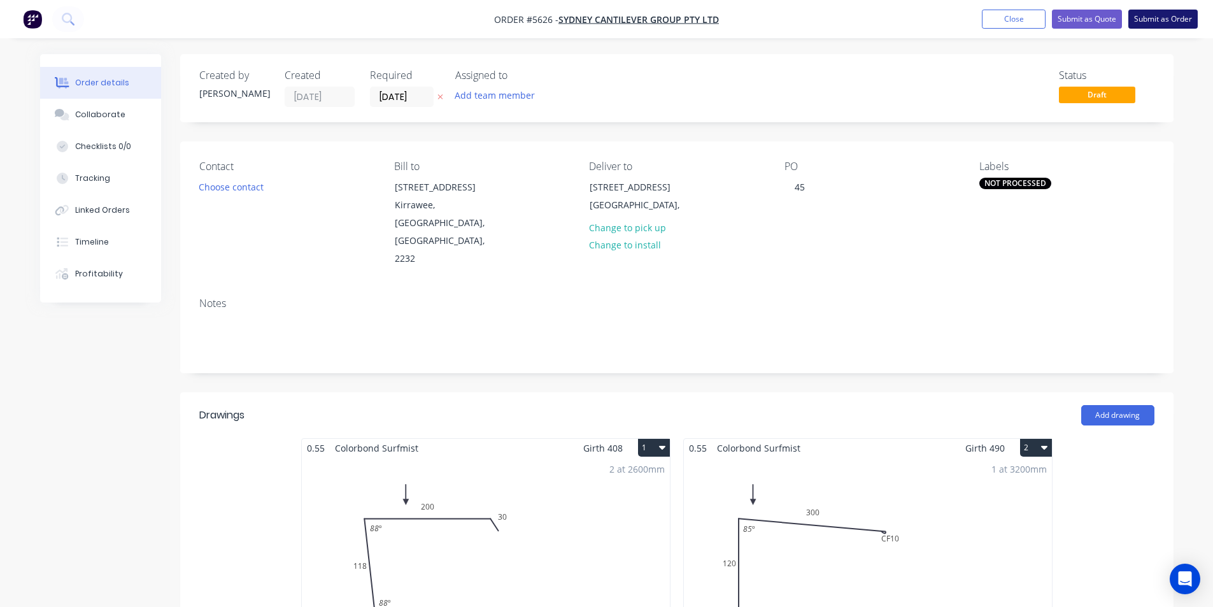
click at [1153, 17] on button "Submit as Order" at bounding box center [1162, 19] width 69 height 19
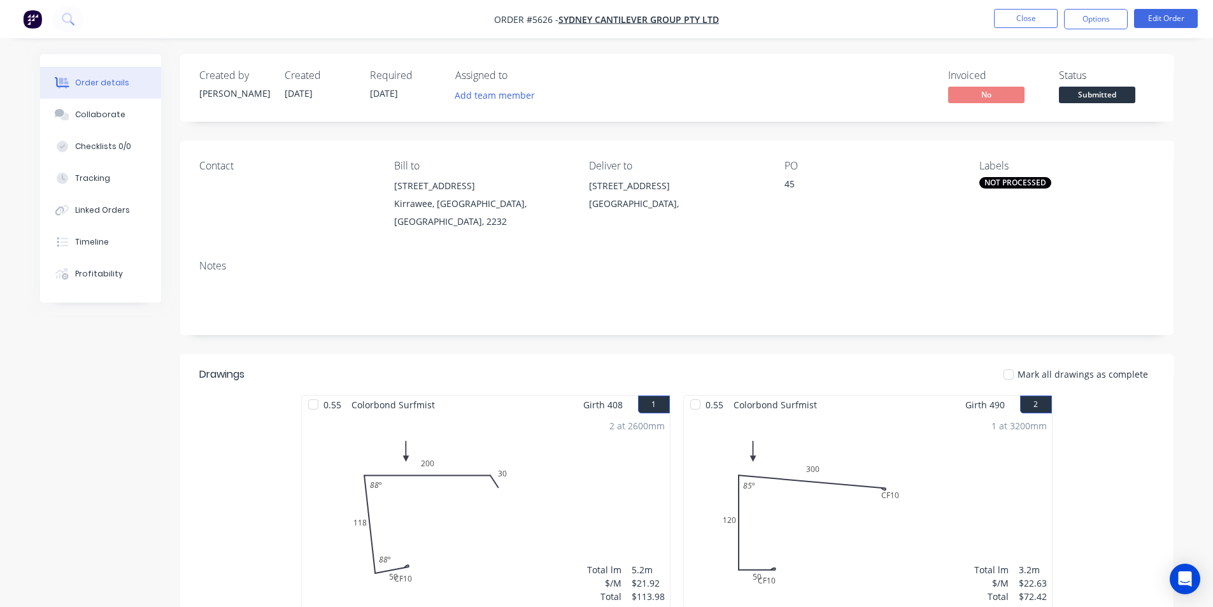
click at [1116, 92] on span "Submitted" at bounding box center [1097, 95] width 76 height 16
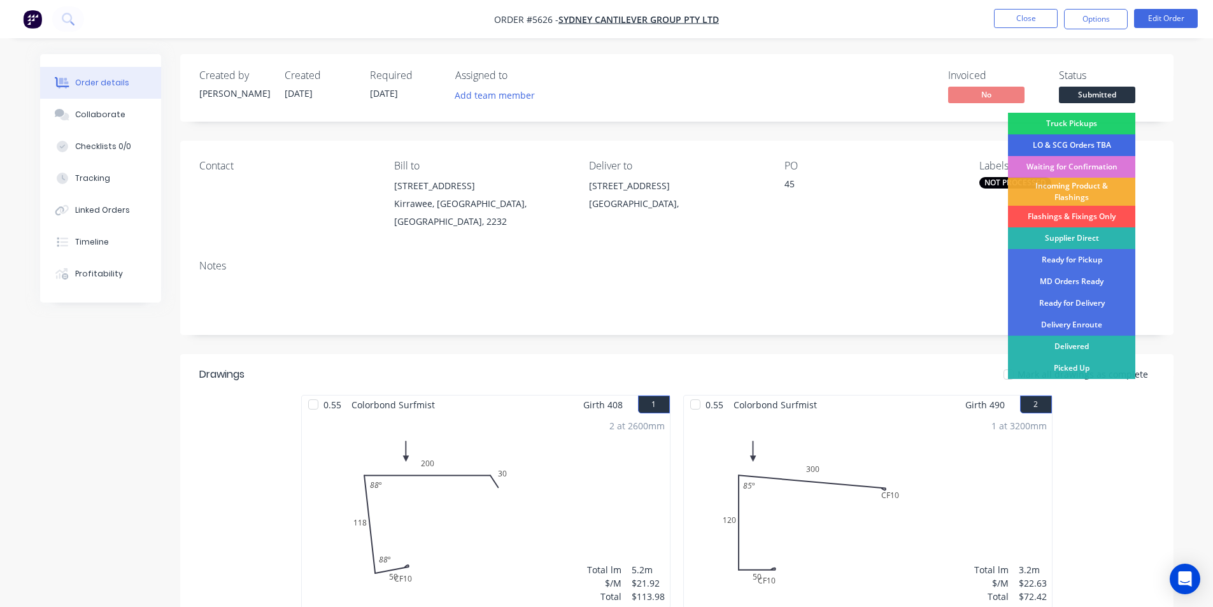
click at [1067, 143] on div "LO & SCG Orders TBA" at bounding box center [1071, 145] width 127 height 22
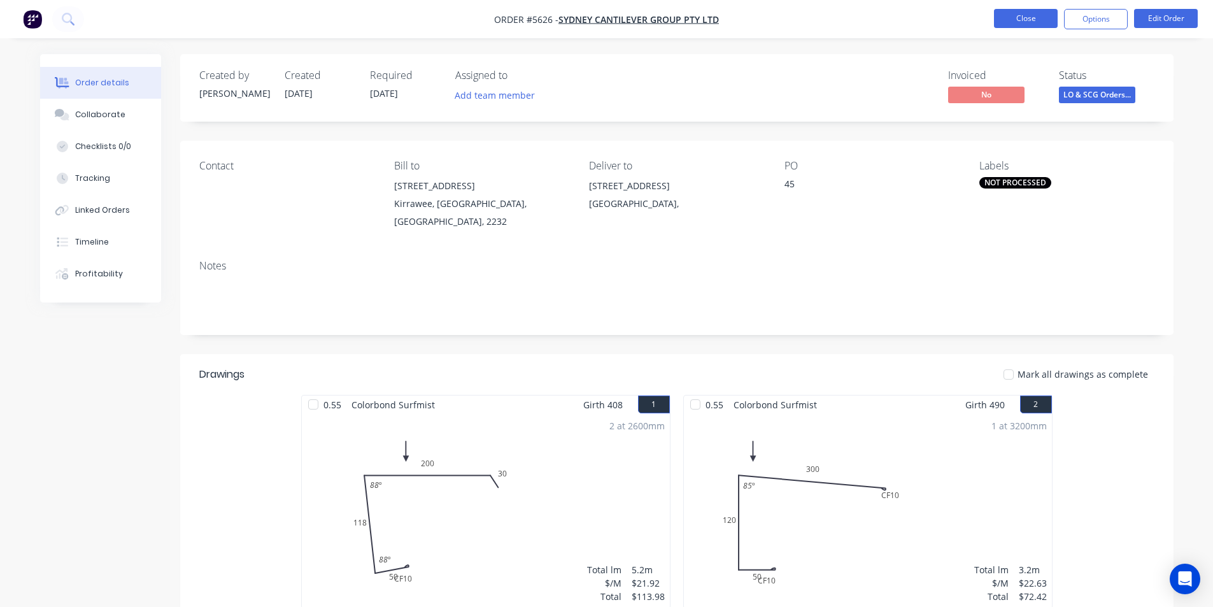
click at [1032, 18] on button "Close" at bounding box center [1026, 18] width 64 height 19
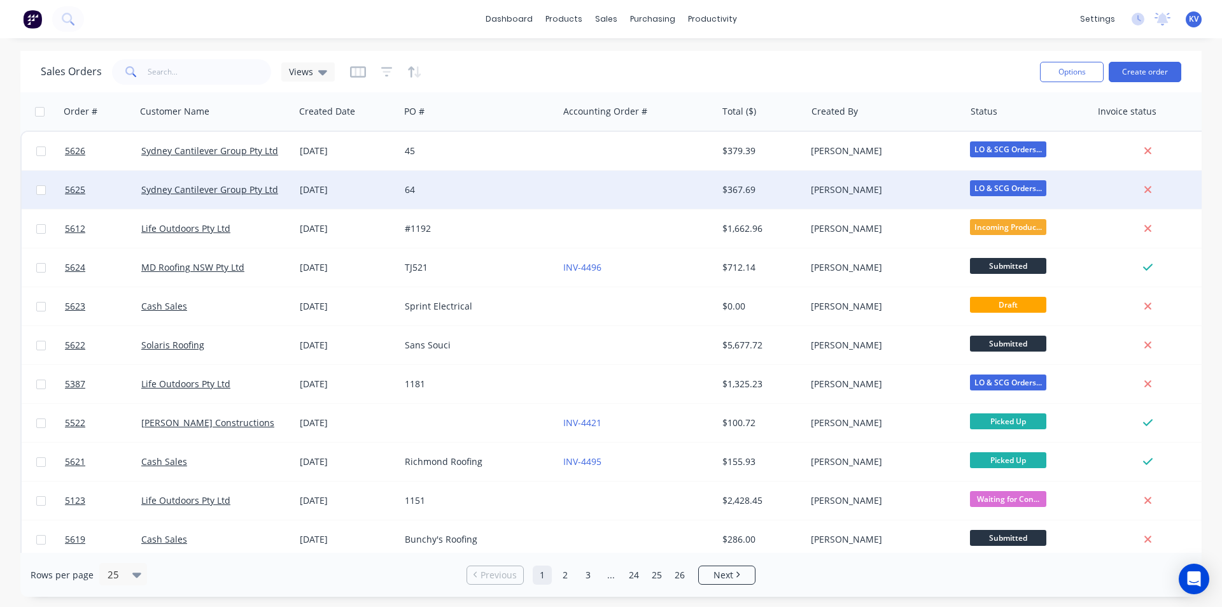
click at [767, 181] on div "$367.69" at bounding box center [762, 190] width 89 height 38
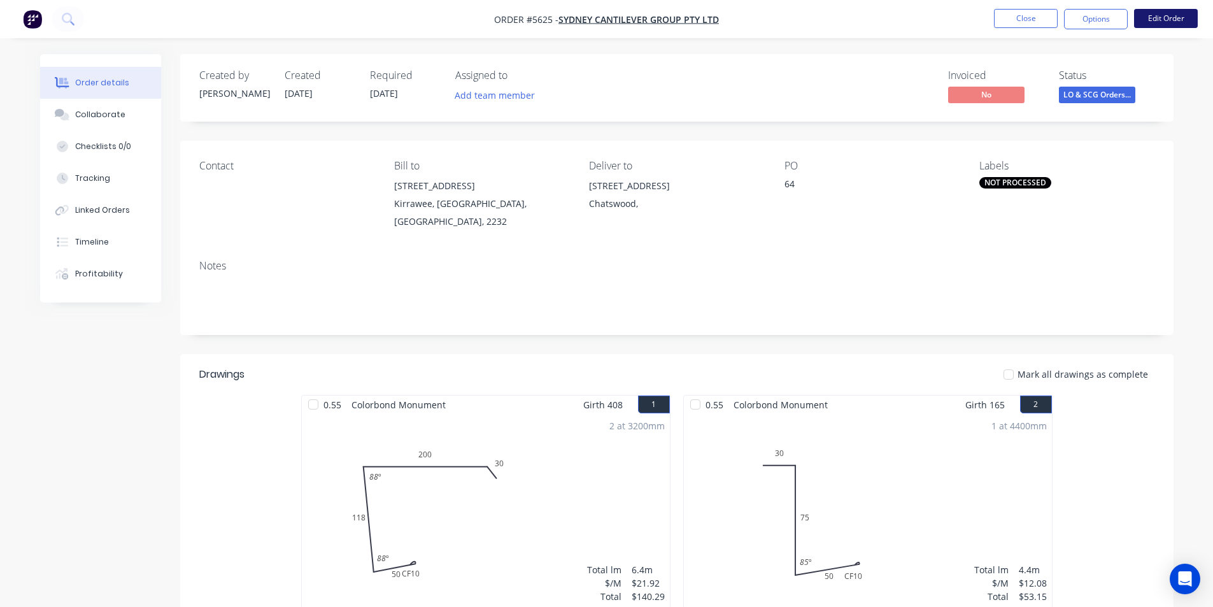
click at [1174, 20] on button "Edit Order" at bounding box center [1166, 18] width 64 height 19
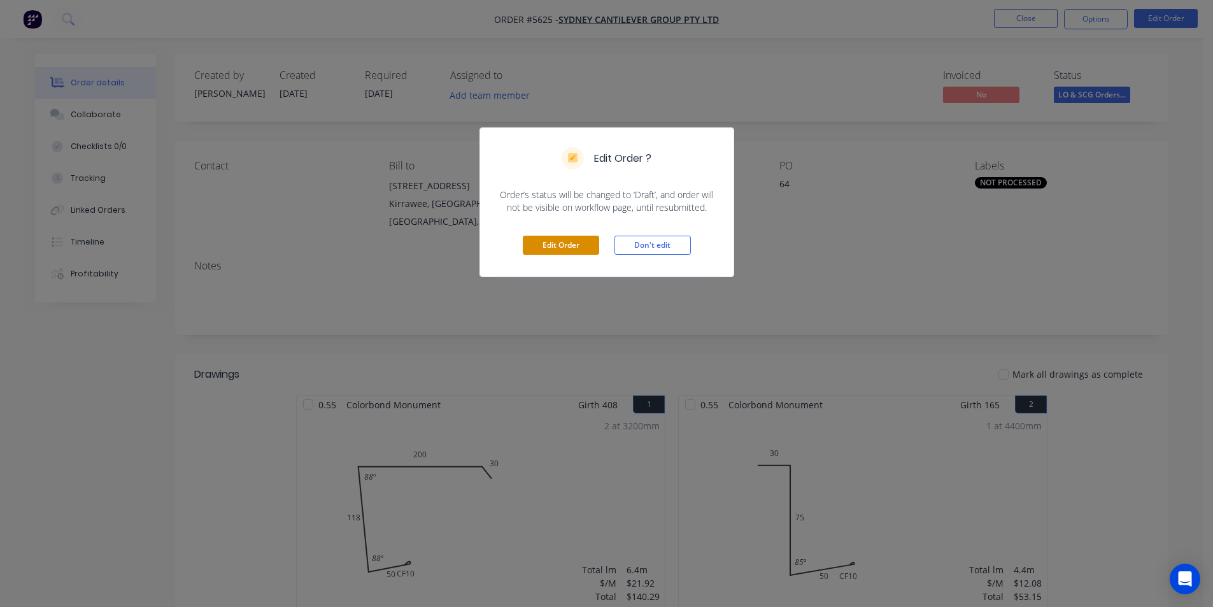
click at [546, 244] on button "Edit Order" at bounding box center [561, 245] width 76 height 19
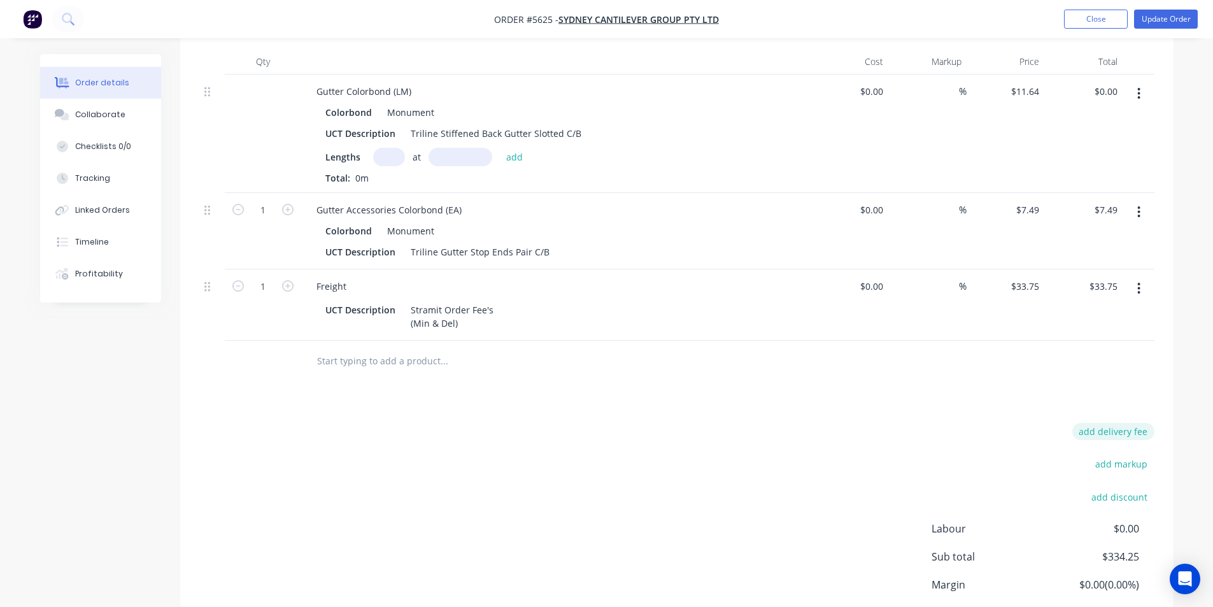
scroll to position [952, 0]
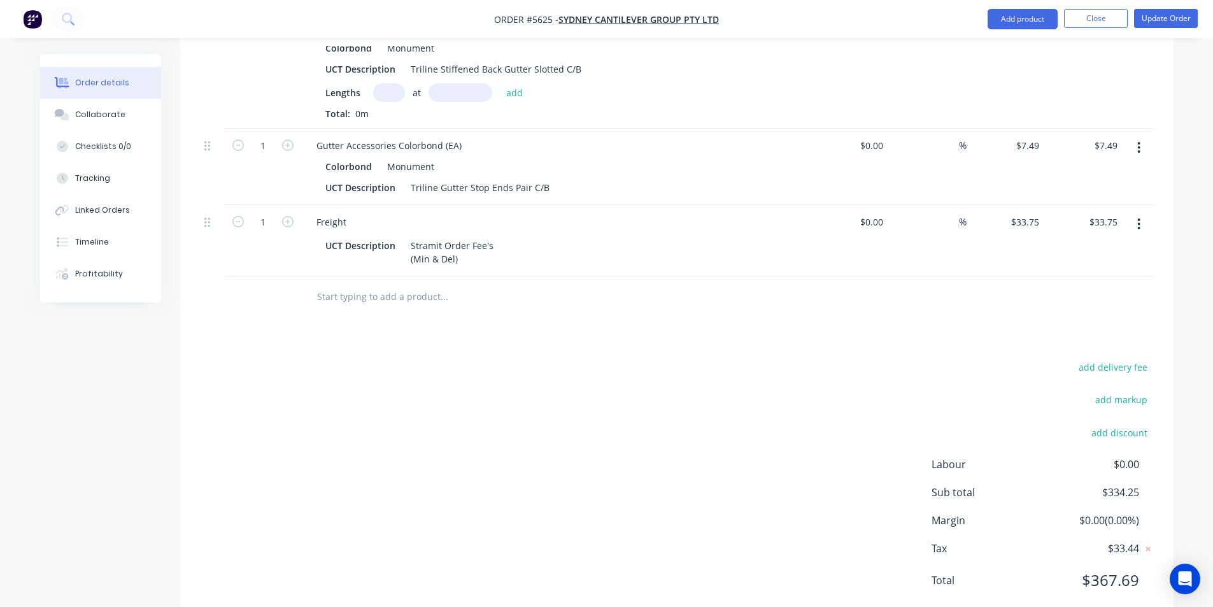
click at [1105, 358] on div "add delivery fee" at bounding box center [1074, 374] width 159 height 32
click at [1108, 358] on button "add delivery fee" at bounding box center [1113, 366] width 82 height 17
click at [1113, 362] on input at bounding box center [1104, 371] width 57 height 19
type input "150"
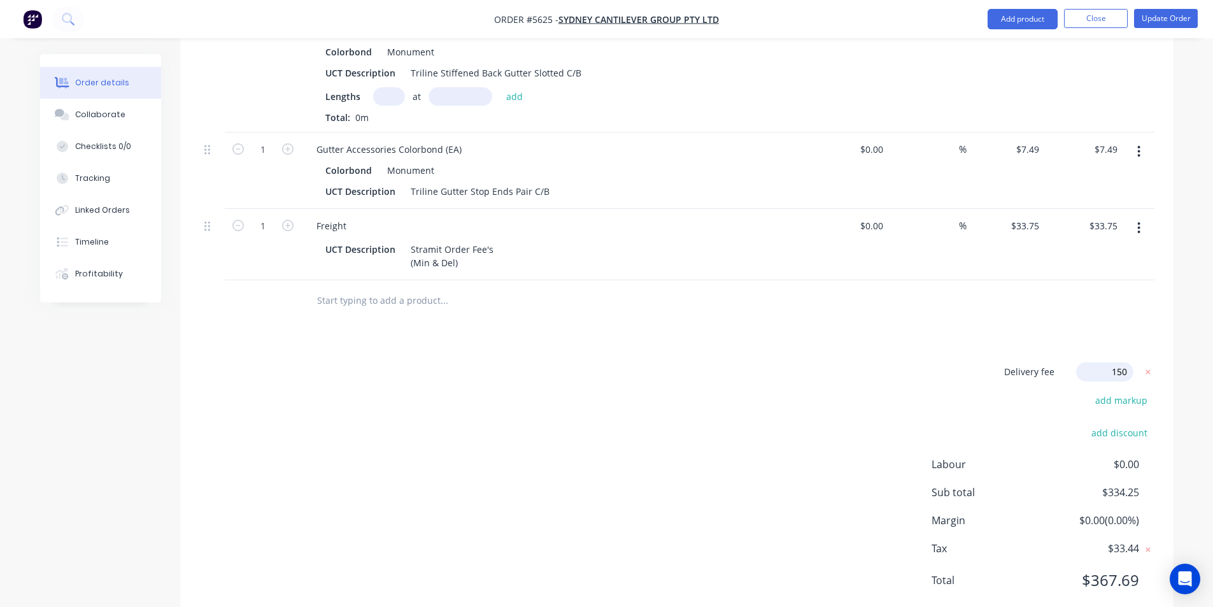
click at [975, 362] on div "Delivery fee Delivery fee Delivery fee name (Optional) 150 150 $0 add markup ad…" at bounding box center [676, 483] width 955 height 243
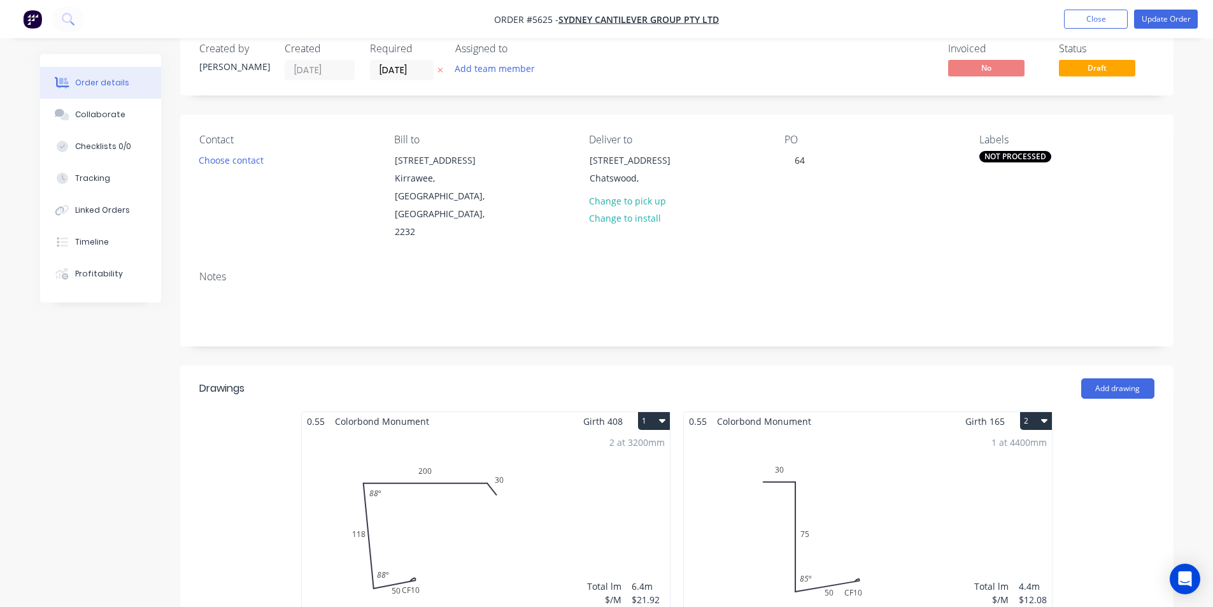
scroll to position [0, 0]
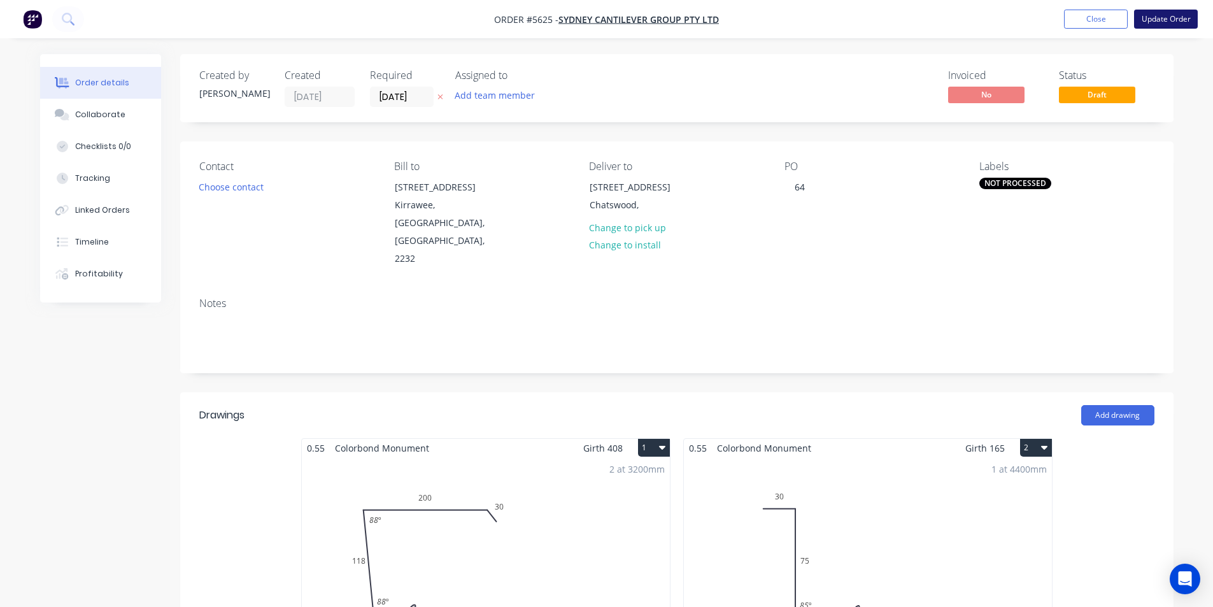
click at [1160, 20] on button "Update Order" at bounding box center [1166, 19] width 64 height 19
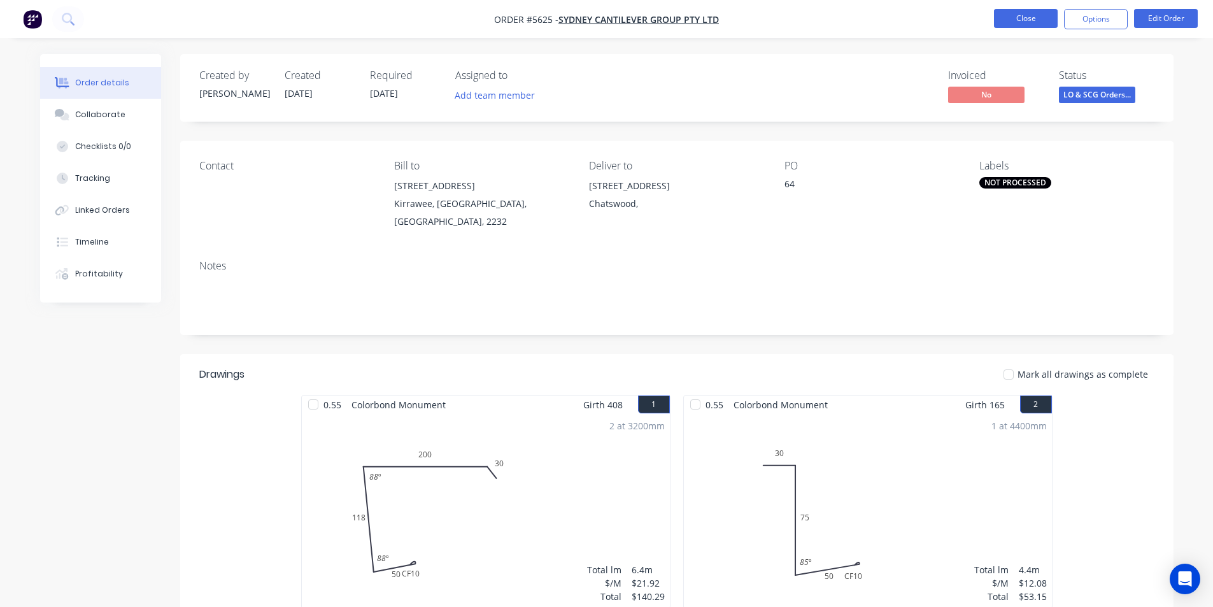
click at [1026, 22] on button "Close" at bounding box center [1026, 18] width 64 height 19
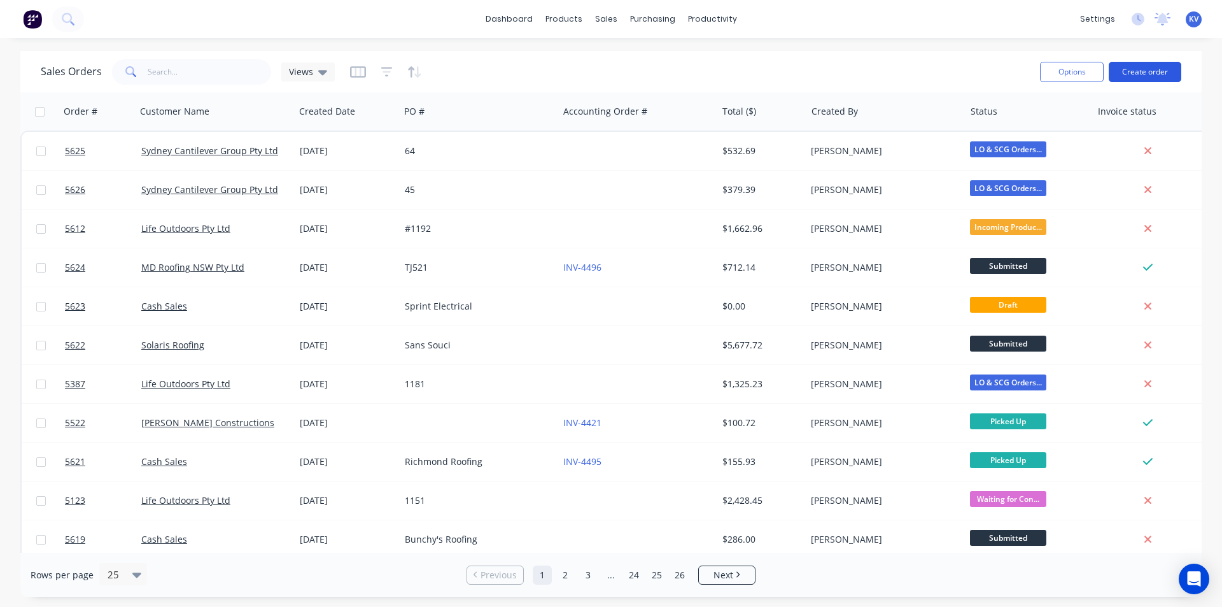
click at [1131, 67] on button "Create order" at bounding box center [1145, 72] width 73 height 20
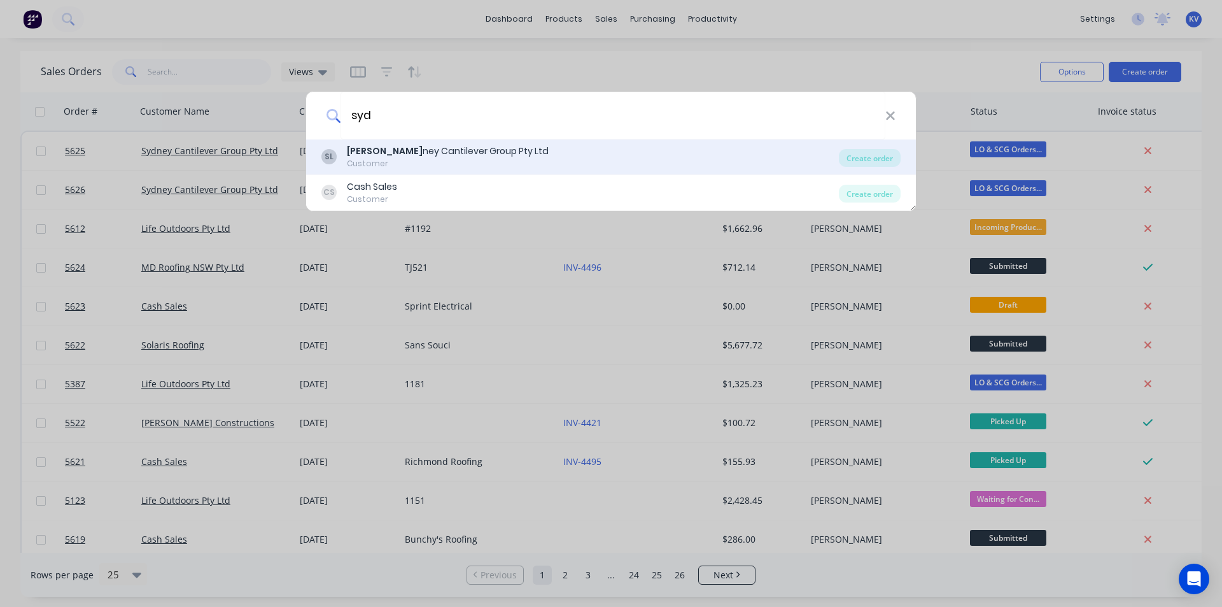
type input "syd"
click at [444, 158] on div "Customer" at bounding box center [448, 163] width 202 height 11
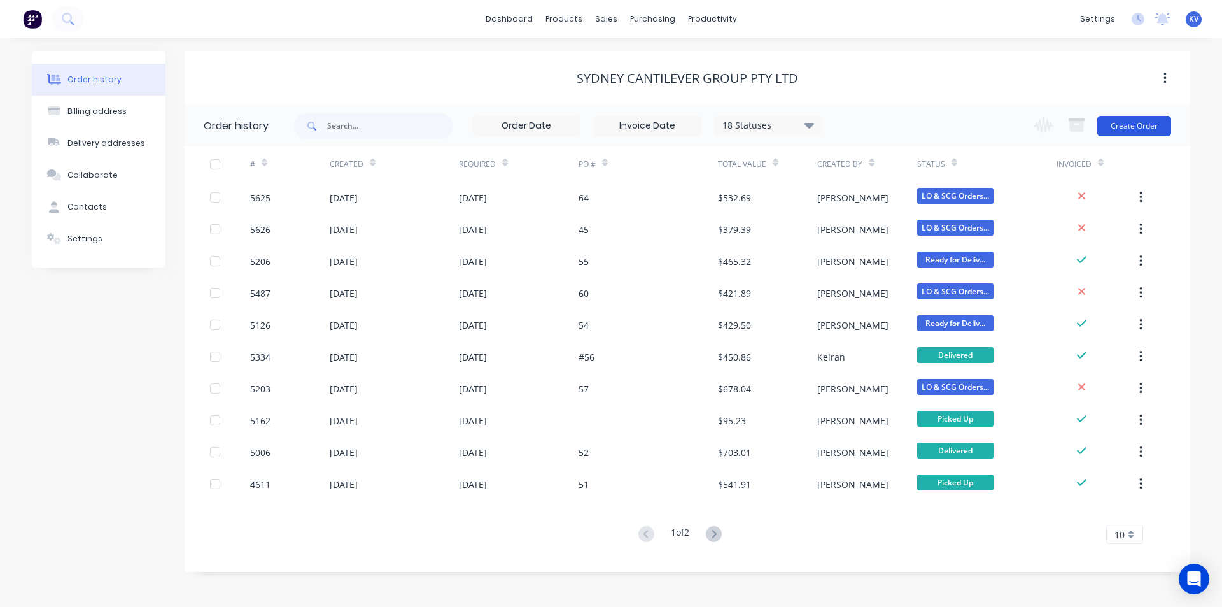
click at [1121, 129] on button "Create Order" at bounding box center [1135, 126] width 74 height 20
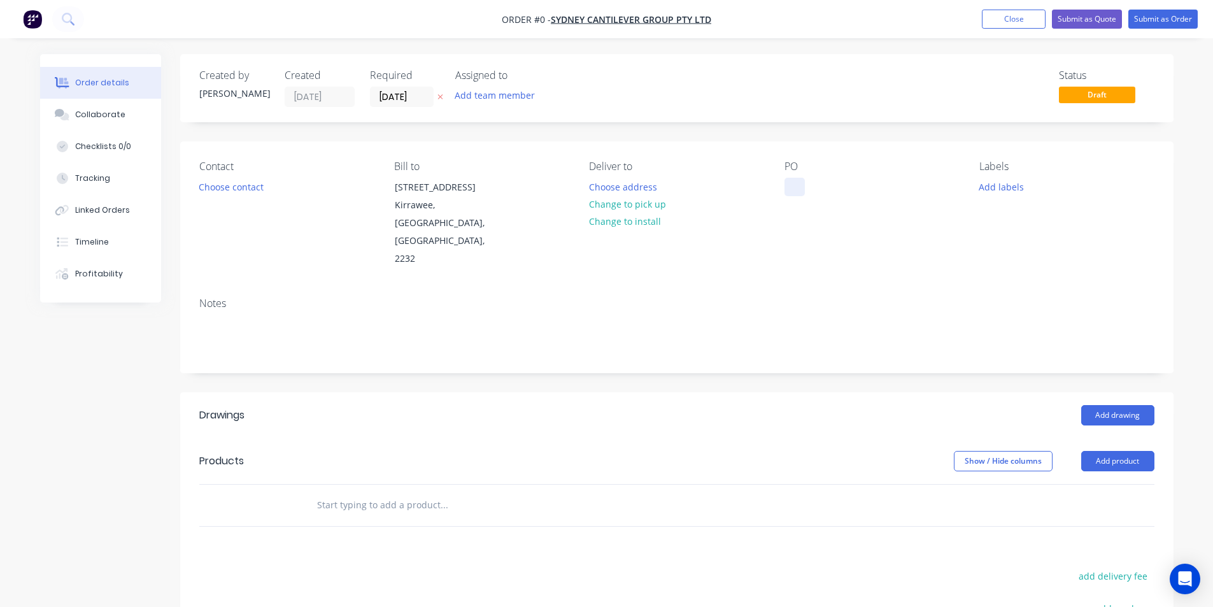
click at [795, 185] on div at bounding box center [794, 187] width 20 height 18
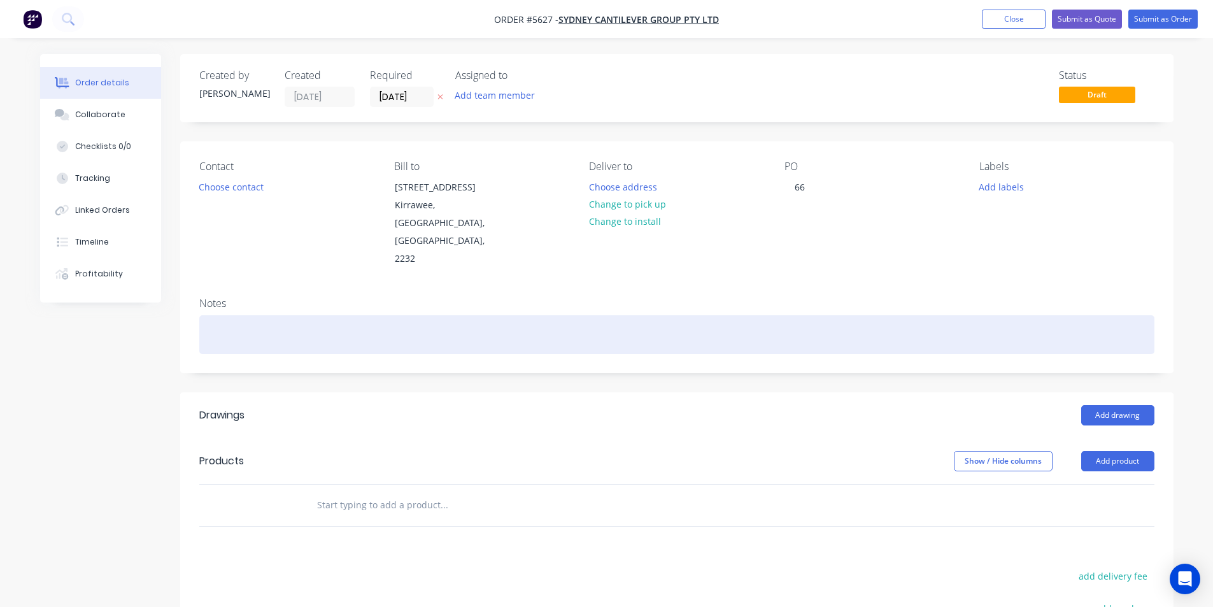
click at [851, 315] on div at bounding box center [676, 334] width 955 height 39
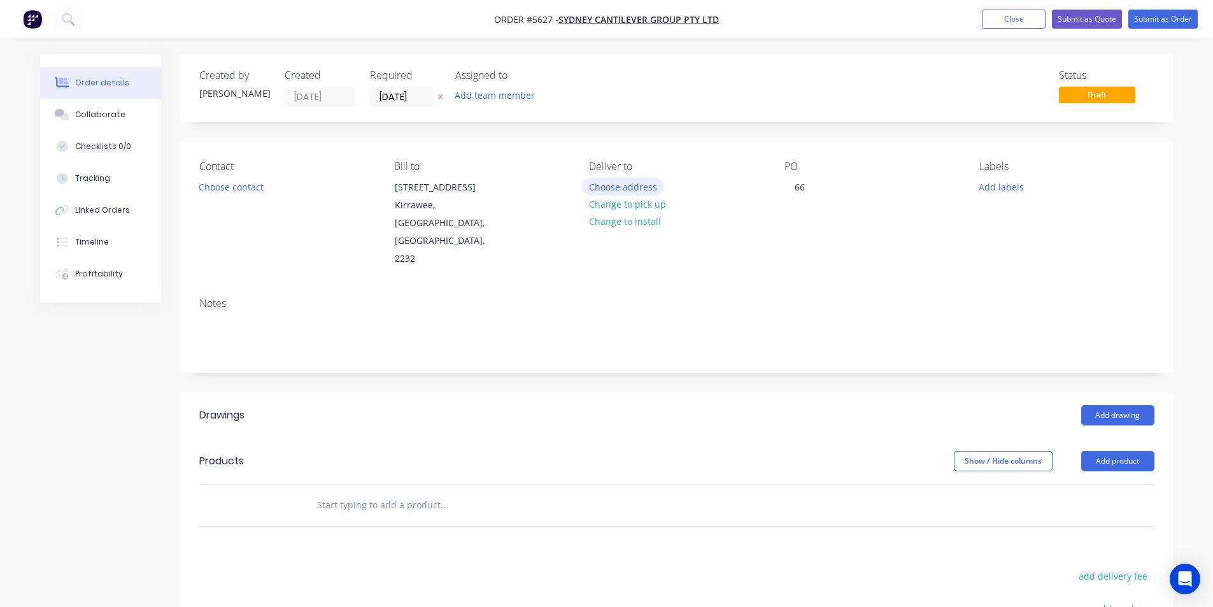
click at [635, 181] on button "Choose address" at bounding box center [622, 186] width 81 height 17
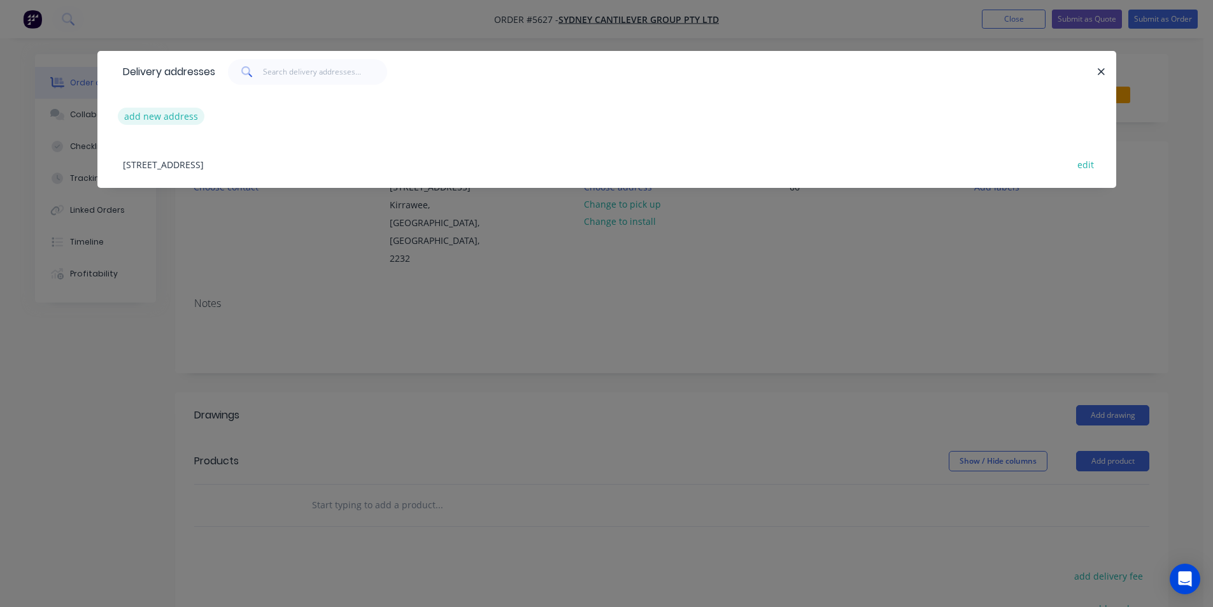
click at [171, 117] on button "add new address" at bounding box center [161, 116] width 87 height 17
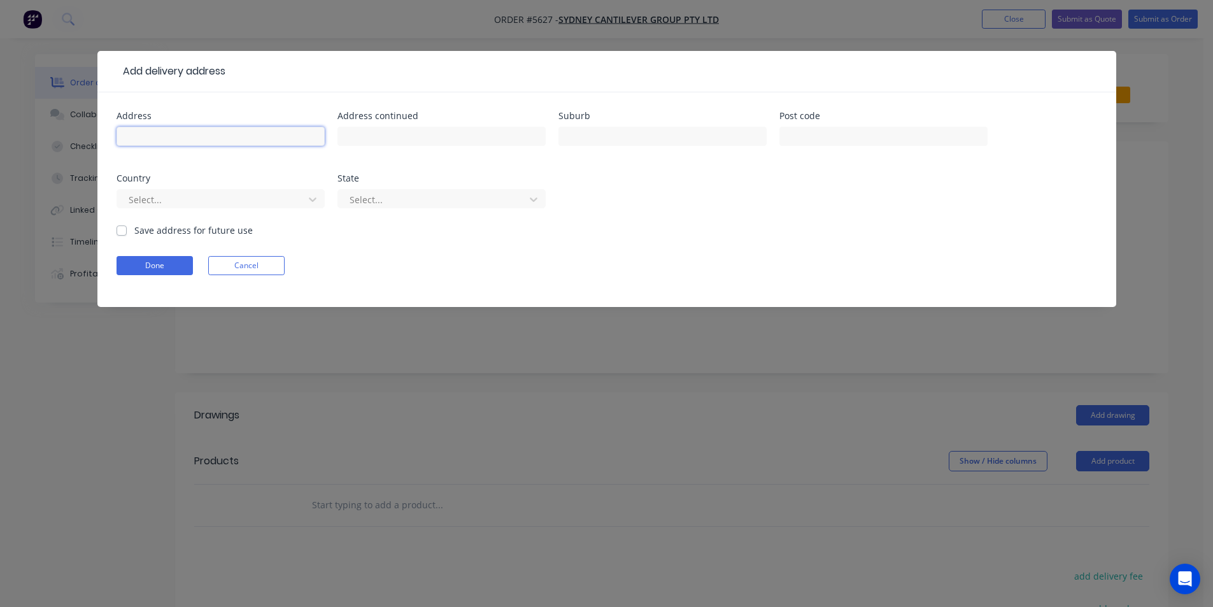
click at [274, 137] on input "text" at bounding box center [221, 136] width 208 height 19
type input "71 Como Road"
type input "Oyster Bay"
click at [170, 262] on button "Done" at bounding box center [155, 265] width 76 height 19
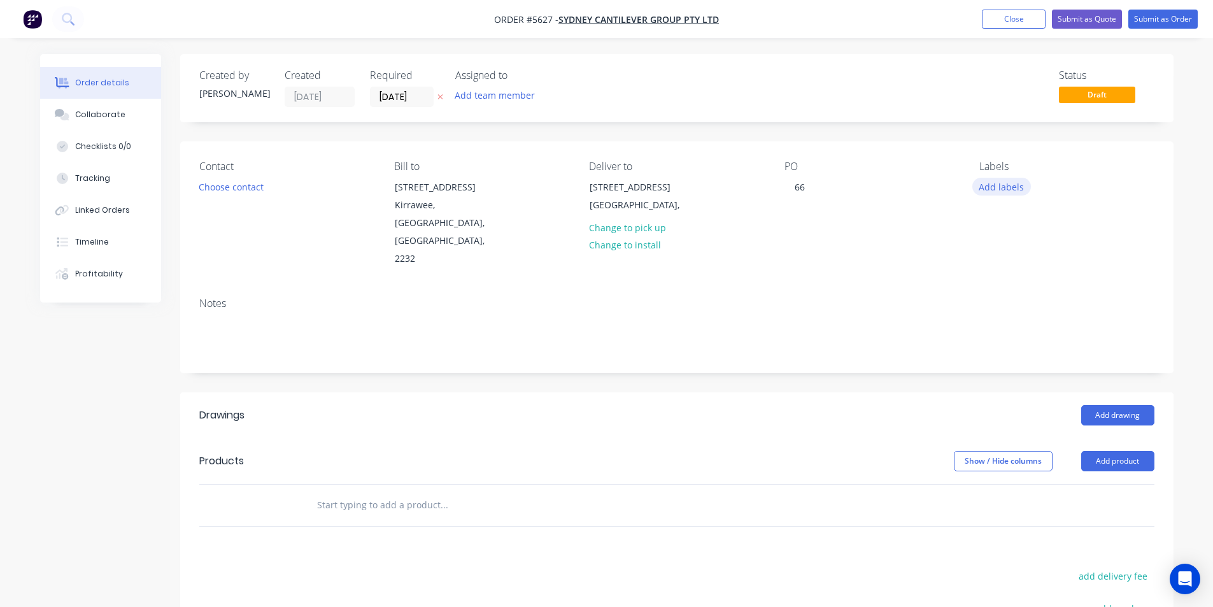
click at [1006, 186] on button "Add labels" at bounding box center [1001, 186] width 59 height 17
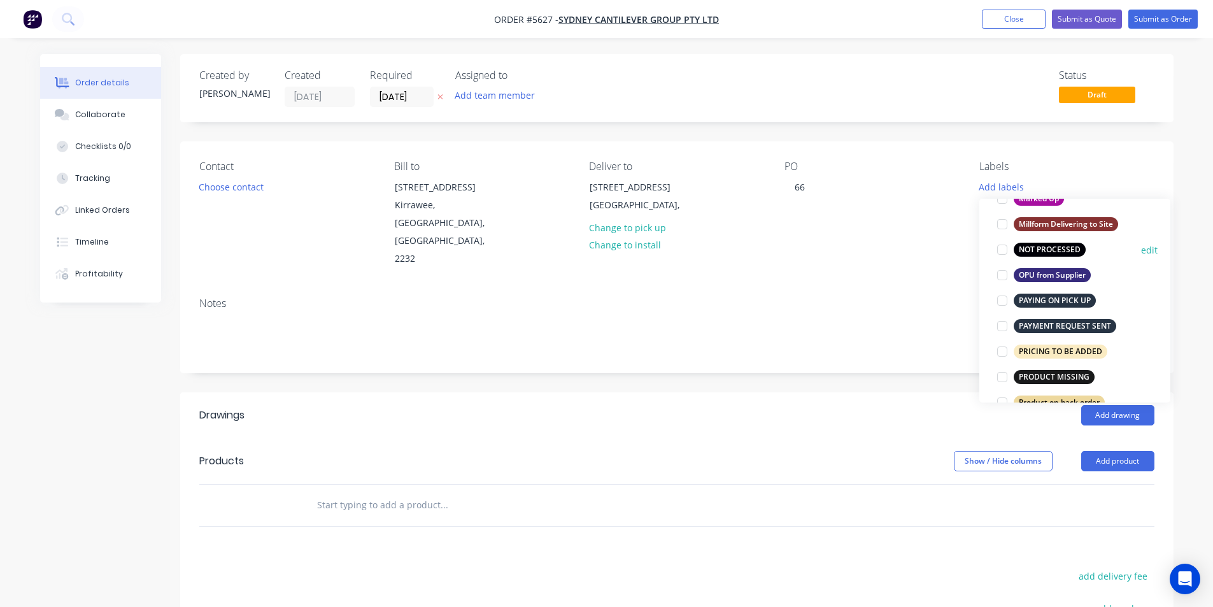
click at [1002, 243] on div at bounding box center [1001, 249] width 25 height 25
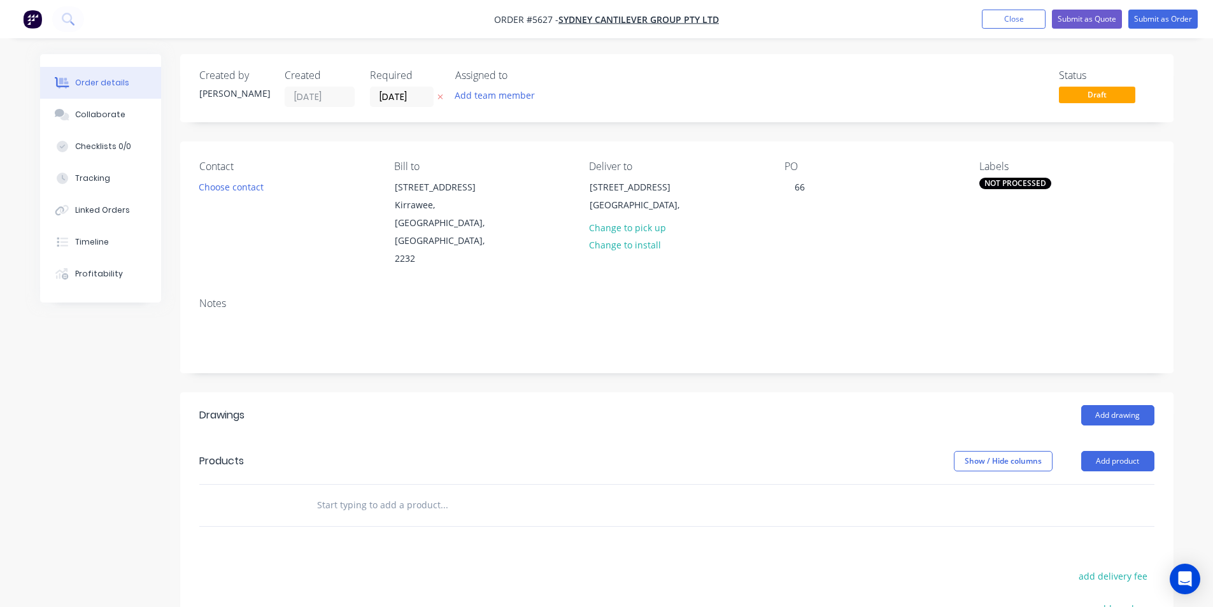
drag, startPoint x: 621, startPoint y: 464, endPoint x: 695, endPoint y: 470, distance: 73.5
click at [622, 492] on div at bounding box center [497, 504] width 382 height 25
click at [1117, 405] on button "Add drawing" at bounding box center [1117, 415] width 73 height 20
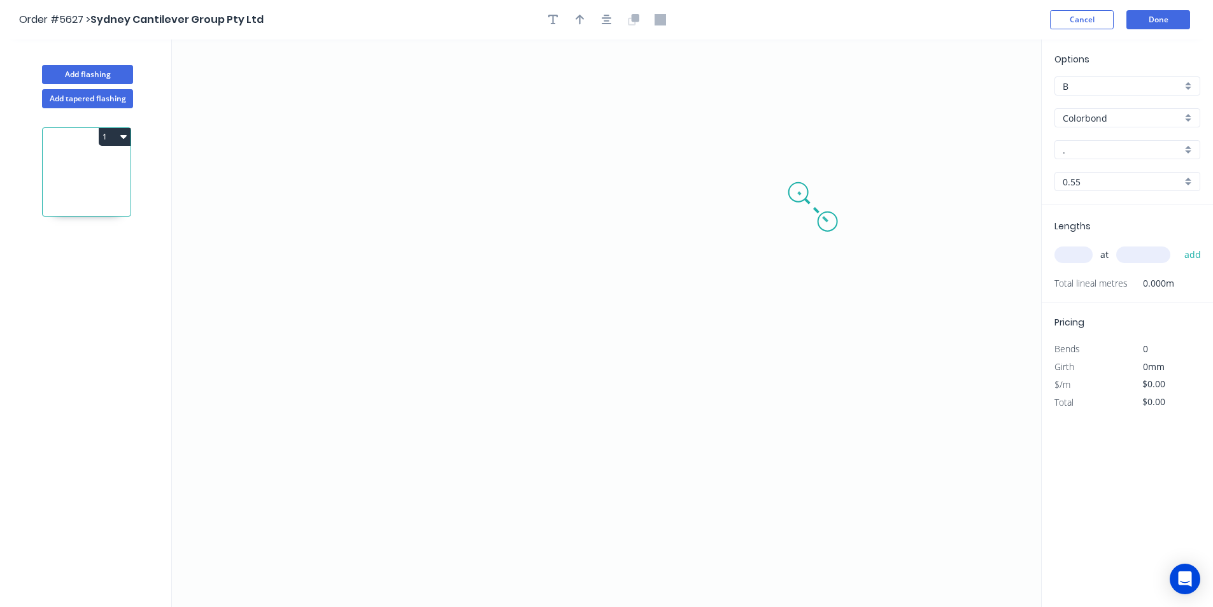
drag, startPoint x: 828, startPoint y: 222, endPoint x: 798, endPoint y: 193, distance: 41.0
click at [798, 193] on icon "0" at bounding box center [606, 322] width 869 height 567
drag, startPoint x: 384, startPoint y: 204, endPoint x: 386, endPoint y: 263, distance: 59.2
click at [385, 204] on icon "0 ?" at bounding box center [606, 322] width 869 height 567
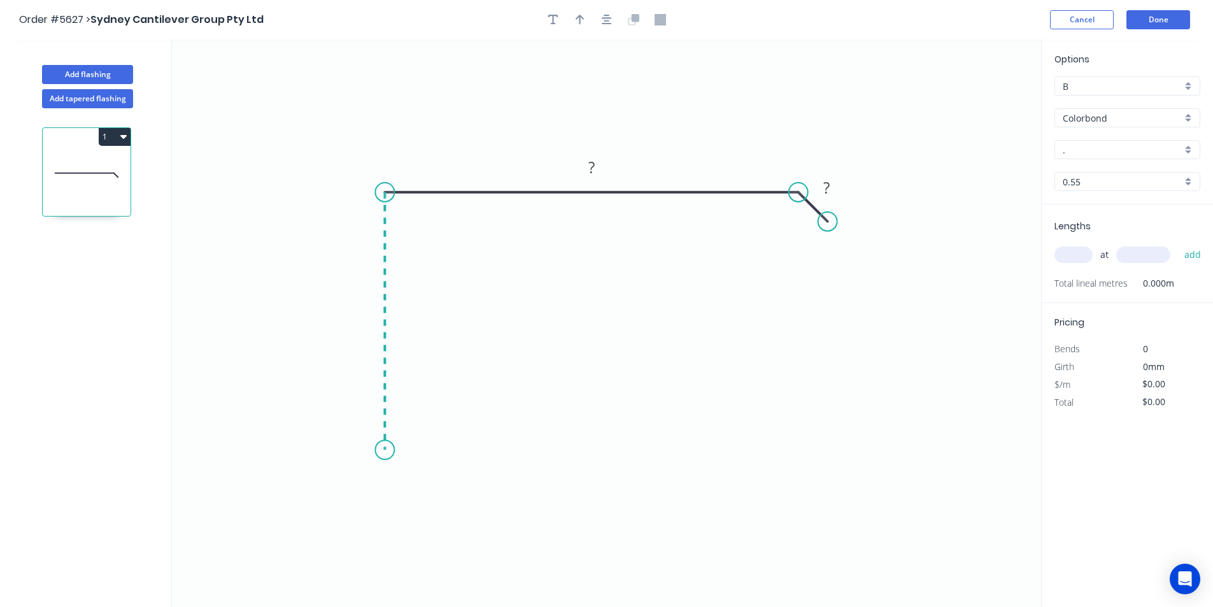
click at [402, 450] on icon "0 ? ?" at bounding box center [606, 322] width 869 height 567
click at [487, 432] on icon at bounding box center [436, 441] width 103 height 18
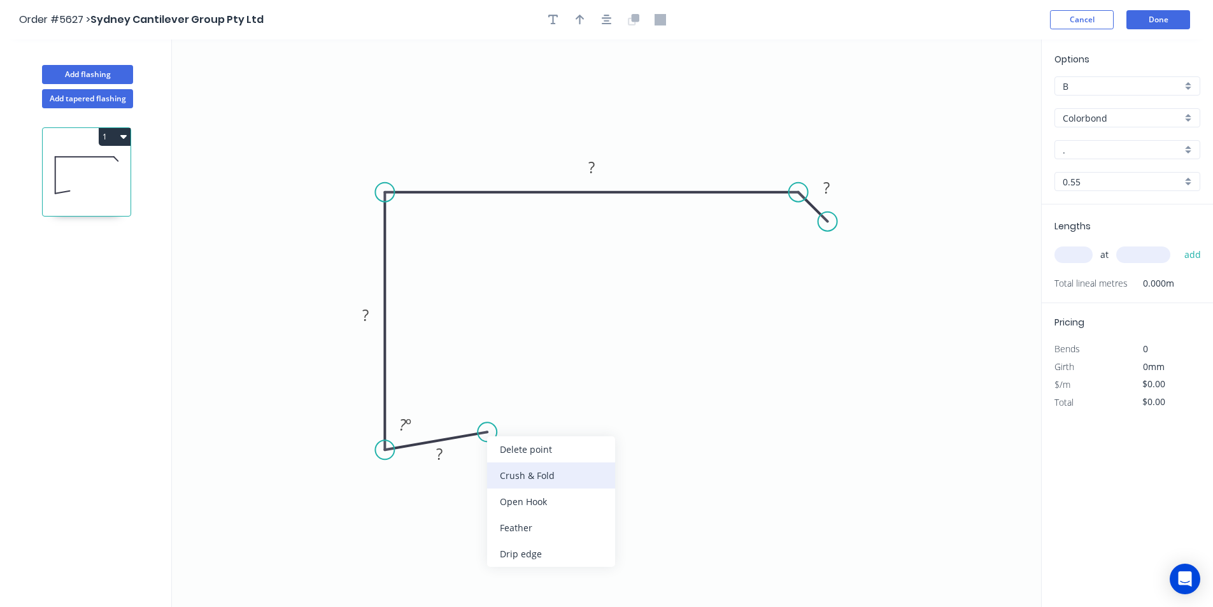
click at [507, 470] on div "Crush & Fold" at bounding box center [551, 475] width 128 height 26
drag, startPoint x: 433, startPoint y: 448, endPoint x: 442, endPoint y: 453, distance: 10.0
click at [434, 449] on rect at bounding box center [439, 455] width 25 height 18
click at [444, 455] on rect at bounding box center [439, 455] width 25 height 18
drag, startPoint x: 444, startPoint y: 455, endPoint x: 437, endPoint y: 455, distance: 7.0
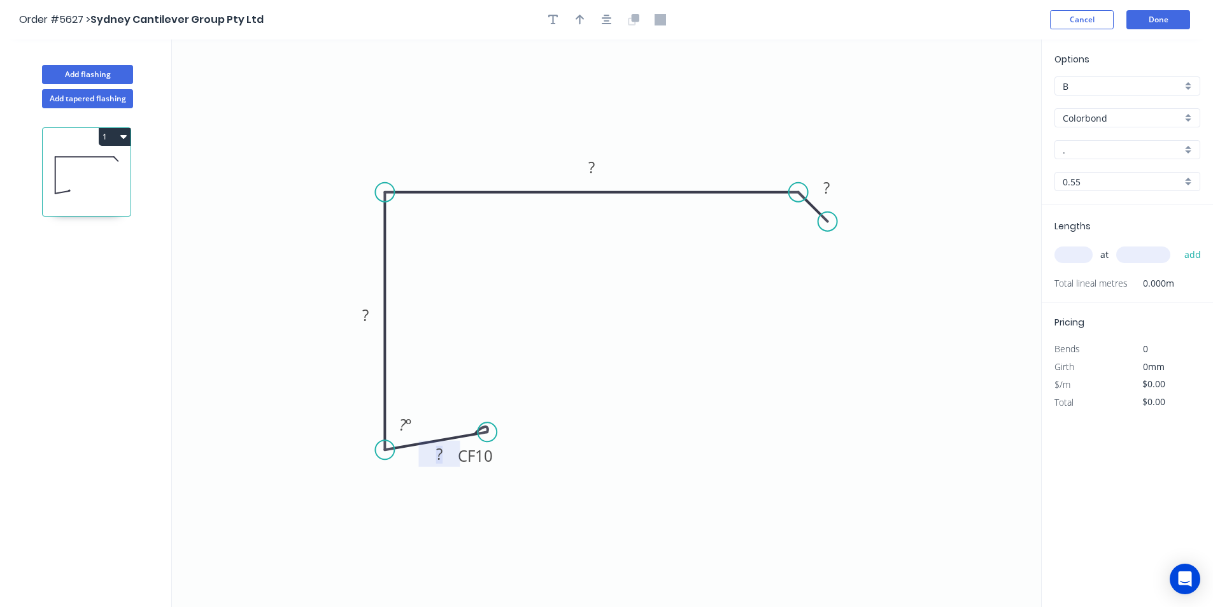
click at [437, 455] on g "?" at bounding box center [439, 453] width 25 height 21
click at [1073, 152] on input "." at bounding box center [1122, 149] width 119 height 13
type input "$21.92"
click at [1104, 178] on div "Shale Grey" at bounding box center [1127, 174] width 145 height 22
type input "Shale Grey"
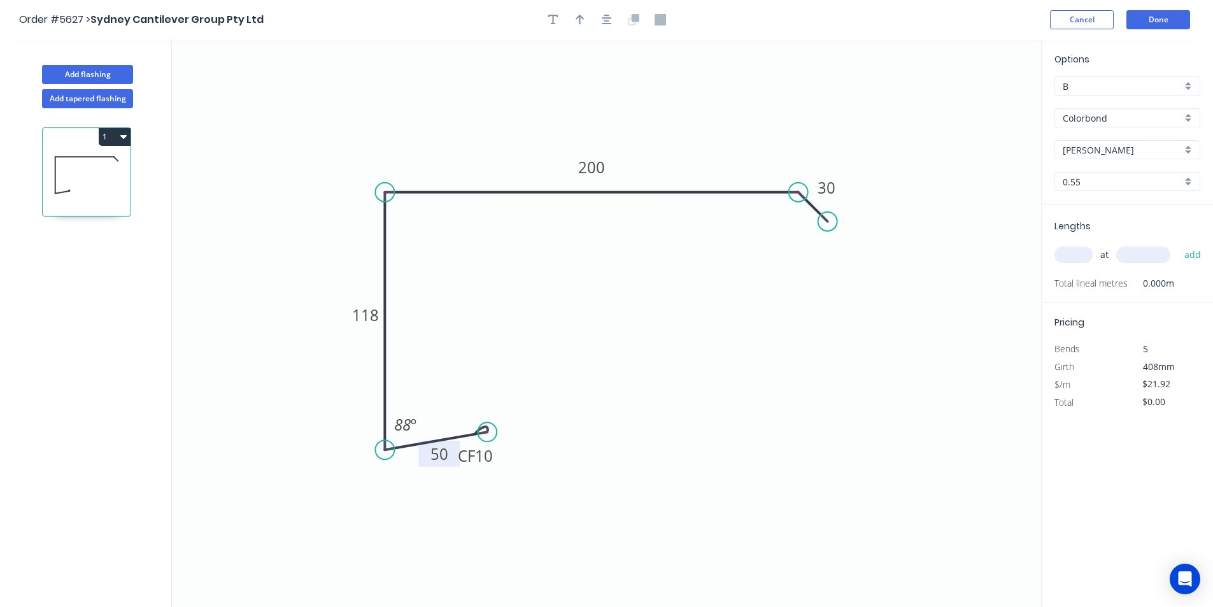
drag, startPoint x: 1081, startPoint y: 257, endPoint x: 1074, endPoint y: 260, distance: 7.7
click at [1079, 258] on input "text" at bounding box center [1073, 254] width 38 height 17
type input "1"
type input "3500"
click at [1178, 244] on button "add" at bounding box center [1193, 255] width 30 height 22
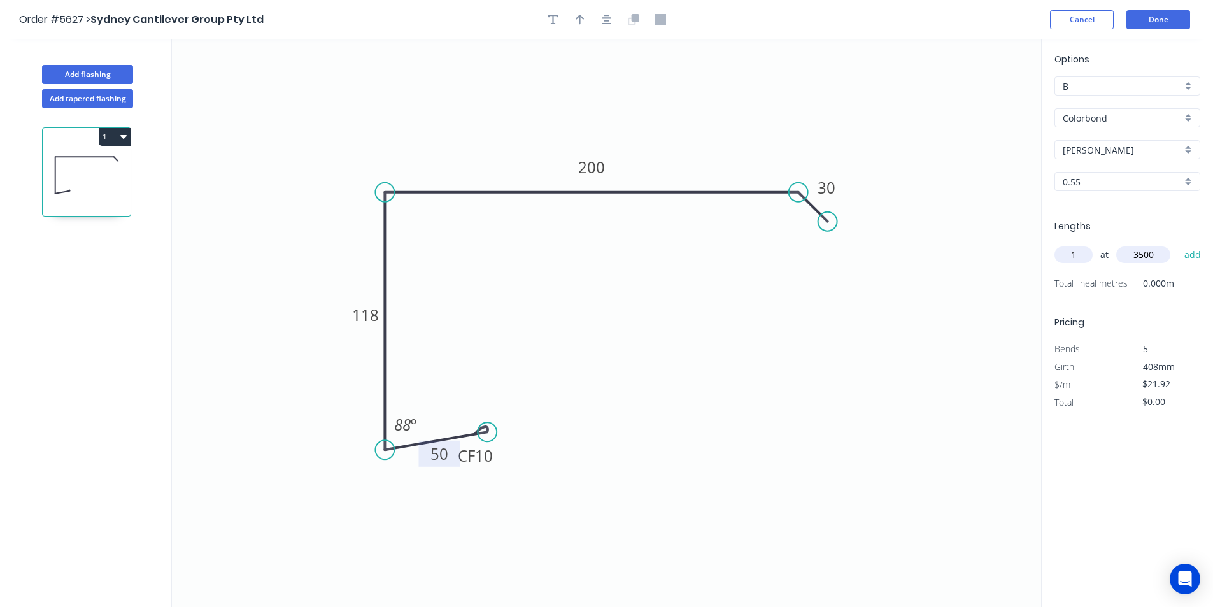
type input "$76.72"
type input "1"
type input "4000"
click at [1198, 249] on button "add" at bounding box center [1193, 255] width 30 height 22
type input "$164.40"
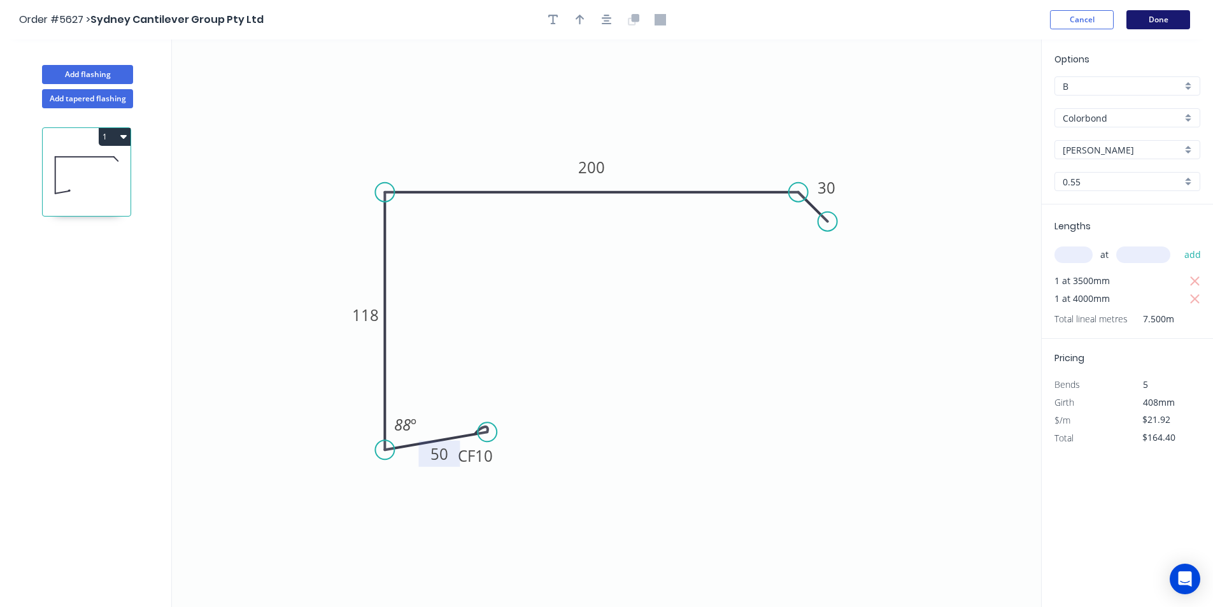
click at [1178, 23] on button "Done" at bounding box center [1158, 19] width 64 height 19
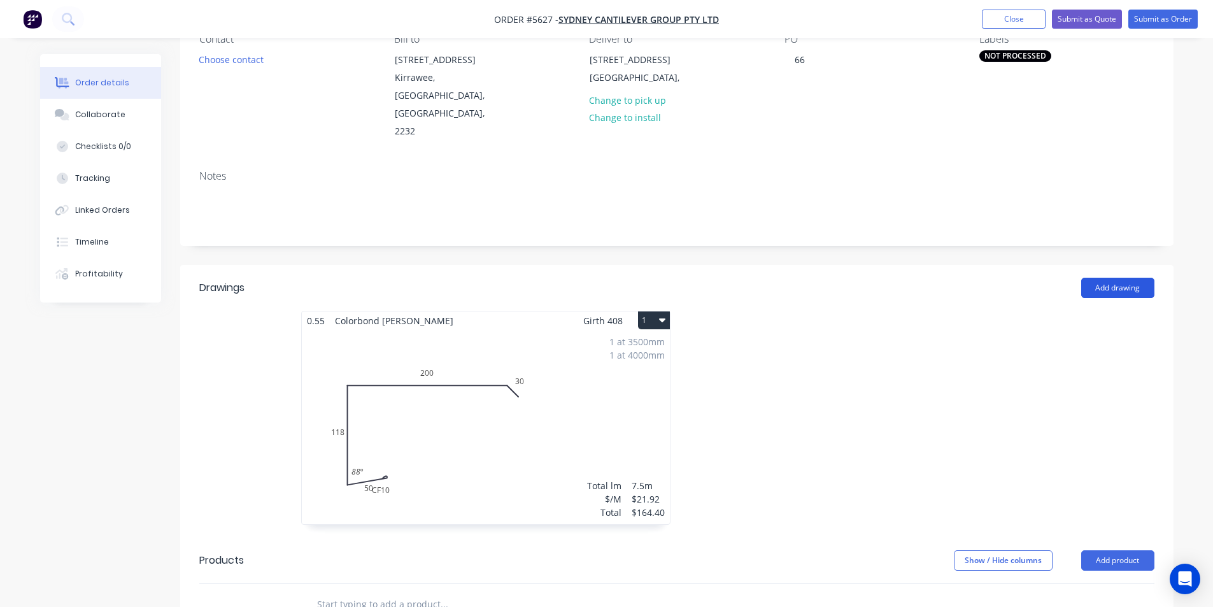
click at [1107, 278] on button "Add drawing" at bounding box center [1117, 288] width 73 height 20
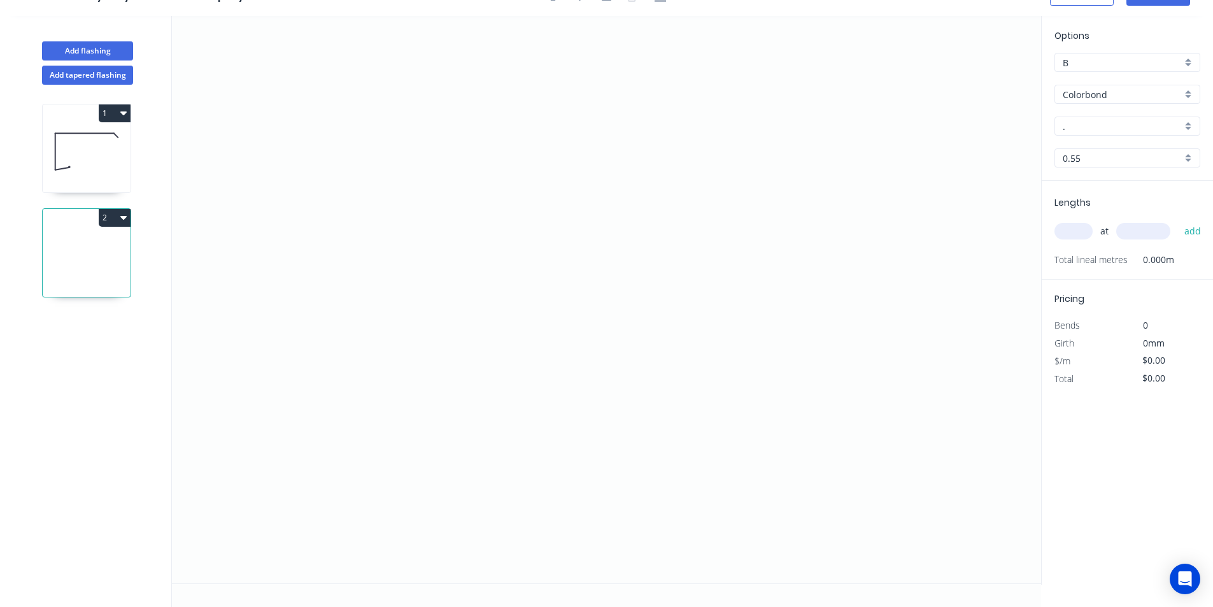
scroll to position [24, 0]
drag, startPoint x: 705, startPoint y: 173, endPoint x: 461, endPoint y: 181, distance: 244.0
click at [461, 181] on icon "0" at bounding box center [606, 299] width 869 height 567
click at [463, 393] on icon "0 ?" at bounding box center [606, 299] width 869 height 567
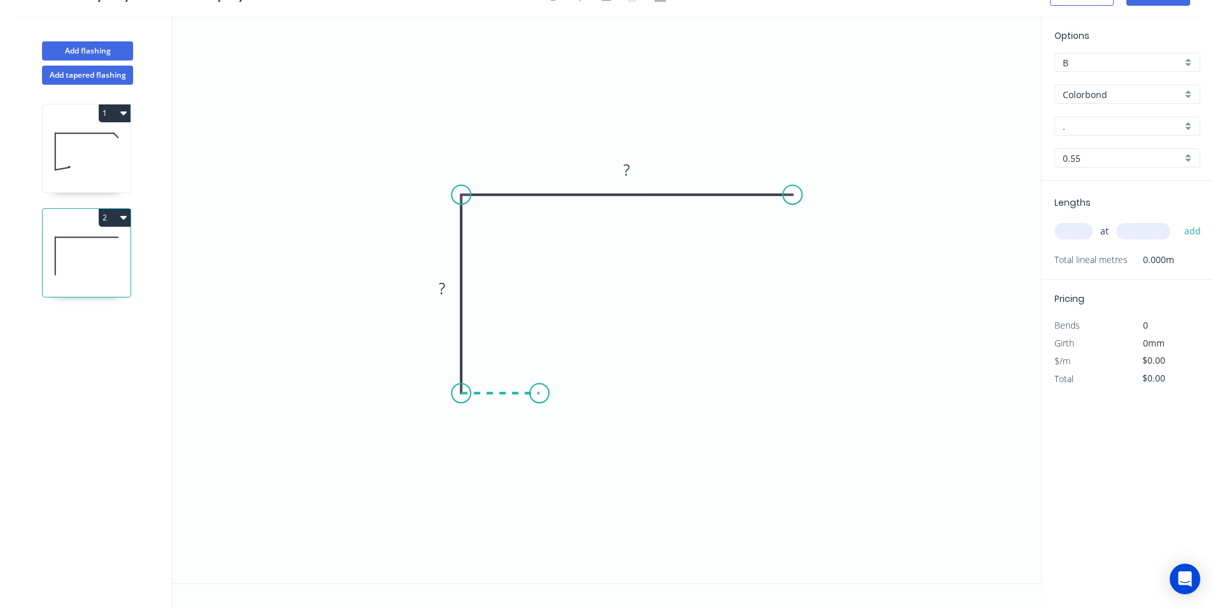
click at [539, 390] on icon "0 ? ?" at bounding box center [606, 299] width 869 height 567
click at [561, 423] on div "Crush & Fold" at bounding box center [603, 433] width 128 height 26
click at [500, 401] on tspan "?" at bounding box center [500, 405] width 6 height 21
drag, startPoint x: 543, startPoint y: 397, endPoint x: 556, endPoint y: 399, distance: 12.9
click at [556, 399] on circle at bounding box center [555, 392] width 19 height 19
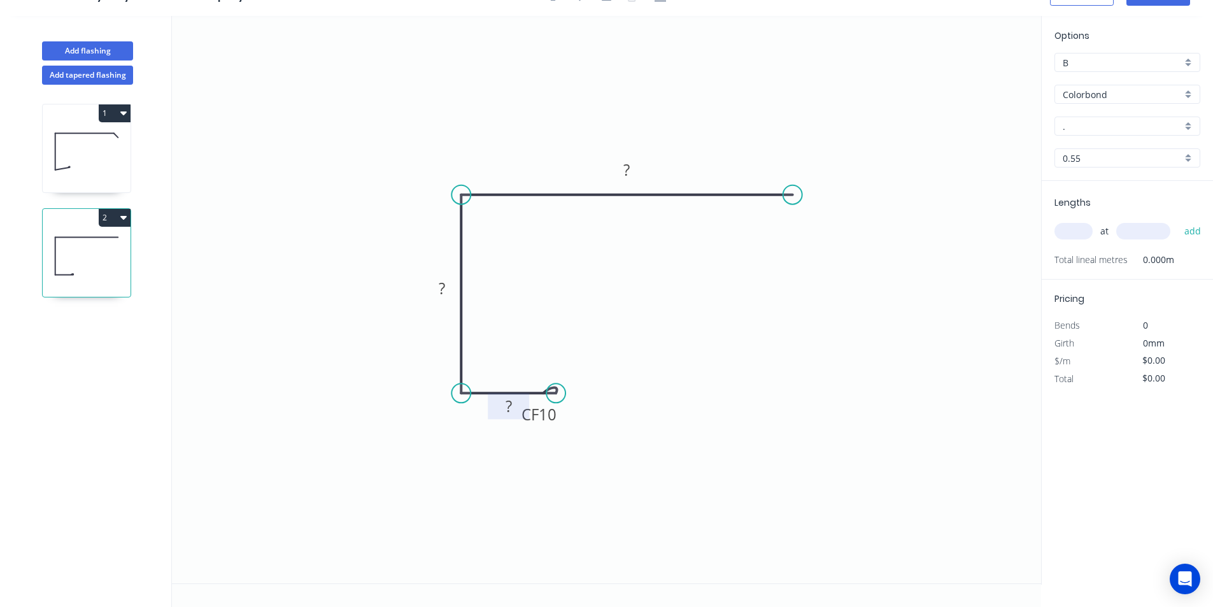
drag, startPoint x: 517, startPoint y: 407, endPoint x: 497, endPoint y: 402, distance: 21.2
click at [497, 402] on rect at bounding box center [508, 407] width 25 height 18
click at [818, 236] on div "Crush & Fold" at bounding box center [857, 235] width 128 height 26
type input "$22.63"
click at [807, 231] on div "Flip bend" at bounding box center [858, 239] width 128 height 26
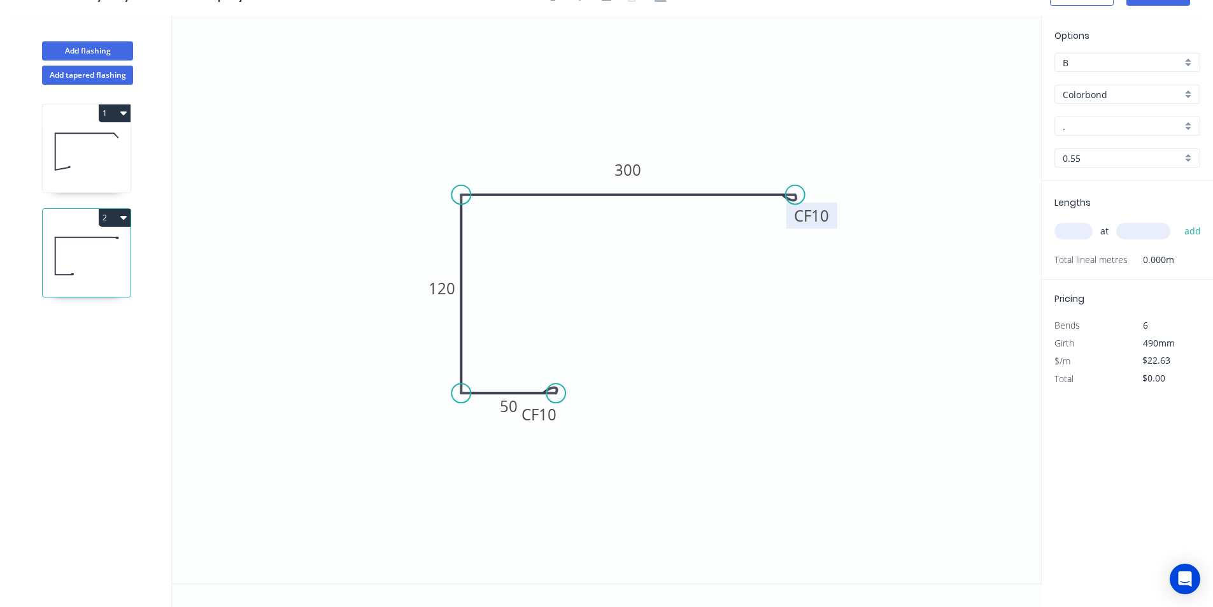
drag, startPoint x: 795, startPoint y: 197, endPoint x: 795, endPoint y: 222, distance: 25.5
click at [795, 222] on icon "0 CF 10 50 120 CF 10 300" at bounding box center [606, 299] width 869 height 567
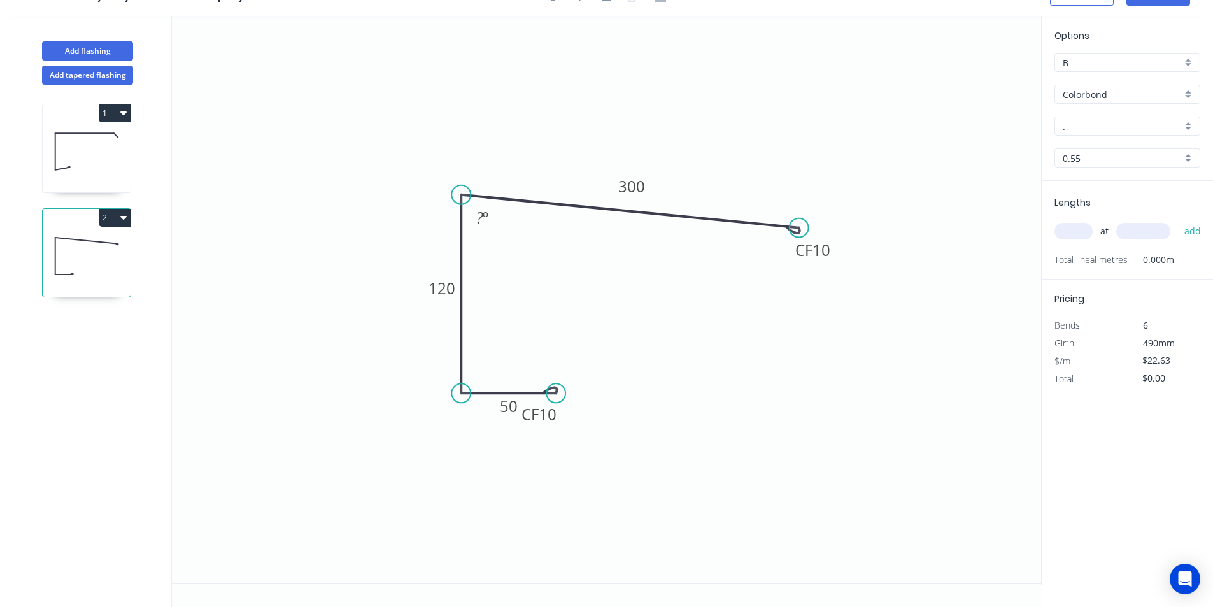
drag, startPoint x: 797, startPoint y: 202, endPoint x: 799, endPoint y: 228, distance: 25.5
click at [799, 228] on circle at bounding box center [798, 227] width 19 height 19
drag, startPoint x: 463, startPoint y: 390, endPoint x: 455, endPoint y: 422, distance: 32.7
click at [455, 422] on circle at bounding box center [460, 421] width 19 height 19
drag, startPoint x: 552, startPoint y: 400, endPoint x: 544, endPoint y: 411, distance: 13.2
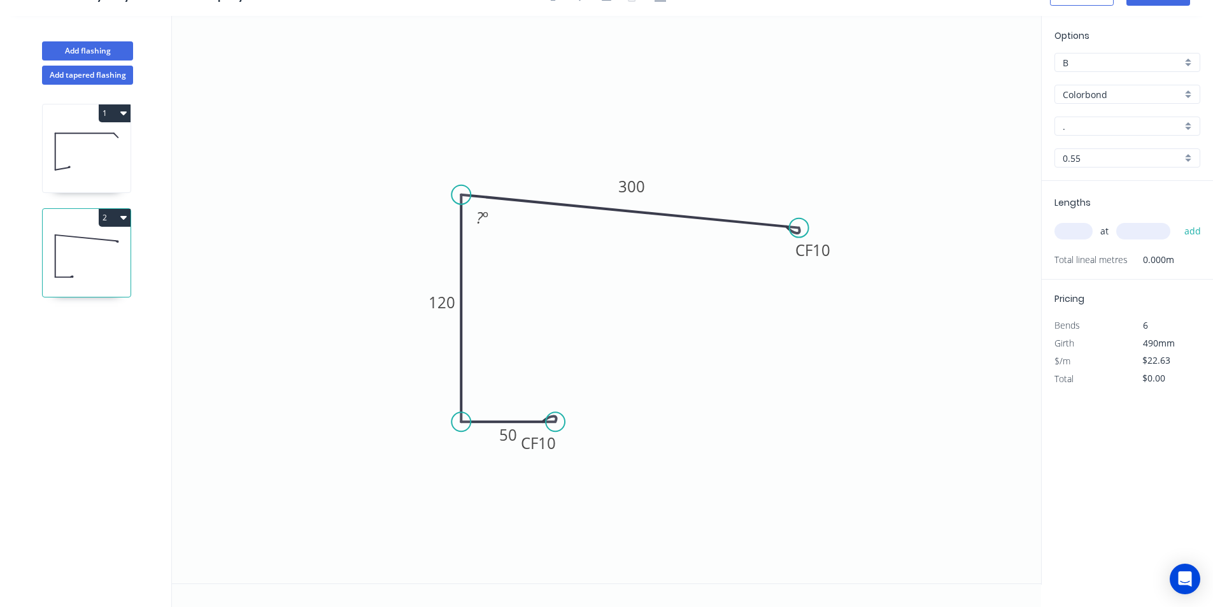
click at [551, 418] on circle at bounding box center [555, 421] width 19 height 19
click at [482, 215] on tspan "?" at bounding box center [479, 217] width 7 height 21
click at [798, 229] on circle at bounding box center [798, 228] width 19 height 19
click at [1090, 122] on input "." at bounding box center [1122, 126] width 119 height 13
click at [1090, 148] on div "Shale Grey" at bounding box center [1127, 150] width 145 height 22
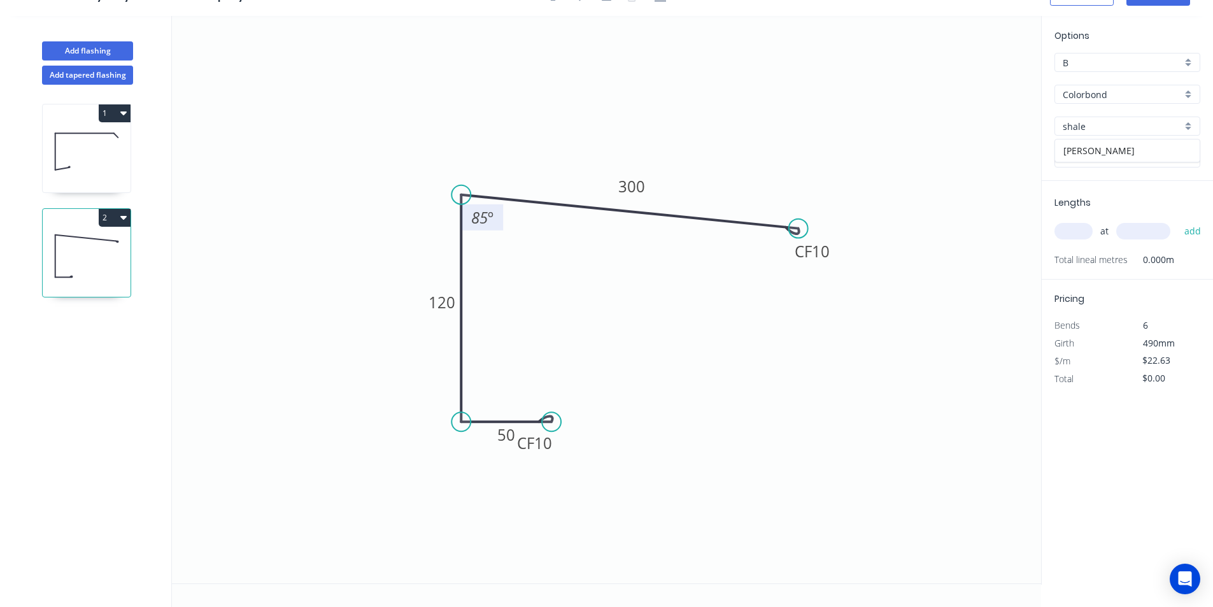
type input "Shale Grey"
click at [1066, 229] on input "text" at bounding box center [1073, 231] width 38 height 17
type input "1"
type input "4300"
click at [1183, 230] on button "add" at bounding box center [1193, 231] width 30 height 22
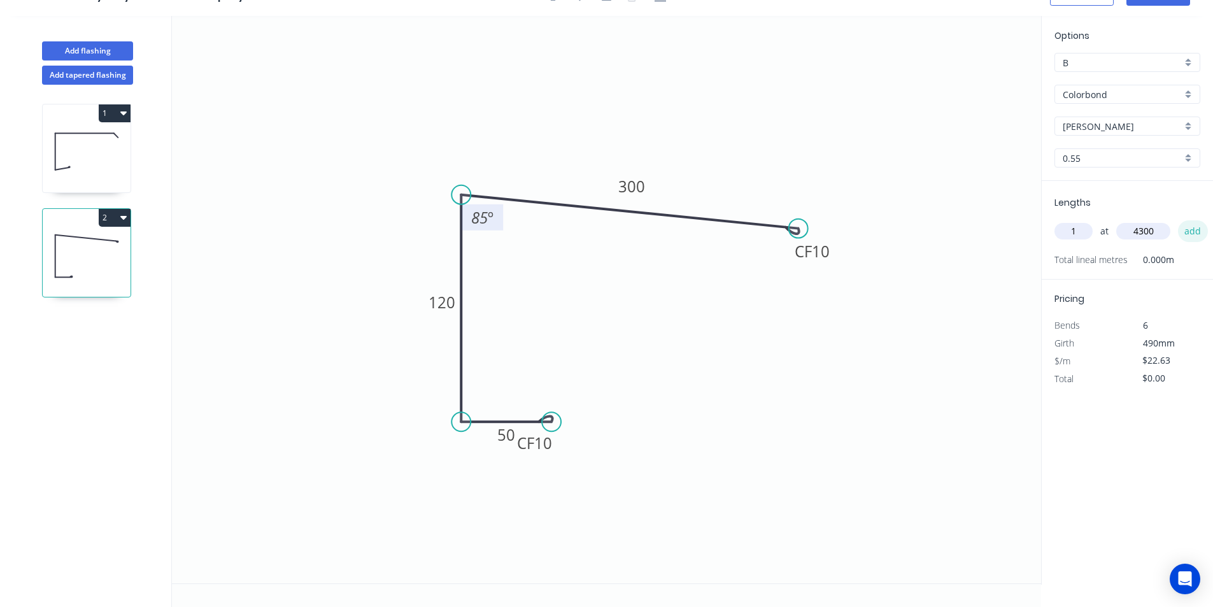
type input "$97.31"
type input "1"
type input "3200"
click at [1178, 220] on button "add" at bounding box center [1193, 231] width 30 height 22
type input "$169.73"
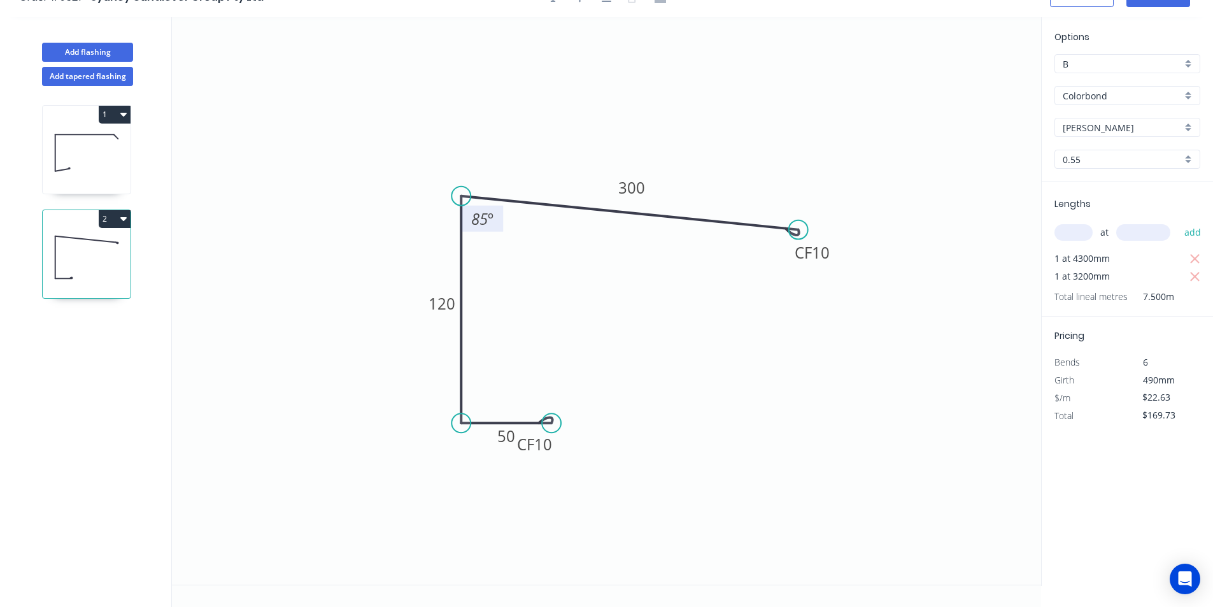
scroll to position [0, 0]
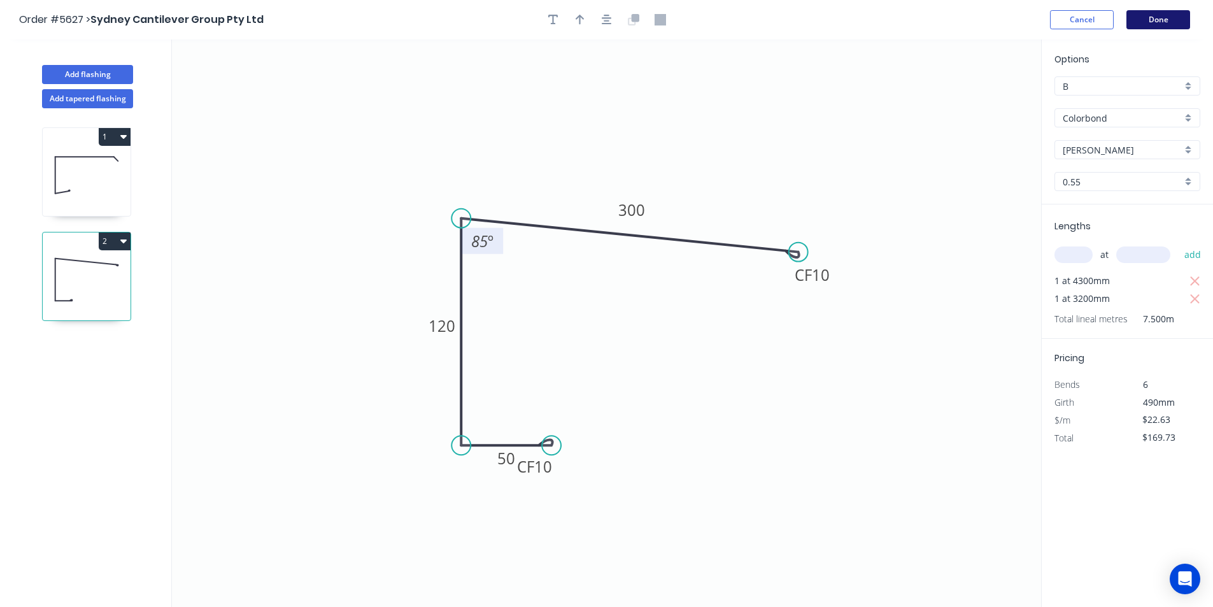
click at [1157, 15] on button "Done" at bounding box center [1158, 19] width 64 height 19
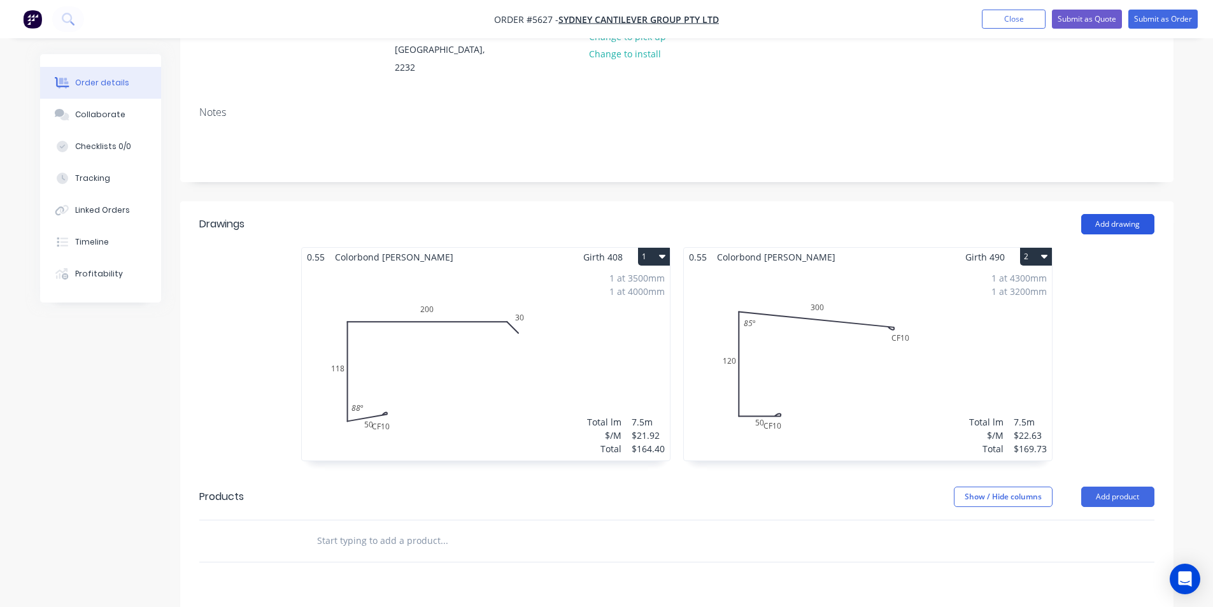
click at [1132, 214] on button "Add drawing" at bounding box center [1117, 224] width 73 height 20
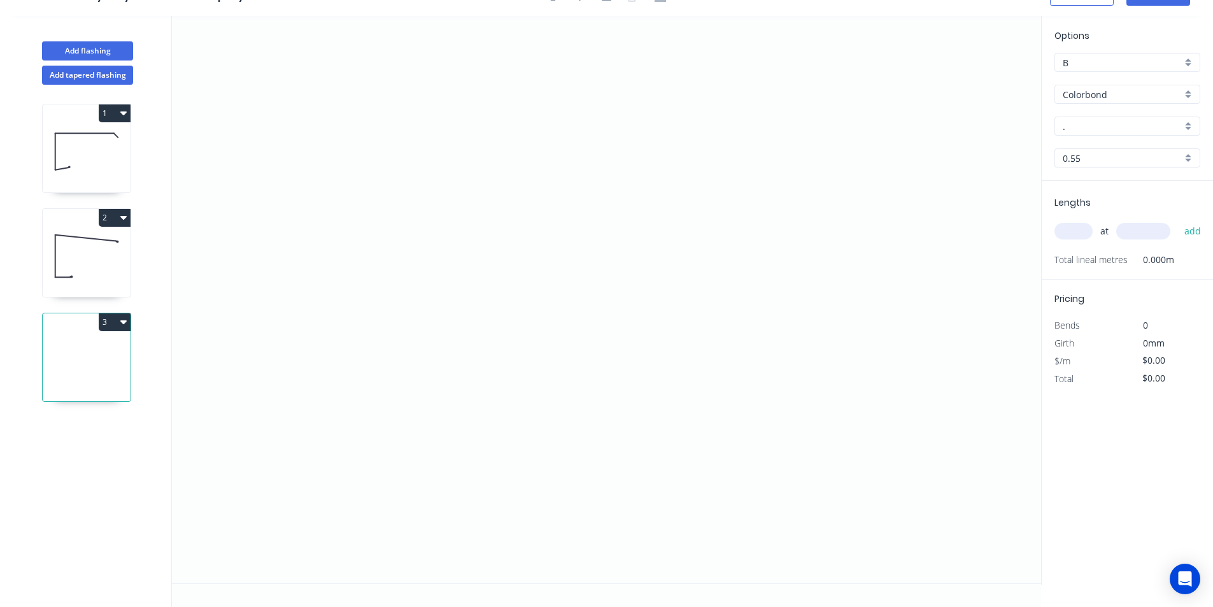
scroll to position [24, 0]
drag, startPoint x: 376, startPoint y: 190, endPoint x: 334, endPoint y: 189, distance: 42.0
click at [334, 189] on icon "0" at bounding box center [606, 299] width 869 height 567
click at [341, 485] on icon "0 ?" at bounding box center [606, 299] width 869 height 567
click at [577, 484] on icon at bounding box center [455, 484] width 243 height 0
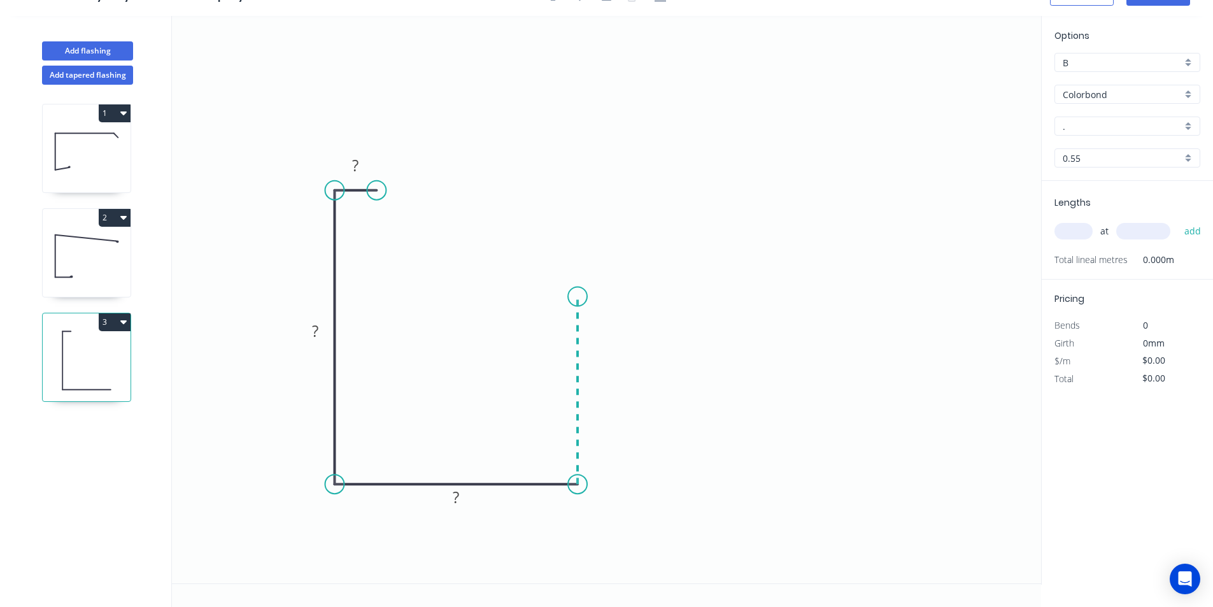
click at [576, 297] on icon "0 ? ? ?" at bounding box center [606, 299] width 869 height 567
click at [520, 295] on icon "0 ? ? ? ?" at bounding box center [606, 299] width 869 height 567
click at [520, 295] on circle at bounding box center [520, 296] width 19 height 19
click at [364, 171] on rect at bounding box center [355, 166] width 25 height 18
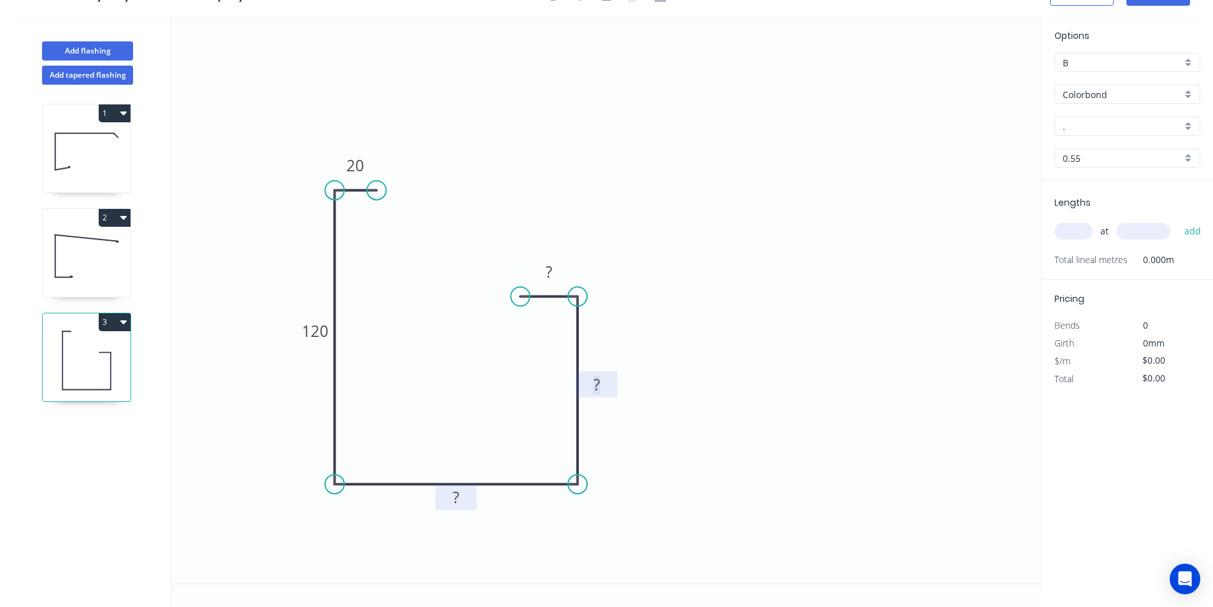
click at [462, 493] on rect at bounding box center [455, 498] width 25 height 18
type input "$16.64"
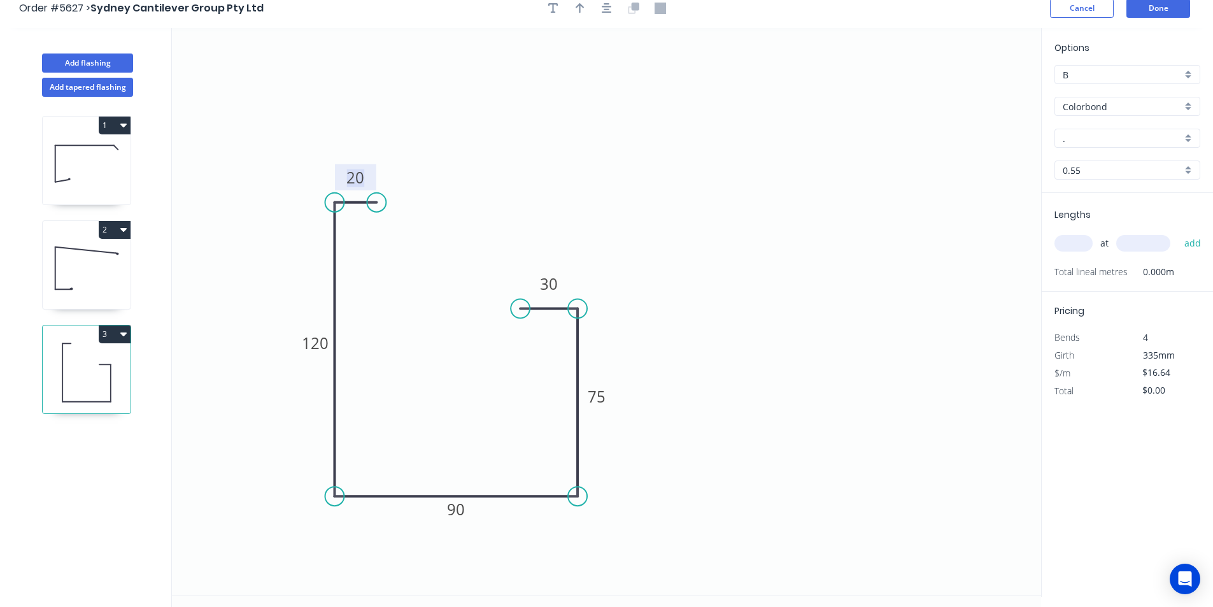
scroll to position [0, 0]
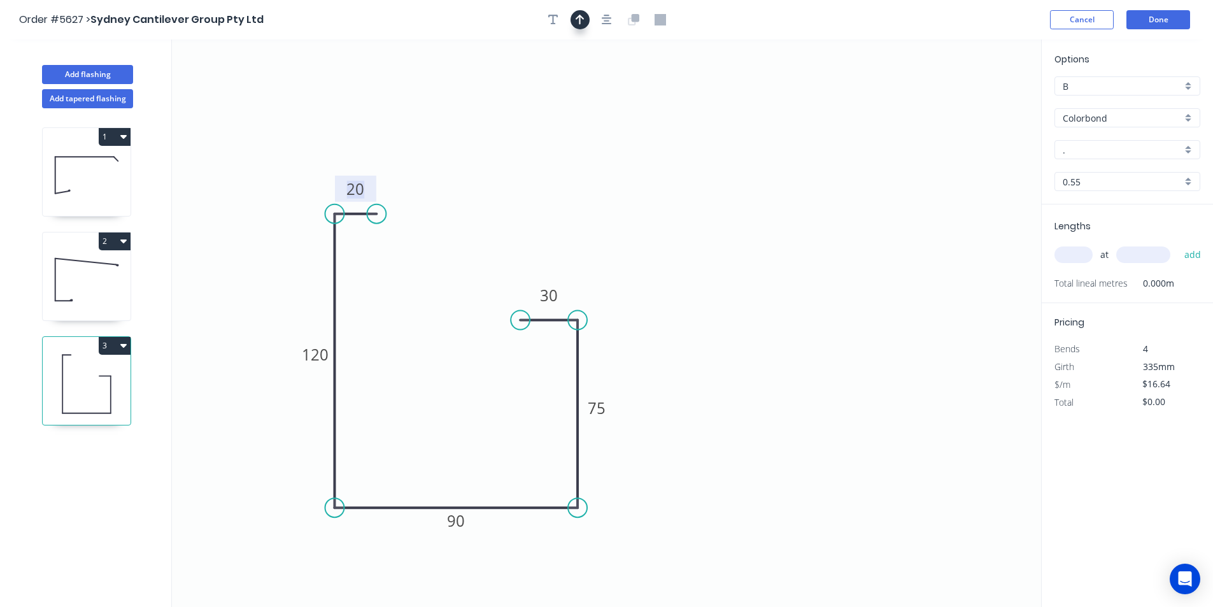
click at [584, 25] on button "button" at bounding box center [579, 19] width 19 height 19
drag, startPoint x: 977, startPoint y: 101, endPoint x: 253, endPoint y: 465, distance: 810.9
click at [576, 22] on icon "button" at bounding box center [580, 19] width 10 height 12
click at [579, 16] on icon "button" at bounding box center [580, 20] width 9 height 10
drag, startPoint x: 979, startPoint y: 101, endPoint x: 677, endPoint y: 519, distance: 514.9
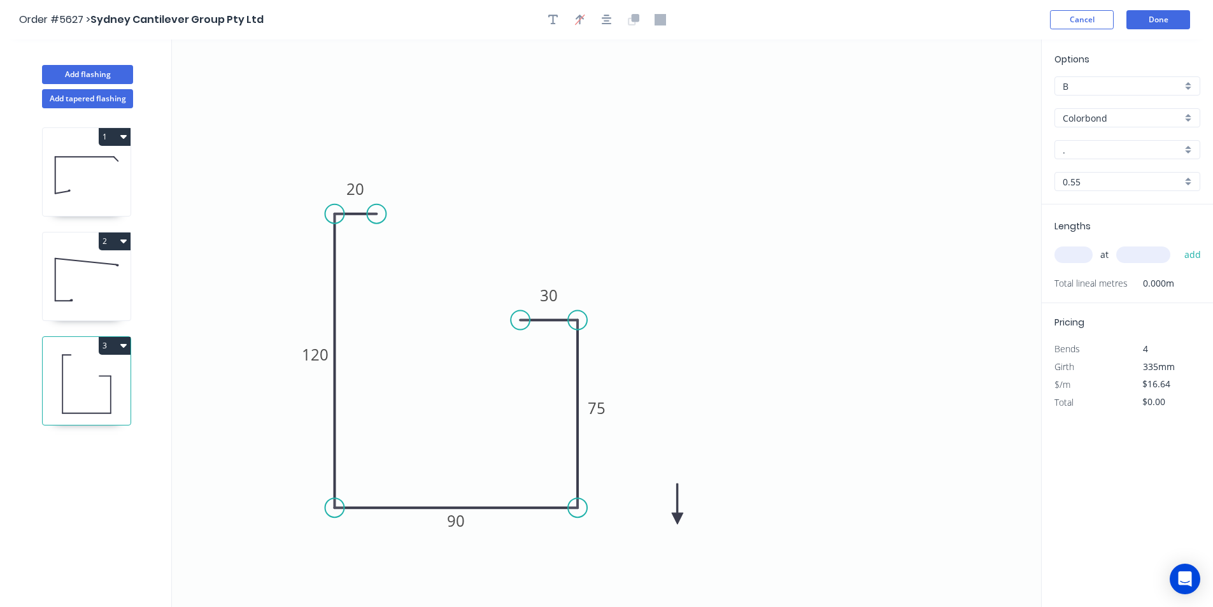
click at [677, 519] on icon at bounding box center [677, 503] width 11 height 41
click at [677, 520] on icon at bounding box center [687, 508] width 37 height 37
click at [680, 518] on icon at bounding box center [692, 518] width 41 height 11
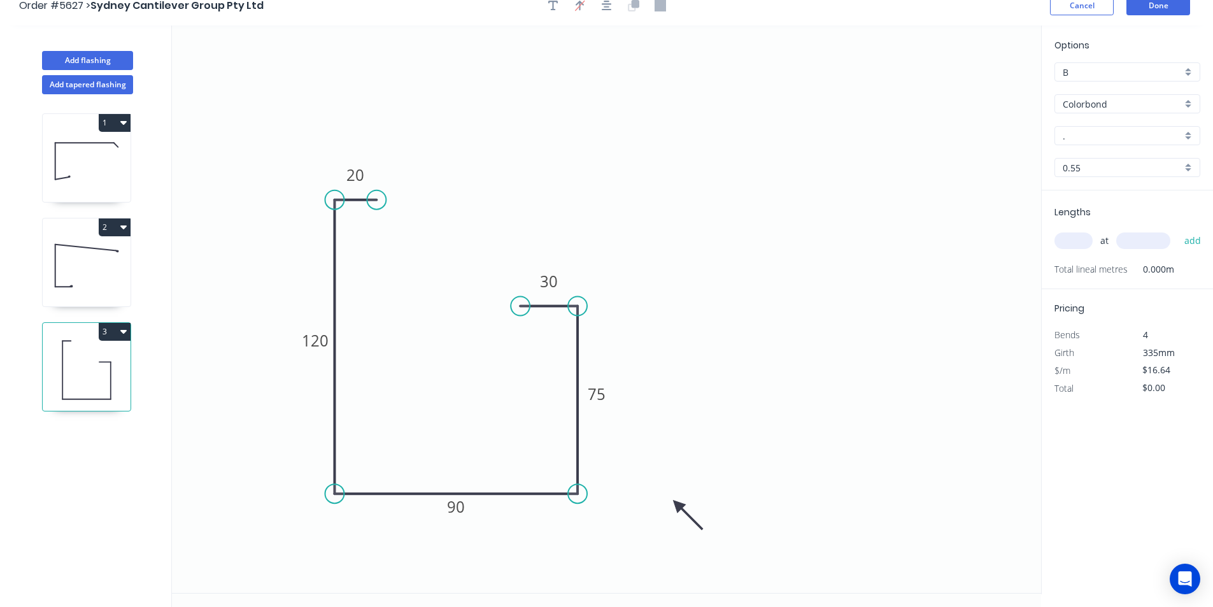
scroll to position [24, 0]
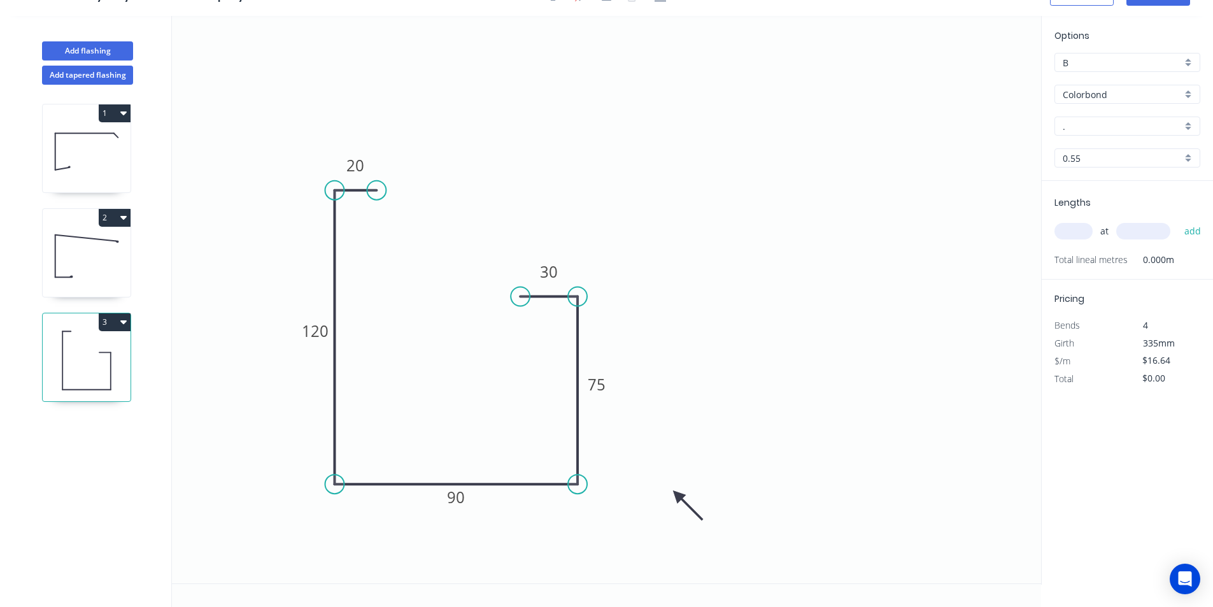
click at [1088, 128] on input "." at bounding box center [1122, 126] width 119 height 13
click at [1121, 144] on div "Shale Grey" at bounding box center [1127, 150] width 145 height 22
type input "Shale Grey"
click at [1077, 230] on input "text" at bounding box center [1073, 231] width 38 height 17
type input "1"
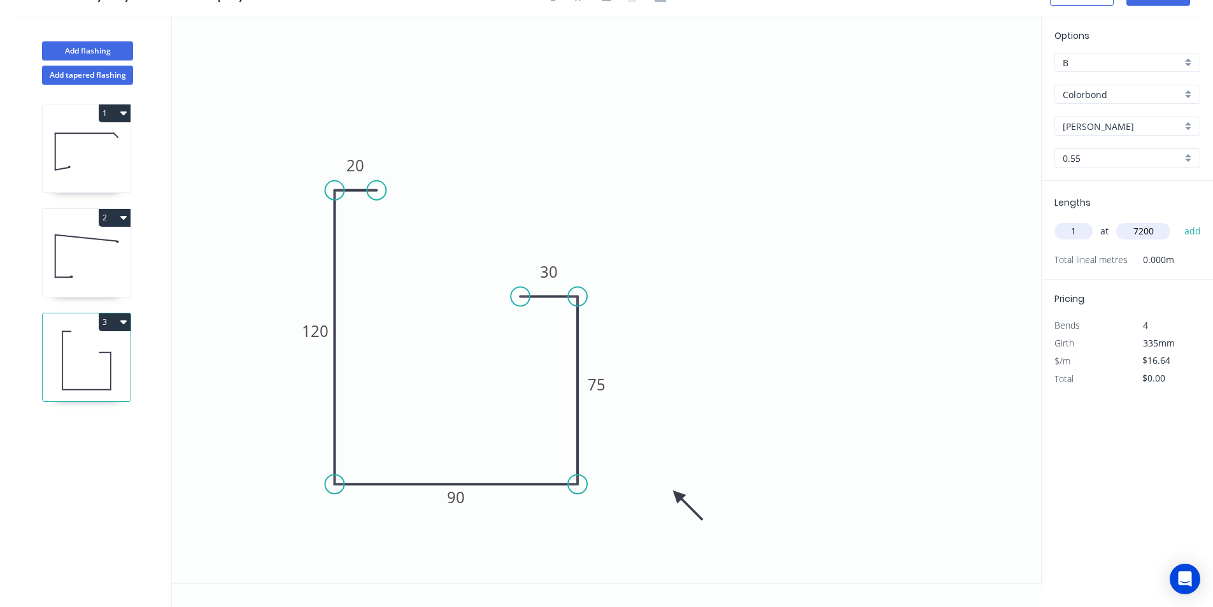
drag, startPoint x: 984, startPoint y: 223, endPoint x: 997, endPoint y: 225, distance: 12.9
click at [991, 223] on icon "0 20 120 90 75 30" at bounding box center [606, 299] width 869 height 567
type input "7200"
click at [1187, 236] on button "add" at bounding box center [1193, 231] width 30 height 22
type input "$119.81"
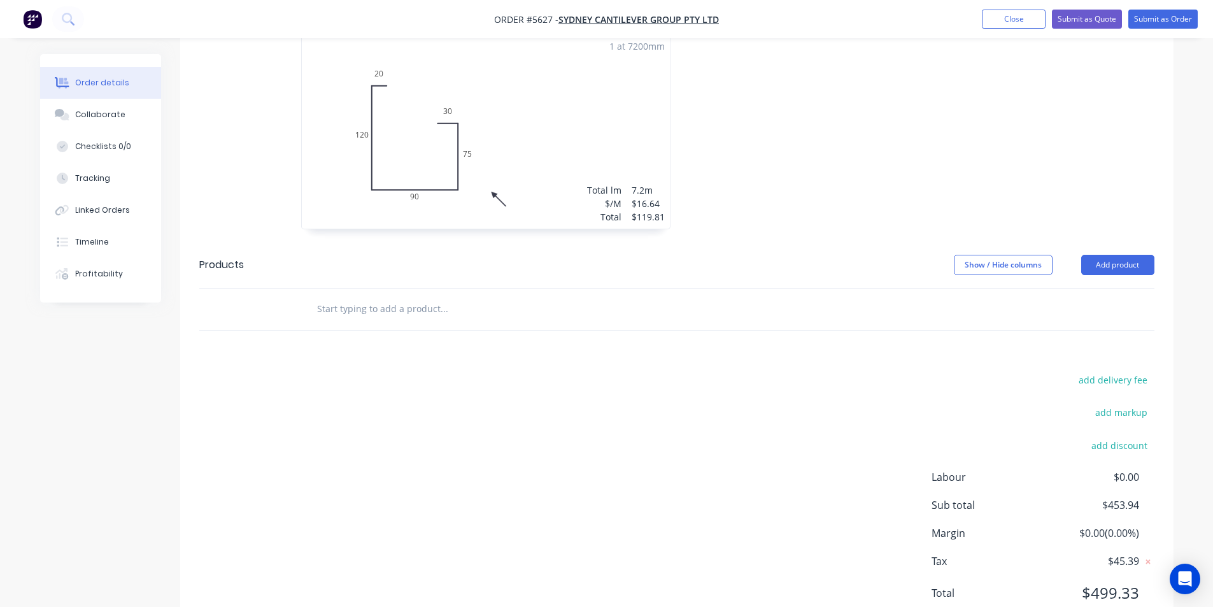
scroll to position [662, 0]
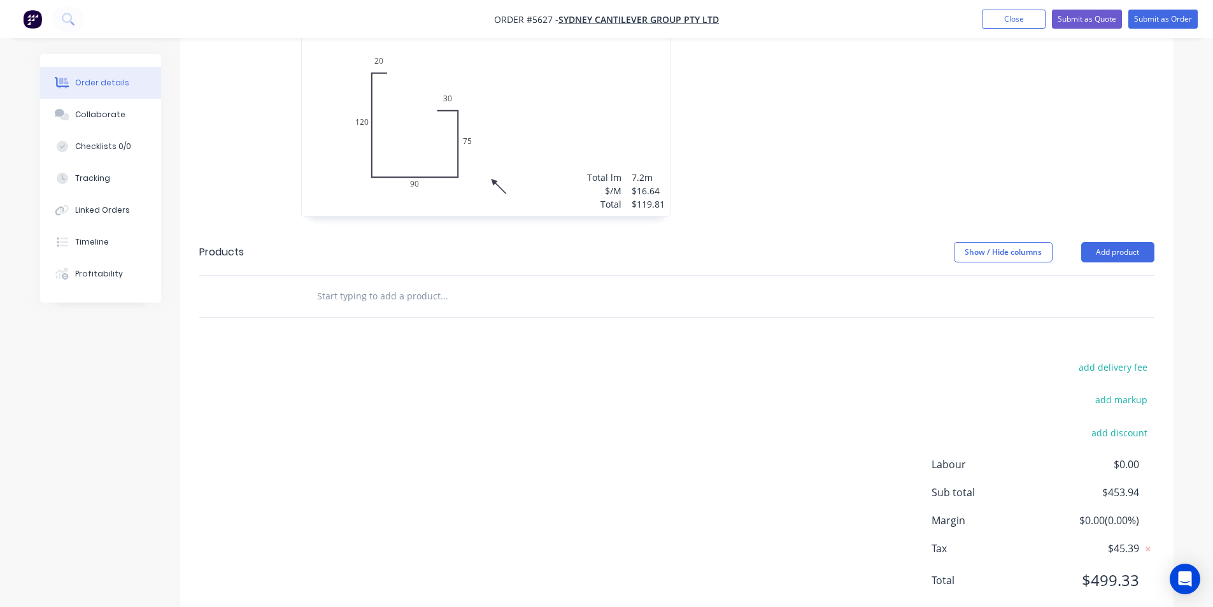
click at [450, 283] on input "text" at bounding box center [443, 295] width 255 height 25
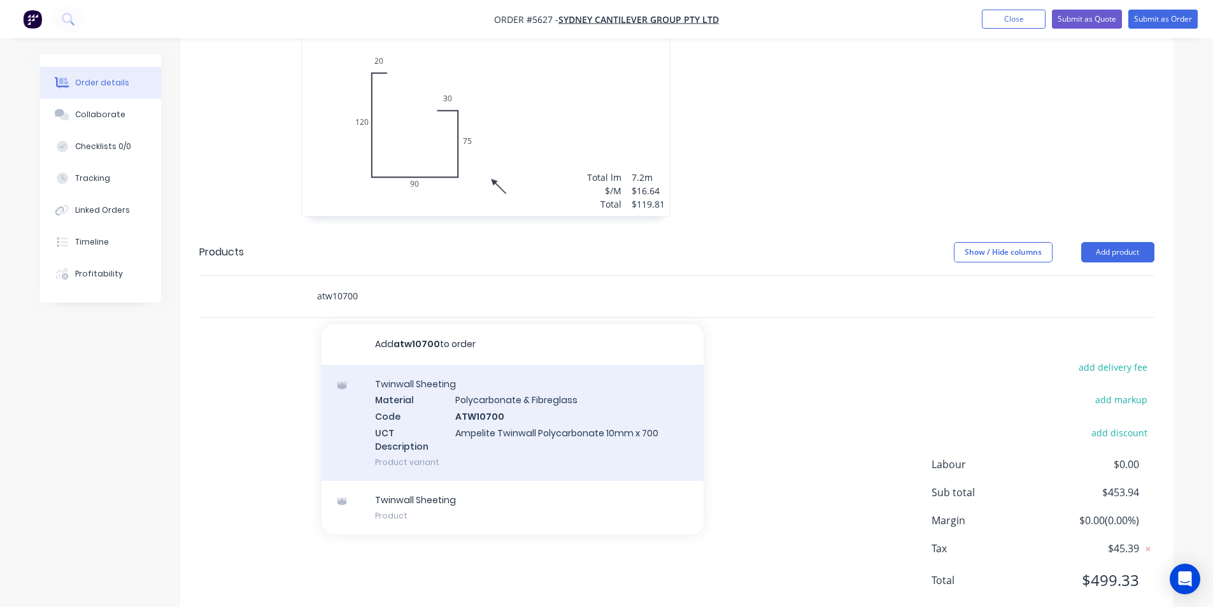
type input "atw10700"
click at [504, 372] on div "Twinwall Sheeting Material Polycarbonate & Fibreglass Code ATW10700 UCT Descrip…" at bounding box center [513, 423] width 382 height 116
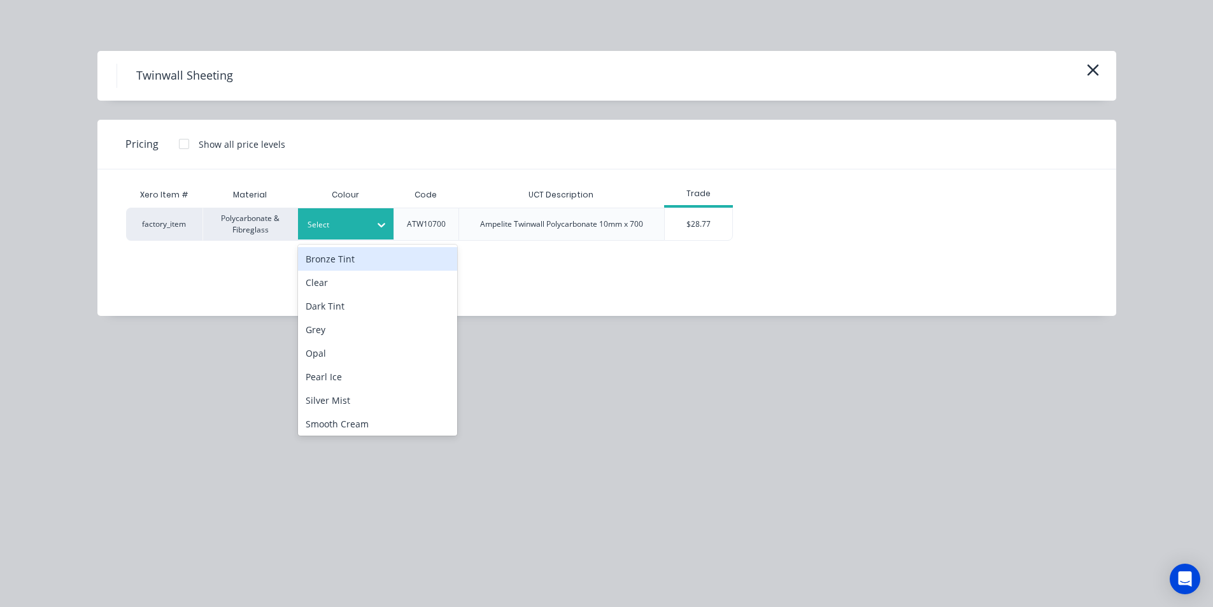
click at [379, 223] on icon at bounding box center [381, 224] width 13 height 13
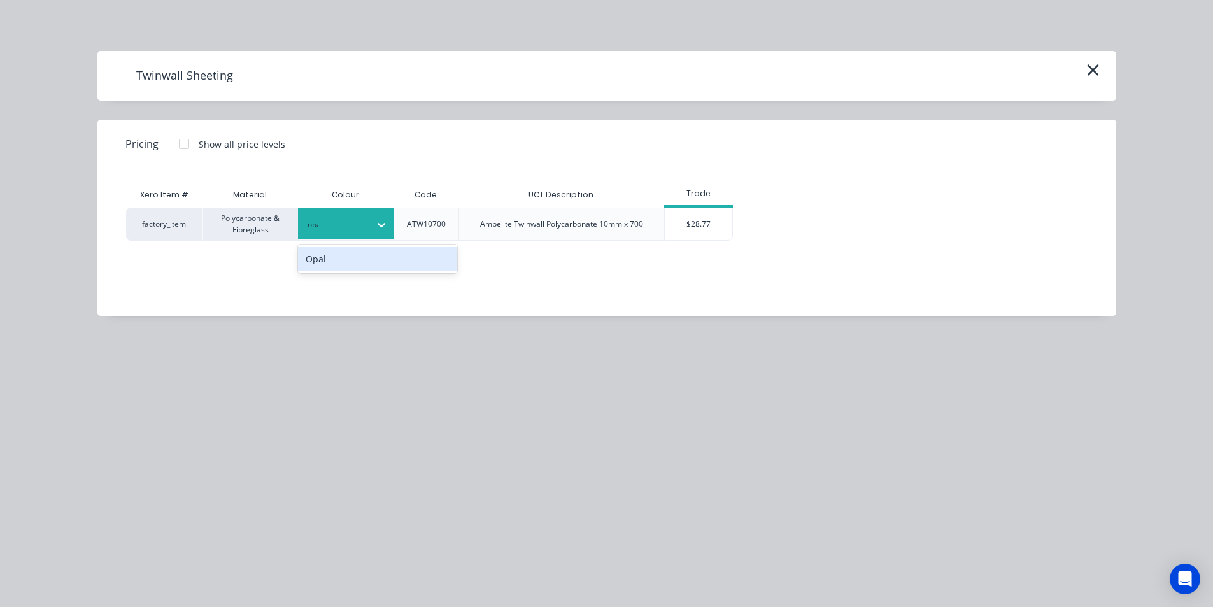
type input "opal"
click at [366, 251] on div "Opal" at bounding box center [377, 259] width 159 height 24
click at [680, 222] on div "$28.77" at bounding box center [699, 224] width 68 height 32
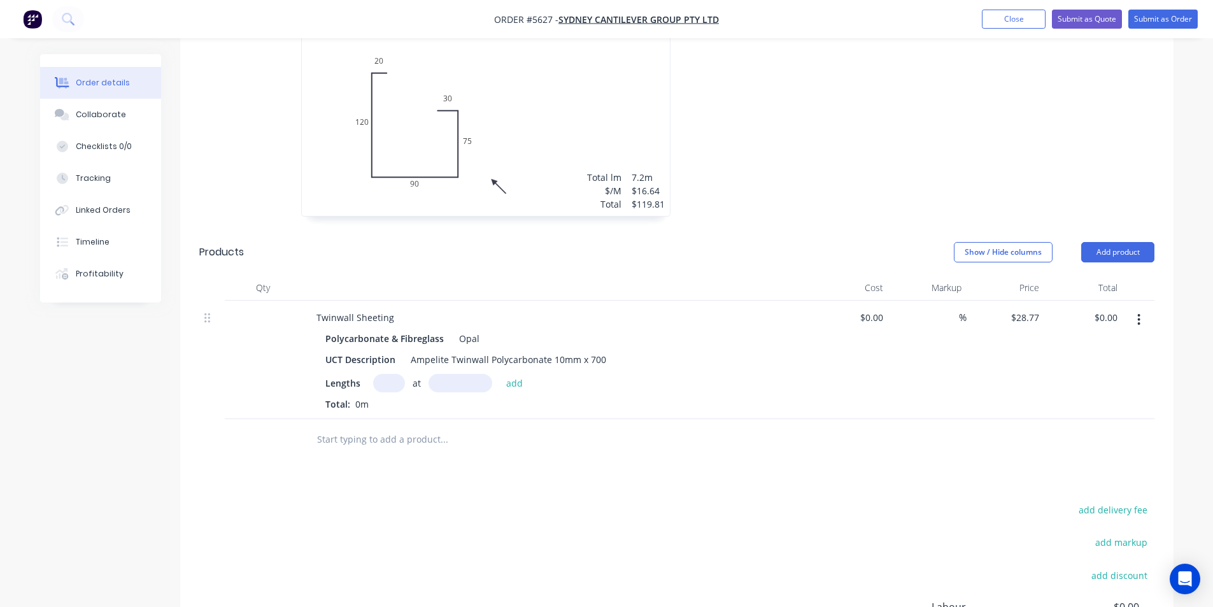
click at [395, 374] on input "text" at bounding box center [389, 383] width 32 height 18
type input "2"
type input "4000"
click at [500, 374] on button "add" at bounding box center [515, 382] width 30 height 17
type input "$230.16"
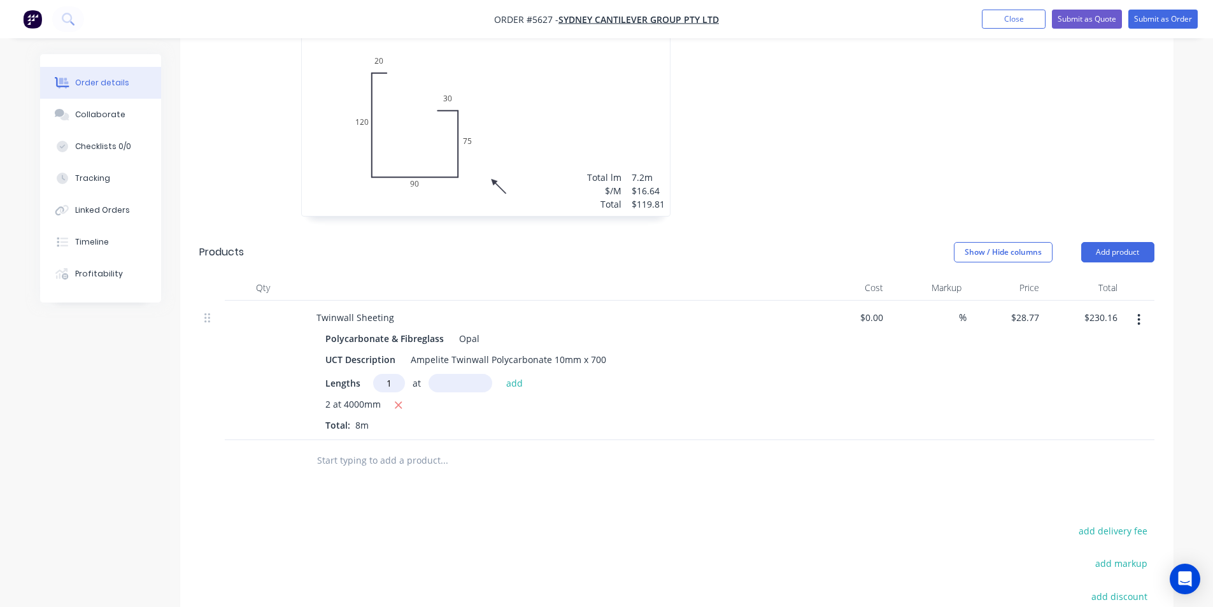
type input "1"
type input "2000"
click at [500, 374] on button "add" at bounding box center [515, 382] width 30 height 17
type input "$287.70"
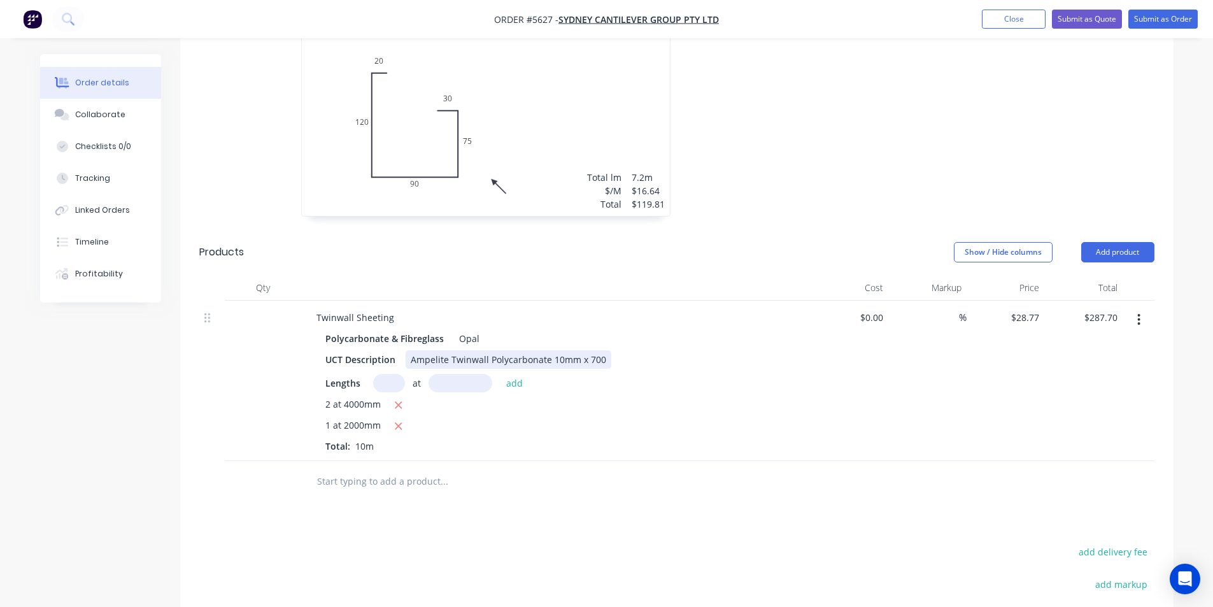
click at [604, 350] on div "Ampelite Twinwall Polycarbonate 10mm x 700" at bounding box center [509, 359] width 206 height 18
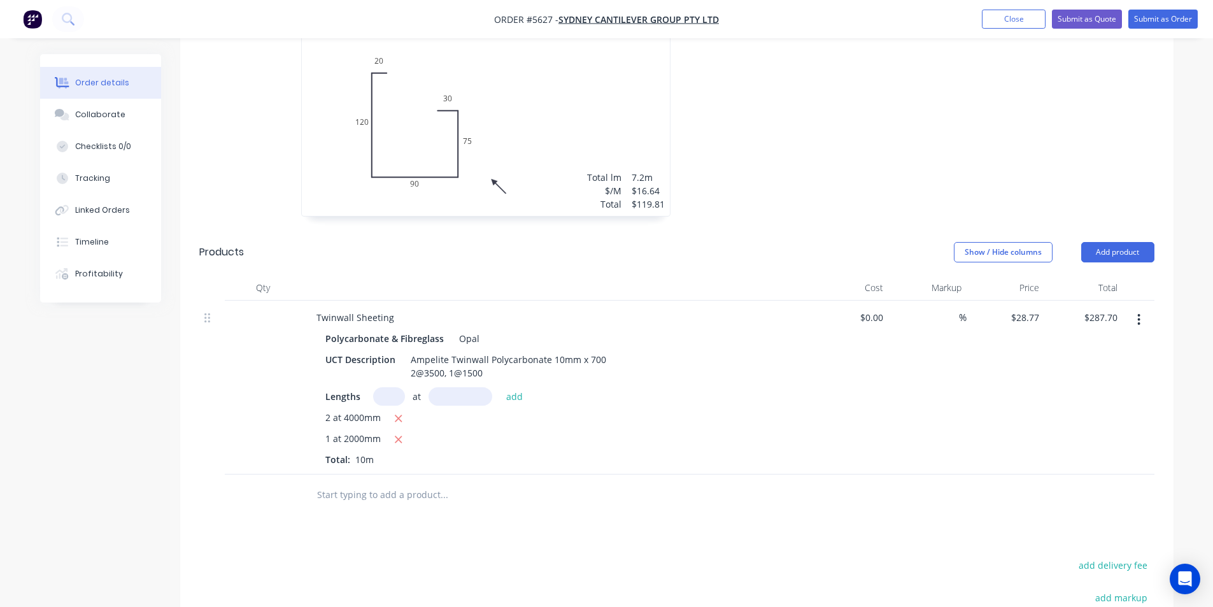
click at [712, 411] on div "2 at 4000mm" at bounding box center [555, 419] width 461 height 16
click at [448, 482] on input "text" at bounding box center [443, 494] width 255 height 25
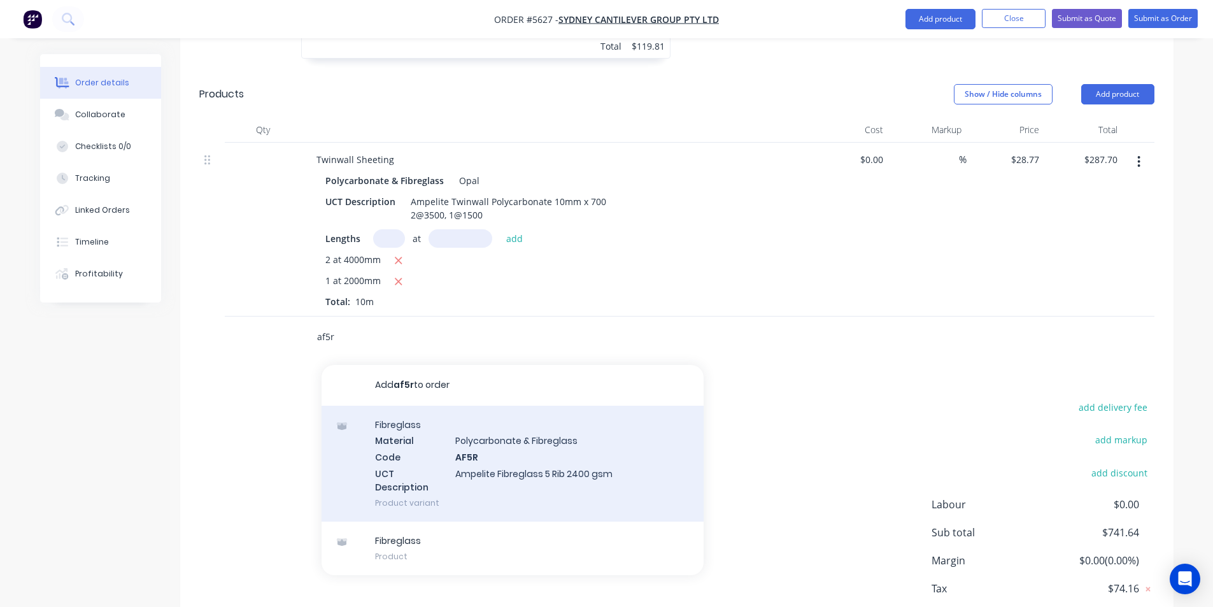
scroll to position [860, 0]
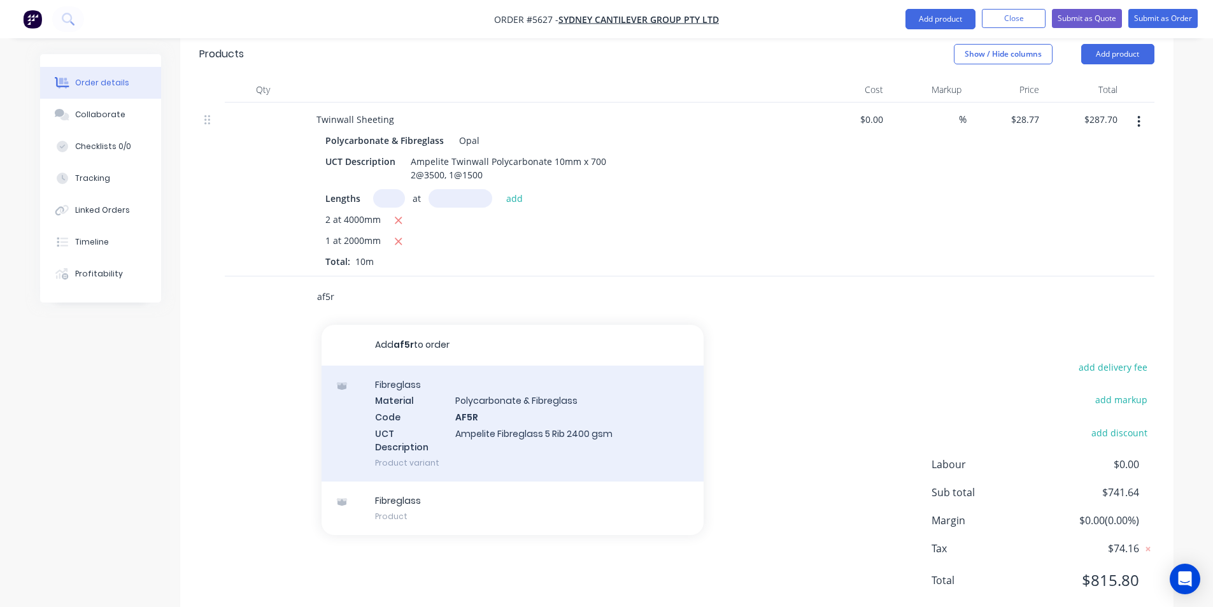
type input "af5r"
click at [553, 369] on div "Fibreglass Material Polycarbonate & Fibreglass Code AF5R UCT Description Ampeli…" at bounding box center [513, 423] width 382 height 116
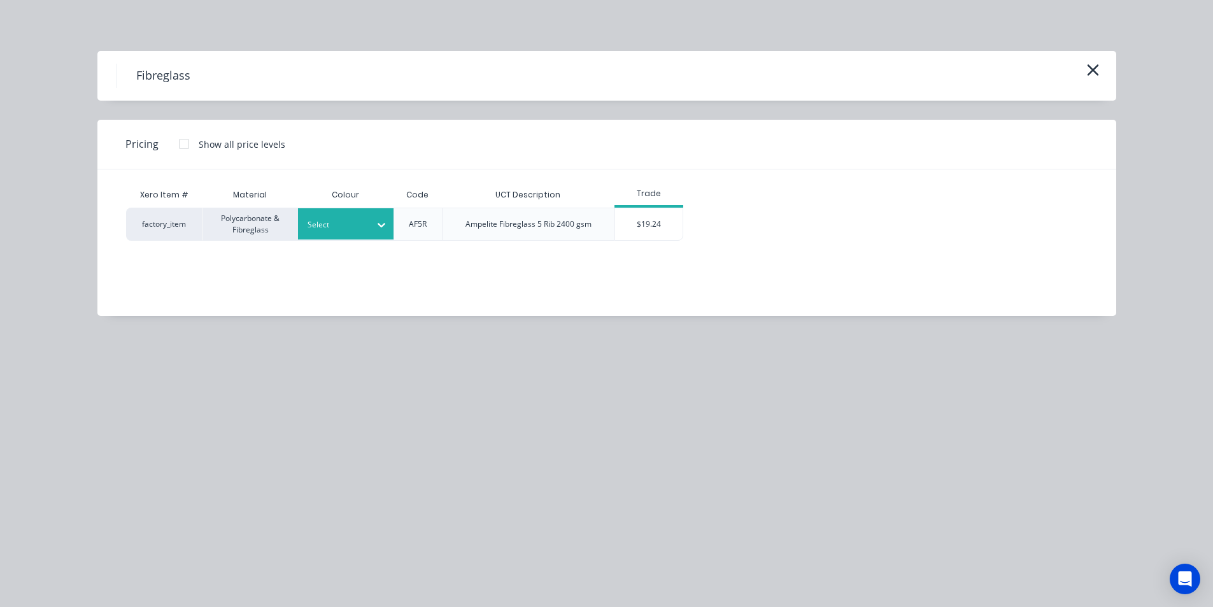
click at [335, 223] on div at bounding box center [336, 225] width 57 height 14
type input "opa"
click at [325, 257] on div "Opal" at bounding box center [377, 259] width 159 height 24
click at [658, 230] on div "$19.24" at bounding box center [649, 224] width 68 height 32
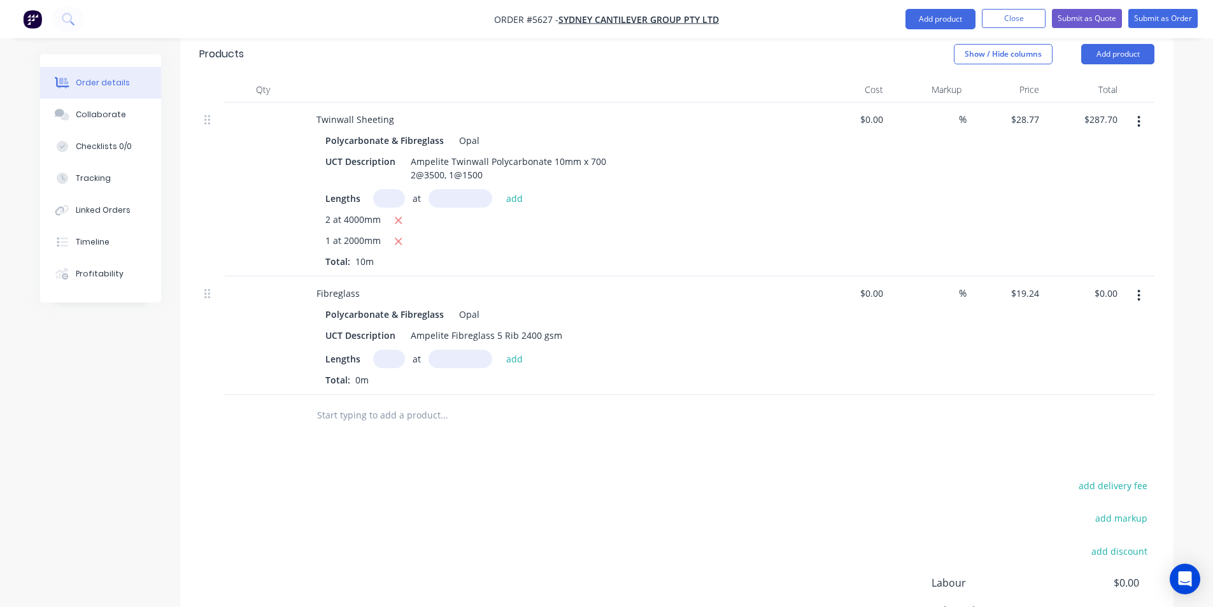
click at [397, 350] on input "text" at bounding box center [389, 359] width 32 height 18
type input "2"
type input "3500"
click at [500, 350] on button "add" at bounding box center [515, 358] width 30 height 17
type input "$134.68"
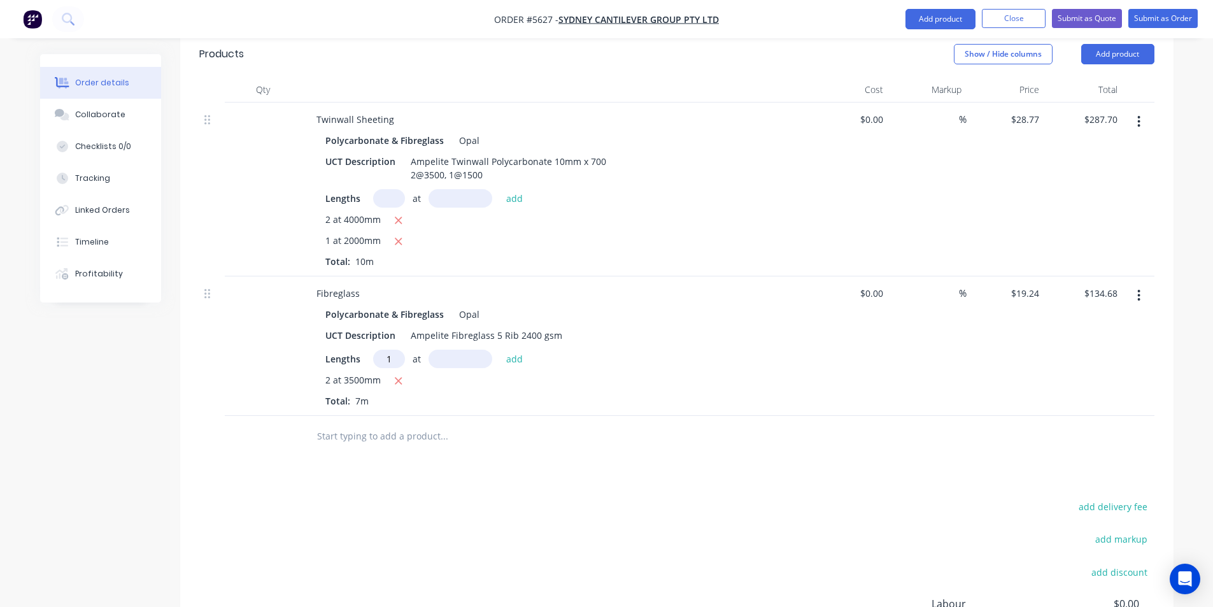
type input "1"
type input "1500"
click at [500, 350] on button "add" at bounding box center [515, 358] width 30 height 17
type input "$163.54"
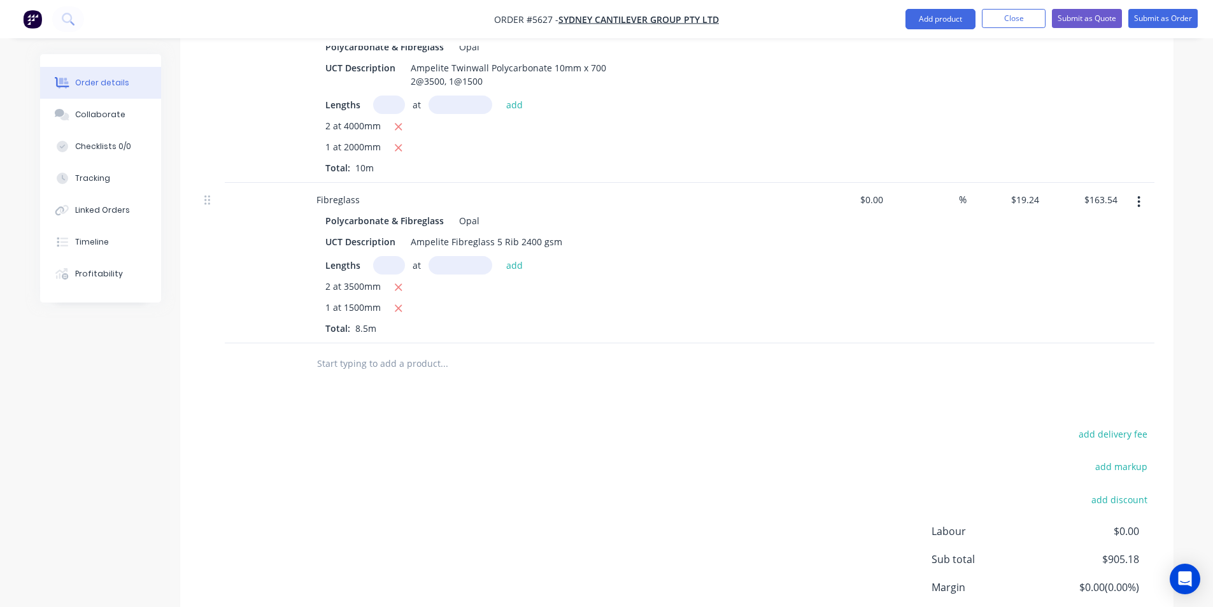
scroll to position [830, 0]
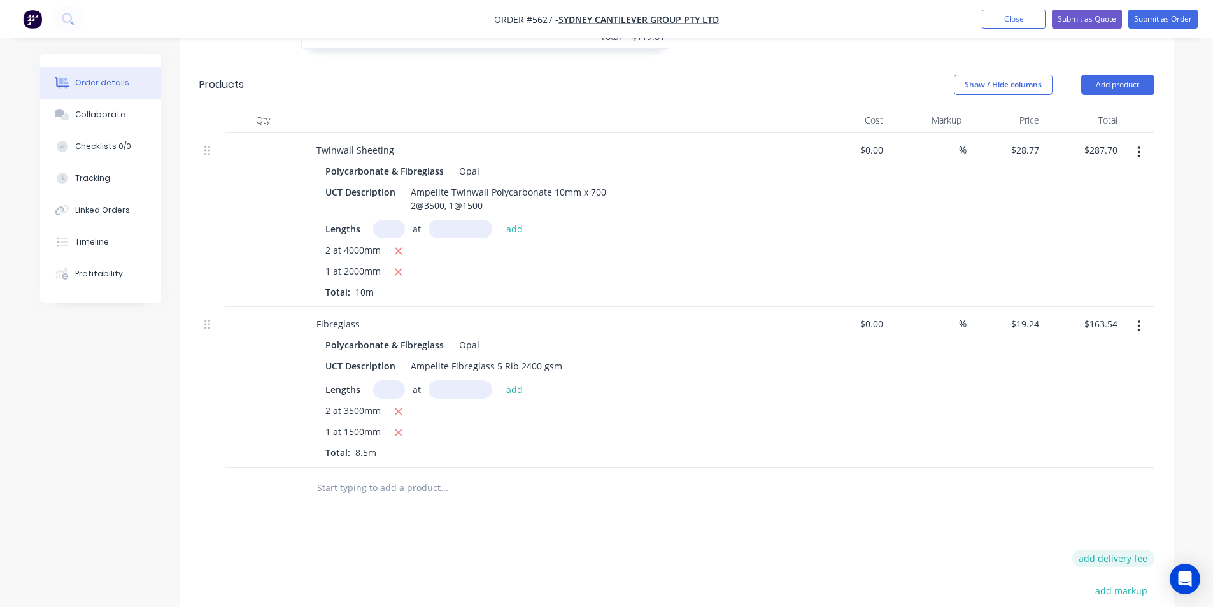
click at [1109, 549] on button "add delivery fee" at bounding box center [1113, 557] width 82 height 17
type input "80"
click at [744, 490] on div "Drawings Add drawing 0.55 Colorbond Shale Grey Girth 408 1 0 CF 10 50 118 200 3…" at bounding box center [676, 185] width 993 height 1245
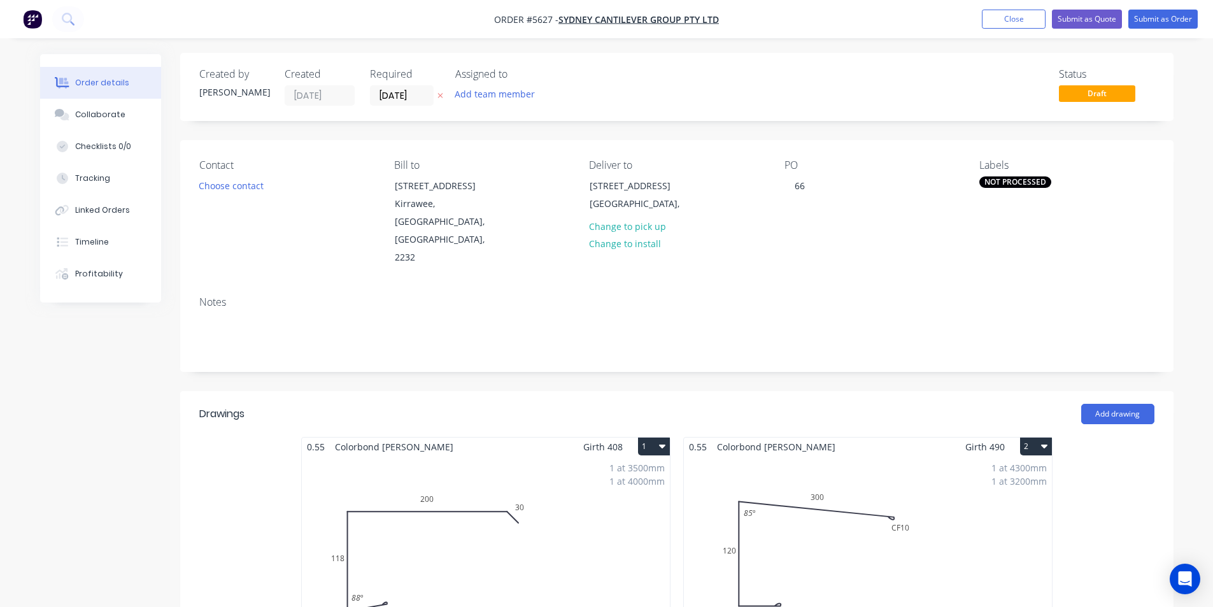
scroll to position [0, 0]
click at [113, 124] on button "Collaborate" at bounding box center [100, 115] width 121 height 32
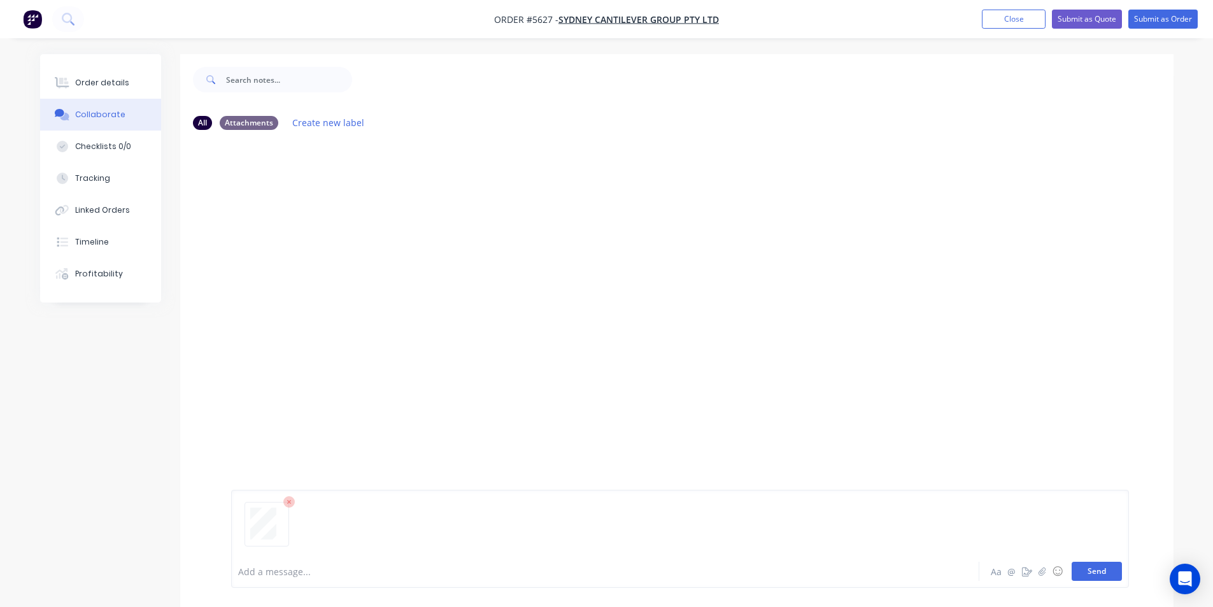
click at [1100, 569] on button "Send" at bounding box center [1097, 571] width 50 height 19
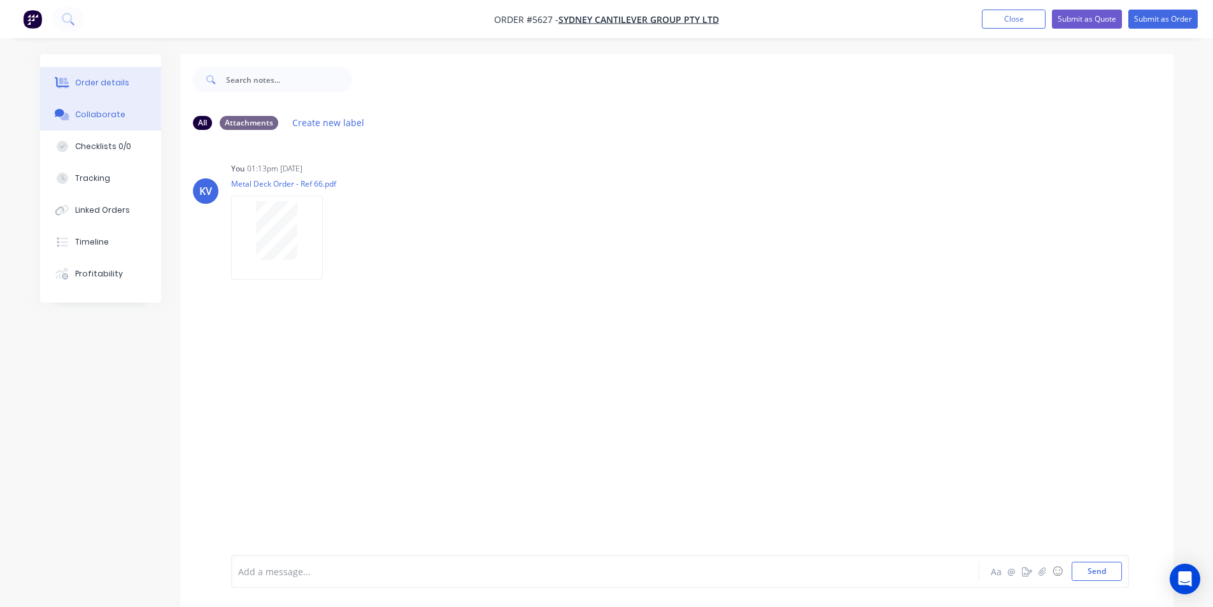
click at [68, 77] on icon at bounding box center [62, 82] width 15 height 11
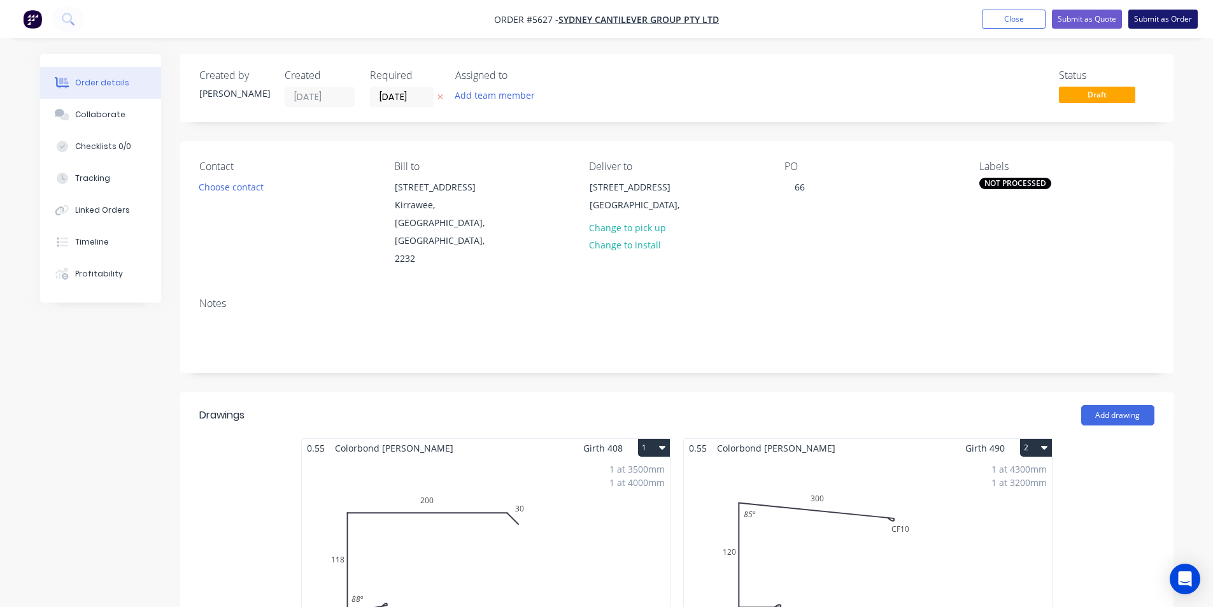
click at [1149, 23] on button "Submit as Order" at bounding box center [1162, 19] width 69 height 19
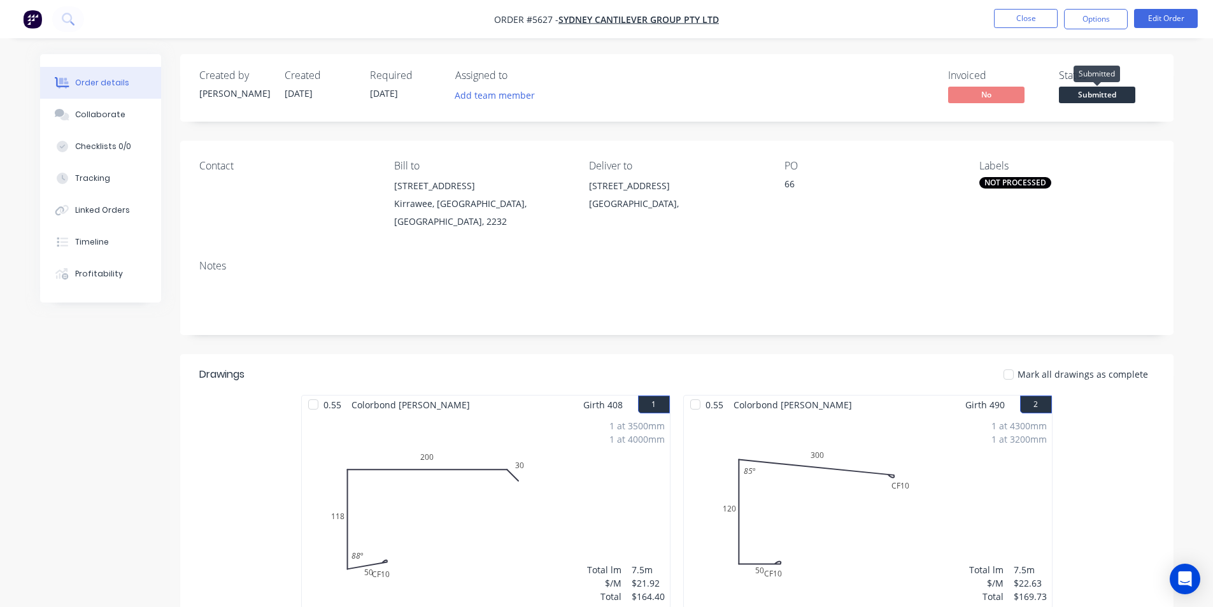
click at [1072, 88] on span "Submitted" at bounding box center [1097, 95] width 76 height 16
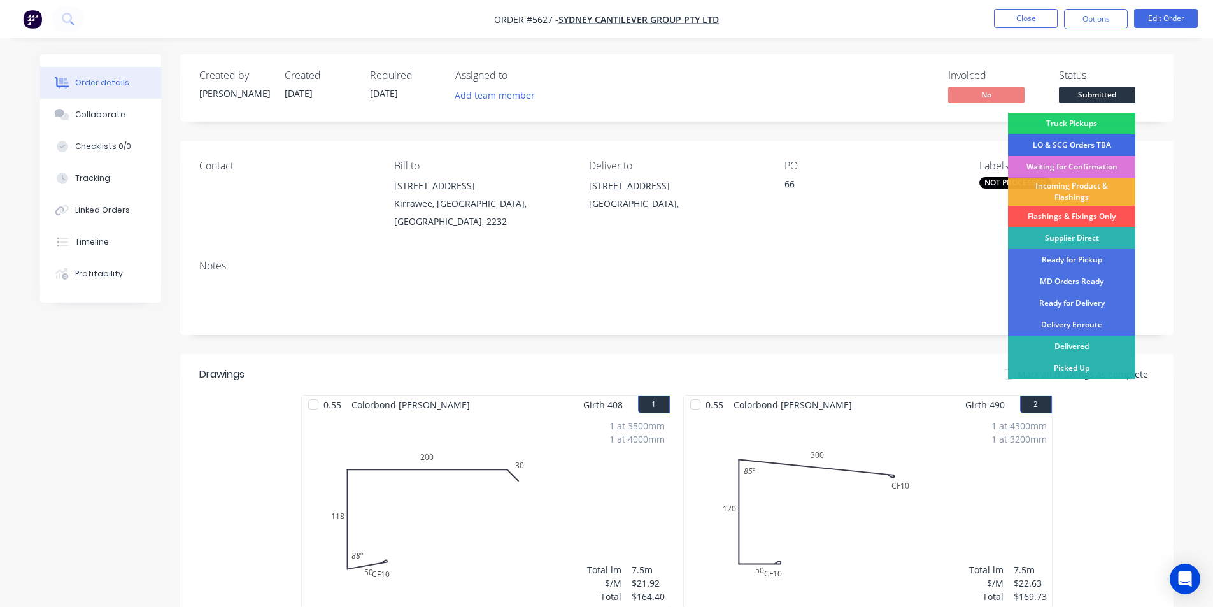
click at [1052, 142] on div "LO & SCG Orders TBA" at bounding box center [1071, 145] width 127 height 22
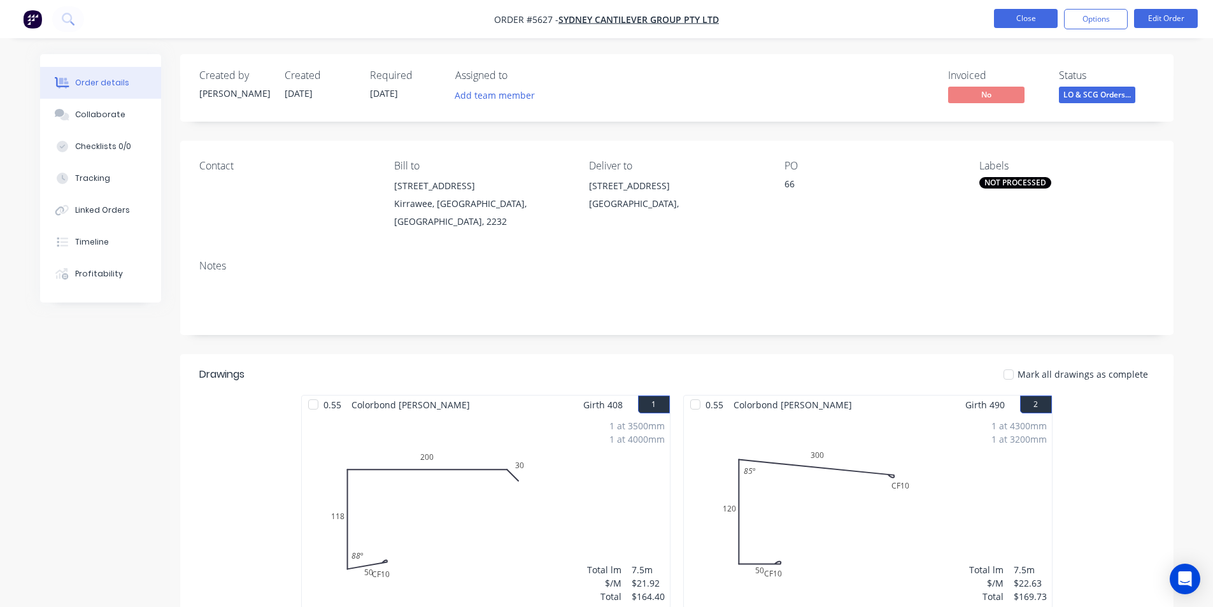
click at [1014, 16] on button "Close" at bounding box center [1026, 18] width 64 height 19
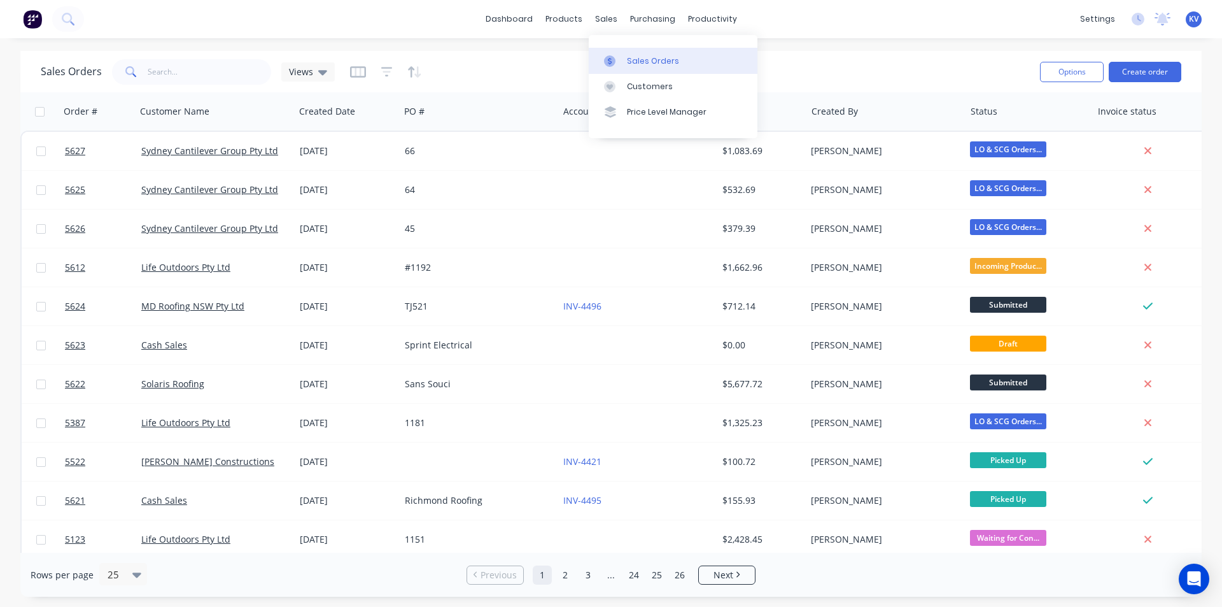
click at [653, 71] on link "Sales Orders" at bounding box center [673, 60] width 169 height 25
click at [233, 85] on div "Sales Orders Views" at bounding box center [535, 71] width 989 height 31
click at [230, 74] on input "text" at bounding box center [210, 71] width 124 height 25
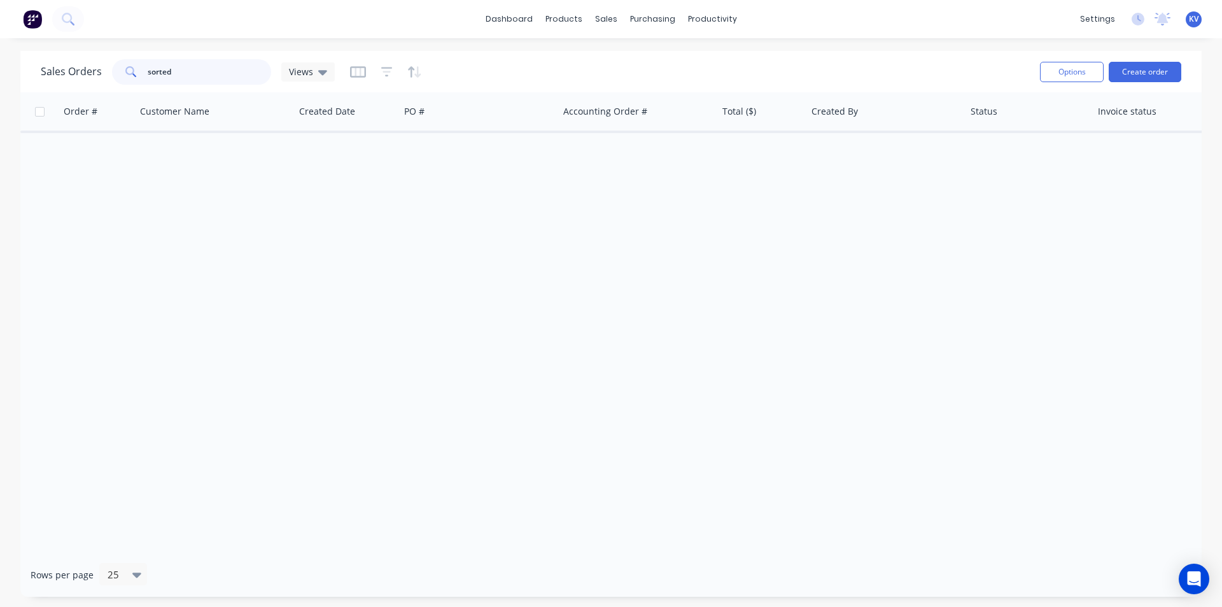
drag, startPoint x: 60, startPoint y: 62, endPoint x: 3, endPoint y: 64, distance: 56.7
click at [3, 64] on div "Sales Orders sorted Views Options Create order Order # Customer Name Created Da…" at bounding box center [611, 324] width 1222 height 546
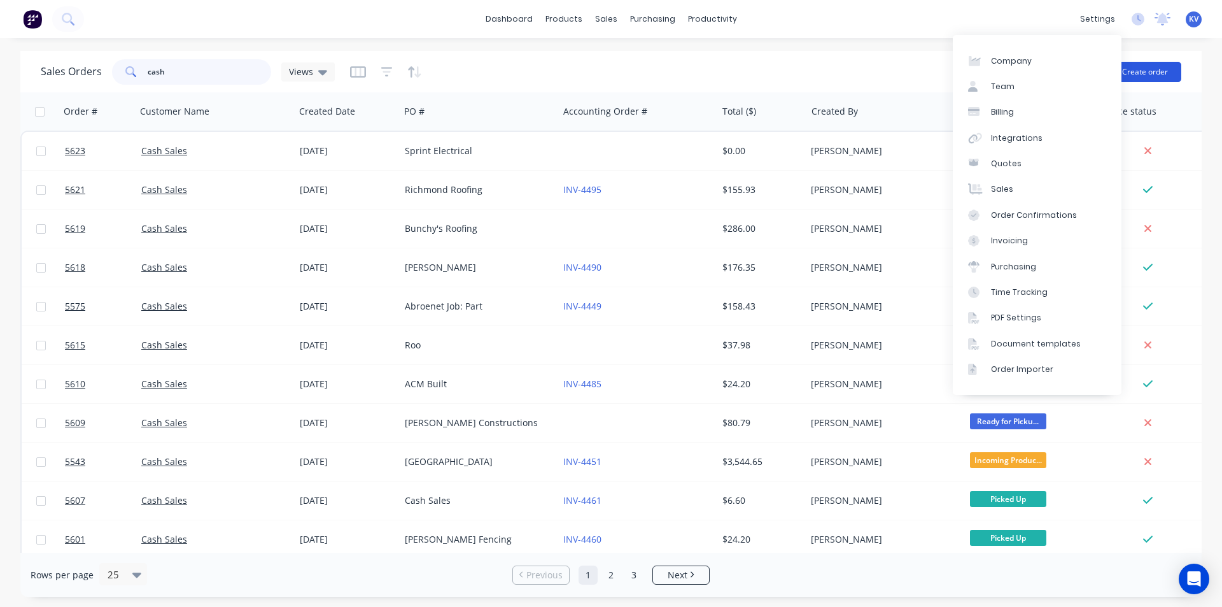
type input "cash"
click at [1138, 70] on button "Create order" at bounding box center [1145, 72] width 73 height 20
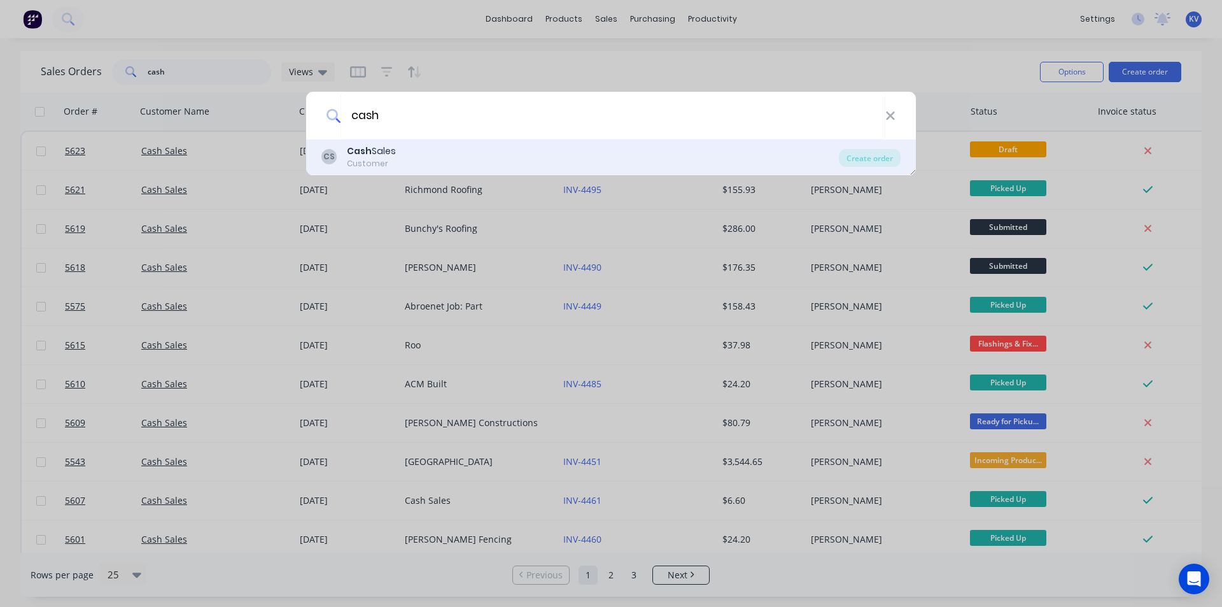
type input "cash"
click at [424, 157] on div "CS Cash Sales Customer" at bounding box center [581, 157] width 518 height 25
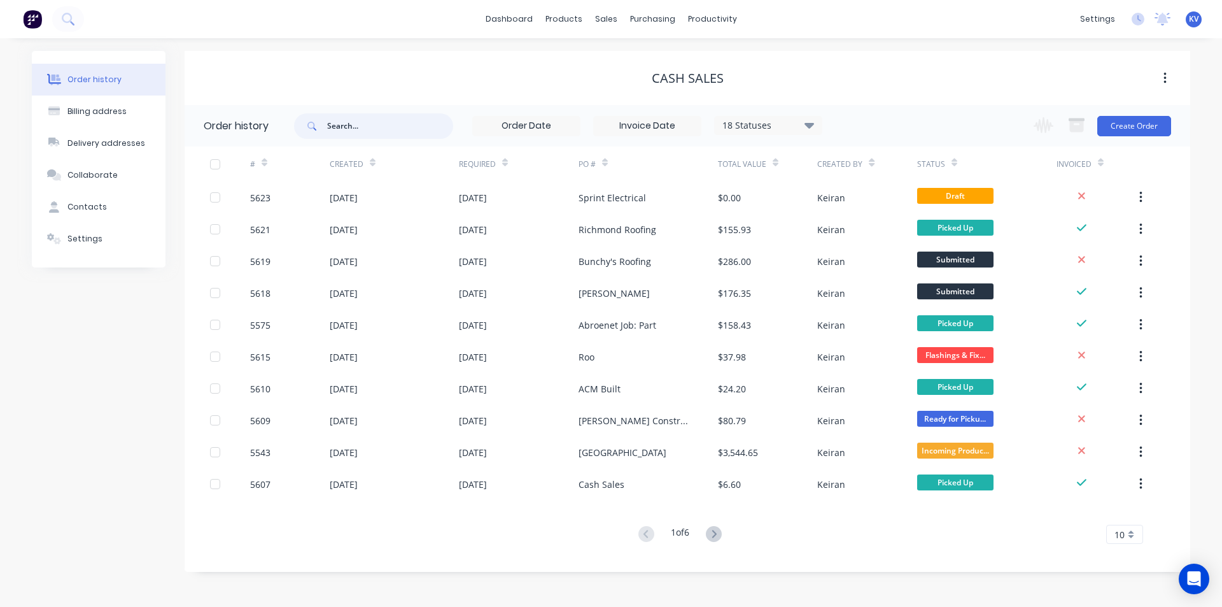
click at [356, 127] on input "text" at bounding box center [390, 125] width 126 height 25
type input "sorted"
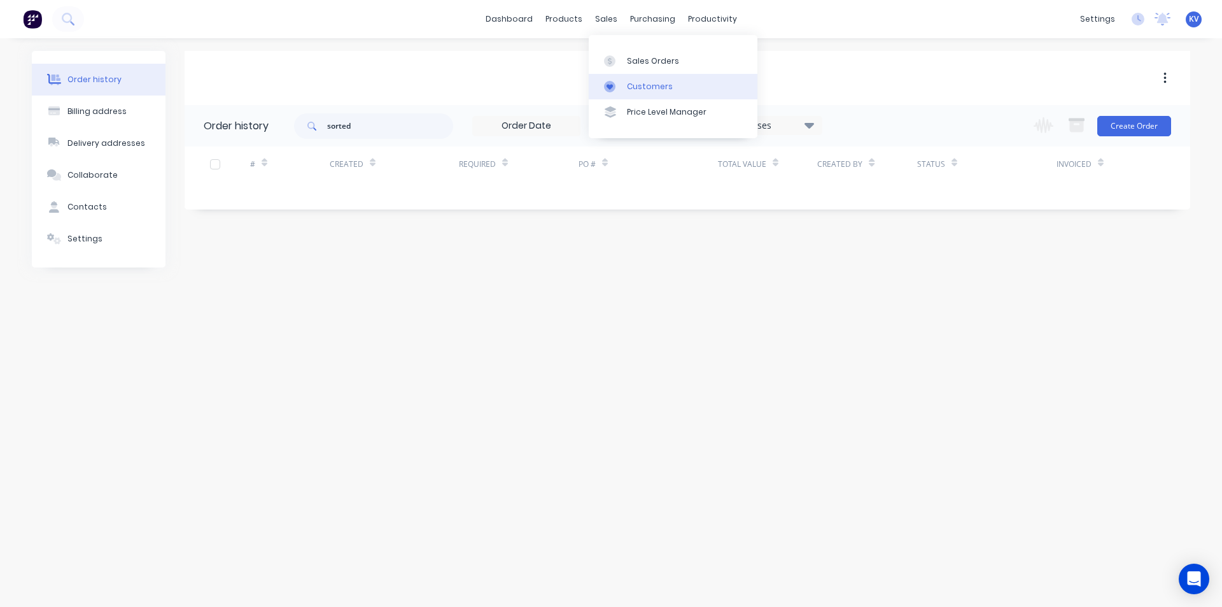
click at [639, 82] on div "Customers" at bounding box center [650, 86] width 46 height 11
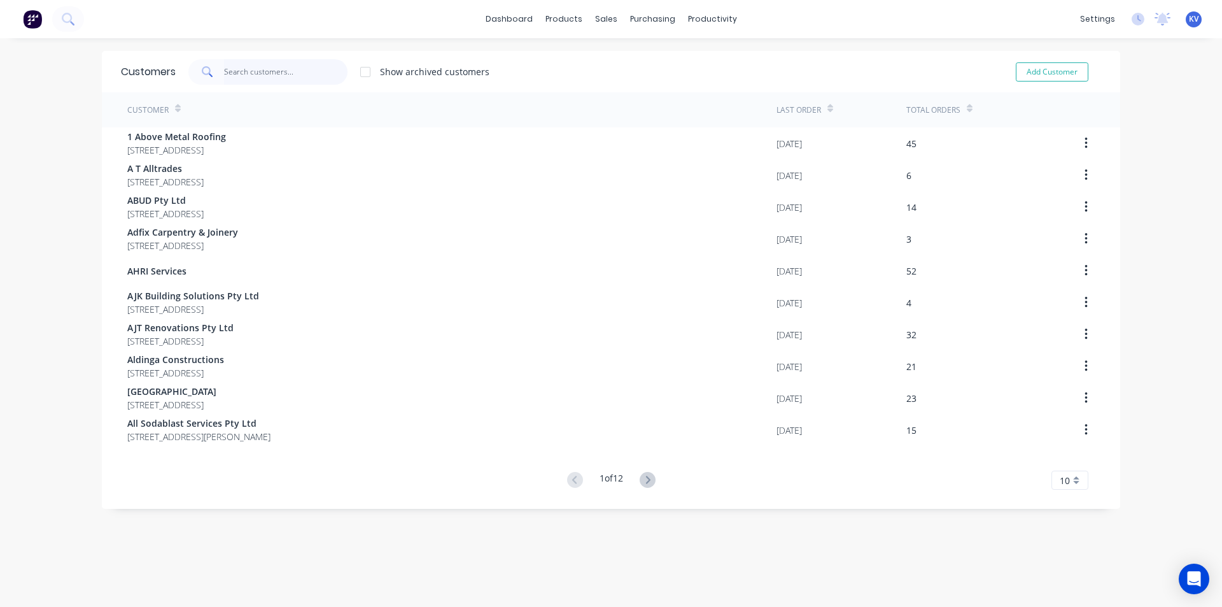
click at [285, 83] on input "text" at bounding box center [286, 71] width 124 height 25
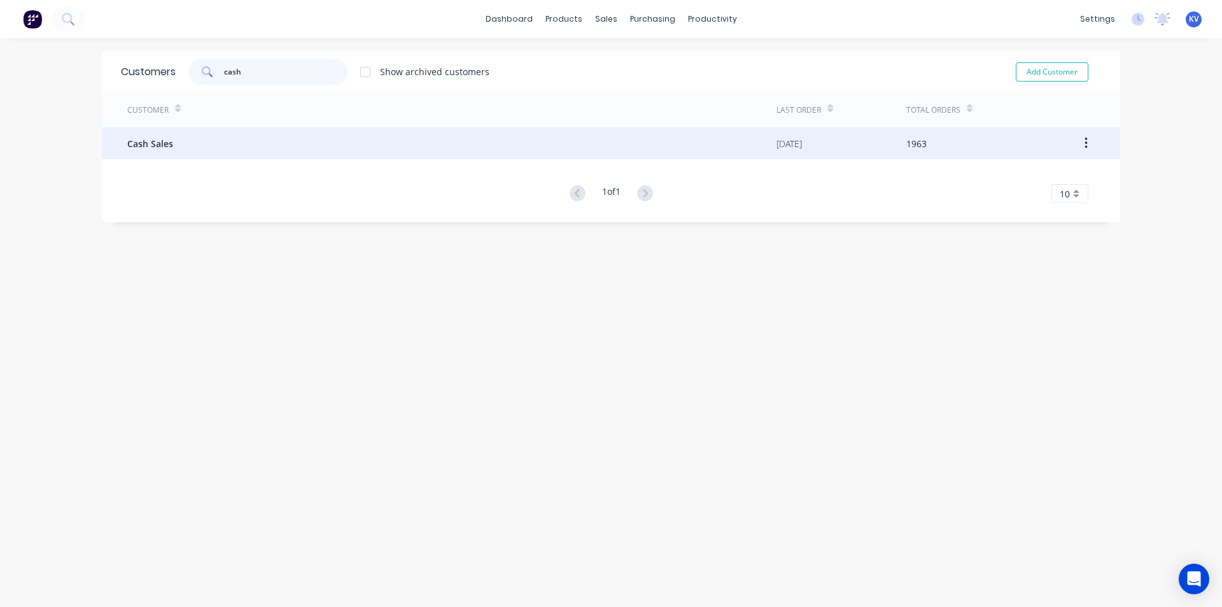
type input "cash"
click at [281, 141] on div "Cash Sales" at bounding box center [451, 143] width 649 height 32
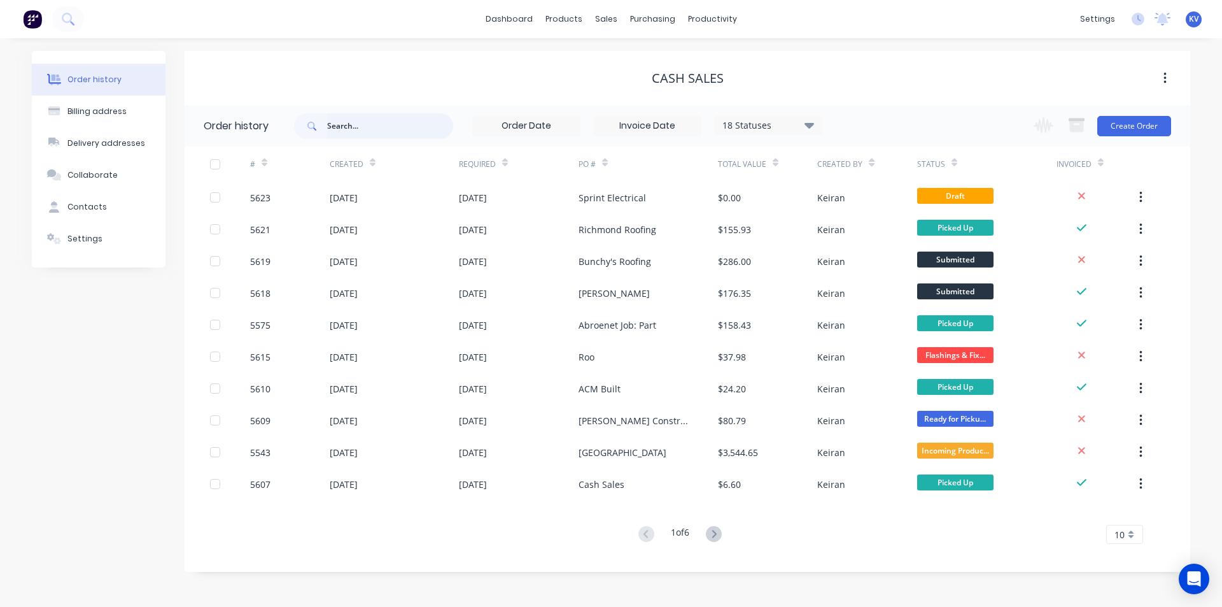
click at [346, 129] on input "text" at bounding box center [390, 125] width 126 height 25
type input "sorted"
click at [789, 122] on div "18 Statuses" at bounding box center [768, 125] width 107 height 14
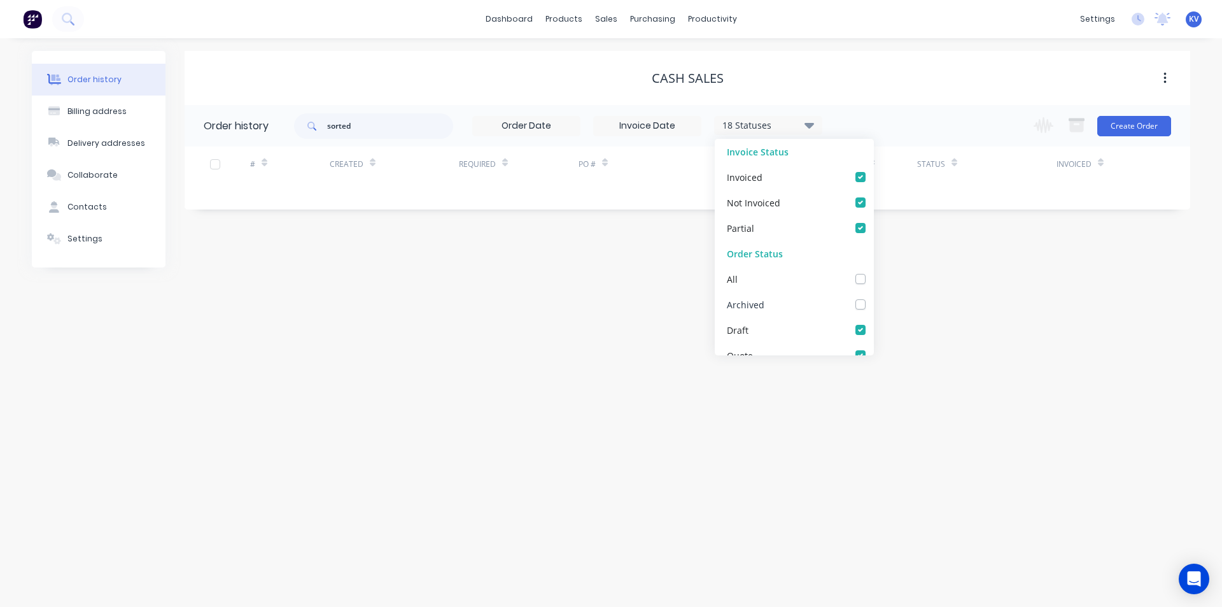
click at [874, 297] on label at bounding box center [874, 297] width 0 height 0
click at [874, 302] on input "checkbox" at bounding box center [879, 303] width 10 height 12
checkbox input "true"
click at [747, 78] on div "Cash Sales" at bounding box center [688, 78] width 1006 height 15
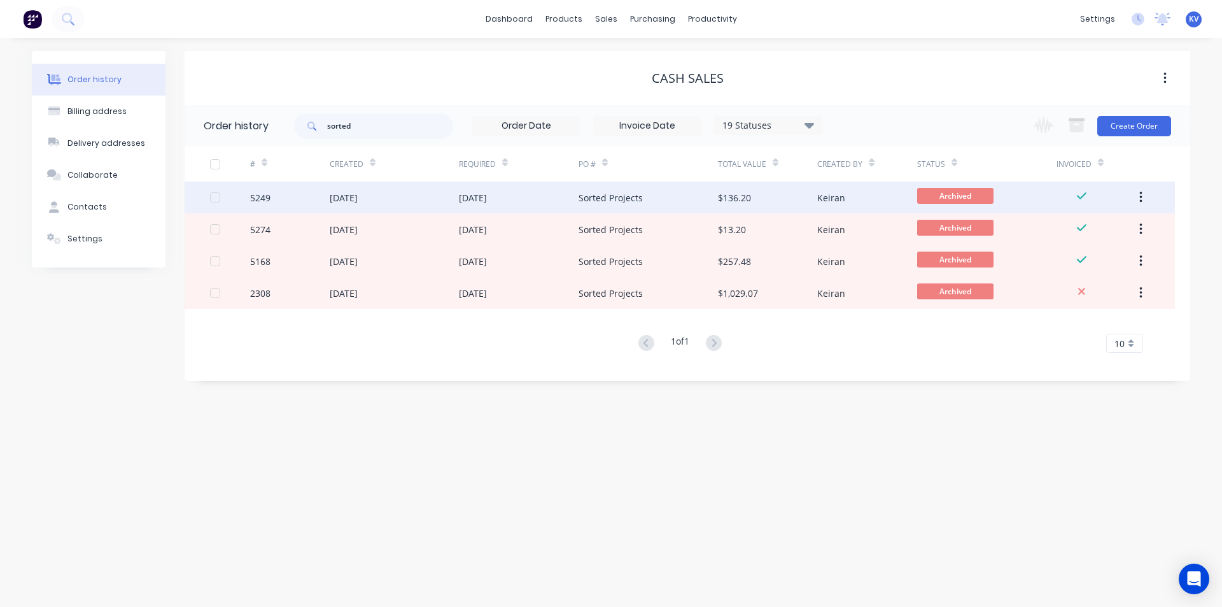
click at [842, 194] on div "Keiran" at bounding box center [831, 197] width 28 height 13
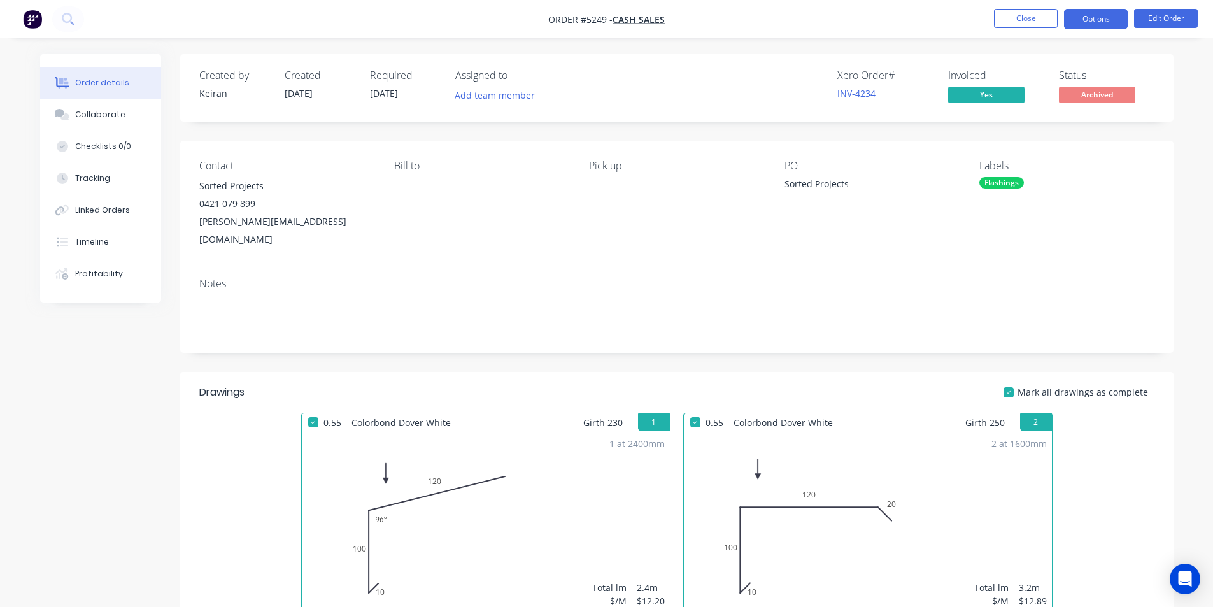
click at [1120, 16] on button "Options" at bounding box center [1096, 19] width 64 height 20
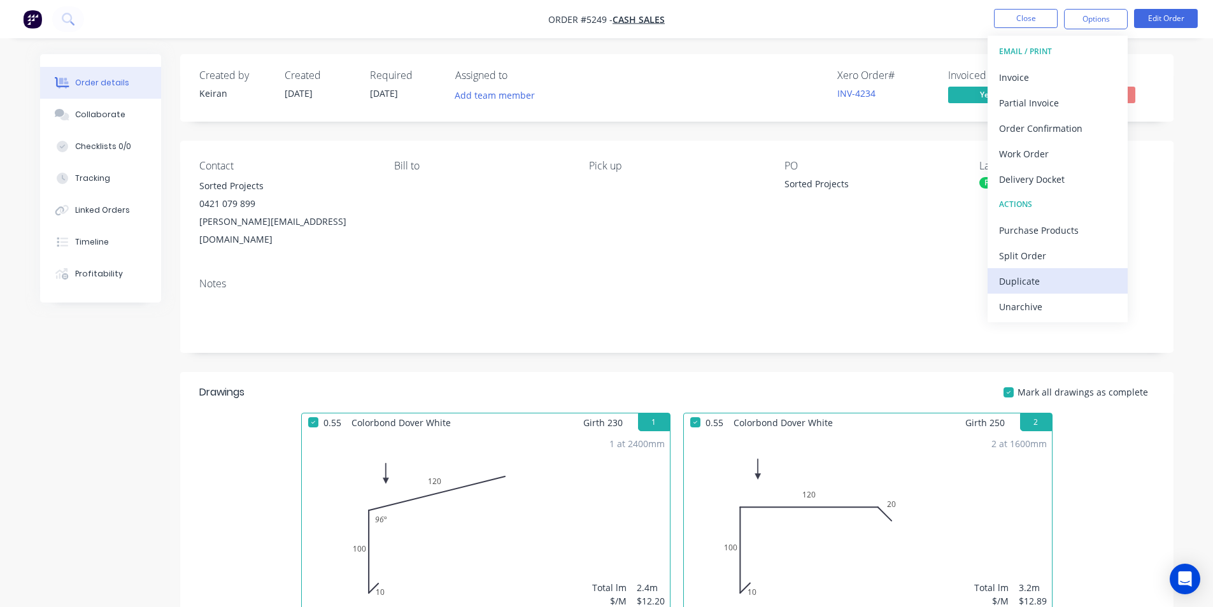
click at [1063, 286] on div "Duplicate" at bounding box center [1057, 281] width 117 height 18
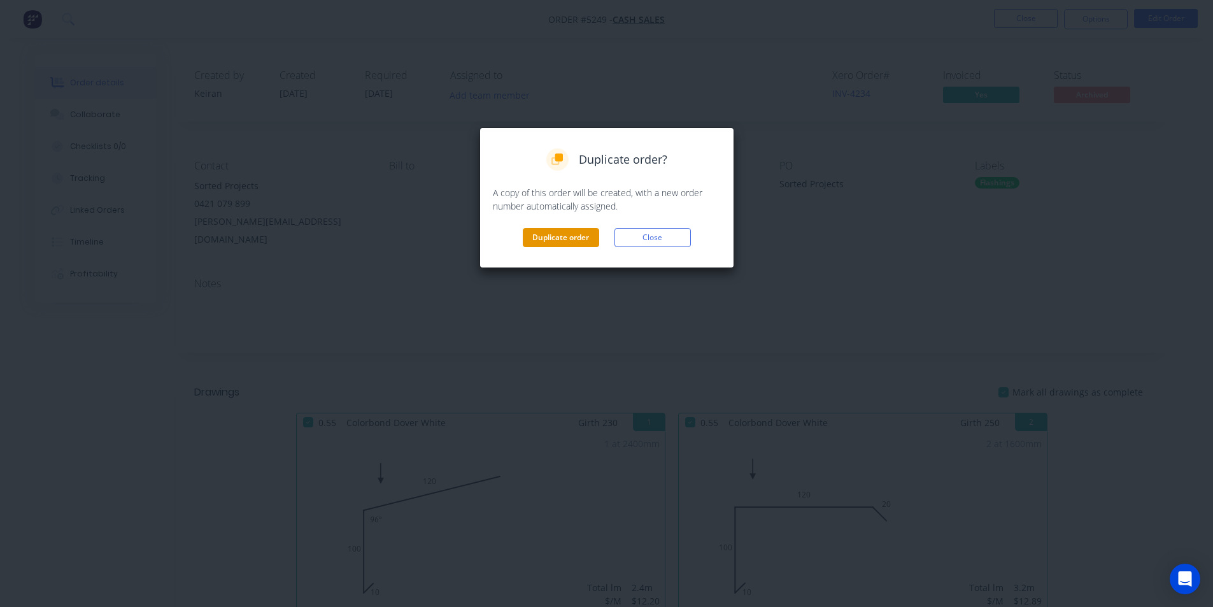
click at [560, 232] on button "Duplicate order" at bounding box center [561, 237] width 76 height 19
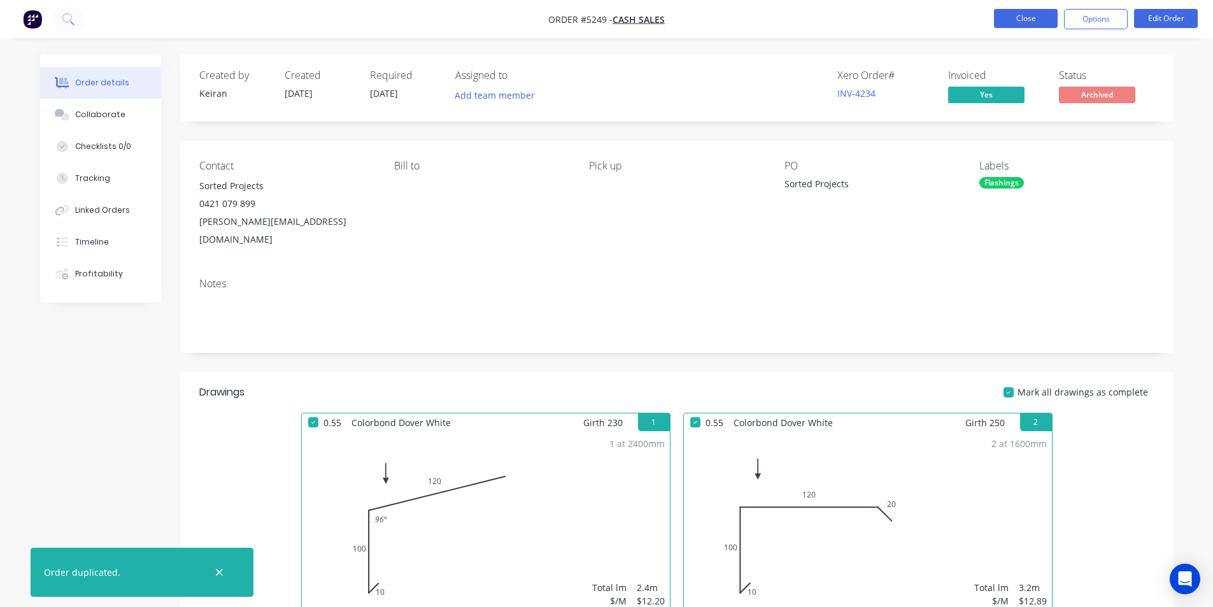
click at [1027, 27] on button "Close" at bounding box center [1026, 18] width 64 height 19
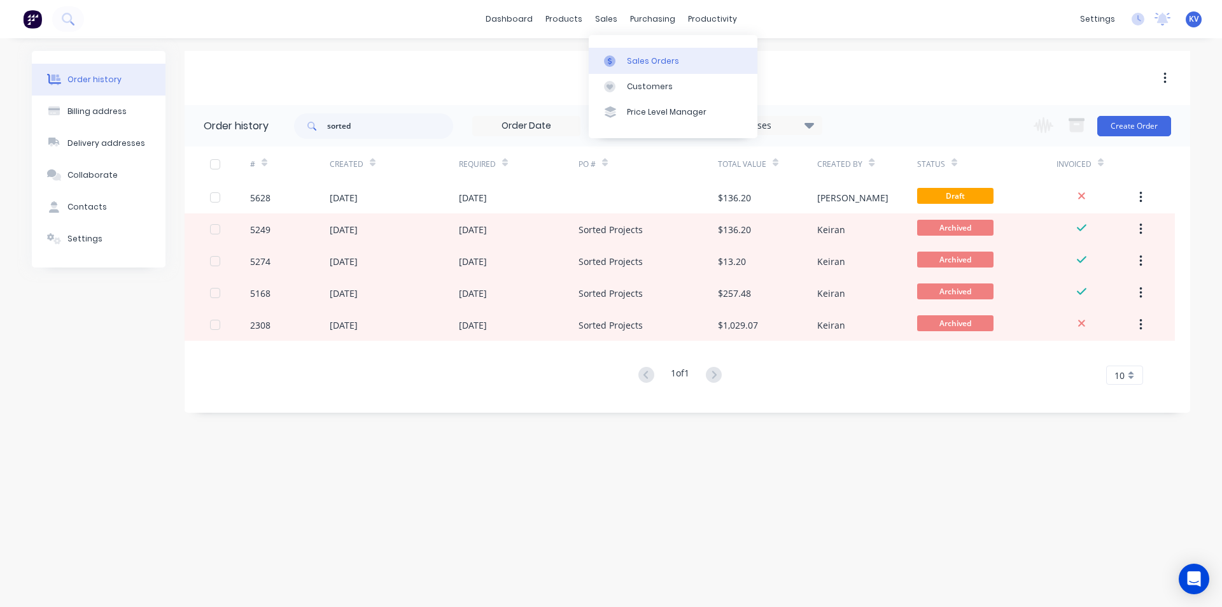
click at [619, 58] on div at bounding box center [613, 60] width 19 height 11
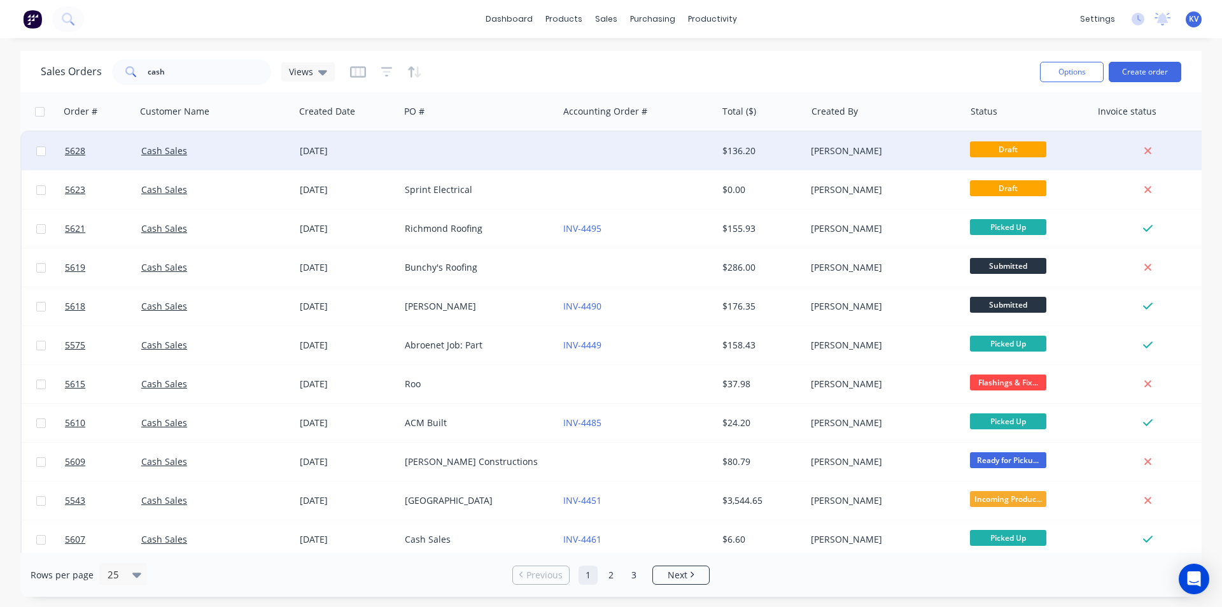
click at [566, 153] on div at bounding box center [637, 151] width 159 height 38
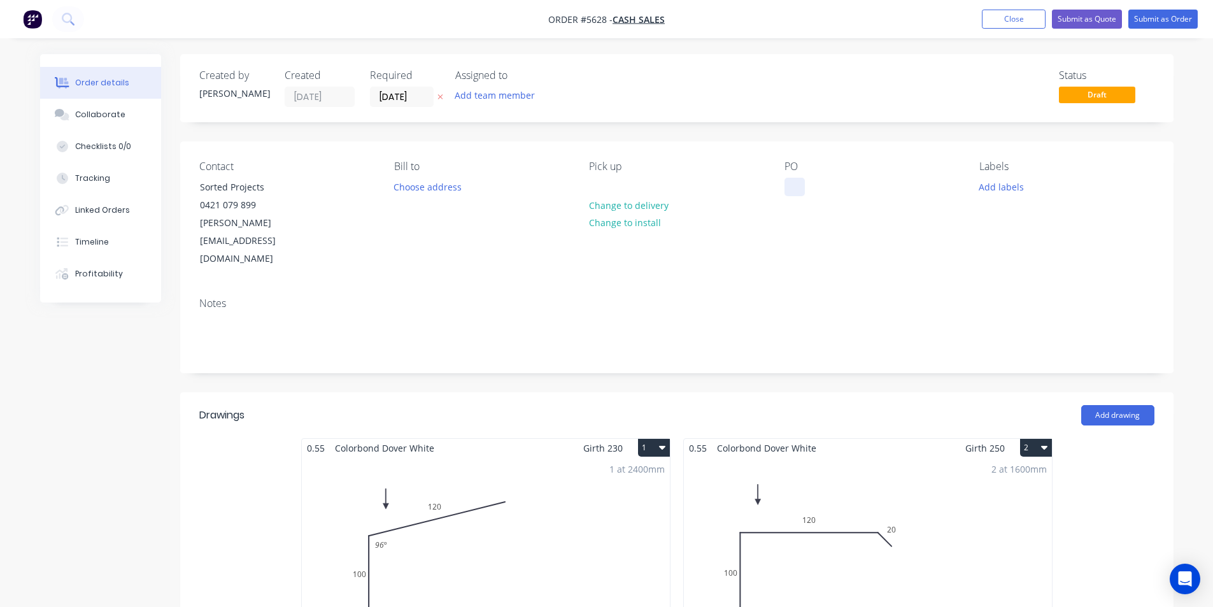
click at [795, 189] on div at bounding box center [794, 187] width 20 height 18
click at [989, 183] on button "Add labels" at bounding box center [1001, 186] width 59 height 17
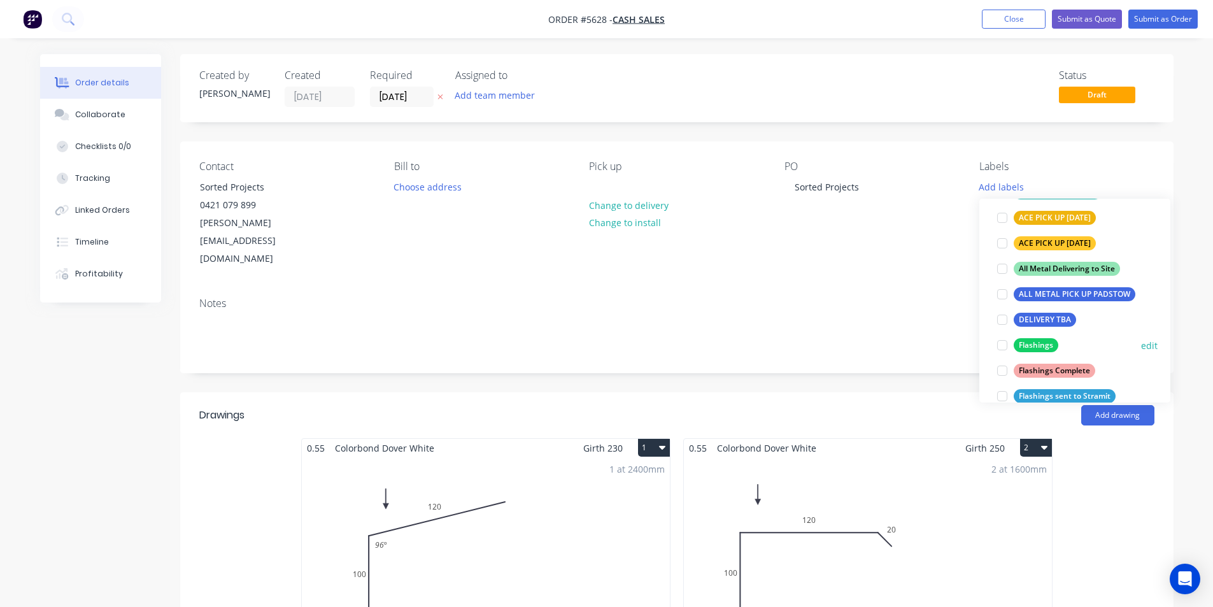
scroll to position [191, 0]
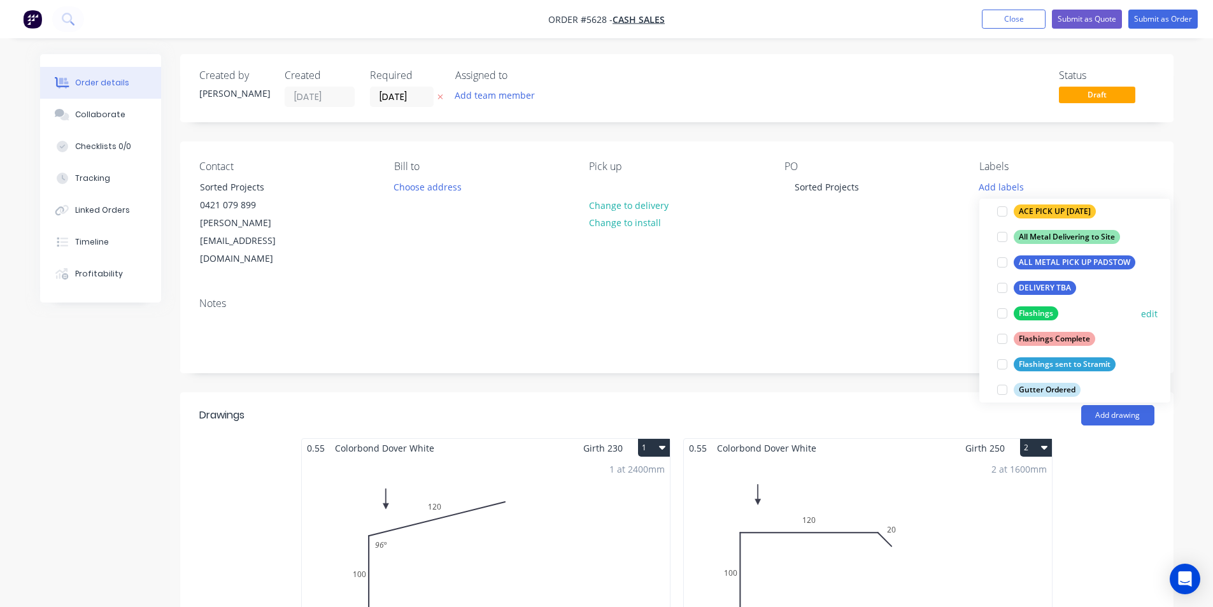
click at [1005, 316] on div at bounding box center [1001, 313] width 25 height 25
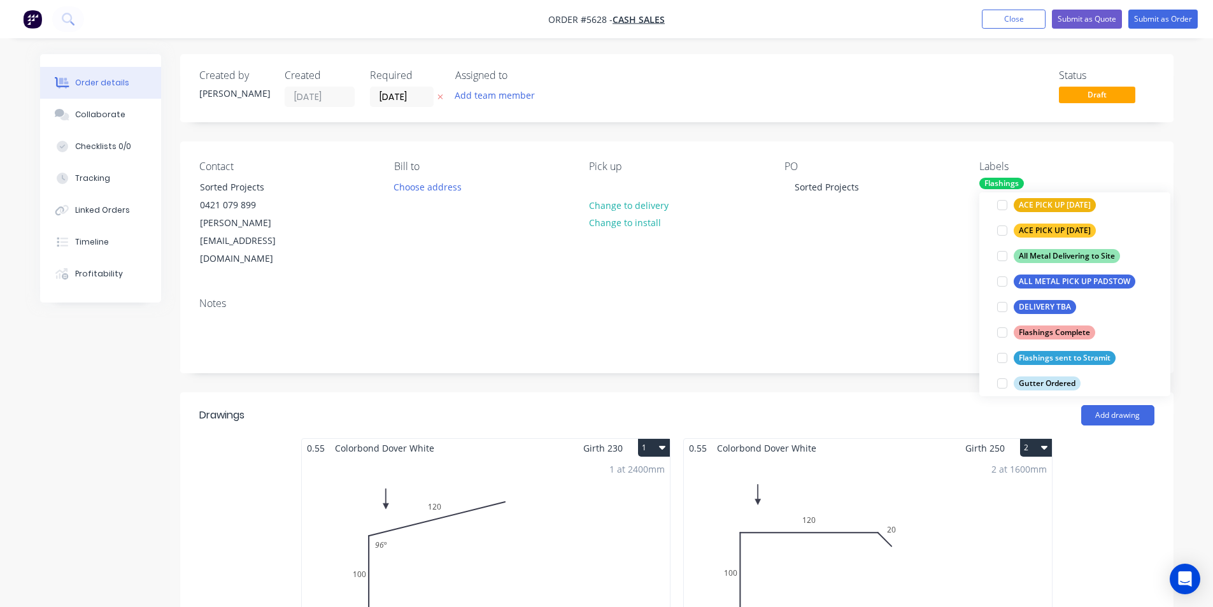
scroll to position [0, 0]
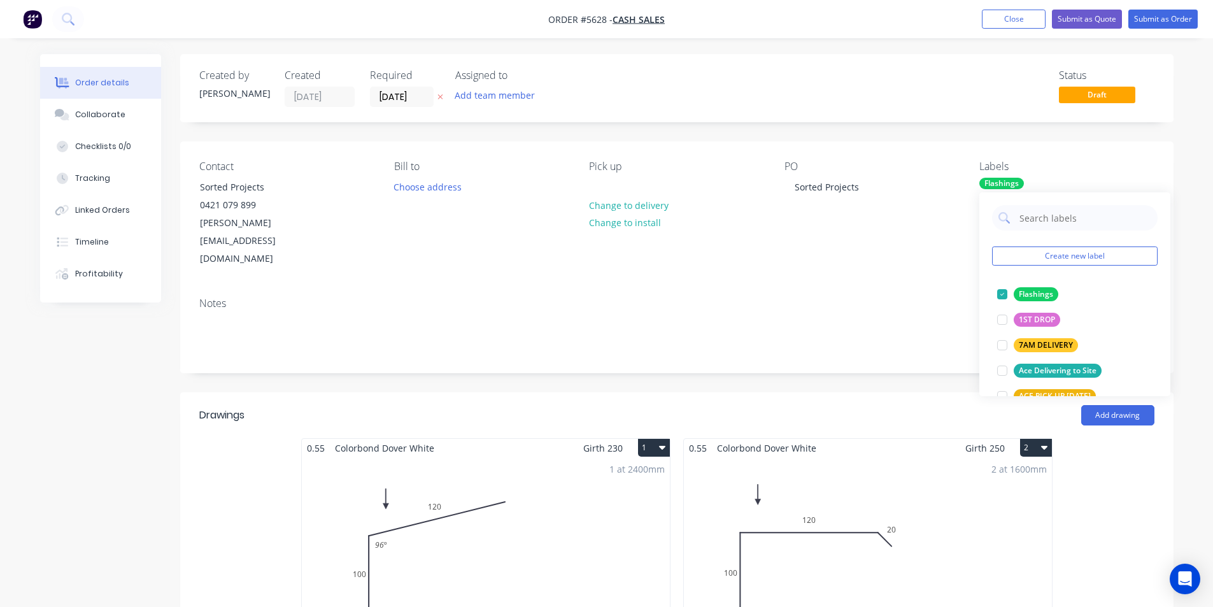
click at [819, 287] on div "Notes" at bounding box center [676, 329] width 993 height 85
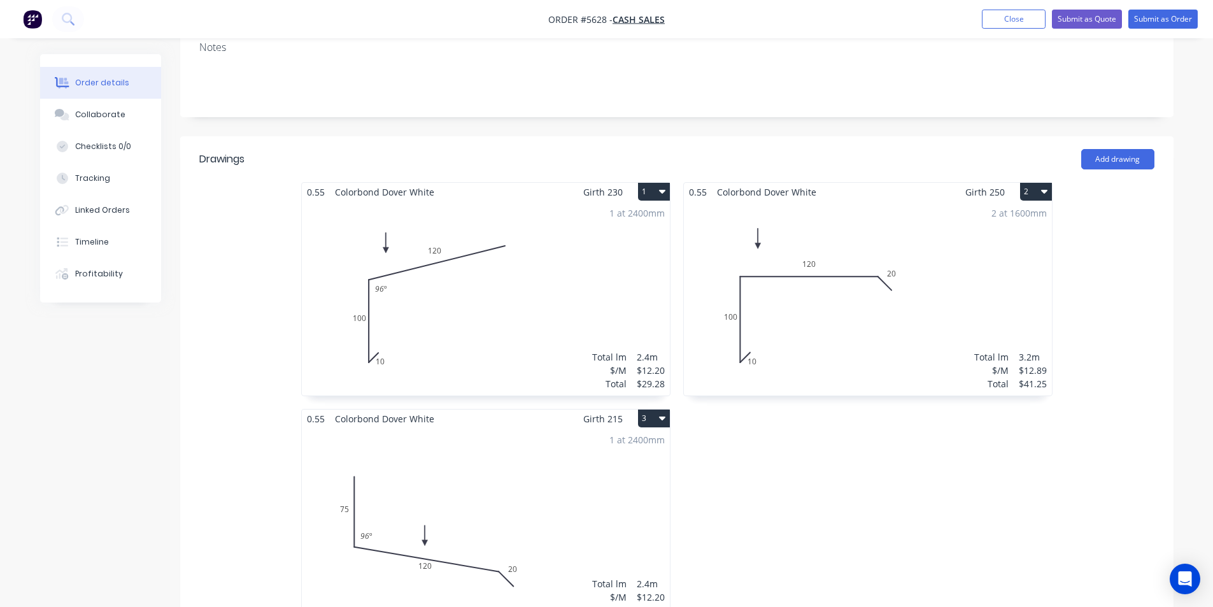
scroll to position [318, 0]
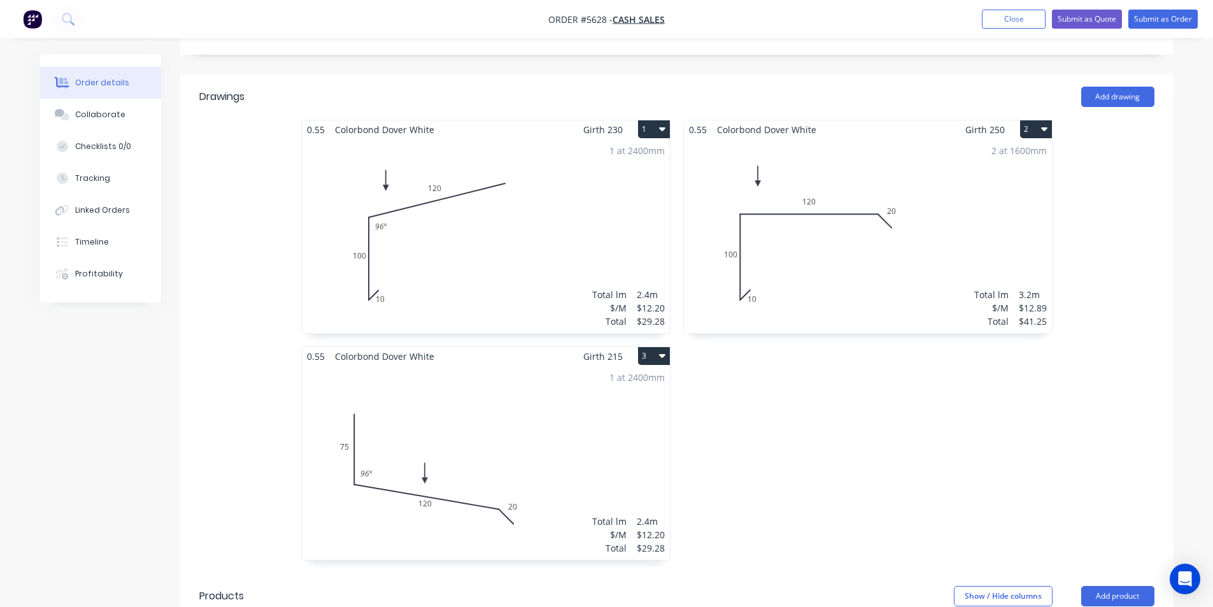
click at [1029, 120] on button "2" at bounding box center [1036, 129] width 32 height 18
click at [951, 202] on div "Delete" at bounding box center [991, 211] width 98 height 18
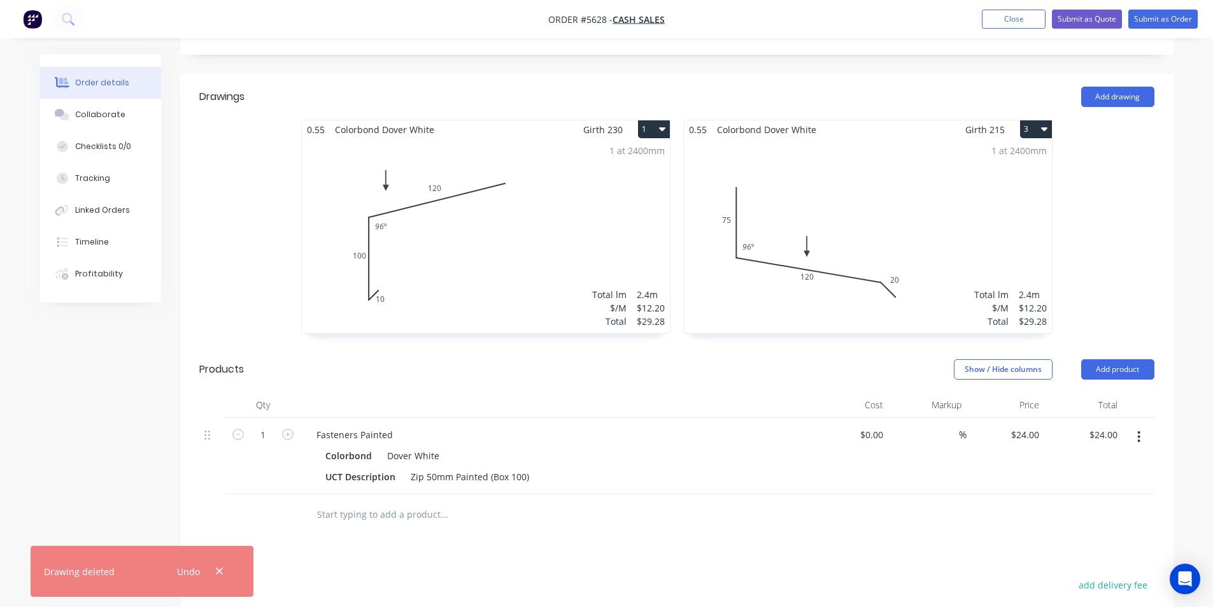
click at [657, 120] on button "1" at bounding box center [654, 129] width 32 height 18
click at [655, 202] on div "Delete" at bounding box center [609, 211] width 98 height 18
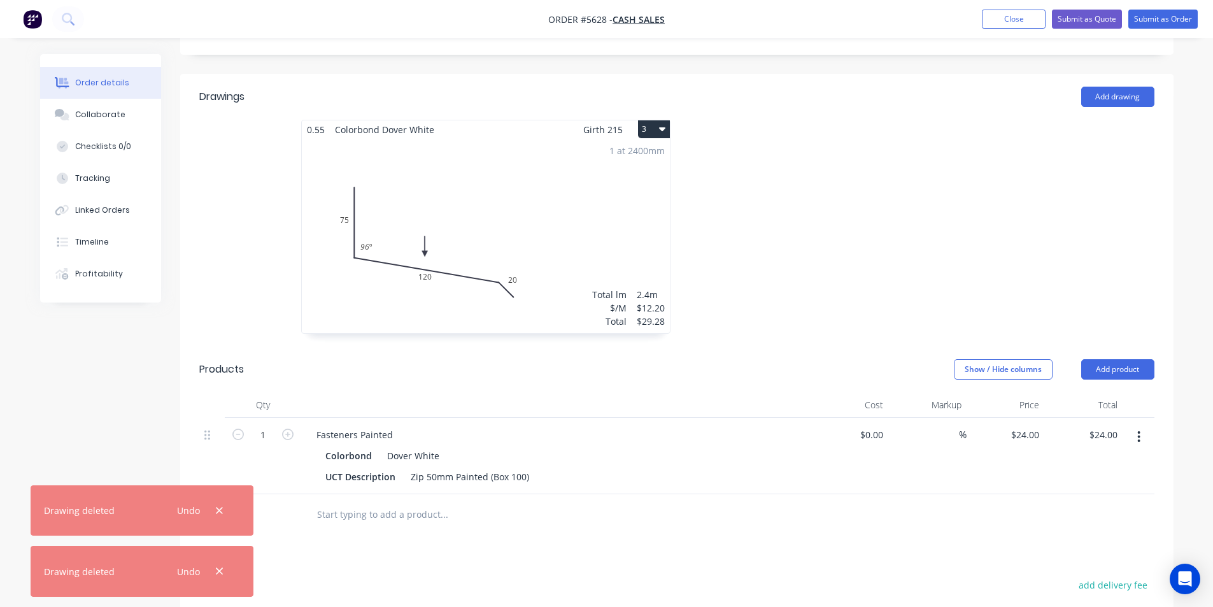
click at [644, 120] on button "3" at bounding box center [654, 129] width 32 height 18
click at [658, 199] on button "Delete" at bounding box center [609, 211] width 121 height 25
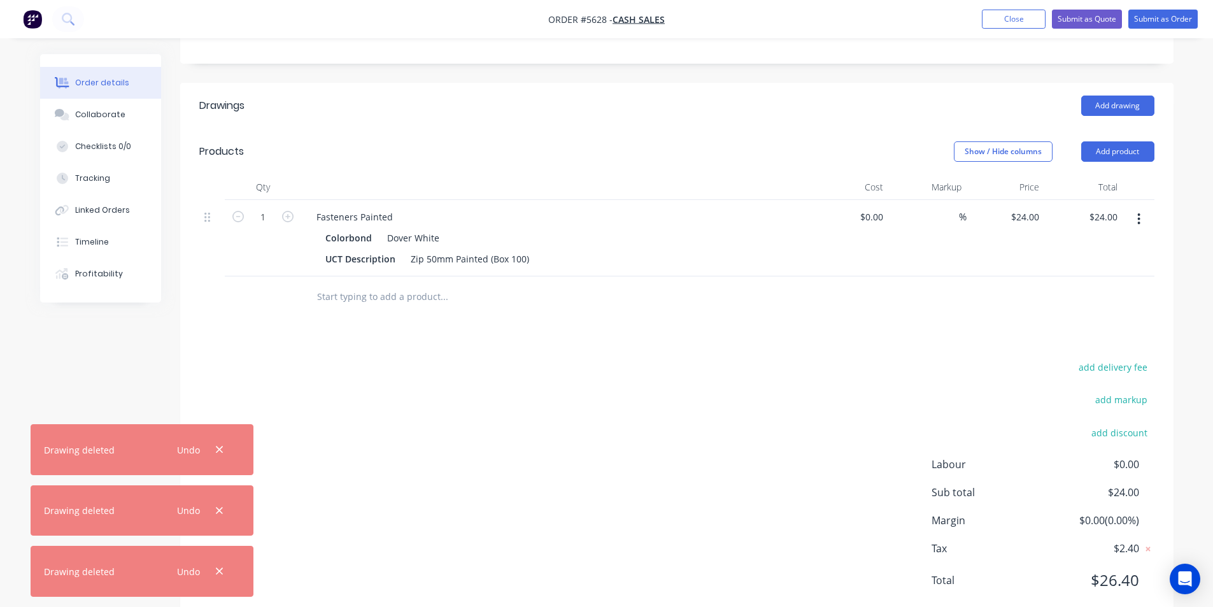
click at [1138, 213] on icon "button" at bounding box center [1139, 218] width 3 height 11
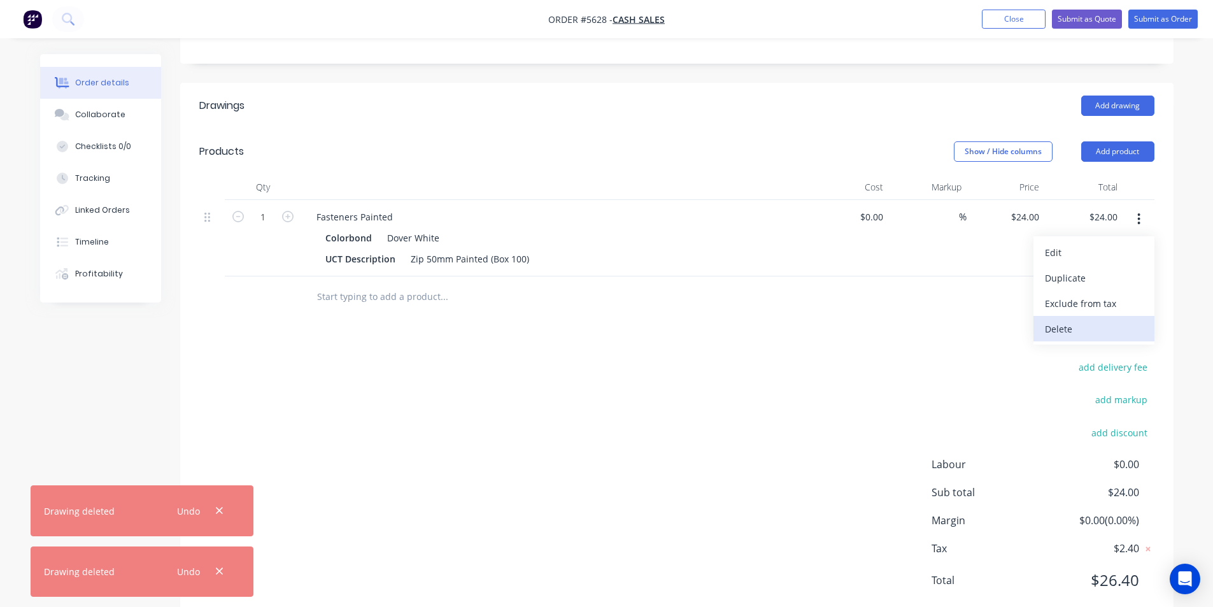
click at [1069, 320] on div "Delete" at bounding box center [1094, 329] width 98 height 18
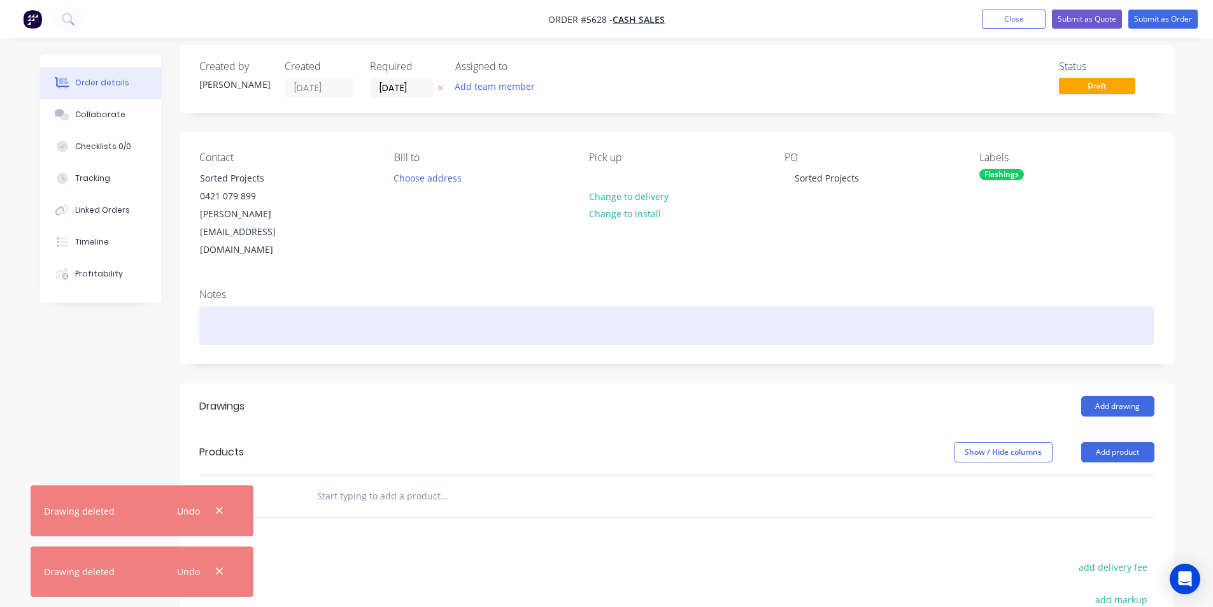
scroll to position [0, 0]
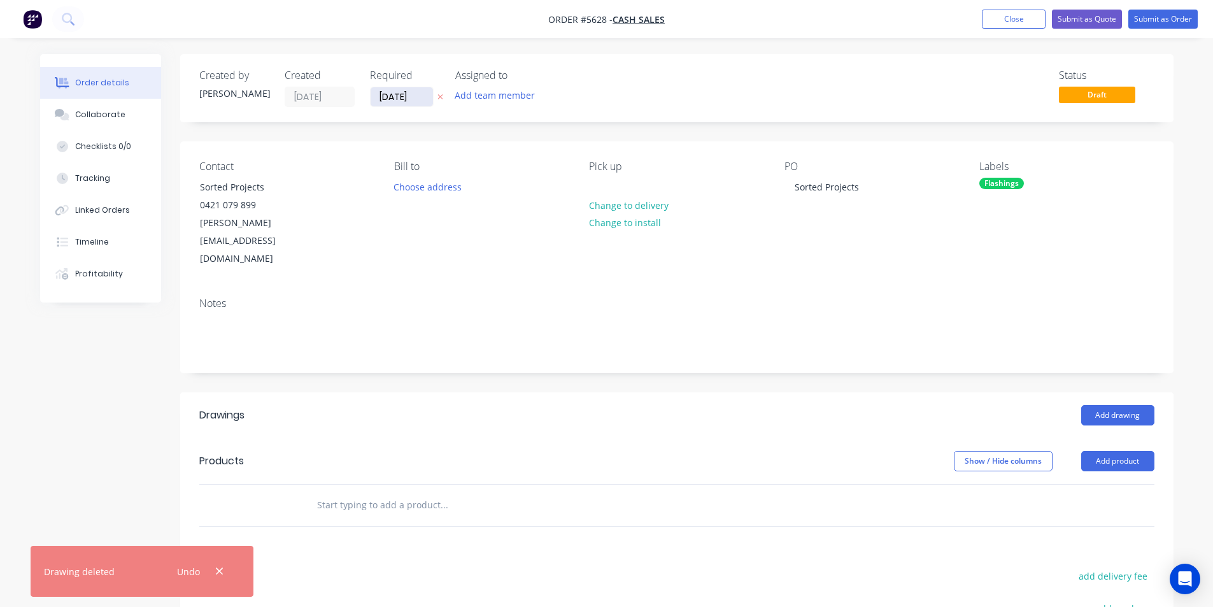
click at [397, 99] on input "28/08/25" at bounding box center [402, 96] width 62 height 19
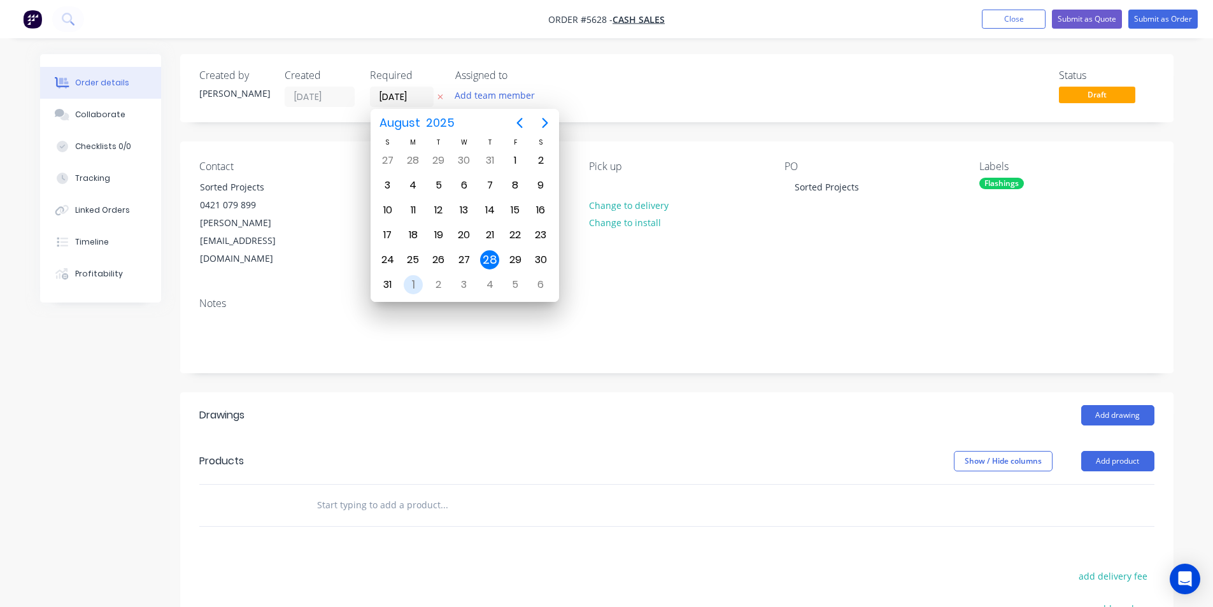
click at [417, 285] on div "1" at bounding box center [413, 284] width 19 height 19
type input "01/09/25"
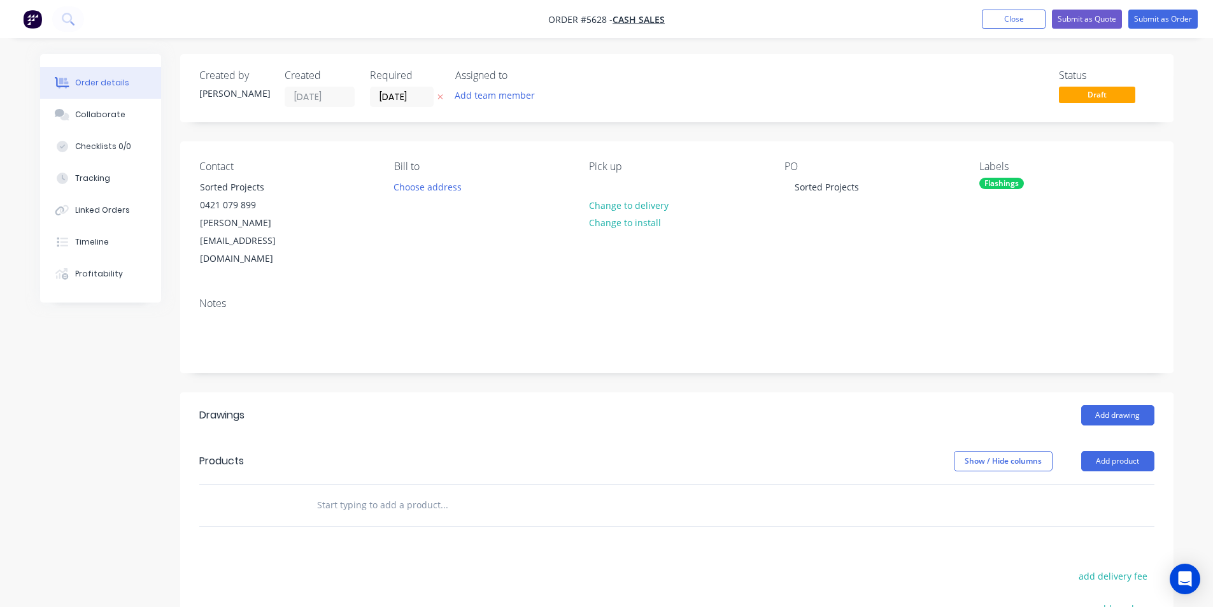
click at [433, 234] on div "Contact Sorted Projects 0421 079 899 brad@sortedprojects.com.au Bill to Choose …" at bounding box center [676, 214] width 993 height 146
click at [1111, 405] on button "Add drawing" at bounding box center [1117, 415] width 73 height 20
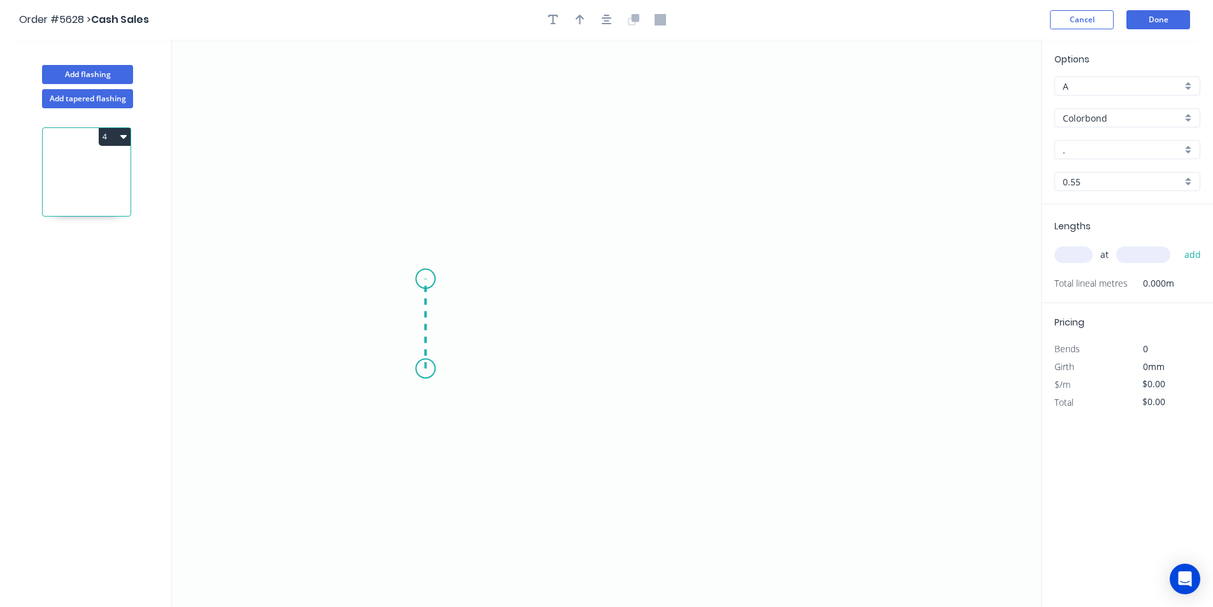
drag, startPoint x: 426, startPoint y: 331, endPoint x: 423, endPoint y: 279, distance: 52.3
click at [423, 279] on icon "0" at bounding box center [606, 322] width 869 height 567
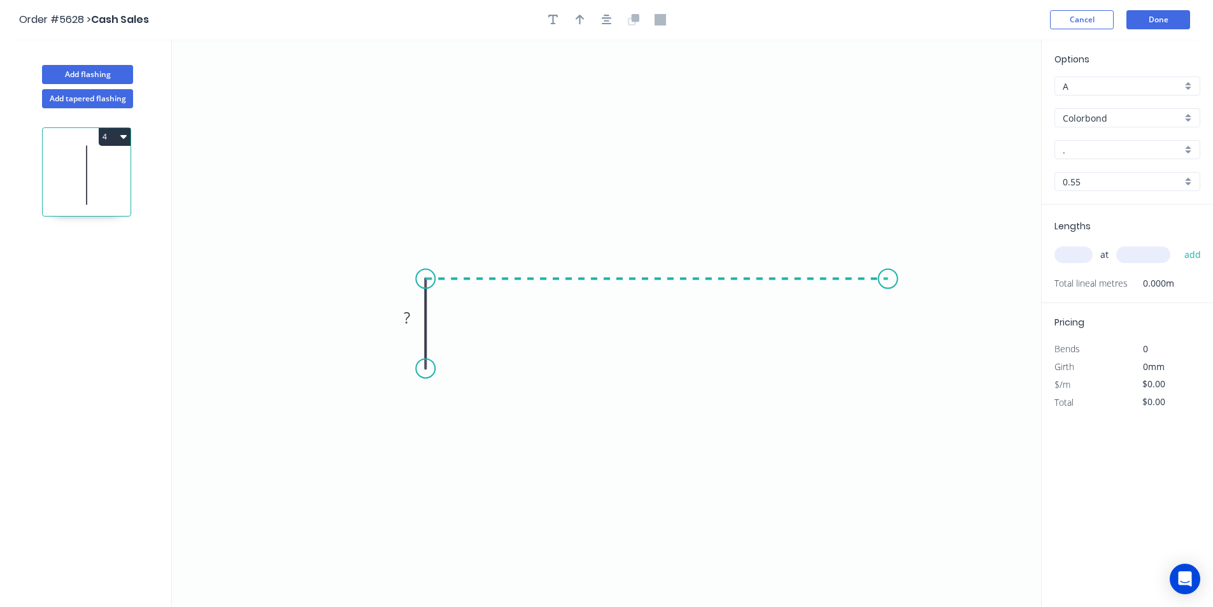
click at [889, 288] on icon "0 ?" at bounding box center [606, 322] width 869 height 567
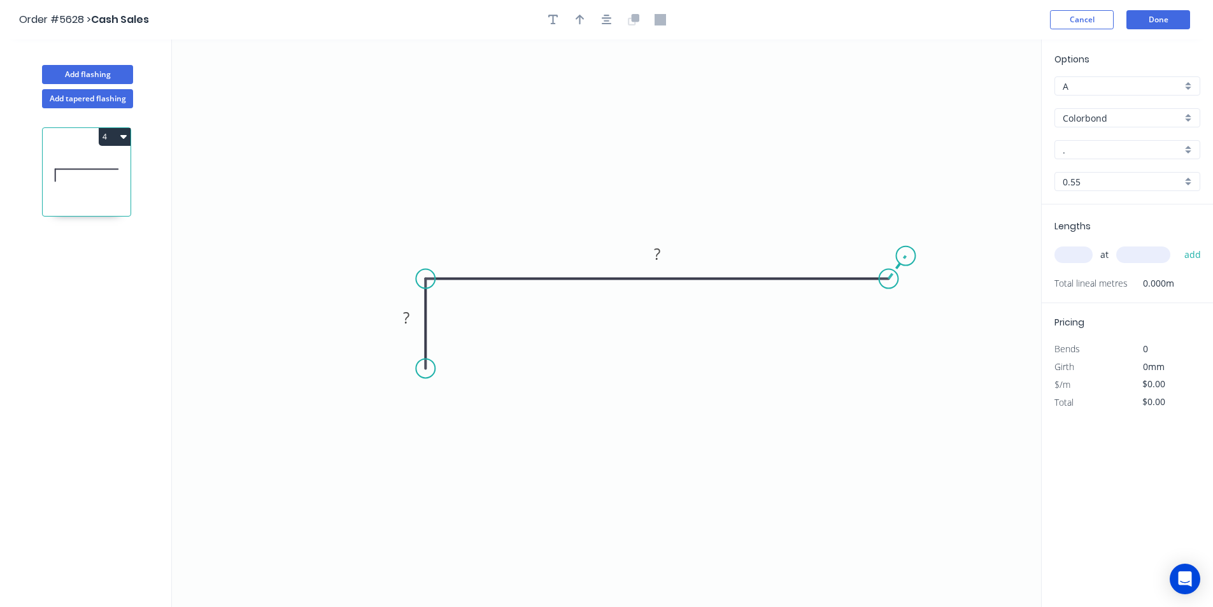
click at [906, 256] on icon "0 ? ?" at bounding box center [606, 322] width 869 height 567
click at [906, 256] on circle at bounding box center [905, 255] width 19 height 19
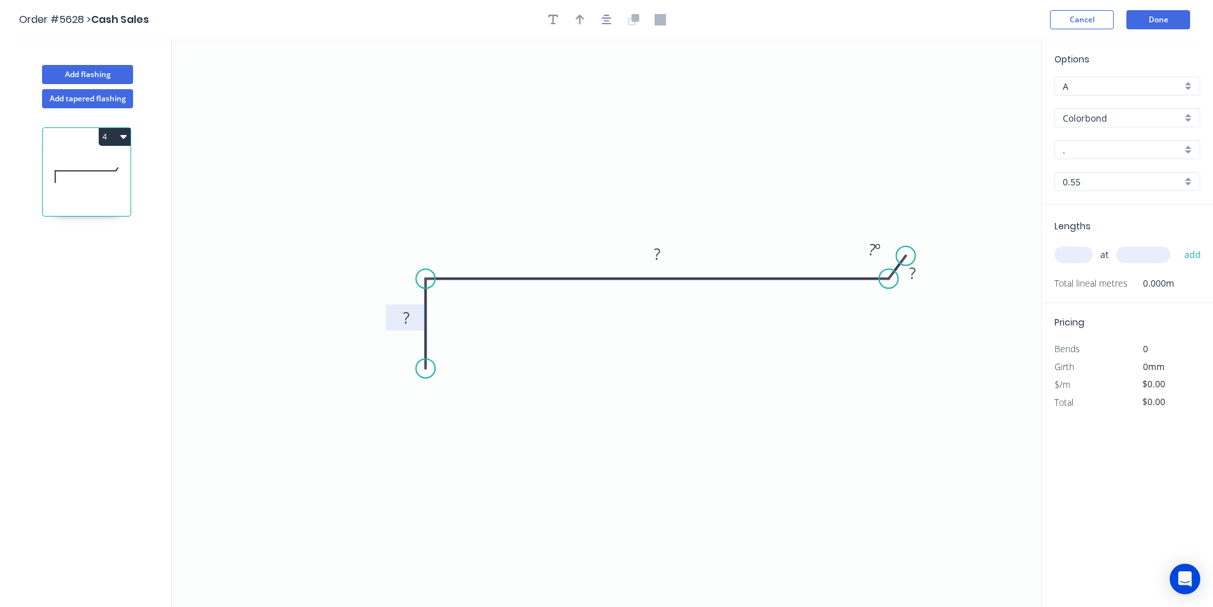
click at [415, 312] on rect at bounding box center [405, 318] width 25 height 18
click at [898, 300] on div "Hide angle" at bounding box center [939, 298] width 128 height 26
type input "$16.52"
click at [584, 20] on button "button" at bounding box center [579, 19] width 19 height 19
drag, startPoint x: 978, startPoint y: 101, endPoint x: 522, endPoint y: 195, distance: 465.4
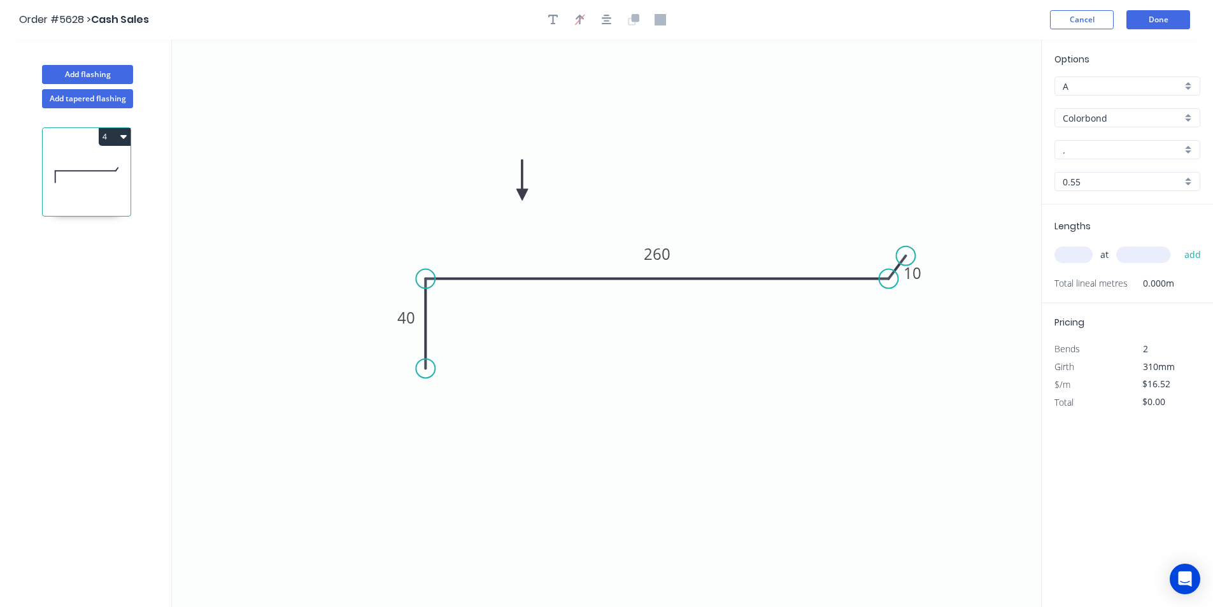
click at [522, 195] on icon at bounding box center [521, 180] width 11 height 41
click at [427, 351] on circle at bounding box center [425, 350] width 19 height 19
click at [1143, 150] on input "." at bounding box center [1122, 149] width 119 height 13
click at [1098, 169] on div "Wallaby" at bounding box center [1127, 174] width 145 height 22
type input "Wallaby"
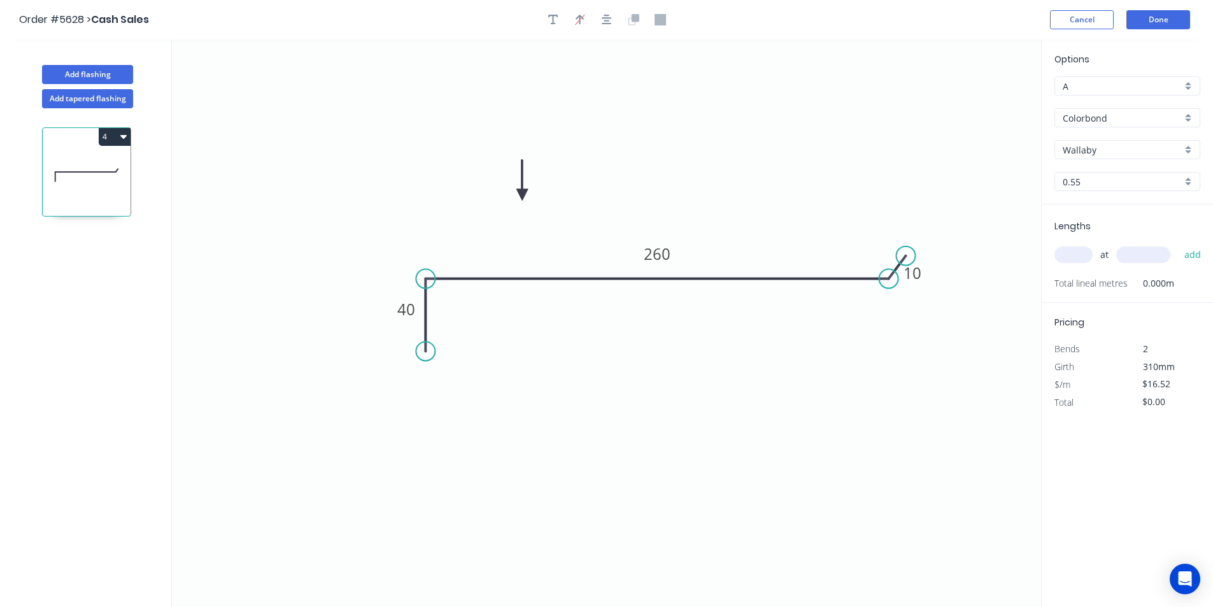
click at [1071, 251] on input "text" at bounding box center [1073, 254] width 38 height 17
type input "3"
type input "1800"
click at [1178, 244] on button "add" at bounding box center [1193, 255] width 30 height 22
type input "$89.21"
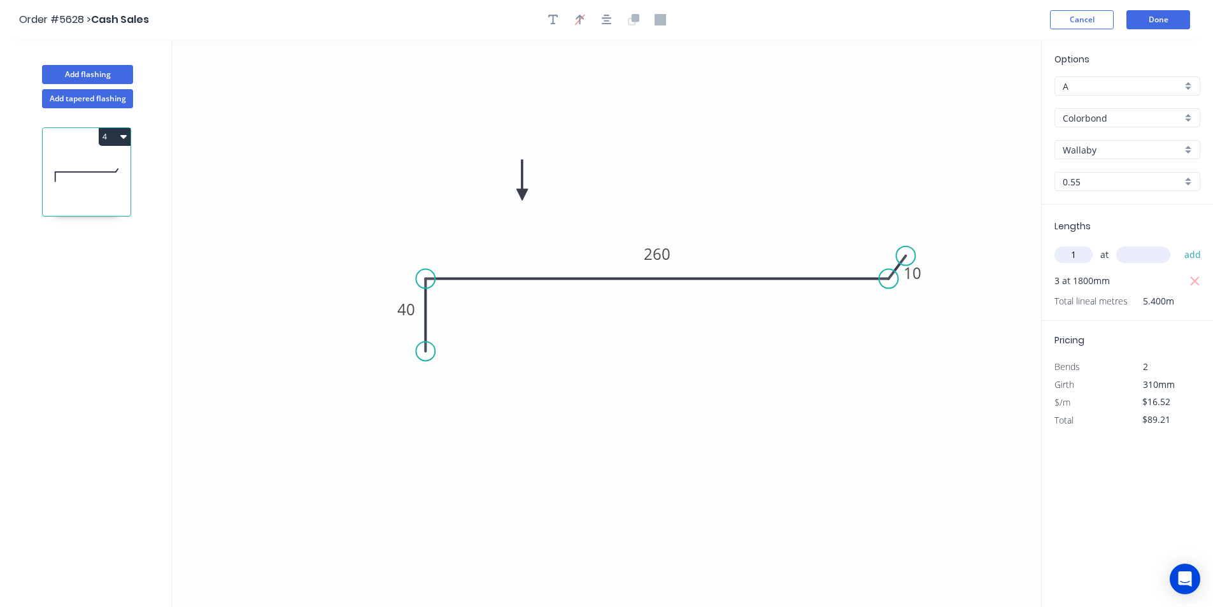
type input "1"
type input "2100"
click at [1178, 244] on button "add" at bounding box center [1193, 255] width 30 height 22
type input "$123.90"
click at [1129, 18] on button "Done" at bounding box center [1158, 19] width 64 height 19
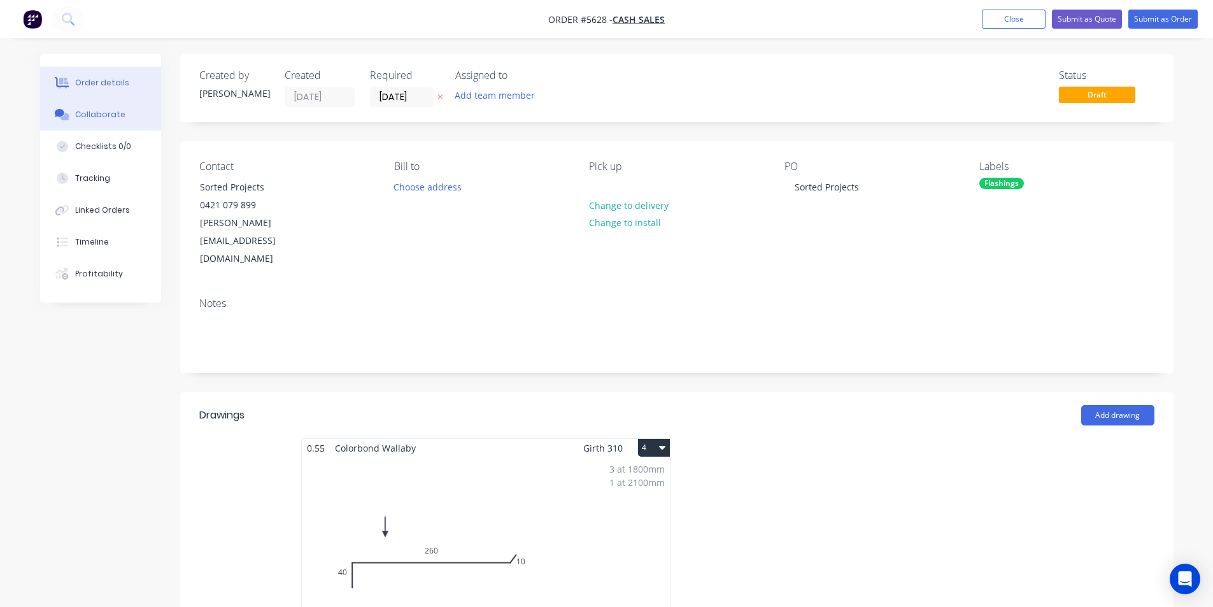
click at [101, 110] on div "Collaborate" at bounding box center [100, 114] width 50 height 11
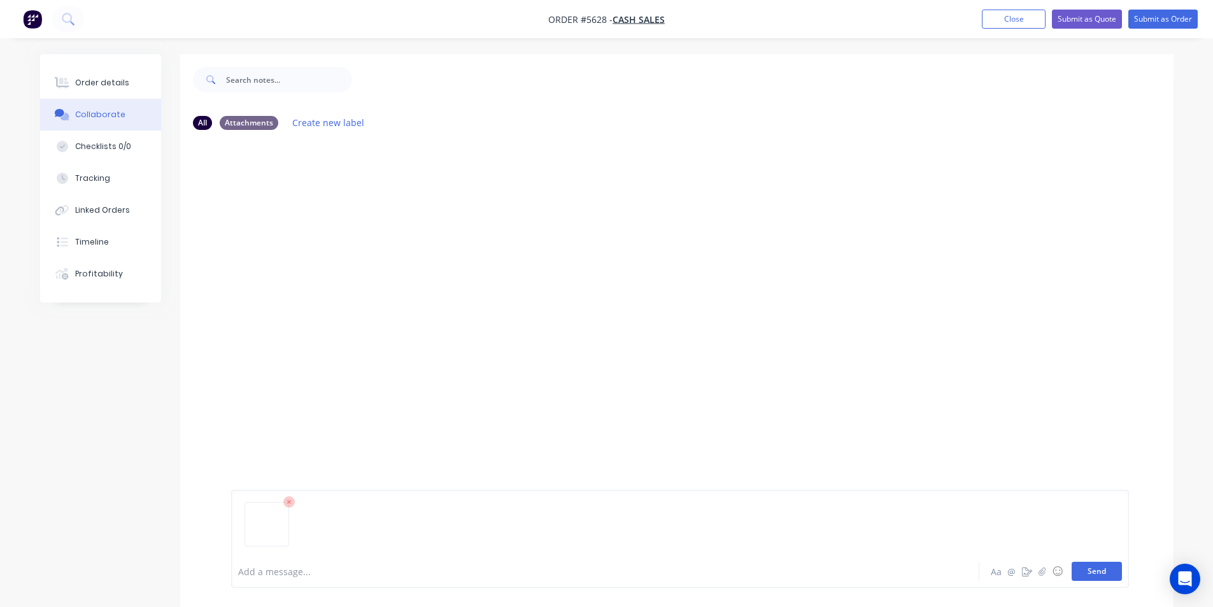
drag, startPoint x: 1107, startPoint y: 566, endPoint x: 1088, endPoint y: 555, distance: 21.7
click at [1106, 566] on button "Send" at bounding box center [1097, 571] width 50 height 19
click at [118, 76] on button "Order details" at bounding box center [100, 83] width 121 height 32
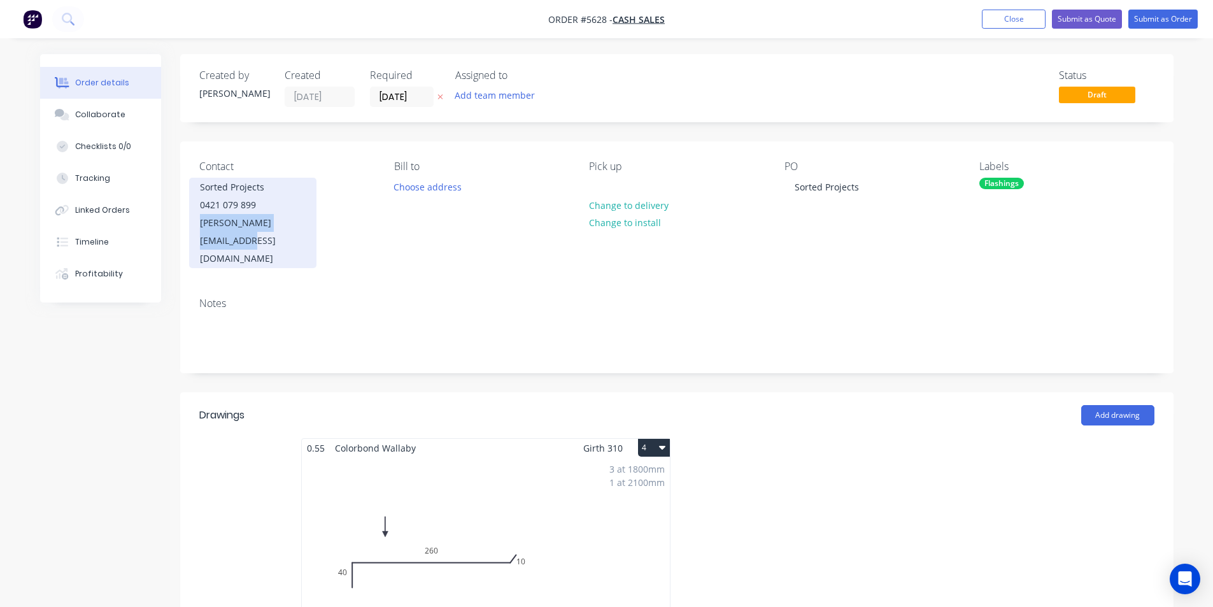
drag, startPoint x: 310, startPoint y: 222, endPoint x: 194, endPoint y: 213, distance: 116.2
click at [194, 213] on div "Sorted Projects 0421 079 899 brad@sortedprojects.com.au" at bounding box center [252, 223] width 127 height 90
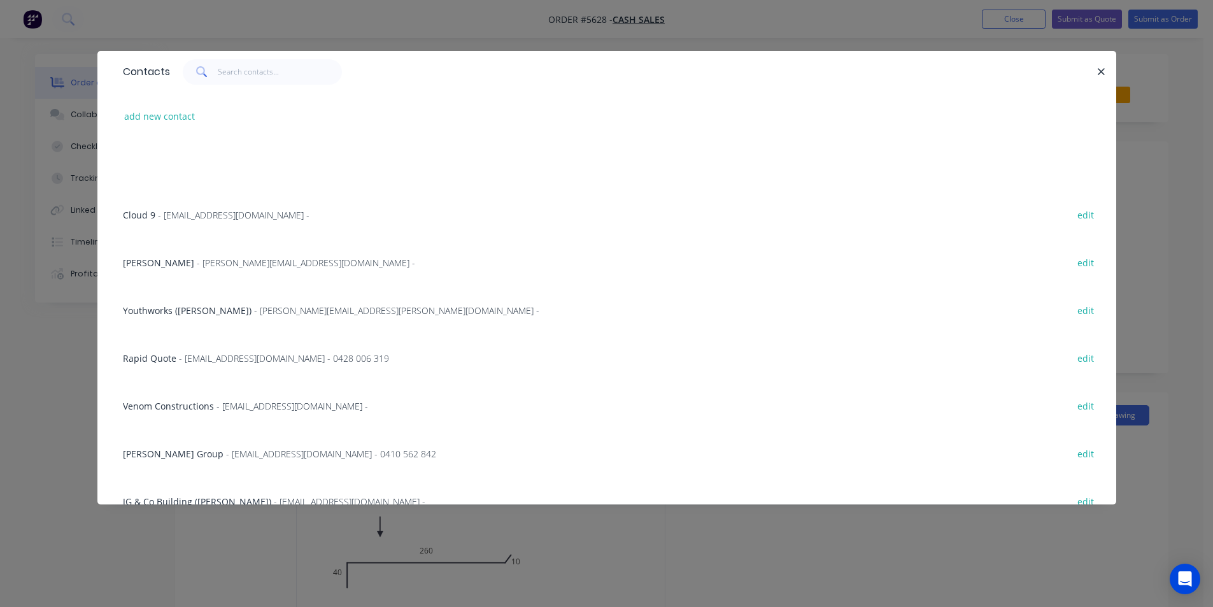
scroll to position [764, 0]
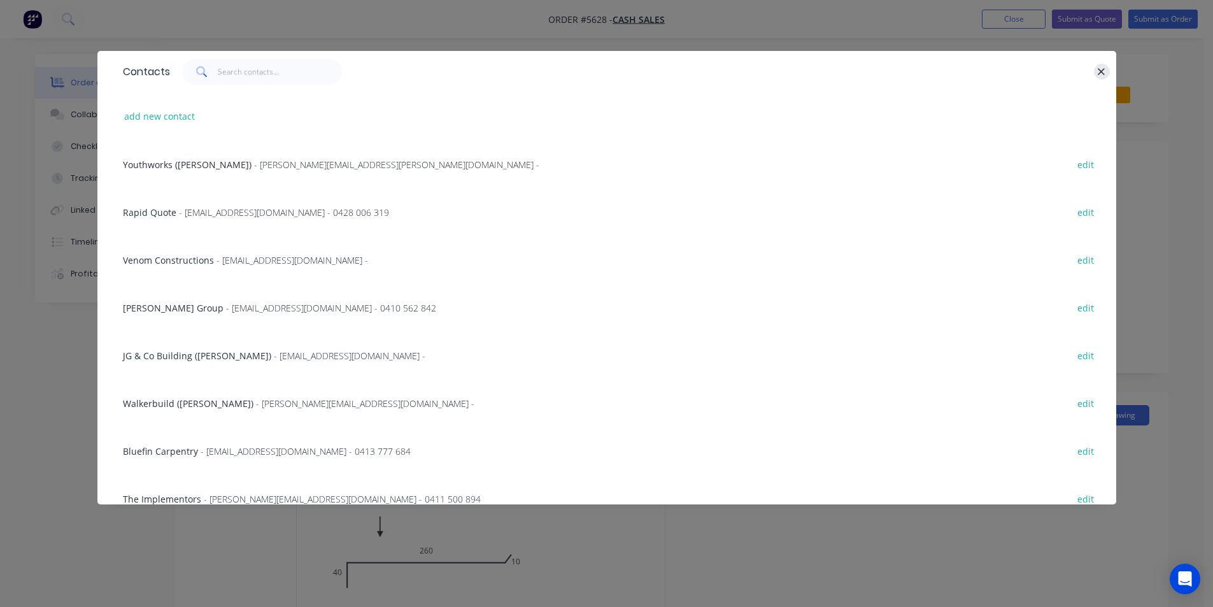
click at [1104, 72] on icon "button" at bounding box center [1101, 71] width 8 height 11
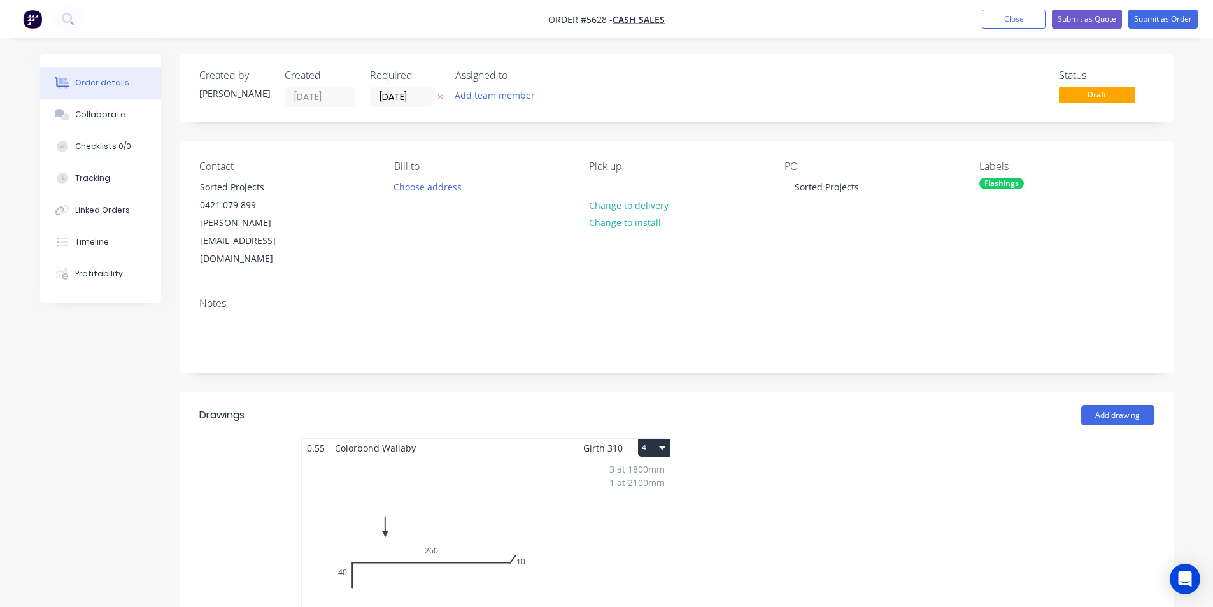
click at [560, 287] on div "Notes" at bounding box center [676, 329] width 993 height 85
click at [1144, 15] on button "Submit as Order" at bounding box center [1162, 19] width 69 height 19
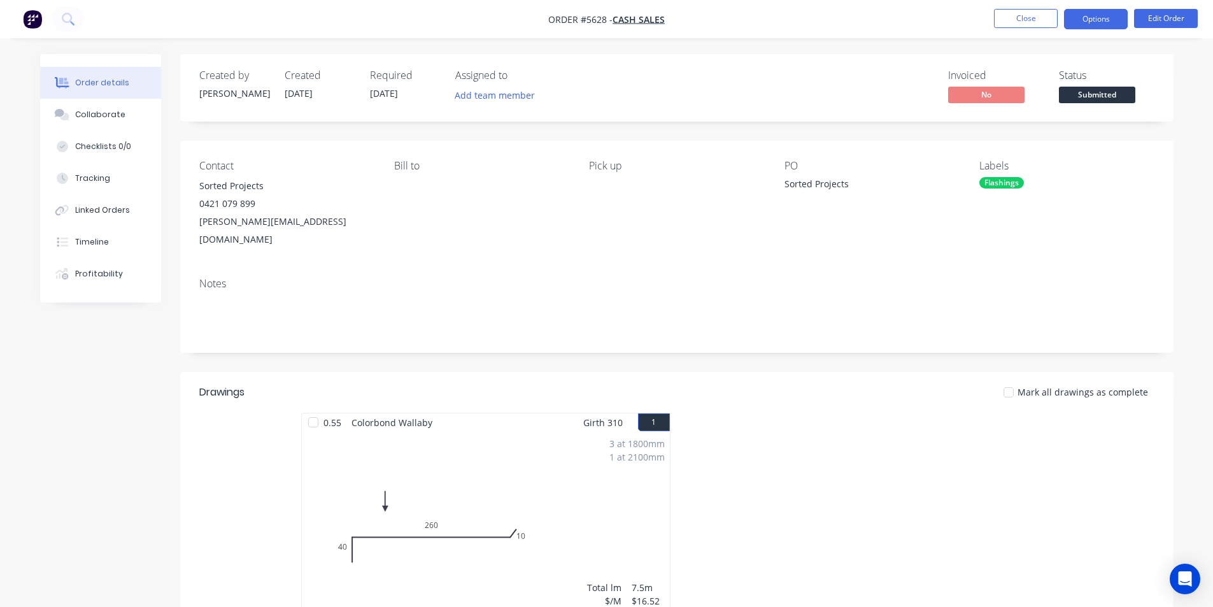
click at [1115, 17] on button "Options" at bounding box center [1096, 19] width 64 height 20
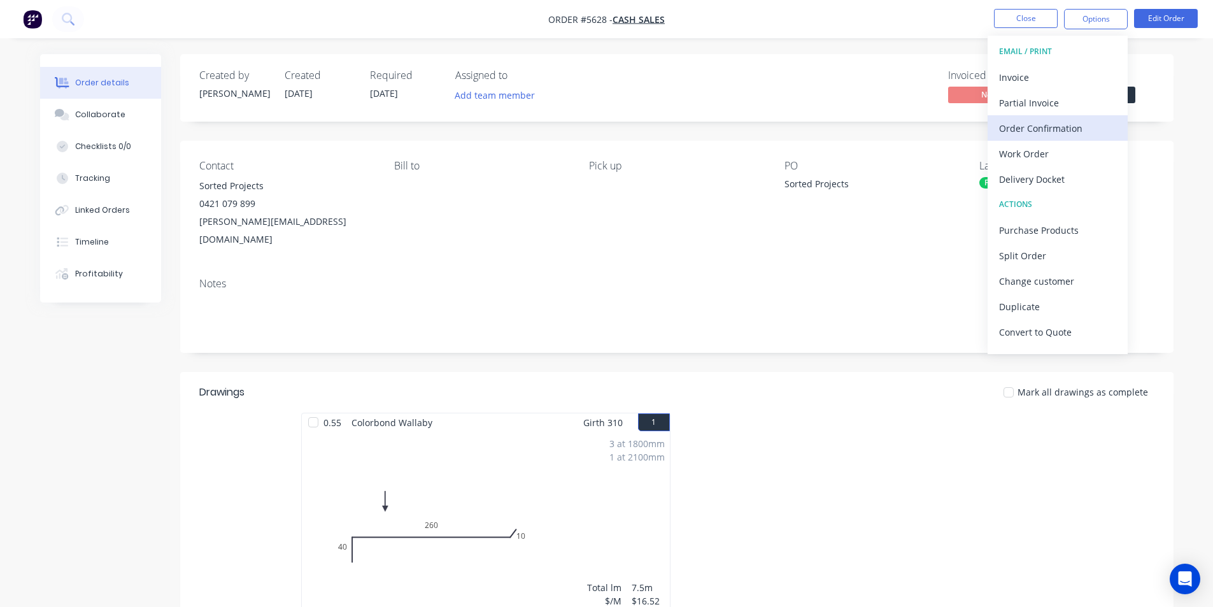
click at [1007, 124] on div "Order Confirmation" at bounding box center [1057, 128] width 117 height 18
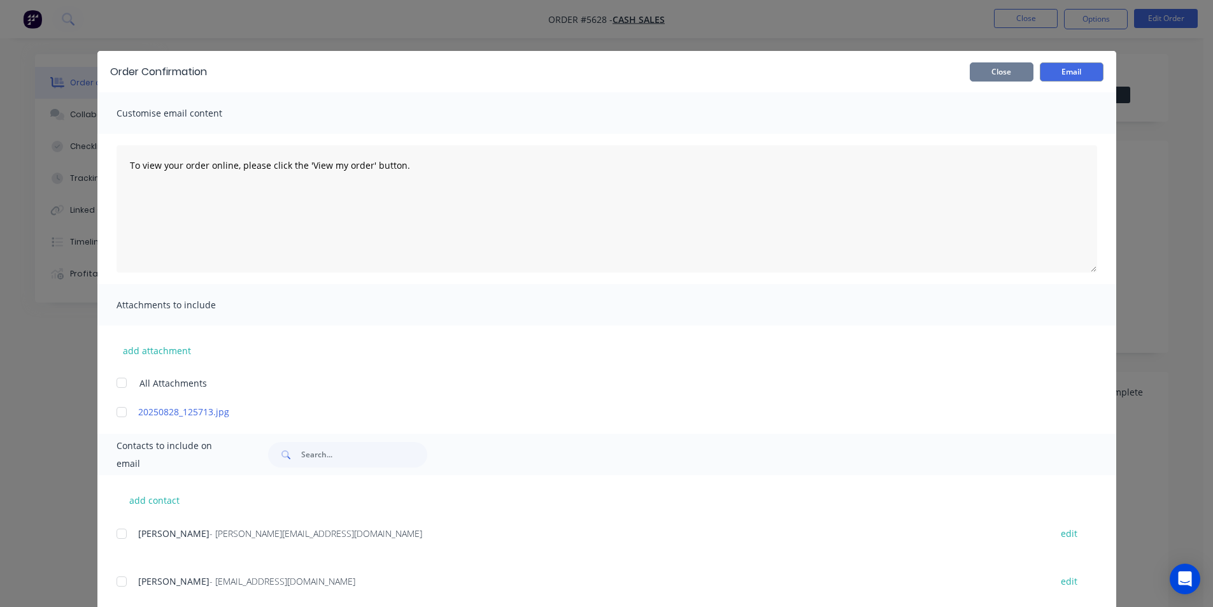
click at [997, 74] on button "Close" at bounding box center [1002, 71] width 64 height 19
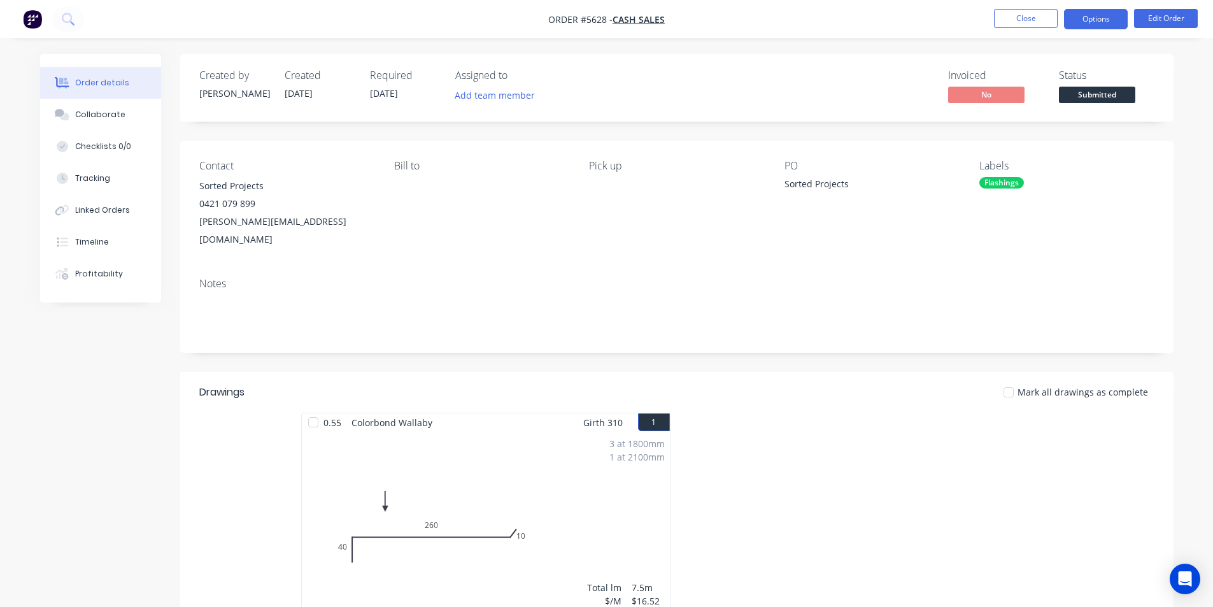
click at [1087, 19] on button "Options" at bounding box center [1096, 19] width 64 height 20
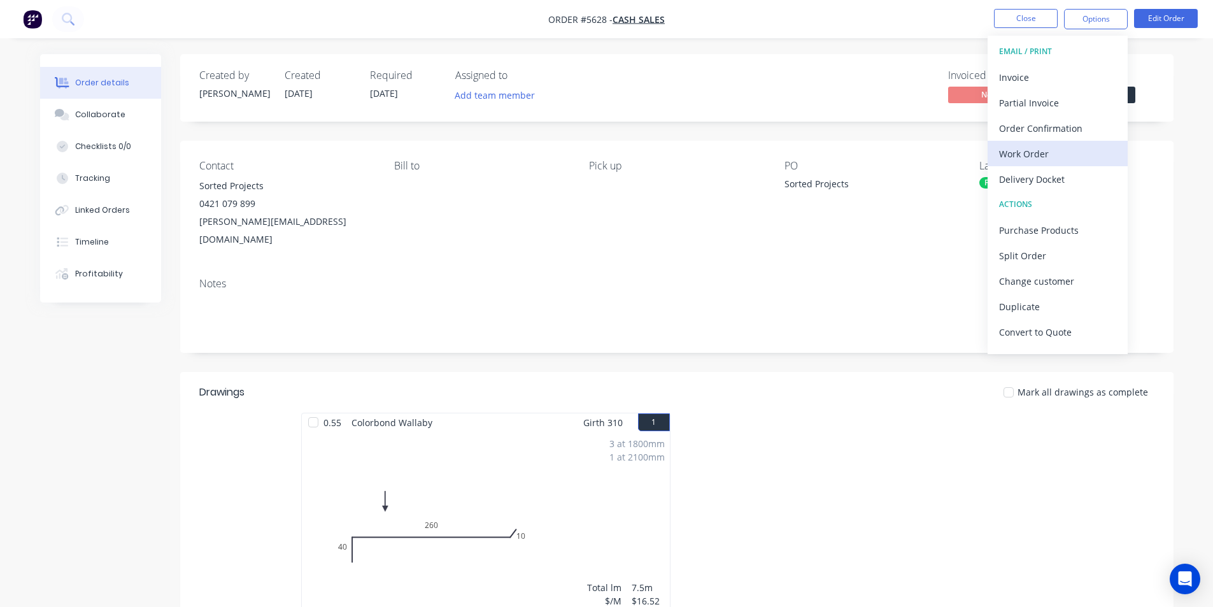
click at [1042, 156] on div "Work Order" at bounding box center [1057, 154] width 117 height 18
click at [1011, 149] on div "Custom" at bounding box center [1057, 154] width 117 height 18
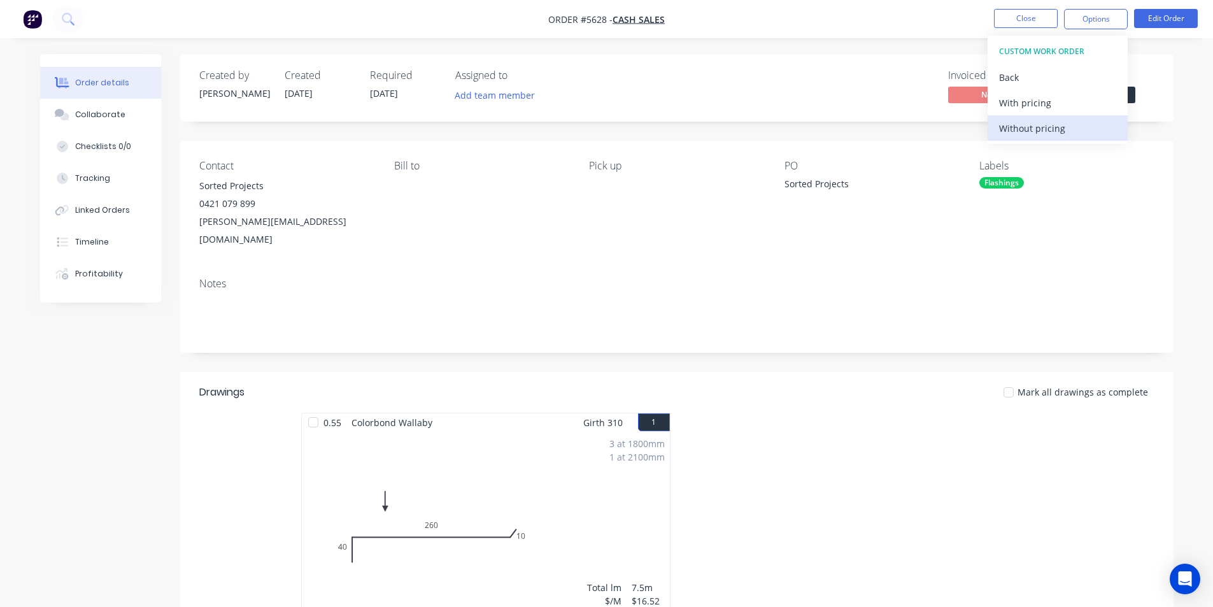
click at [1020, 122] on div "Without pricing" at bounding box center [1057, 128] width 117 height 18
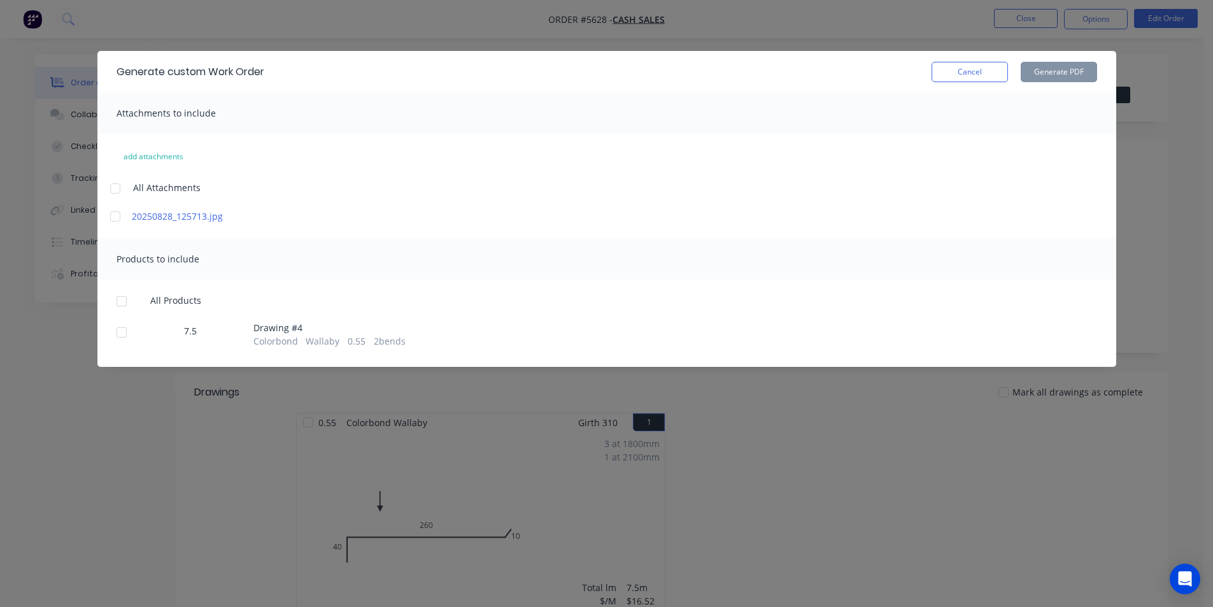
click at [128, 336] on div at bounding box center [121, 332] width 25 height 25
click at [1075, 74] on button "Generate PDF" at bounding box center [1059, 72] width 76 height 20
click at [976, 74] on button "Cancel" at bounding box center [969, 72] width 76 height 20
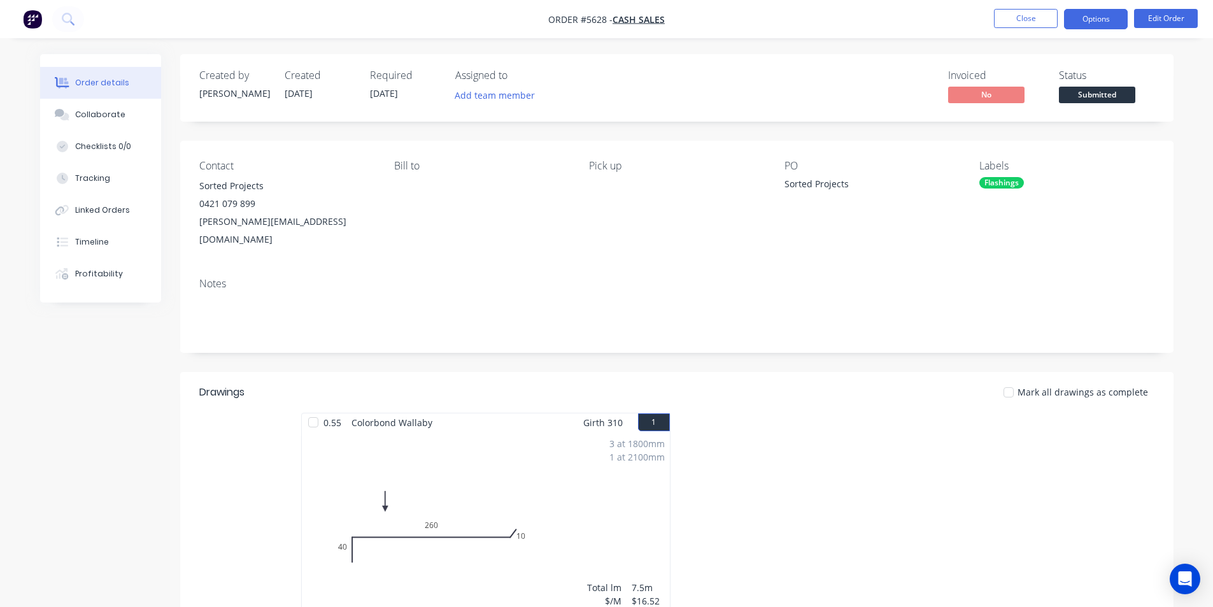
click at [1092, 23] on button "Options" at bounding box center [1096, 19] width 64 height 20
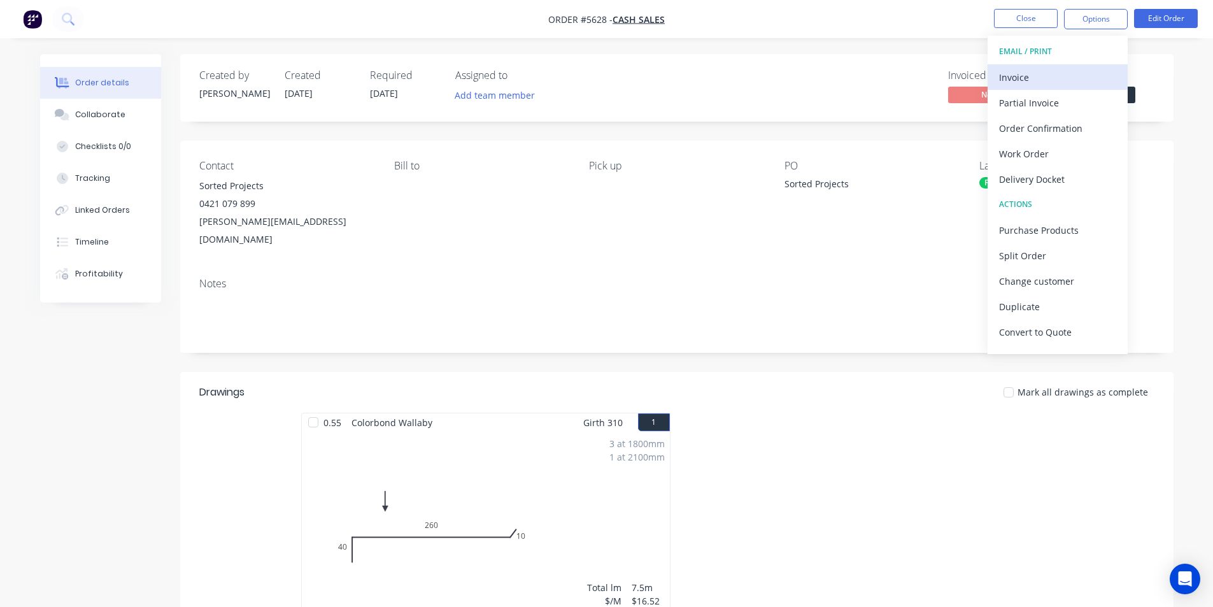
click at [1018, 76] on div "Invoice" at bounding box center [1057, 77] width 117 height 18
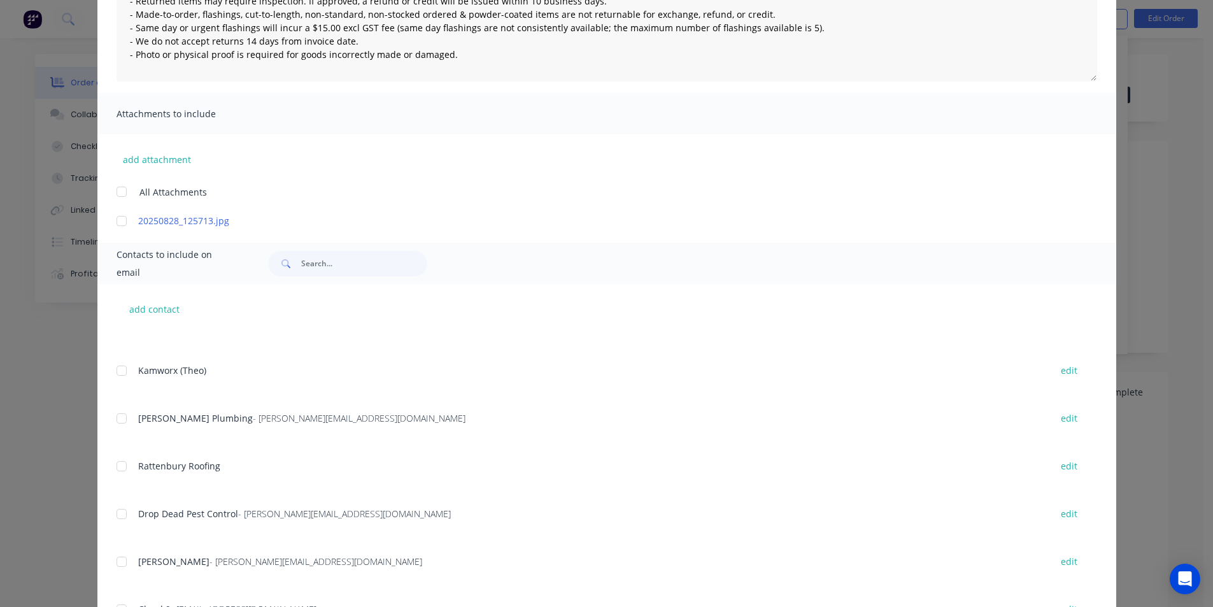
scroll to position [446, 0]
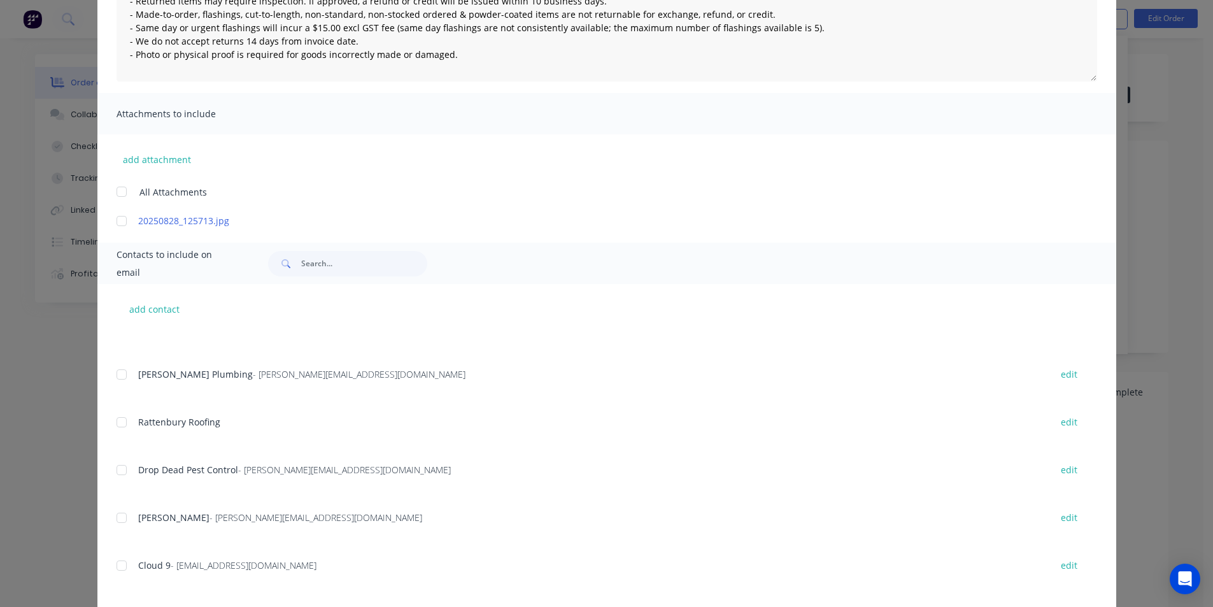
type textarea "Returns Policy: - Only stock items can be returned for refund, credit or exchan…"
click at [308, 254] on input "text" at bounding box center [364, 263] width 126 height 25
type input "brad"
type textarea "Returns Policy: - Only stock items can be returned for refund, credit or exchan…"
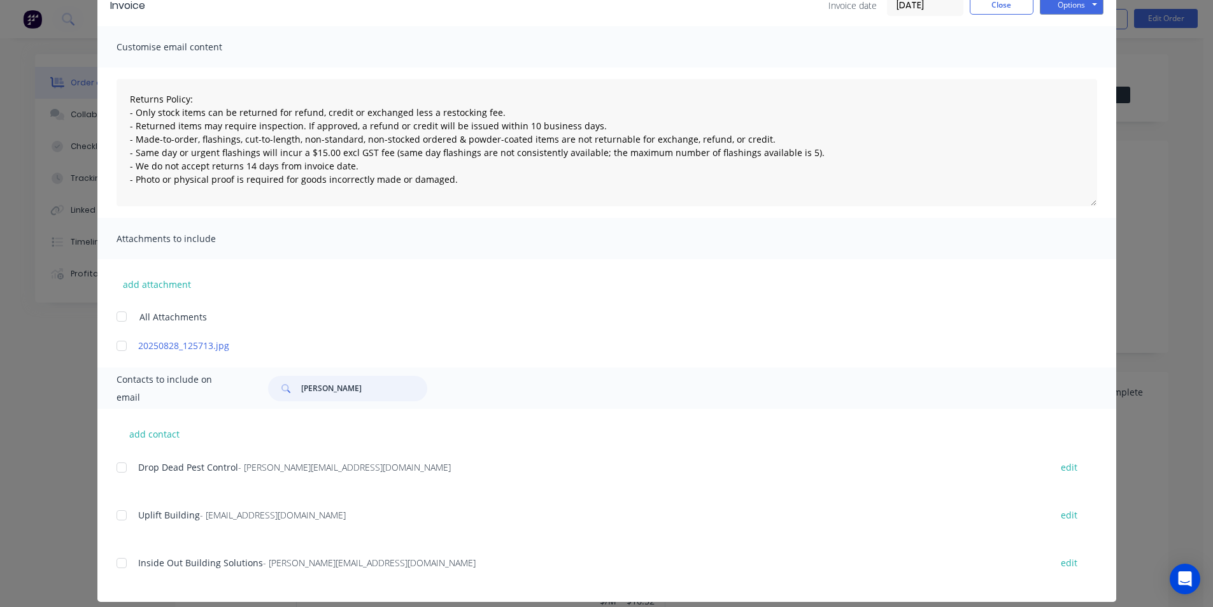
scroll to position [79, 0]
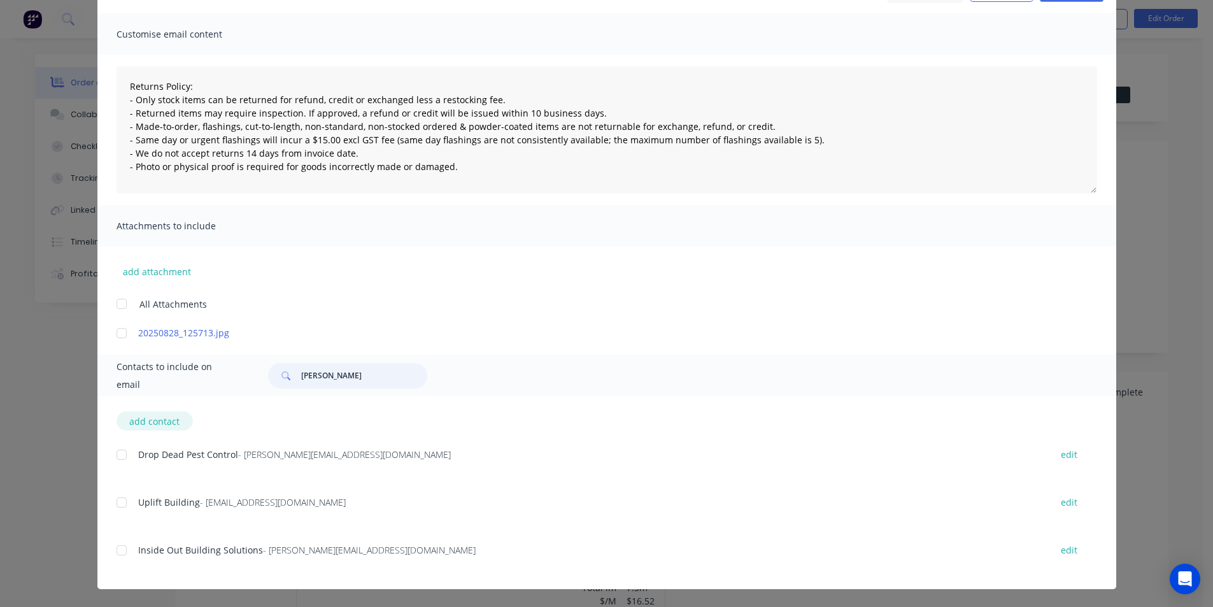
type input "brad"
click at [150, 426] on button "add contact" at bounding box center [155, 420] width 76 height 19
type textarea "Returns Policy: - Only stock items can be returned for refund, credit or exchan…"
select select "AU"
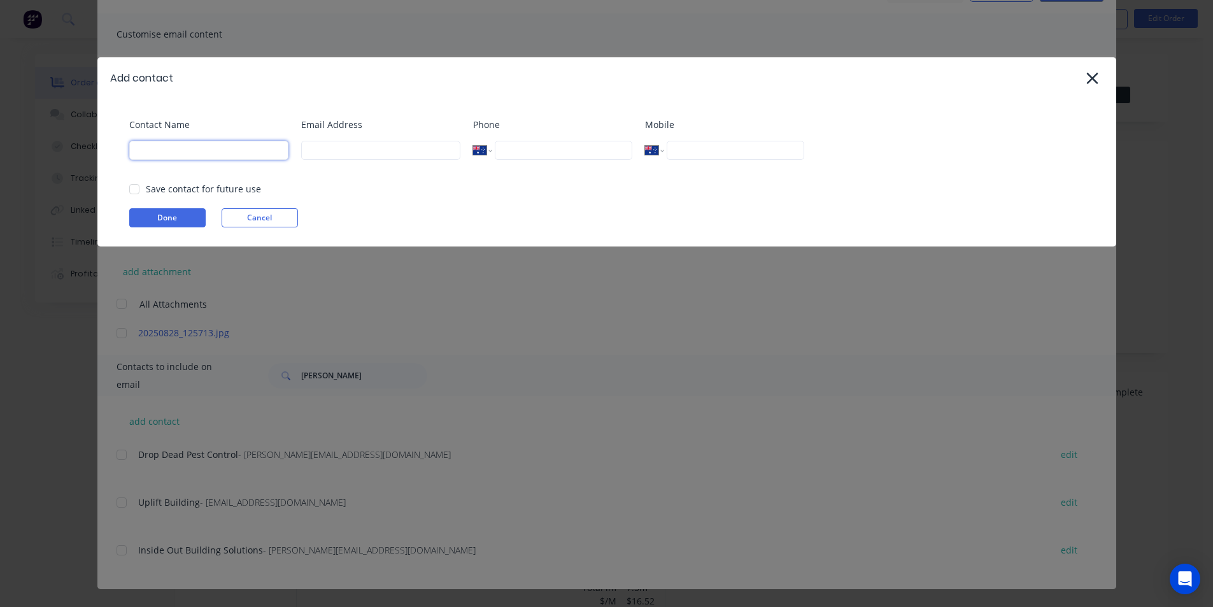
click at [192, 149] on input at bounding box center [208, 150] width 159 height 19
click at [187, 152] on input at bounding box center [208, 150] width 159 height 19
type input "Brad"
click at [390, 150] on input at bounding box center [380, 150] width 159 height 19
type input "Sorted Projects"
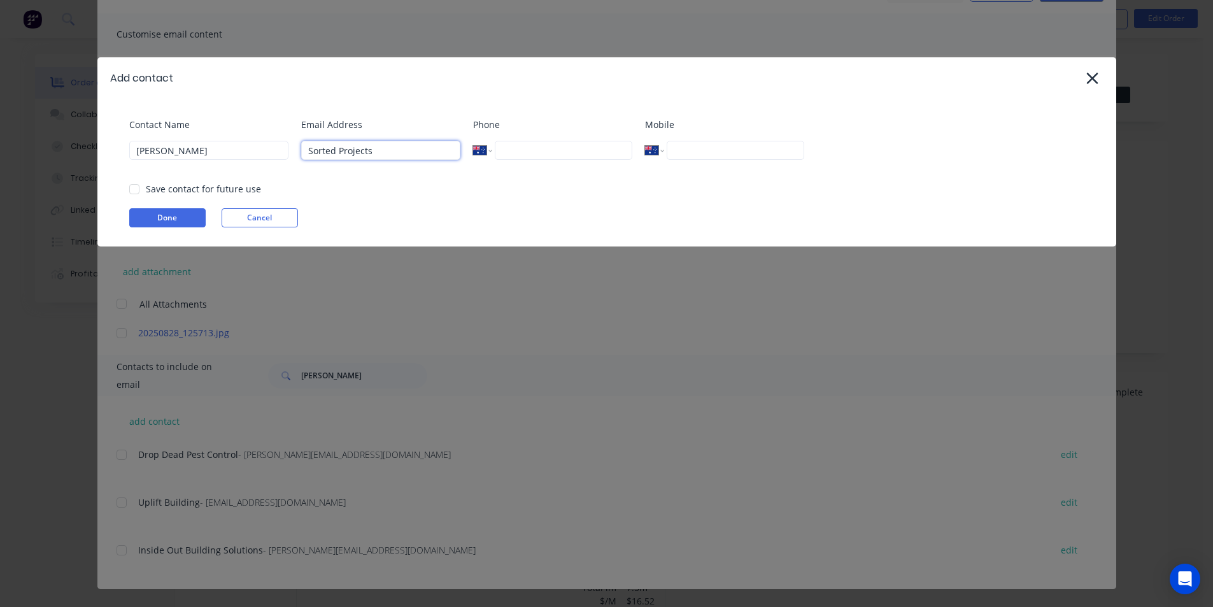
drag, startPoint x: 390, startPoint y: 143, endPoint x: 253, endPoint y: 125, distance: 137.4
click at [253, 125] on div "Contact Name Brad Email Address Sorted Projects Phone International Afghanistan…" at bounding box center [613, 144] width 968 height 52
click at [205, 153] on input "Brad" at bounding box center [208, 150] width 159 height 19
click at [343, 146] on input at bounding box center [380, 150] width 159 height 19
click at [175, 207] on div "Contact Name Brad Sorted Projects Email Address brad@sortedprojects.com.au Phon…" at bounding box center [606, 173] width 1019 height 148
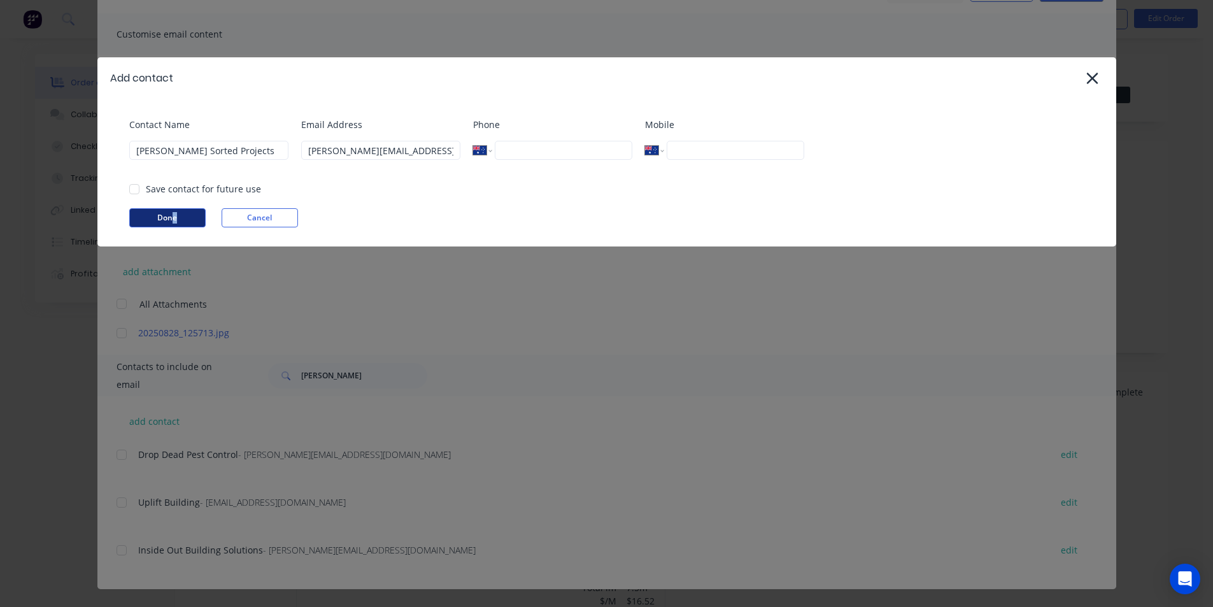
click at [182, 210] on button "Done" at bounding box center [167, 217] width 76 height 19
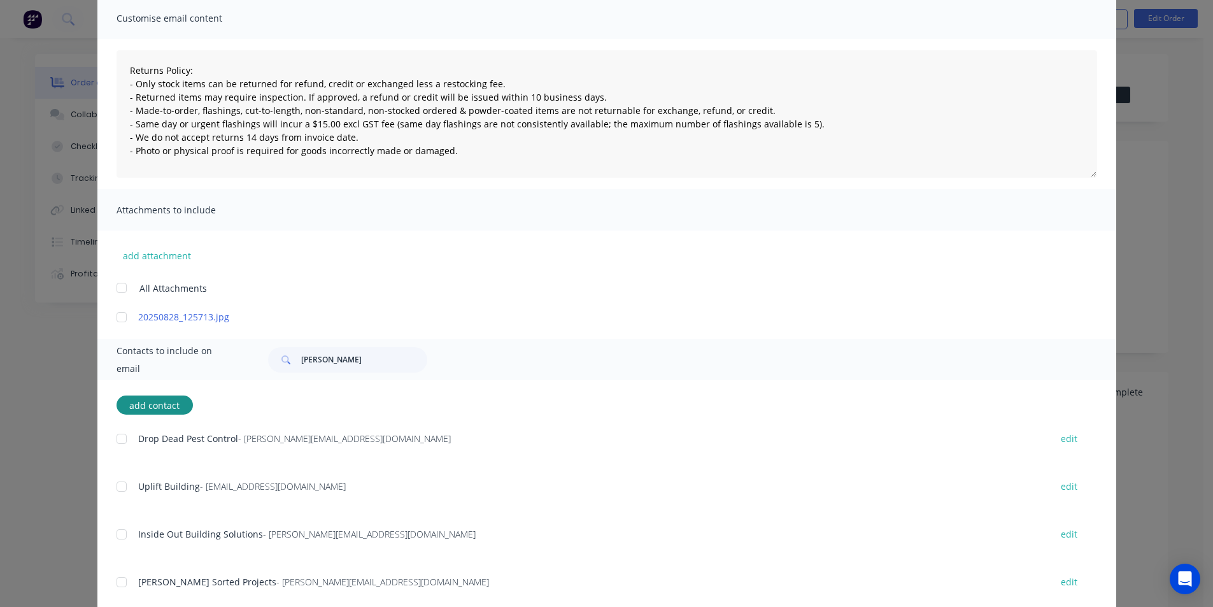
scroll to position [127, 0]
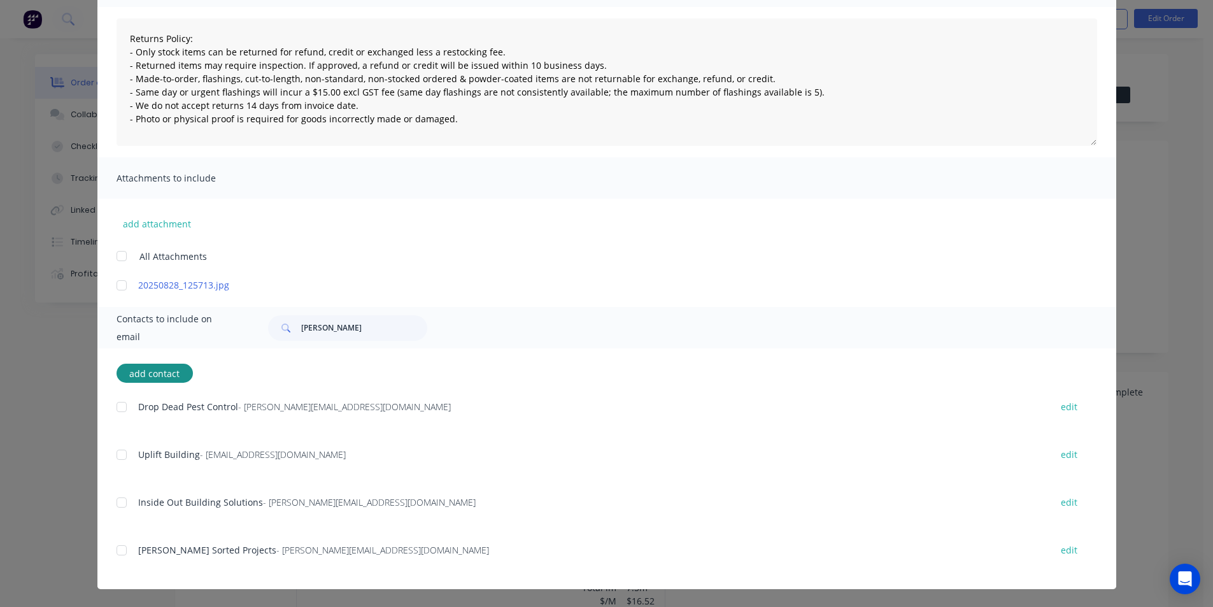
click at [116, 544] on div at bounding box center [121, 549] width 25 height 25
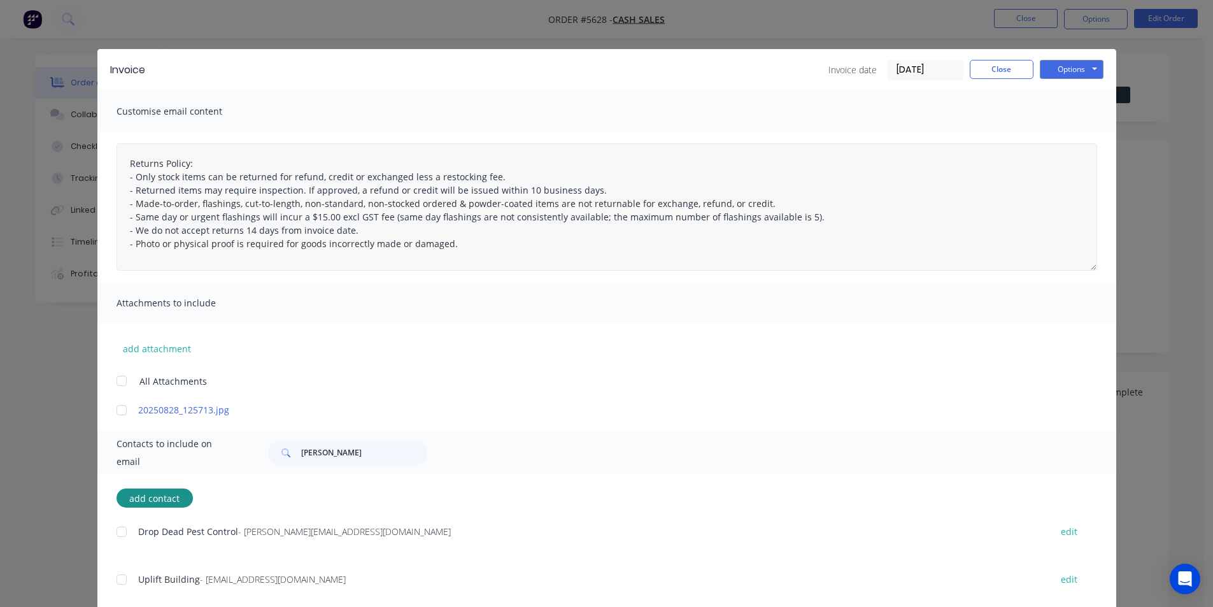
scroll to position [0, 0]
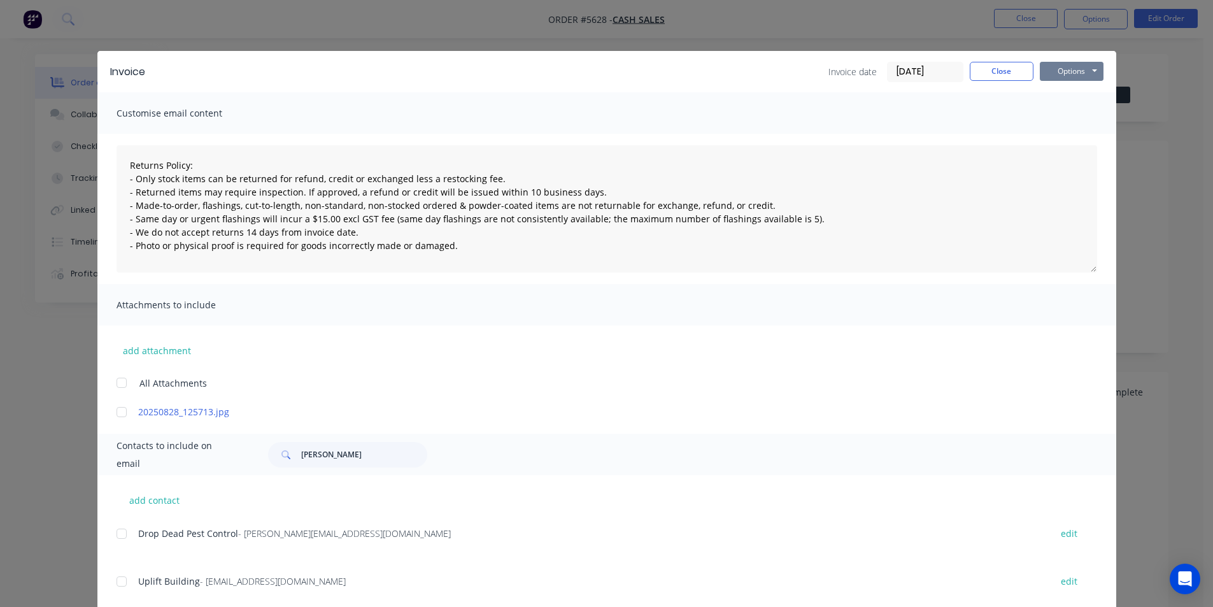
click at [1069, 74] on button "Options" at bounding box center [1072, 71] width 64 height 19
click at [1073, 130] on button "Email" at bounding box center [1080, 135] width 81 height 21
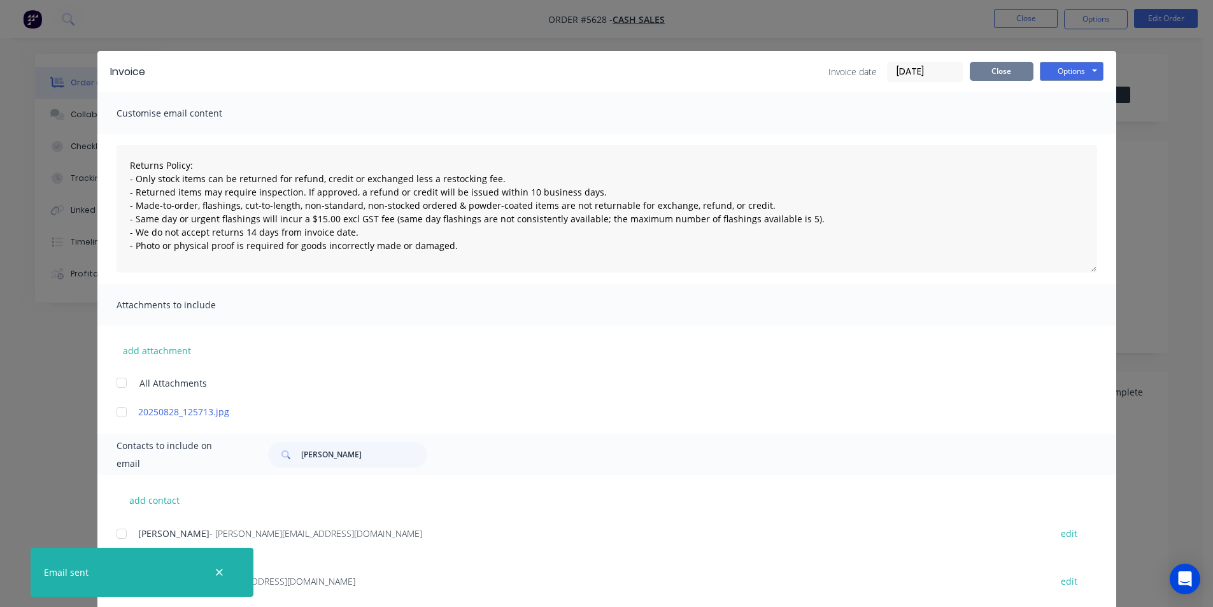
click at [991, 73] on button "Close" at bounding box center [1002, 71] width 64 height 19
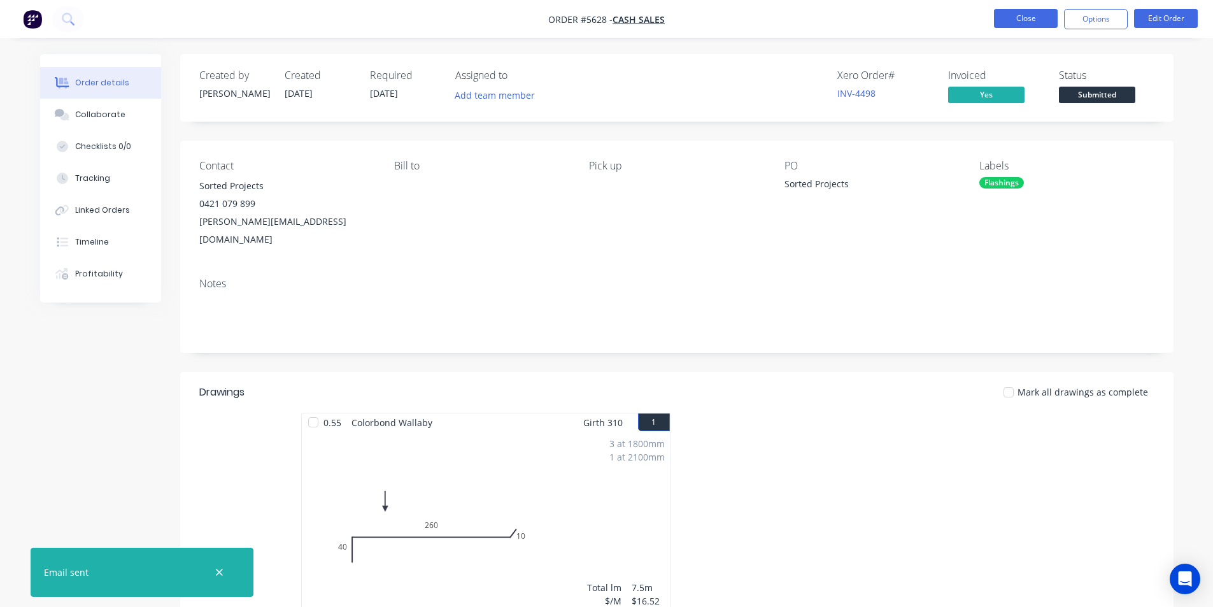
click at [1029, 25] on button "Close" at bounding box center [1026, 18] width 64 height 19
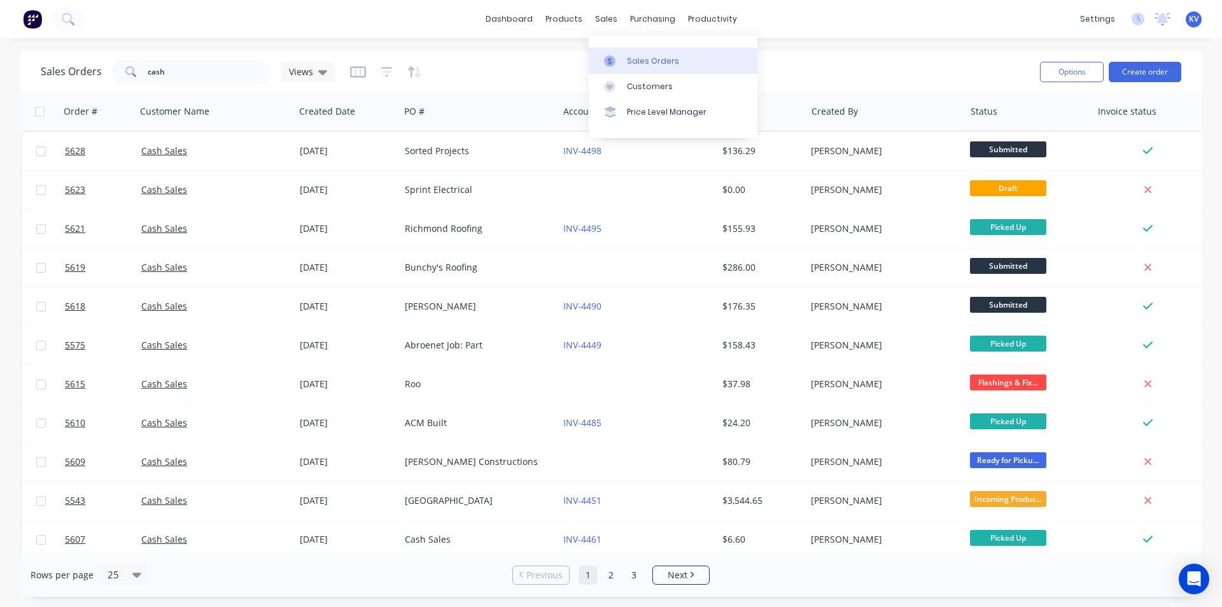
click at [635, 57] on div "Sales Orders" at bounding box center [653, 60] width 52 height 11
click at [164, 65] on input "cash" at bounding box center [210, 71] width 124 height 25
drag, startPoint x: 178, startPoint y: 65, endPoint x: 0, endPoint y: 25, distance: 182.1
click at [0, 26] on div "dashboard products sales purchasing productivity dashboard products Product Cat…" at bounding box center [611, 303] width 1222 height 607
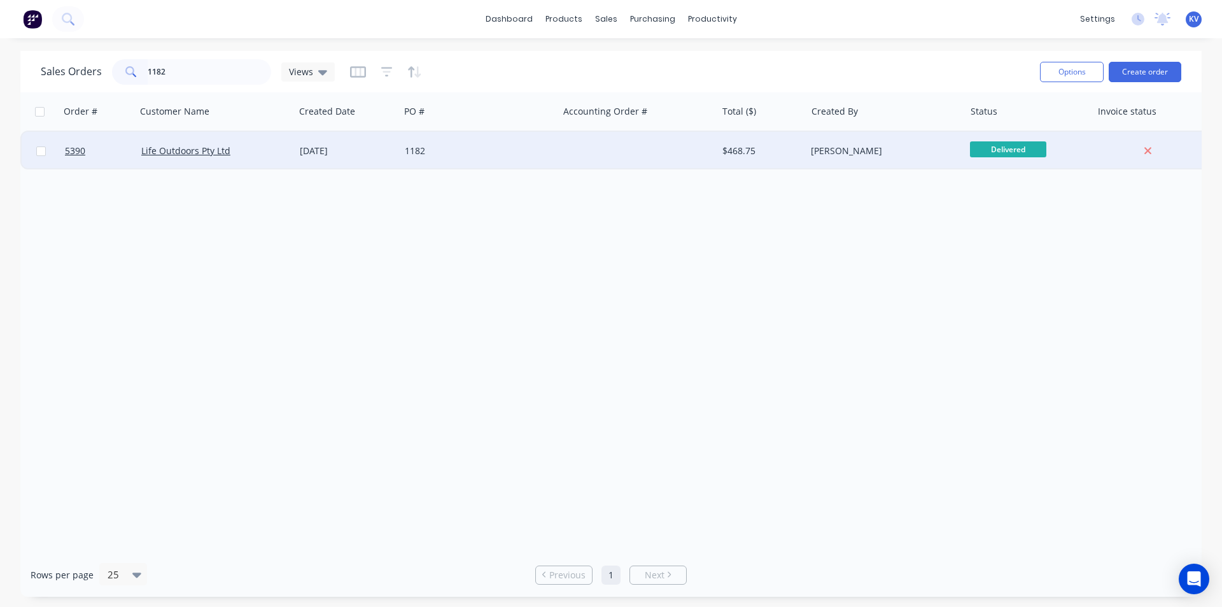
click at [243, 153] on div "Life Outdoors Pty Ltd" at bounding box center [211, 151] width 141 height 13
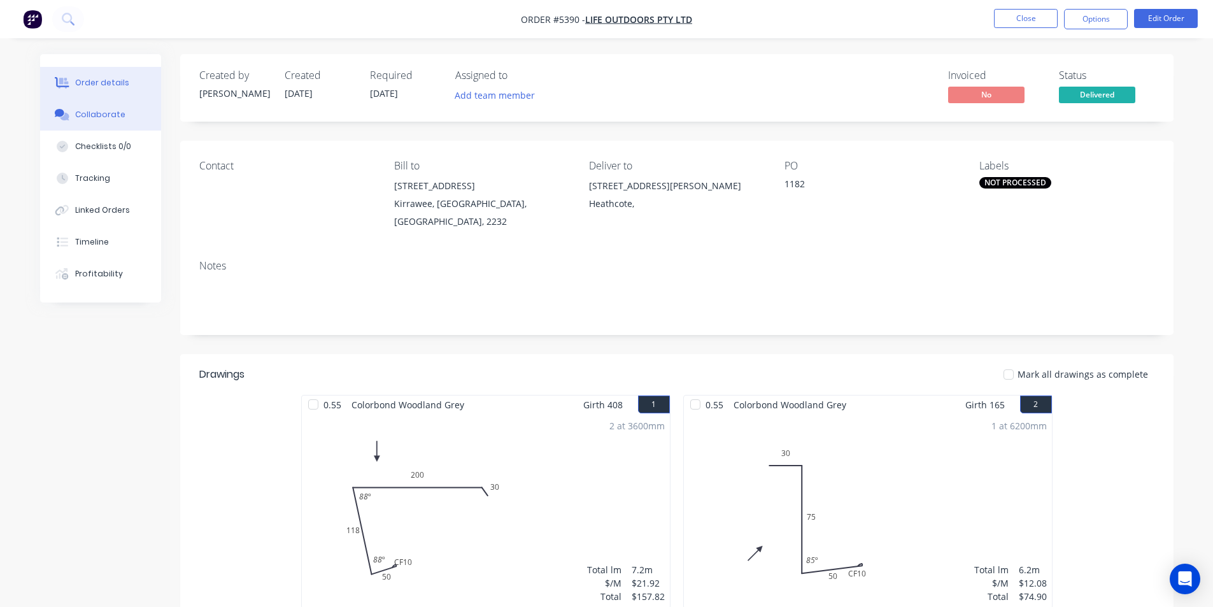
click at [60, 113] on icon at bounding box center [60, 113] width 10 height 8
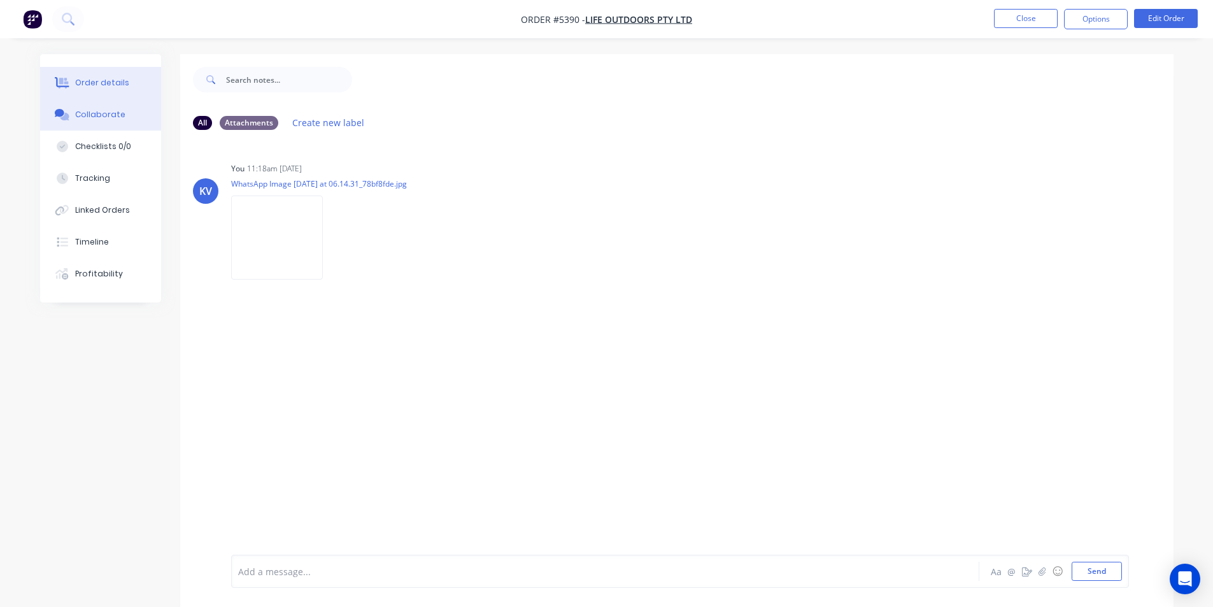
click at [87, 83] on div "Order details" at bounding box center [102, 82] width 54 height 11
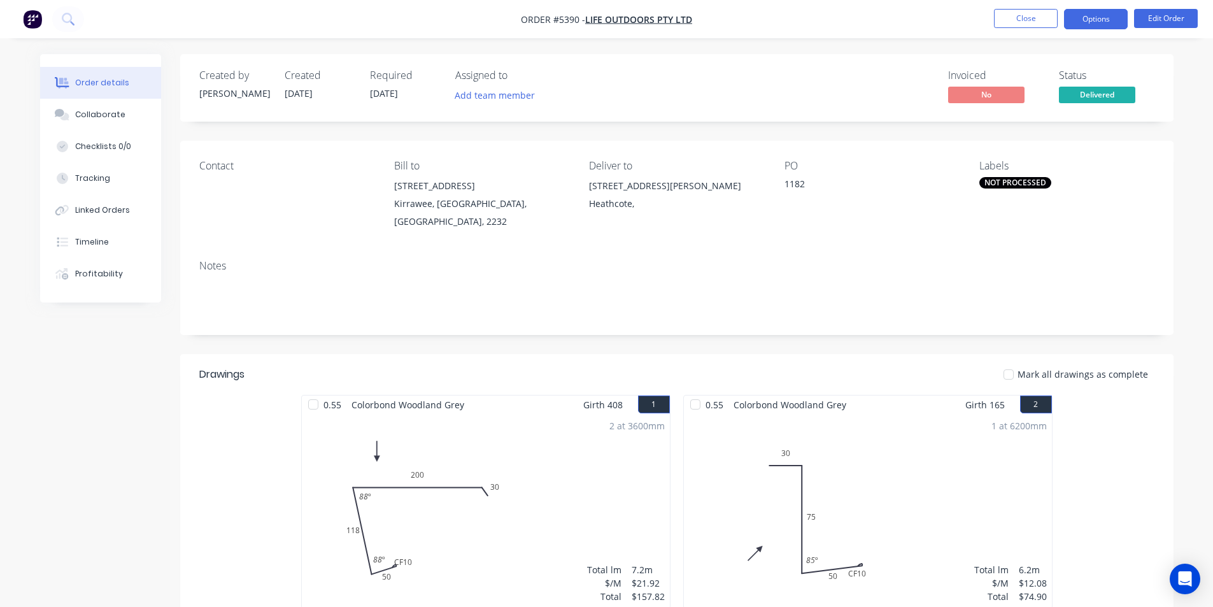
click at [1075, 26] on button "Options" at bounding box center [1096, 19] width 64 height 20
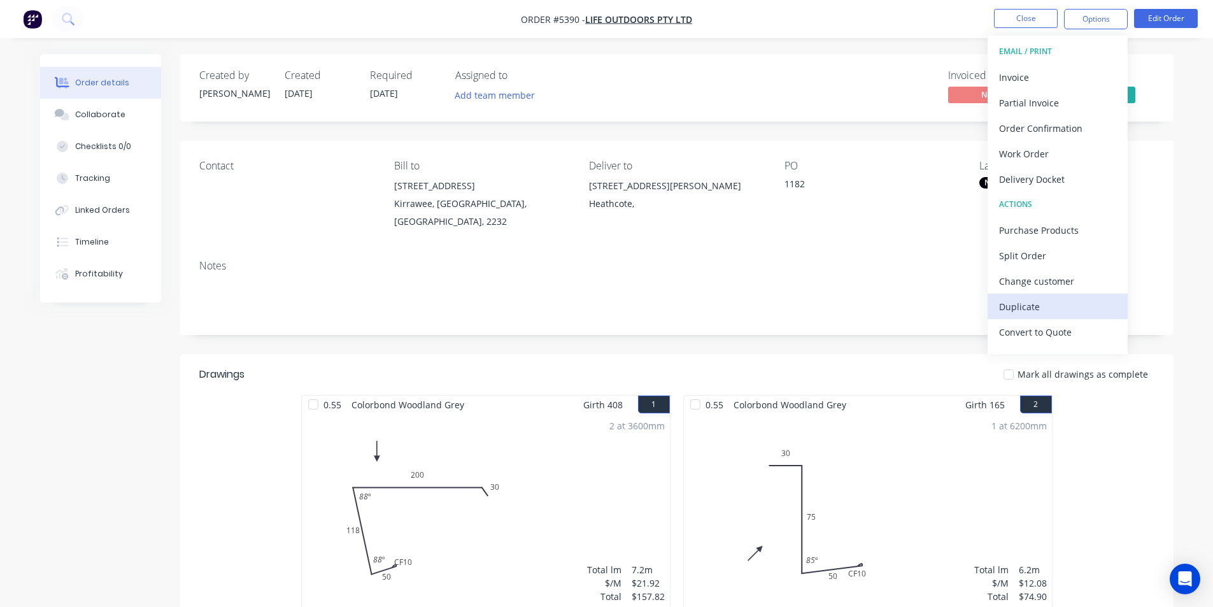
click at [1019, 302] on div "Duplicate" at bounding box center [1057, 306] width 117 height 18
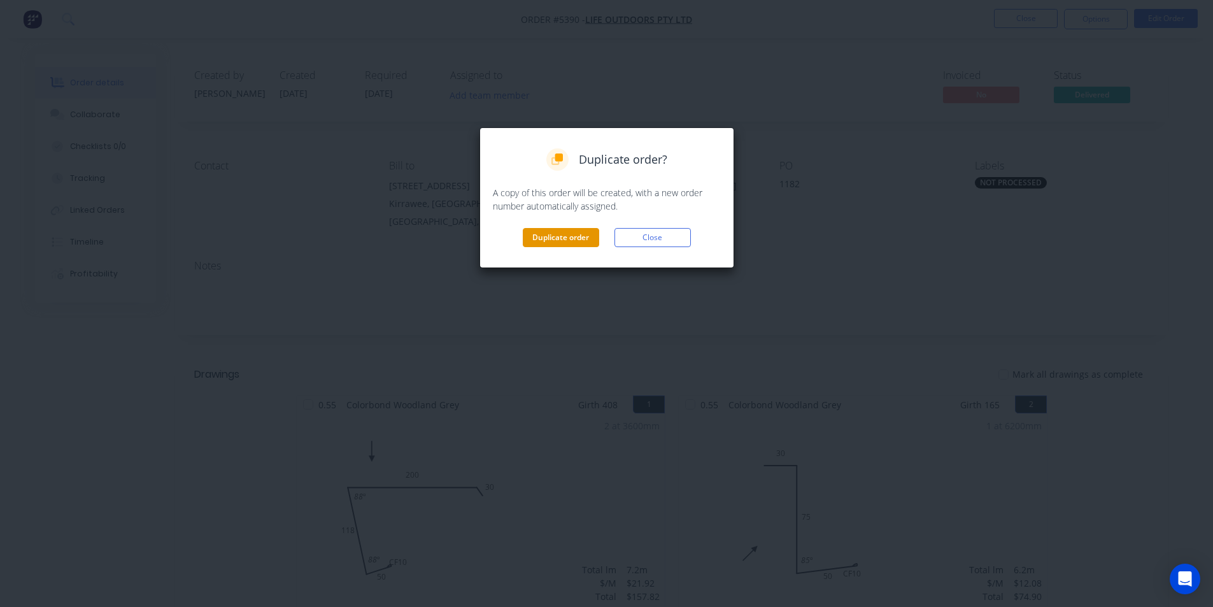
click at [574, 239] on button "Duplicate order" at bounding box center [561, 237] width 76 height 19
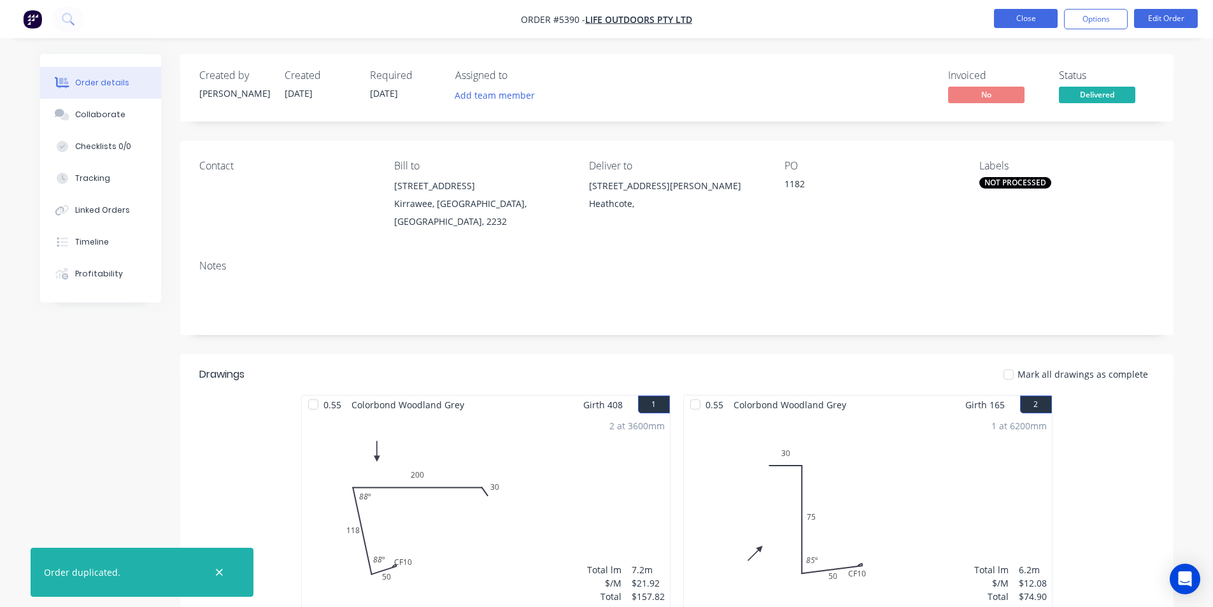
click at [1018, 23] on button "Close" at bounding box center [1026, 18] width 64 height 19
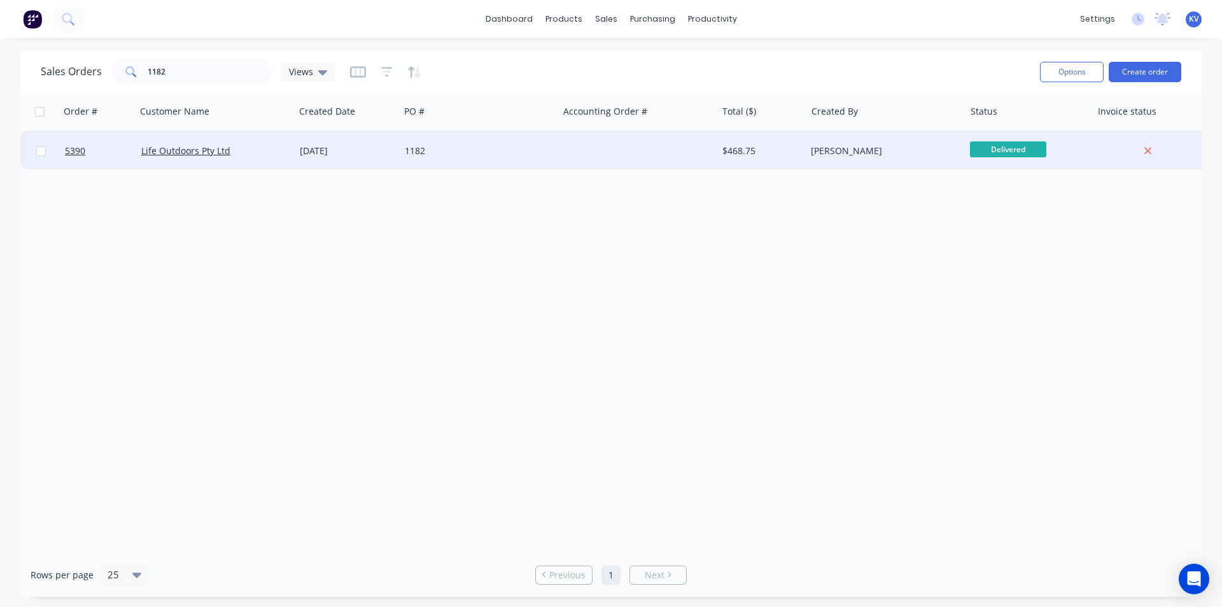
click at [798, 148] on div "$468.75" at bounding box center [762, 151] width 79 height 13
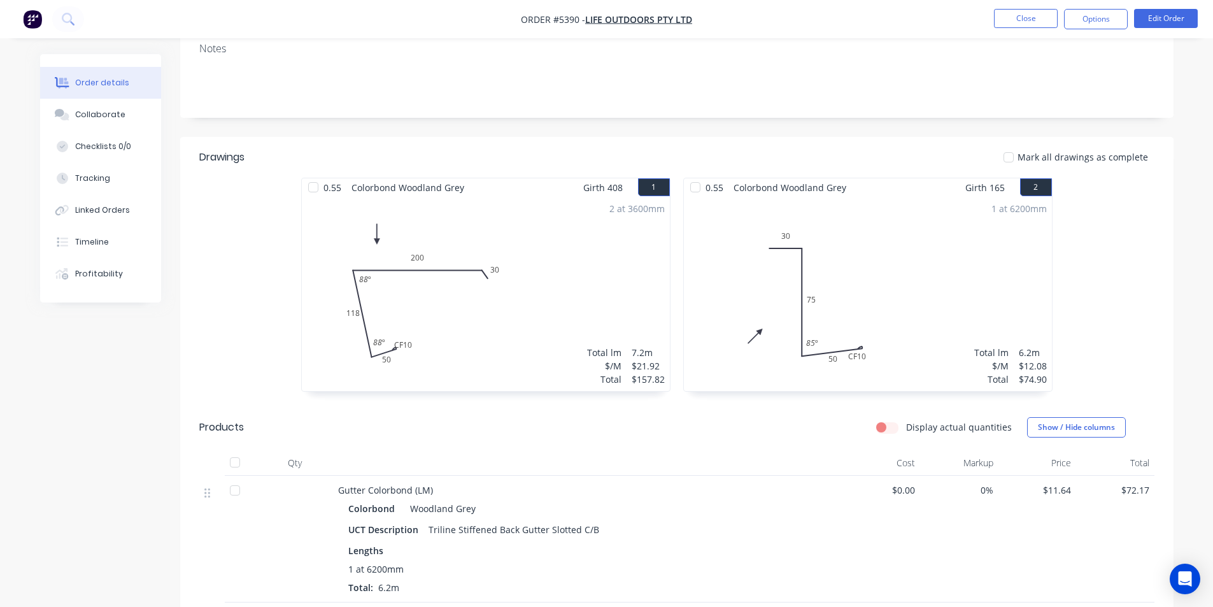
scroll to position [255, 0]
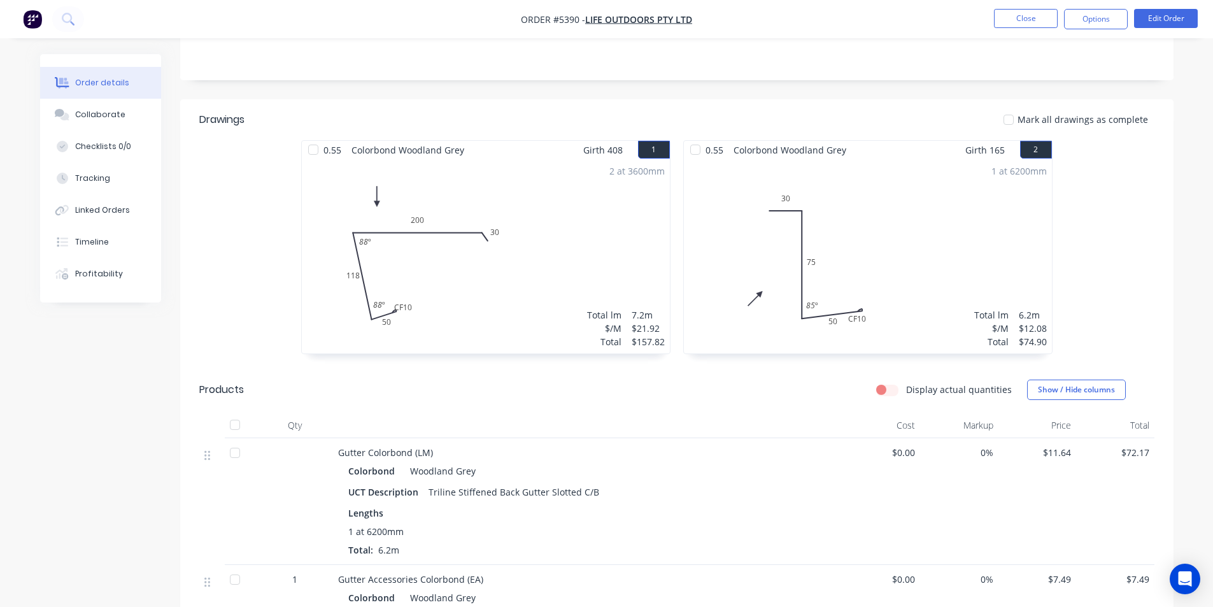
click at [658, 152] on button "1" at bounding box center [654, 150] width 32 height 18
click at [651, 145] on button "1" at bounding box center [654, 150] width 32 height 18
click at [1147, 20] on button "Edit Order" at bounding box center [1166, 18] width 64 height 19
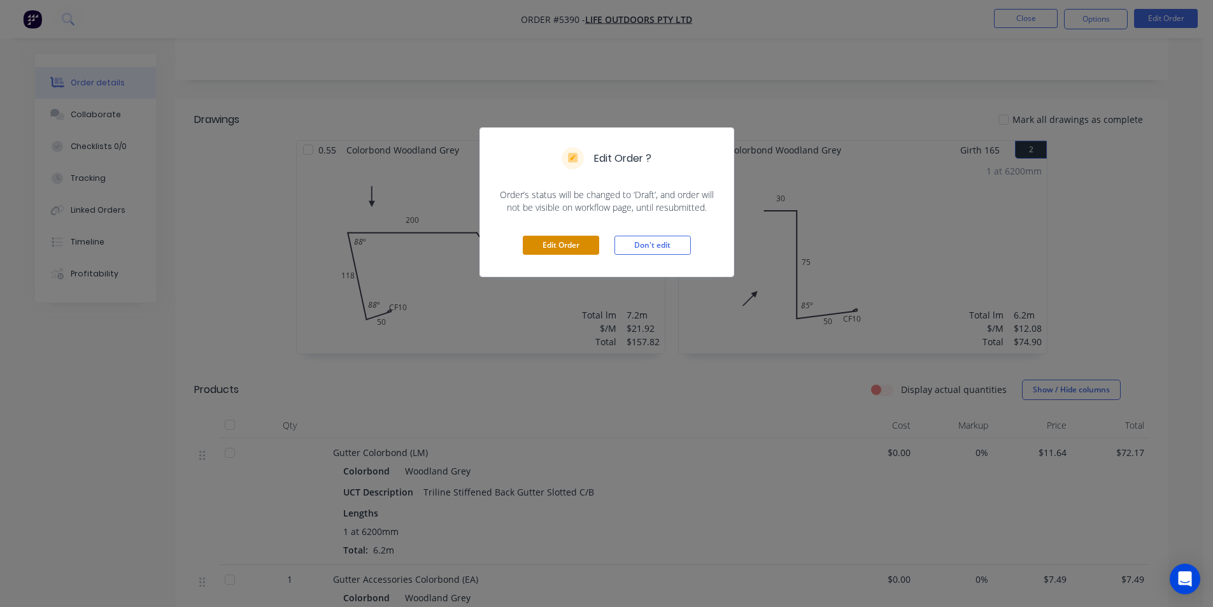
click at [534, 244] on button "Edit Order" at bounding box center [561, 245] width 76 height 19
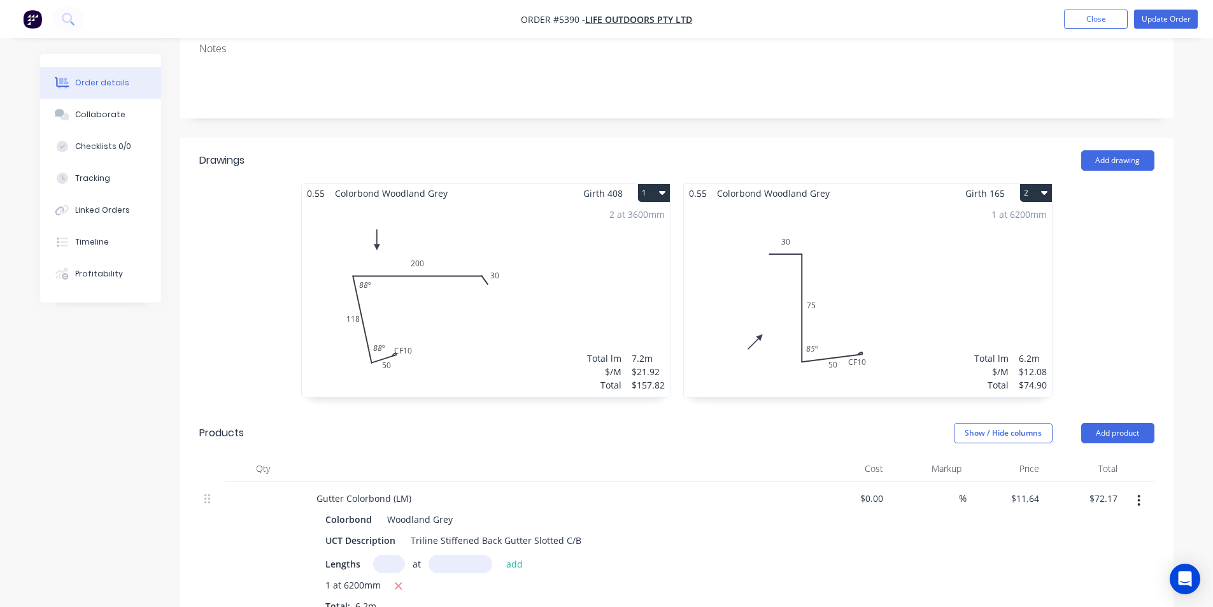
click at [665, 187] on icon "button" at bounding box center [662, 192] width 6 height 10
click at [619, 265] on div "Delete" at bounding box center [609, 274] width 98 height 18
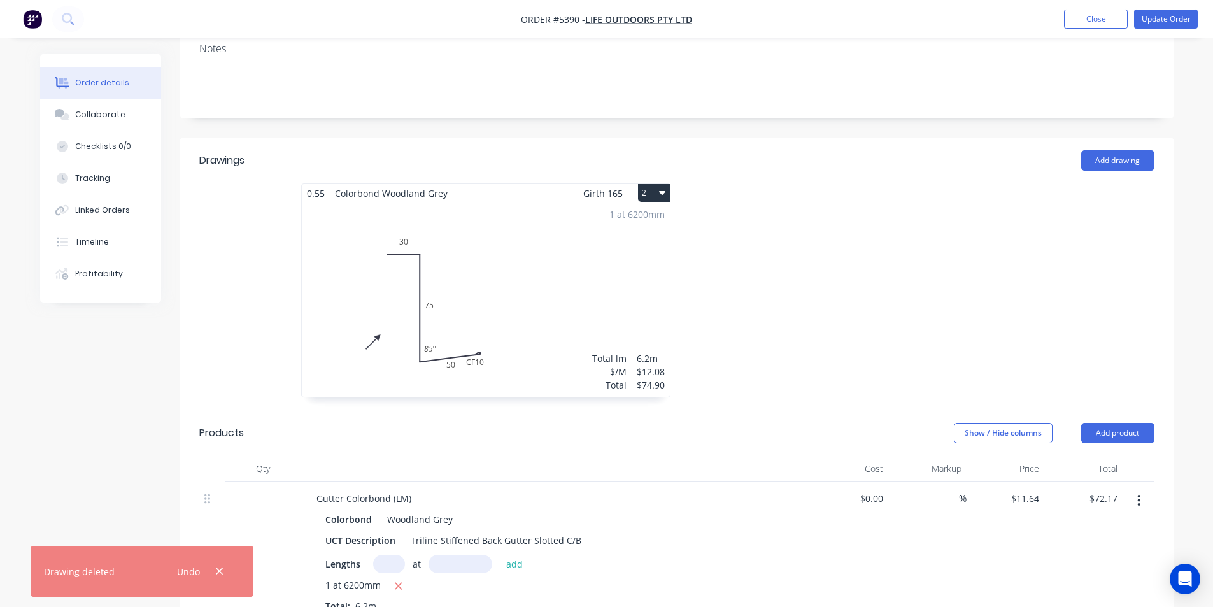
click at [655, 184] on button "2" at bounding box center [654, 193] width 32 height 18
click at [637, 265] on div "Delete" at bounding box center [609, 274] width 98 height 18
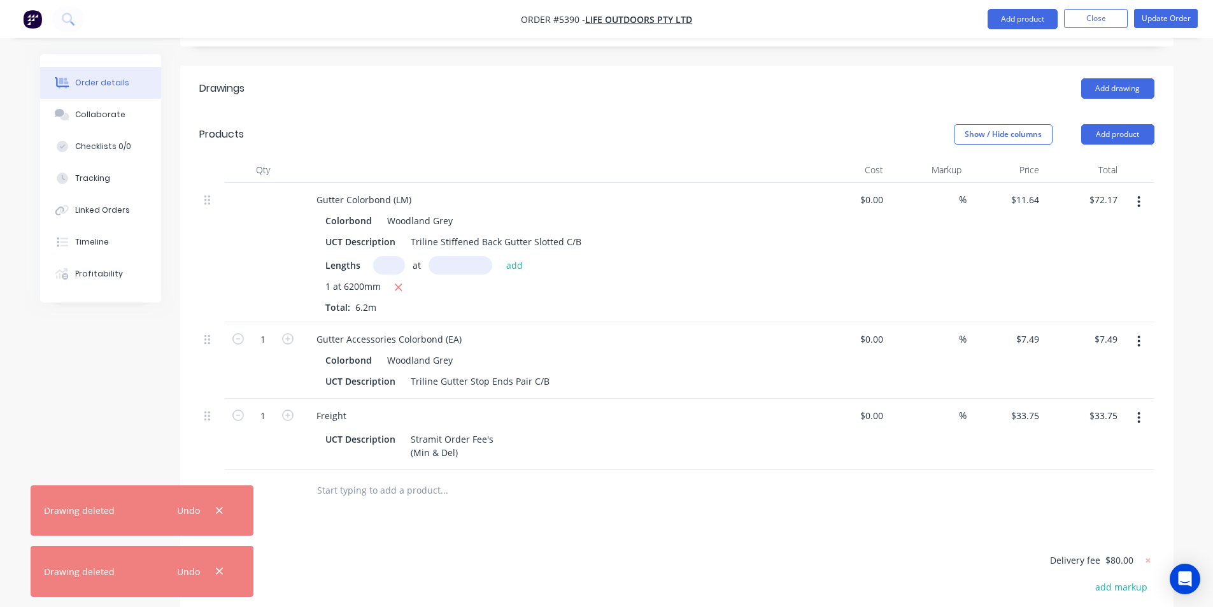
scroll to position [318, 0]
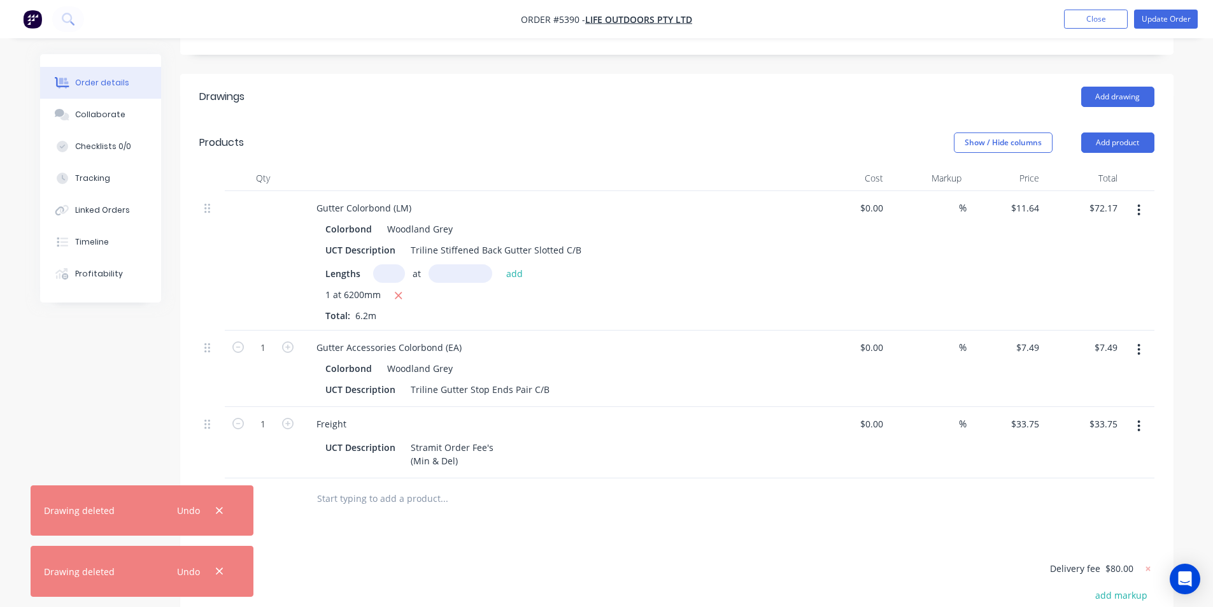
click at [1135, 199] on button "button" at bounding box center [1139, 210] width 30 height 23
click at [1077, 311] on div "Delete" at bounding box center [1094, 320] width 98 height 18
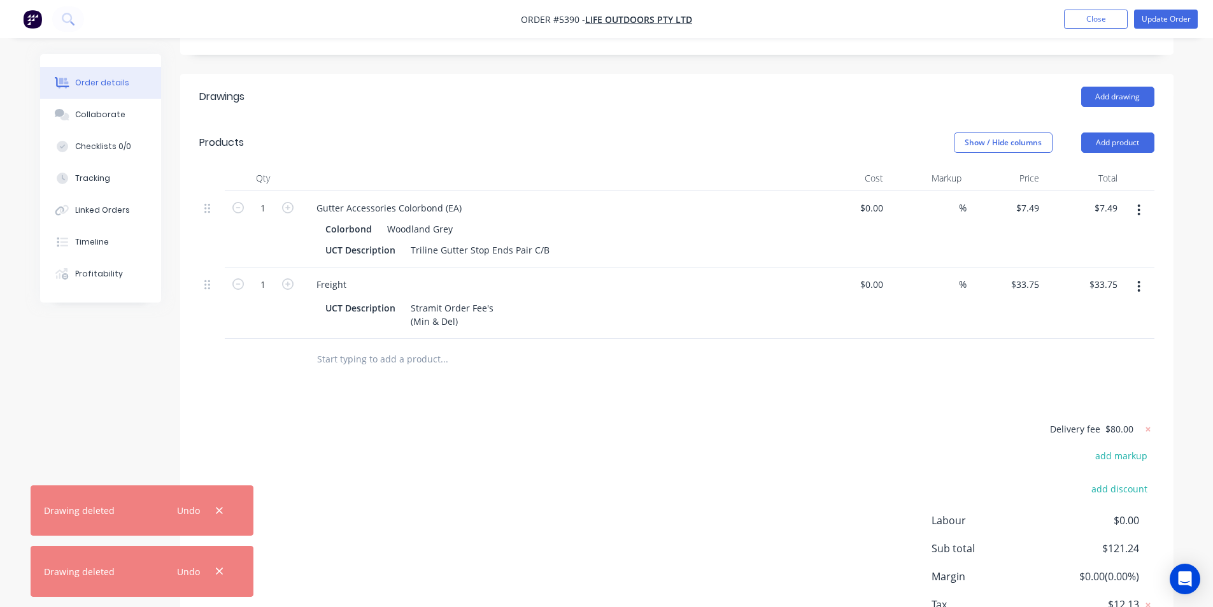
click at [1131, 199] on button "button" at bounding box center [1139, 210] width 30 height 23
click at [1095, 311] on div "Delete" at bounding box center [1094, 320] width 98 height 18
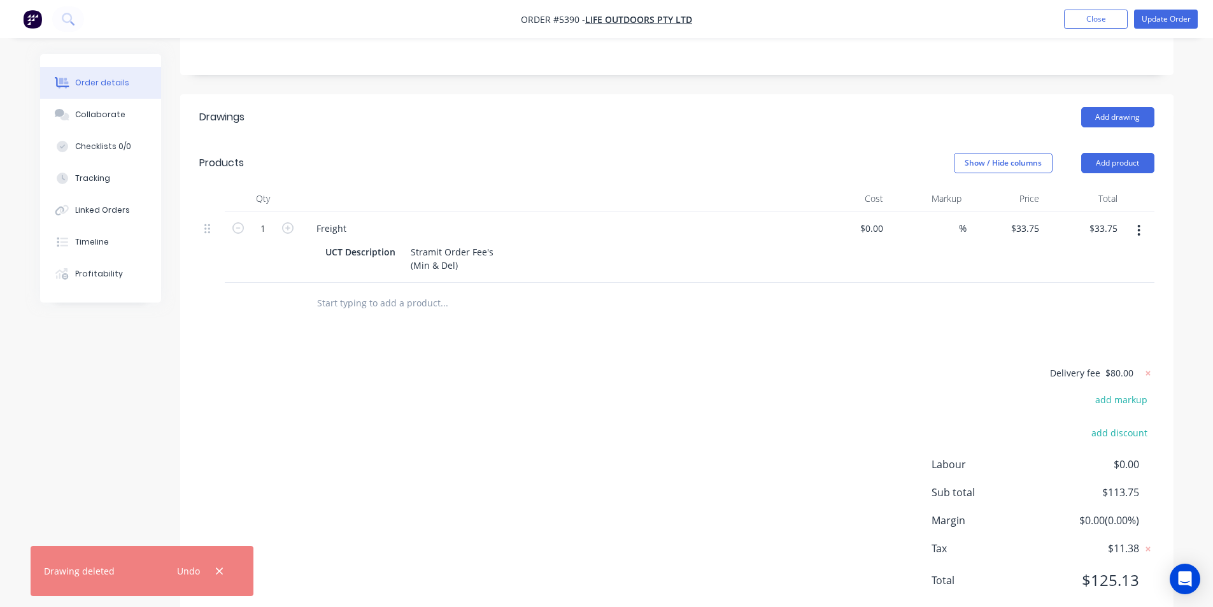
click at [1137, 211] on div at bounding box center [1138, 246] width 32 height 71
click at [1142, 219] on button "button" at bounding box center [1139, 230] width 30 height 23
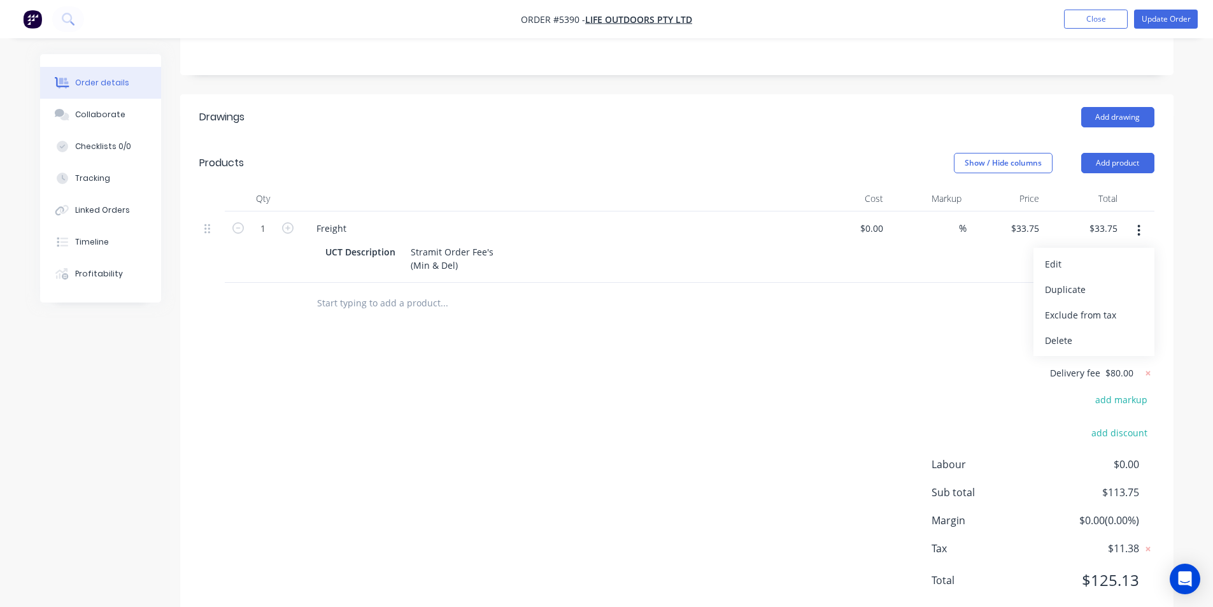
click at [1070, 331] on div "Delete" at bounding box center [1094, 340] width 98 height 18
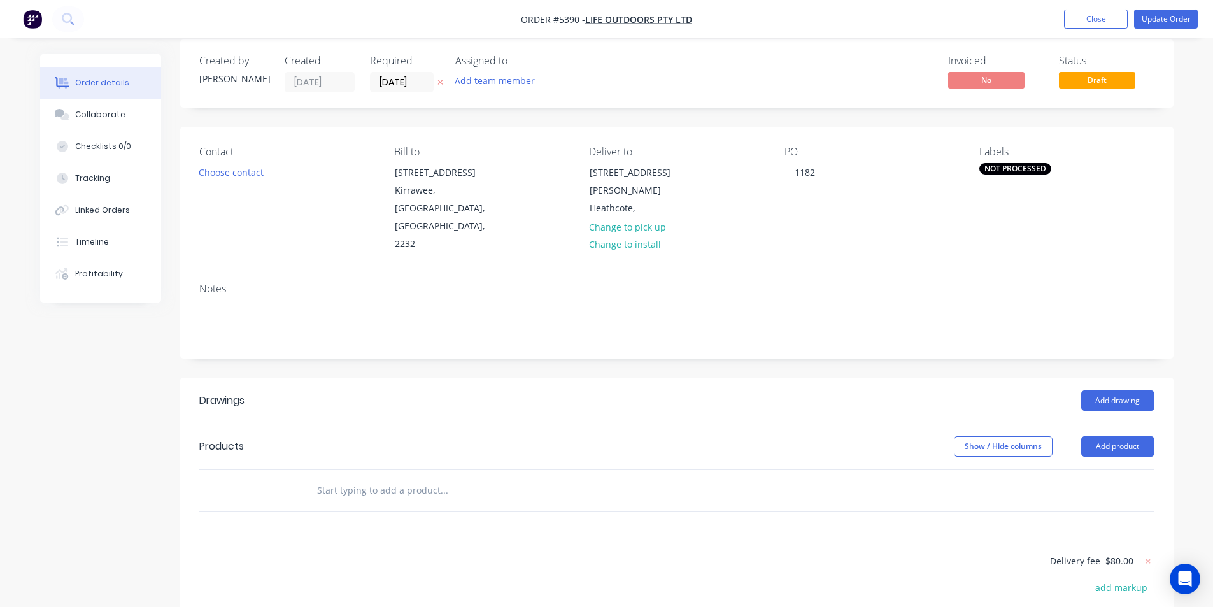
scroll to position [0, 0]
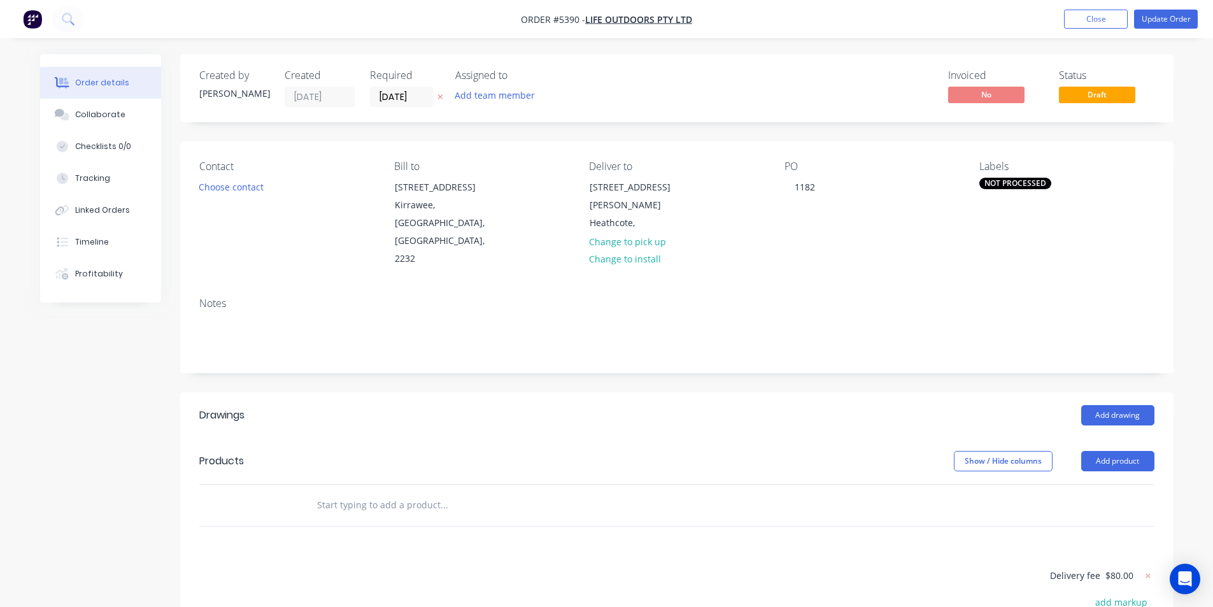
click at [399, 492] on input "text" at bounding box center [443, 504] width 255 height 25
click at [1101, 405] on button "Add drawing" at bounding box center [1117, 415] width 73 height 20
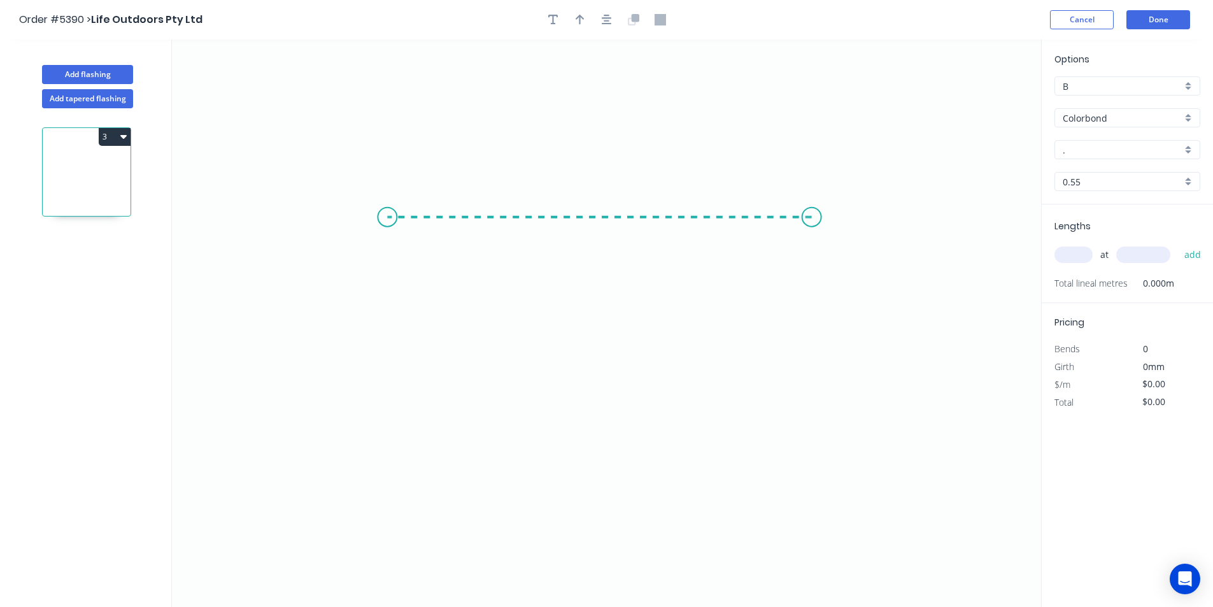
drag, startPoint x: 812, startPoint y: 217, endPoint x: 387, endPoint y: 201, distance: 425.0
click at [387, 201] on icon "0" at bounding box center [606, 322] width 869 height 567
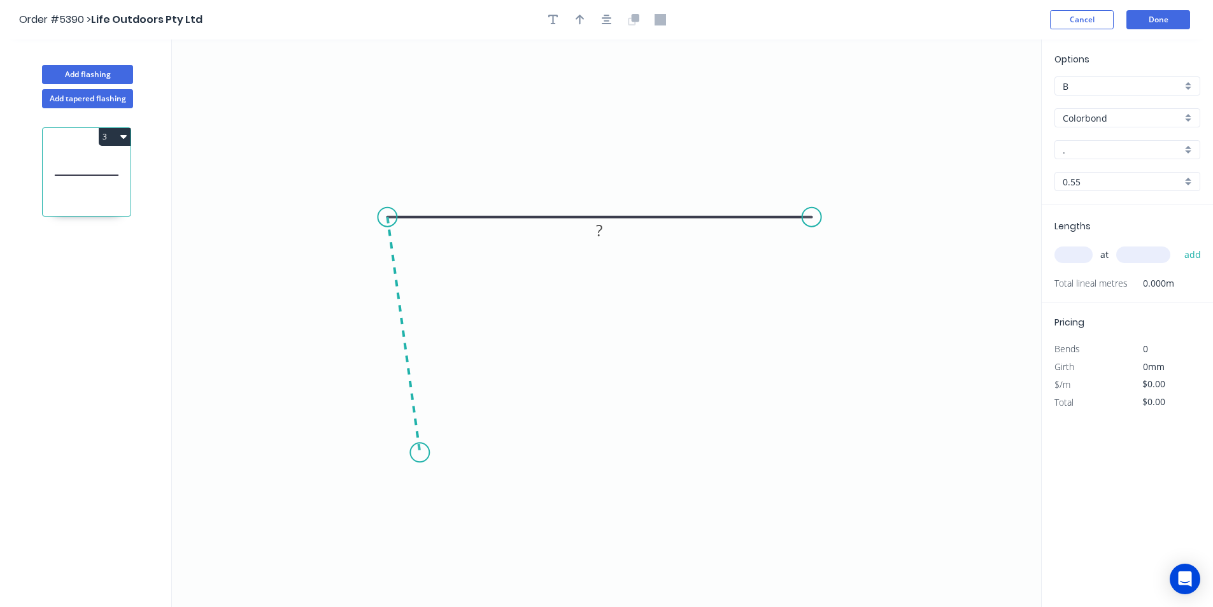
click at [420, 453] on icon "0 ?" at bounding box center [606, 322] width 869 height 567
click at [548, 430] on icon at bounding box center [484, 441] width 128 height 22
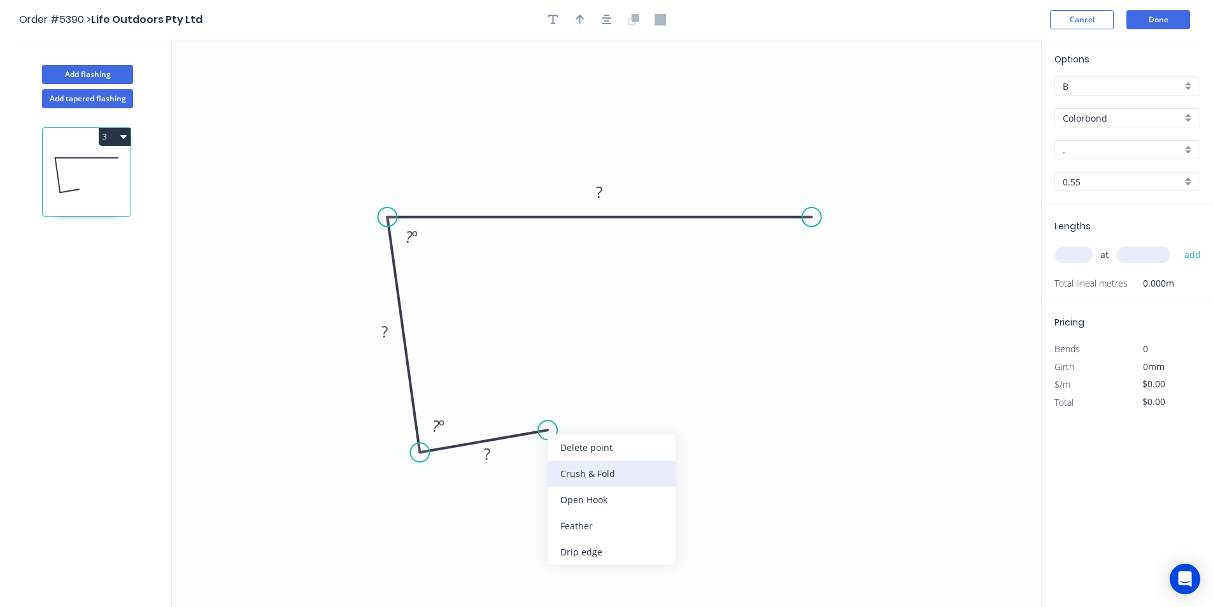
click at [568, 474] on div "Crush & Fold" at bounding box center [612, 473] width 128 height 26
click at [497, 458] on rect at bounding box center [486, 455] width 25 height 18
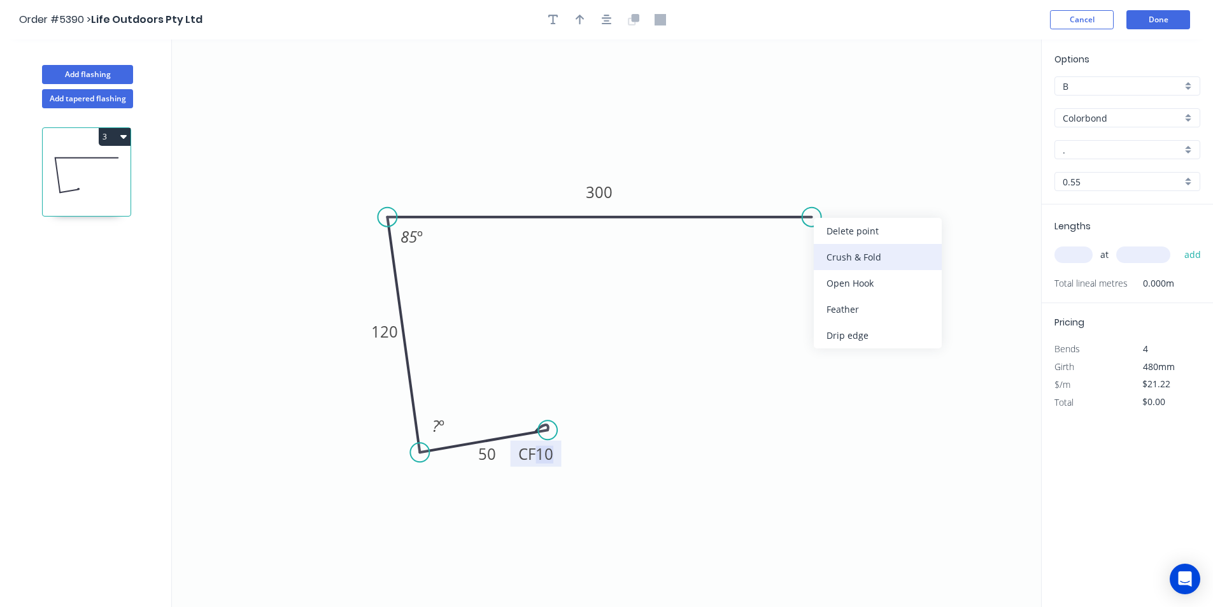
click at [831, 258] on div "Crush & Fold" at bounding box center [878, 257] width 128 height 26
drag, startPoint x: 816, startPoint y: 209, endPoint x: 814, endPoint y: 215, distance: 6.6
click at [852, 258] on div "Flip bend" at bounding box center [878, 256] width 128 height 26
click at [587, 26] on div at bounding box center [607, 19] width 134 height 19
click at [576, 24] on icon "button" at bounding box center [580, 19] width 9 height 11
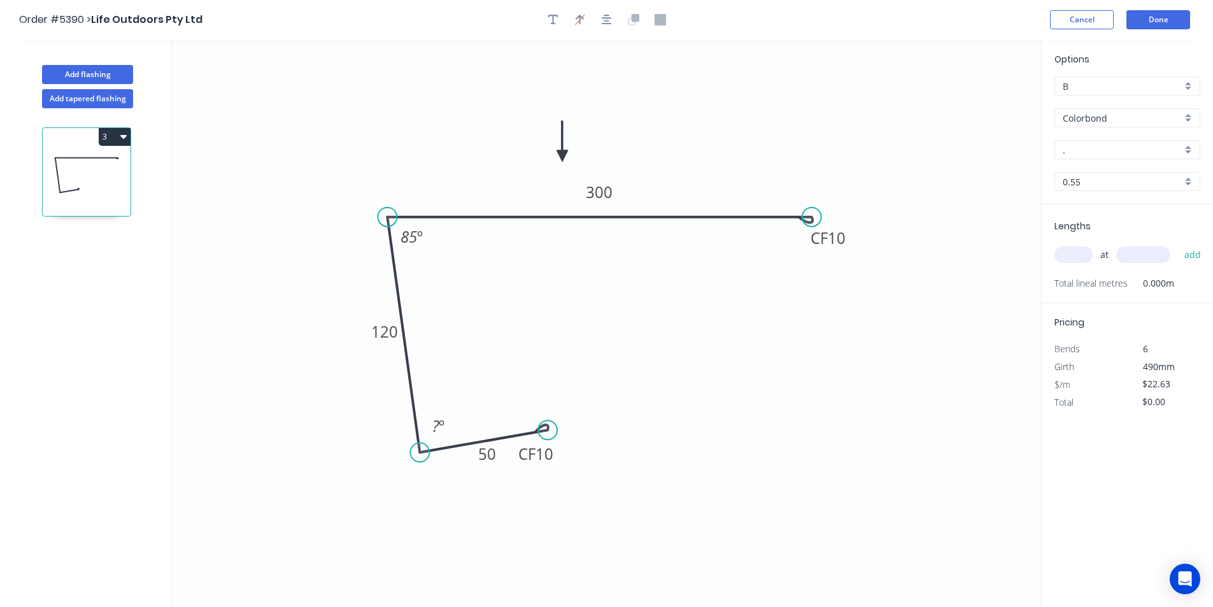
drag, startPoint x: 977, startPoint y: 99, endPoint x: 562, endPoint y: 156, distance: 419.0
click at [562, 156] on icon at bounding box center [561, 141] width 11 height 41
drag, startPoint x: 545, startPoint y: 421, endPoint x: 548, endPoint y: 433, distance: 11.7
click at [546, 434] on circle at bounding box center [546, 433] width 19 height 19
click at [648, 400] on icon "0 CF 10 50 120 CF 10 300 85 º" at bounding box center [606, 322] width 869 height 567
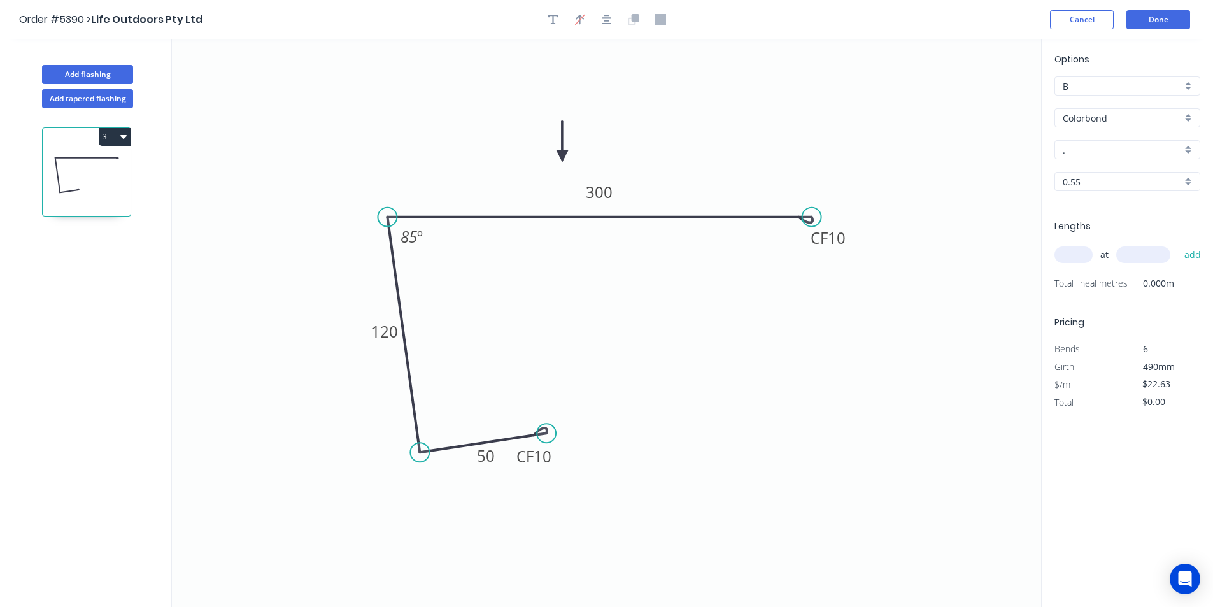
drag, startPoint x: 1115, startPoint y: 129, endPoint x: 1115, endPoint y: 142, distance: 13.4
click at [1115, 134] on div "Options B B Colorbond Colorbond Colorbond Matt - Flat Sheet . . 0.55 0.55" at bounding box center [1127, 128] width 171 height 152
click at [1115, 145] on input "." at bounding box center [1122, 149] width 119 height 13
drag, startPoint x: 1135, startPoint y: 170, endPoint x: 1080, endPoint y: 203, distance: 64.0
click at [1136, 170] on div "Woodland Grey" at bounding box center [1127, 174] width 145 height 22
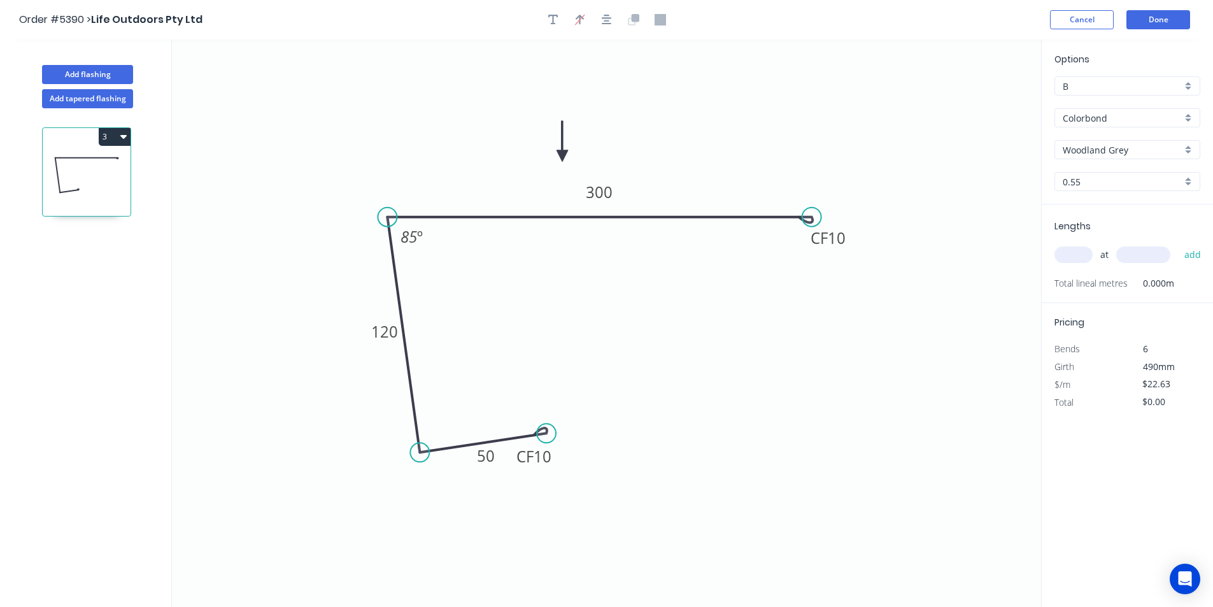
click at [1054, 253] on input "text" at bounding box center [1073, 254] width 38 height 17
click at [1195, 257] on button "add" at bounding box center [1193, 255] width 30 height 22
click at [1171, 17] on button "Done" at bounding box center [1158, 19] width 64 height 19
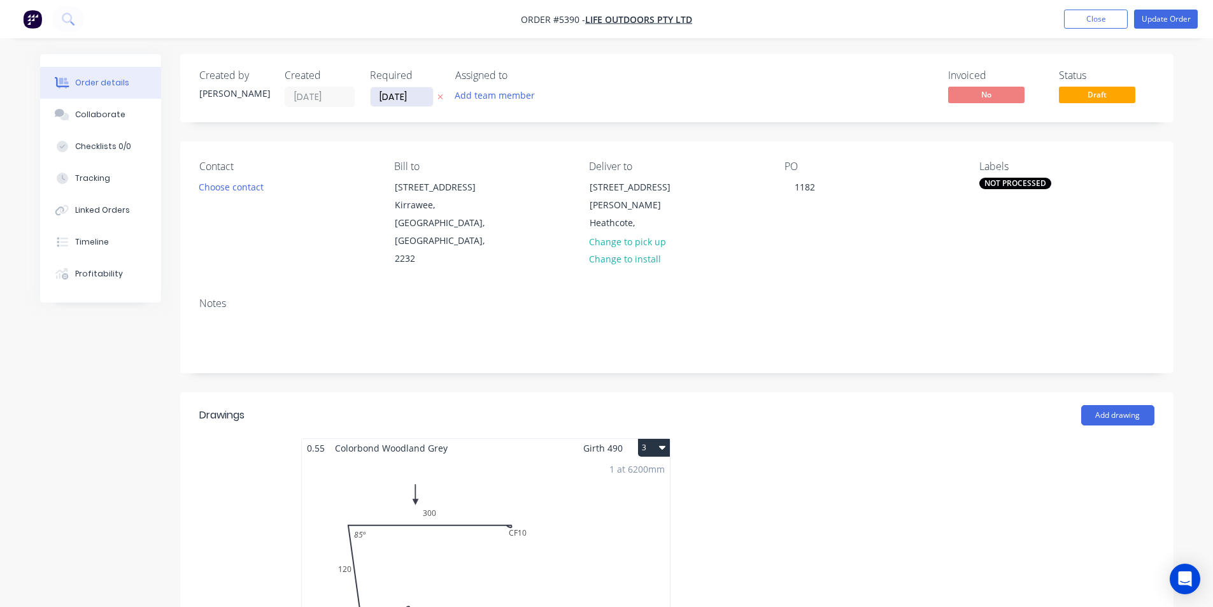
click at [378, 91] on input "27/08/25" at bounding box center [402, 96] width 62 height 19
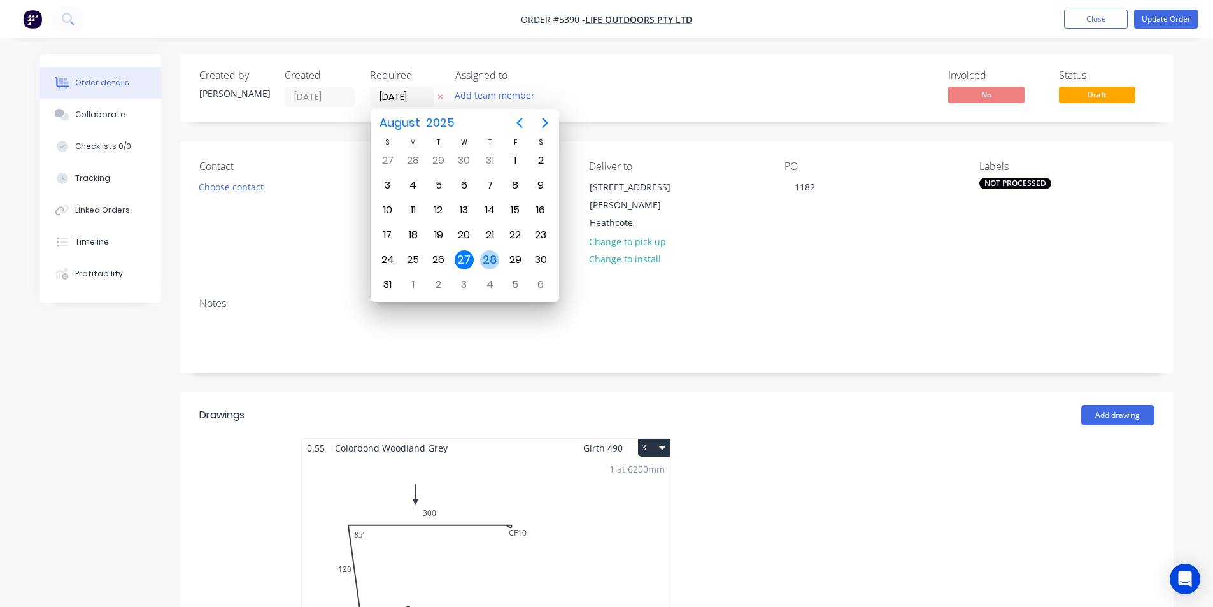
click at [488, 250] on div "28" at bounding box center [489, 259] width 19 height 19
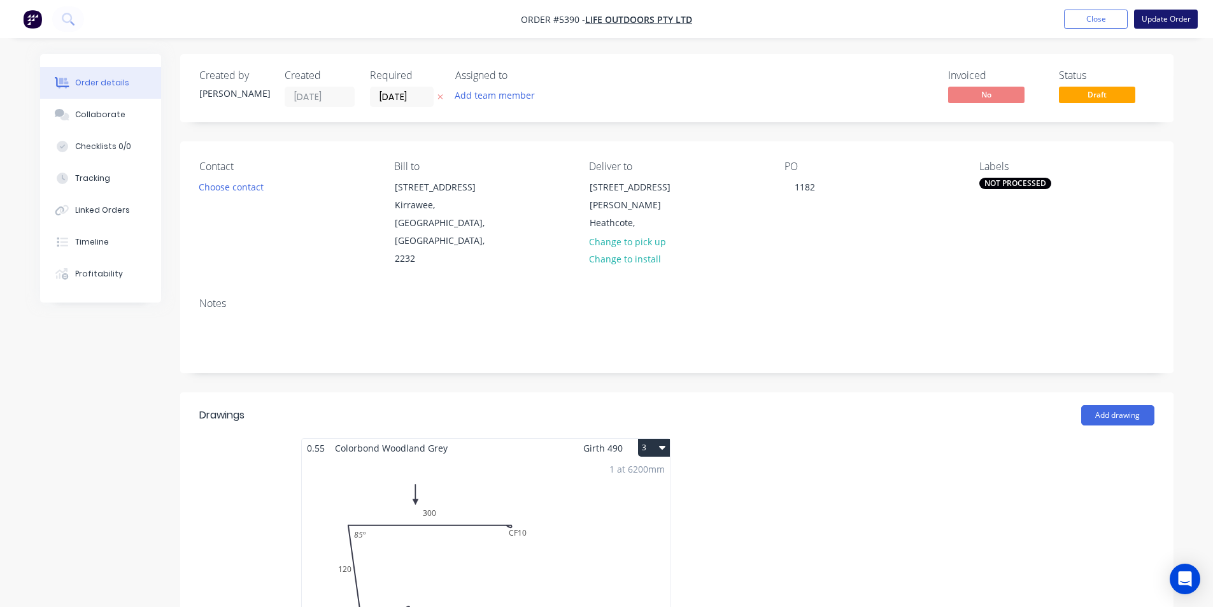
click at [1150, 17] on button "Update Order" at bounding box center [1166, 19] width 64 height 19
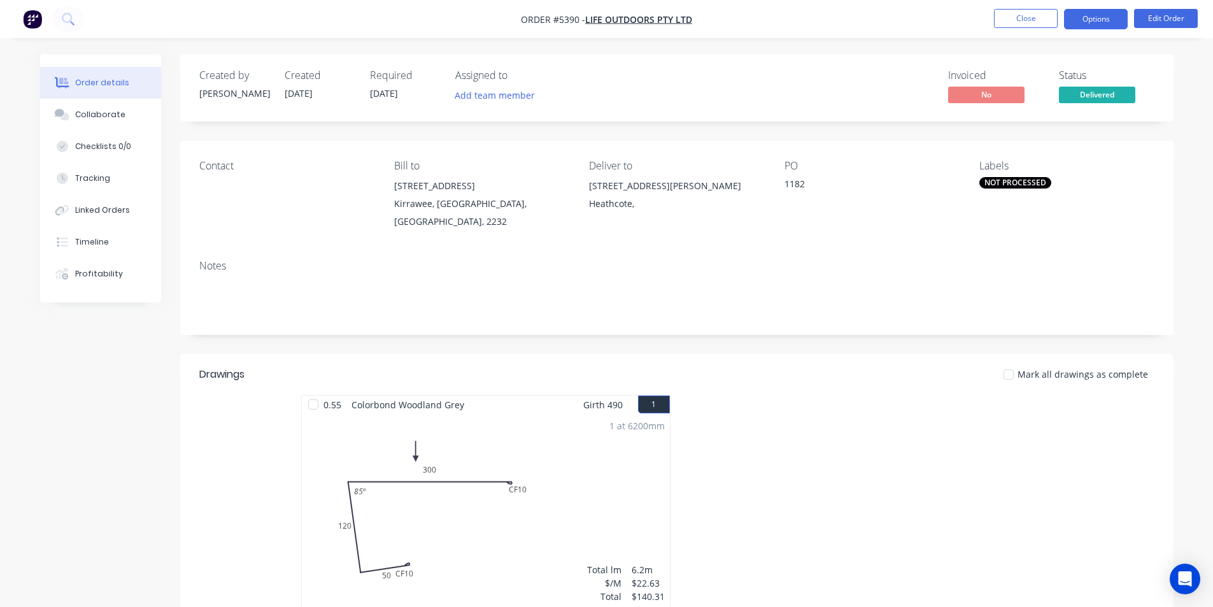
click at [1072, 20] on button "Options" at bounding box center [1096, 19] width 64 height 20
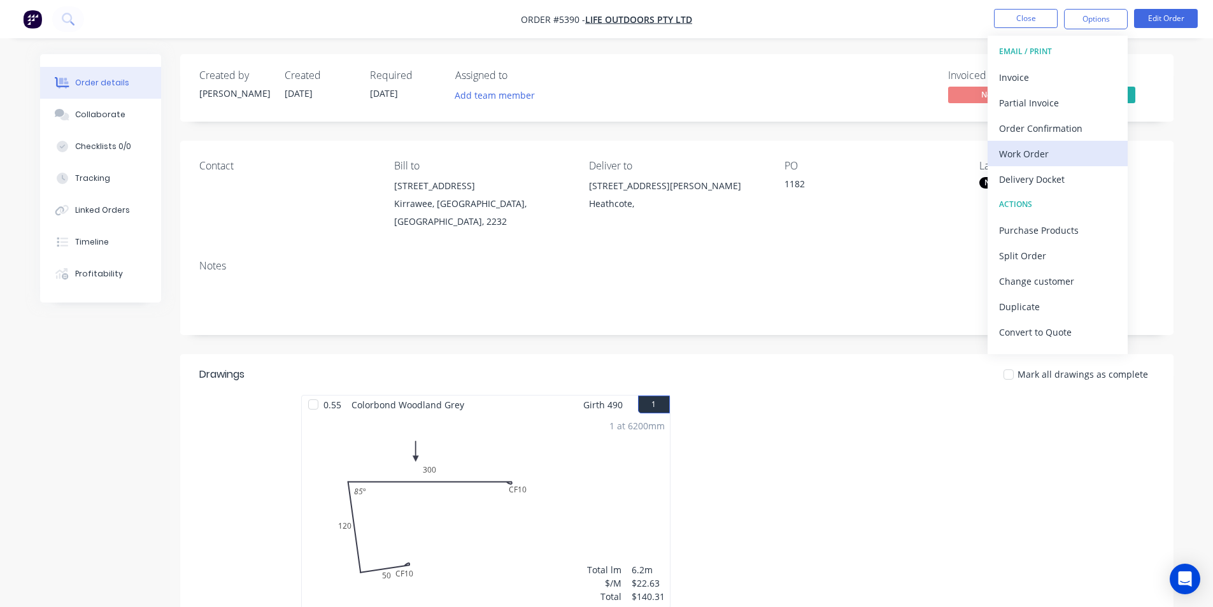
click at [1007, 152] on div "Work Order" at bounding box center [1057, 154] width 117 height 18
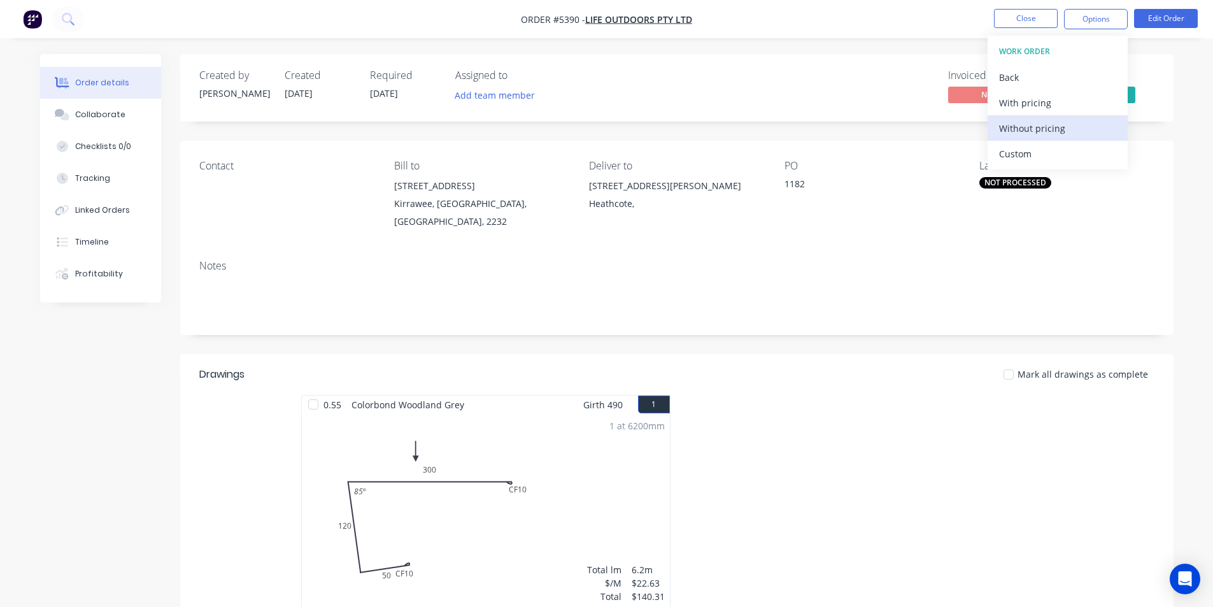
drag, startPoint x: 1026, startPoint y: 156, endPoint x: 1033, endPoint y: 132, distance: 25.2
click at [1027, 156] on div "Custom" at bounding box center [1057, 154] width 117 height 18
click at [1033, 127] on div "Without pricing" at bounding box center [1057, 128] width 117 height 18
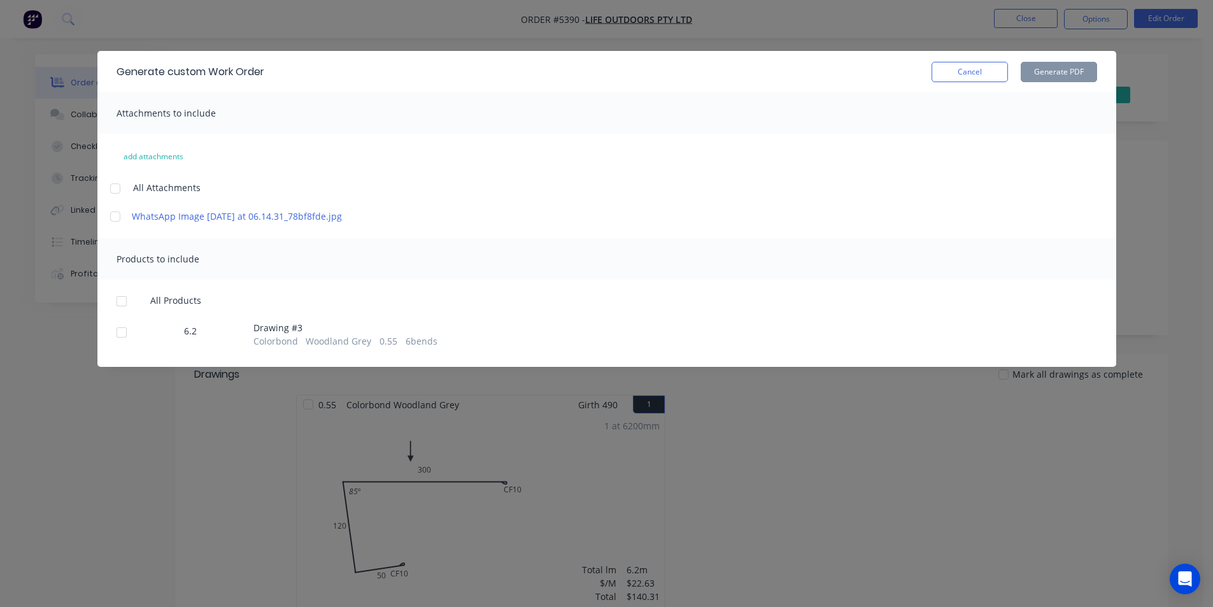
click at [123, 345] on div at bounding box center [121, 332] width 25 height 25
click at [1038, 81] on button "Generate PDF" at bounding box center [1059, 72] width 76 height 20
click at [982, 69] on button "Cancel" at bounding box center [969, 72] width 76 height 20
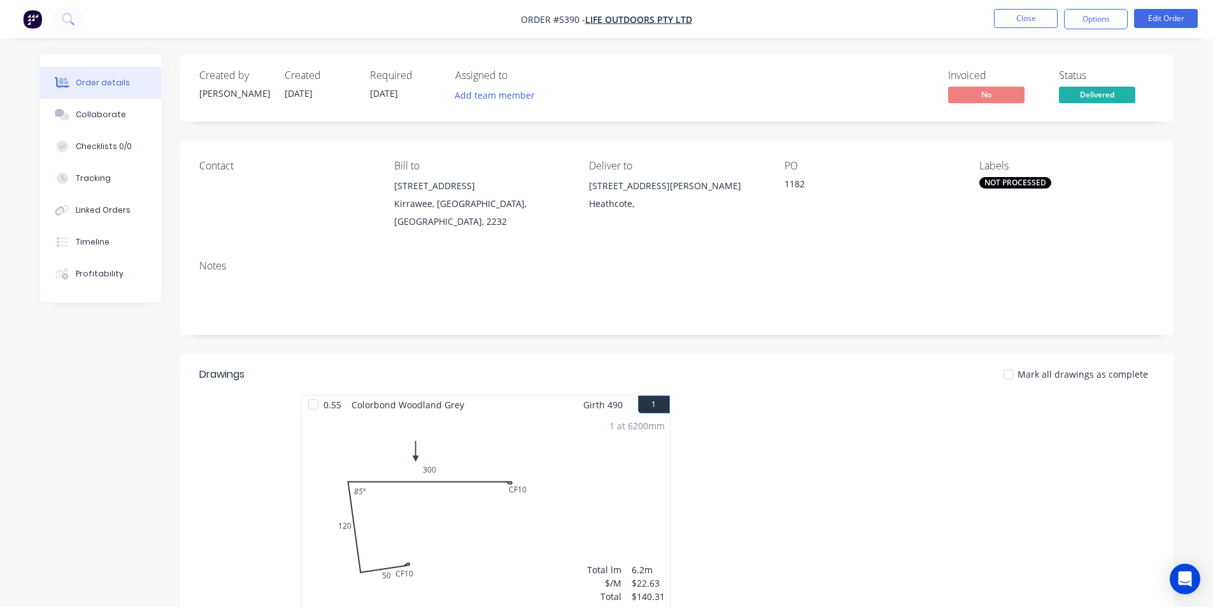
click at [393, 94] on span "28/08/25" at bounding box center [384, 93] width 28 height 12
click at [1164, 13] on button "Edit Order" at bounding box center [1166, 18] width 64 height 19
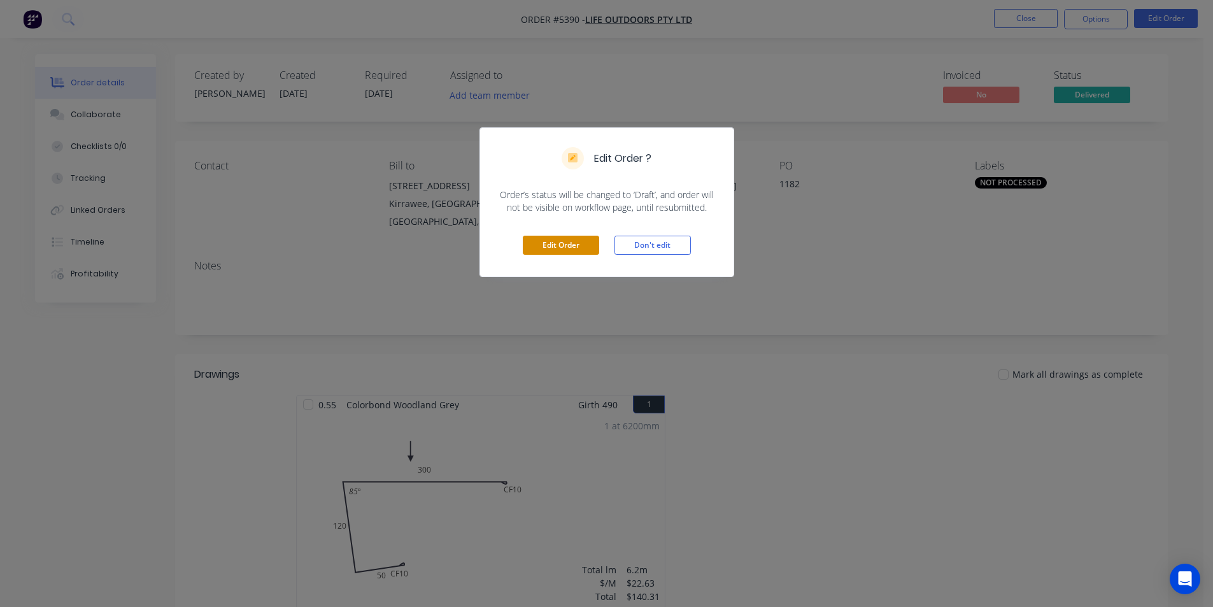
click at [571, 248] on button "Edit Order" at bounding box center [561, 245] width 76 height 19
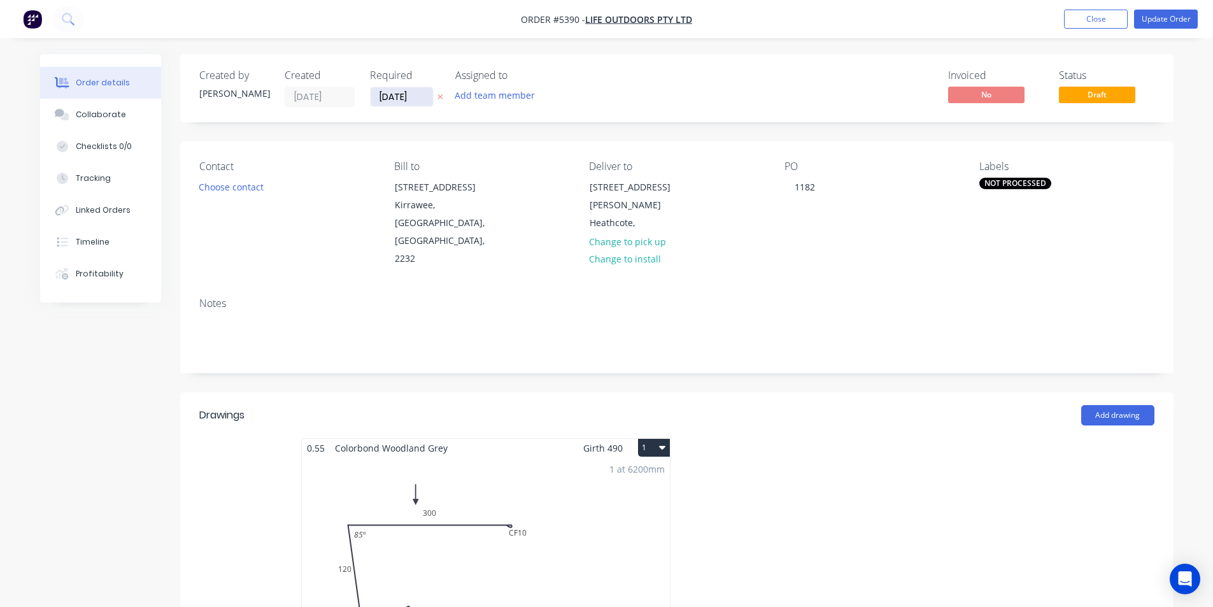
click at [390, 99] on input "28/08/25" at bounding box center [402, 96] width 62 height 19
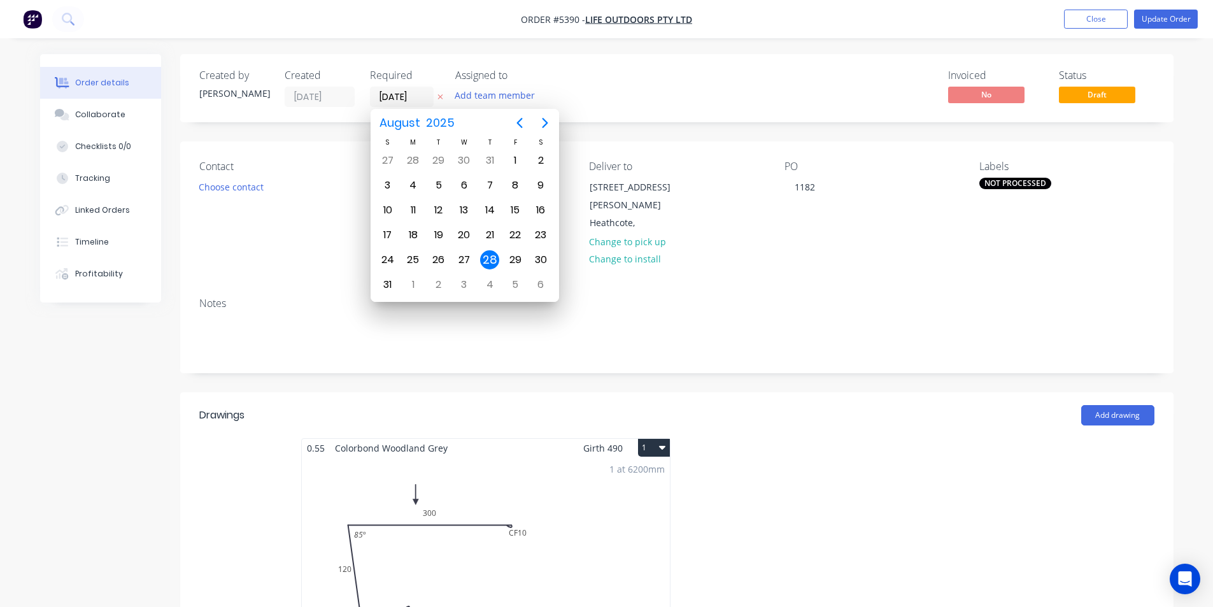
click at [502, 256] on div "28" at bounding box center [489, 260] width 25 height 24
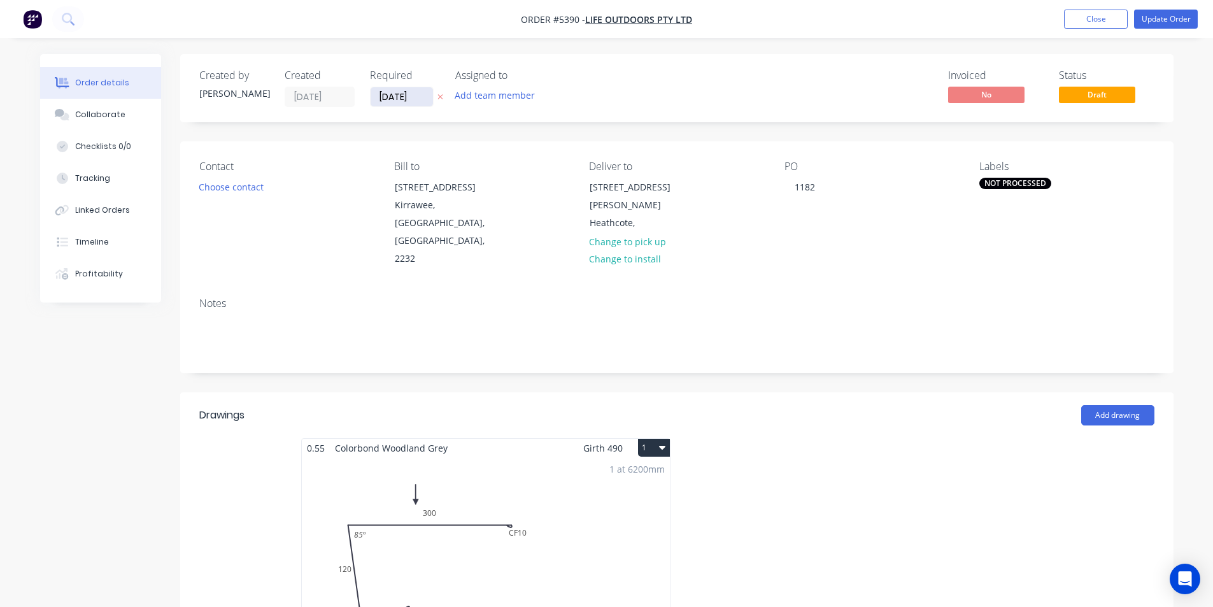
click at [394, 97] on input "28/08/25" at bounding box center [402, 96] width 62 height 19
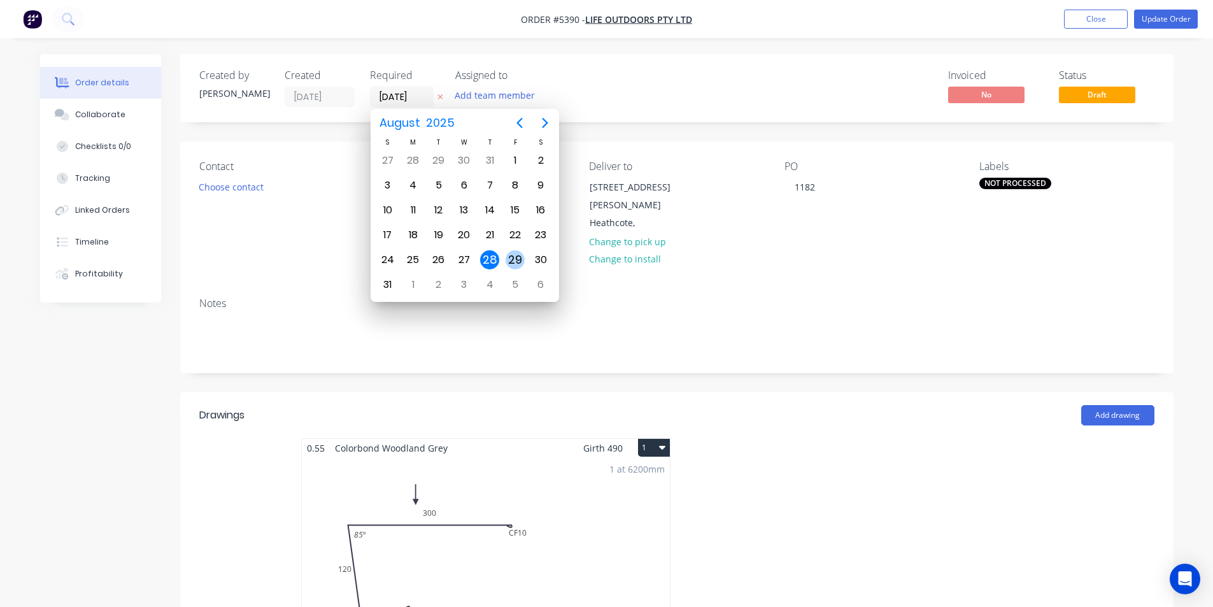
click at [516, 262] on div "29" at bounding box center [515, 259] width 19 height 19
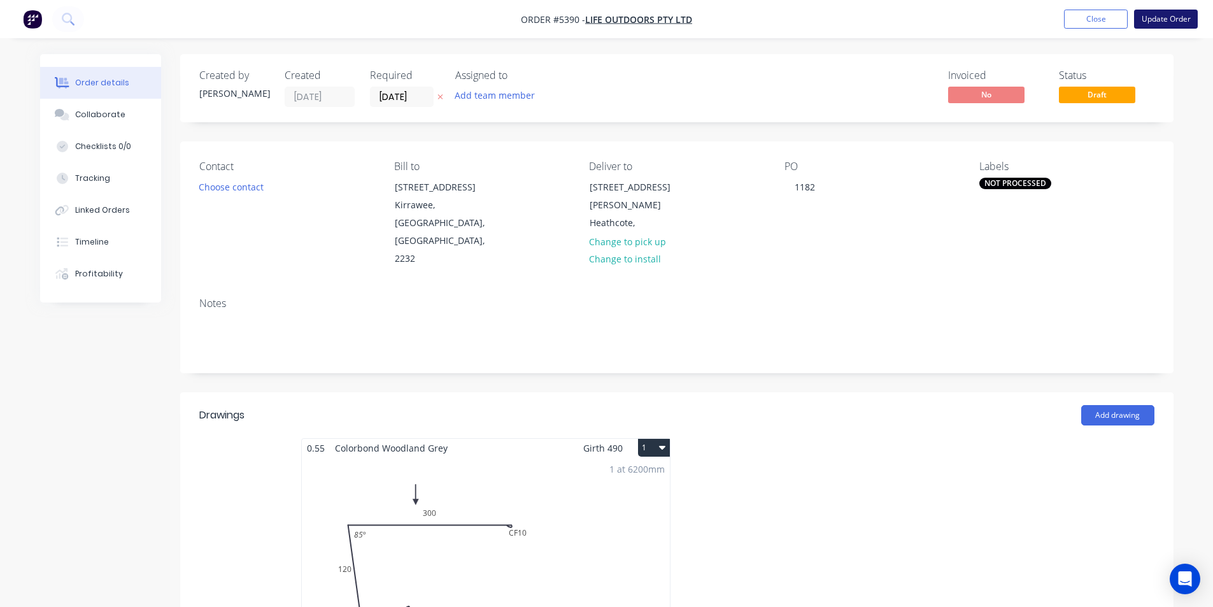
click at [1163, 13] on button "Update Order" at bounding box center [1166, 19] width 64 height 19
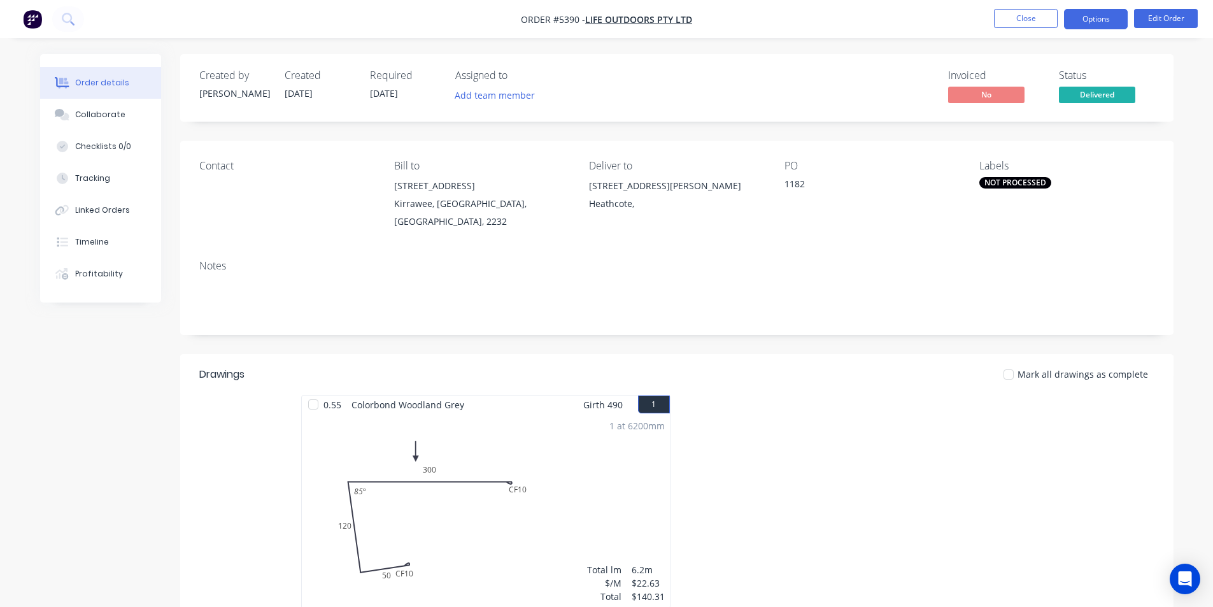
click at [1083, 13] on button "Options" at bounding box center [1096, 19] width 64 height 20
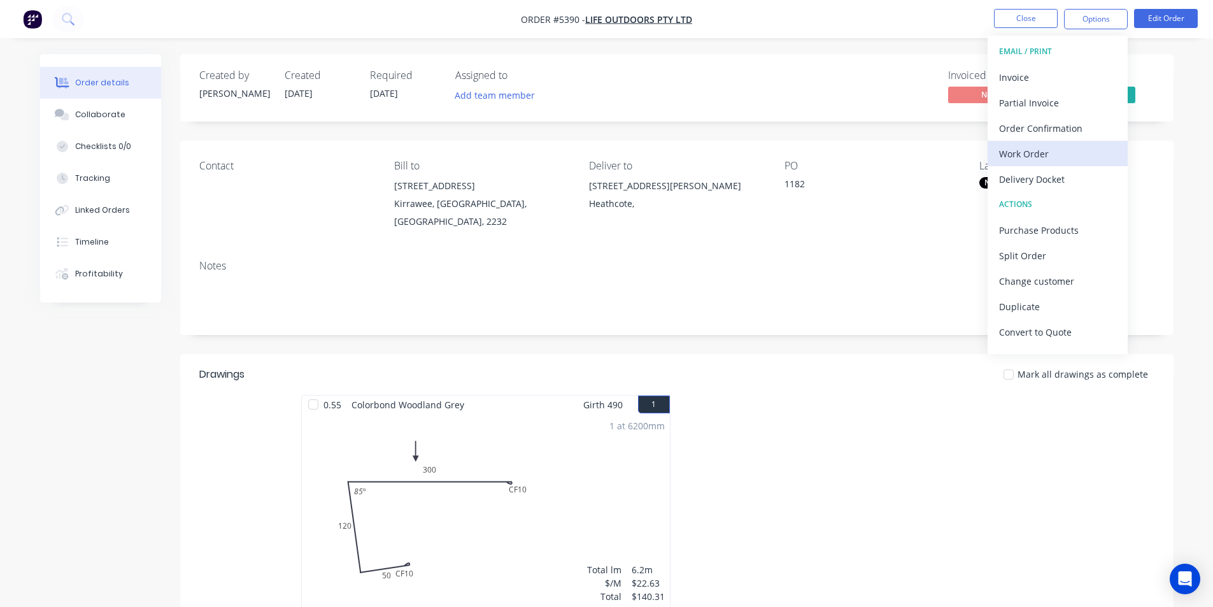
click at [1051, 148] on div "Work Order" at bounding box center [1057, 154] width 117 height 18
drag, startPoint x: 1043, startPoint y: 152, endPoint x: 1045, endPoint y: 136, distance: 15.4
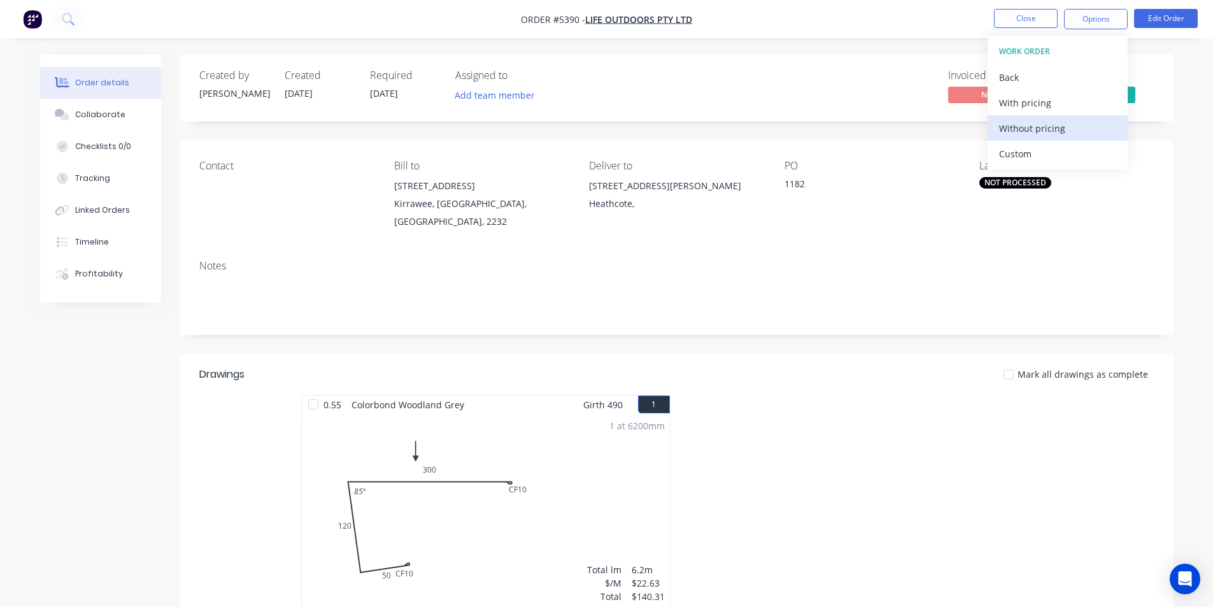
click at [1044, 152] on div "Custom" at bounding box center [1057, 154] width 117 height 18
click at [1043, 132] on div "Without pricing" at bounding box center [1057, 128] width 117 height 18
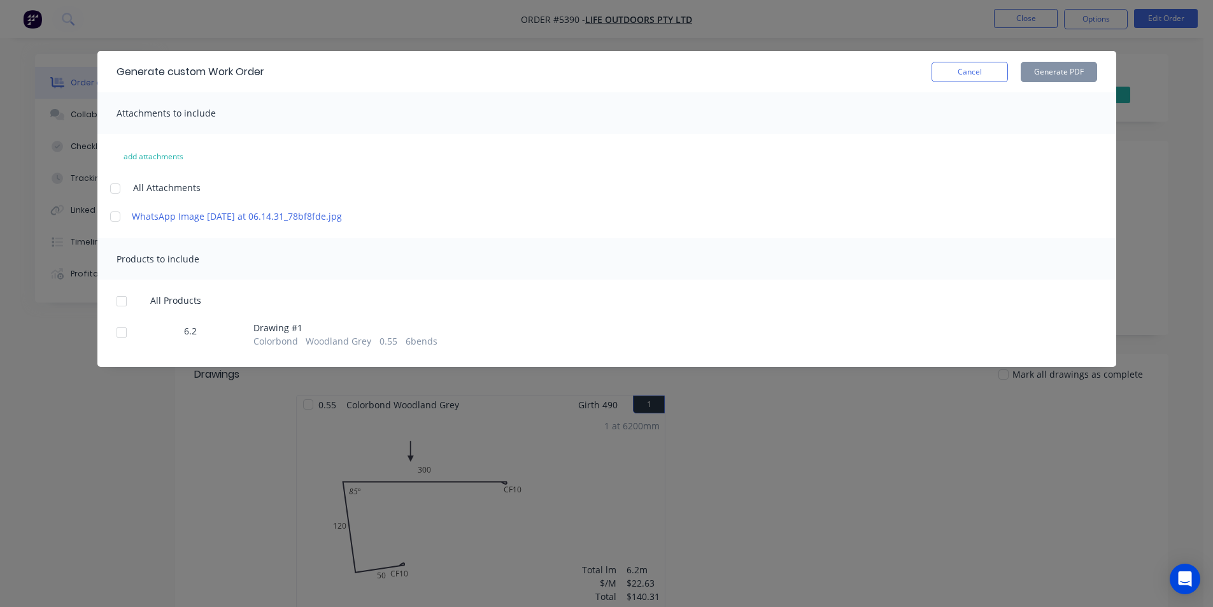
click at [120, 345] on div at bounding box center [121, 332] width 25 height 25
click at [1024, 68] on button "Generate PDF" at bounding box center [1059, 72] width 76 height 20
click at [977, 71] on button "Cancel" at bounding box center [969, 72] width 76 height 20
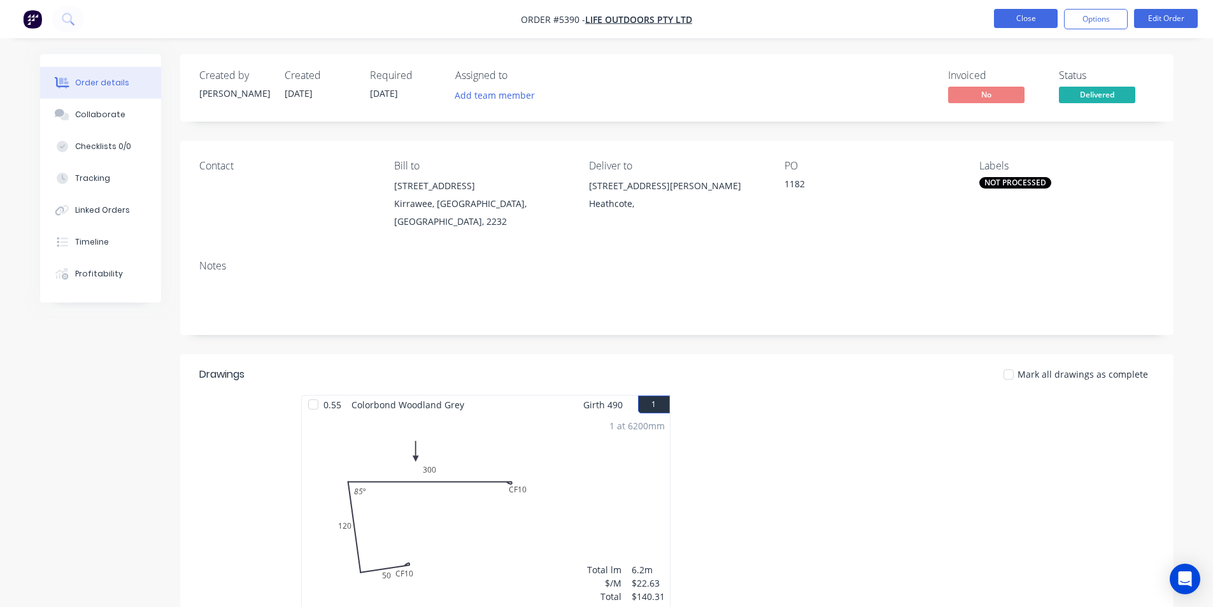
click at [1028, 10] on button "Close" at bounding box center [1026, 18] width 64 height 19
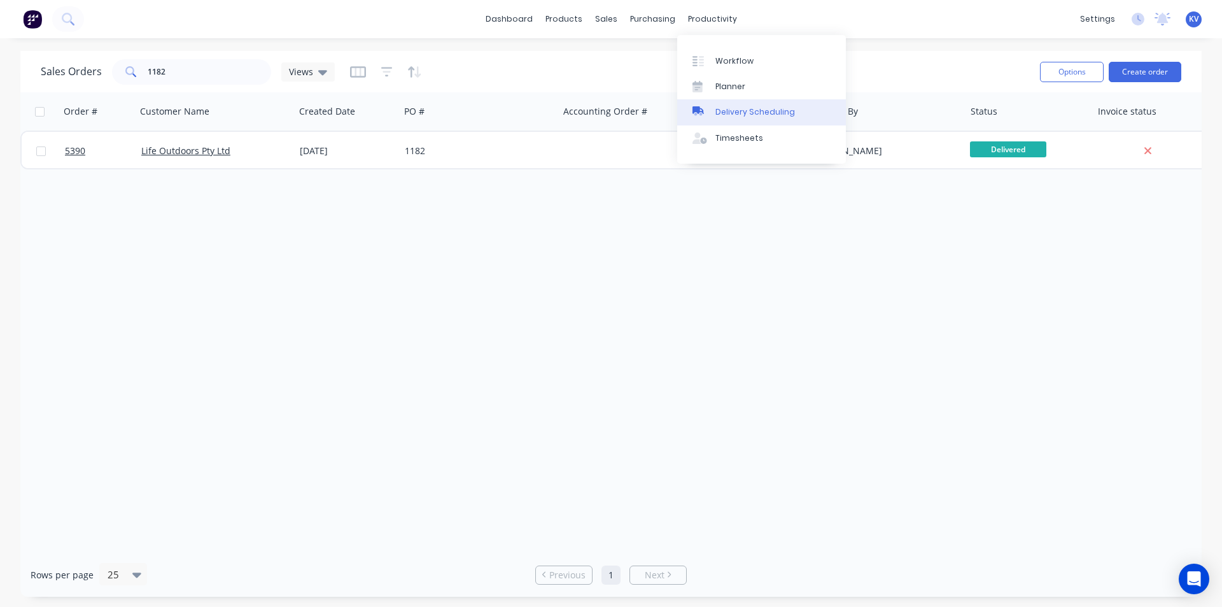
click at [733, 114] on div "Delivery Scheduling" at bounding box center [756, 111] width 80 height 11
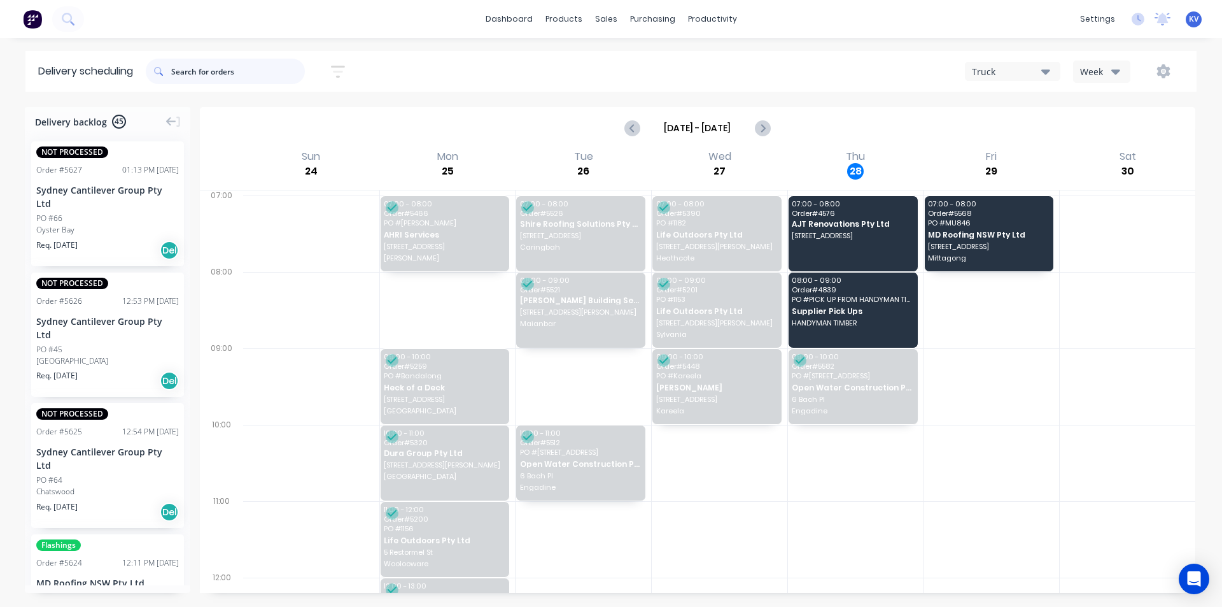
click at [199, 66] on input "text" at bounding box center [238, 71] width 134 height 25
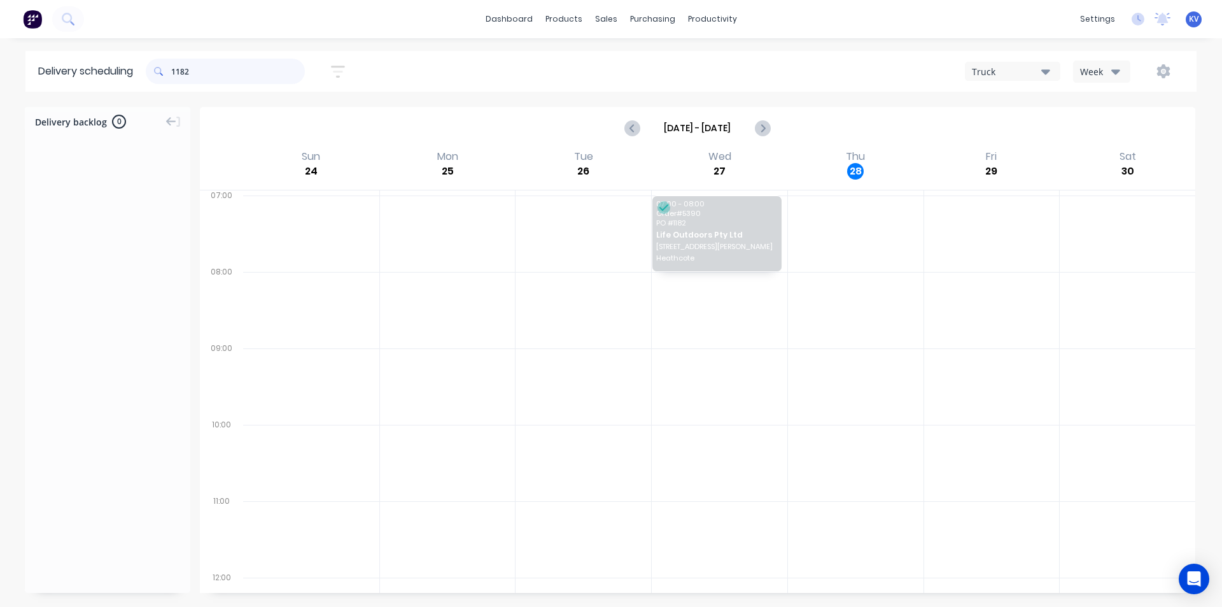
drag, startPoint x: 219, startPoint y: 76, endPoint x: 0, endPoint y: 73, distance: 219.0
click at [0, 73] on div "Delivery scheduling 1182 Sort by Most recent Created date Required date Order n…" at bounding box center [611, 71] width 1222 height 41
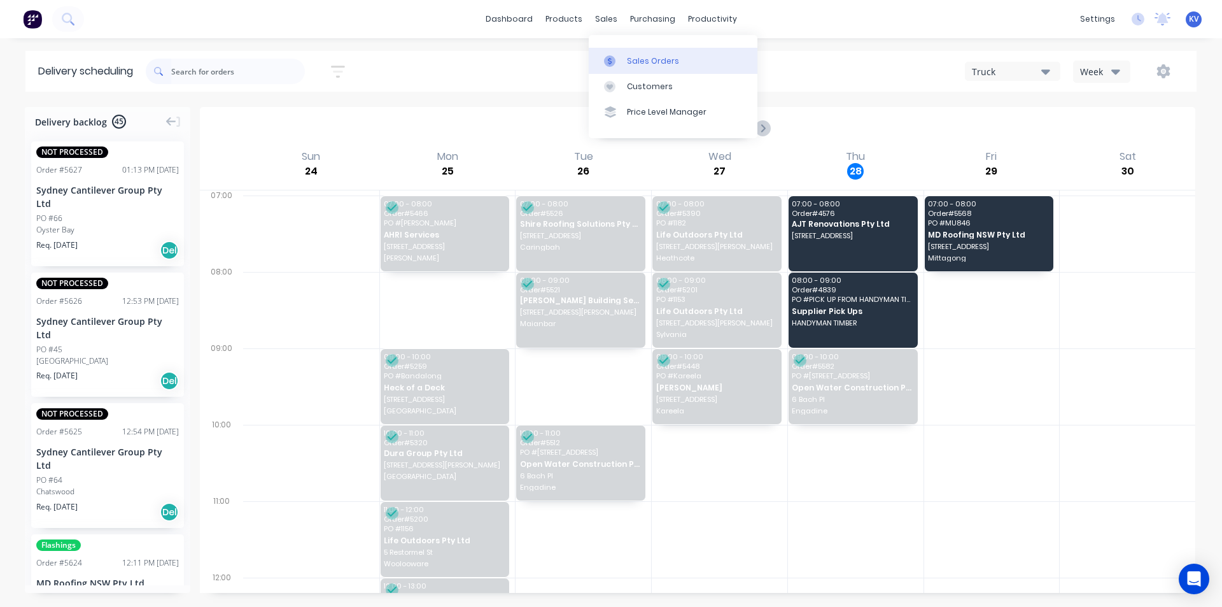
click at [606, 59] on icon at bounding box center [609, 60] width 11 height 11
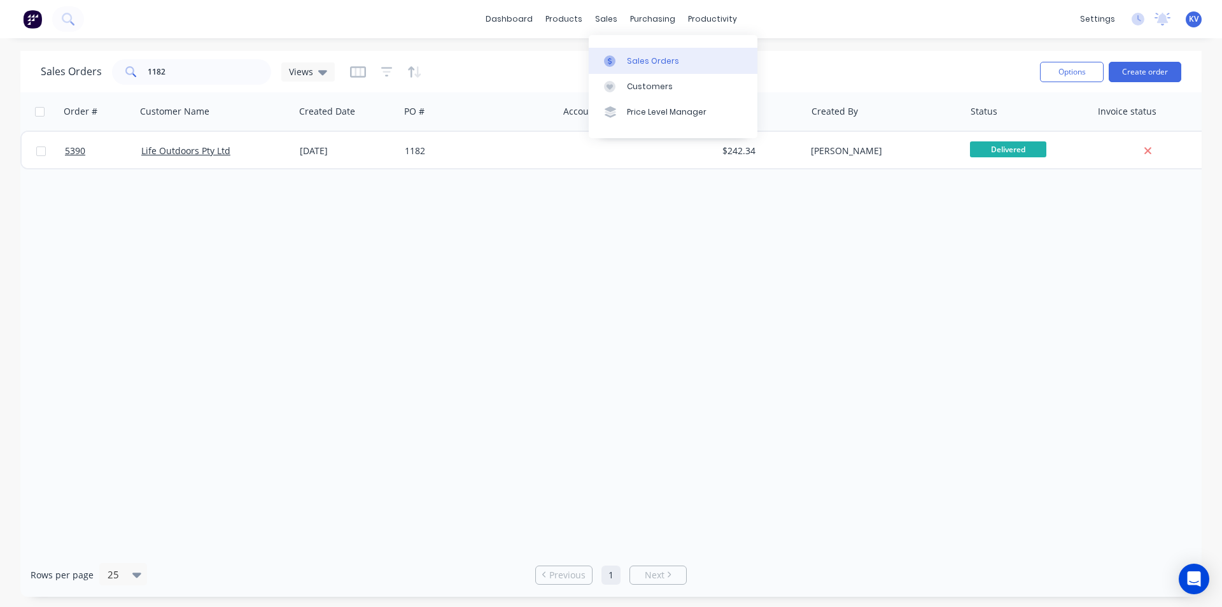
click at [618, 64] on div at bounding box center [613, 60] width 19 height 11
drag, startPoint x: 199, startPoint y: 80, endPoint x: 0, endPoint y: 67, distance: 199.6
click at [0, 67] on div "Sales Orders 1182 Views Options Create order Order # Customer Name Created Date…" at bounding box center [611, 324] width 1222 height 546
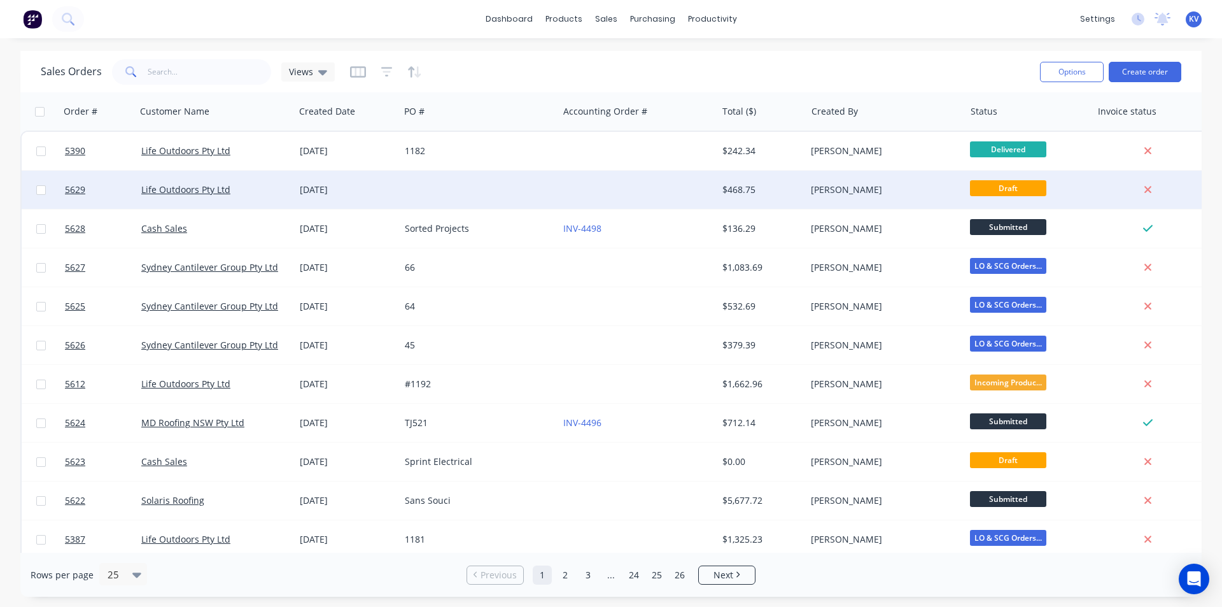
click at [683, 183] on div at bounding box center [637, 190] width 159 height 38
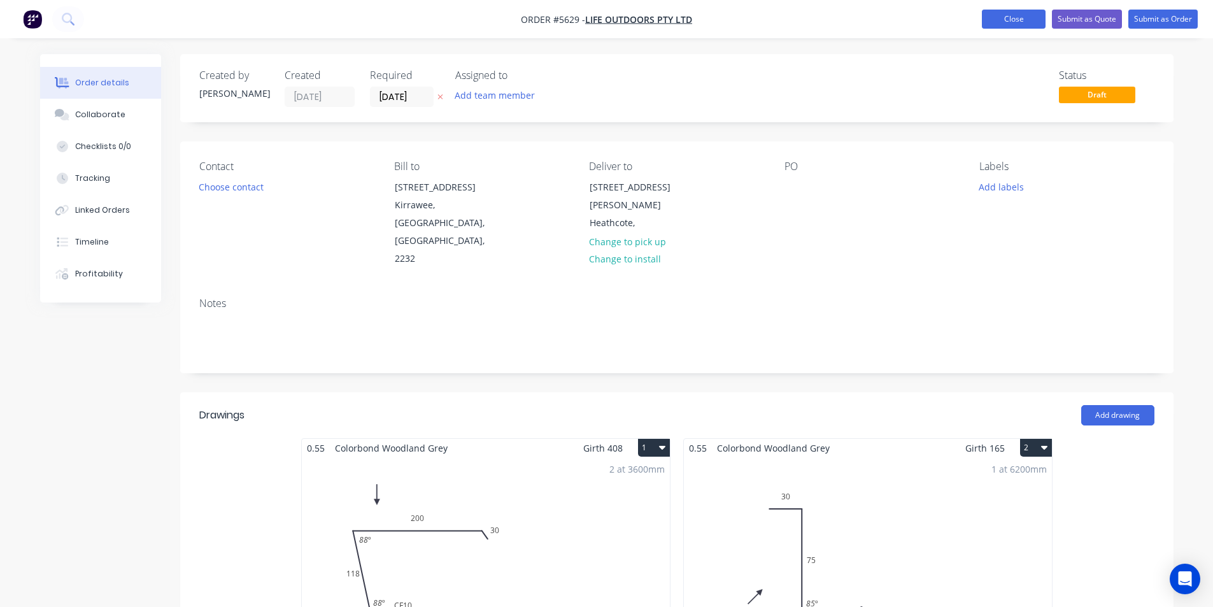
click at [1015, 25] on button "Close" at bounding box center [1014, 19] width 64 height 19
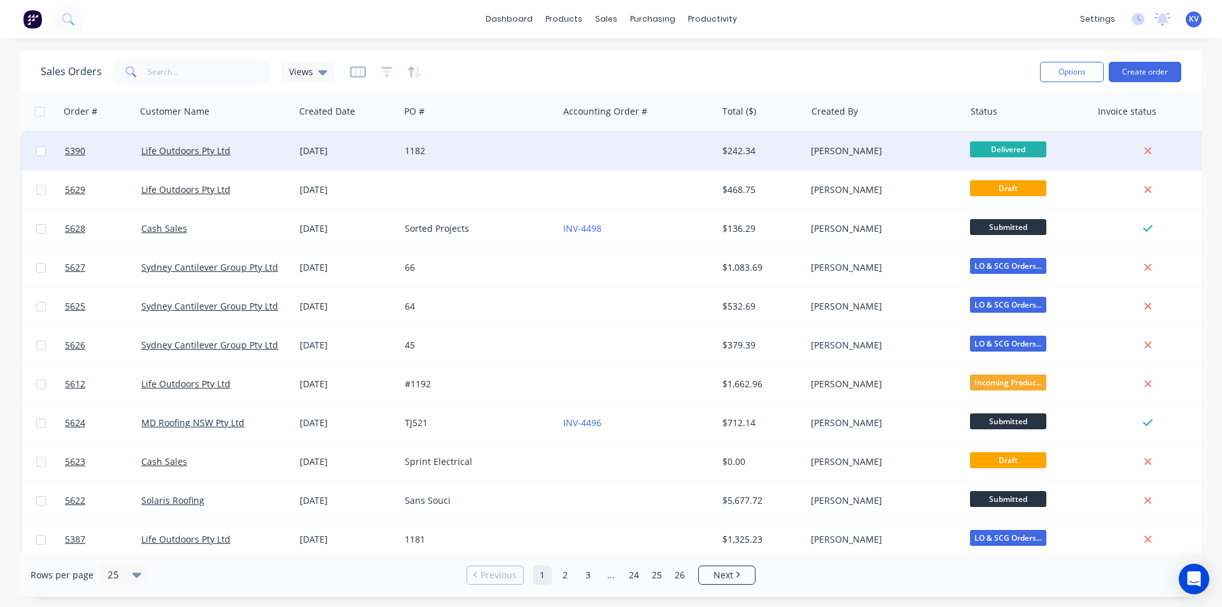
click at [572, 155] on div at bounding box center [637, 151] width 159 height 38
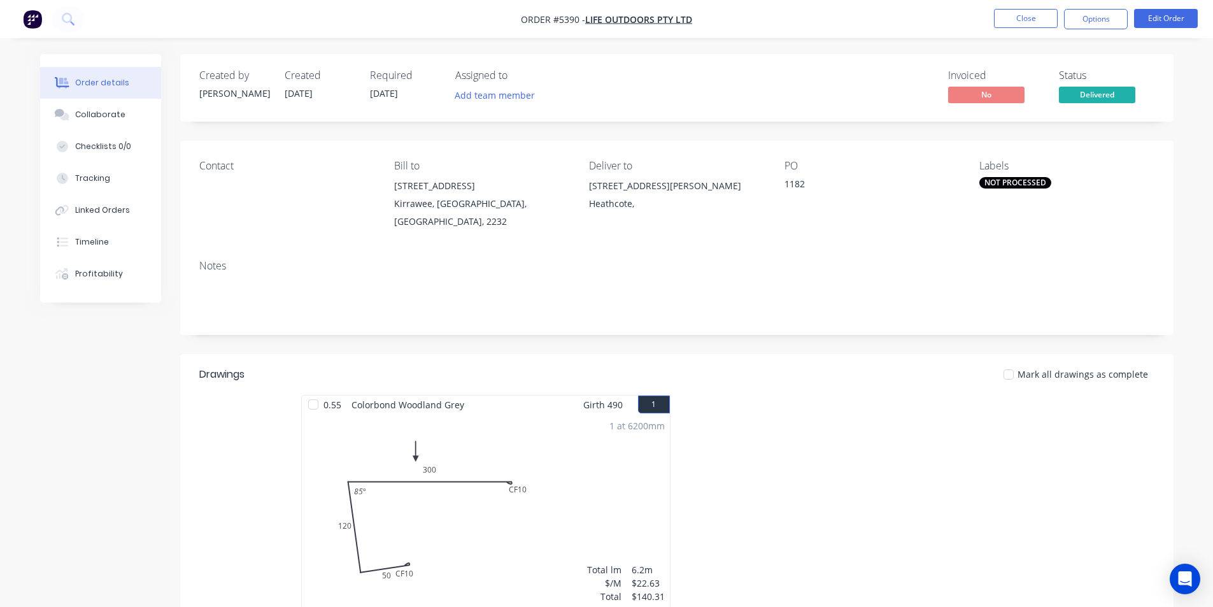
click at [1117, 107] on div "Created by Kristy Created 14/08/25 Required 29/08/25 Assigned to Add team membe…" at bounding box center [676, 87] width 993 height 67
click at [1118, 97] on span "Delivered" at bounding box center [1097, 95] width 76 height 16
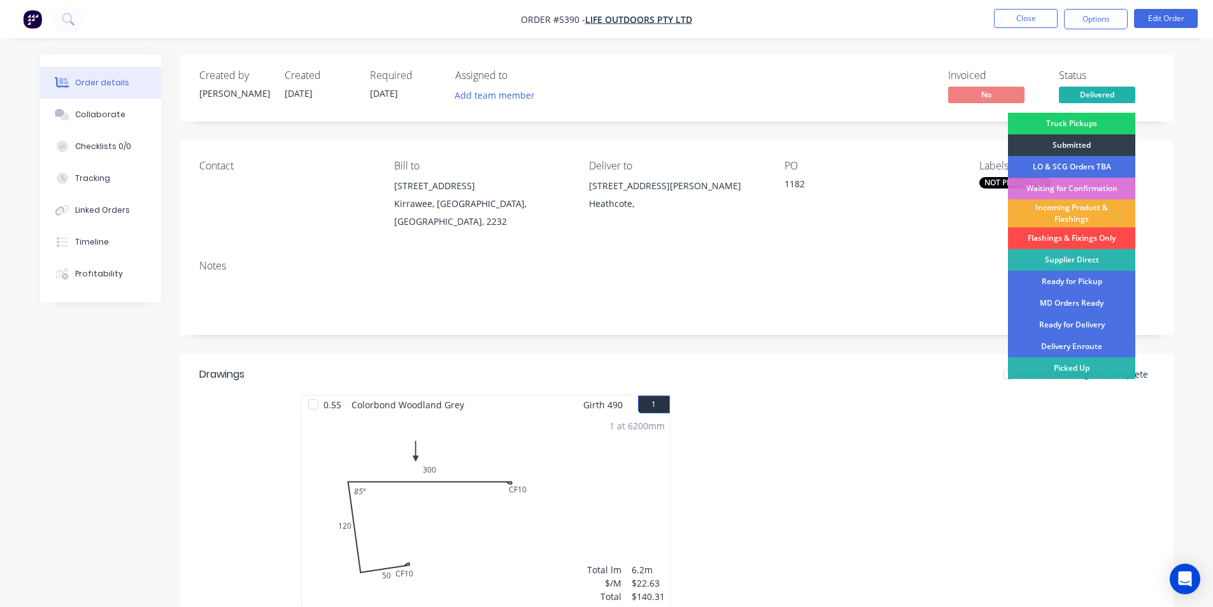
click at [1060, 237] on div "Flashings & Fixings Only" at bounding box center [1071, 238] width 127 height 22
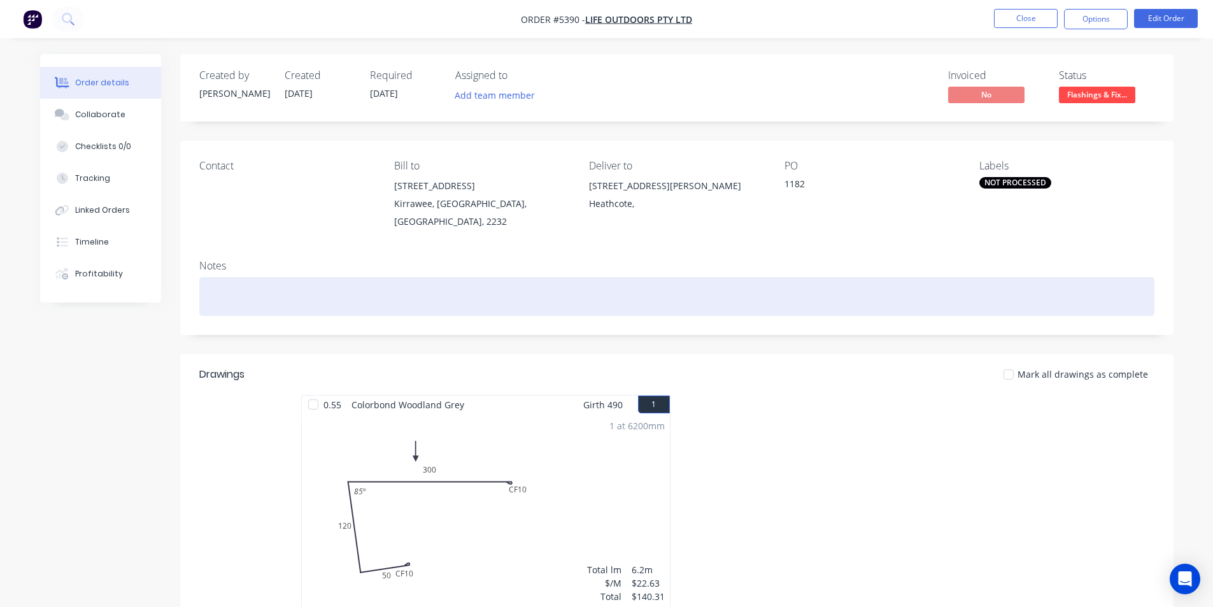
click at [973, 287] on div at bounding box center [676, 296] width 955 height 39
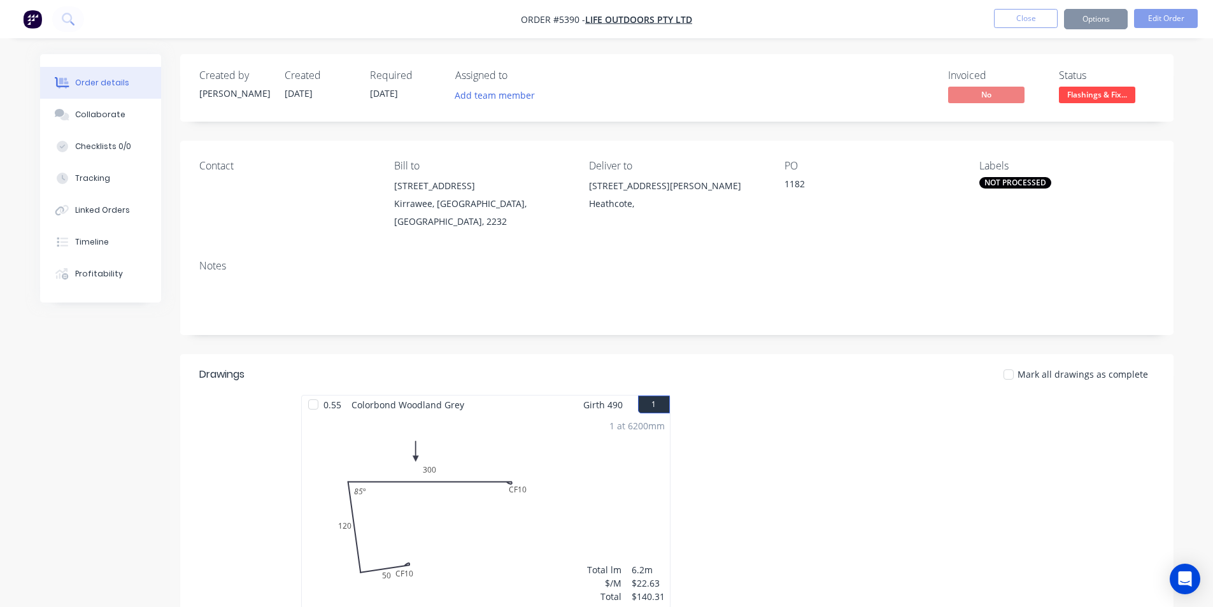
click at [1008, 175] on div "Labels NOT PROCESSED" at bounding box center [1066, 195] width 174 height 71
click at [1008, 185] on div "NOT PROCESSED" at bounding box center [1015, 182] width 72 height 11
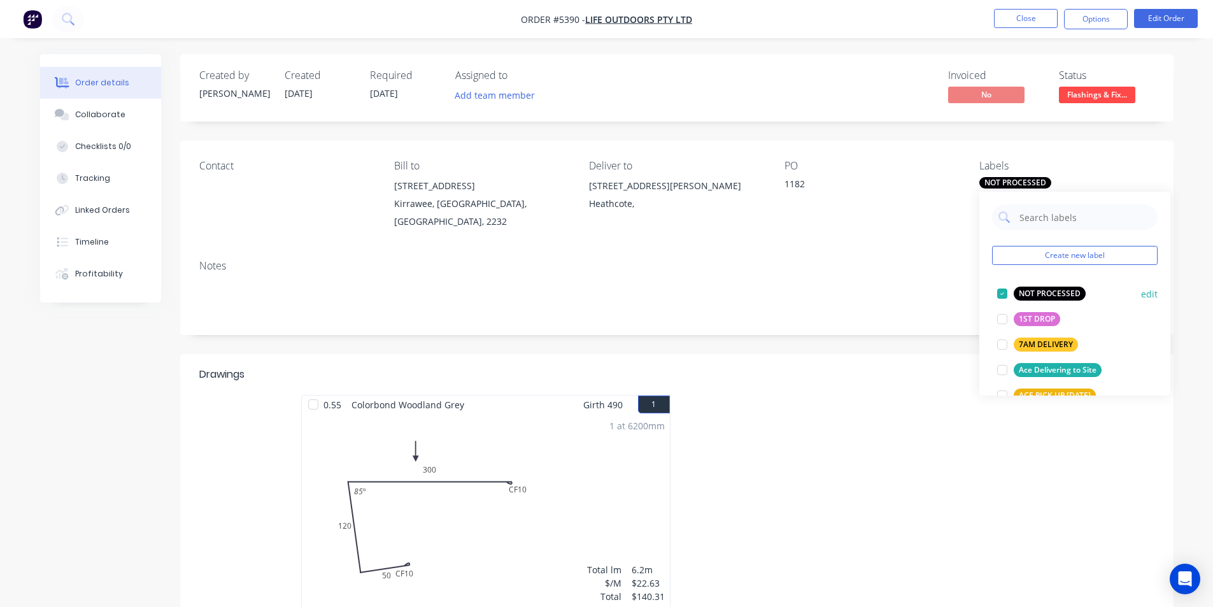
drag, startPoint x: 998, startPoint y: 289, endPoint x: 994, endPoint y: 323, distance: 34.6
click at [998, 290] on div at bounding box center [1001, 293] width 25 height 25
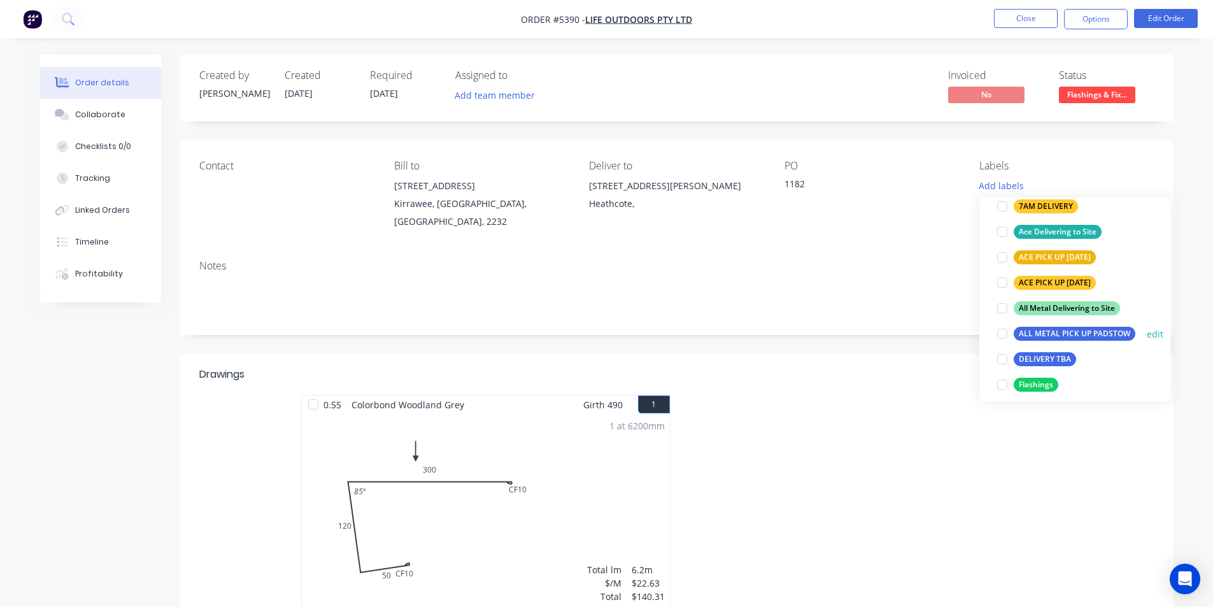
scroll to position [127, 0]
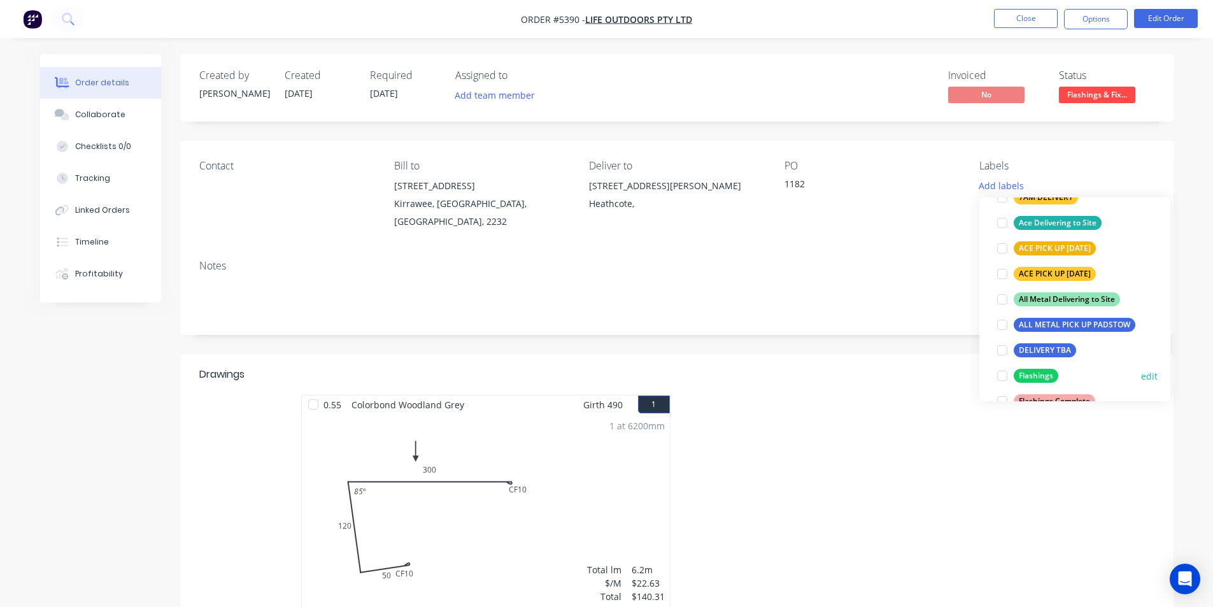
click at [1003, 378] on div at bounding box center [1001, 375] width 25 height 25
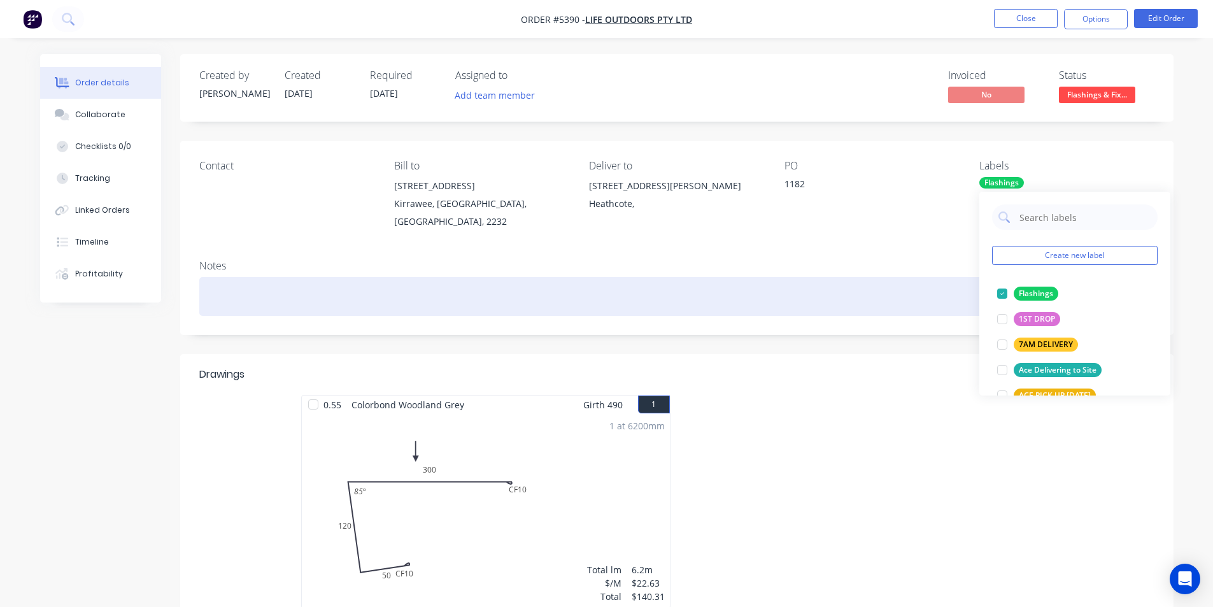
click at [919, 292] on div at bounding box center [676, 296] width 955 height 39
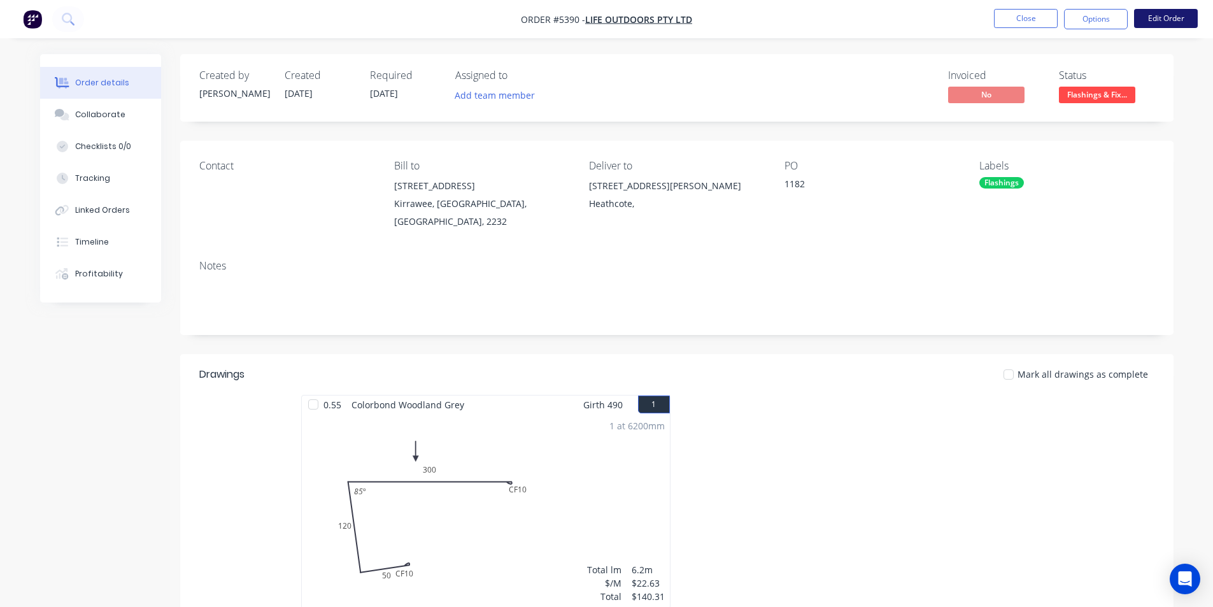
click at [1169, 19] on button "Edit Order" at bounding box center [1166, 18] width 64 height 19
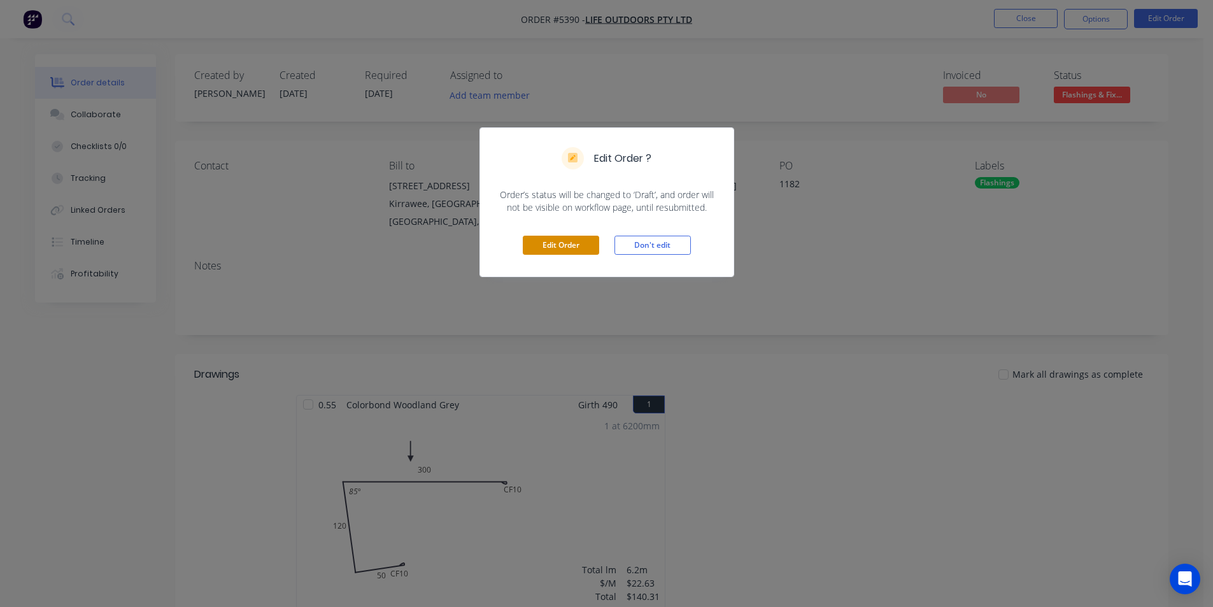
click at [575, 249] on button "Edit Order" at bounding box center [561, 245] width 76 height 19
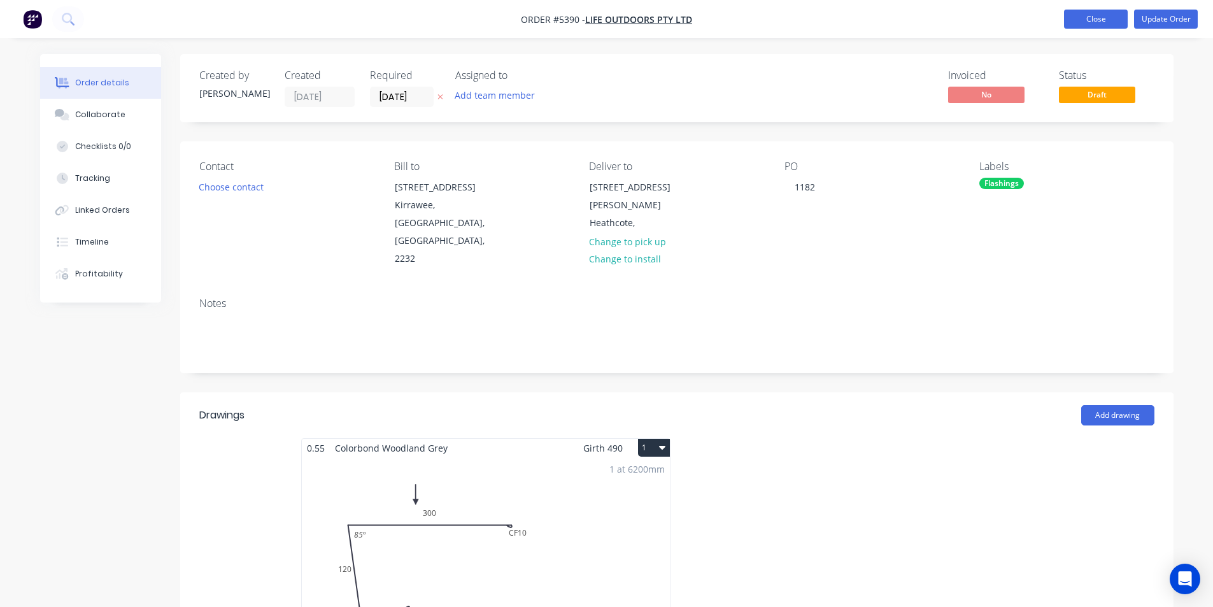
click at [1075, 21] on button "Close" at bounding box center [1096, 19] width 64 height 19
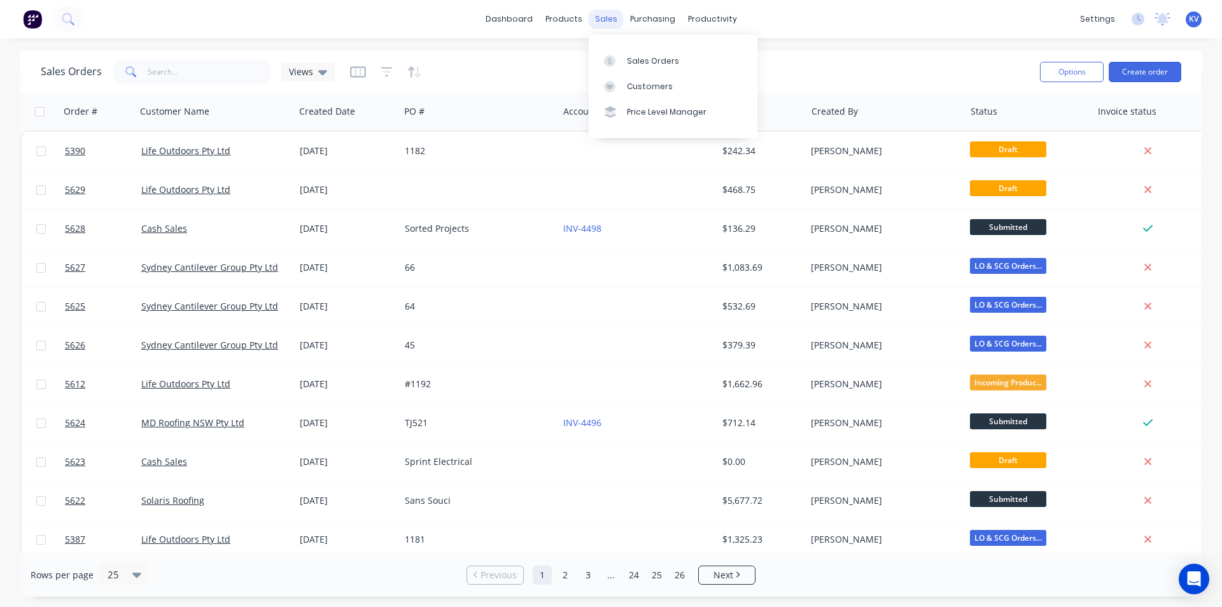
click at [611, 20] on div "sales" at bounding box center [606, 19] width 35 height 19
click at [658, 62] on div "Sales Orders" at bounding box center [653, 60] width 52 height 11
click at [730, 115] on div "Delivery Scheduling" at bounding box center [756, 111] width 80 height 11
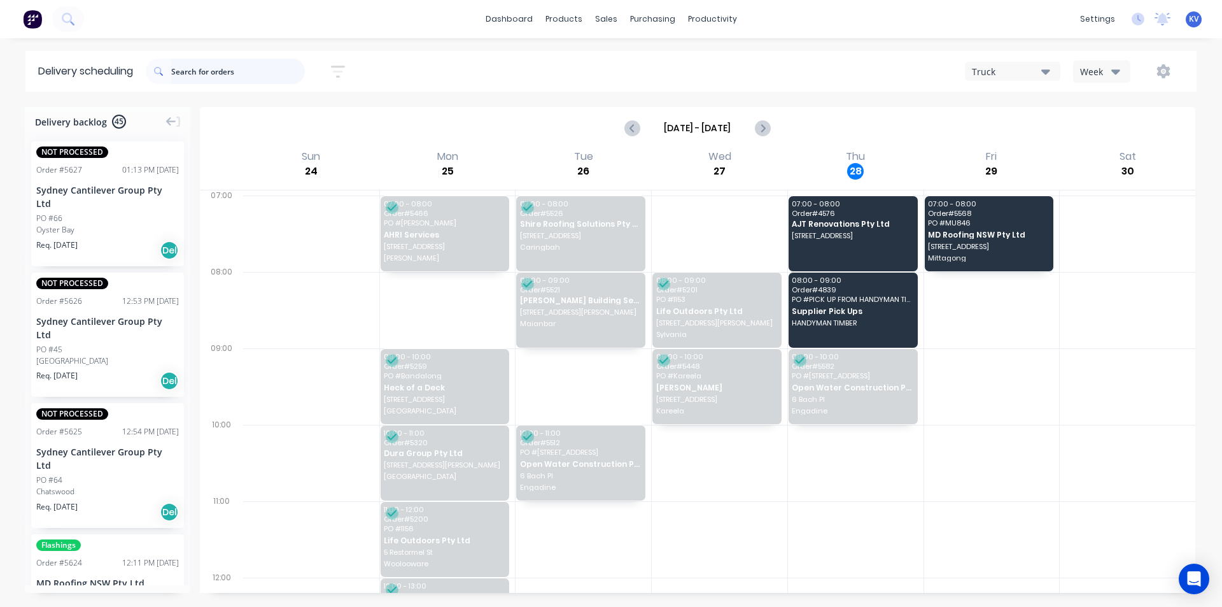
click at [195, 74] on input "text" at bounding box center [238, 71] width 134 height 25
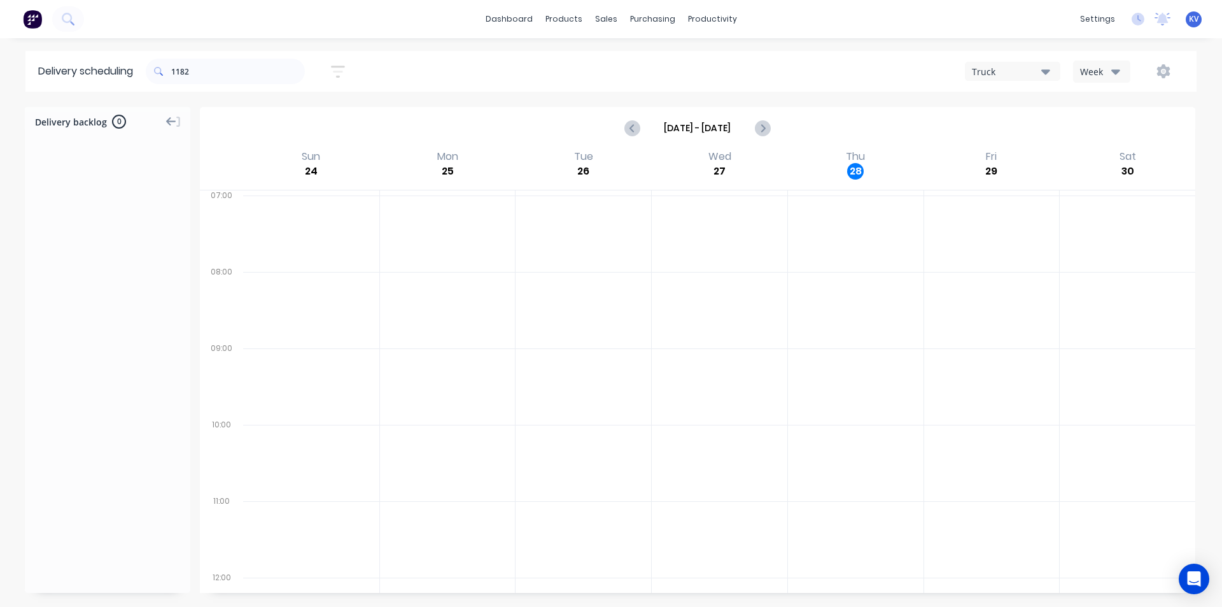
drag, startPoint x: 173, startPoint y: 125, endPoint x: 178, endPoint y: 118, distance: 9.0
click at [172, 125] on icon at bounding box center [171, 121] width 10 height 11
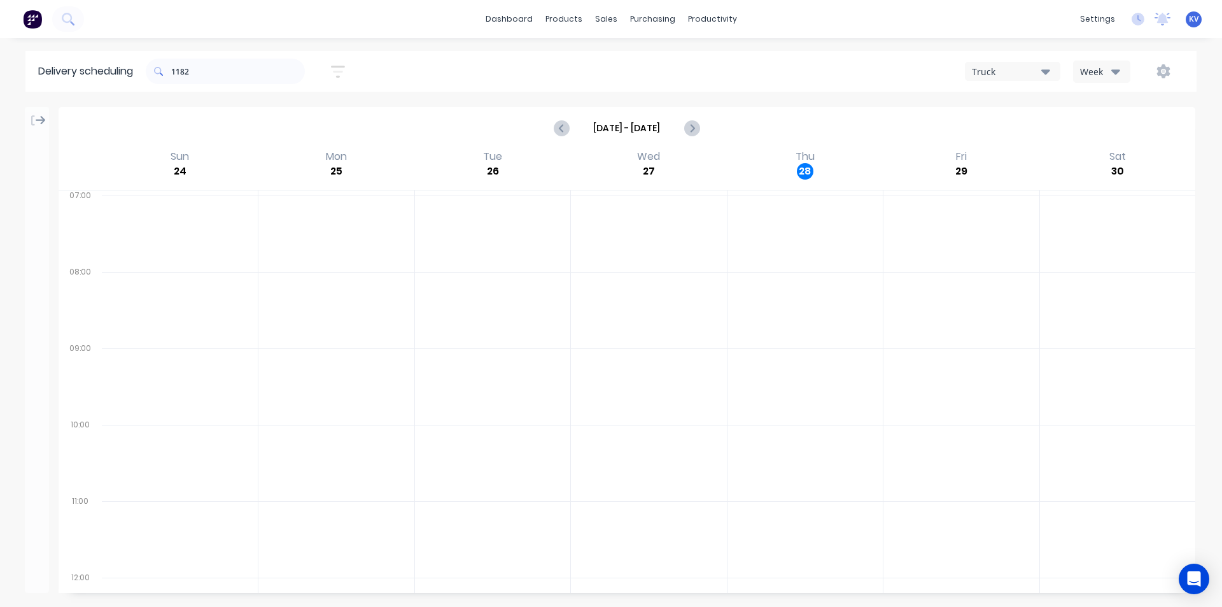
click at [41, 121] on icon at bounding box center [41, 120] width 10 height 9
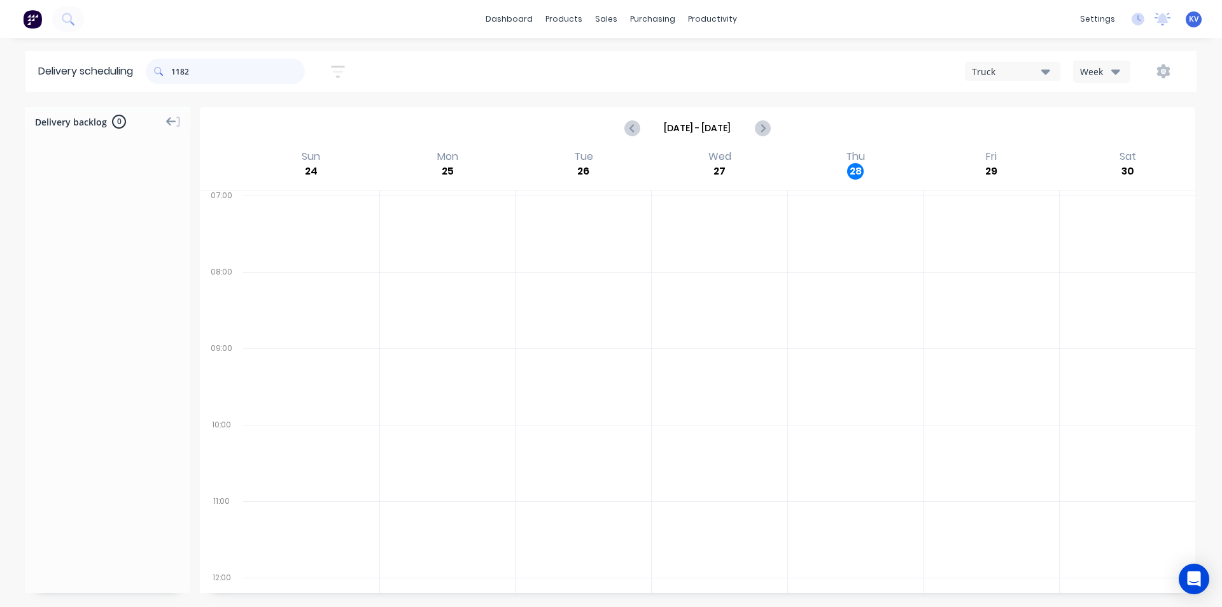
drag, startPoint x: 215, startPoint y: 79, endPoint x: 0, endPoint y: 60, distance: 216.0
click at [0, 60] on div "Delivery scheduling 1182 Sort by Most recent Created date Required date Order n…" at bounding box center [611, 71] width 1222 height 41
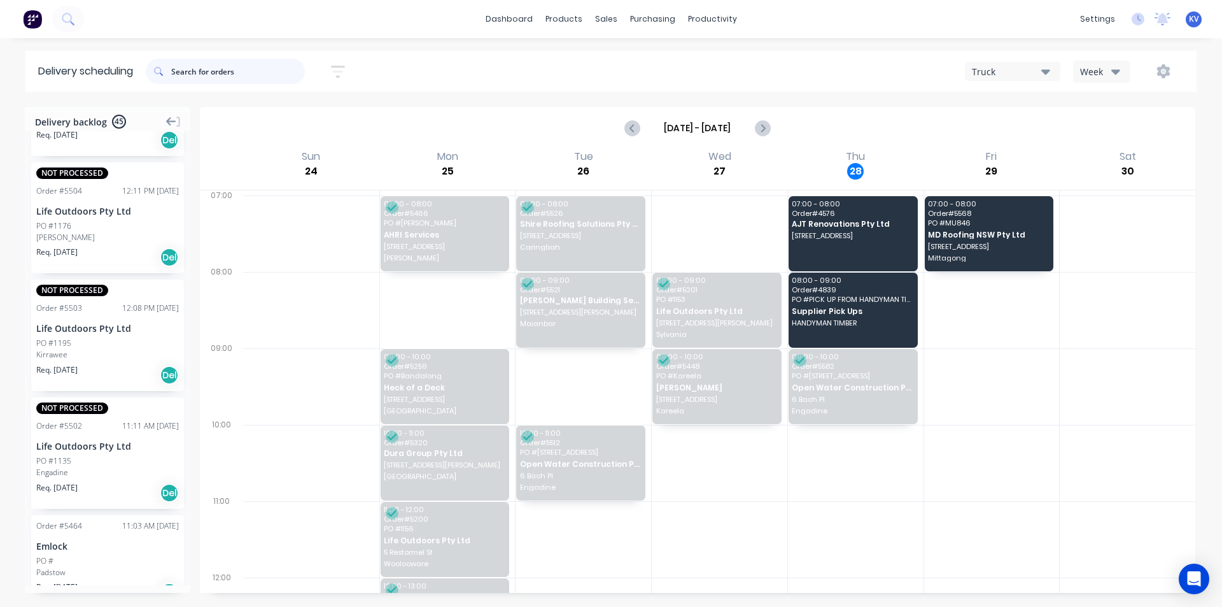
scroll to position [955, 0]
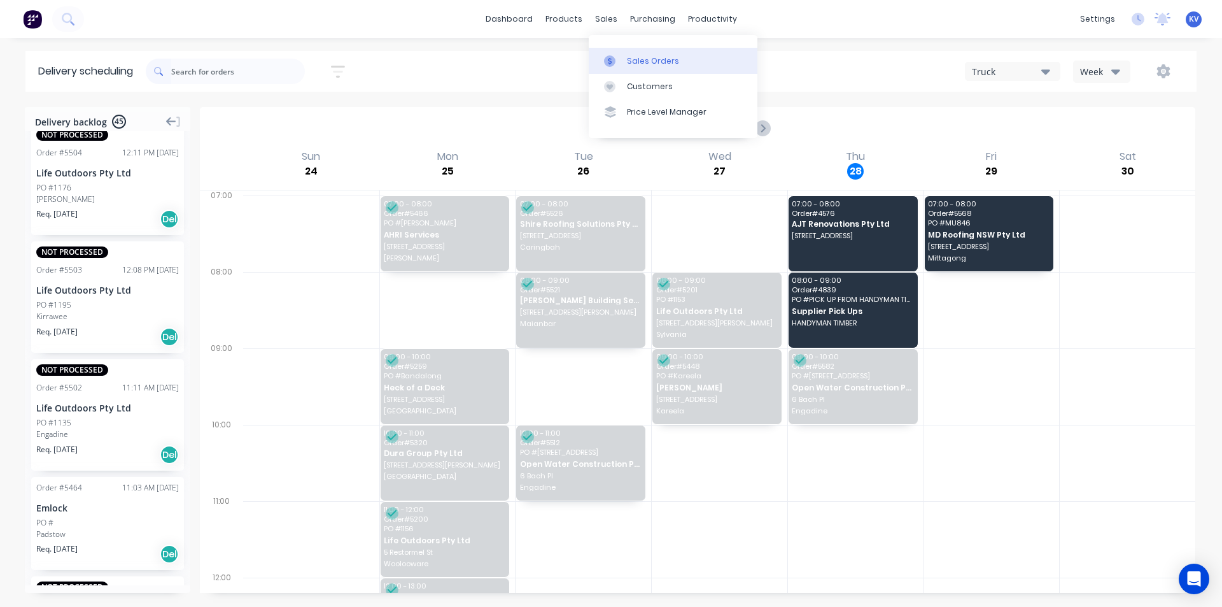
click at [625, 66] on link "Sales Orders" at bounding box center [673, 60] width 169 height 25
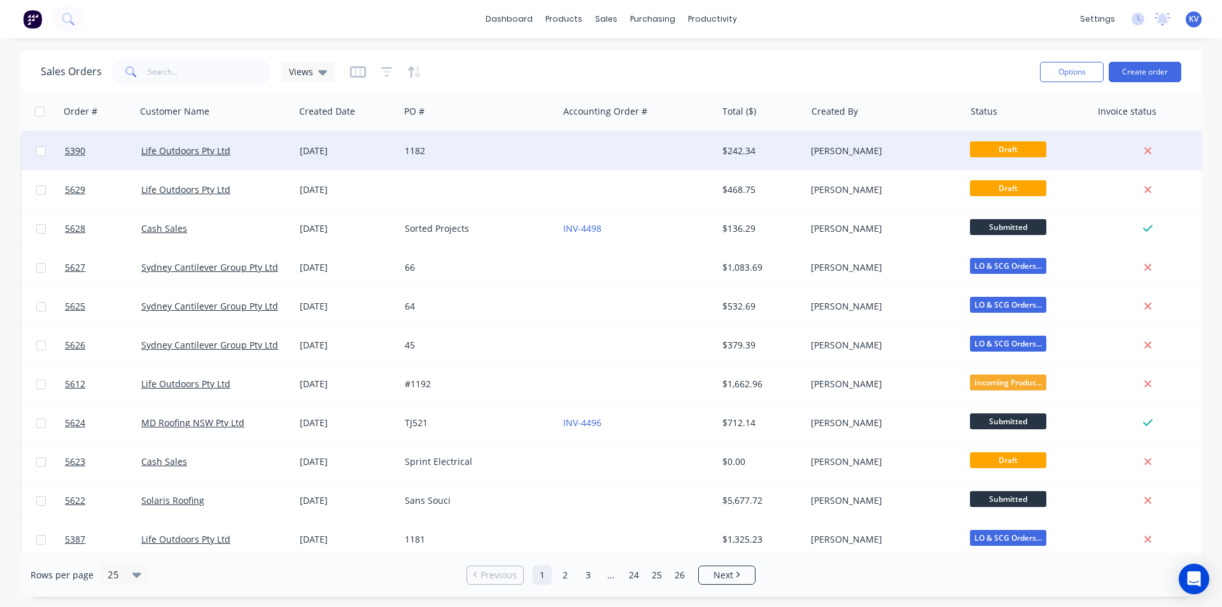
click at [925, 141] on div "Kristy Vecchio" at bounding box center [885, 151] width 159 height 38
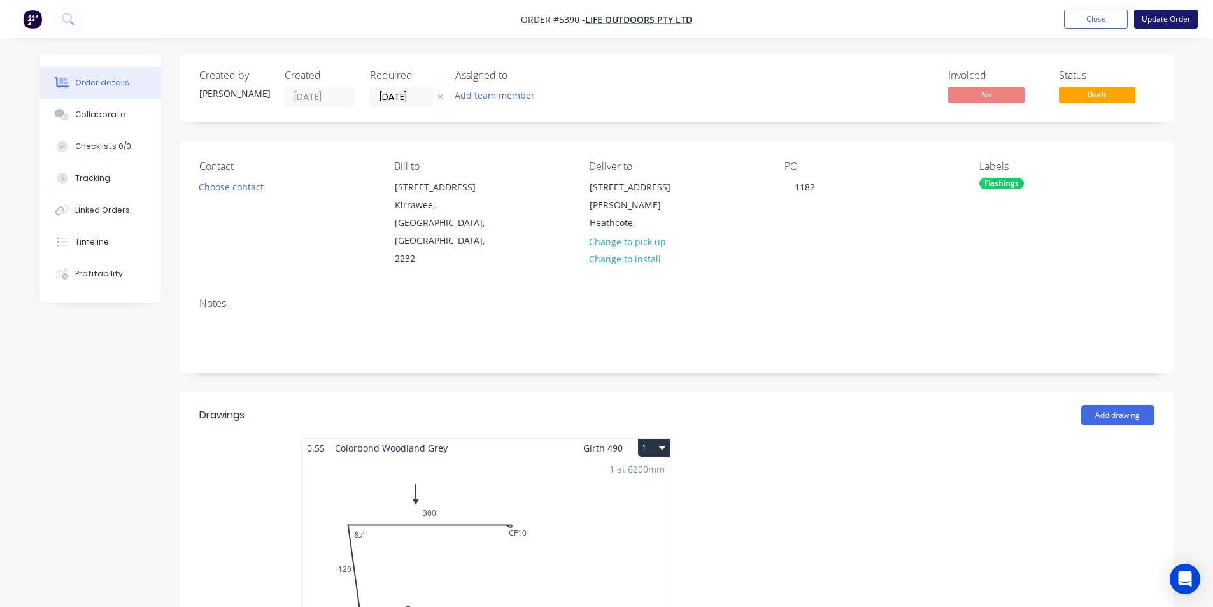
click at [1156, 18] on button "Update Order" at bounding box center [1166, 19] width 64 height 19
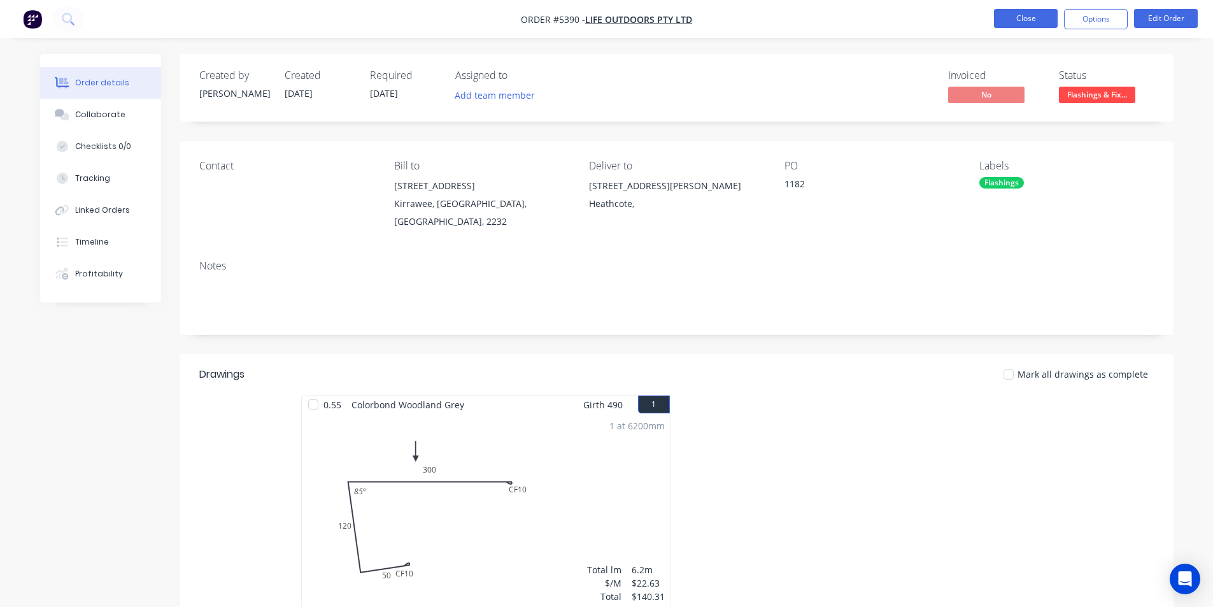
click at [1010, 18] on button "Close" at bounding box center [1026, 18] width 64 height 19
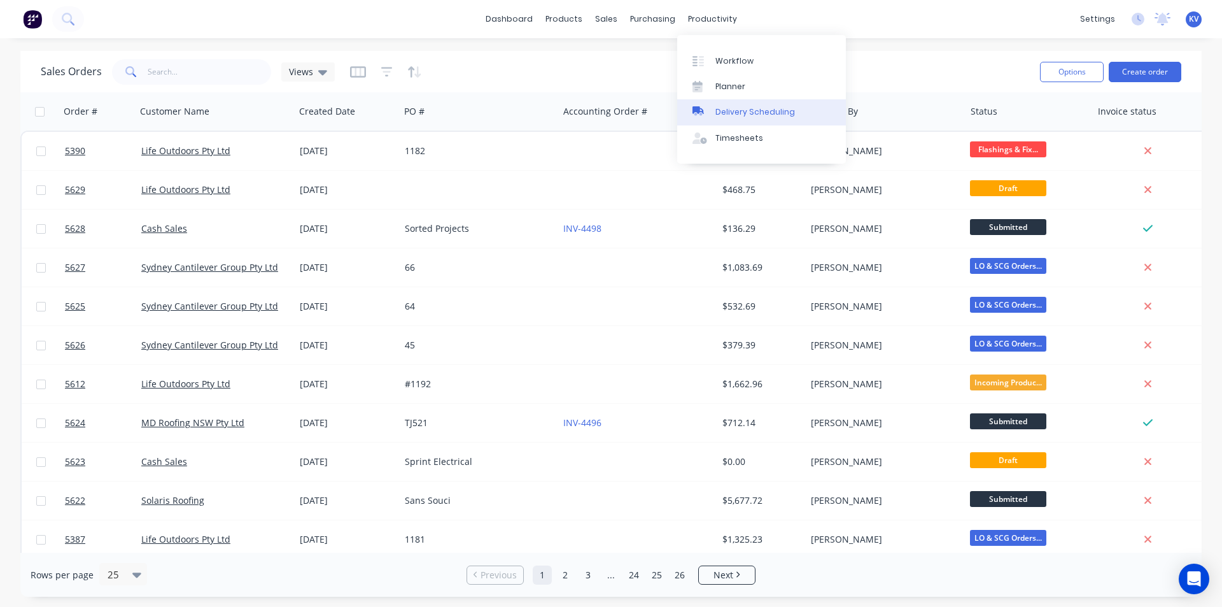
click at [735, 115] on div "Delivery Scheduling" at bounding box center [756, 111] width 80 height 11
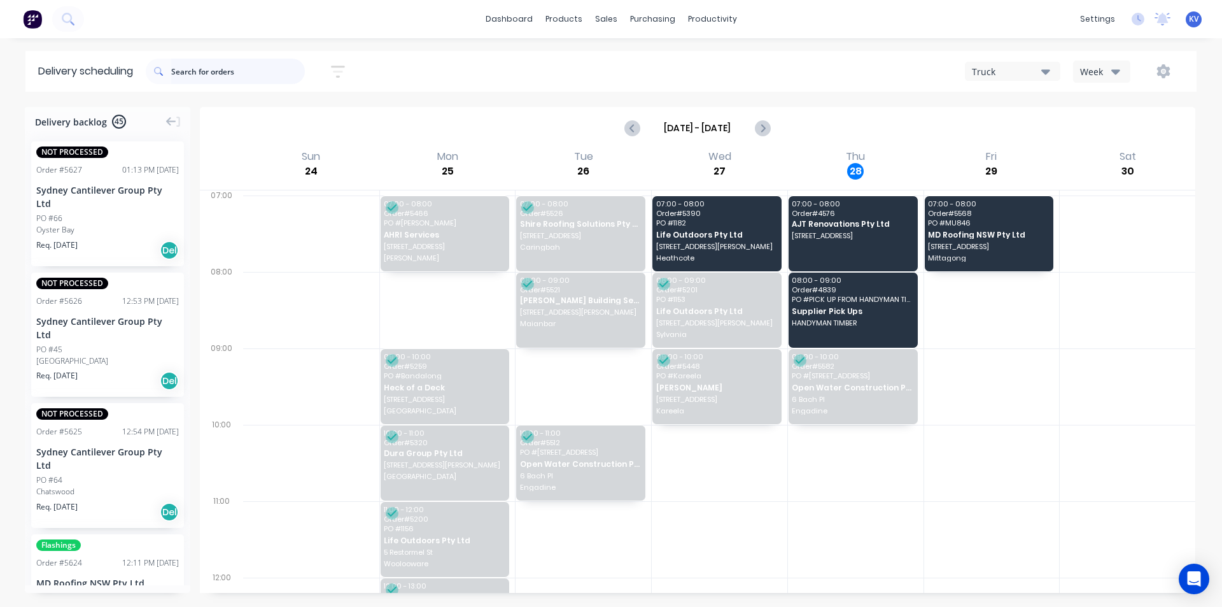
click at [178, 80] on input "text" at bounding box center [238, 71] width 134 height 25
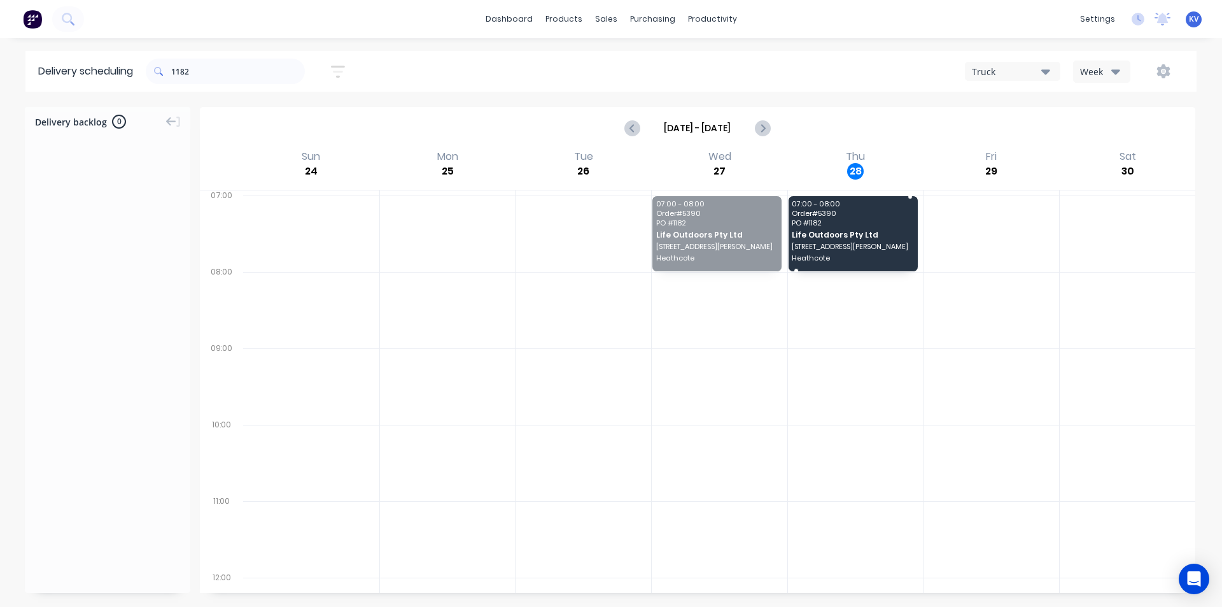
drag, startPoint x: 748, startPoint y: 229, endPoint x: 895, endPoint y: 238, distance: 146.7
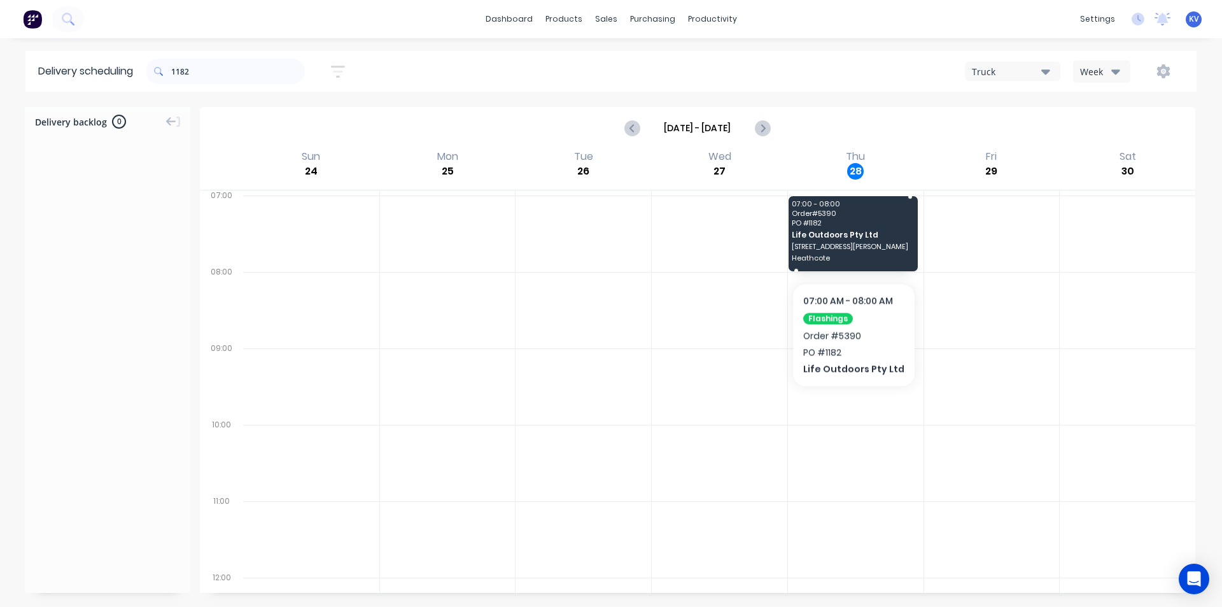
click at [845, 244] on span "34 Abbott Rd" at bounding box center [852, 247] width 121 height 8
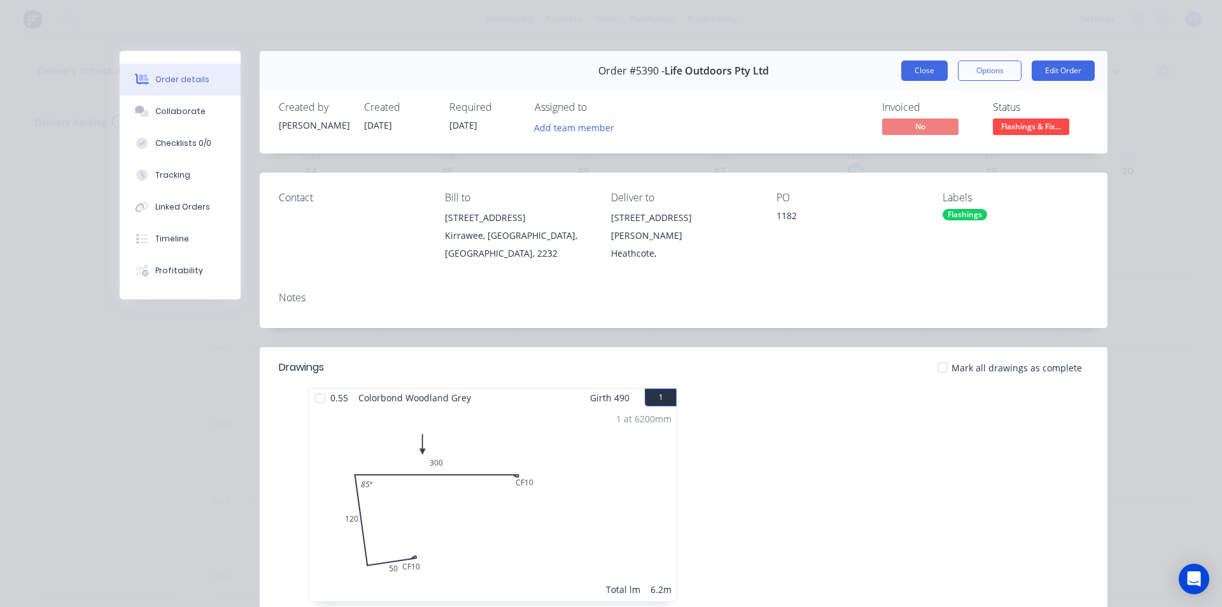
click at [916, 69] on button "Close" at bounding box center [925, 70] width 46 height 20
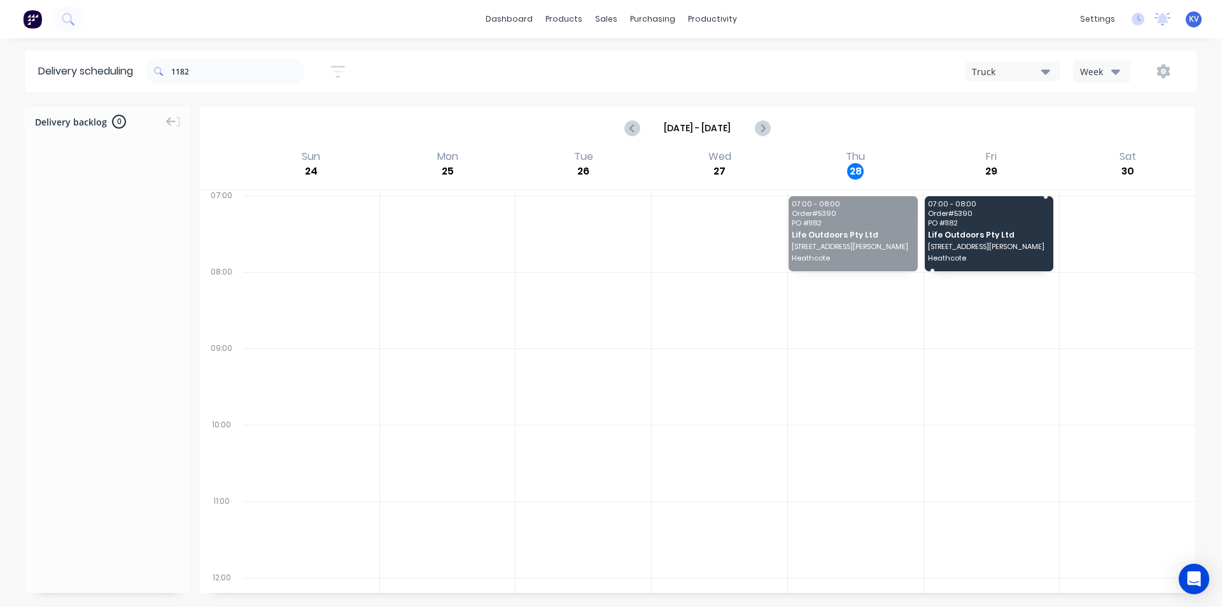
drag, startPoint x: 889, startPoint y: 236, endPoint x: 985, endPoint y: 236, distance: 96.1
